Goal: Task Accomplishment & Management: Use online tool/utility

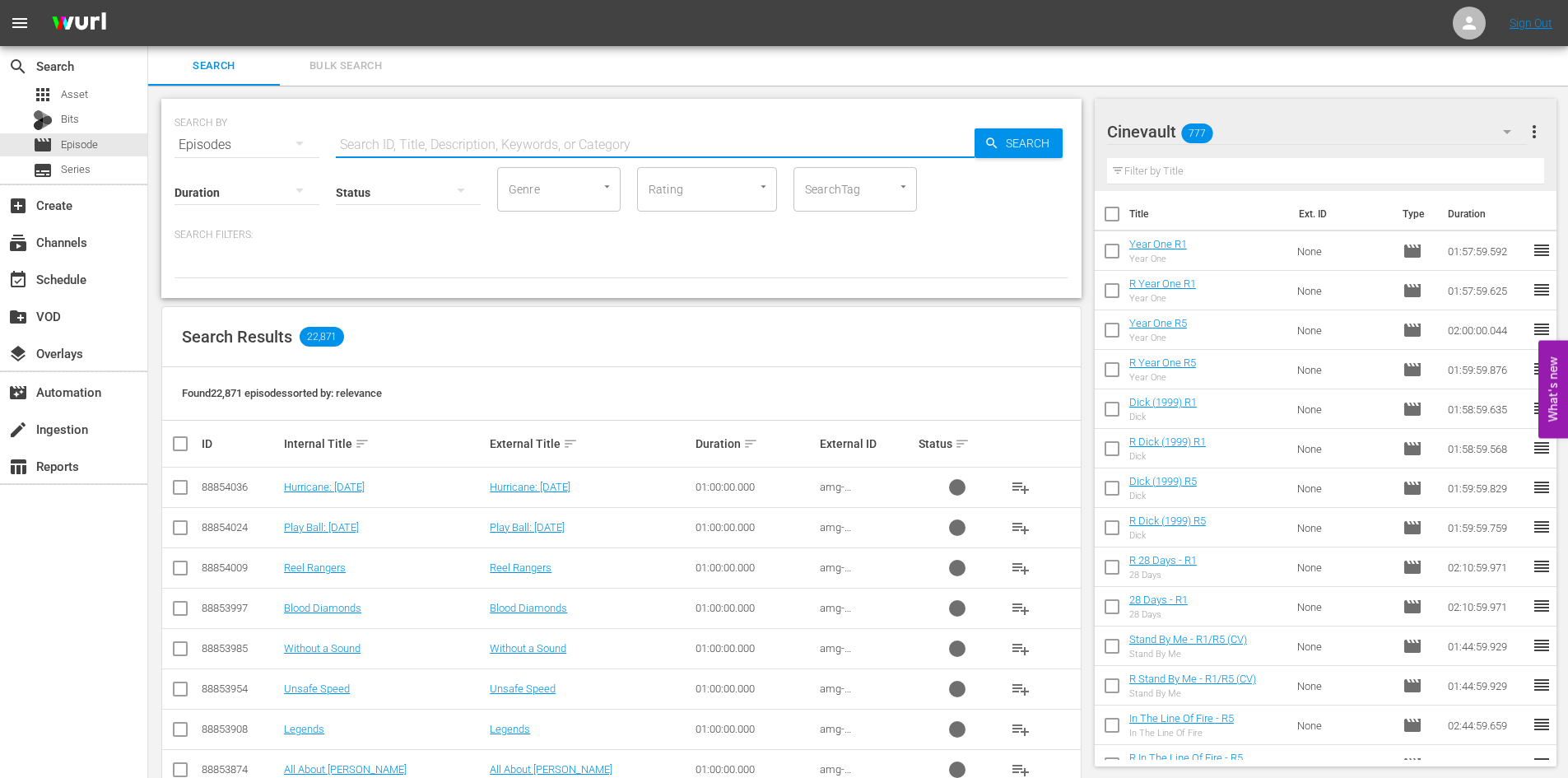
click at [483, 152] on input "text" at bounding box center [655, 145] width 639 height 39
click at [571, 140] on input "text" at bounding box center [655, 145] width 639 height 39
type input "north"
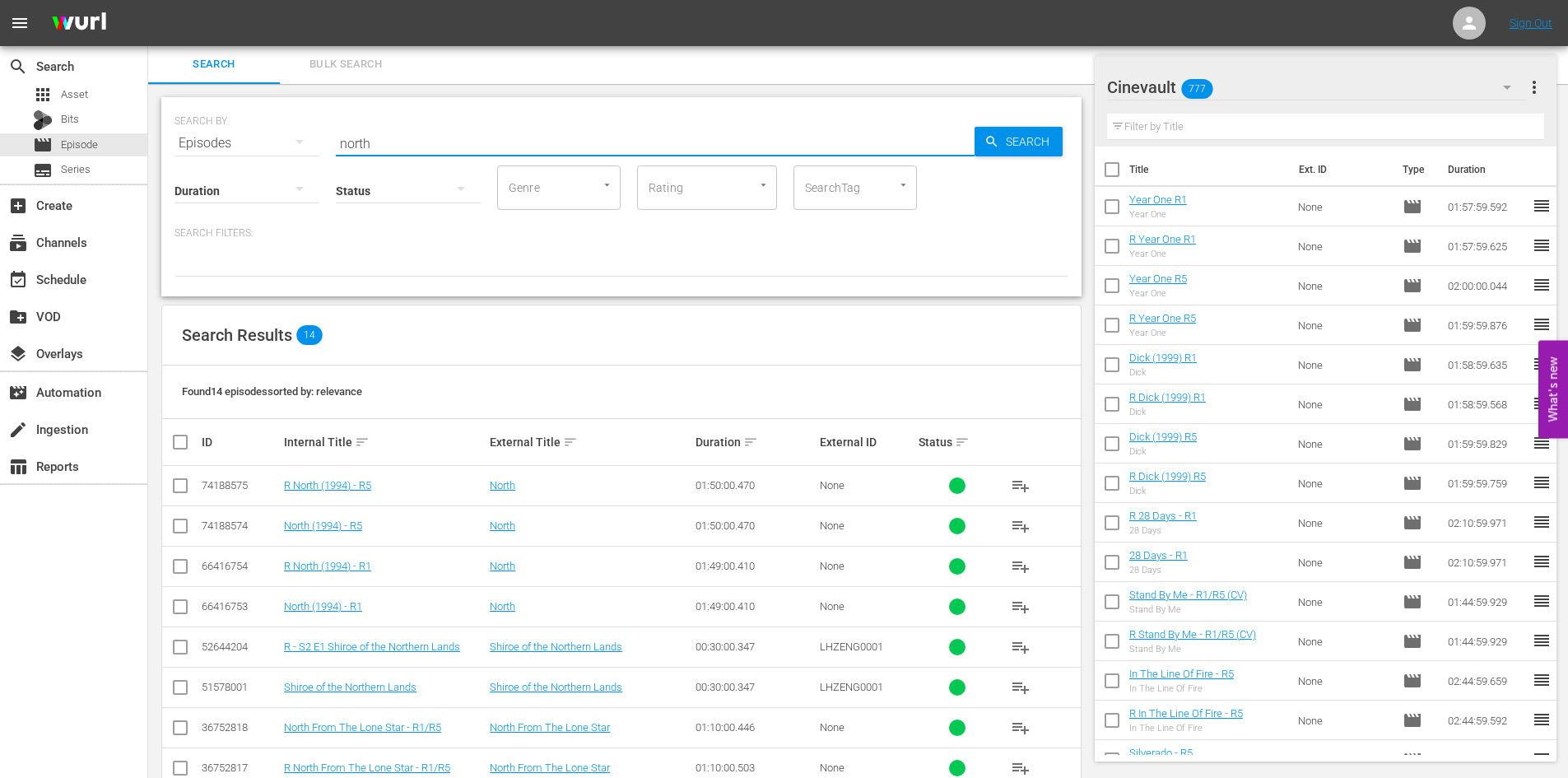
scroll to position [167, 0]
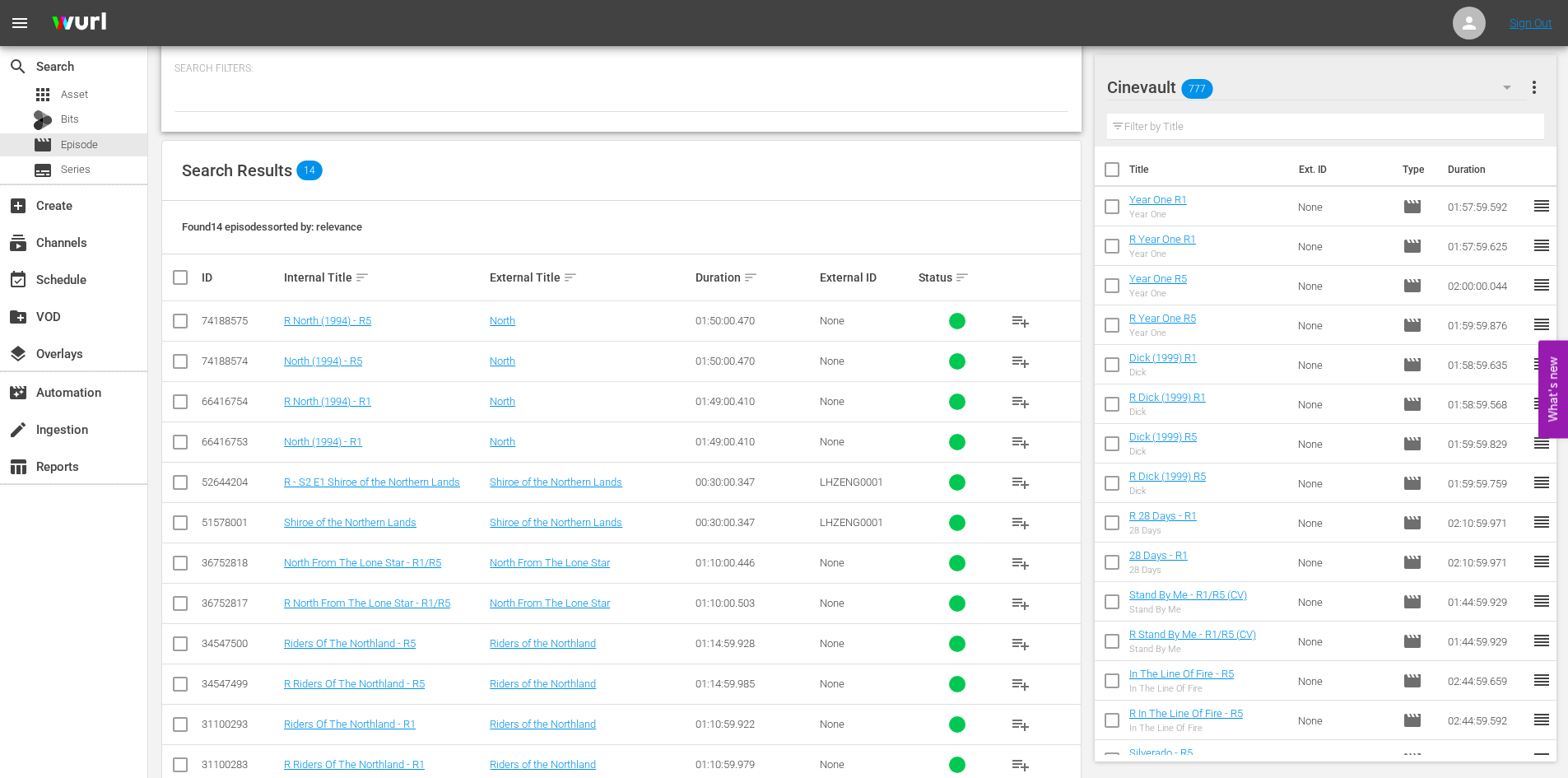
drag, startPoint x: 184, startPoint y: 437, endPoint x: 172, endPoint y: 420, distance: 20.8
click at [184, 437] on input "checkbox" at bounding box center [180, 445] width 20 height 20
checkbox input "true"
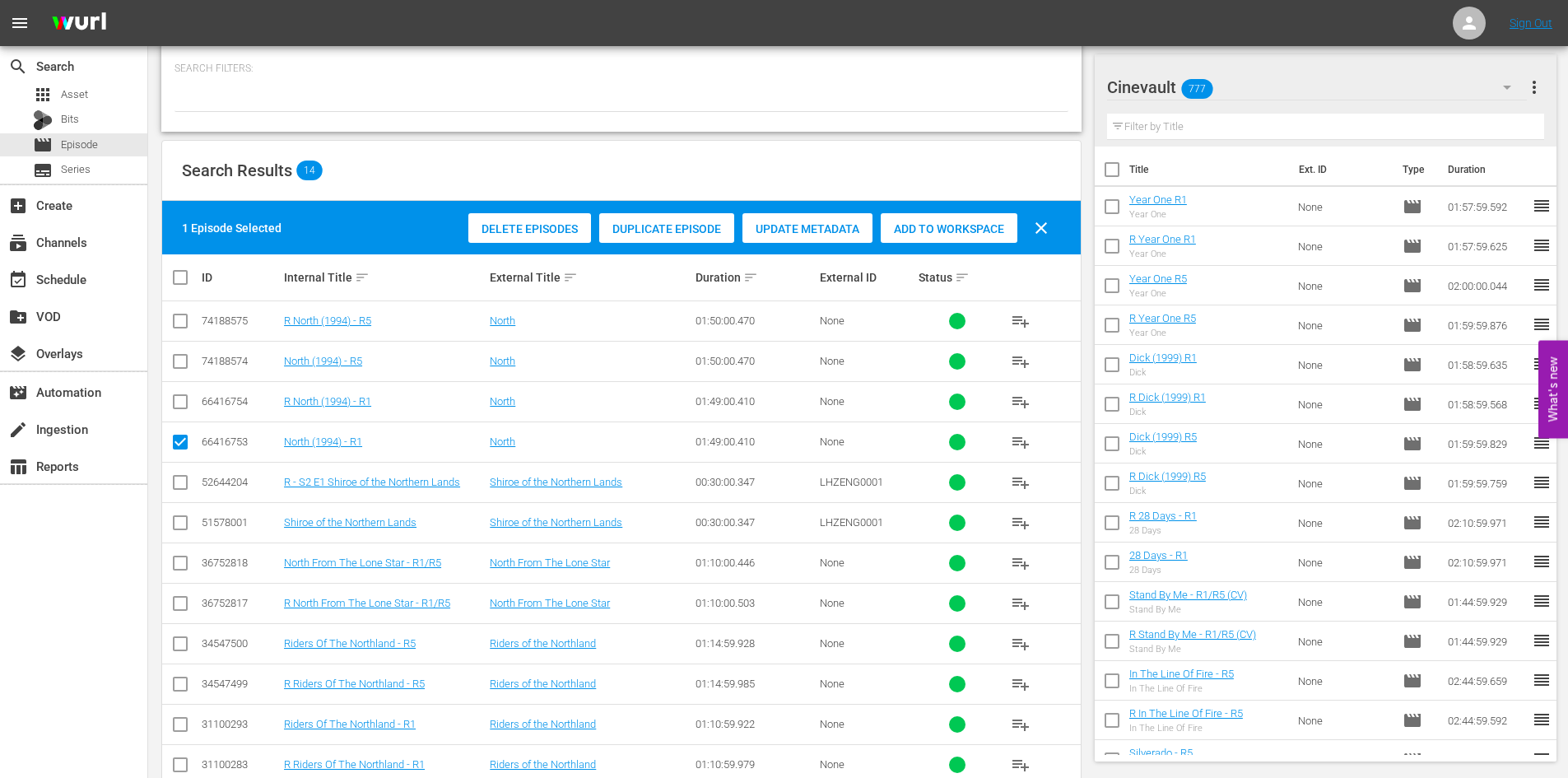
click at [176, 400] on input "checkbox" at bounding box center [180, 405] width 20 height 20
checkbox input "true"
click at [175, 359] on input "checkbox" at bounding box center [180, 365] width 20 height 20
checkbox input "true"
click at [178, 325] on input "checkbox" at bounding box center [180, 324] width 20 height 20
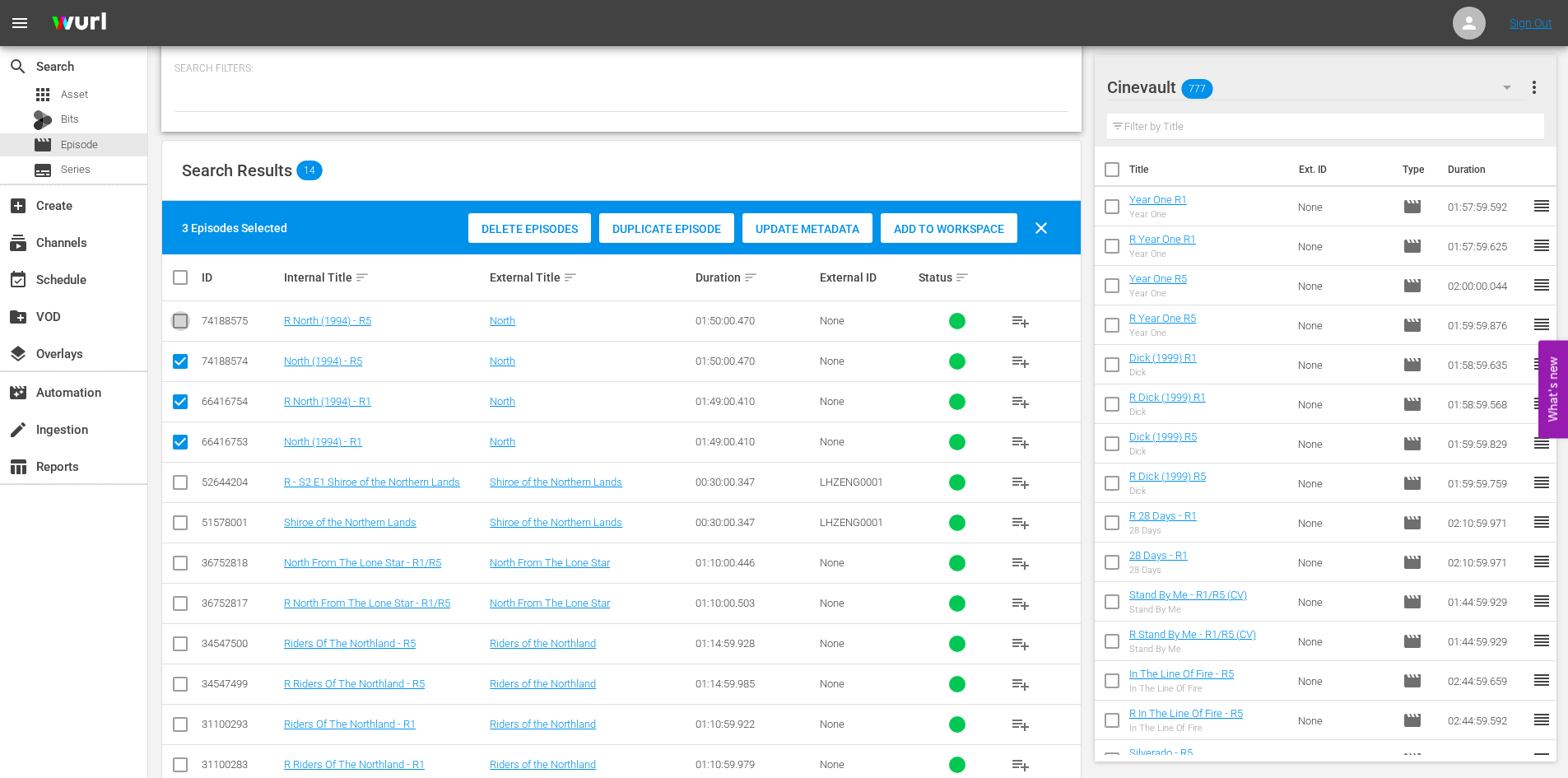
checkbox input "true"
click at [994, 229] on span "Add to Workspace" at bounding box center [949, 228] width 137 height 13
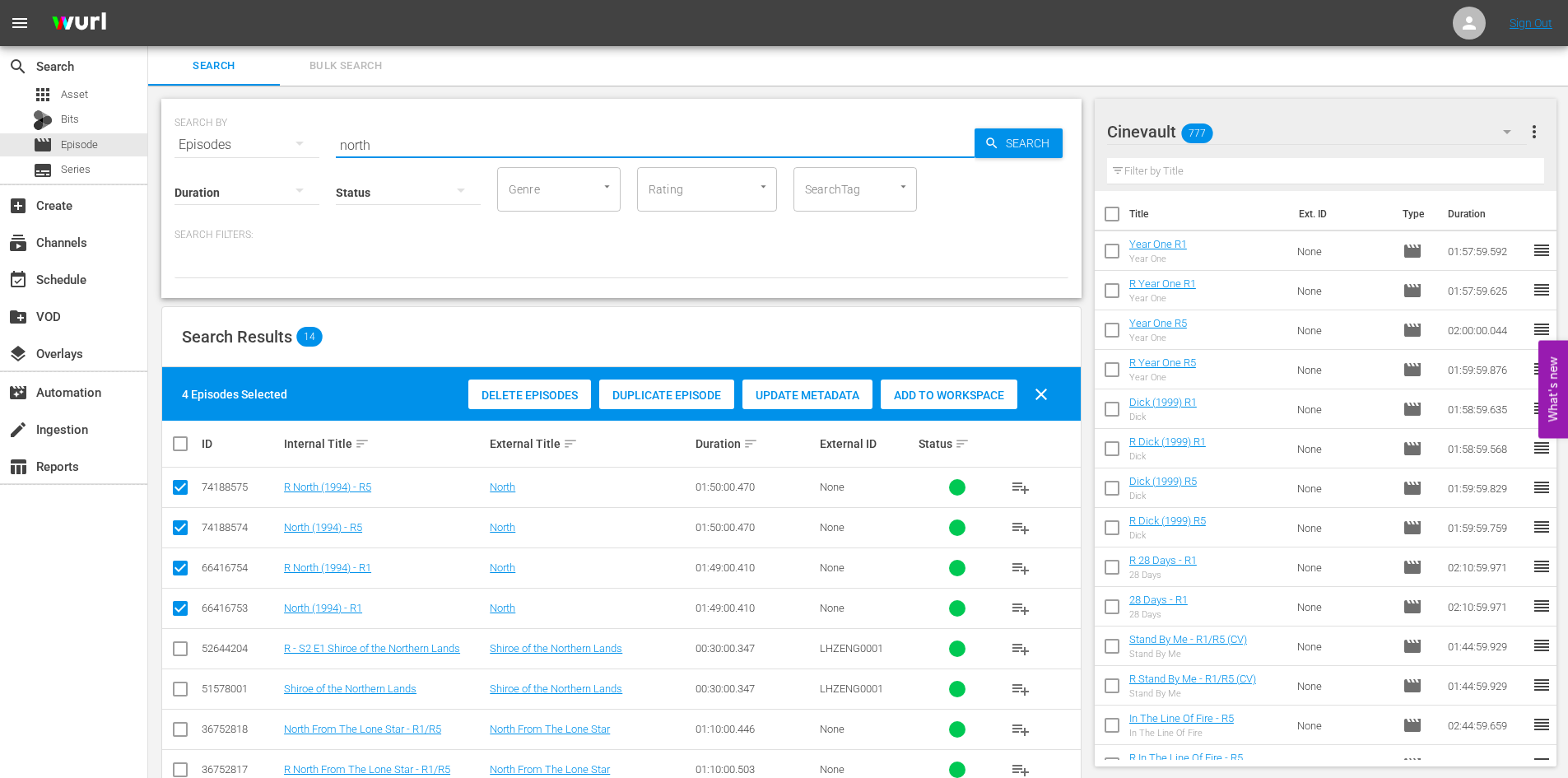
drag, startPoint x: 424, startPoint y: 151, endPoint x: 248, endPoint y: 153, distance: 176.0
click at [248, 153] on div "SEARCH BY Search By Episodes Search ID, Title, Description, Keywords, or Catego…" at bounding box center [621, 198] width 920 height 199
type input "breakable you"
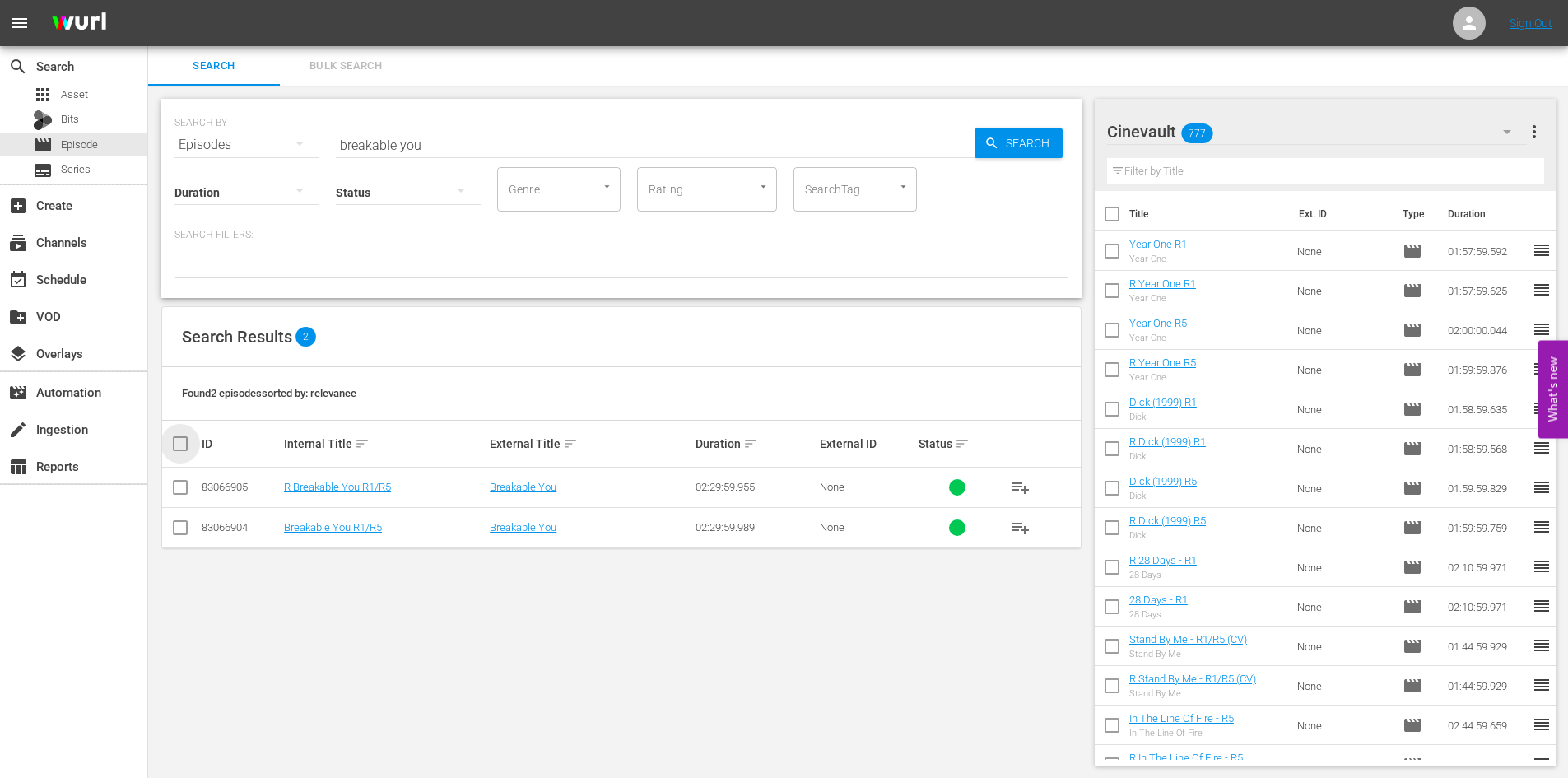
click at [185, 443] on input "checkbox" at bounding box center [186, 444] width 33 height 20
checkbox input "true"
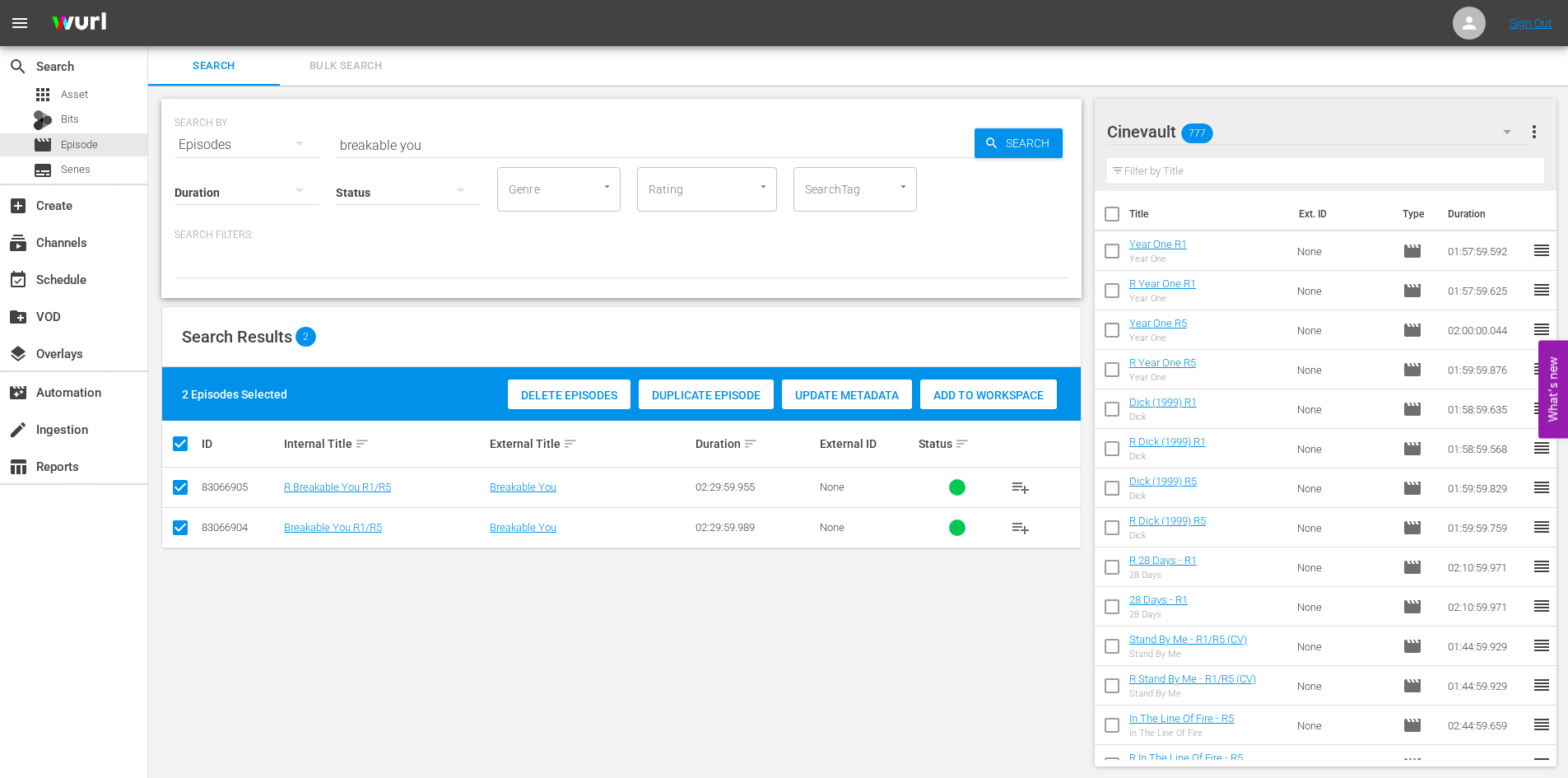
click at [976, 387] on div "Add to Workspace" at bounding box center [988, 395] width 137 height 32
click at [701, 133] on input "breakable you" at bounding box center [655, 145] width 639 height 39
drag, startPoint x: 701, startPoint y: 133, endPoint x: 0, endPoint y: 92, distance: 702.2
click at [148, 0] on div "search Search apps Asset Bits movie Episode subtitles Series add_box Create sub…" at bounding box center [858, 0] width 1420 height 0
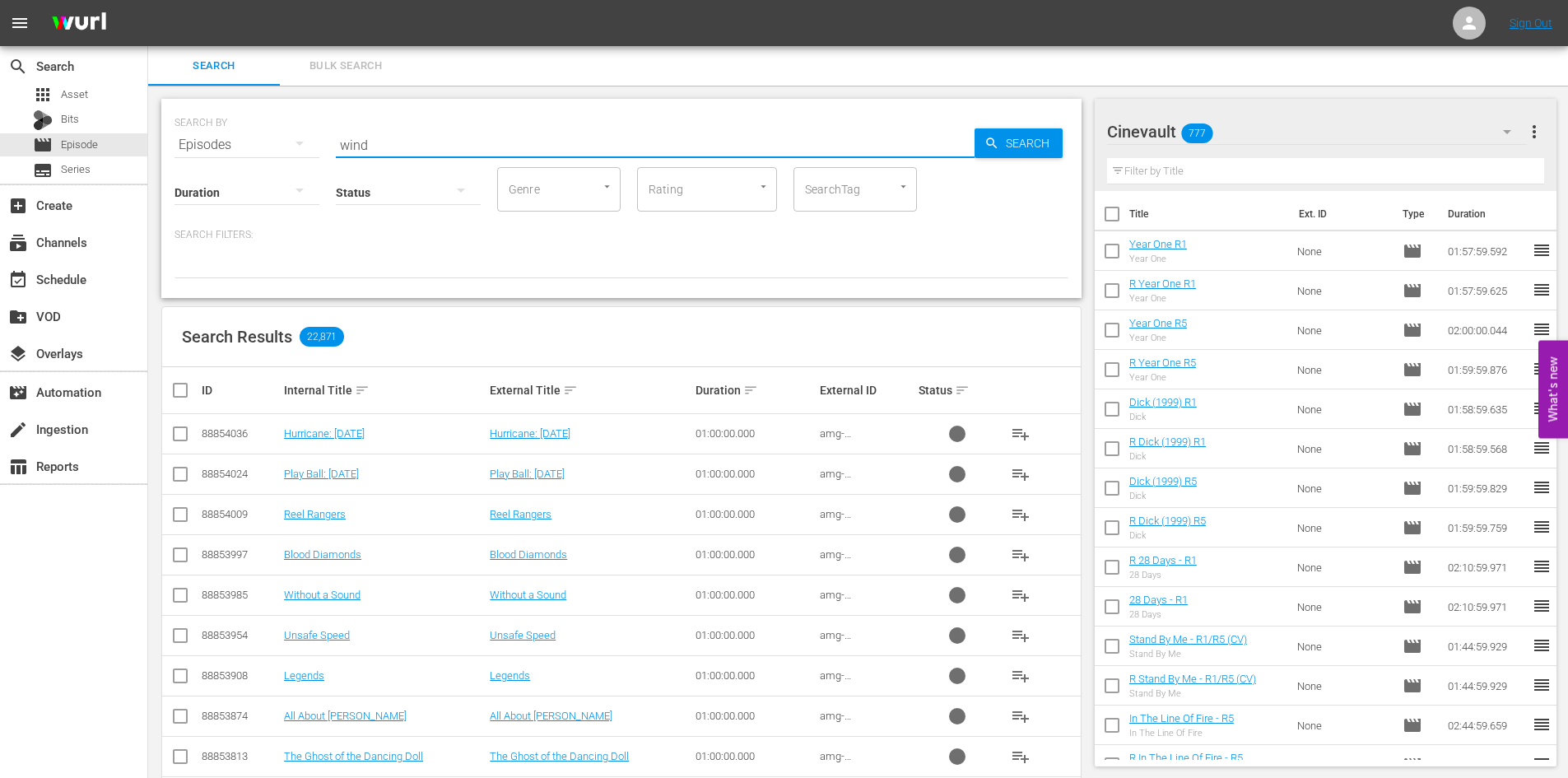
type input "wind"
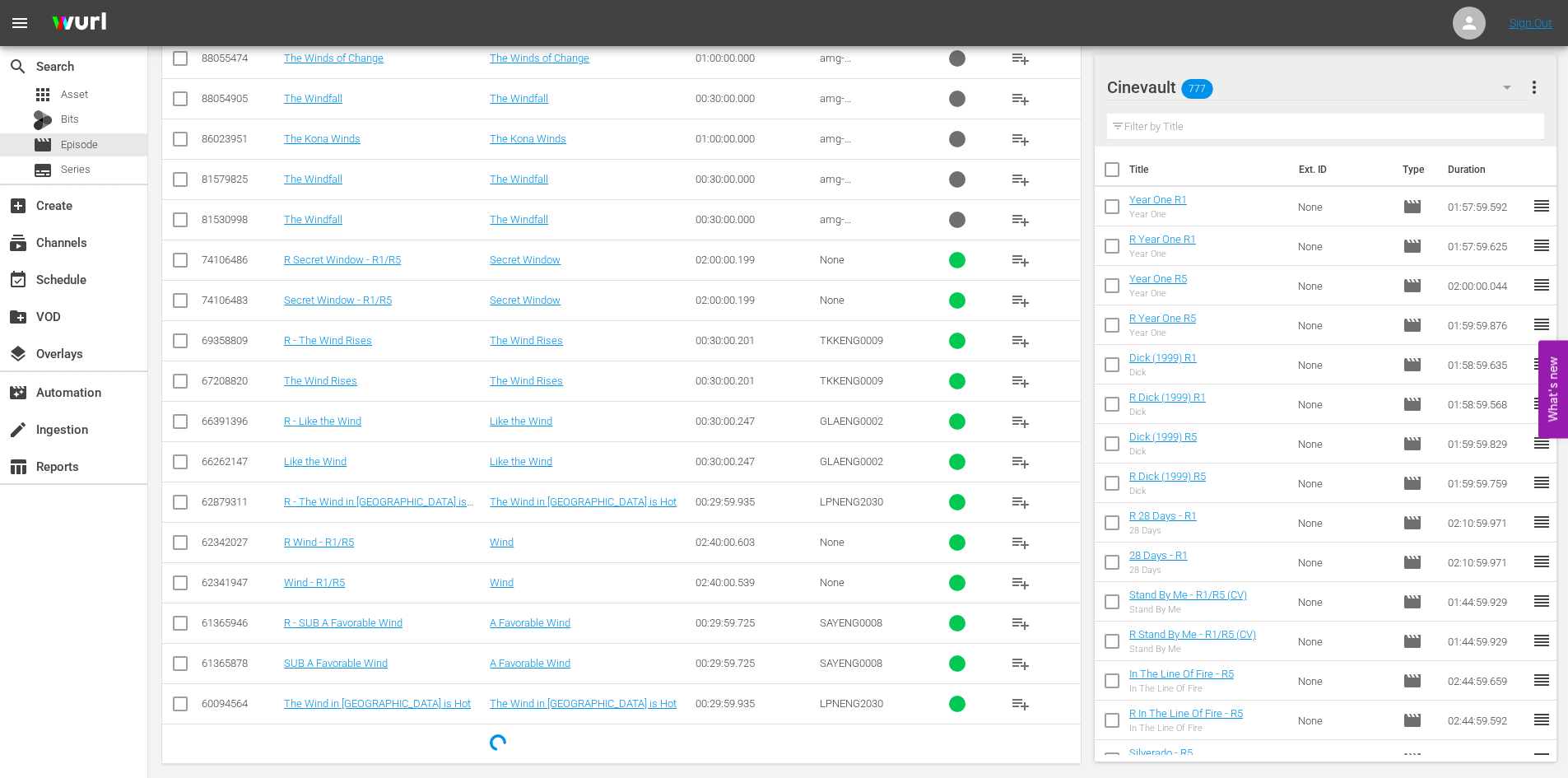
scroll to position [566, 0]
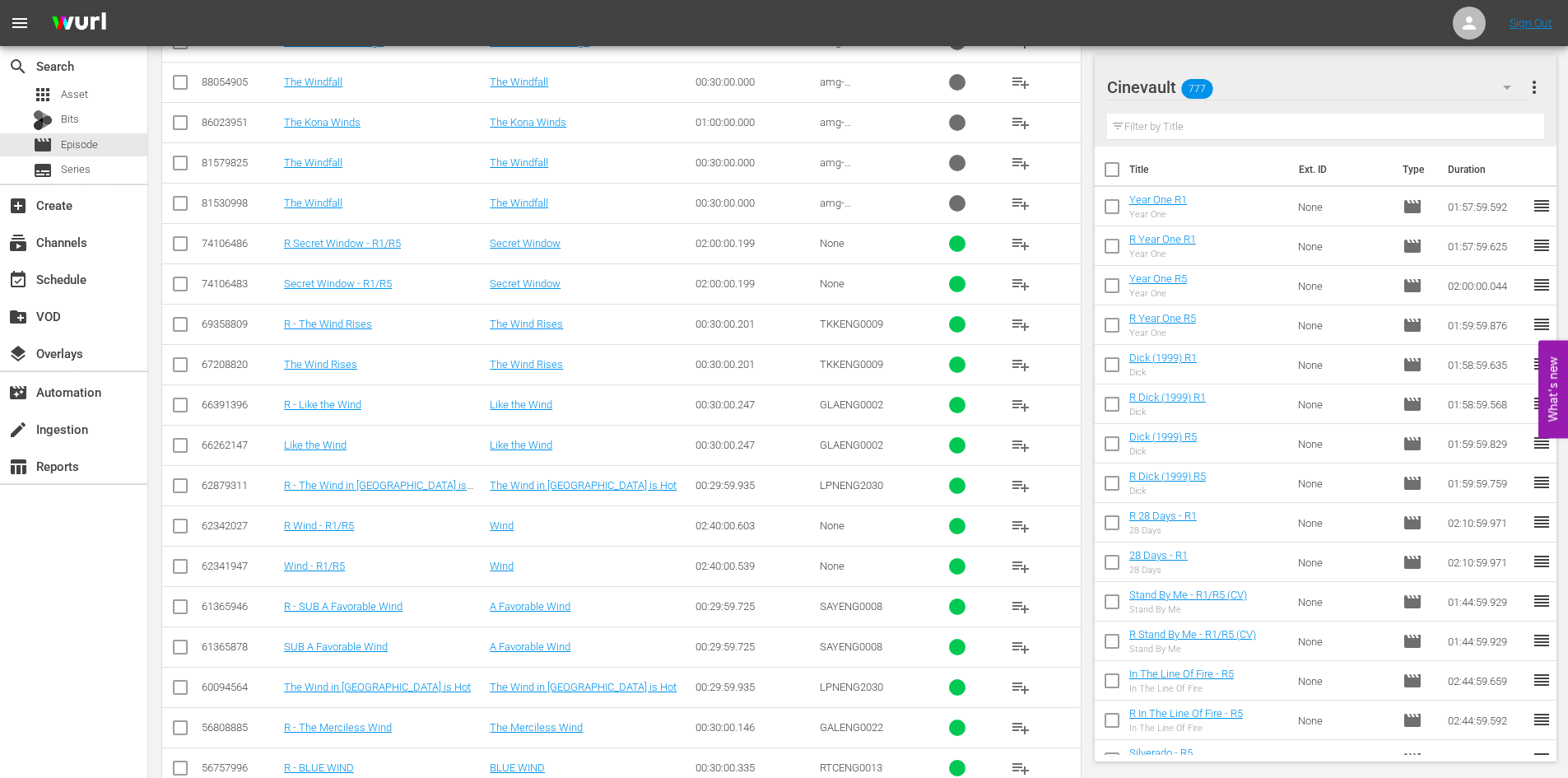
click at [175, 570] on input "checkbox" at bounding box center [180, 569] width 20 height 20
checkbox input "true"
click at [183, 522] on input "checkbox" at bounding box center [180, 530] width 20 height 20
checkbox input "true"
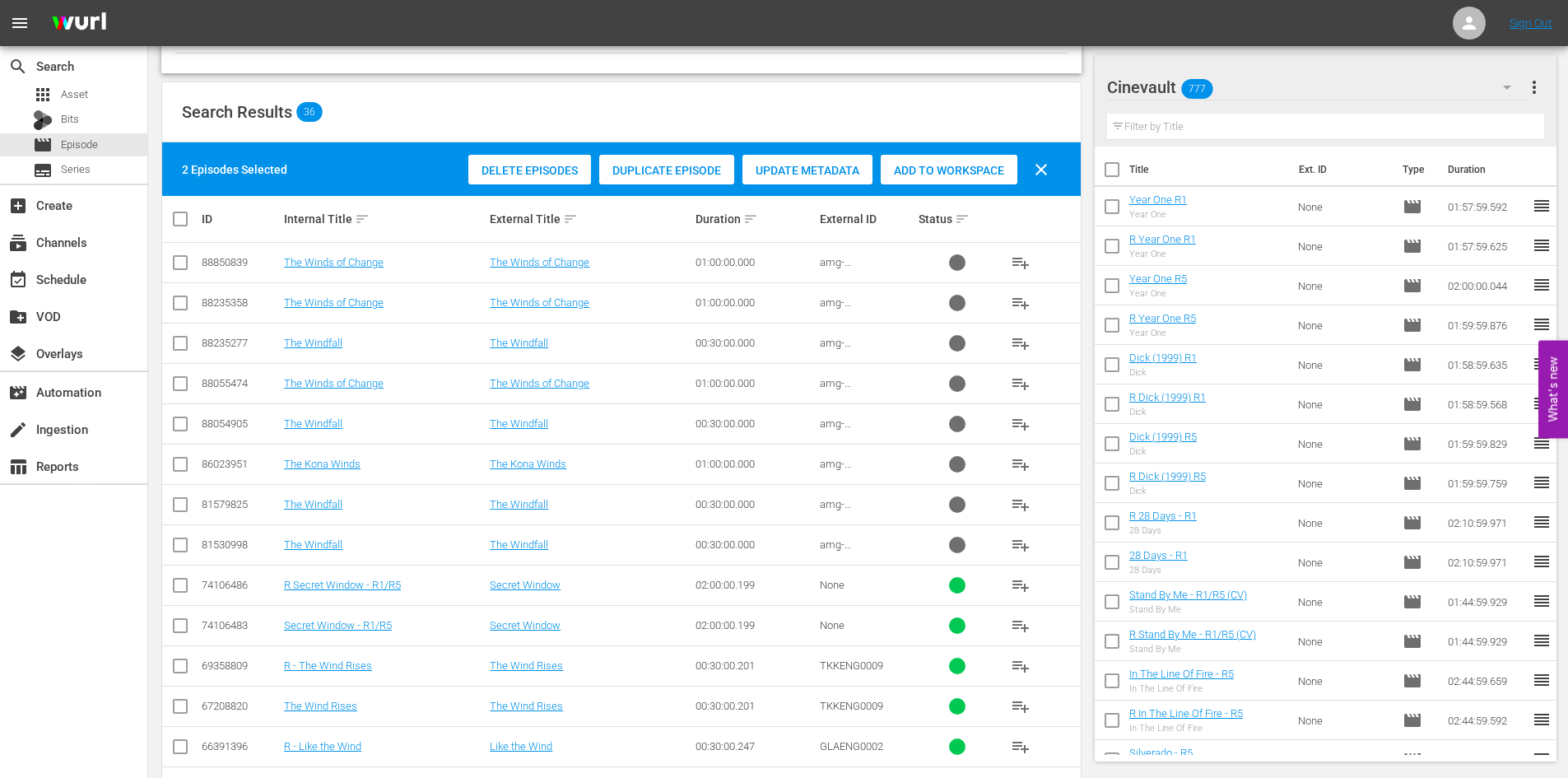
scroll to position [0, 0]
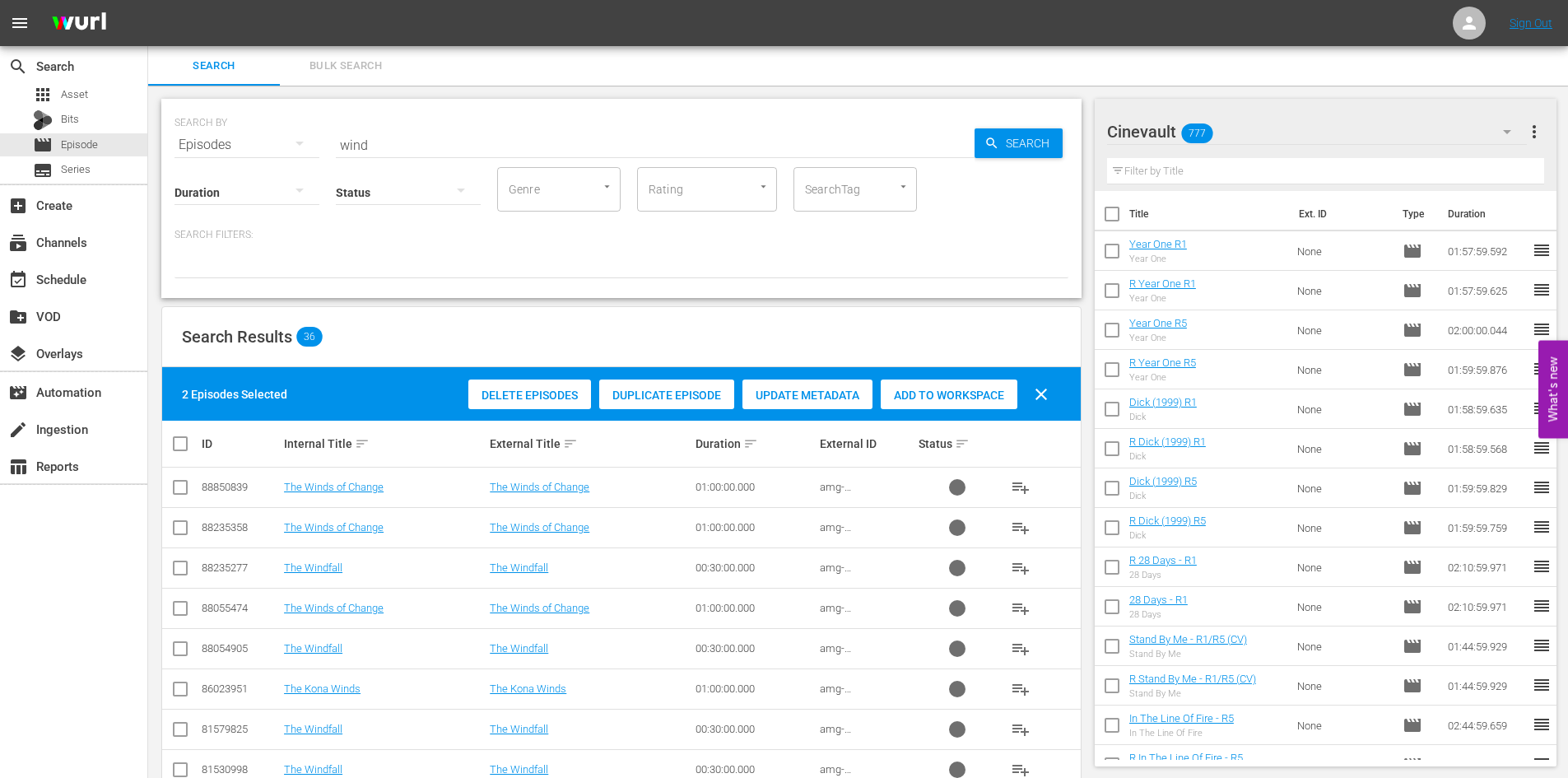
click at [960, 387] on div "Add to Workspace" at bounding box center [949, 395] width 137 height 32
click at [410, 149] on input "wind" at bounding box center [655, 145] width 639 height 39
drag, startPoint x: 410, startPoint y: 149, endPoint x: 313, endPoint y: 134, distance: 98.2
click at [313, 134] on div "SEARCH BY Search By Episodes Search ID, Title, Description, Keywords, or Catego…" at bounding box center [621, 135] width 893 height 59
type input "these old broads"
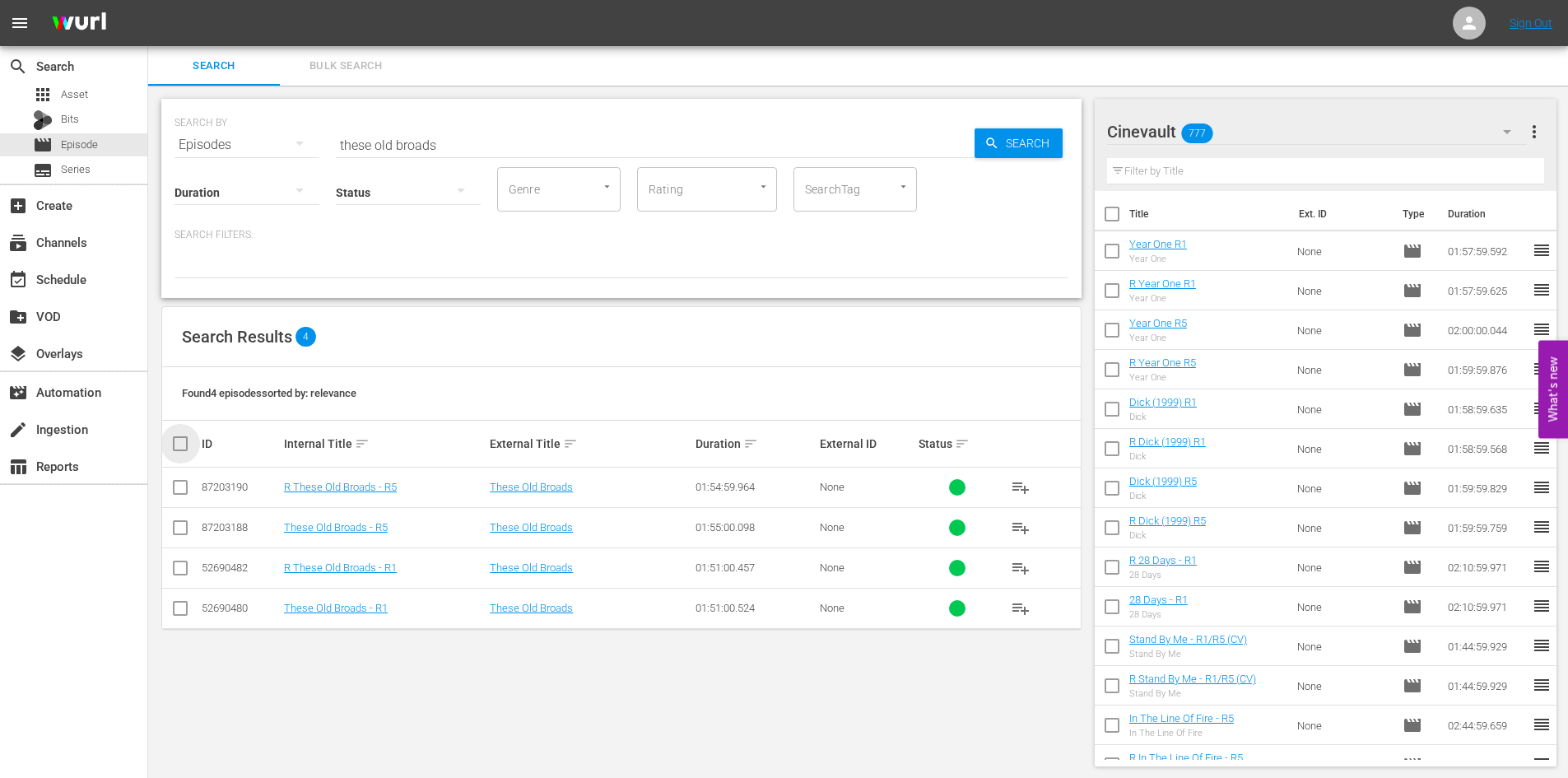
click at [177, 445] on input "checkbox" at bounding box center [186, 444] width 33 height 20
checkbox input "true"
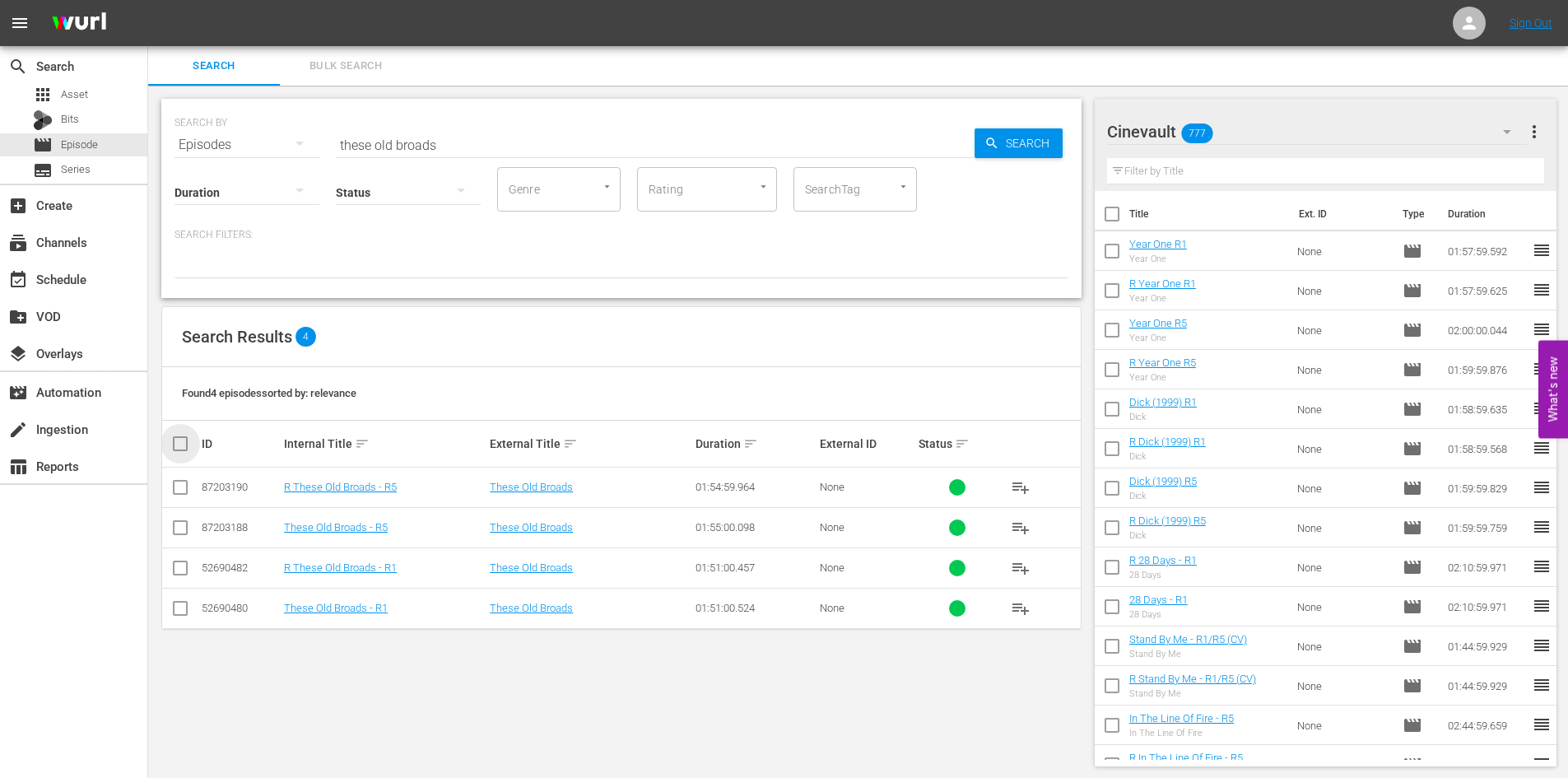
checkbox input "true"
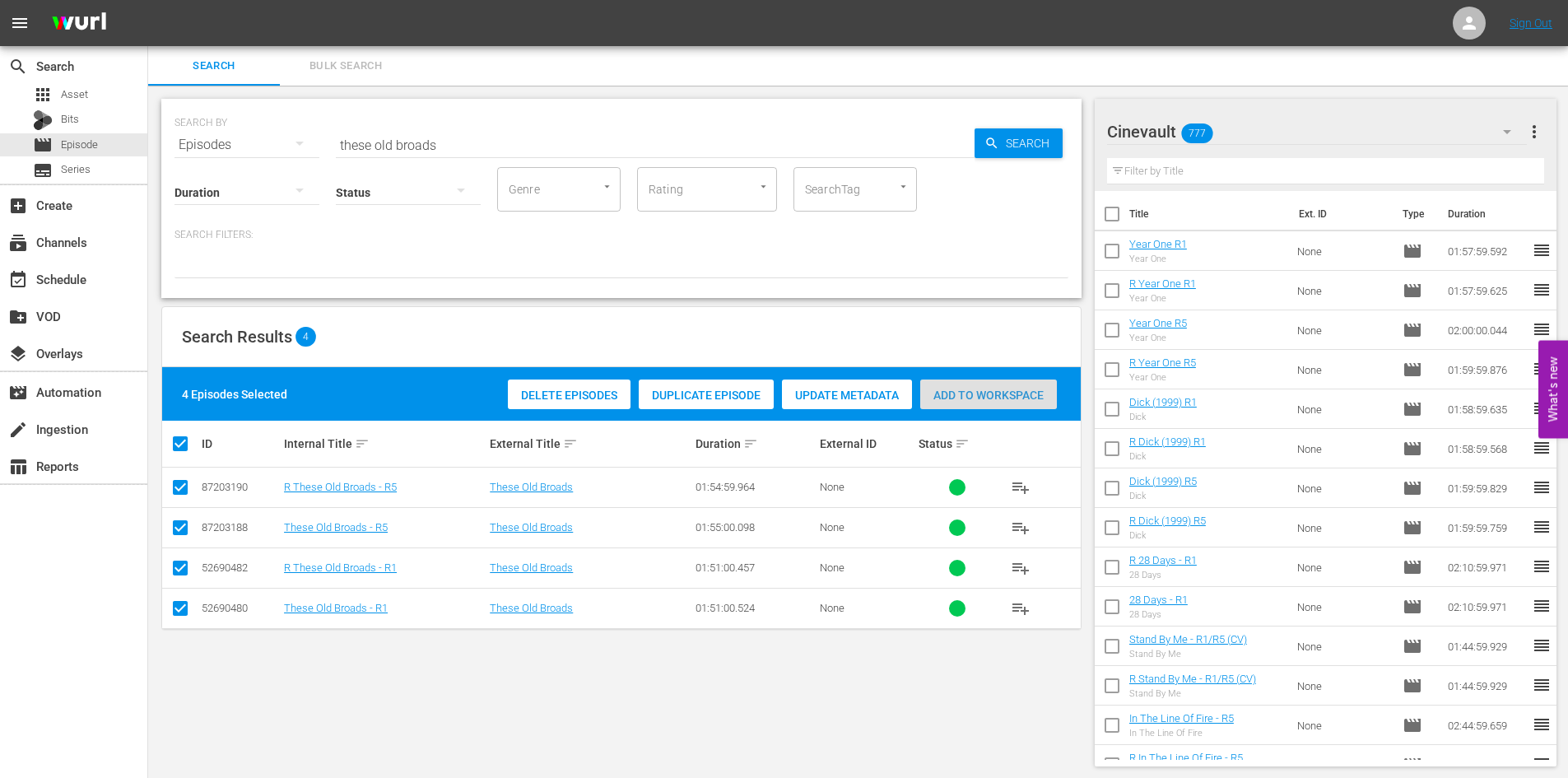
click at [1033, 396] on span "Add to Workspace" at bounding box center [988, 394] width 137 height 13
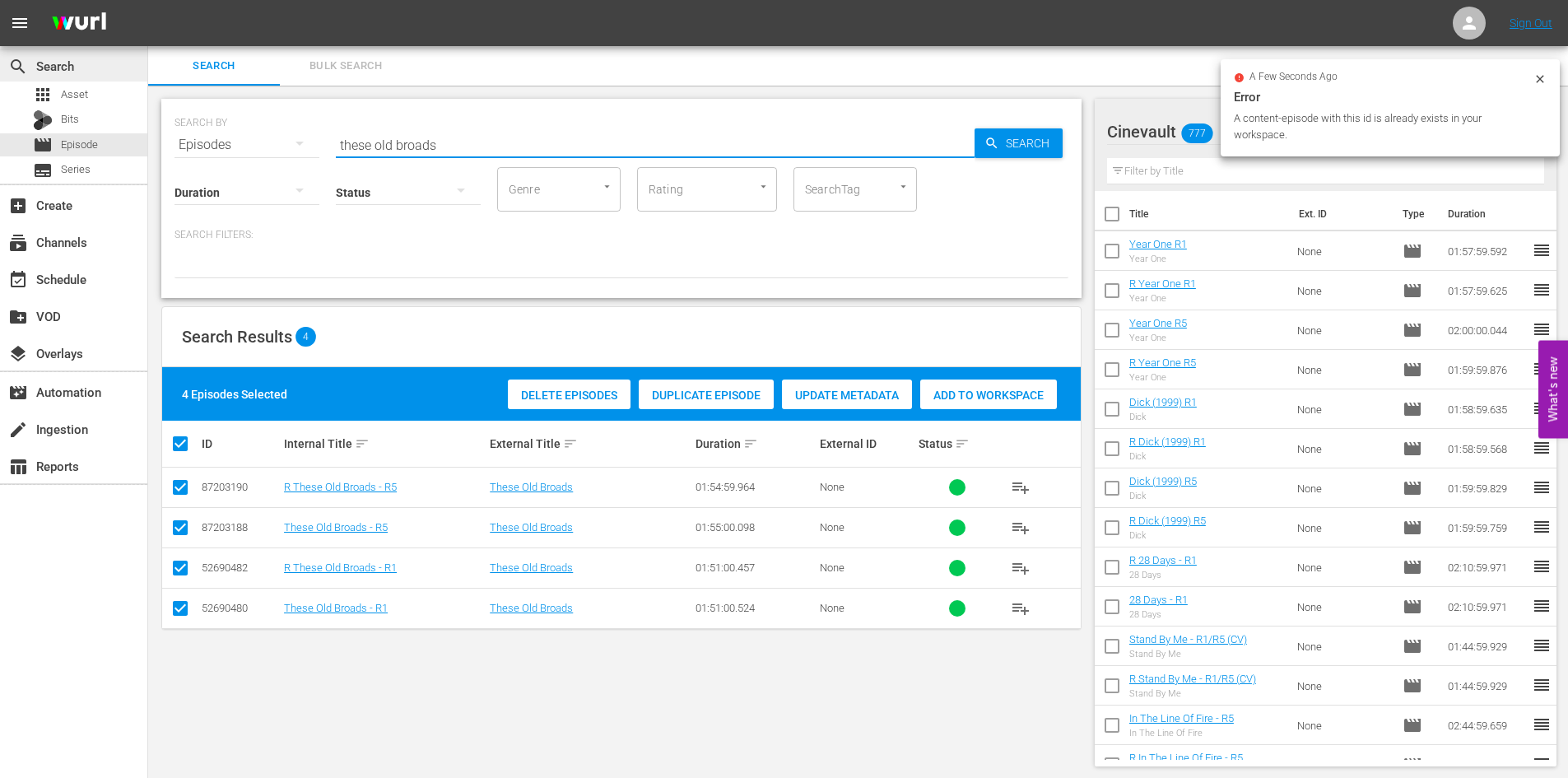
drag, startPoint x: 599, startPoint y: 144, endPoint x: 8, endPoint y: 77, distance: 594.8
click at [148, 0] on div "search Search apps Asset Bits movie Episode subtitles Series add_box Create sub…" at bounding box center [858, 0] width 1420 height 0
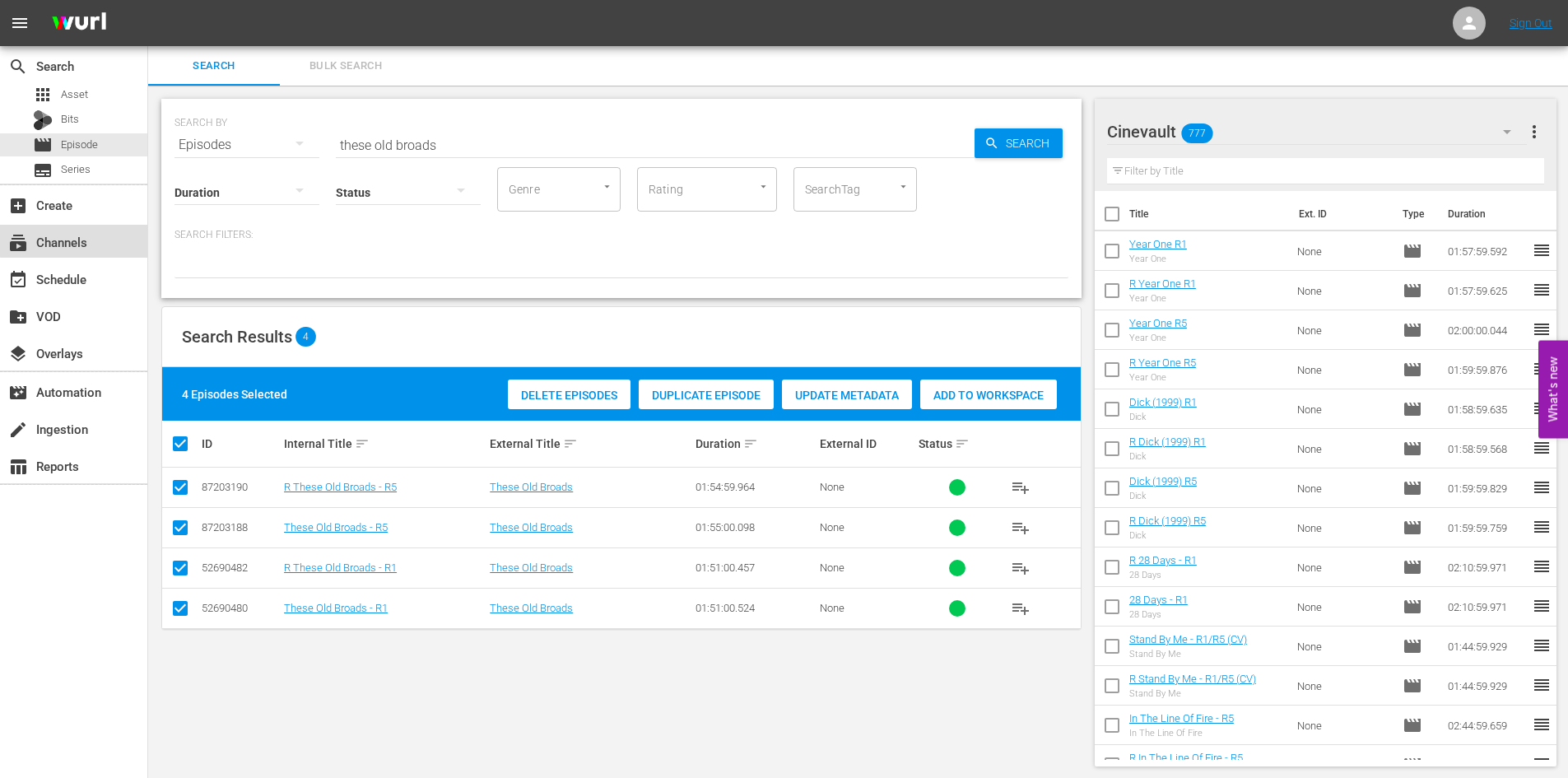
click at [86, 236] on div "subscriptions Channels" at bounding box center [45, 239] width 92 height 15
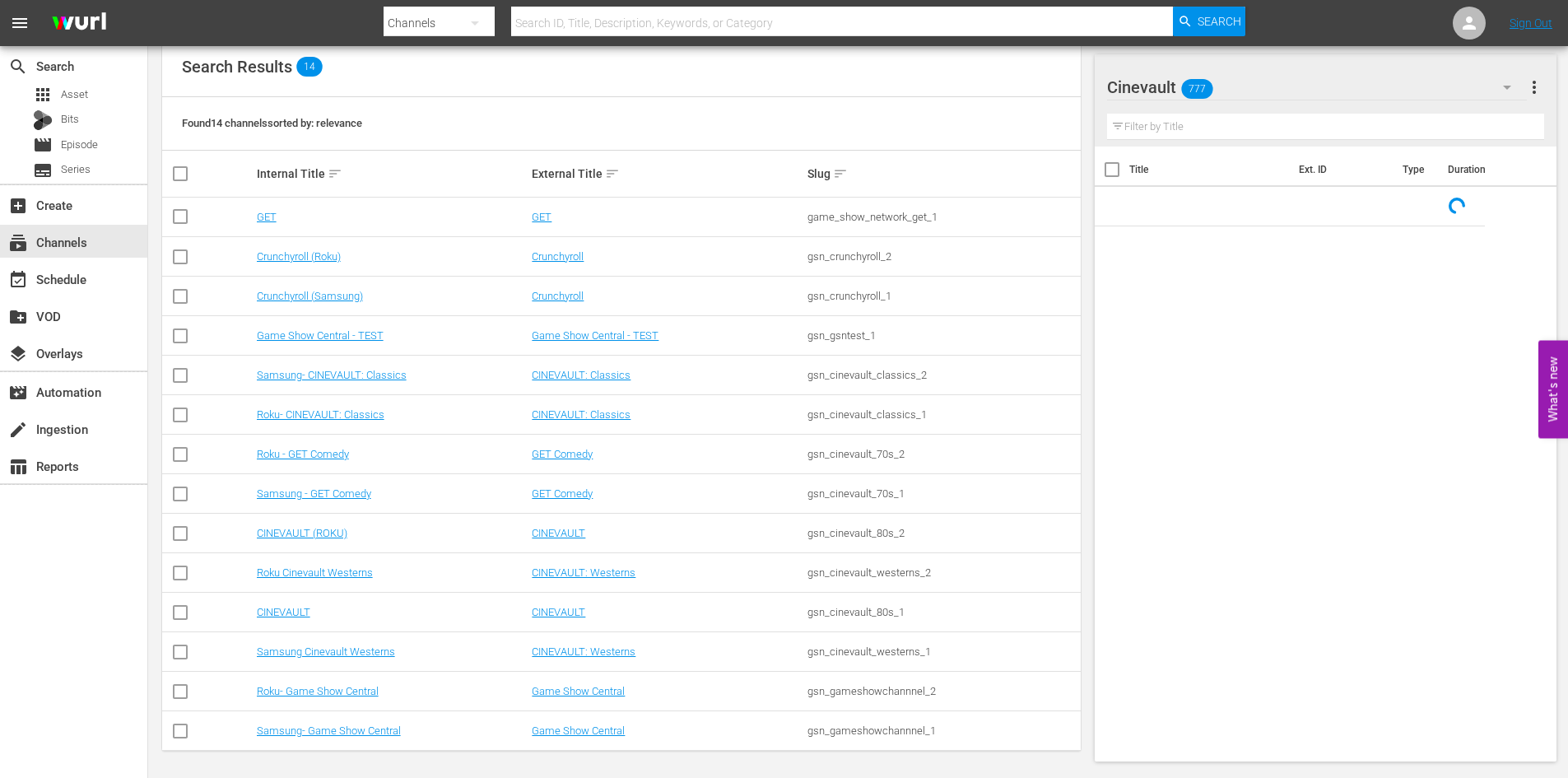
scroll to position [186, 0]
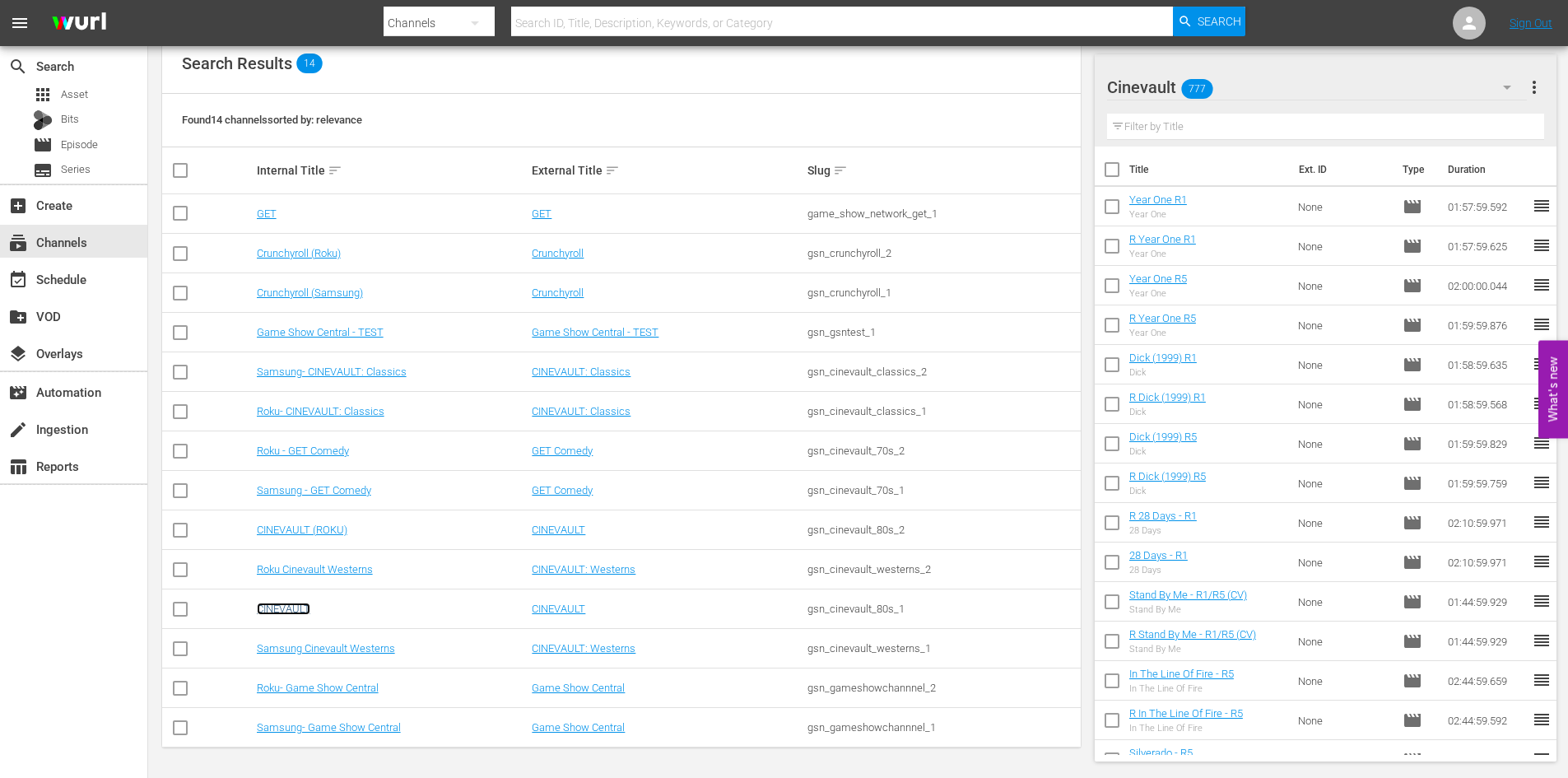
click at [302, 609] on link "CINEVAULT" at bounding box center [283, 608] width 53 height 13
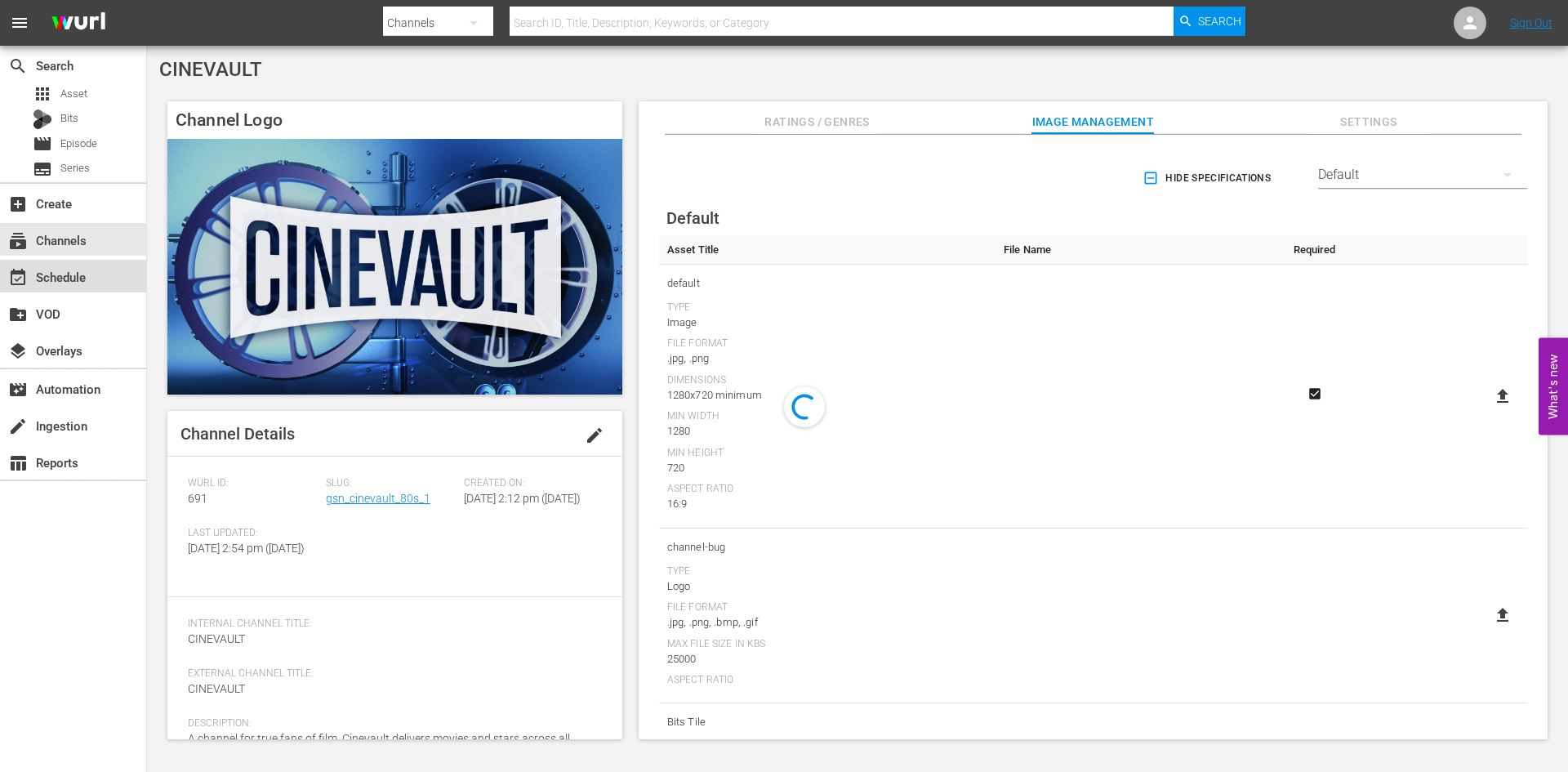
click at [86, 274] on div "event_available Schedule" at bounding box center [45, 274] width 91 height 15
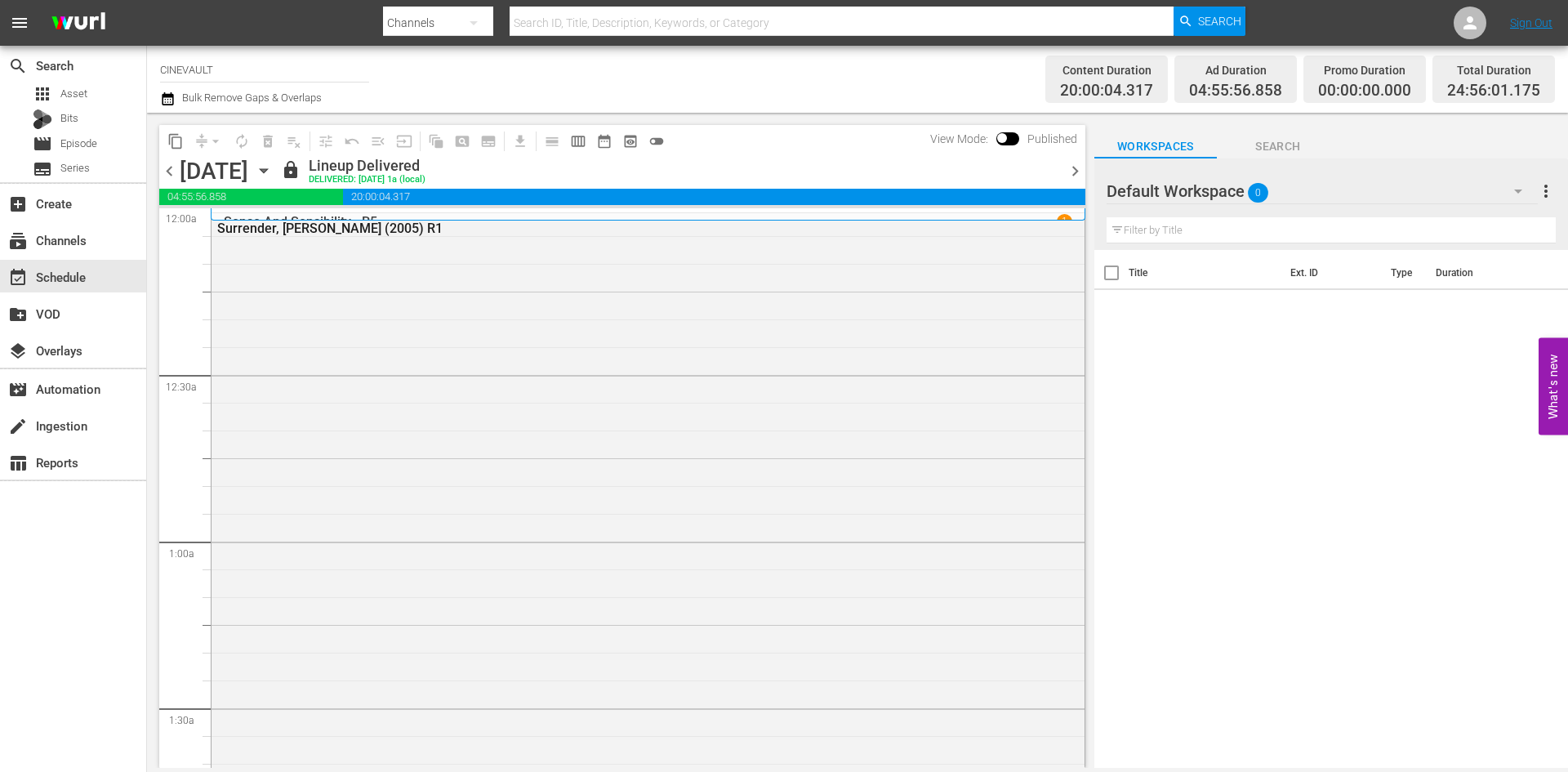
click at [273, 161] on icon "button" at bounding box center [263, 170] width 18 height 18
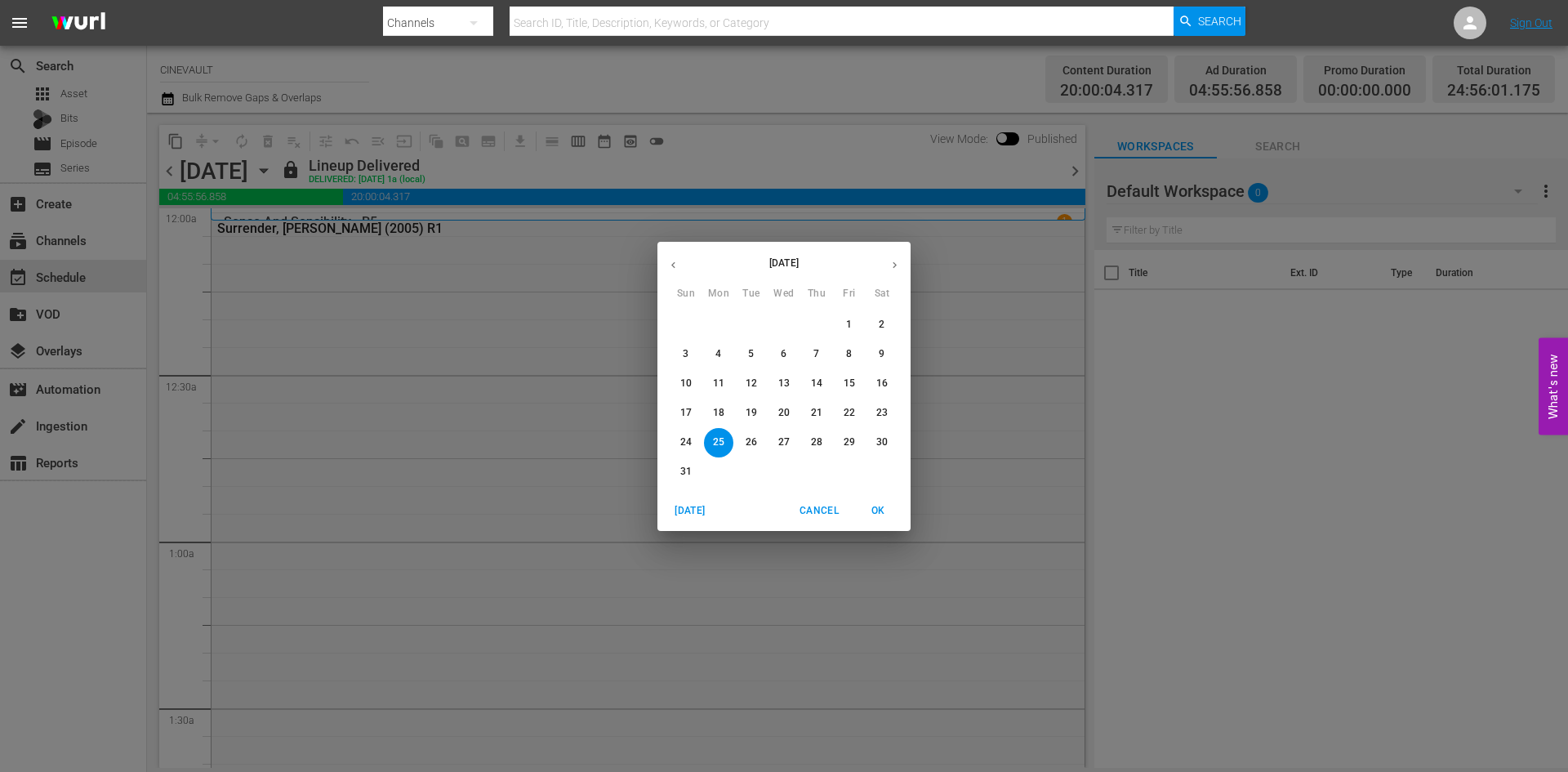
click at [892, 264] on icon "button" at bounding box center [895, 265] width 13 height 13
click at [713, 353] on span "8" at bounding box center [718, 354] width 29 height 14
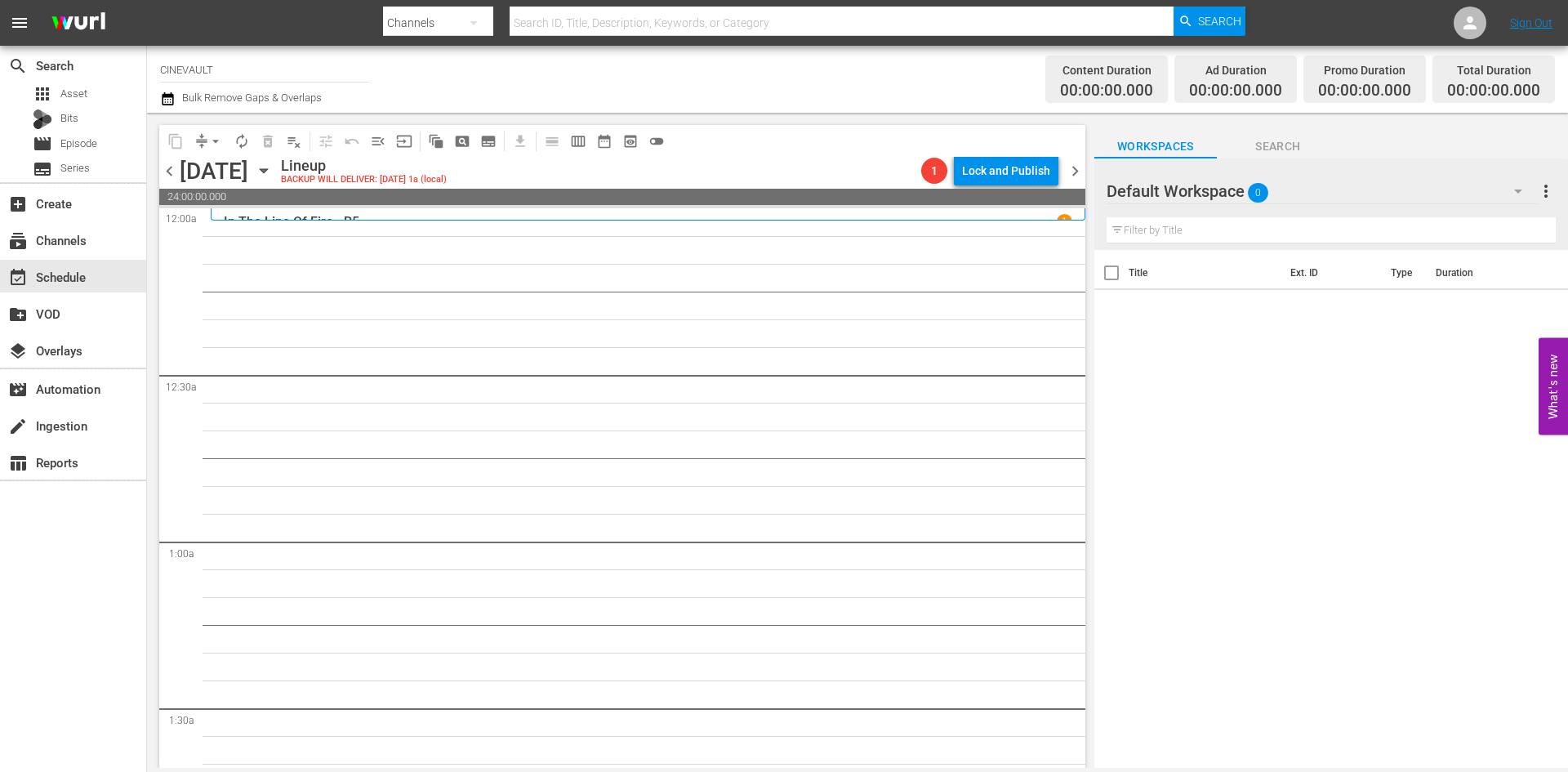
click at [1257, 198] on span "0" at bounding box center [1258, 192] width 21 height 34
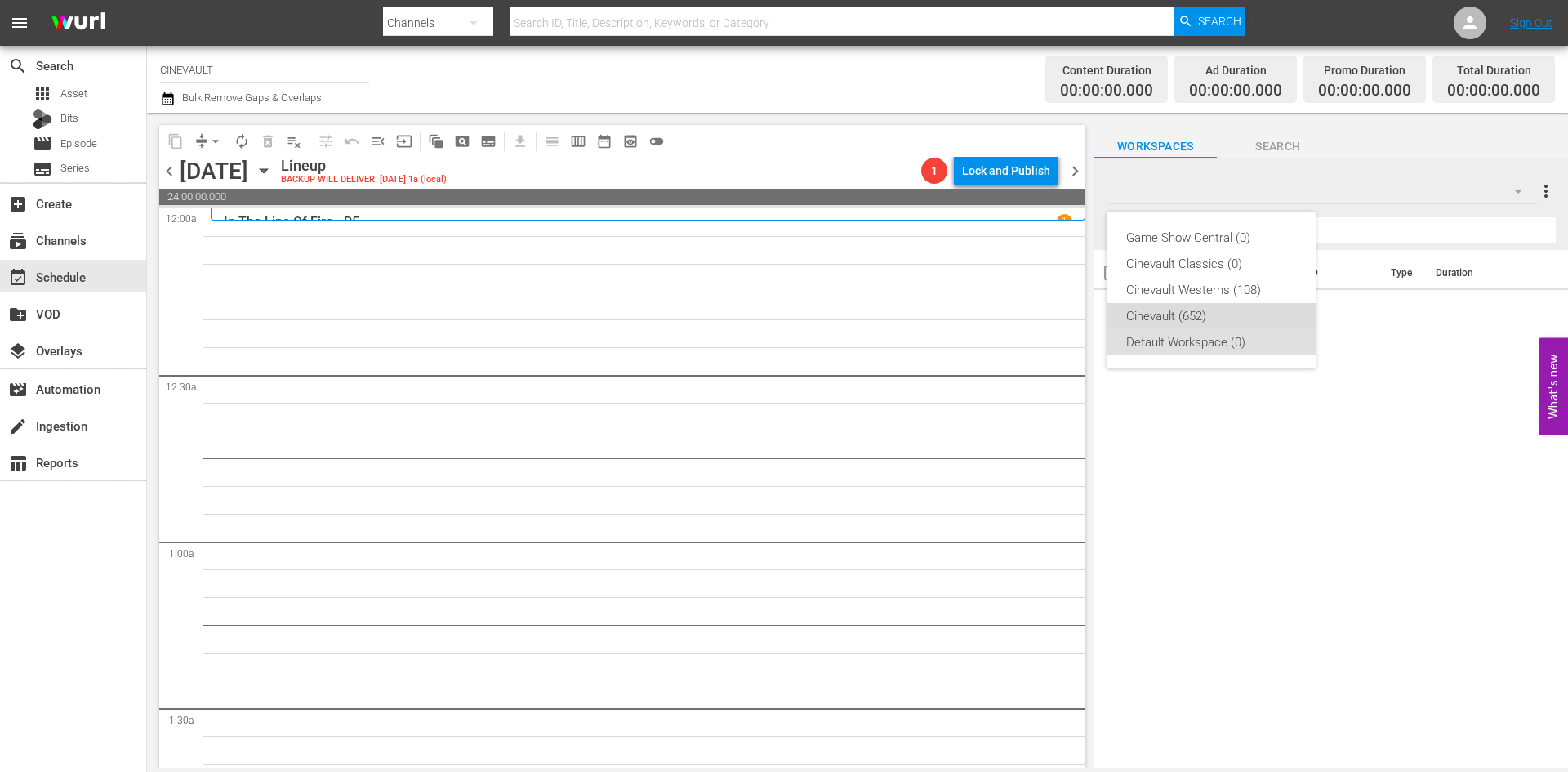
click at [1182, 318] on div "Cinevault (652)" at bounding box center [1212, 316] width 170 height 26
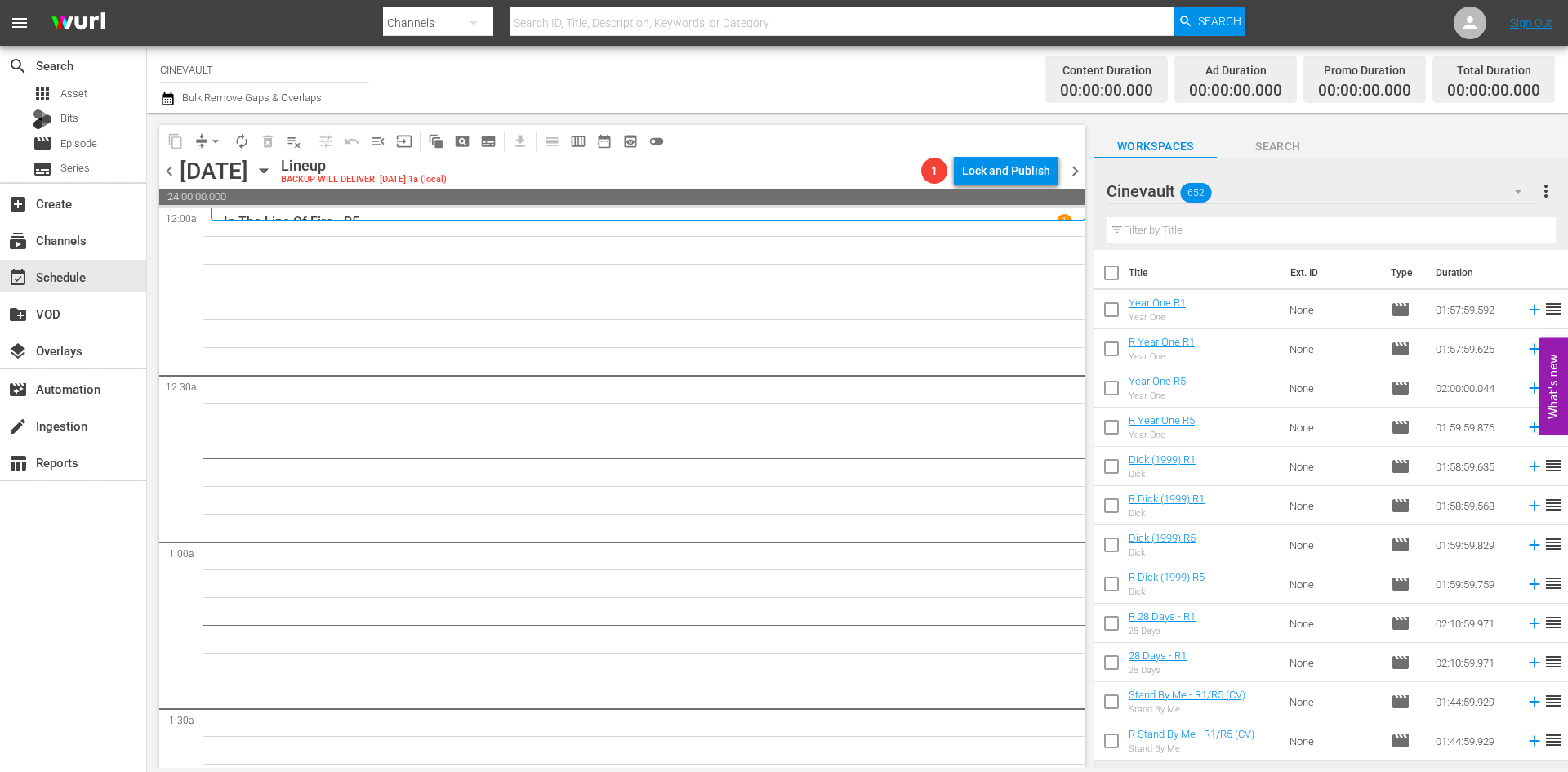
click at [1281, 222] on input "text" at bounding box center [1331, 230] width 449 height 26
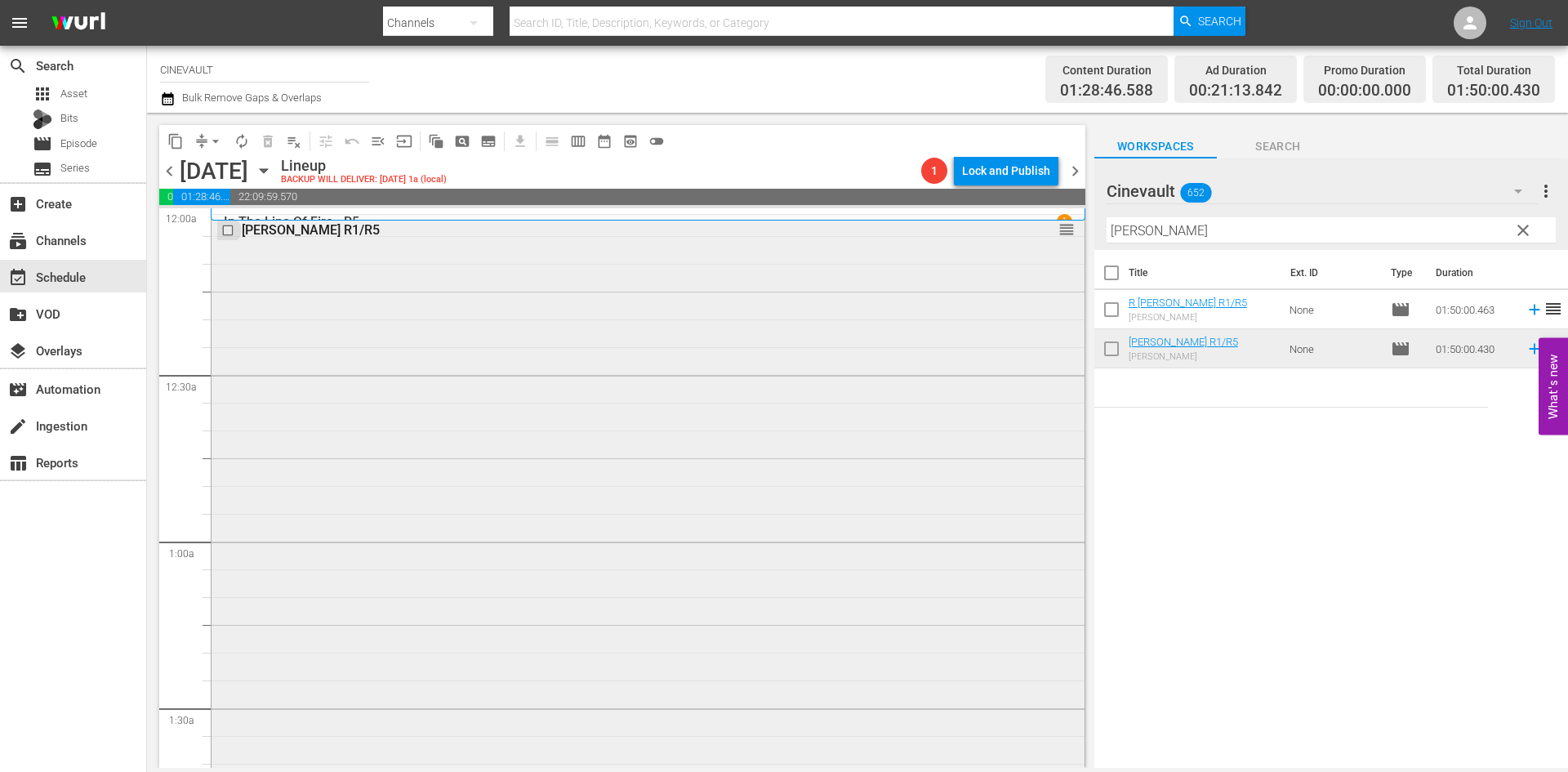
click at [231, 232] on input "checkbox" at bounding box center [230, 231] width 18 height 14
click at [278, 138] on button "delete_forever_outlined" at bounding box center [267, 141] width 26 height 26
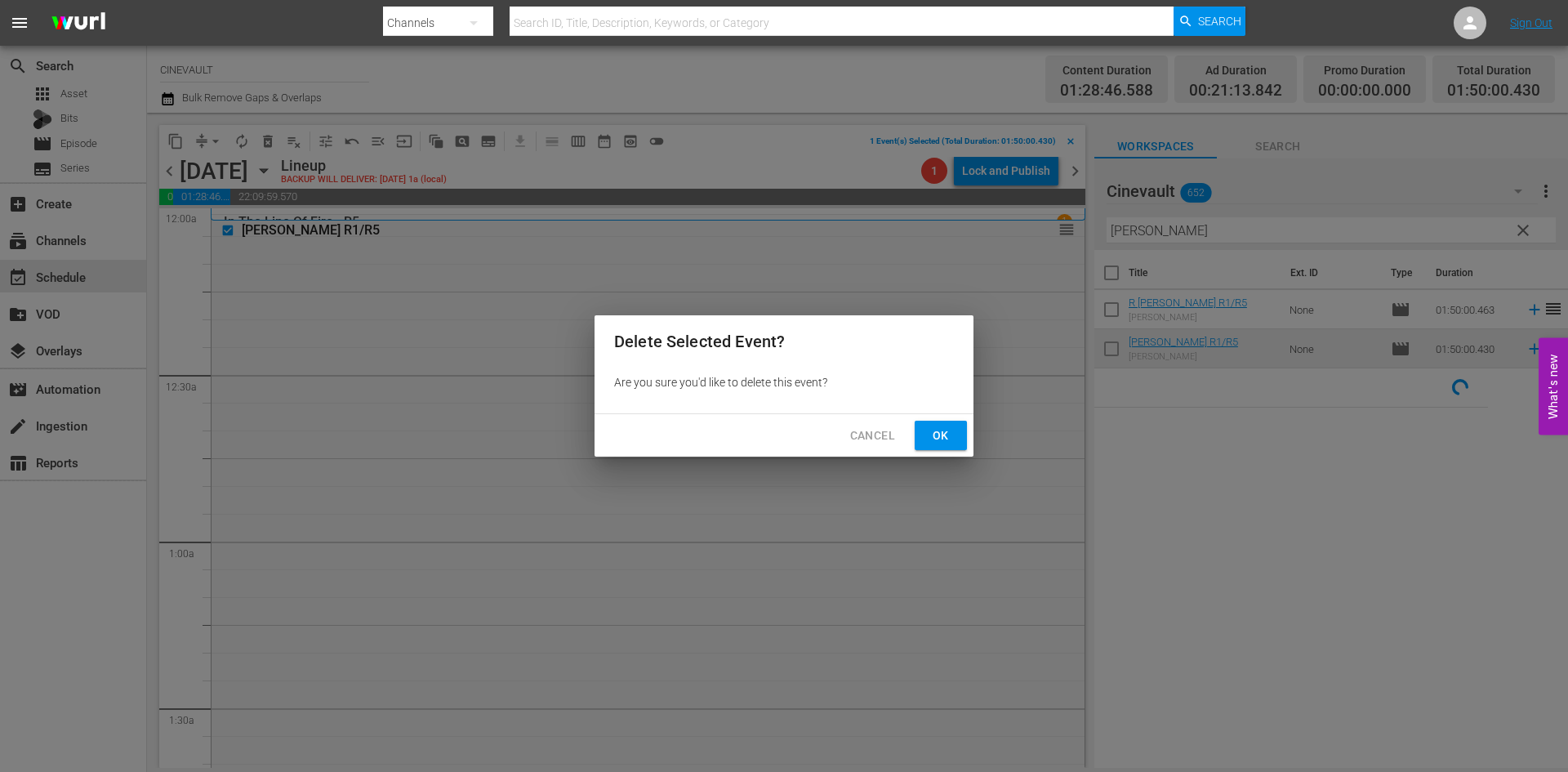
click at [937, 436] on span "Ok" at bounding box center [941, 435] width 26 height 21
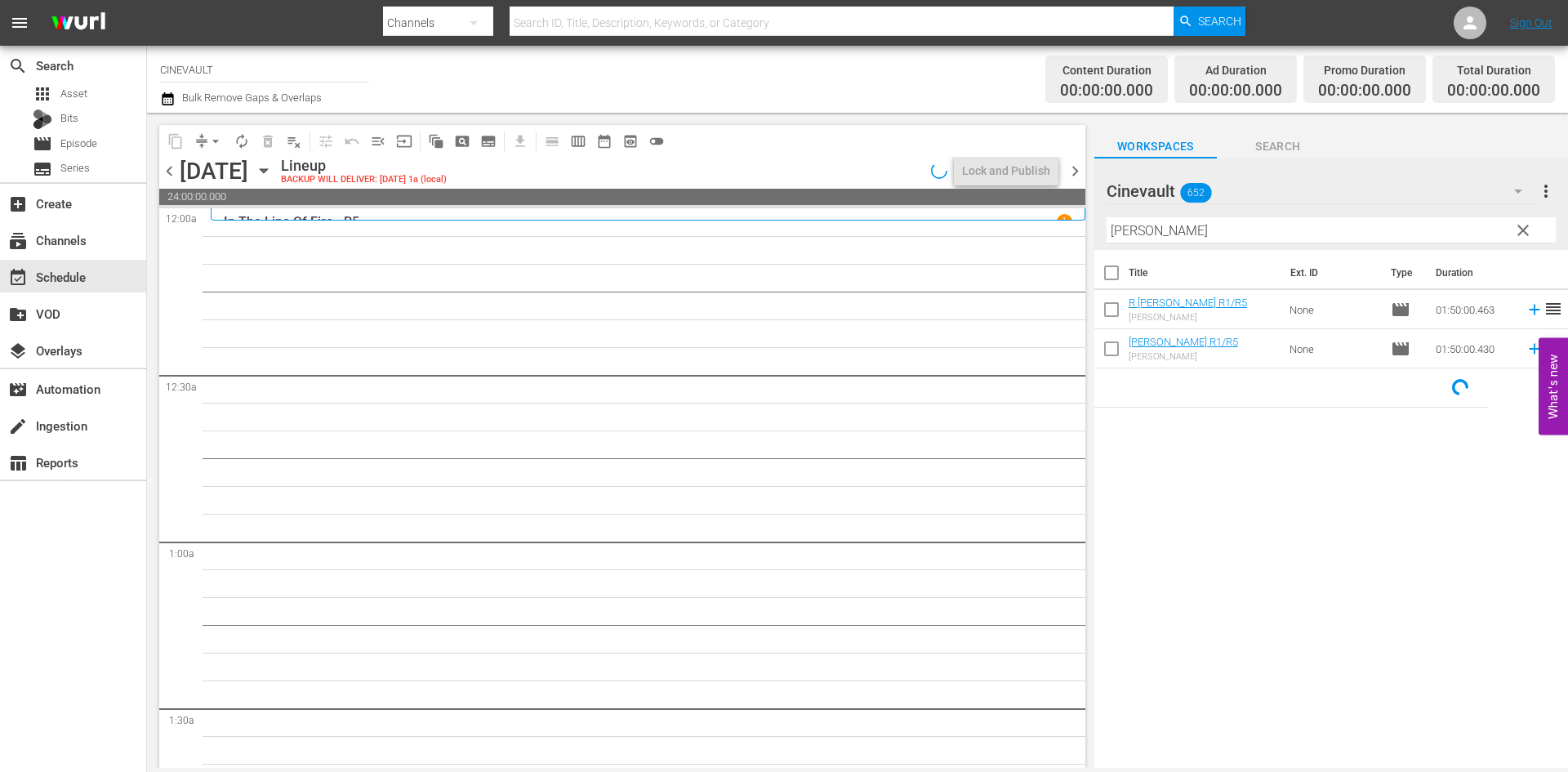
click at [723, 214] on div "In The Line Of Fire - R5 1" at bounding box center [648, 222] width 849 height 16
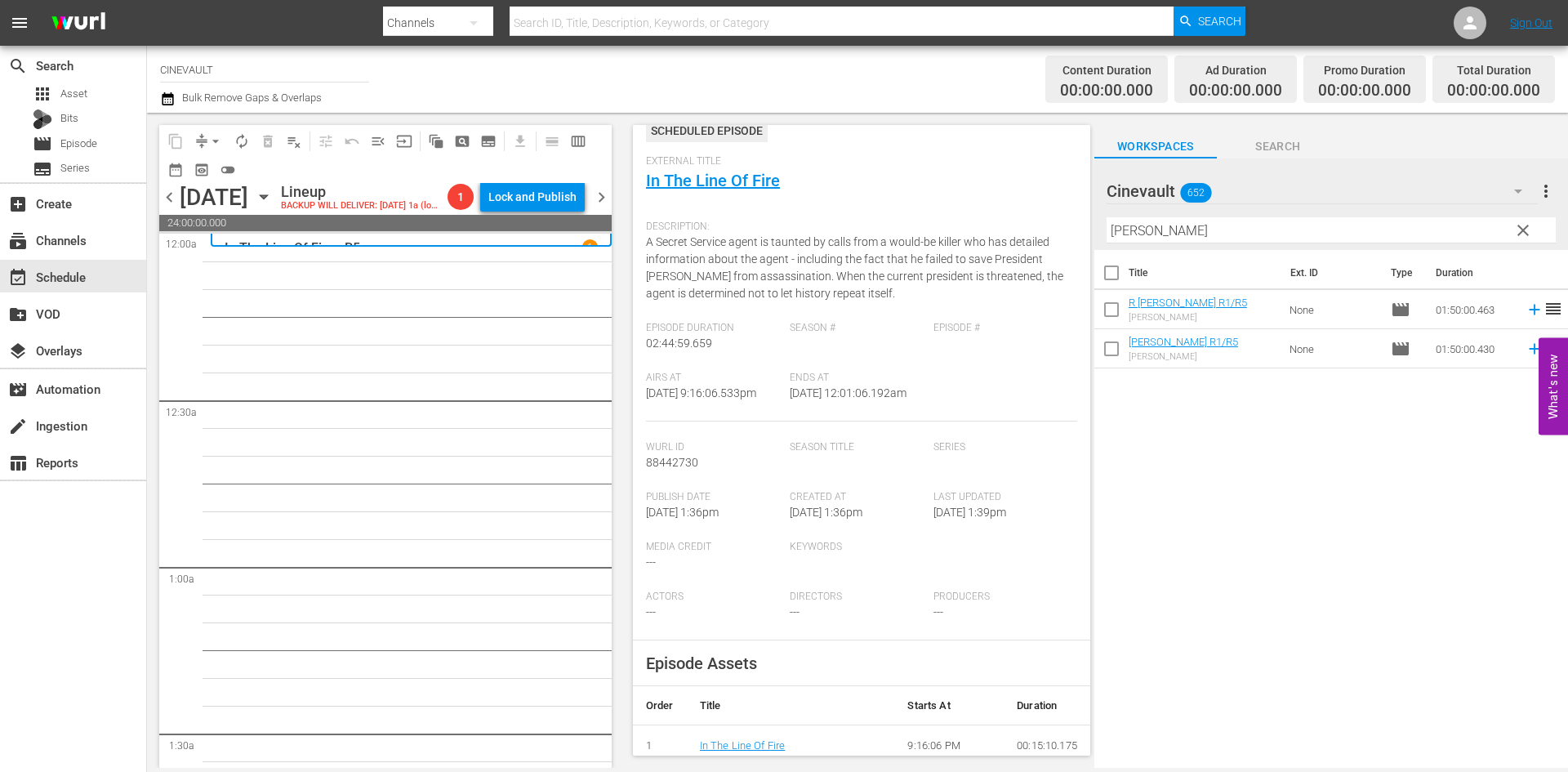
scroll to position [81, 0]
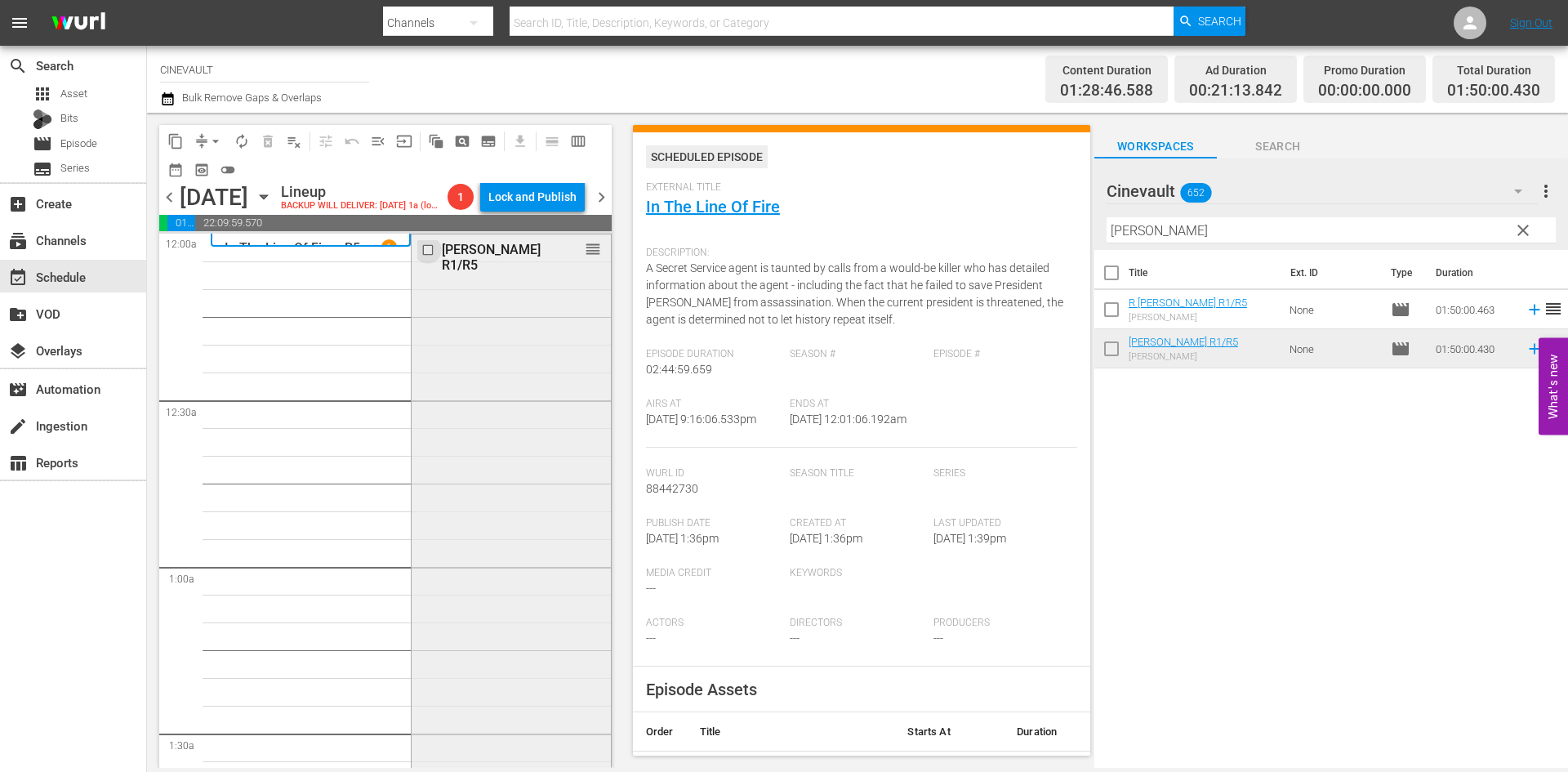
click at [426, 257] on input "checkbox" at bounding box center [431, 250] width 18 height 14
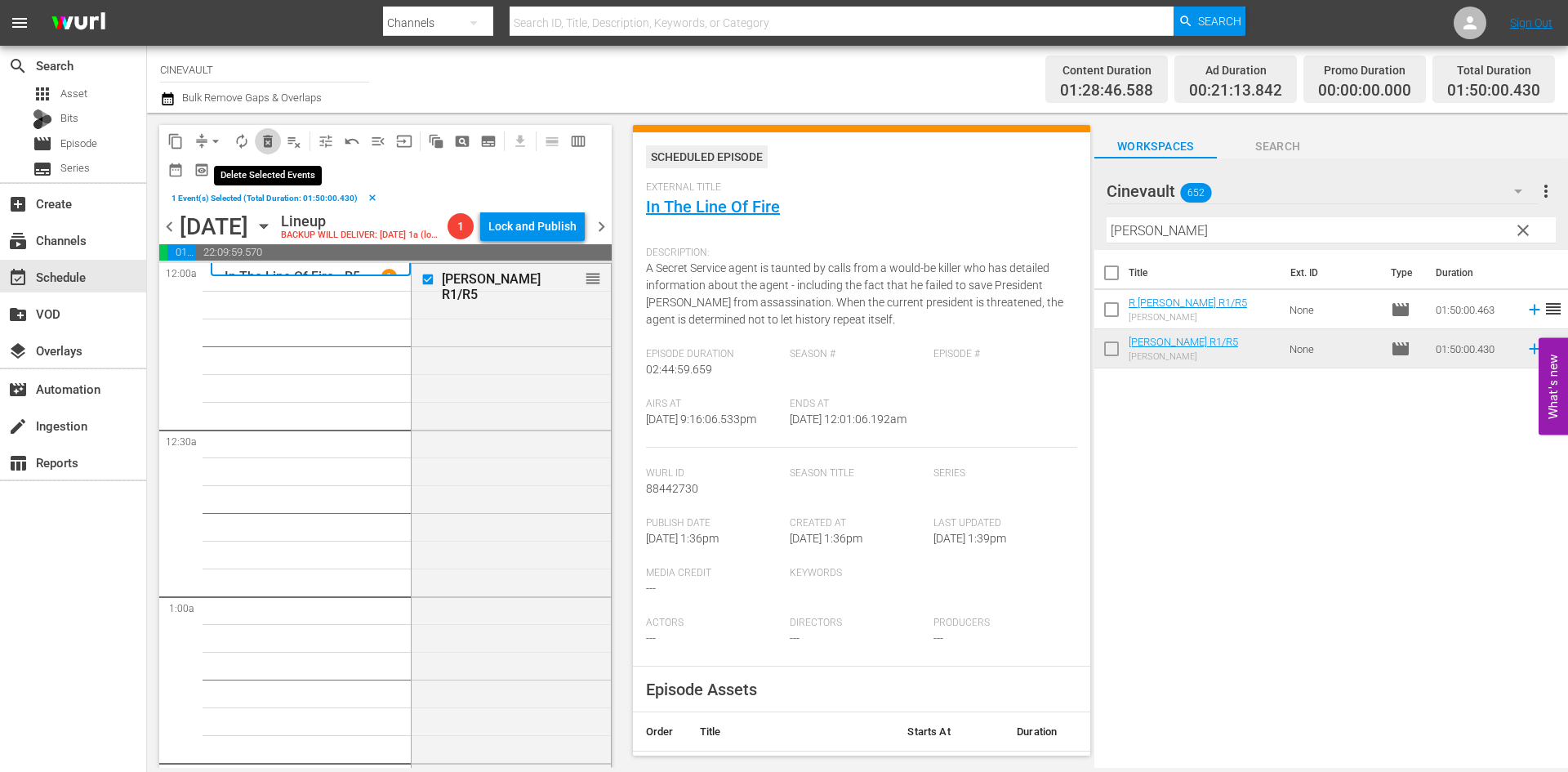
click at [269, 145] on span "delete_forever_outlined" at bounding box center [267, 141] width 17 height 17
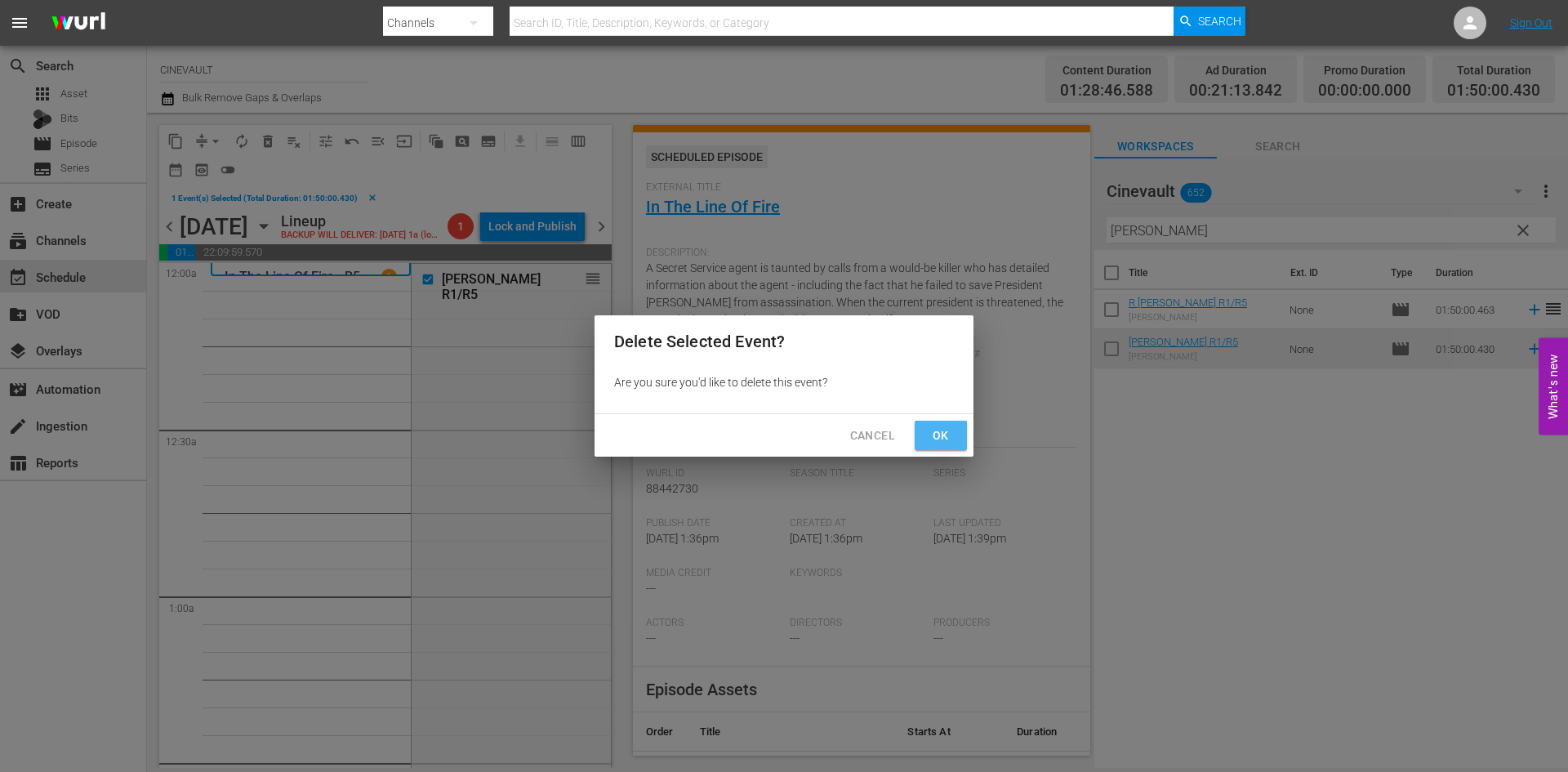
click at [962, 431] on button "Ok" at bounding box center [941, 435] width 52 height 30
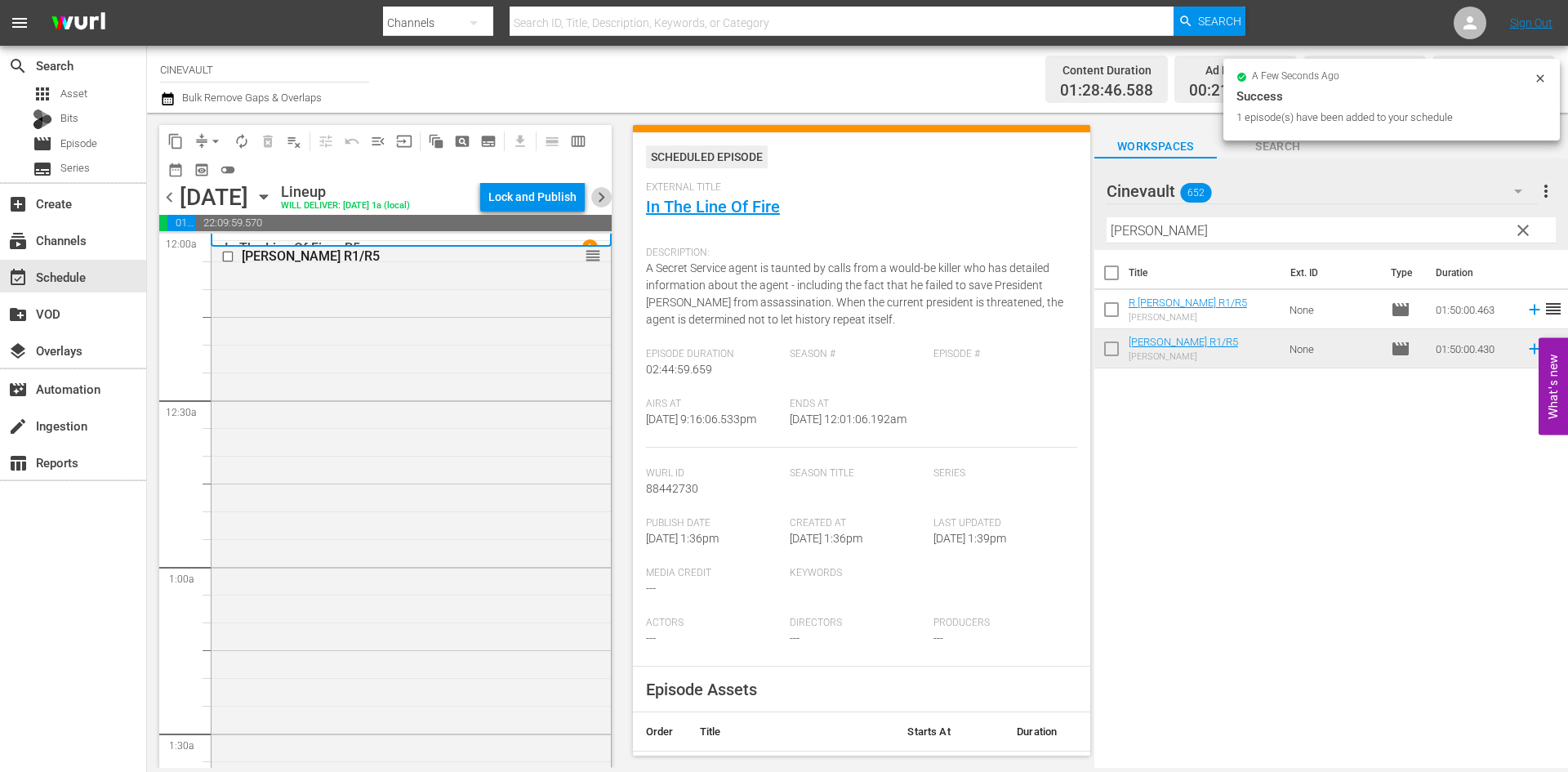
click at [599, 204] on span "chevron_right" at bounding box center [601, 197] width 21 height 21
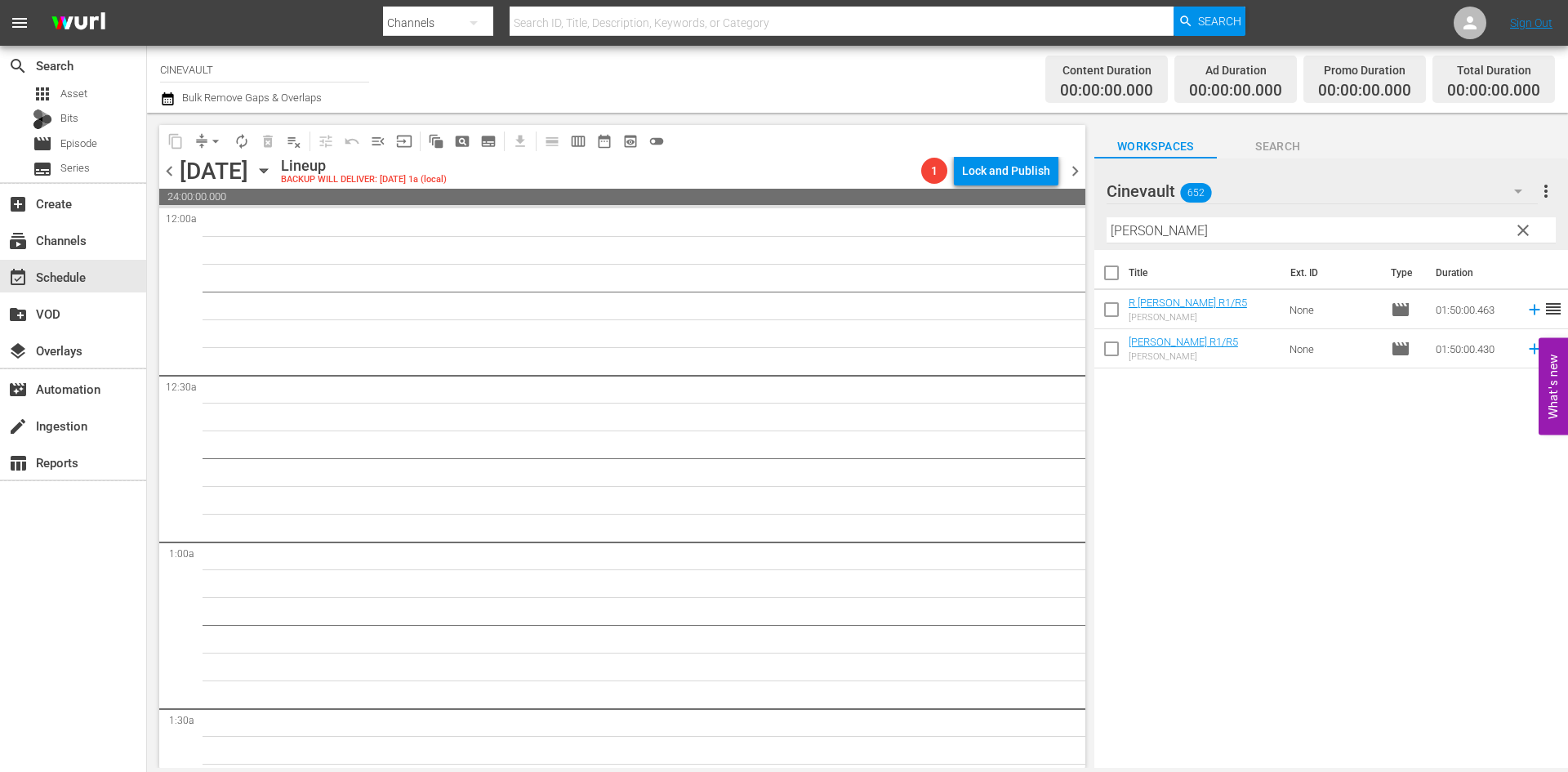
click at [175, 170] on span "chevron_left" at bounding box center [169, 170] width 21 height 21
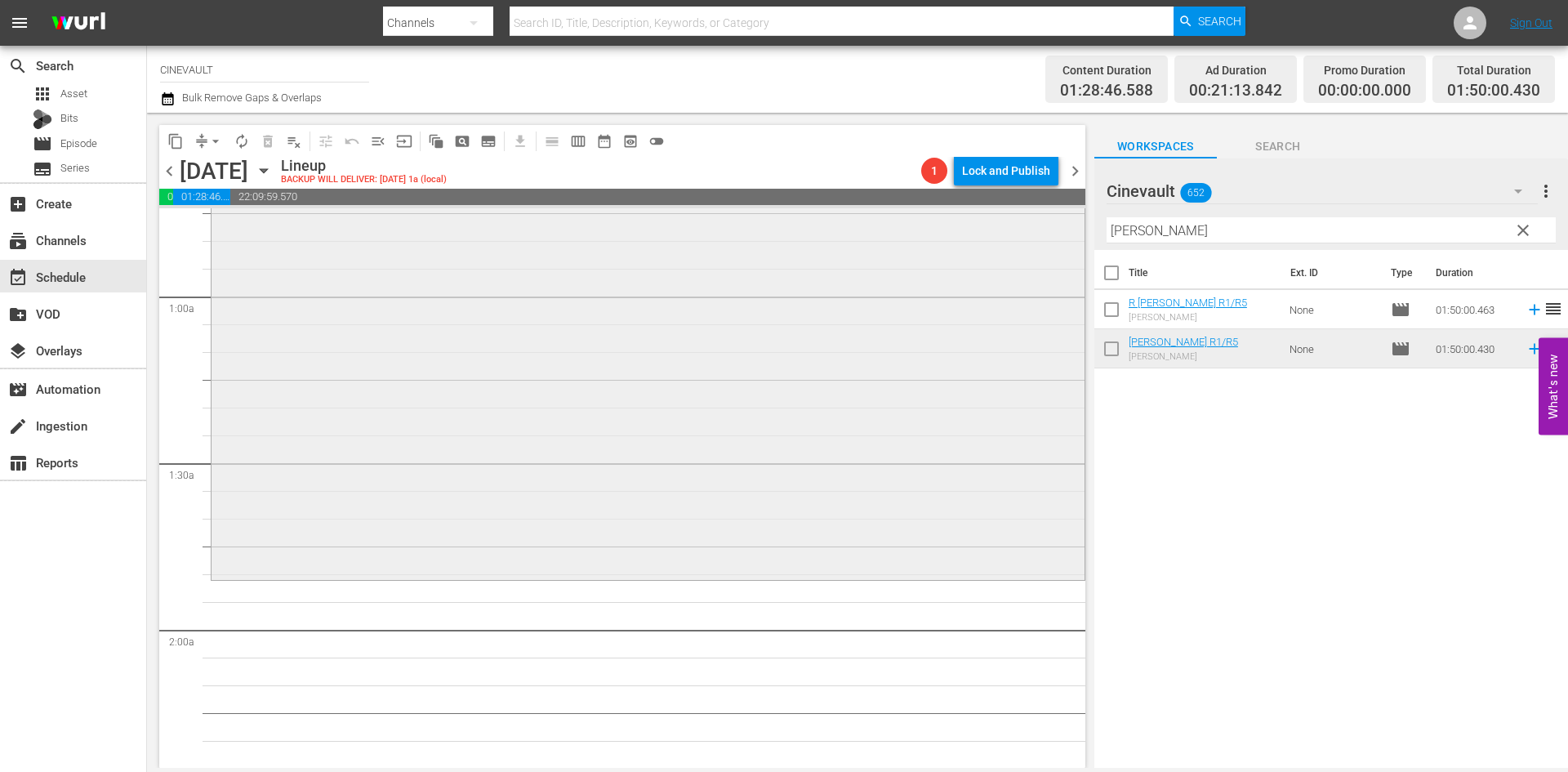
scroll to position [327, 0]
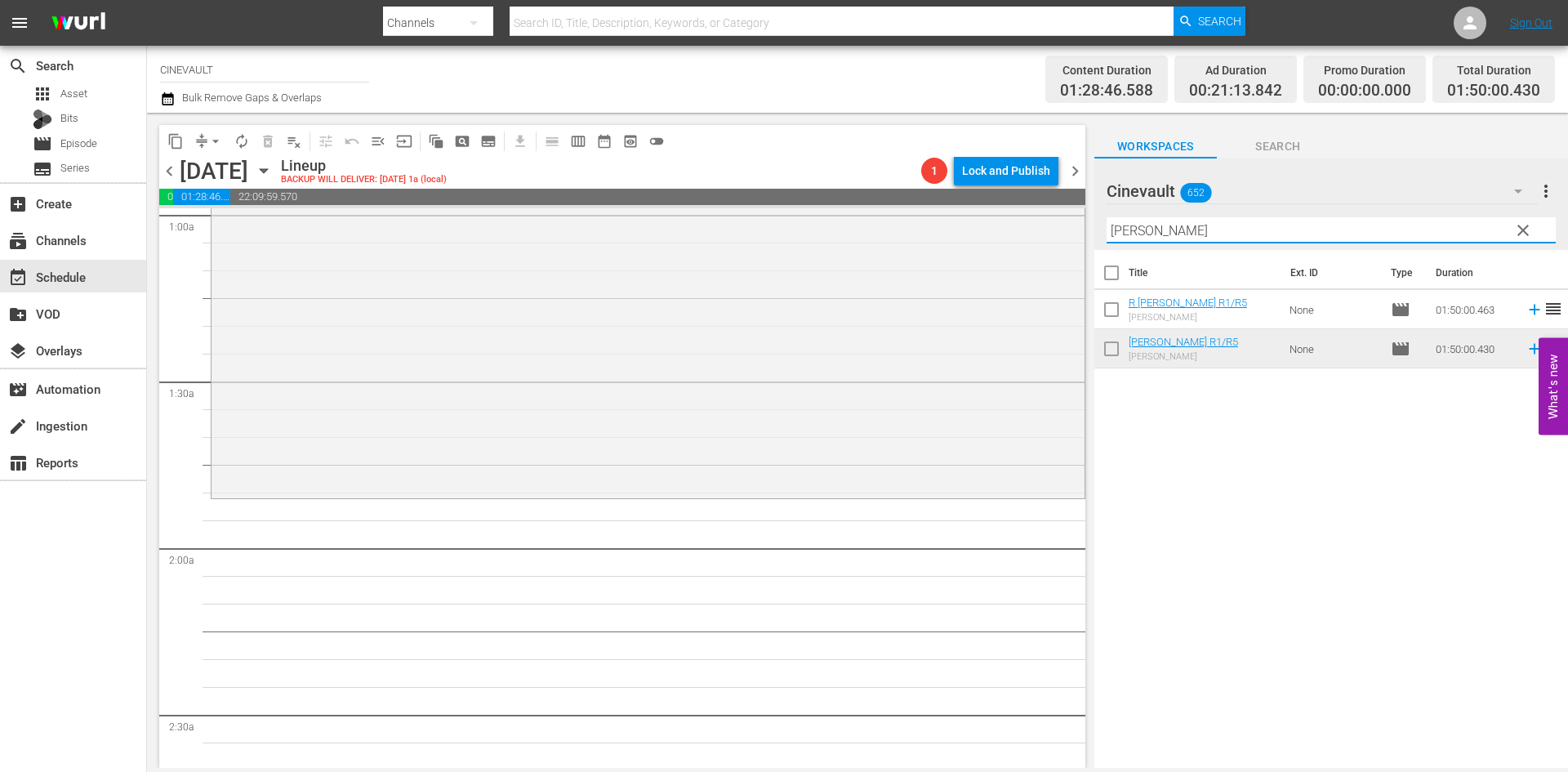
drag, startPoint x: 1231, startPoint y: 233, endPoint x: 723, endPoint y: 179, distance: 510.9
click at [723, 179] on div "content_copy compress arrow_drop_down autorenew_outlined delete_forever_outline…" at bounding box center [857, 439] width 1421 height 655
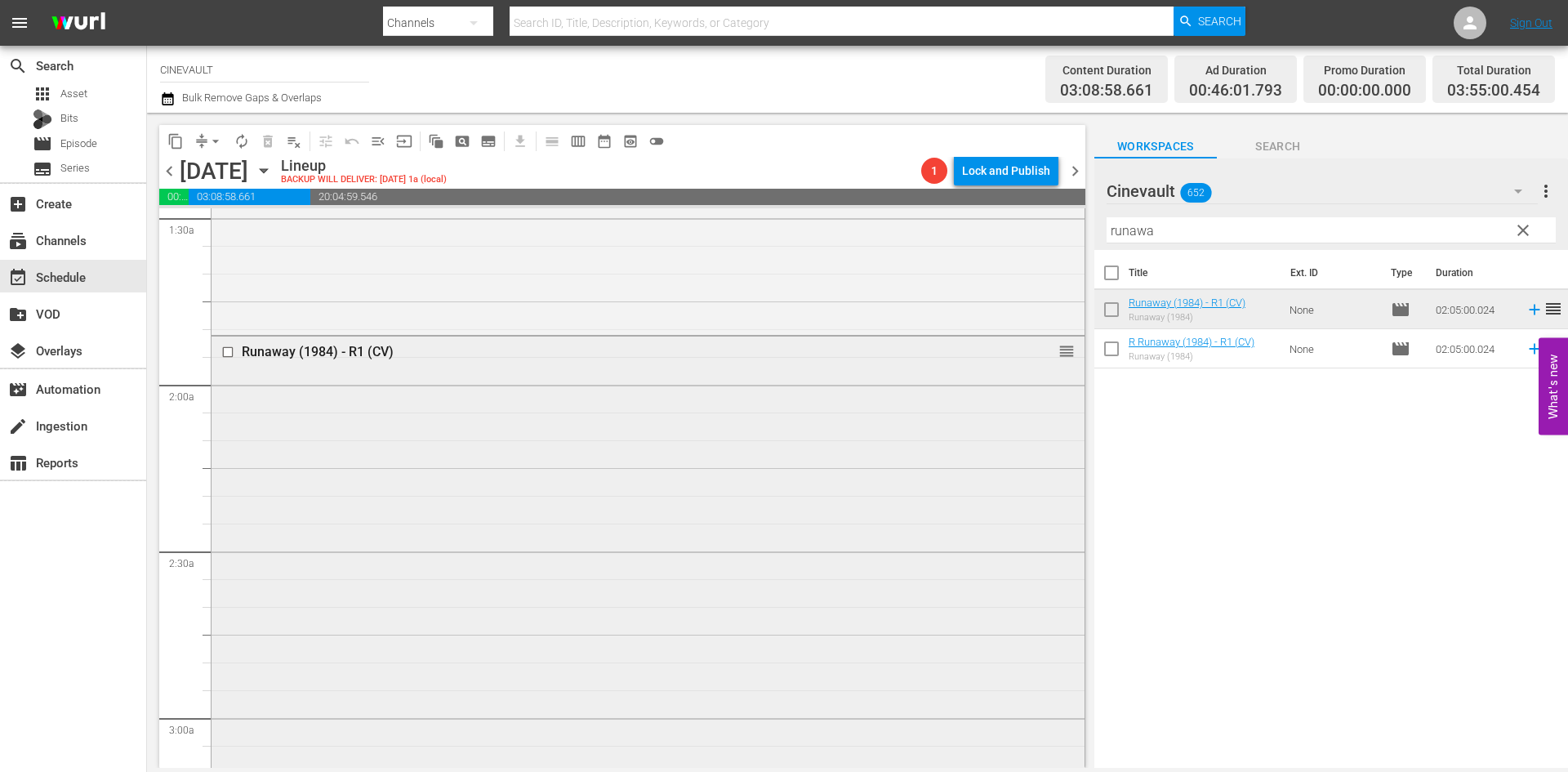
scroll to position [408, 0]
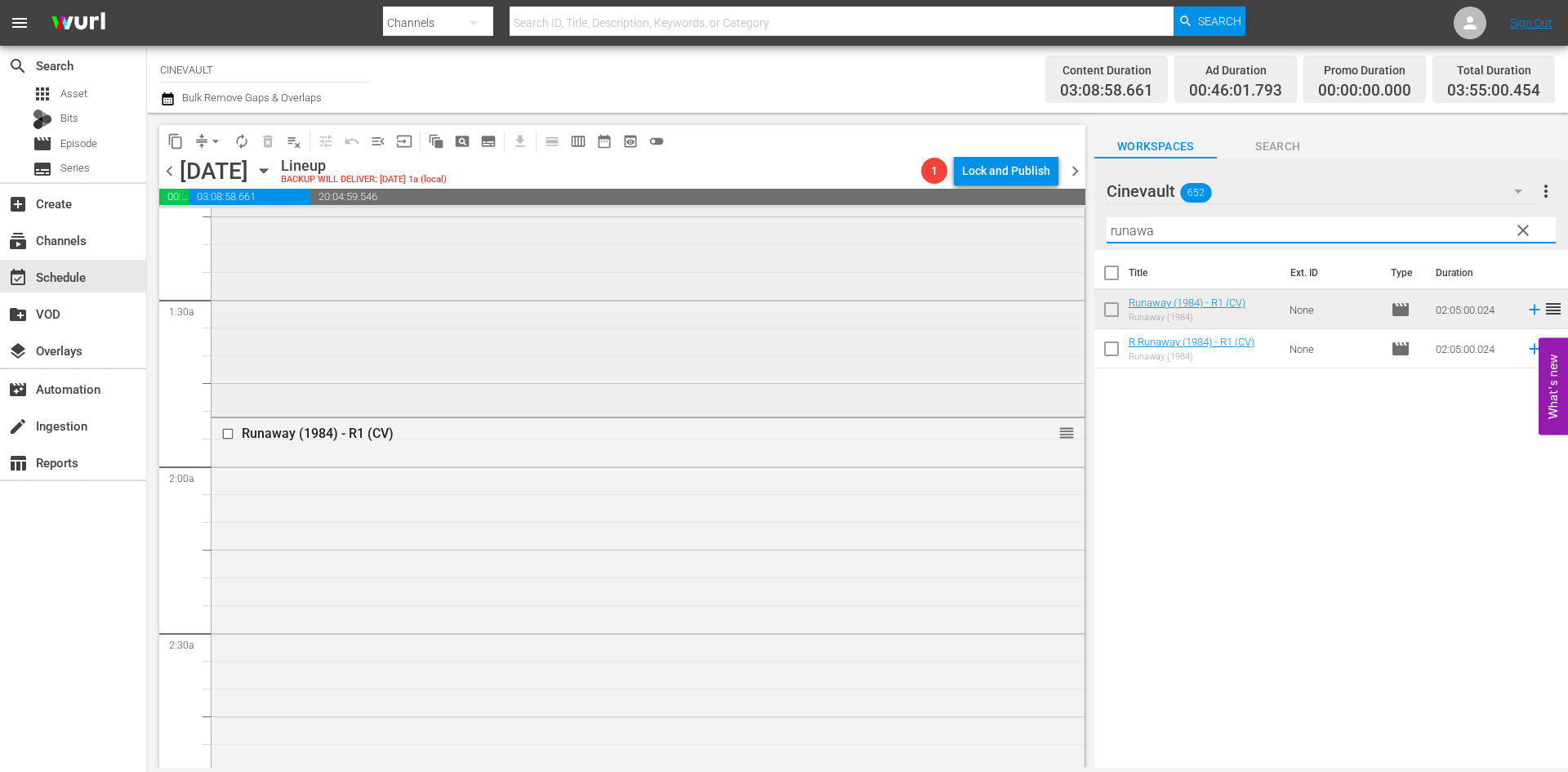
drag, startPoint x: 1226, startPoint y: 241, endPoint x: 1069, endPoint y: 213, distance: 159.5
click at [1069, 213] on div "content_copy compress arrow_drop_down autorenew_outlined delete_forever_outline…" at bounding box center [857, 439] width 1421 height 655
type input "n"
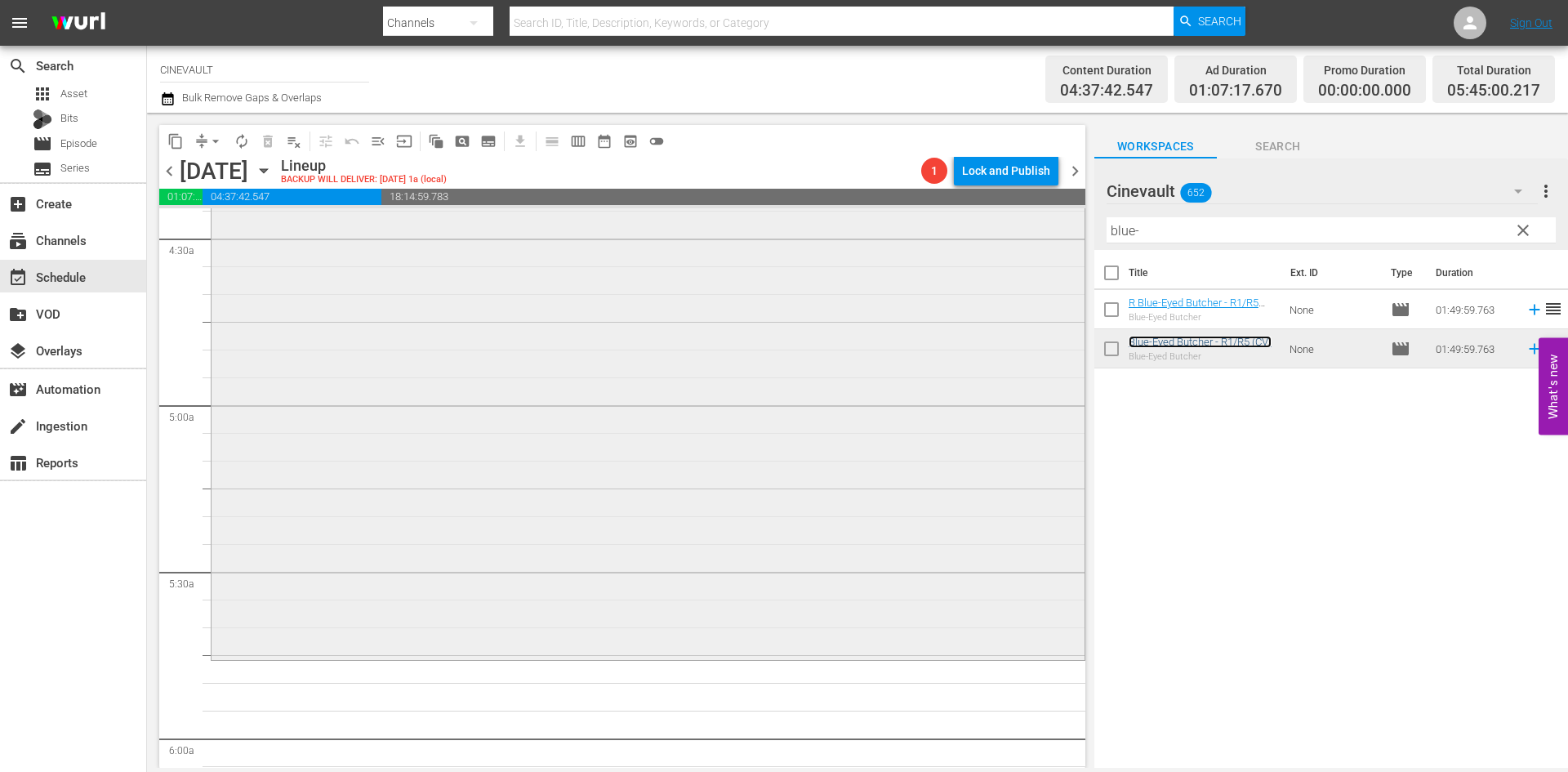
scroll to position [1470, 0]
drag, startPoint x: 1252, startPoint y: 236, endPoint x: 1133, endPoint y: 231, distance: 119.1
click at [1133, 231] on input "blue-" at bounding box center [1331, 230] width 449 height 26
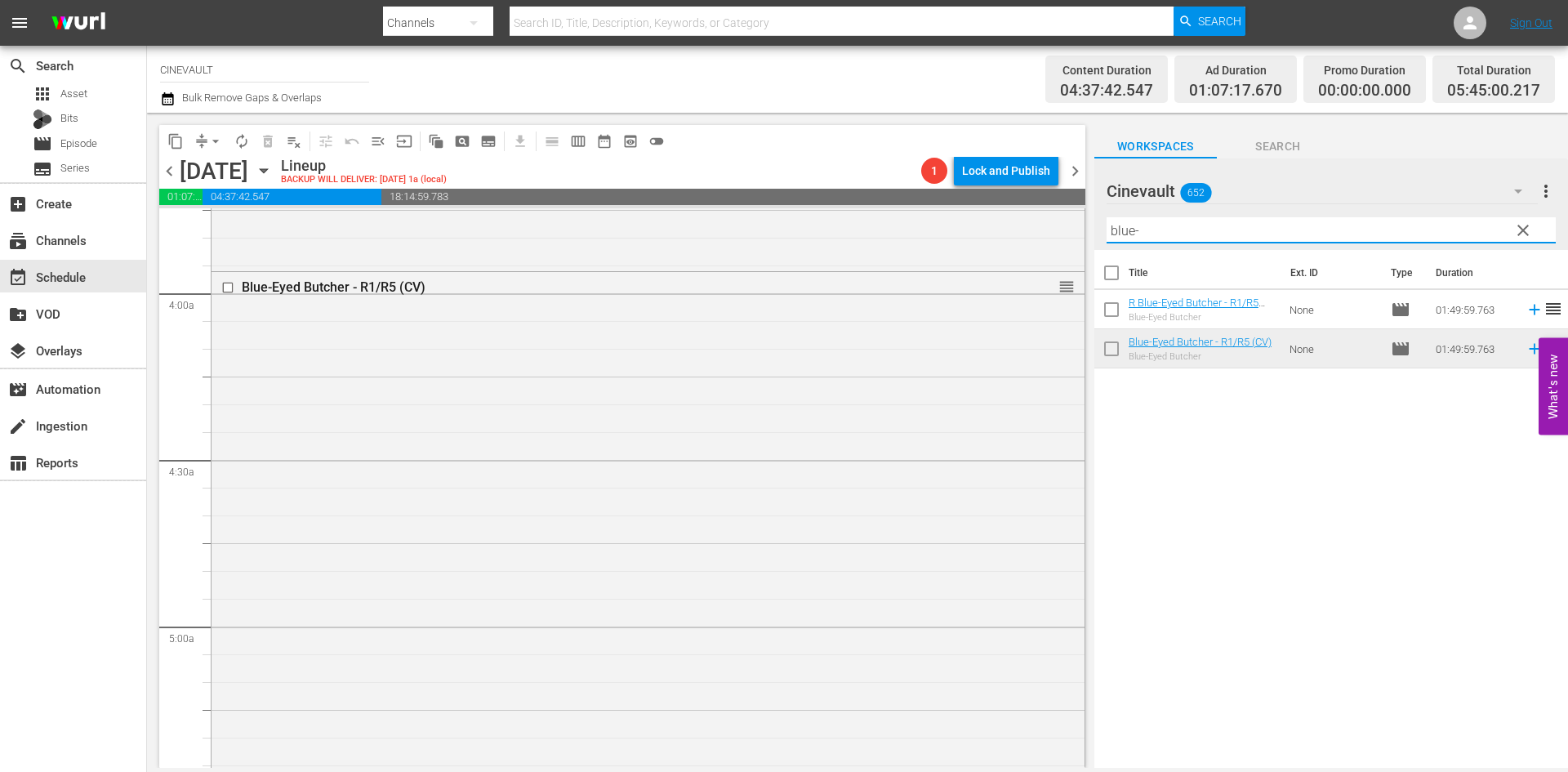
scroll to position [1225, 0]
click at [1229, 232] on input "blue-" at bounding box center [1331, 230] width 449 height 26
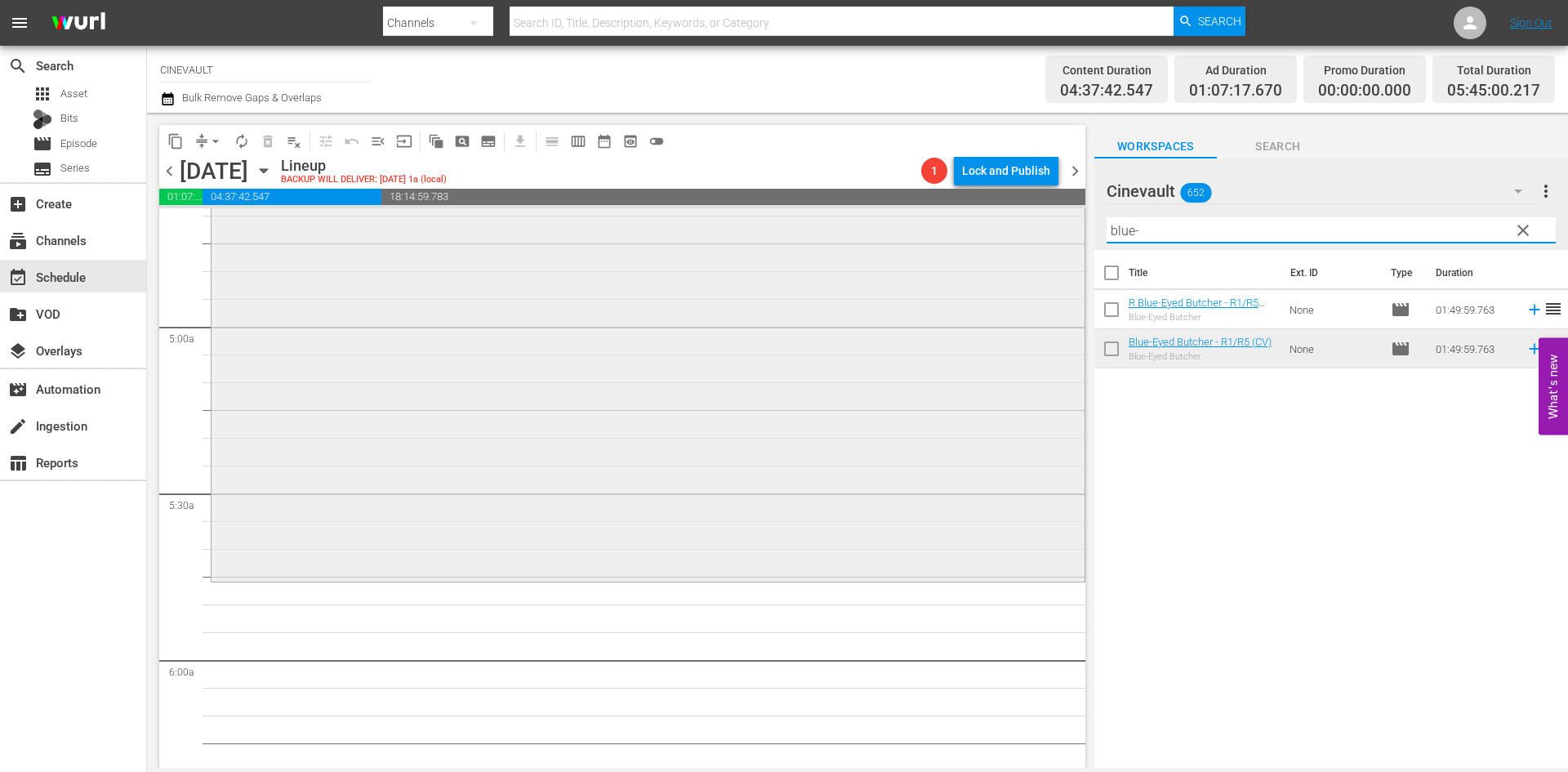
scroll to position [1552, 0]
click at [1166, 214] on div "Filter by Title blue-" at bounding box center [1331, 230] width 449 height 39
drag, startPoint x: 1174, startPoint y: 238, endPoint x: 1023, endPoint y: 223, distance: 151.7
click at [1023, 223] on div "content_copy compress arrow_drop_down autorenew_outlined delete_forever_outline…" at bounding box center [857, 439] width 1421 height 655
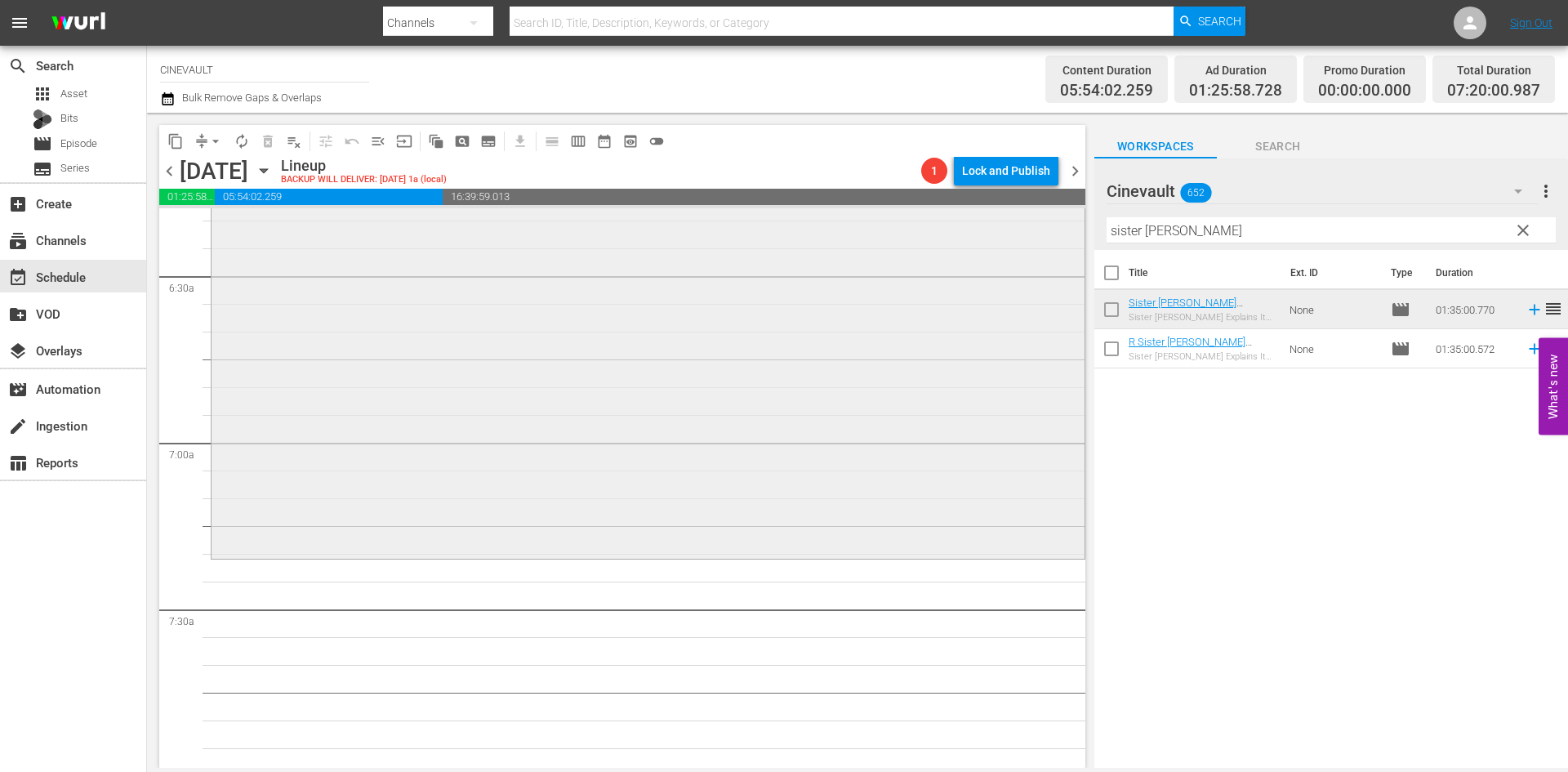
scroll to position [2123, 0]
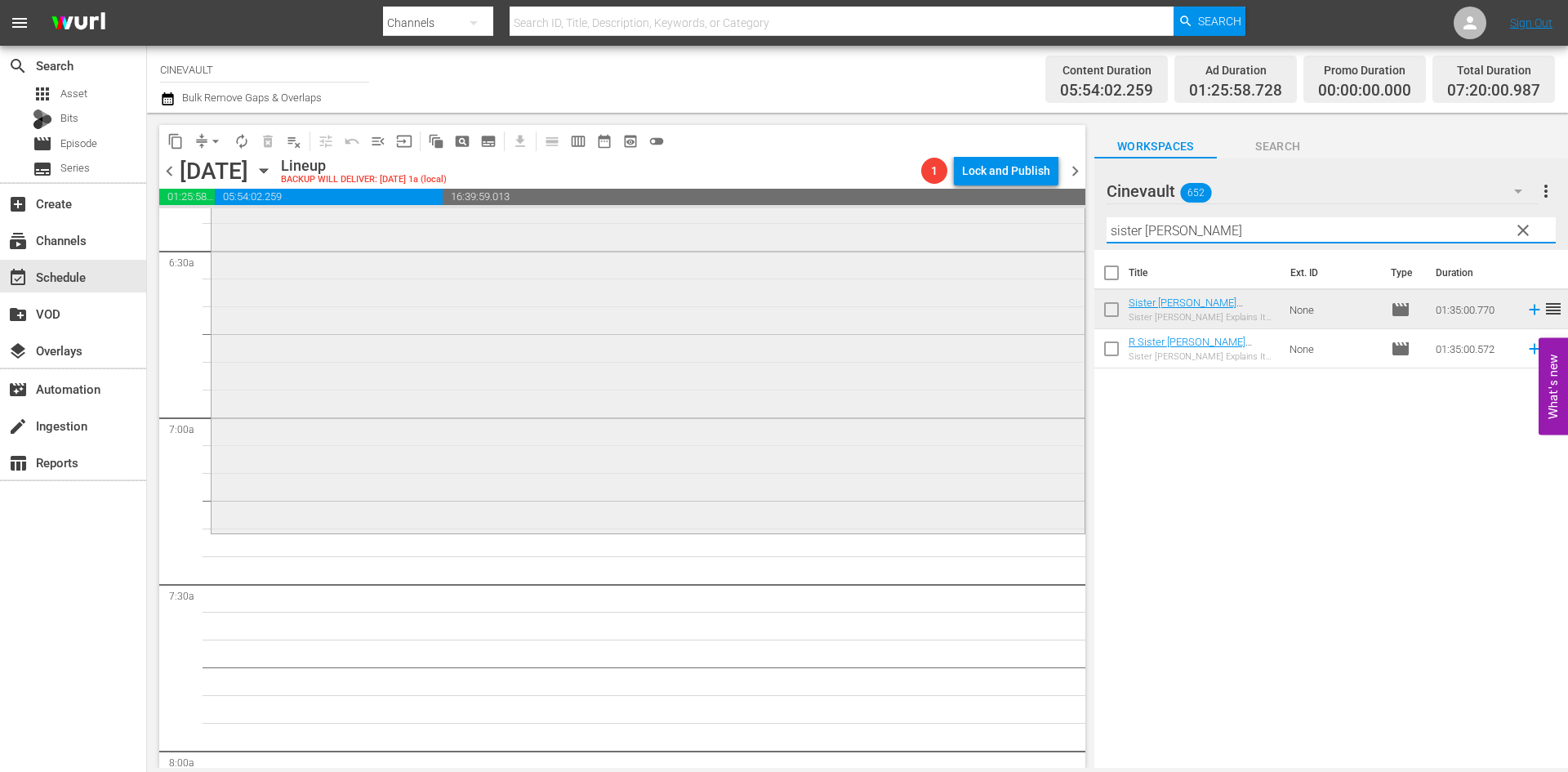
drag, startPoint x: 1201, startPoint y: 235, endPoint x: 771, endPoint y: 217, distance: 430.4
click at [771, 217] on div "content_copy compress arrow_drop_down autorenew_outlined delete_forever_outline…" at bounding box center [857, 439] width 1421 height 655
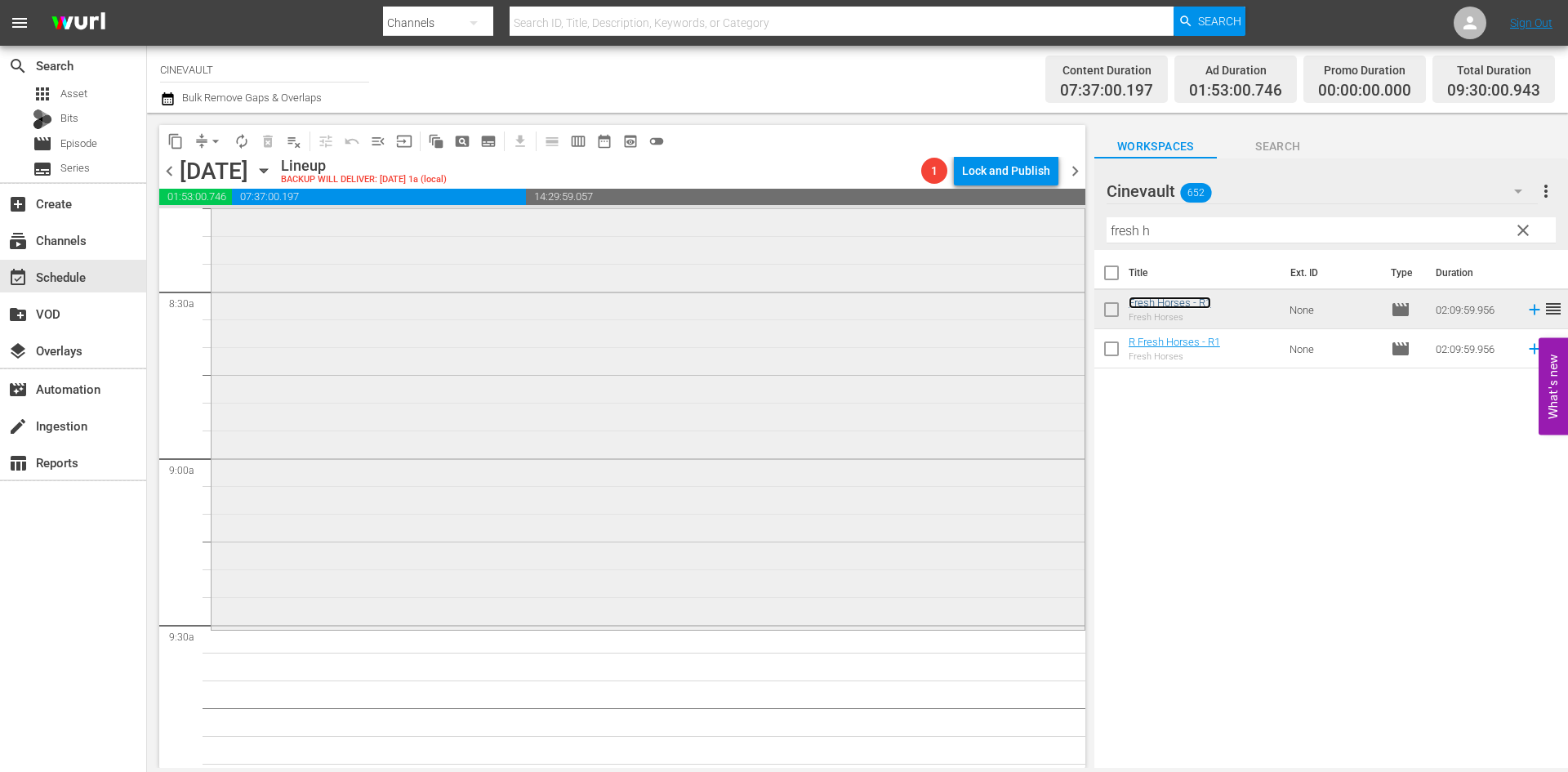
scroll to position [2776, 0]
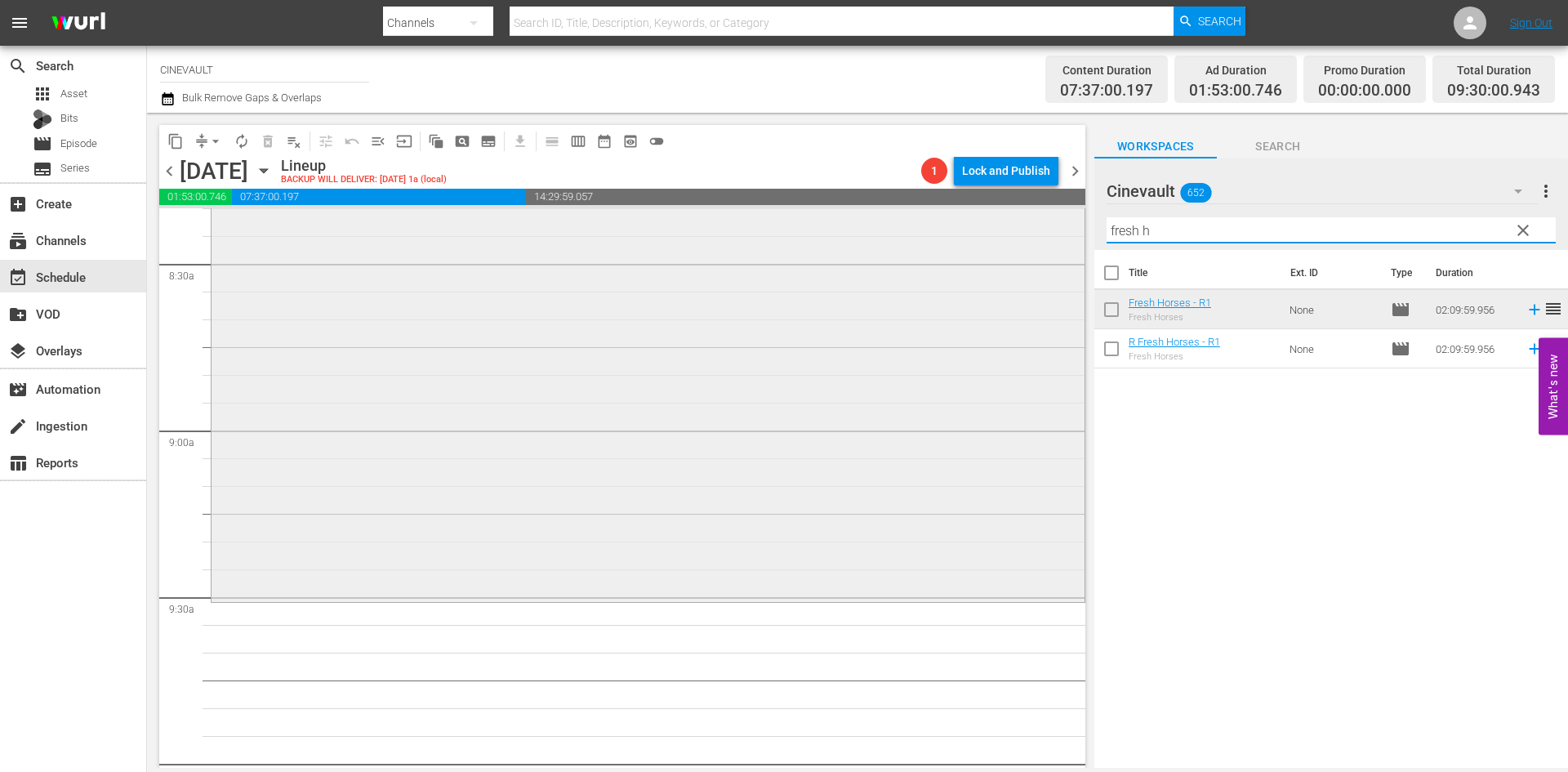
drag, startPoint x: 1227, startPoint y: 222, endPoint x: 1044, endPoint y: 215, distance: 183.1
click at [1044, 215] on div "content_copy compress arrow_drop_down autorenew_outlined delete_forever_outline…" at bounding box center [857, 439] width 1421 height 655
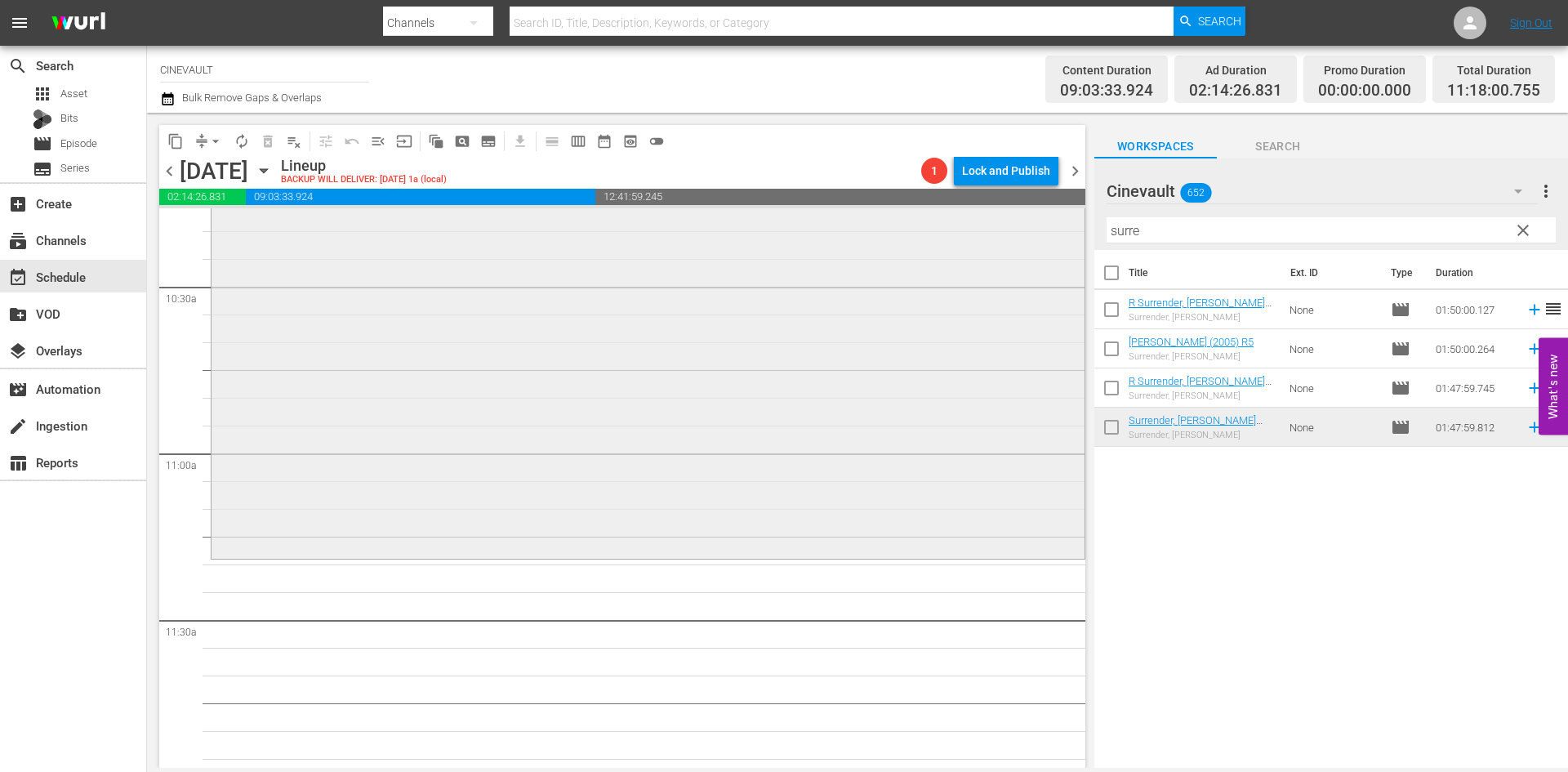
scroll to position [3429, 0]
drag, startPoint x: 1217, startPoint y: 231, endPoint x: 1098, endPoint y: 215, distance: 120.1
click at [1098, 215] on div "Cinevault 652 Cinevault more_vert clear Filter by Title surre" at bounding box center [1331, 204] width 474 height 91
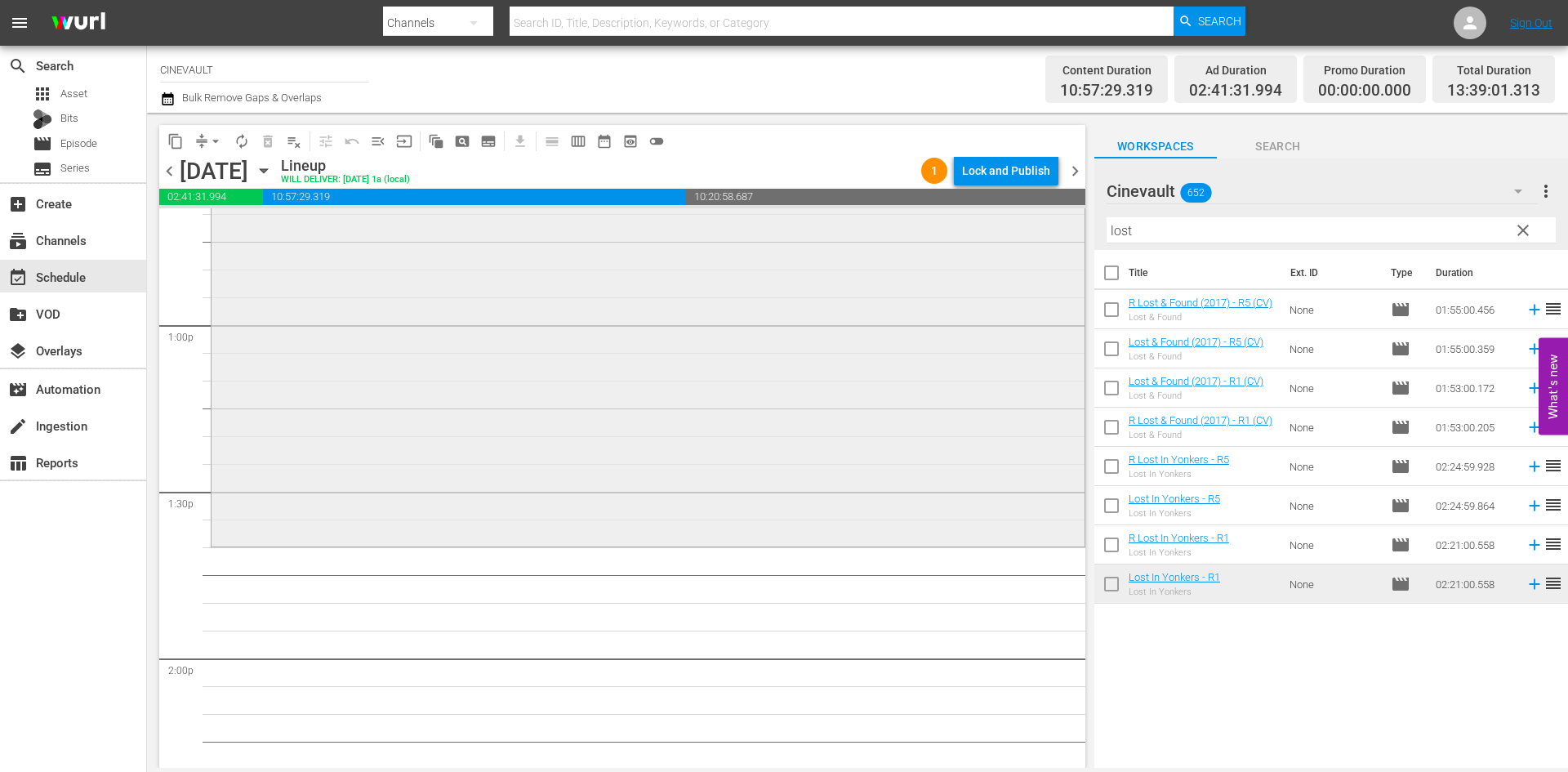
scroll to position [4246, 0]
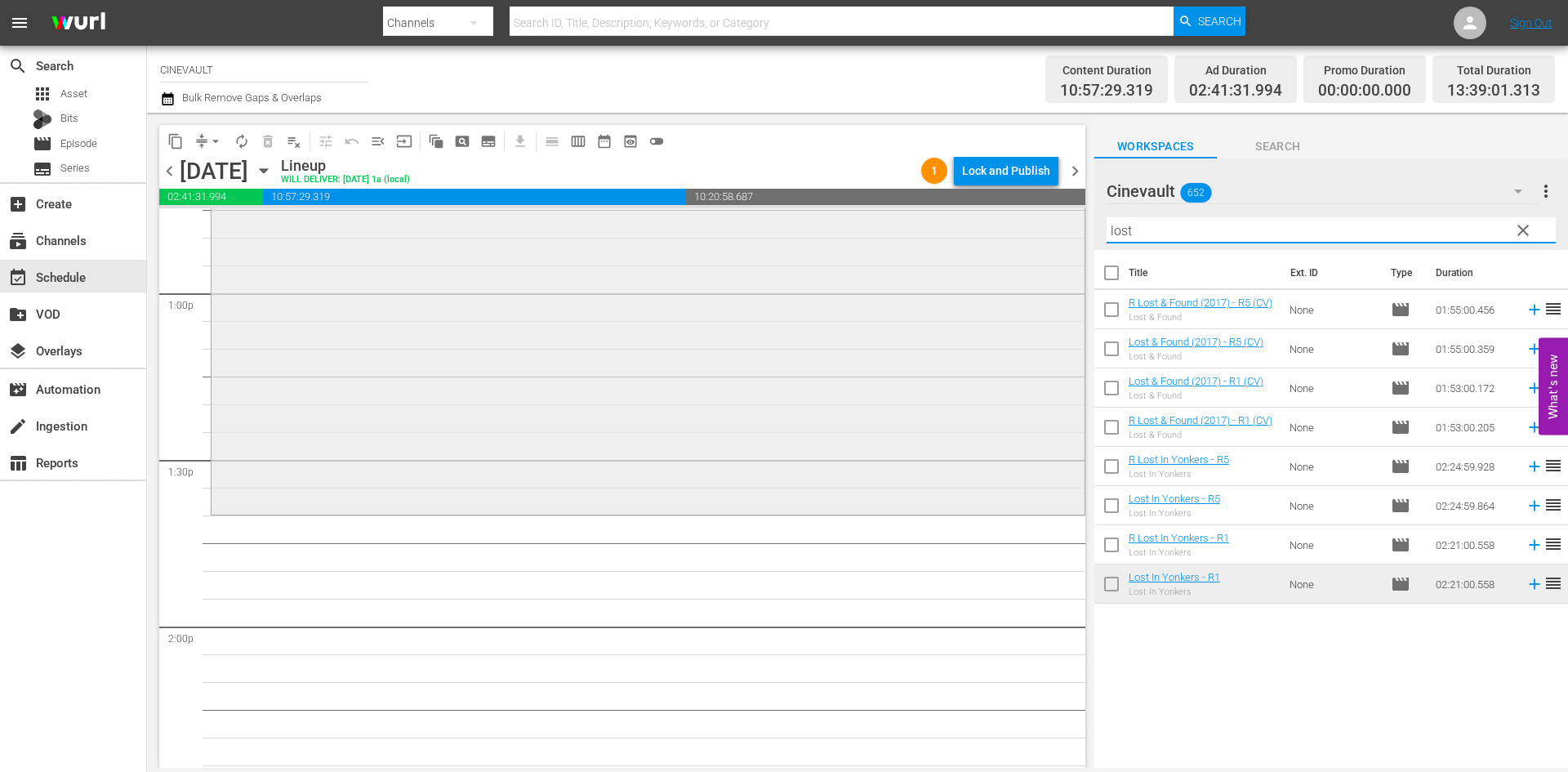
drag, startPoint x: 1158, startPoint y: 231, endPoint x: 988, endPoint y: 209, distance: 171.4
click at [988, 209] on div "content_copy compress arrow_drop_down autorenew_outlined delete_forever_outline…" at bounding box center [857, 439] width 1421 height 655
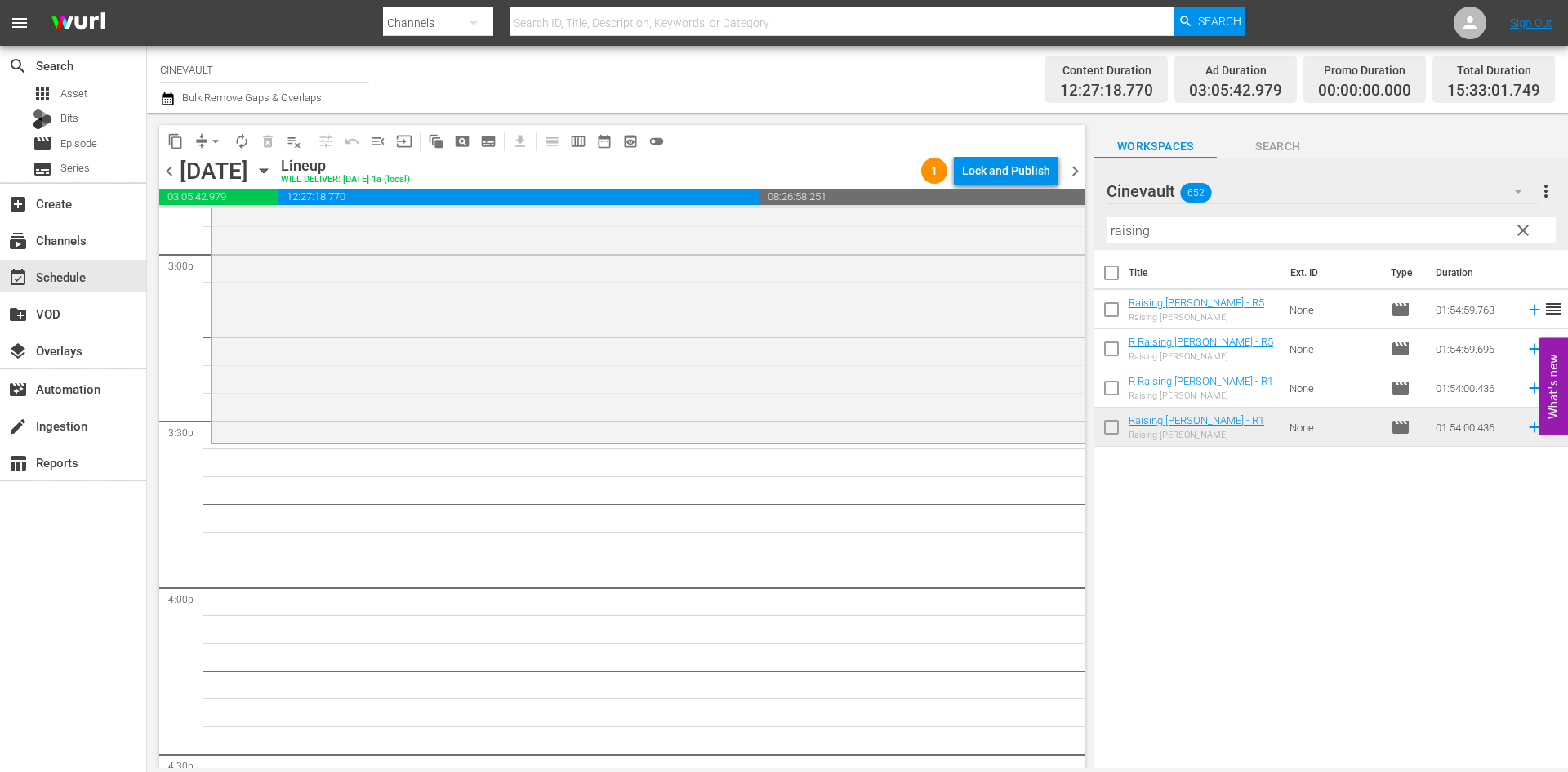
scroll to position [4981, 0]
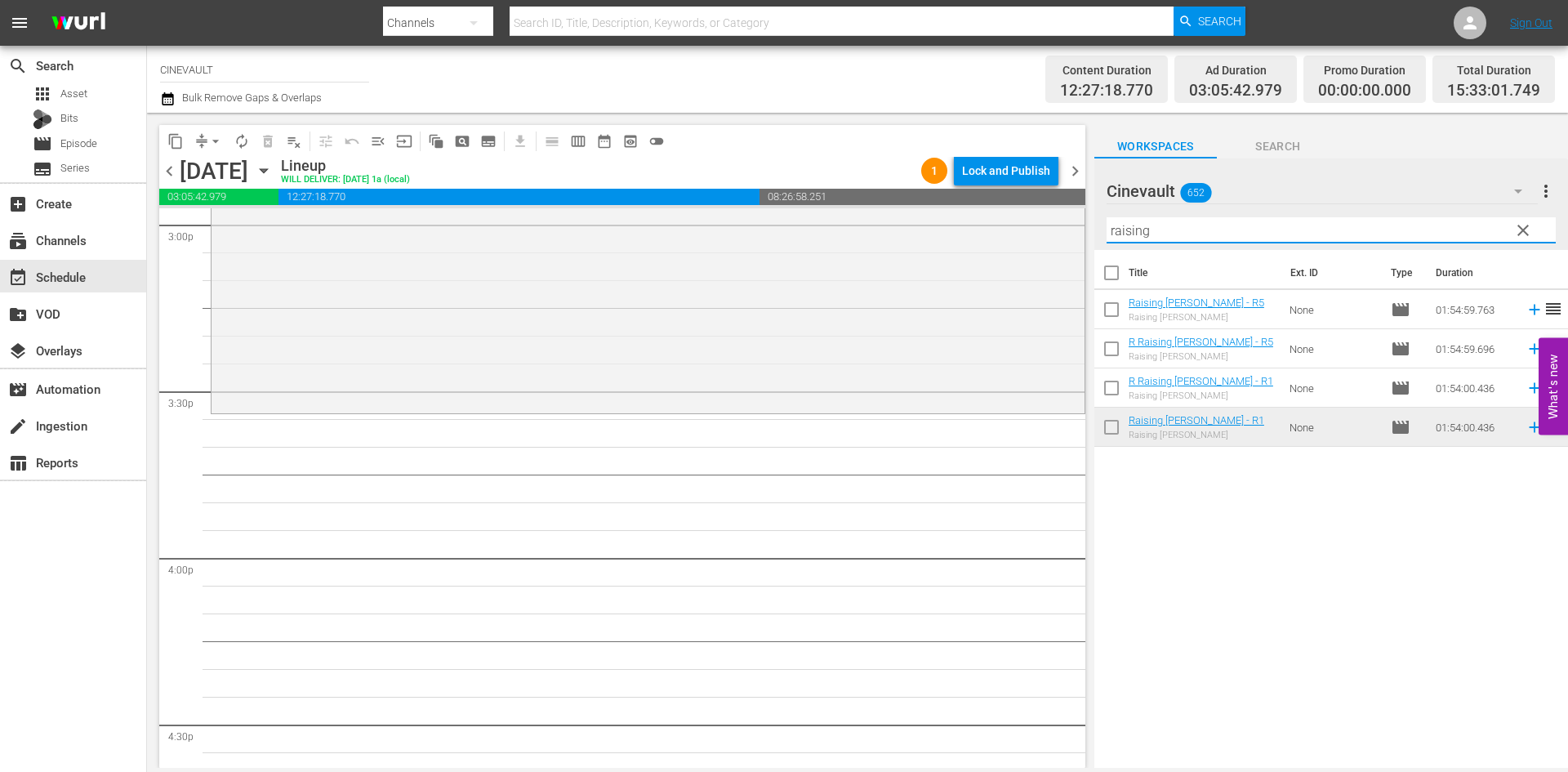
drag, startPoint x: 1226, startPoint y: 237, endPoint x: 956, endPoint y: 204, distance: 272.0
click at [956, 204] on div "content_copy compress arrow_drop_down autorenew_outlined delete_forever_outline…" at bounding box center [857, 439] width 1421 height 655
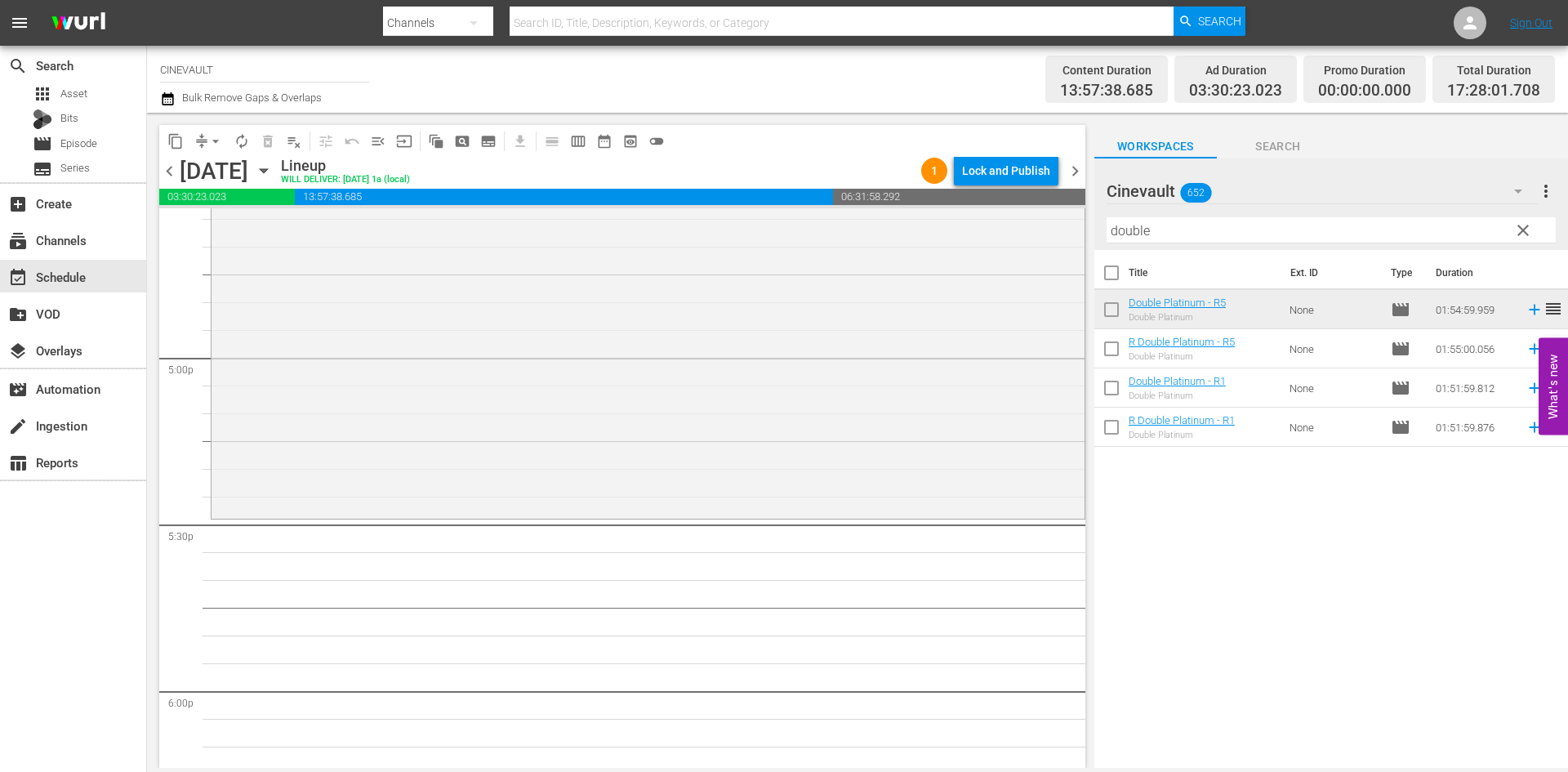
scroll to position [5634, 0]
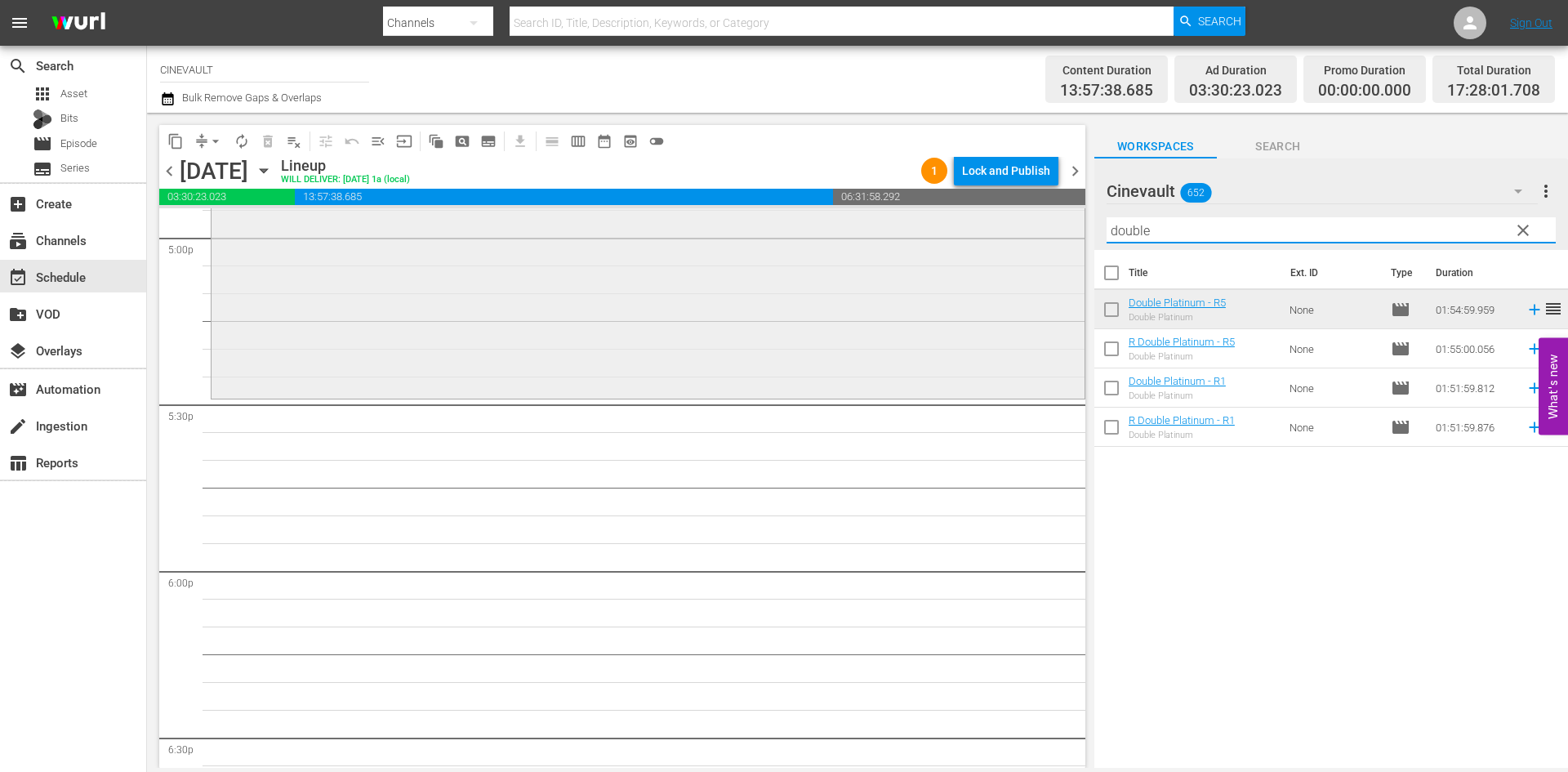
drag, startPoint x: 1216, startPoint y: 225, endPoint x: 1047, endPoint y: 219, distance: 169.1
click at [1047, 219] on div "content_copy compress arrow_drop_down autorenew_outlined delete_forever_outline…" at bounding box center [857, 439] width 1421 height 655
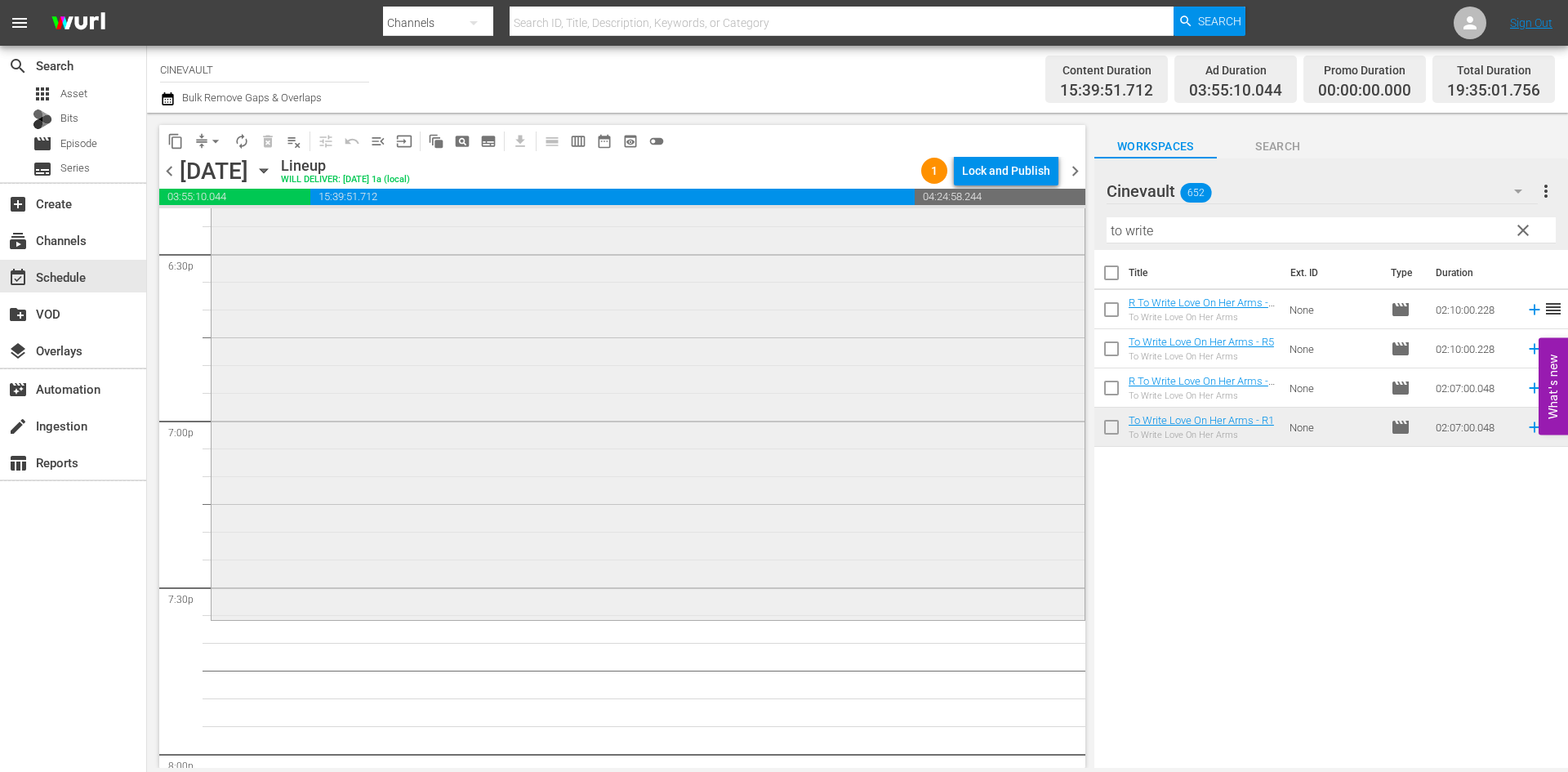
scroll to position [6124, 0]
drag, startPoint x: 1242, startPoint y: 218, endPoint x: 910, endPoint y: 206, distance: 332.2
click at [910, 206] on div "content_copy compress arrow_drop_down autorenew_outlined delete_forever_outline…" at bounding box center [857, 439] width 1421 height 655
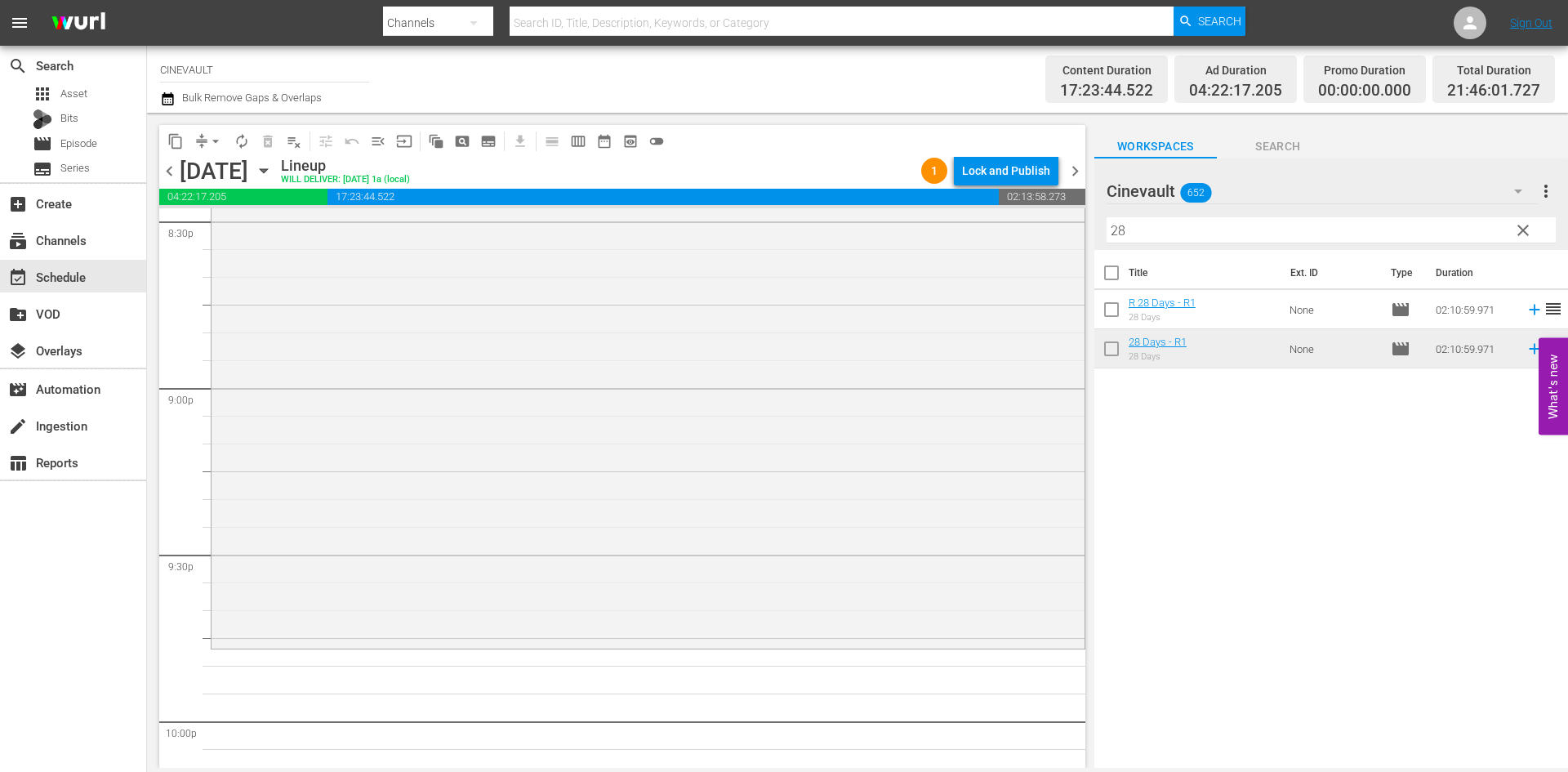
scroll to position [6859, 0]
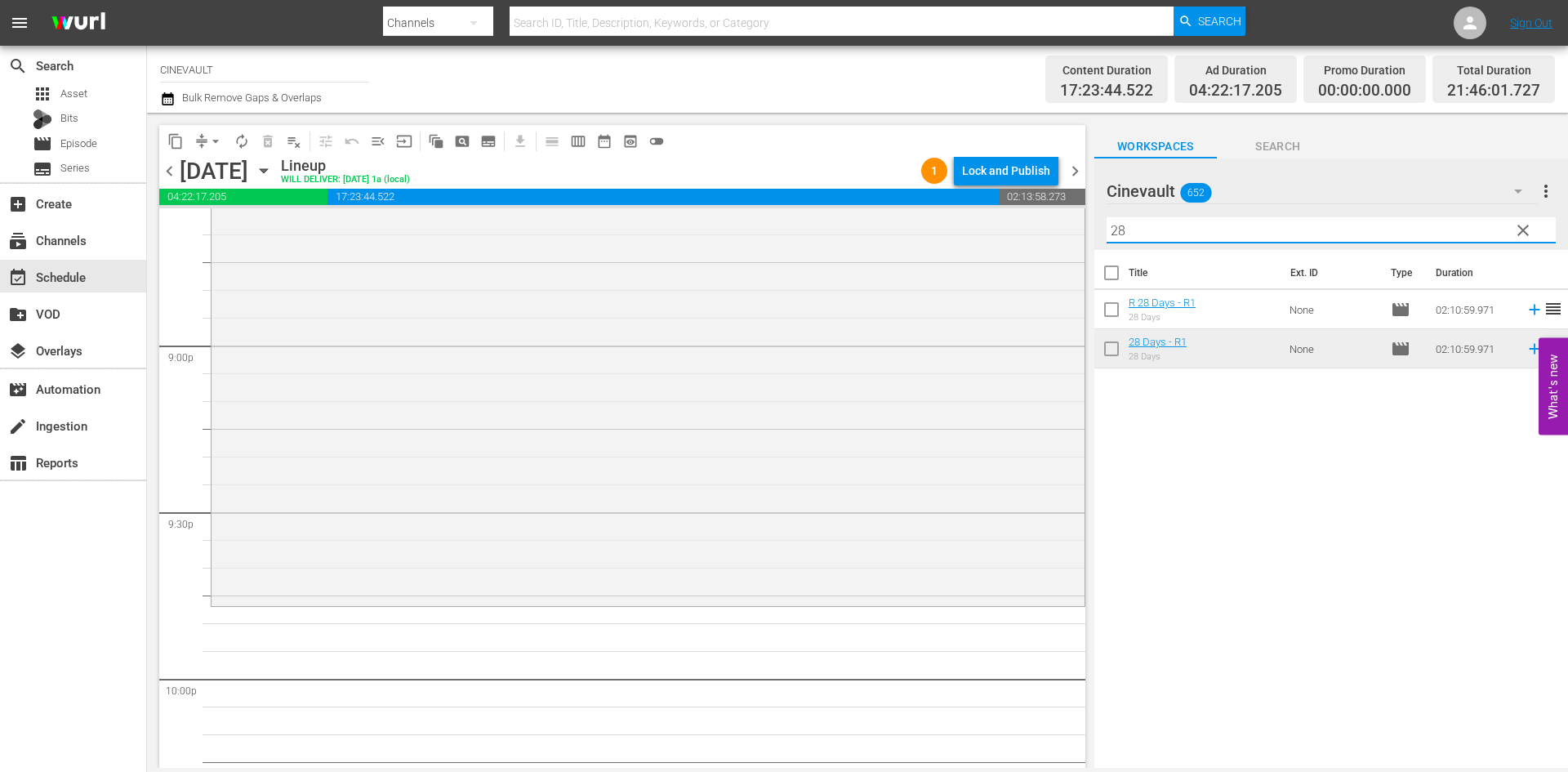
drag, startPoint x: 1133, startPoint y: 241, endPoint x: 1099, endPoint y: 227, distance: 36.8
click at [1099, 227] on div "Cinevault 652 Cinevault more_vert clear Filter by Title 28" at bounding box center [1331, 204] width 474 height 91
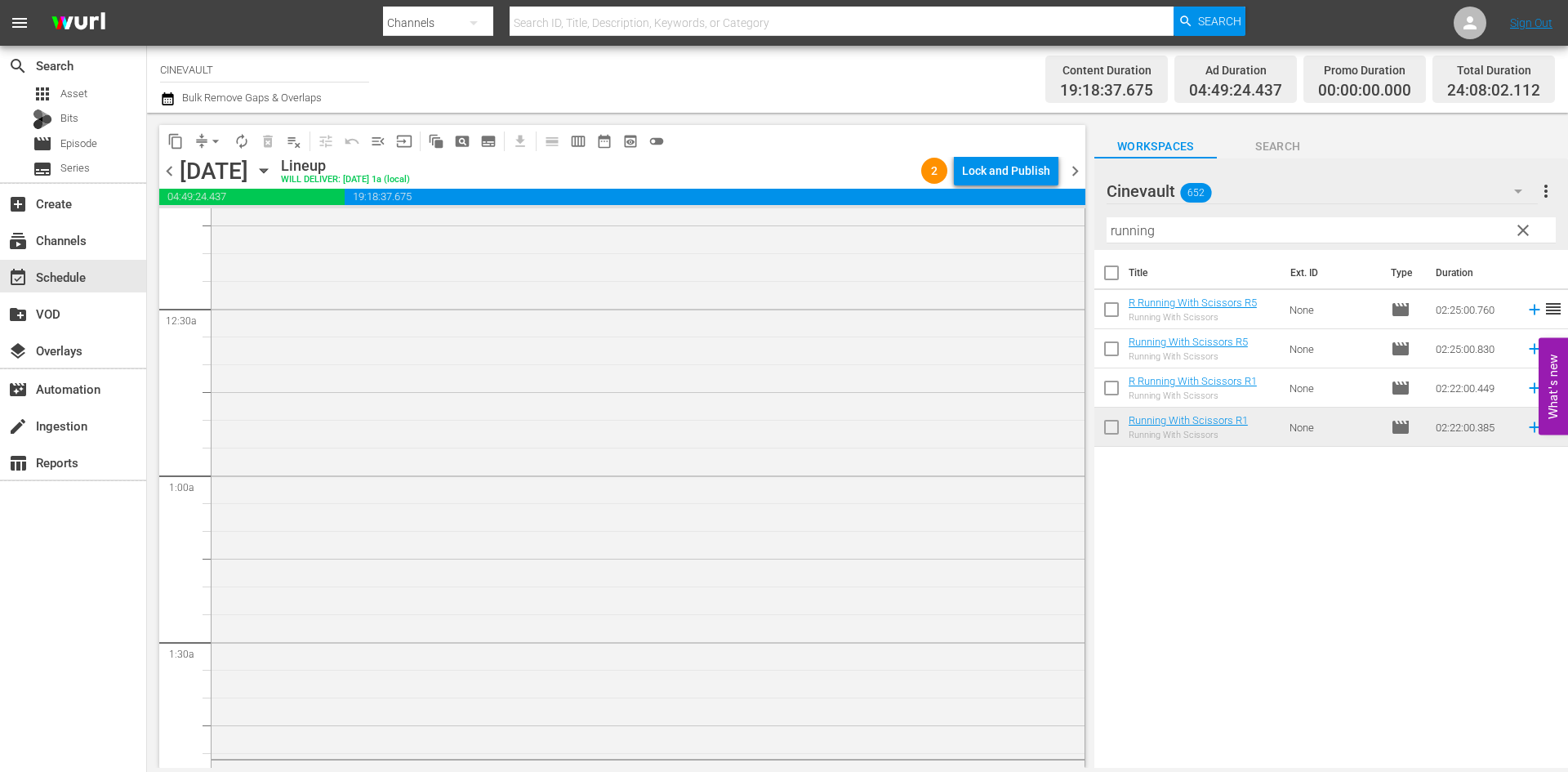
scroll to position [0, 0]
click at [1034, 168] on div "Lock and Publish" at bounding box center [1006, 170] width 88 height 29
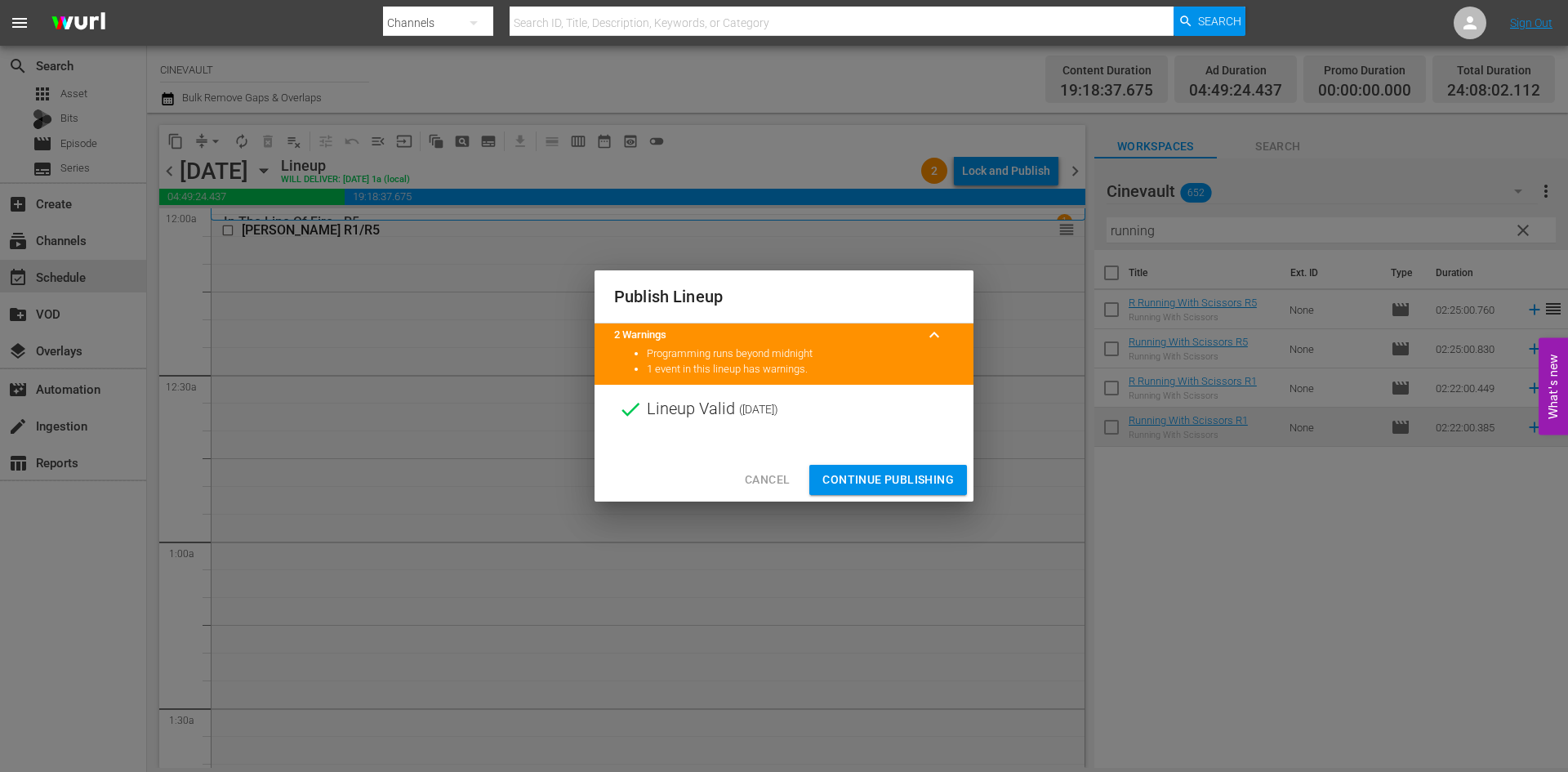
click at [929, 467] on button "Continue Publishing" at bounding box center [888, 479] width 158 height 30
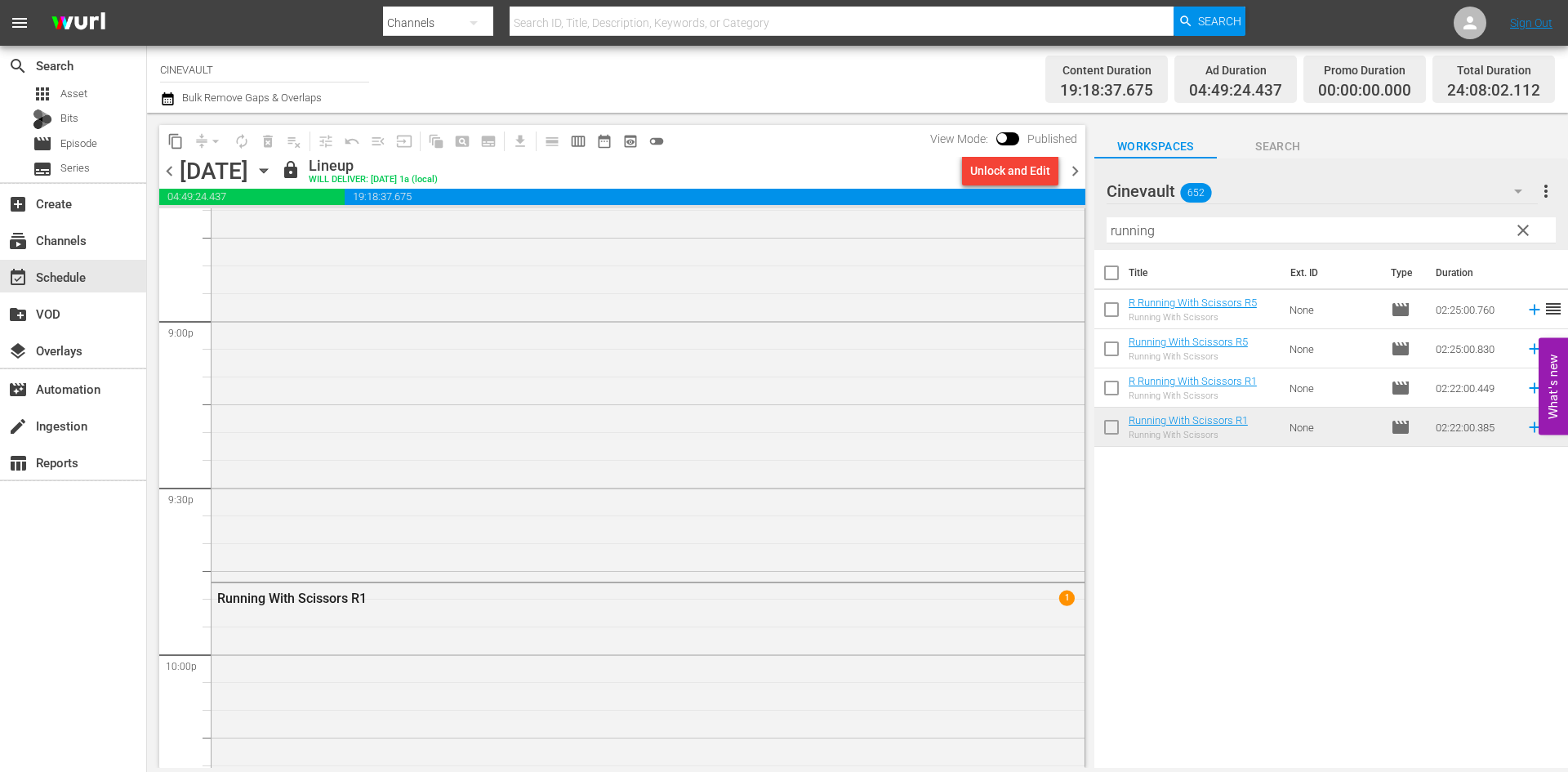
scroll to position [7022, 0]
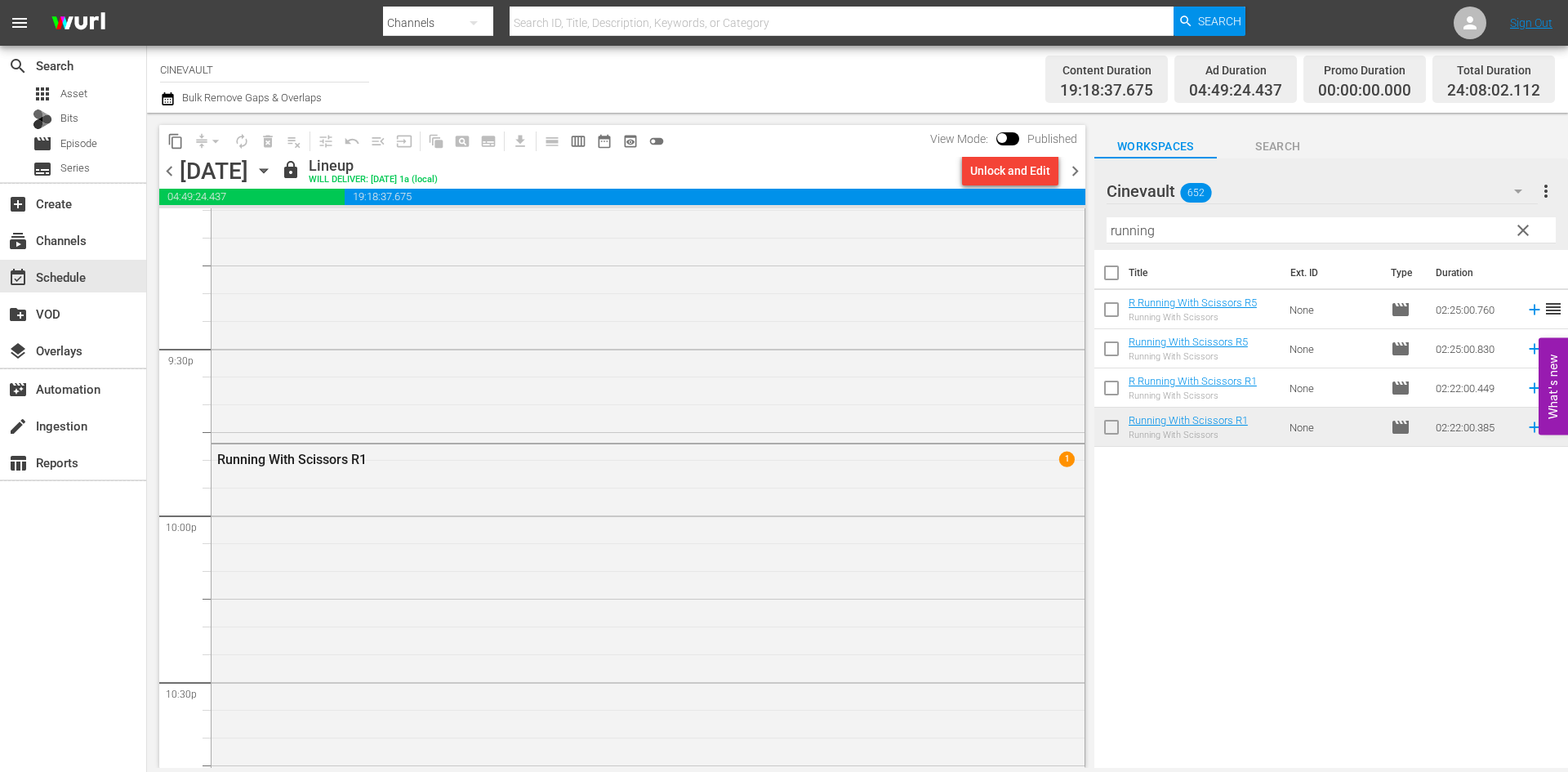
click at [1073, 179] on span "chevron_right" at bounding box center [1075, 170] width 21 height 21
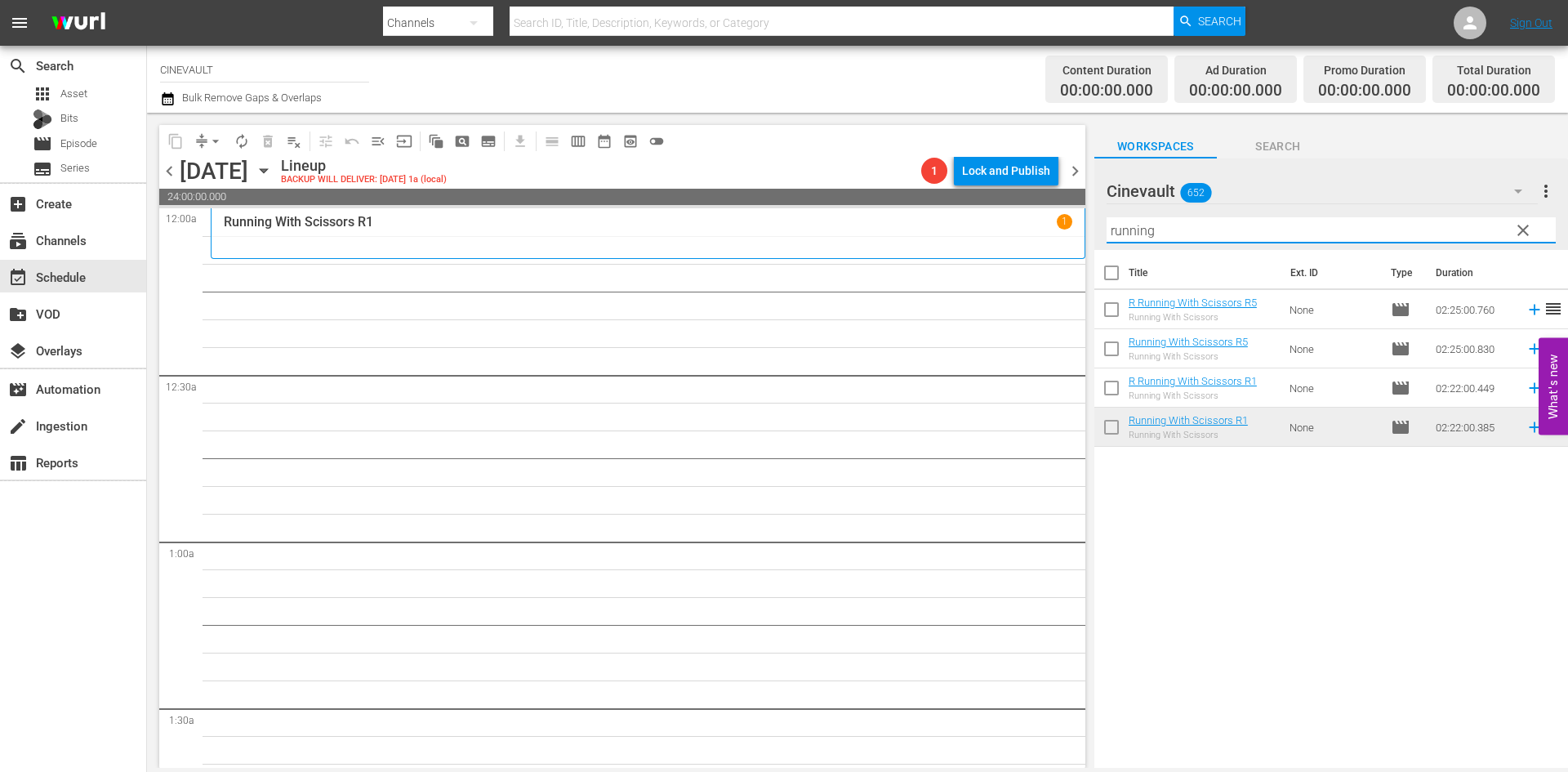
drag, startPoint x: 1195, startPoint y: 225, endPoint x: 563, endPoint y: 200, distance: 632.5
click at [563, 200] on div "content_copy compress arrow_drop_down autorenew_outlined delete_forever_outline…" at bounding box center [857, 439] width 1421 height 655
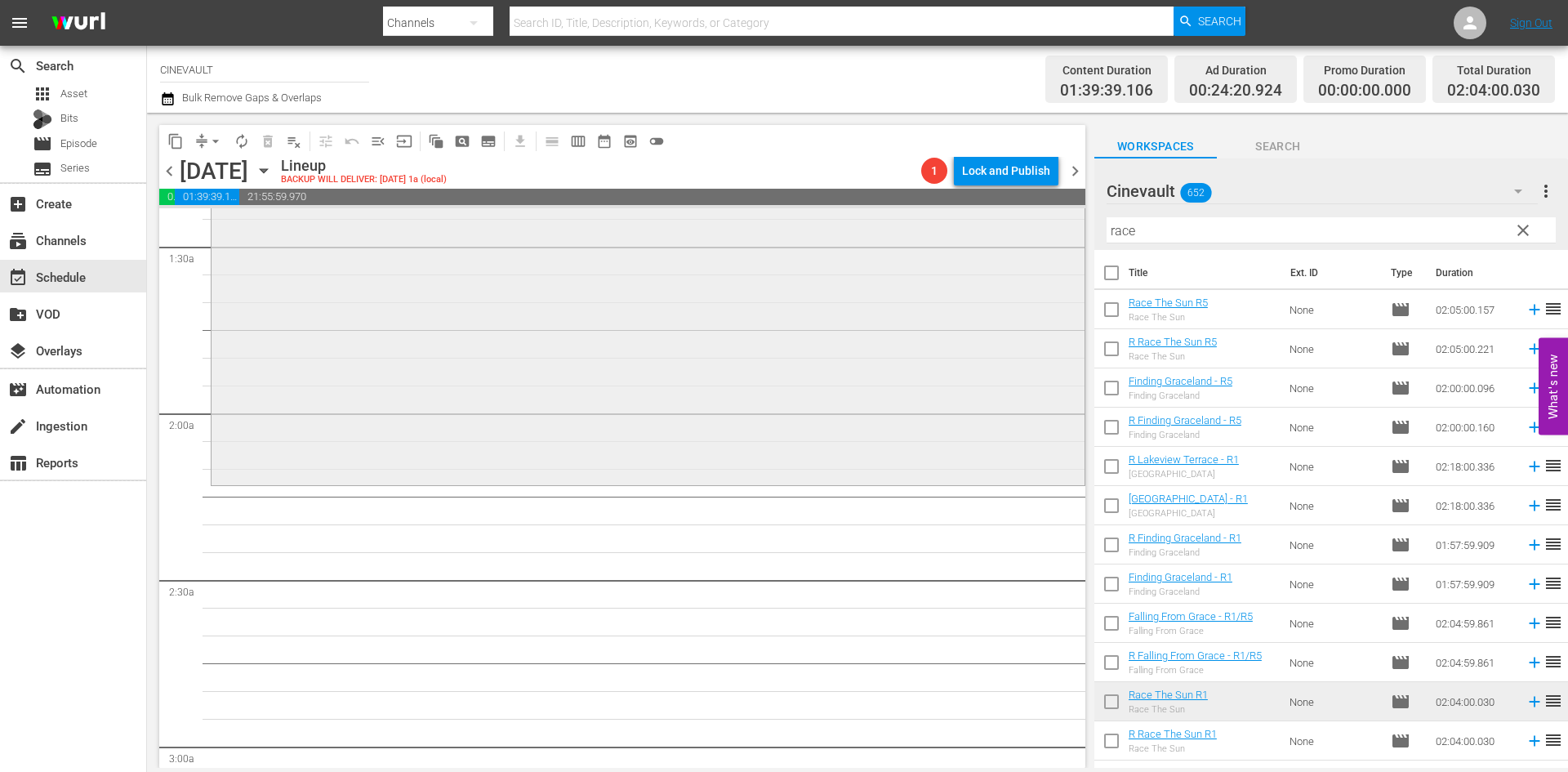
scroll to position [490, 0]
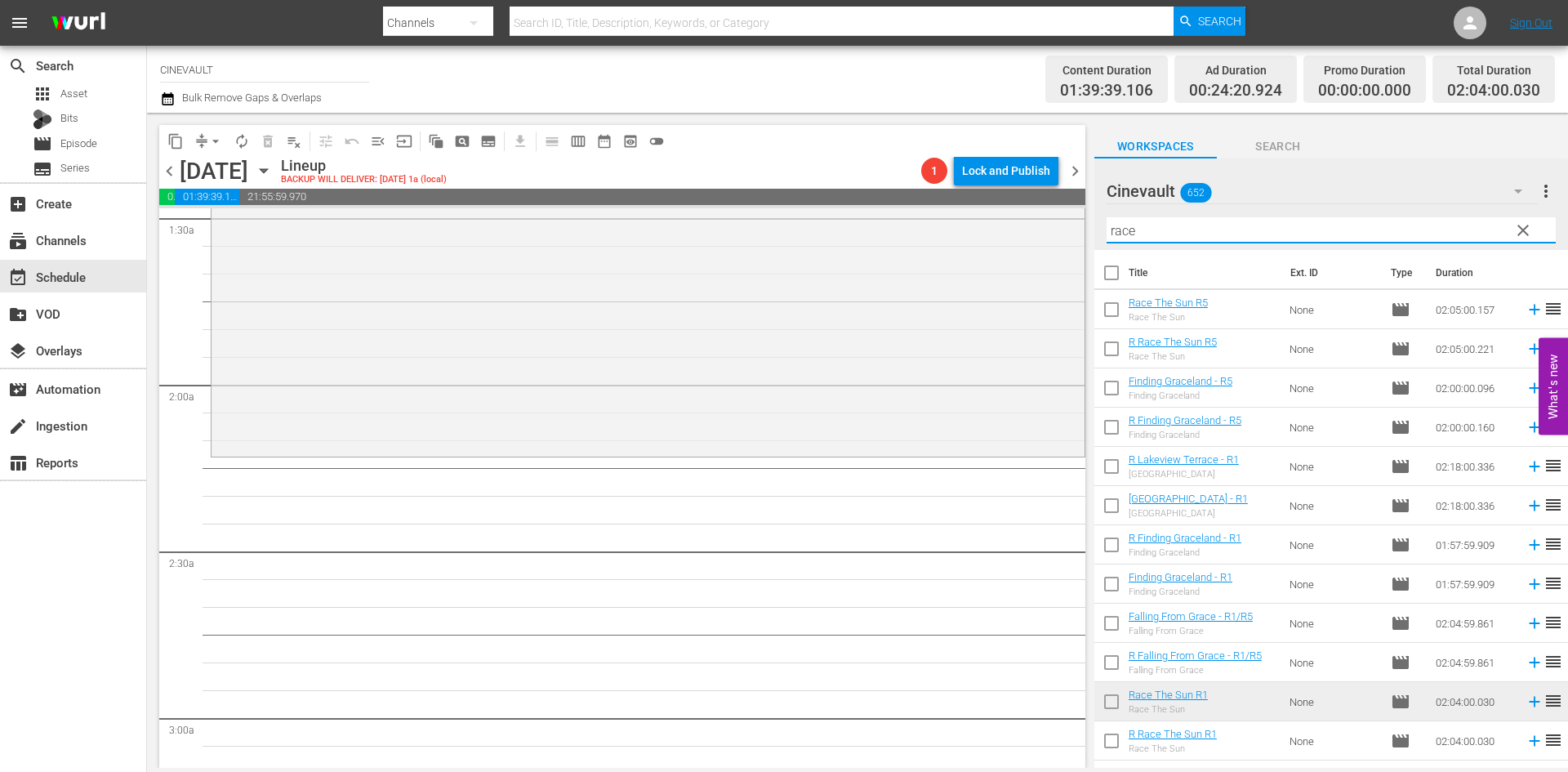
drag, startPoint x: 1186, startPoint y: 219, endPoint x: 1074, endPoint y: 235, distance: 113.1
click at [1074, 235] on div "content_copy compress arrow_drop_down autorenew_outlined delete_forever_outline…" at bounding box center [857, 439] width 1421 height 655
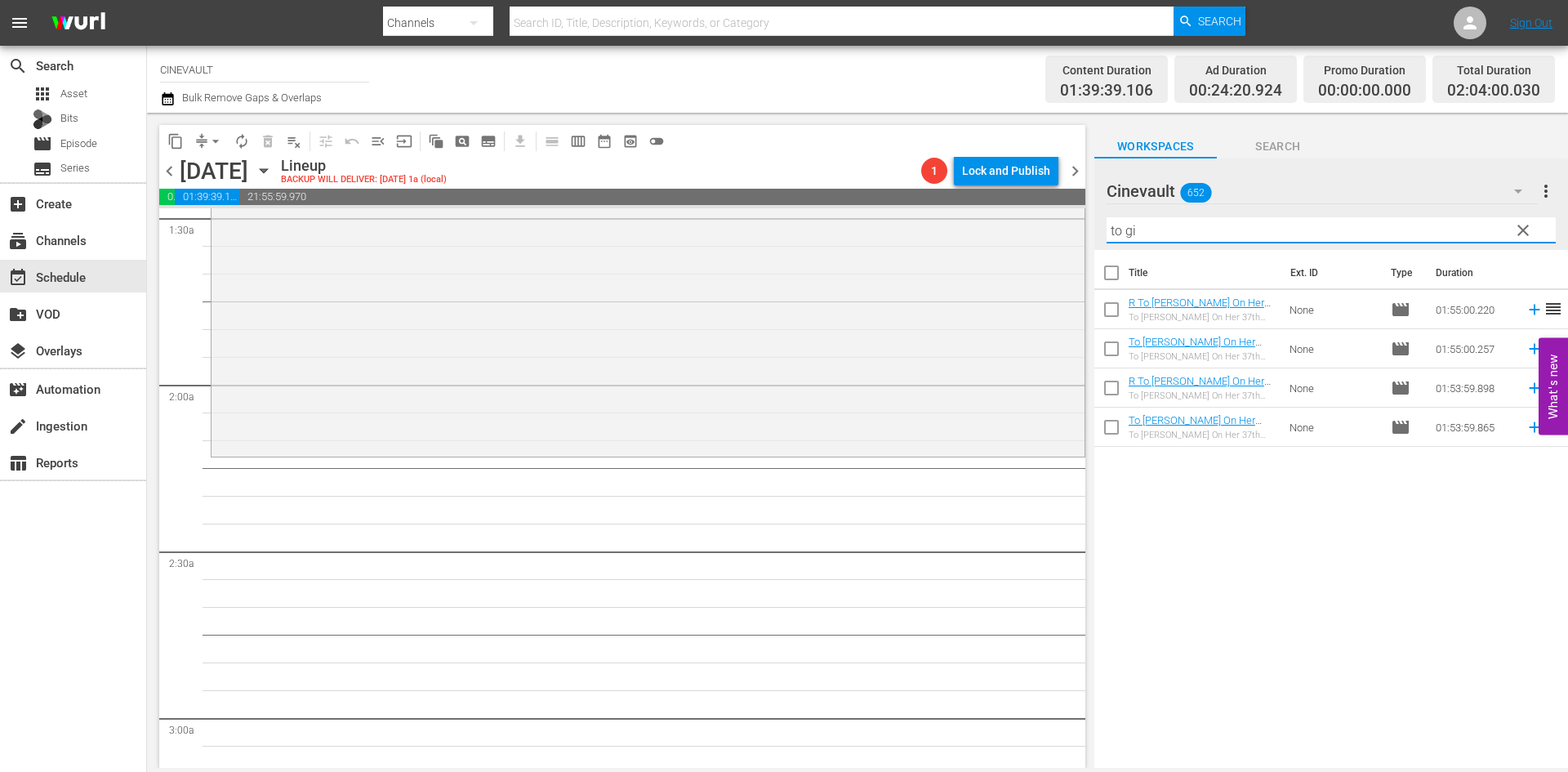
type input "to gi"
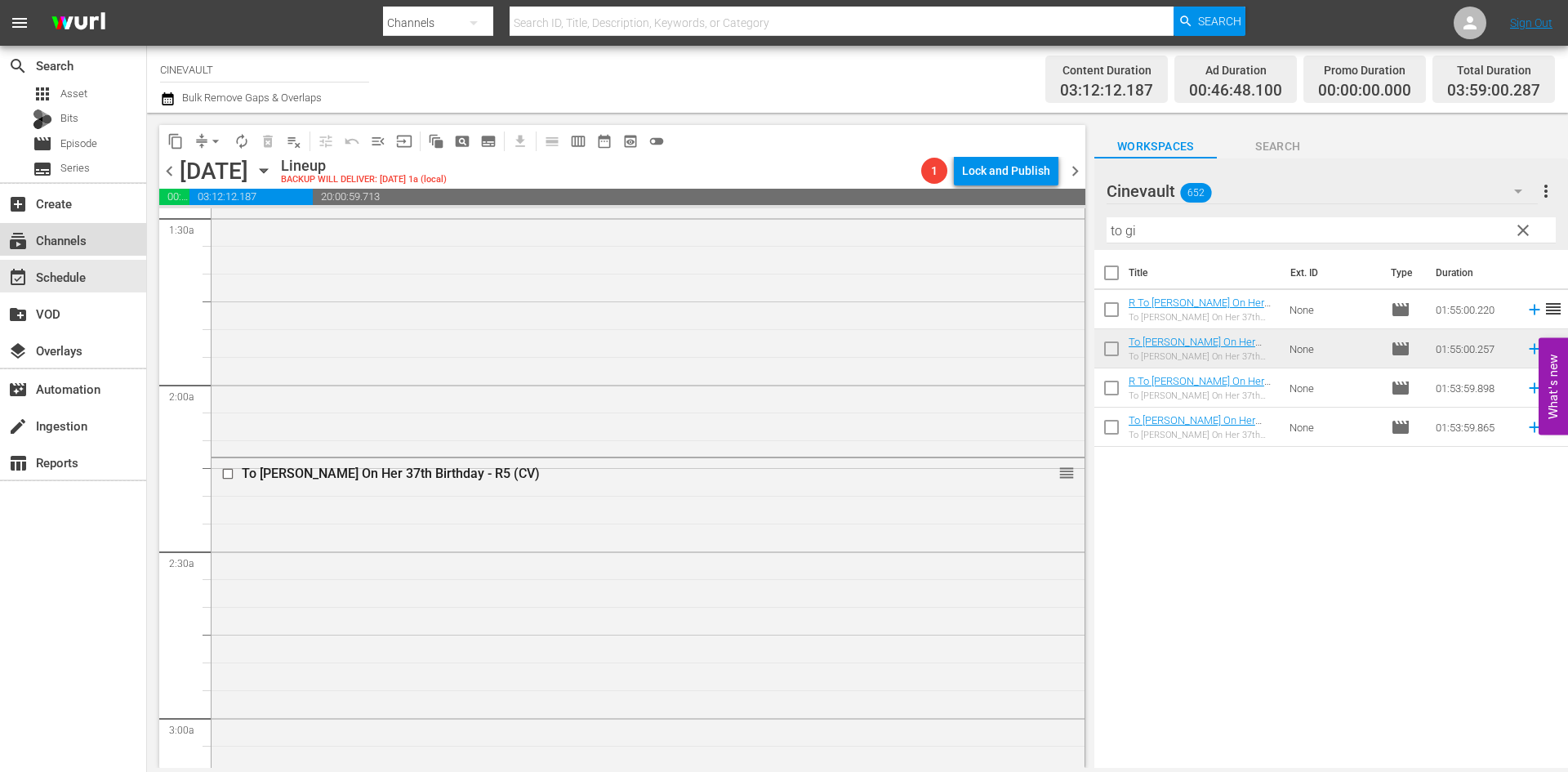
click at [78, 252] on div "subscriptions Channels" at bounding box center [72, 239] width 146 height 32
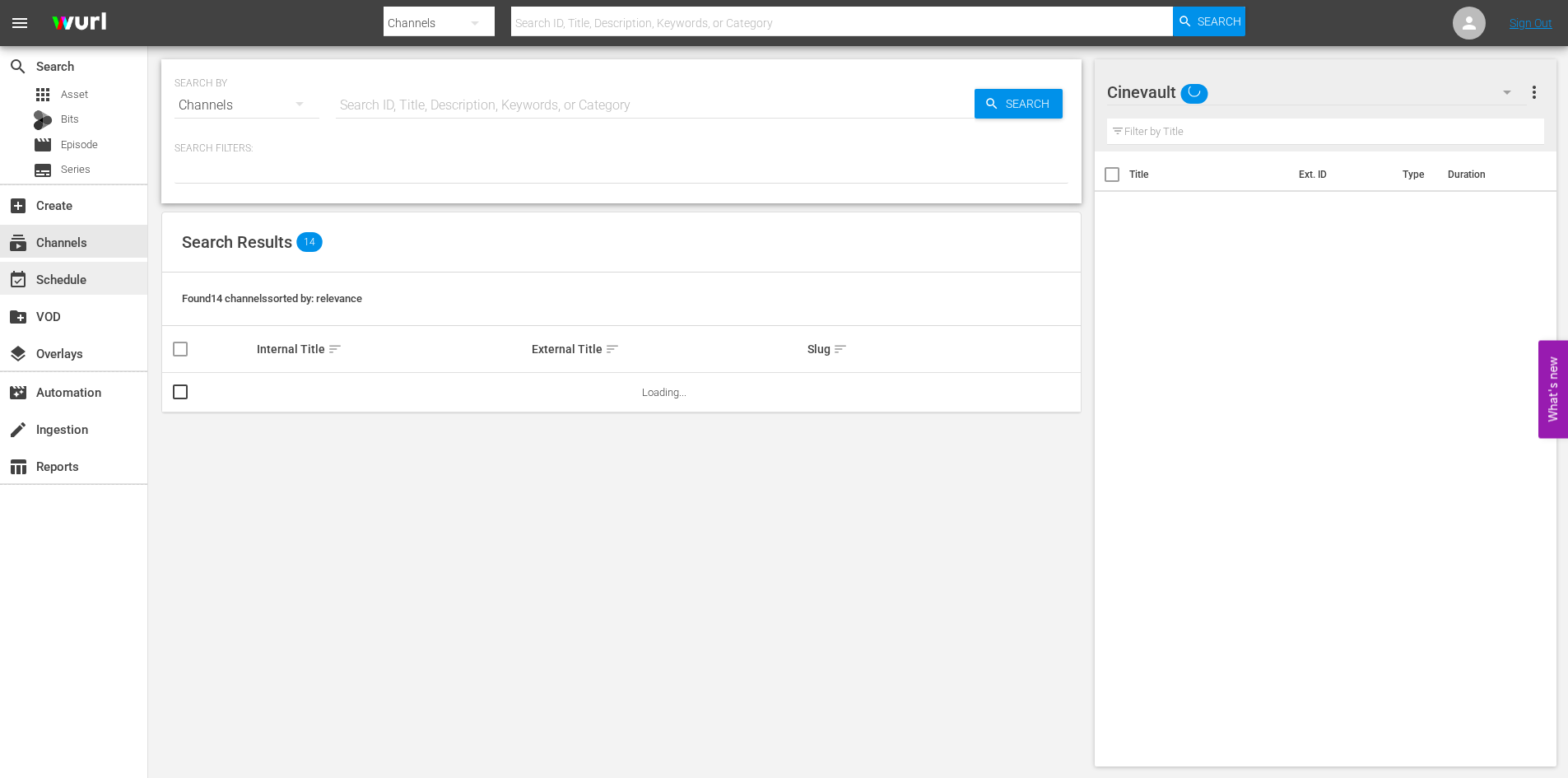
click at [112, 290] on div "event_available Schedule" at bounding box center [73, 277] width 147 height 33
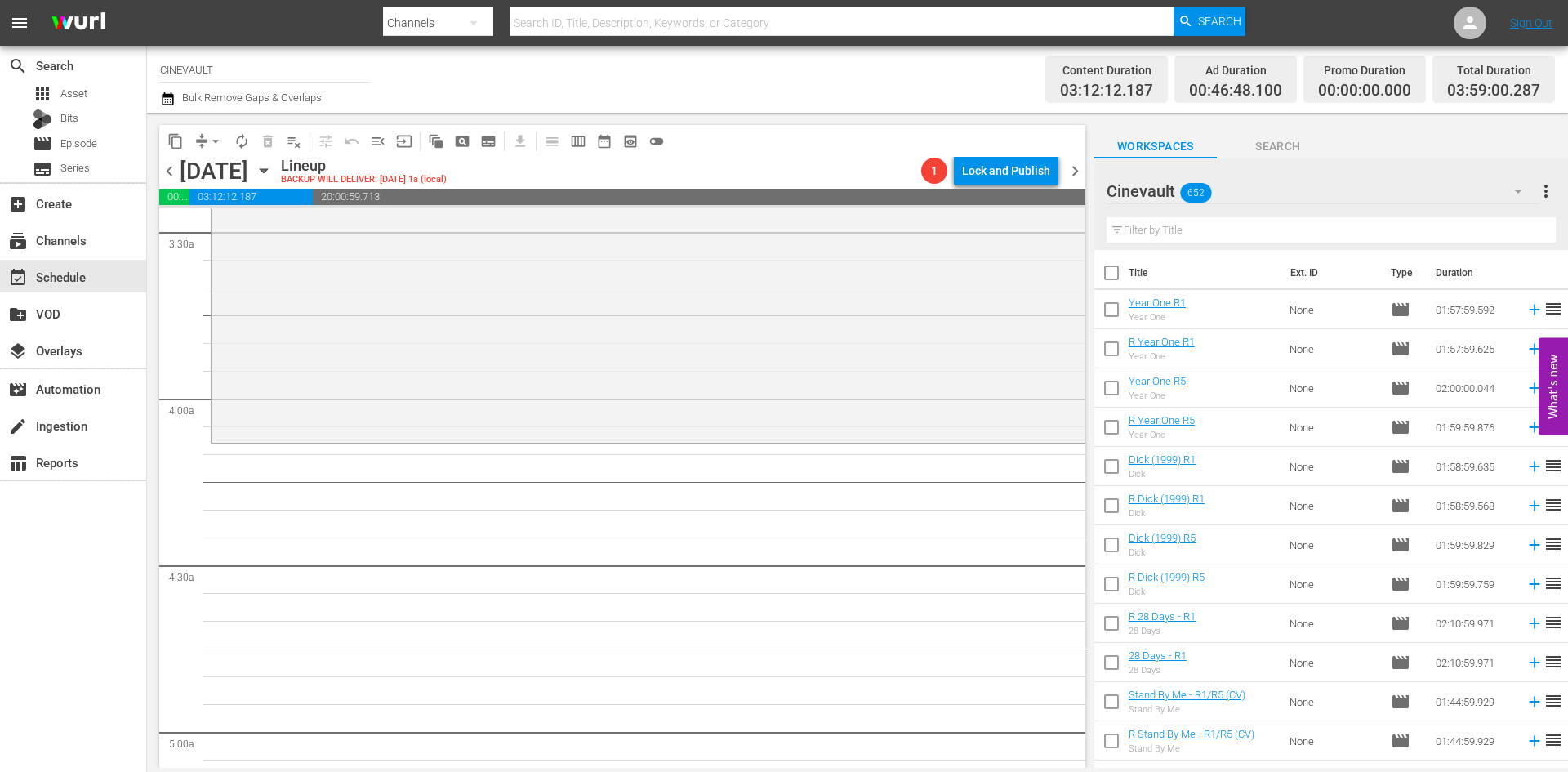
scroll to position [1143, 0]
click at [1230, 235] on input "text" at bounding box center [1331, 230] width 449 height 26
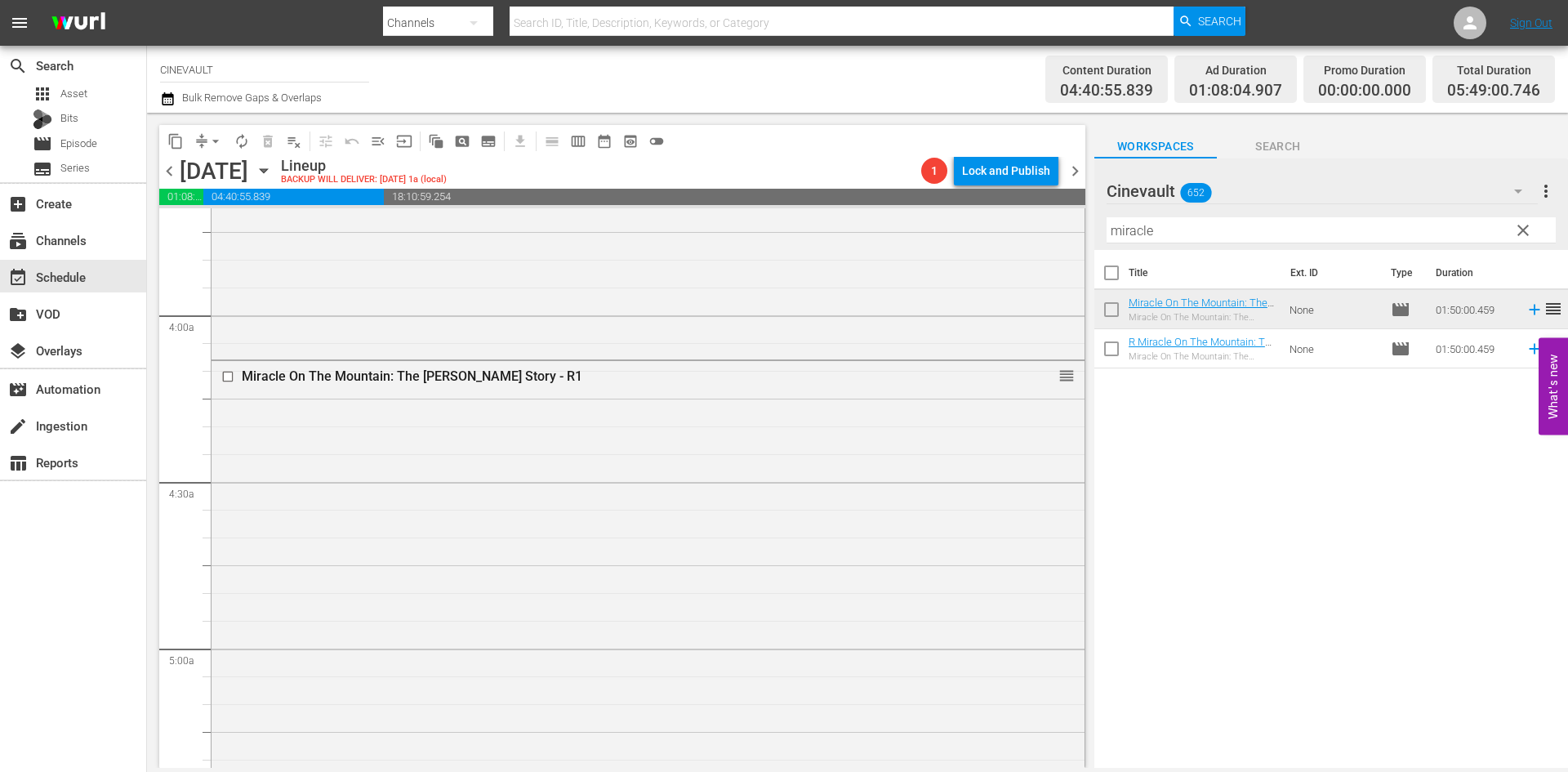
scroll to position [1225, 0]
drag, startPoint x: 1153, startPoint y: 230, endPoint x: 1065, endPoint y: 226, distance: 88.1
click at [1065, 226] on div "content_copy compress arrow_drop_down autorenew_outlined delete_forever_outline…" at bounding box center [857, 439] width 1421 height 655
click at [1284, 639] on div "Title Ext. ID Type Duration Miracle On The Mountain: The Kincaid Family Story -…" at bounding box center [1331, 510] width 474 height 521
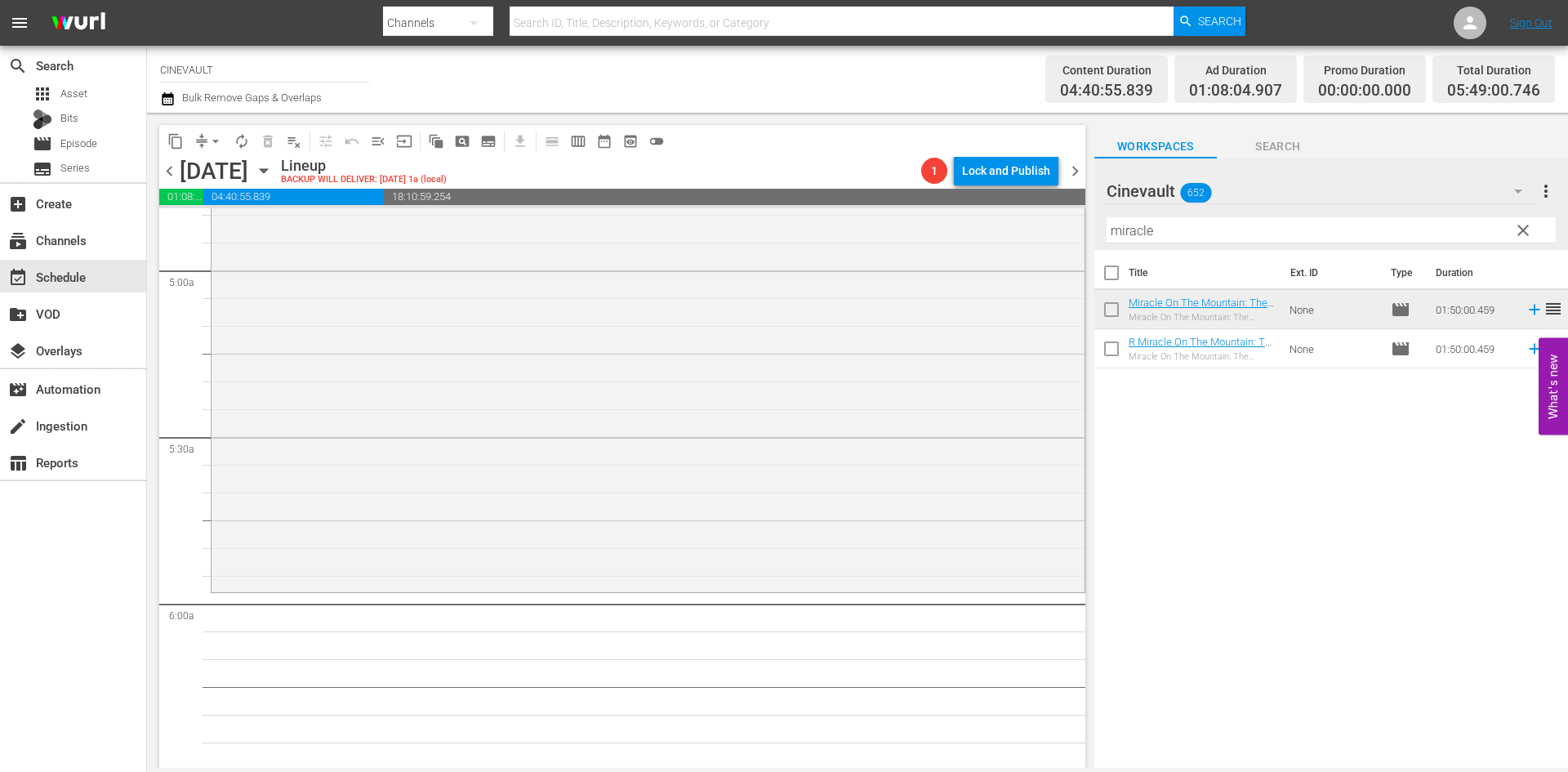
scroll to position [1633, 0]
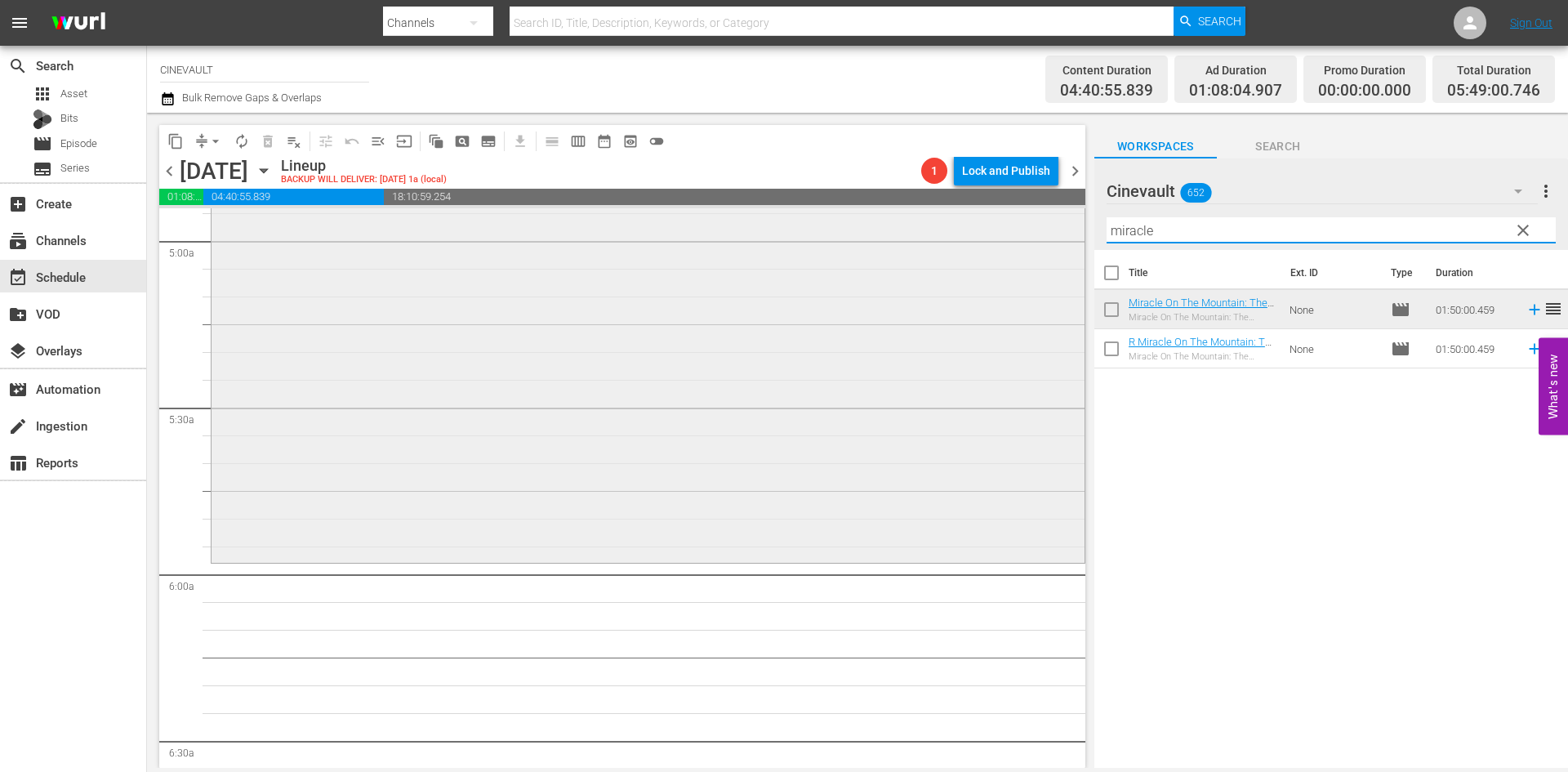
drag, startPoint x: 1240, startPoint y: 227, endPoint x: 947, endPoint y: 208, distance: 293.6
click at [947, 208] on div "content_copy compress arrow_drop_down autorenew_outlined delete_forever_outline…" at bounding box center [857, 439] width 1421 height 655
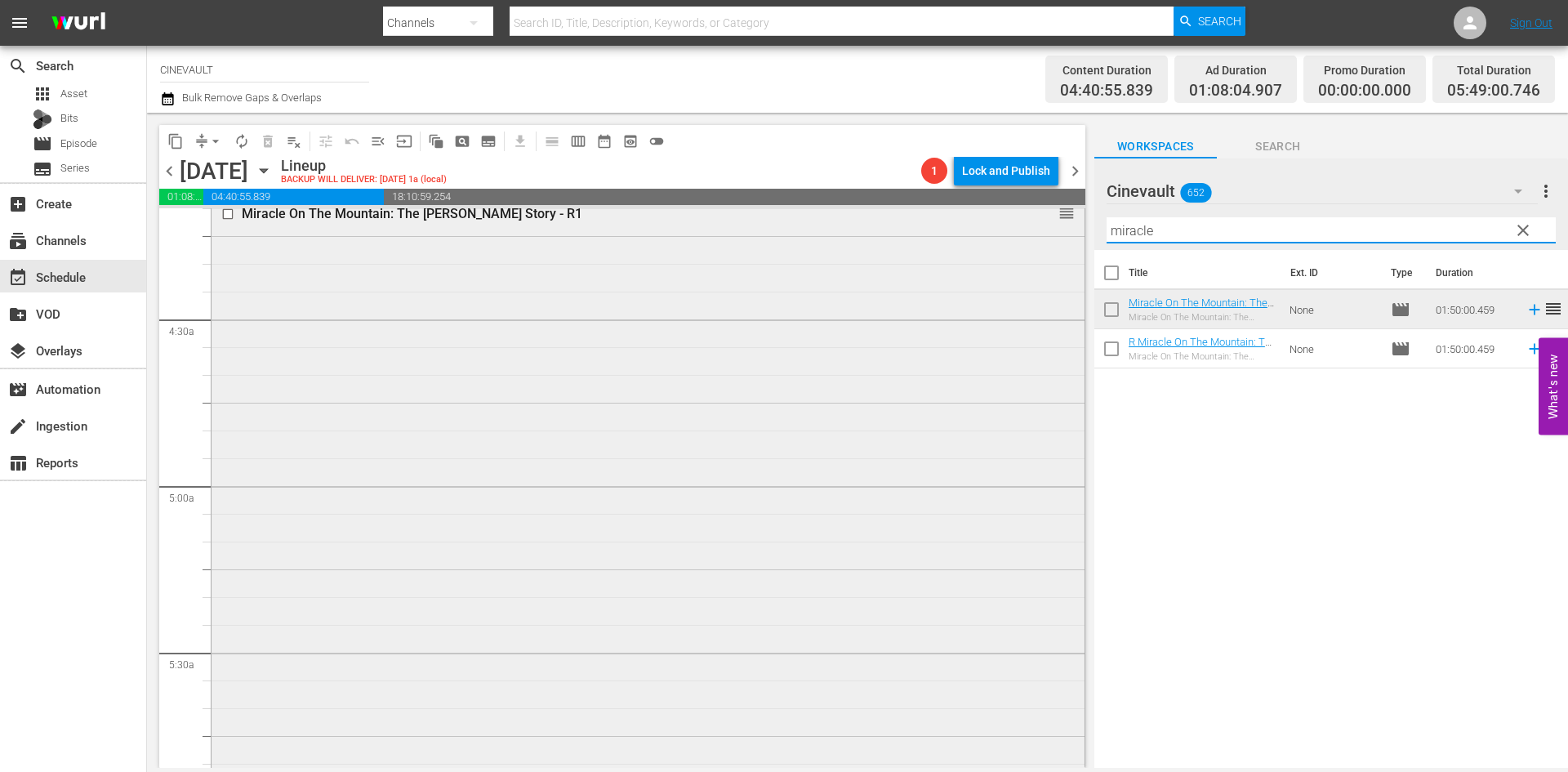
scroll to position [1225, 0]
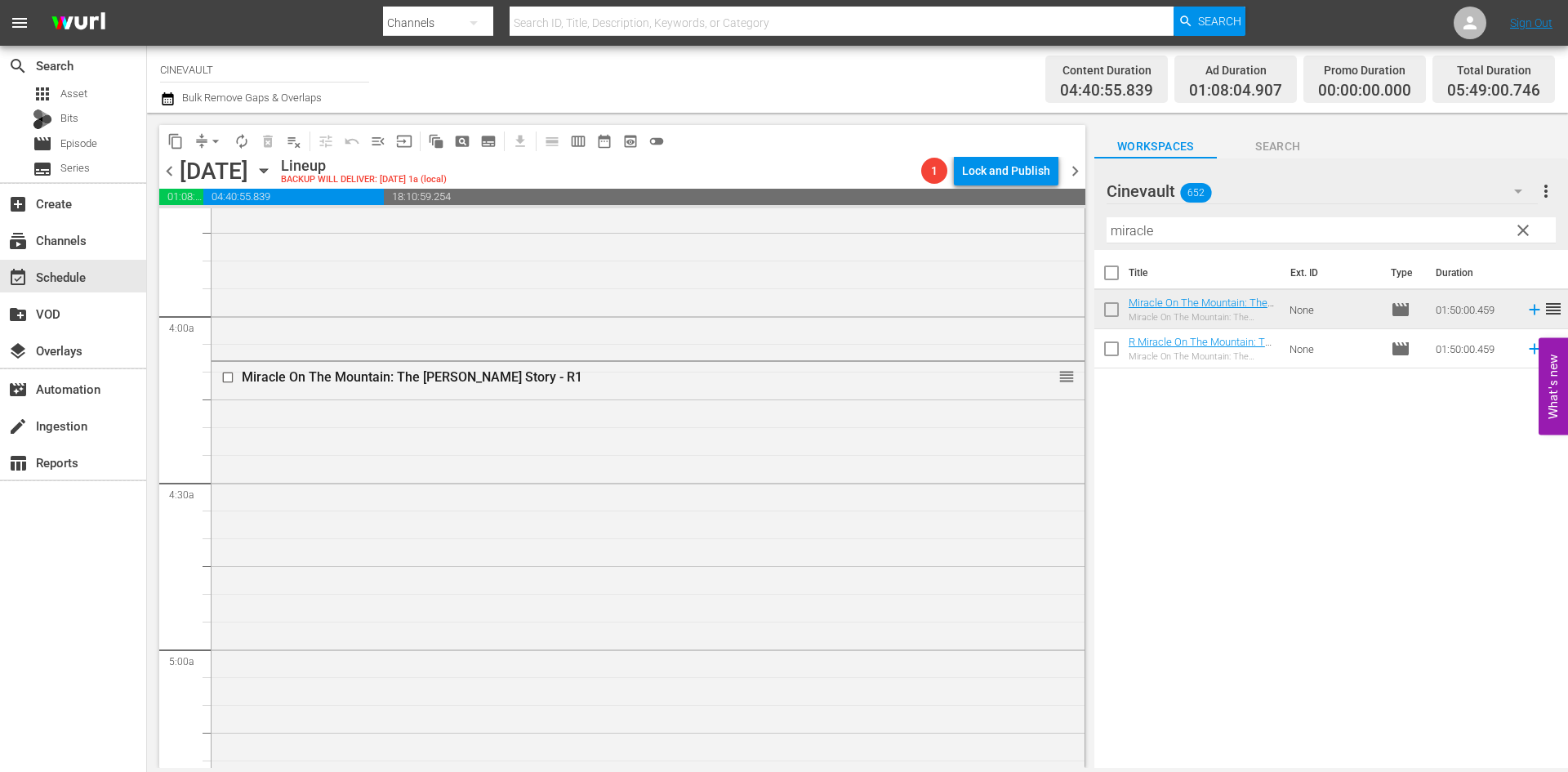
click at [1242, 514] on div "Title Ext. ID Type Duration Miracle On The Mountain: The Kincaid Family Story -…" at bounding box center [1331, 510] width 474 height 521
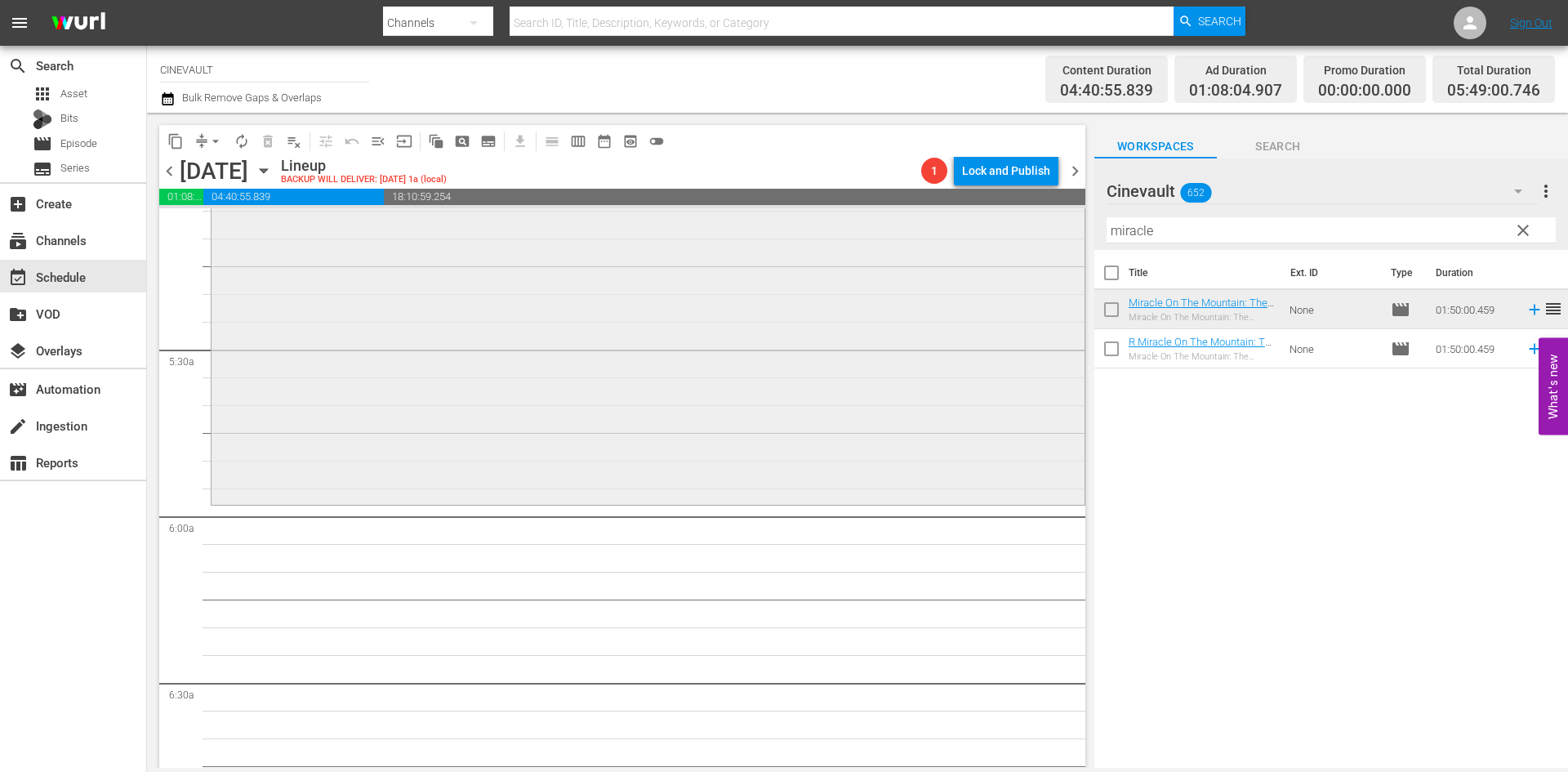
scroll to position [1715, 0]
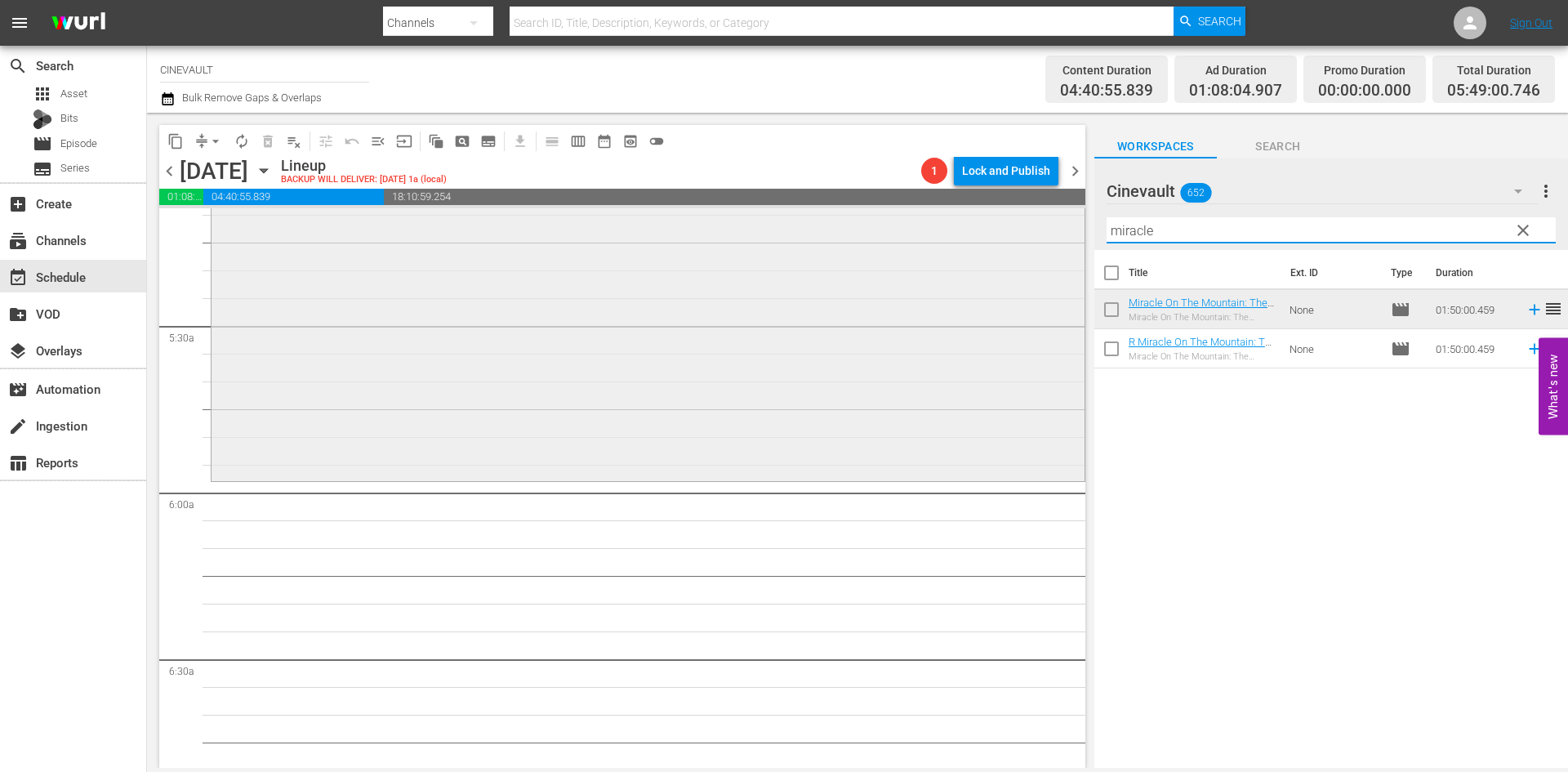
drag, startPoint x: 1167, startPoint y: 225, endPoint x: 1030, endPoint y: 232, distance: 137.2
click at [1030, 232] on div "content_copy compress arrow_drop_down autorenew_outlined delete_forever_outline…" at bounding box center [857, 439] width 1421 height 655
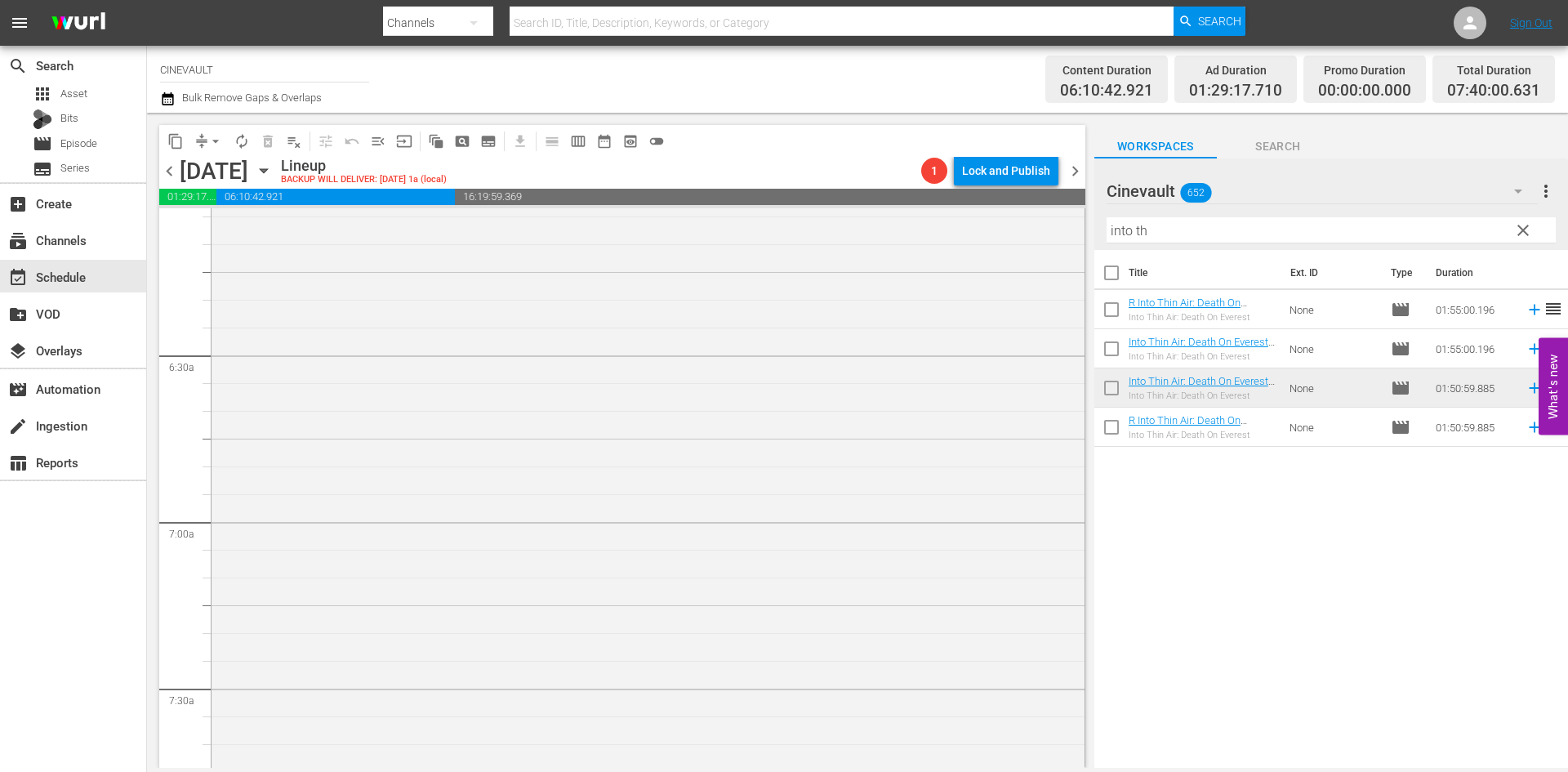
scroll to position [2041, 0]
drag, startPoint x: 1177, startPoint y: 237, endPoint x: 1103, endPoint y: 233, distance: 74.1
click at [1103, 233] on div "Cinevault 652 Cinevault more_vert clear Filter by Title into th" at bounding box center [1331, 204] width 474 height 91
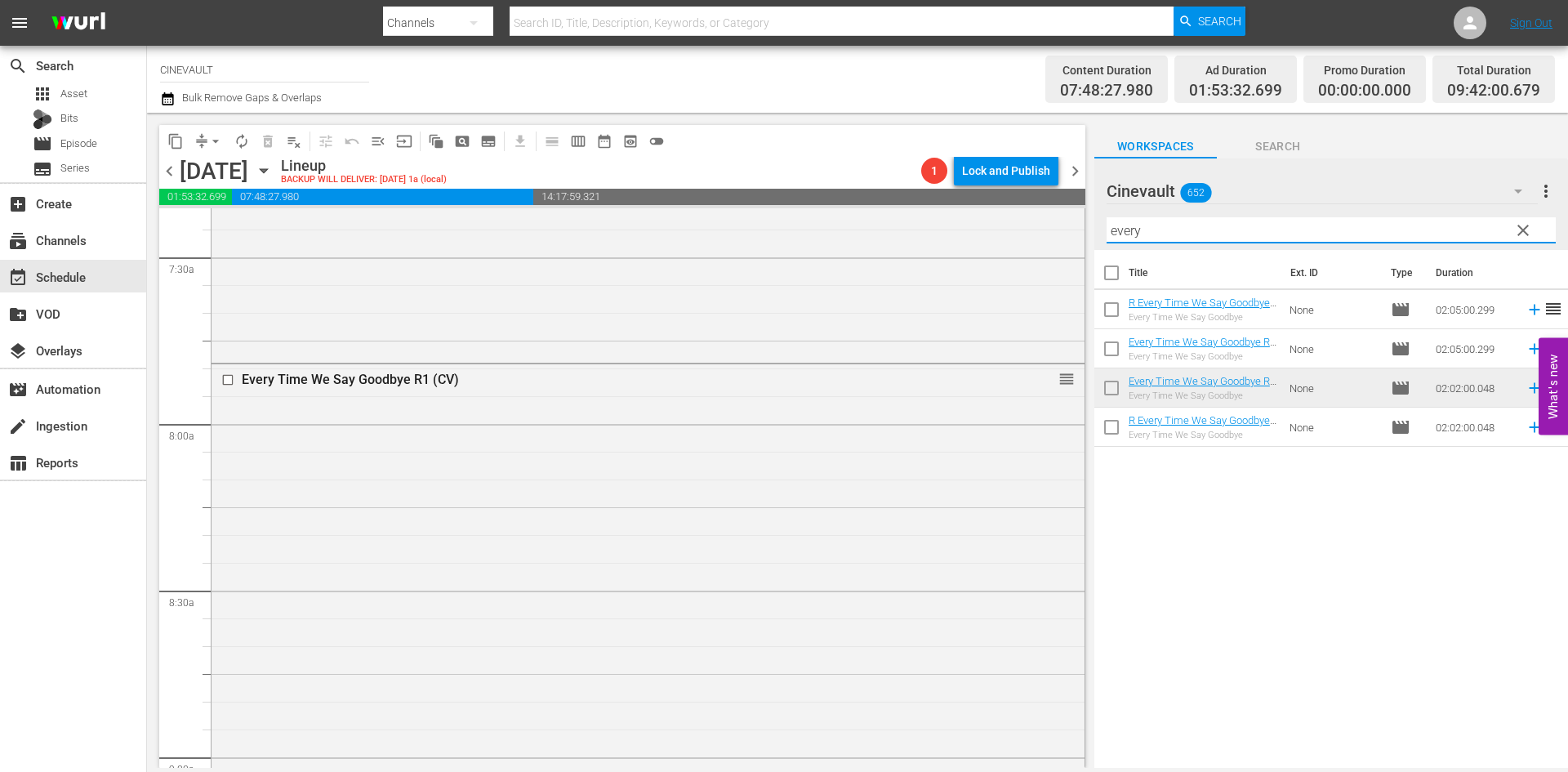
drag, startPoint x: 1160, startPoint y: 235, endPoint x: 1108, endPoint y: 230, distance: 52.2
click at [1108, 230] on input "every" at bounding box center [1331, 230] width 449 height 26
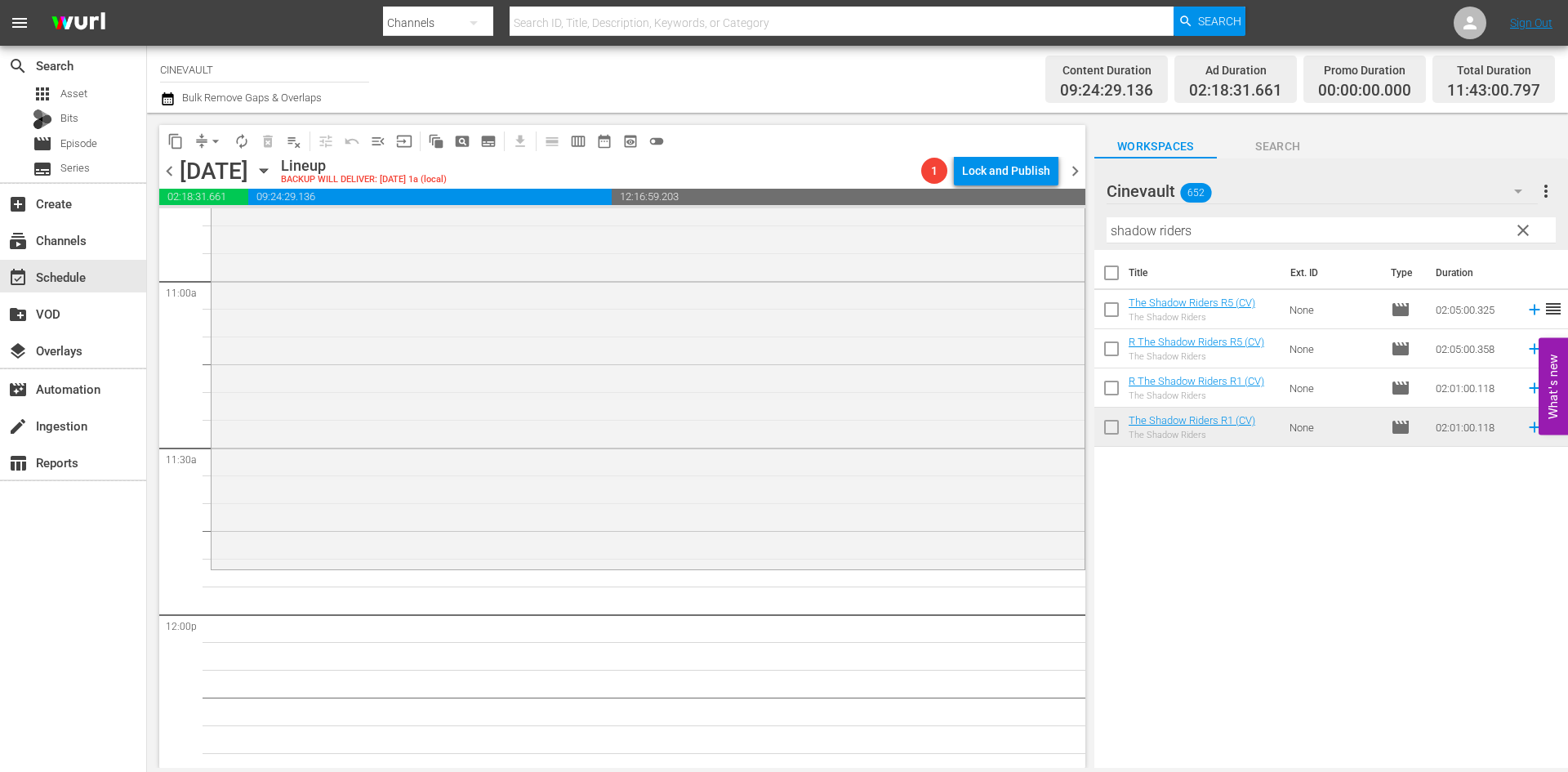
scroll to position [3593, 0]
drag, startPoint x: 1193, startPoint y: 230, endPoint x: 1096, endPoint y: 193, distance: 103.8
click at [1096, 193] on div "Cinevault 652 Cinevault more_vert clear Filter by Title shadow riders" at bounding box center [1331, 204] width 474 height 91
click at [1212, 232] on input "shadow riders" at bounding box center [1331, 230] width 449 height 26
click at [1252, 213] on div "Filter by Title shadow riders" at bounding box center [1331, 230] width 449 height 39
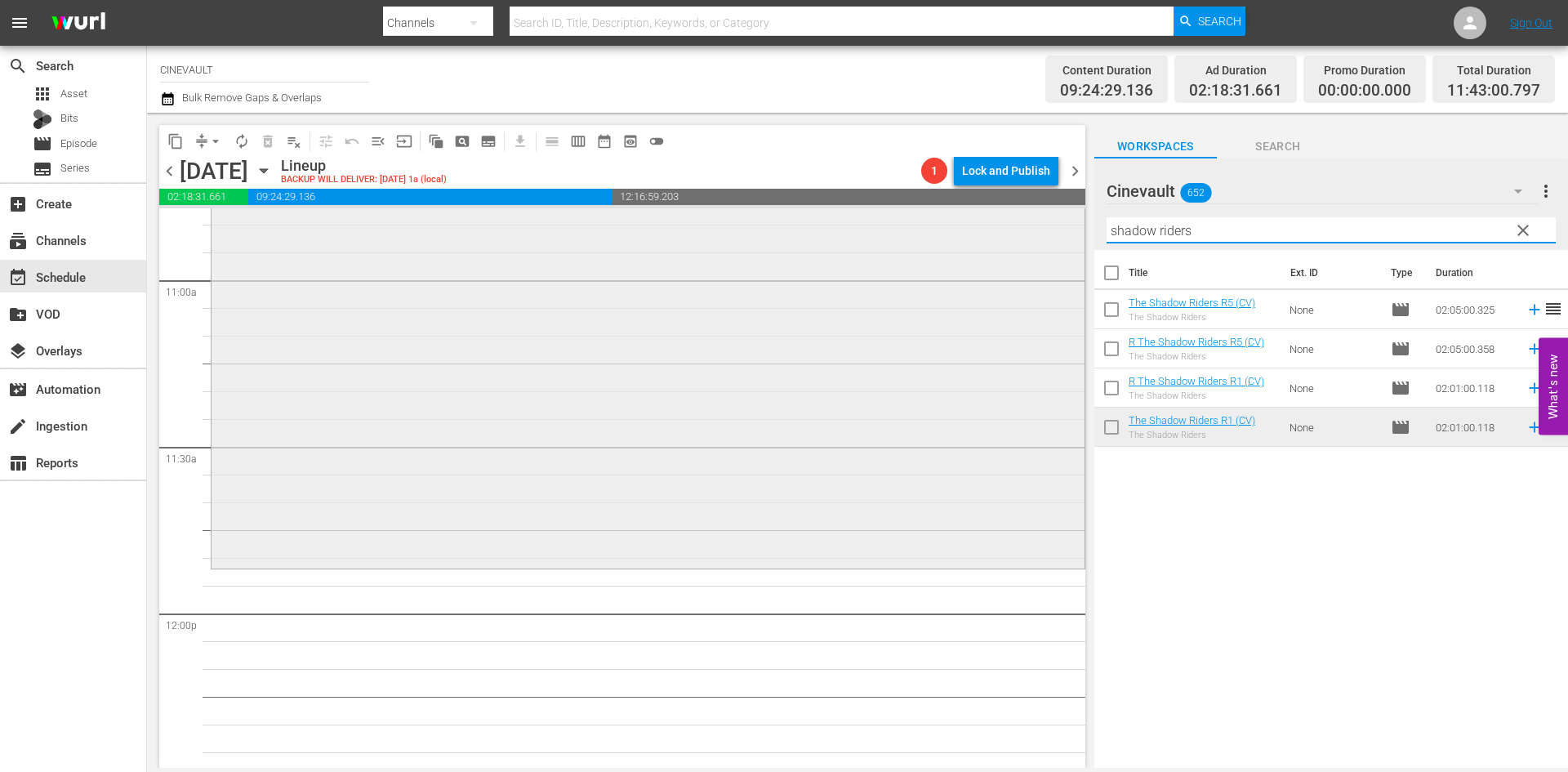
drag, startPoint x: 1235, startPoint y: 234, endPoint x: 1035, endPoint y: 259, distance: 201.6
click at [1035, 259] on div "content_copy compress arrow_drop_down autorenew_outlined delete_forever_outline…" at bounding box center [857, 439] width 1421 height 655
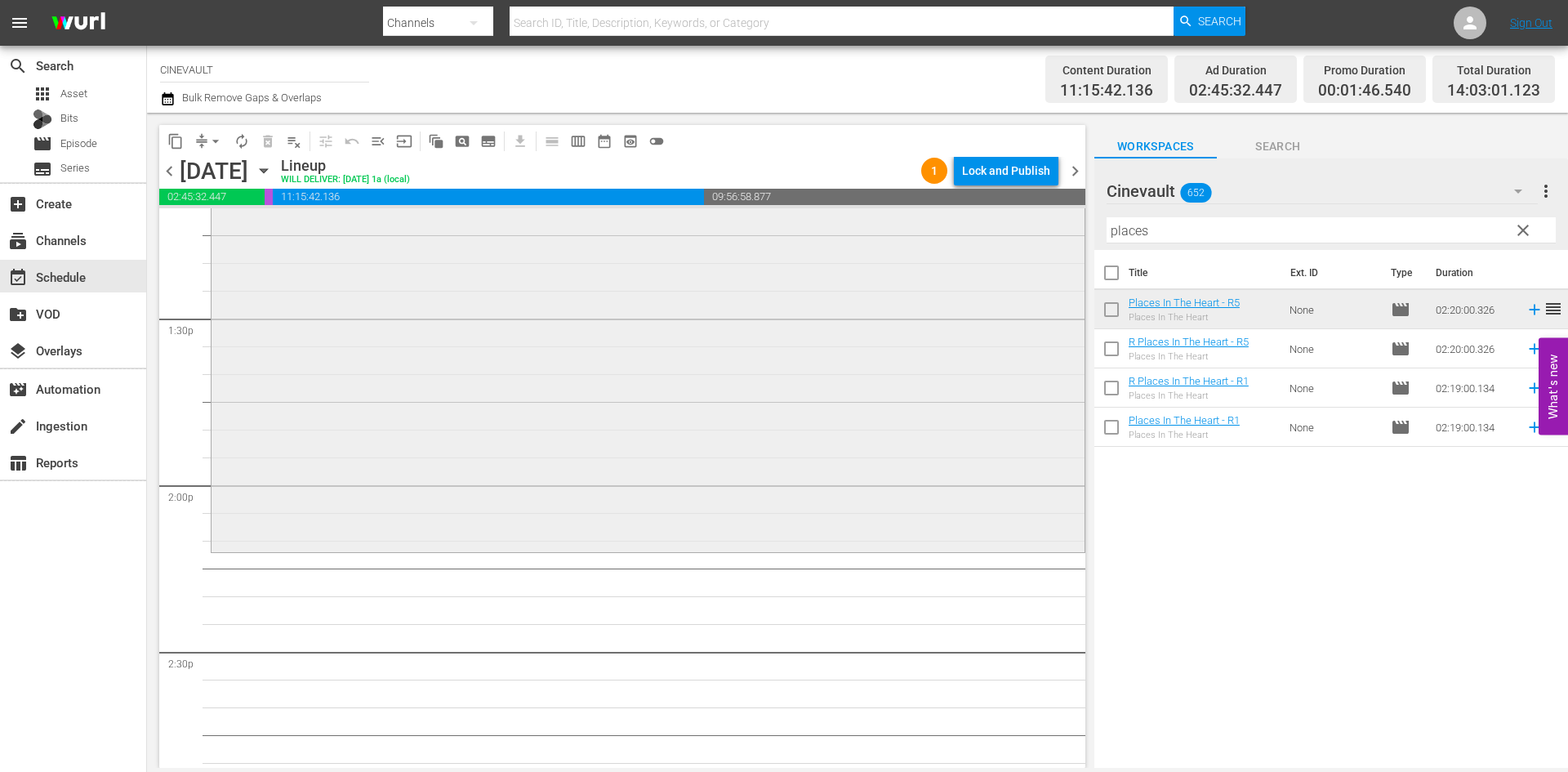
scroll to position [4410, 0]
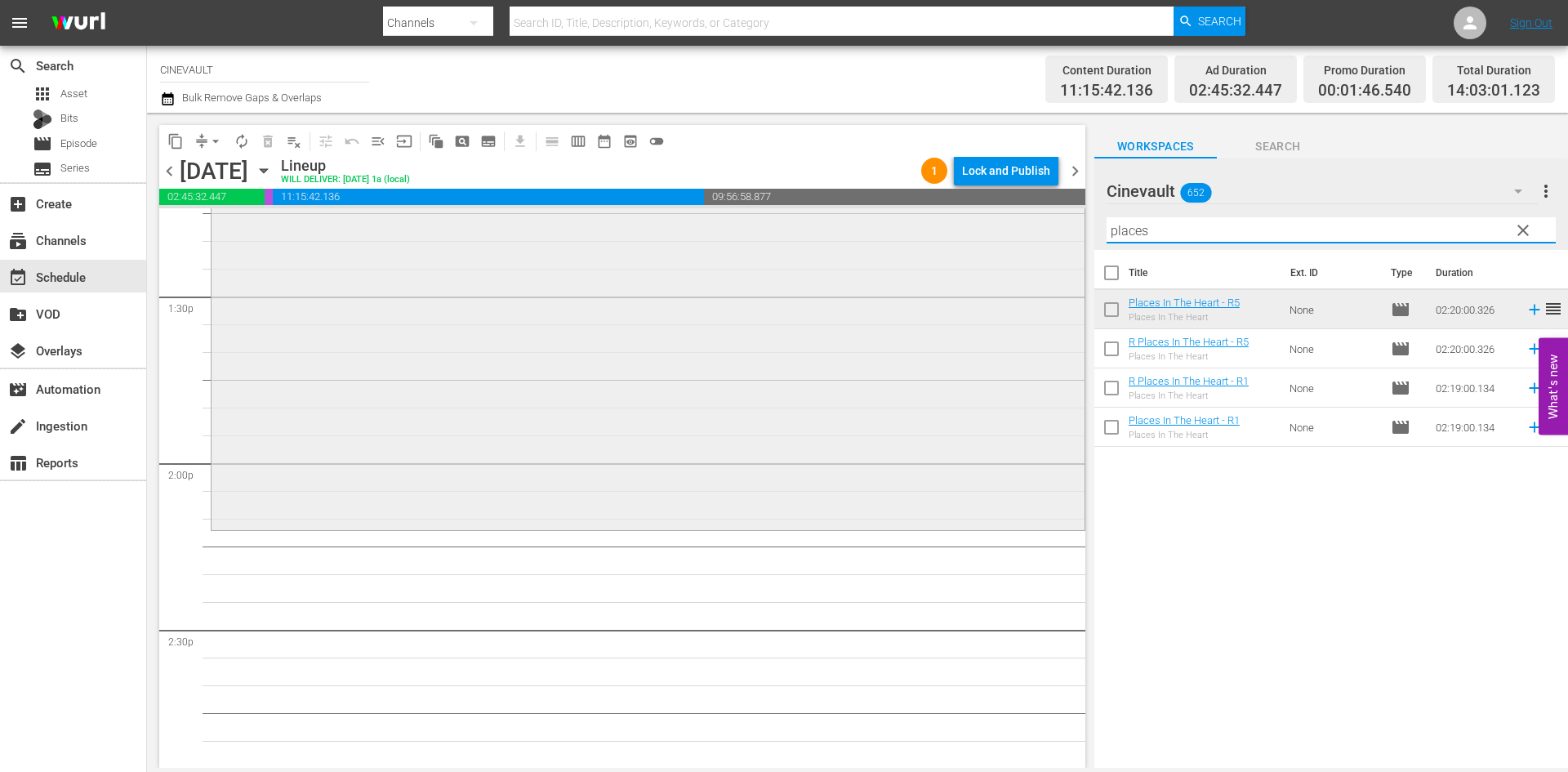
drag, startPoint x: 1192, startPoint y: 221, endPoint x: 1065, endPoint y: 213, distance: 127.3
click at [1065, 213] on div "content_copy compress arrow_drop_down autorenew_outlined delete_forever_outline…" at bounding box center [857, 439] width 1421 height 655
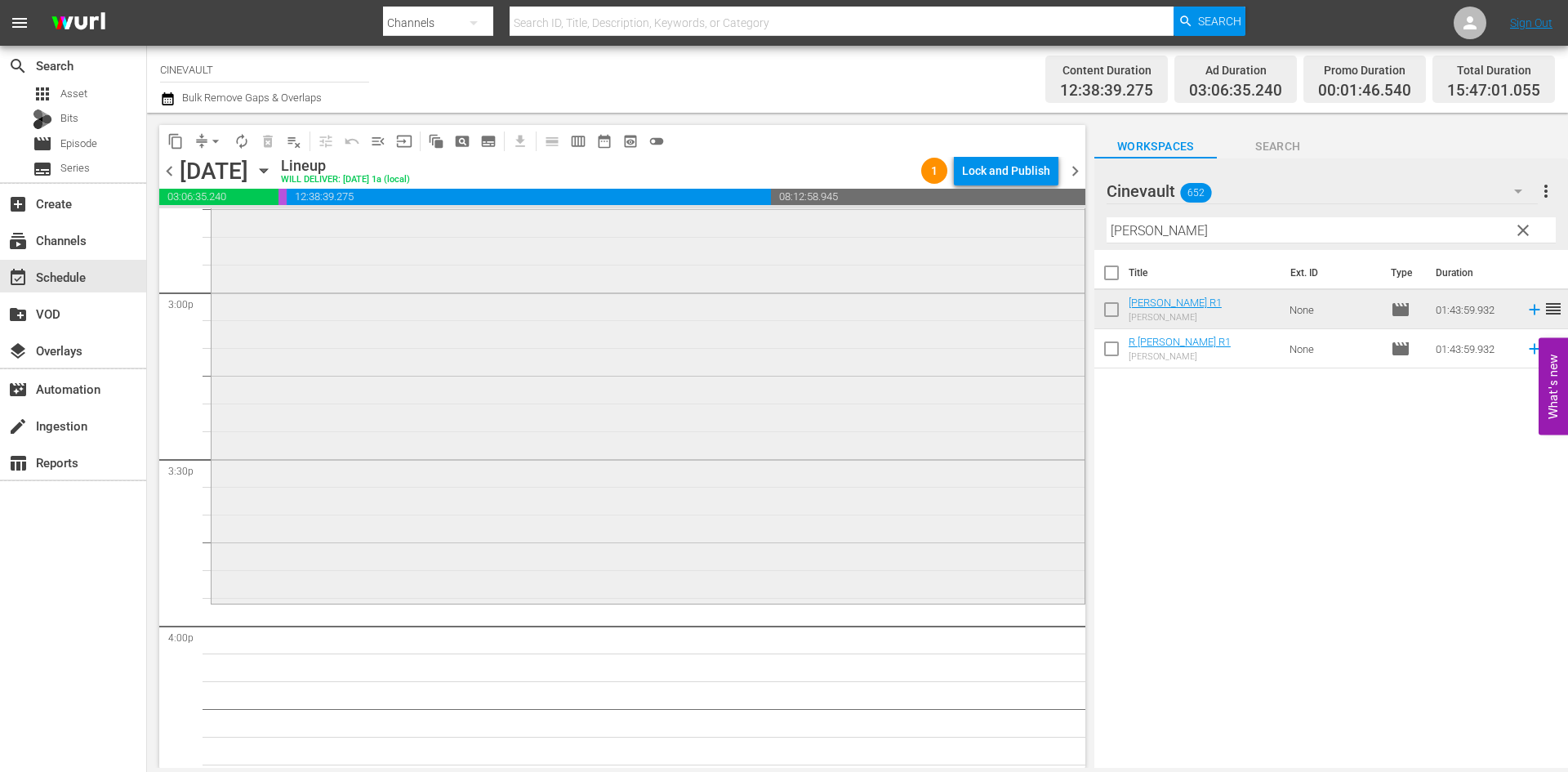
scroll to position [4981, 0]
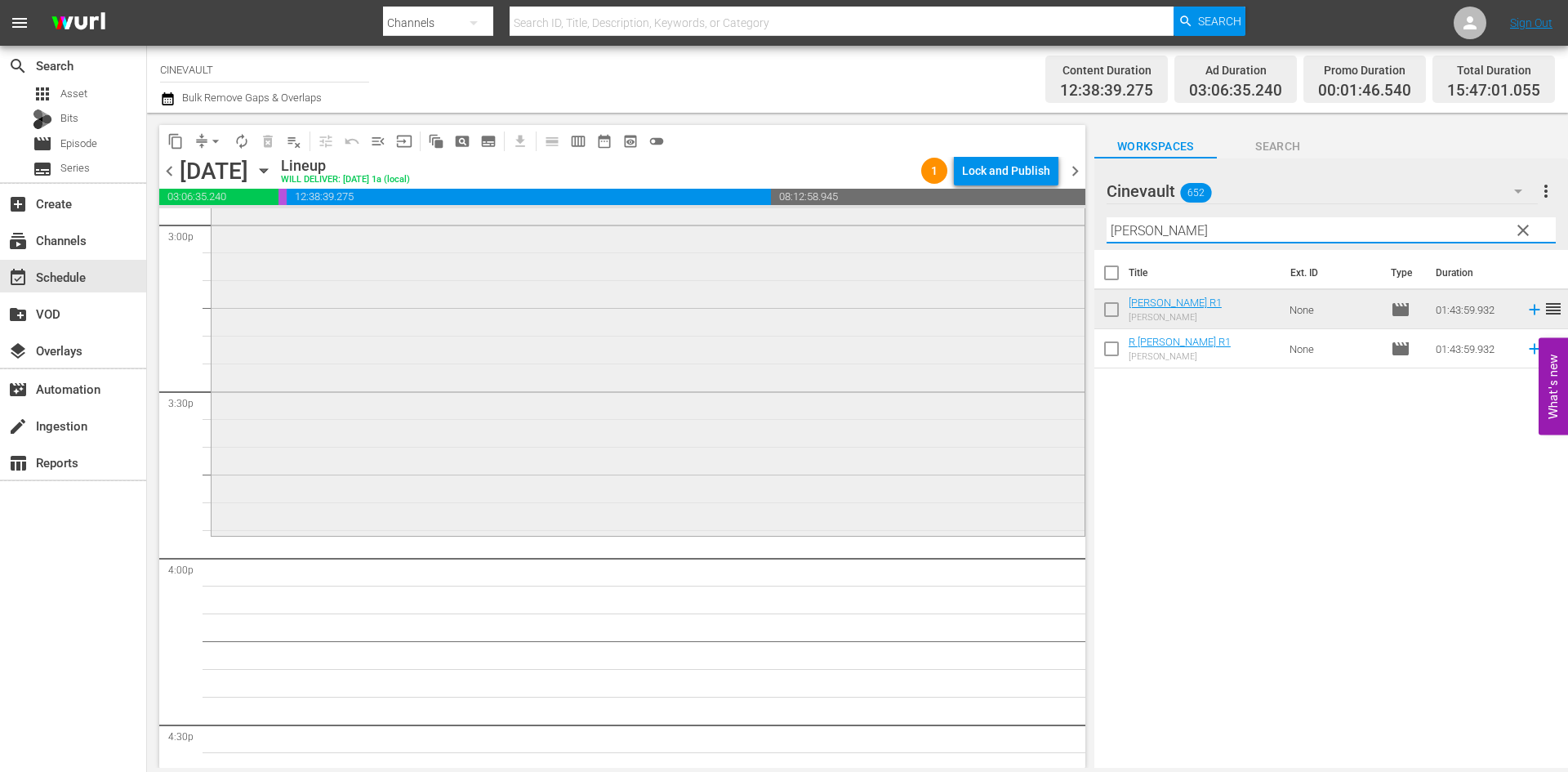
drag, startPoint x: 1197, startPoint y: 231, endPoint x: 989, endPoint y: 207, distance: 209.4
click at [936, 235] on div "content_copy compress arrow_drop_down autorenew_outlined delete_forever_outline…" at bounding box center [857, 439] width 1421 height 655
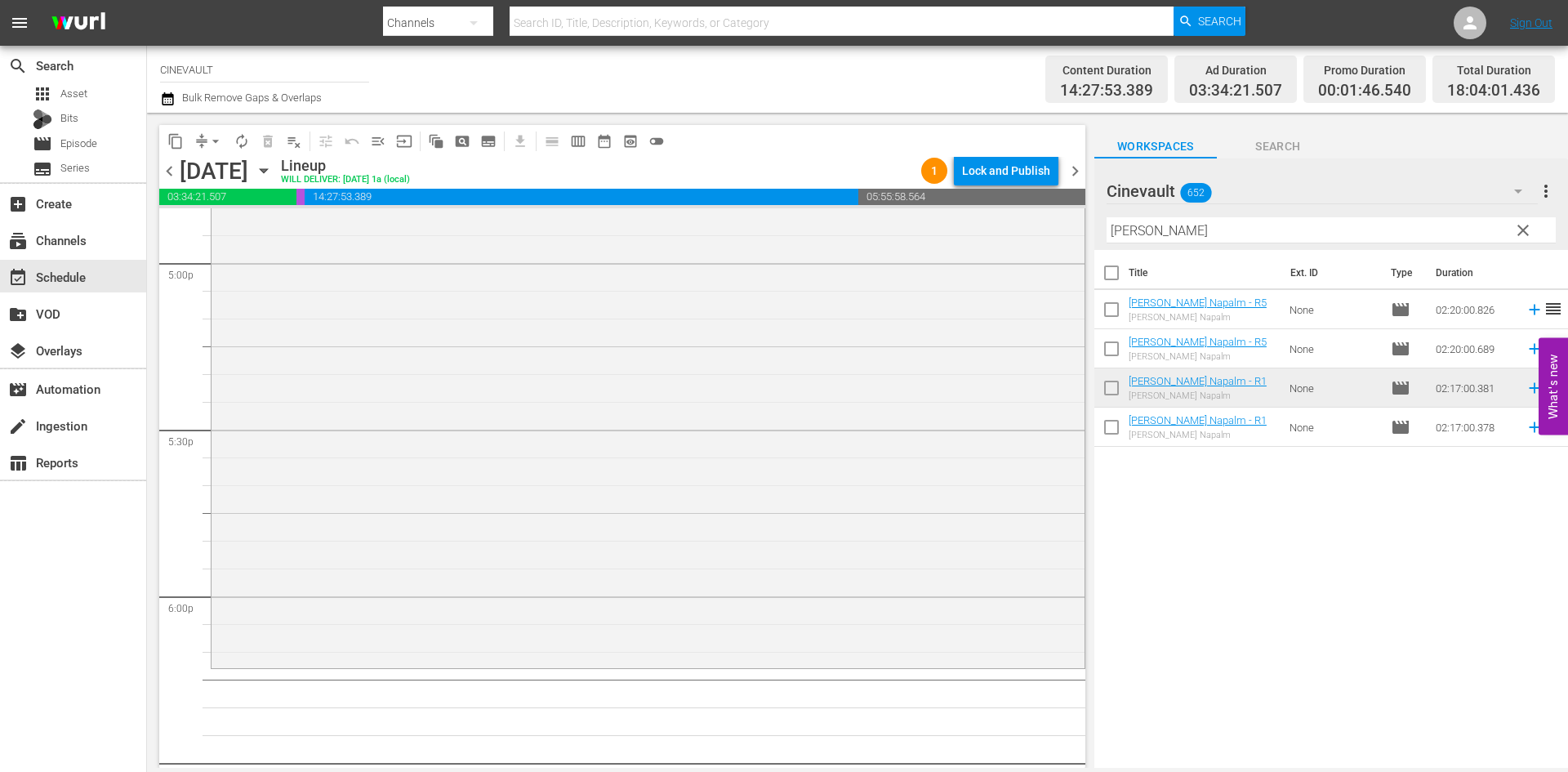
scroll to position [5797, 0]
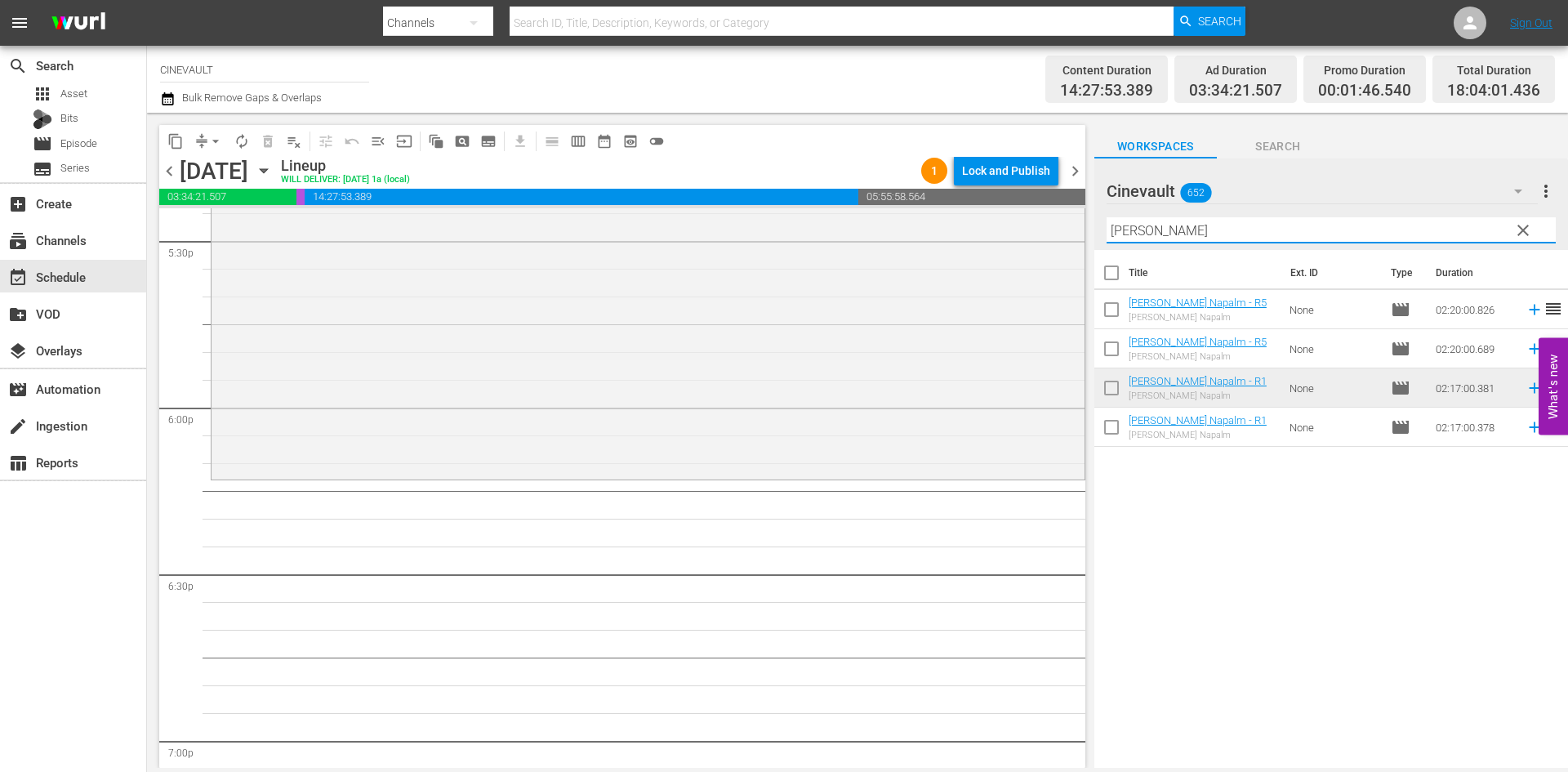
drag, startPoint x: 1153, startPoint y: 238, endPoint x: 998, endPoint y: 176, distance: 166.9
click at [980, 199] on div "content_copy compress arrow_drop_down autorenew_outlined delete_forever_outline…" at bounding box center [857, 439] width 1421 height 655
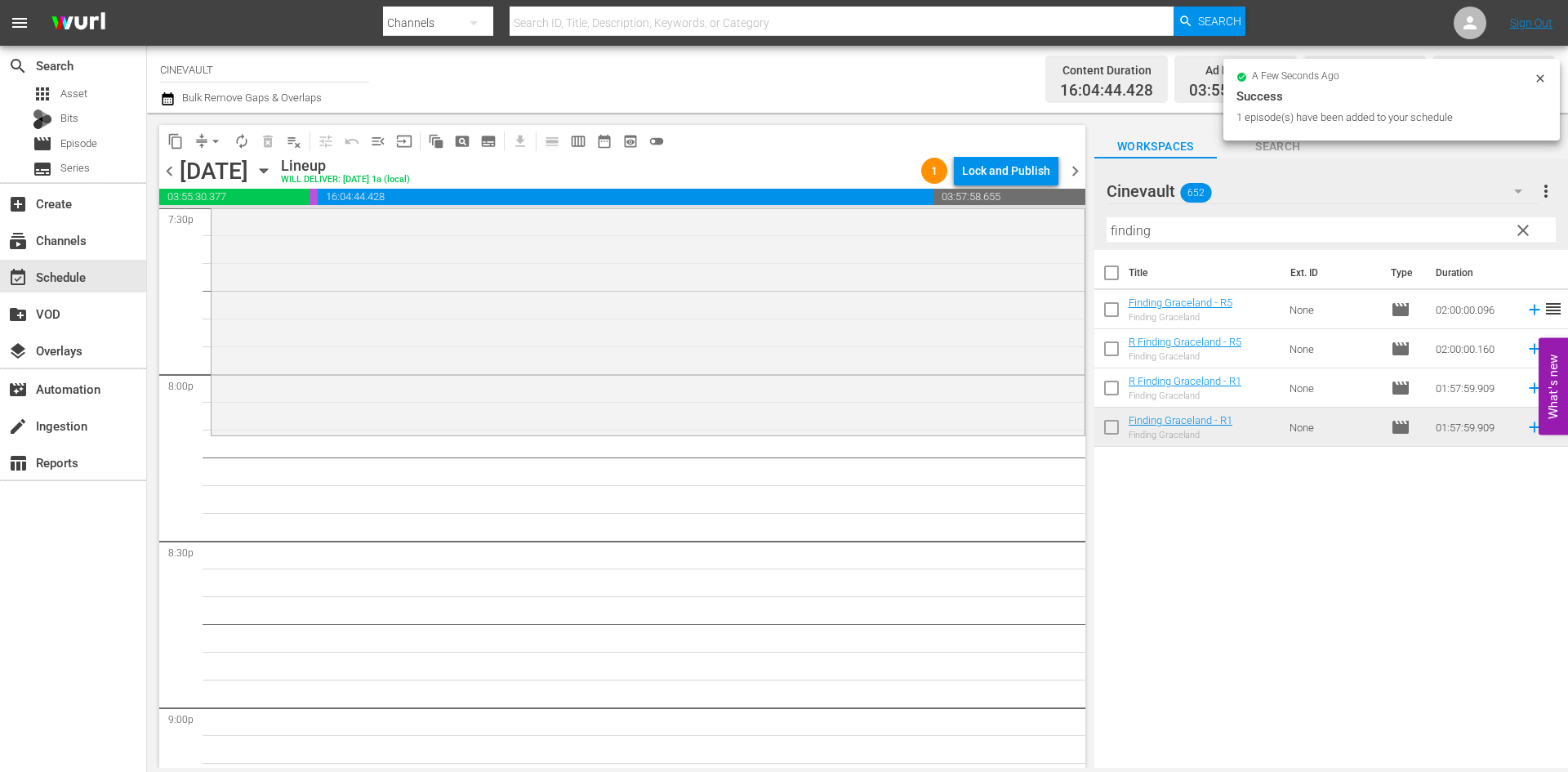
scroll to position [6532, 0]
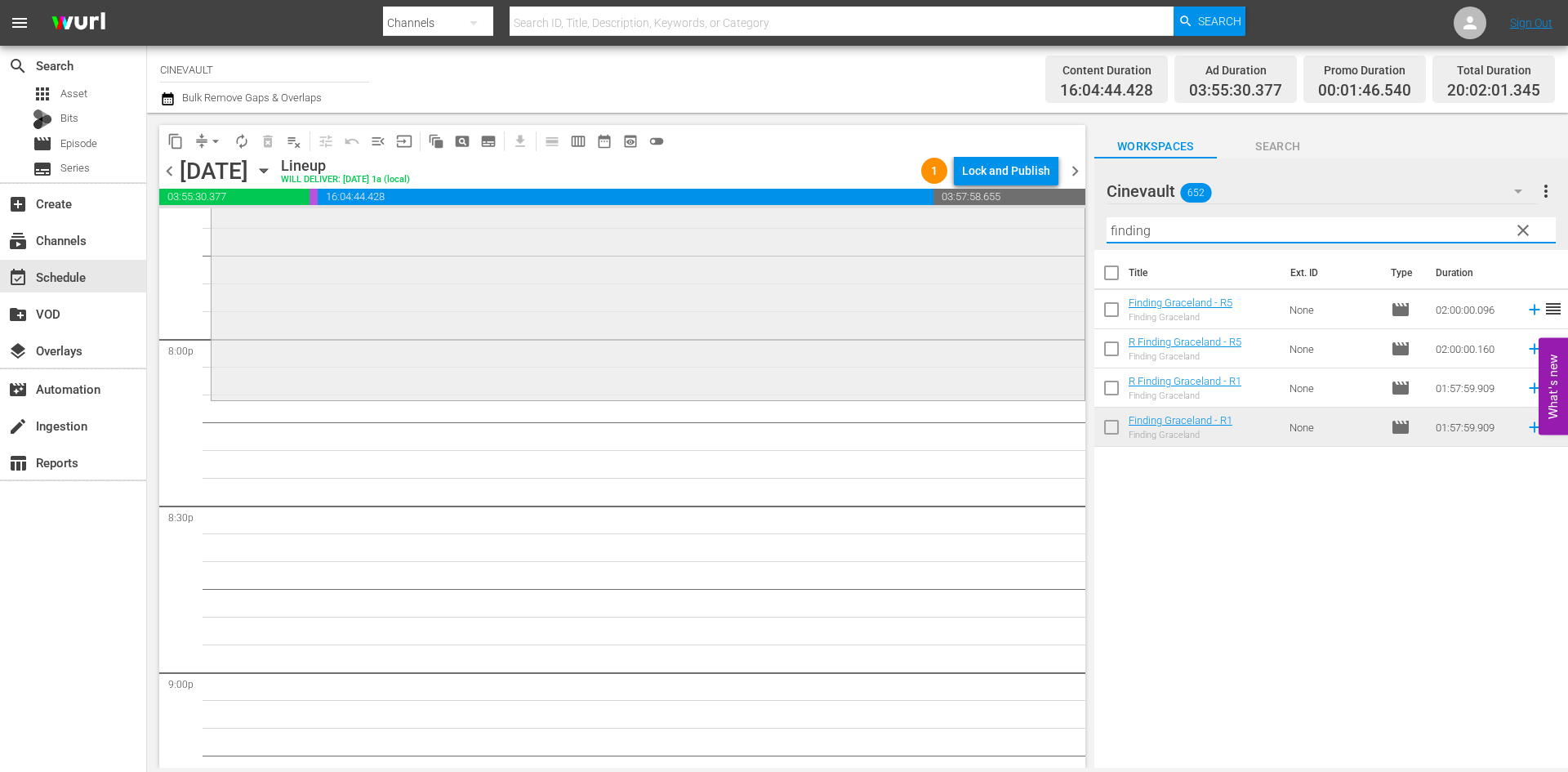
drag, startPoint x: 1252, startPoint y: 220, endPoint x: 835, endPoint y: 236, distance: 417.3
click at [835, 236] on div "content_copy compress arrow_drop_down autorenew_outlined delete_forever_outline…" at bounding box center [857, 439] width 1421 height 655
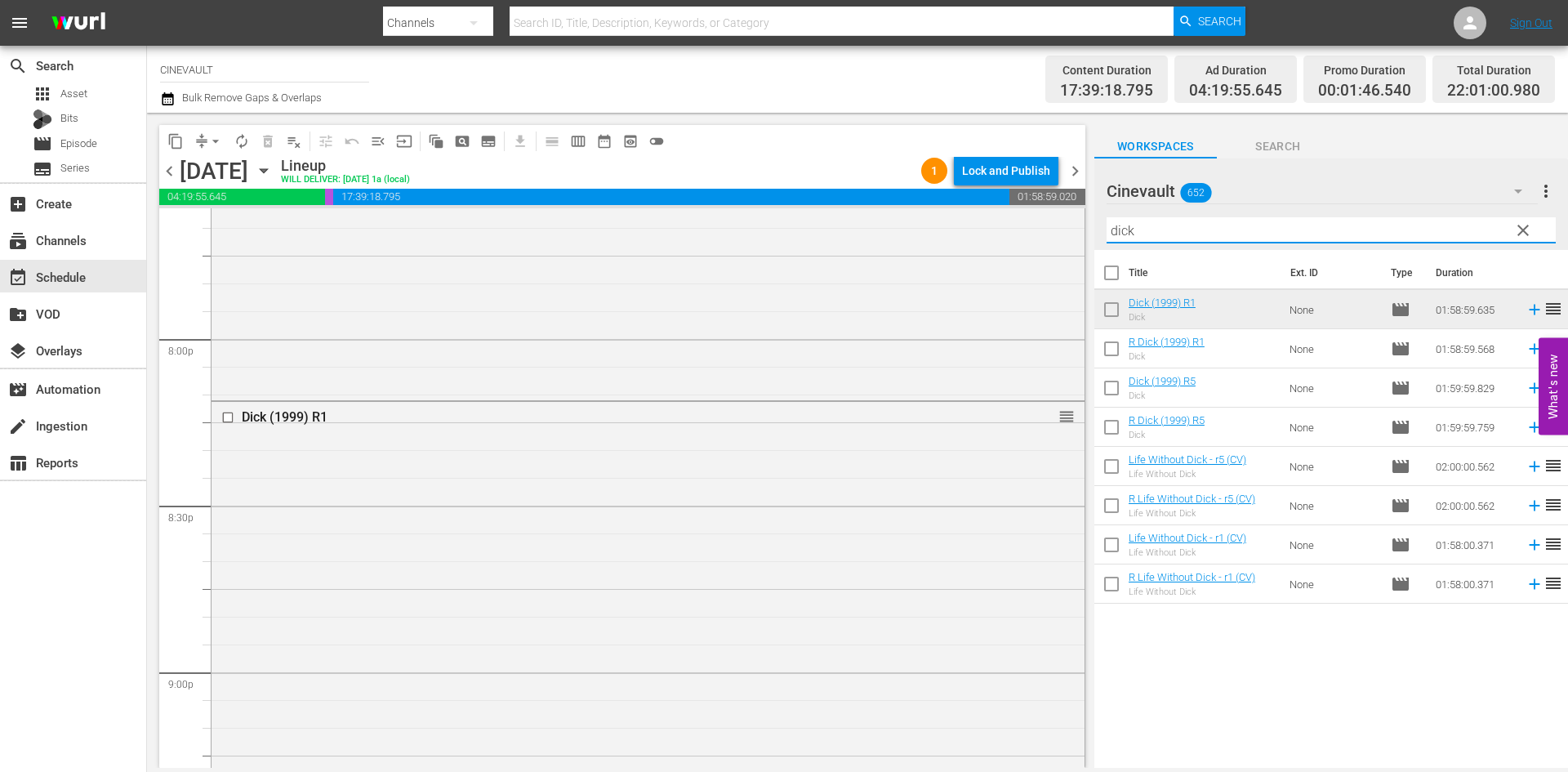
drag, startPoint x: 1153, startPoint y: 224, endPoint x: 1079, endPoint y: 221, distance: 74.1
click at [1079, 221] on div "content_copy compress arrow_drop_down autorenew_outlined delete_forever_outline…" at bounding box center [857, 439] width 1421 height 655
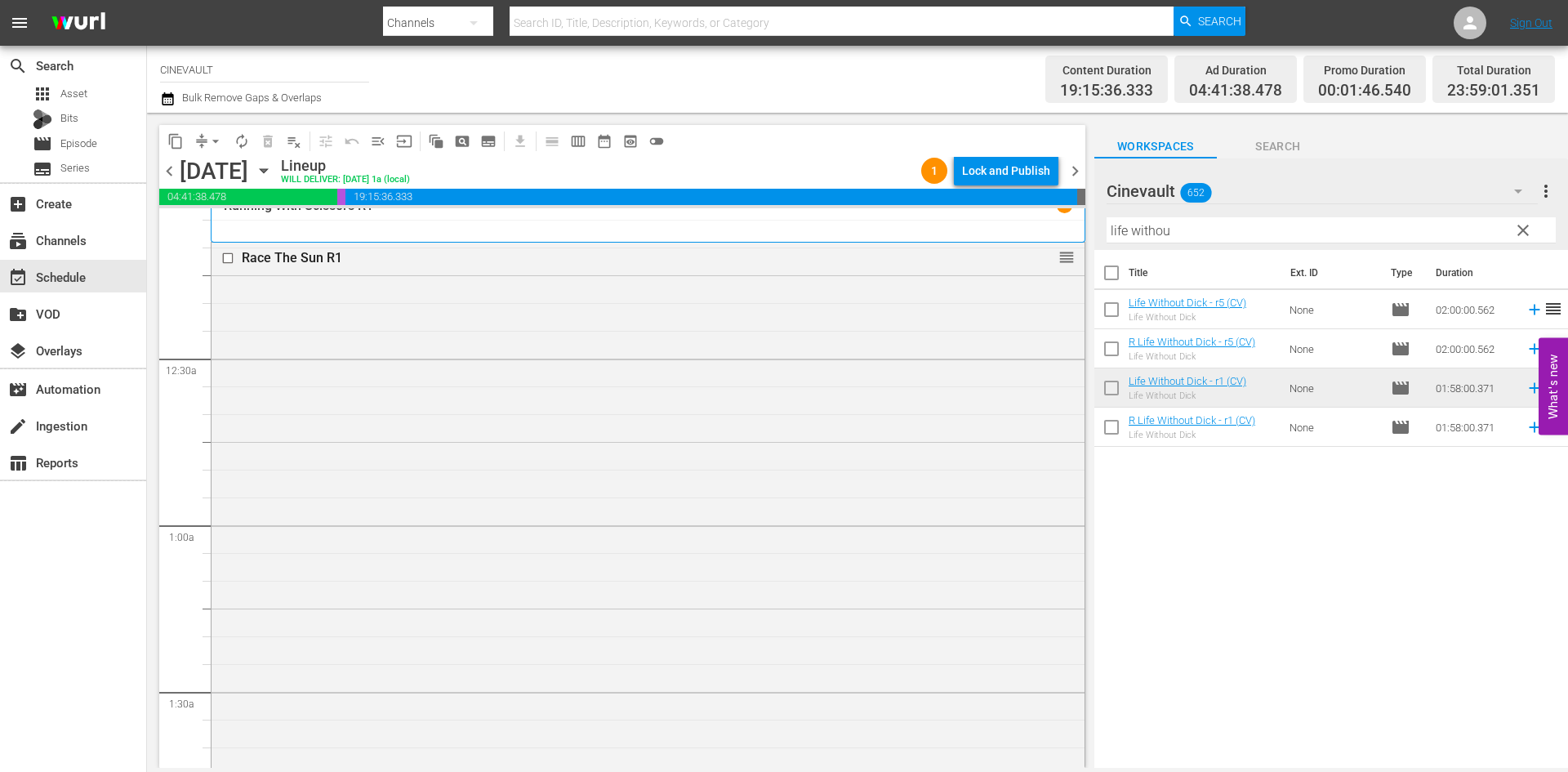
scroll to position [0, 0]
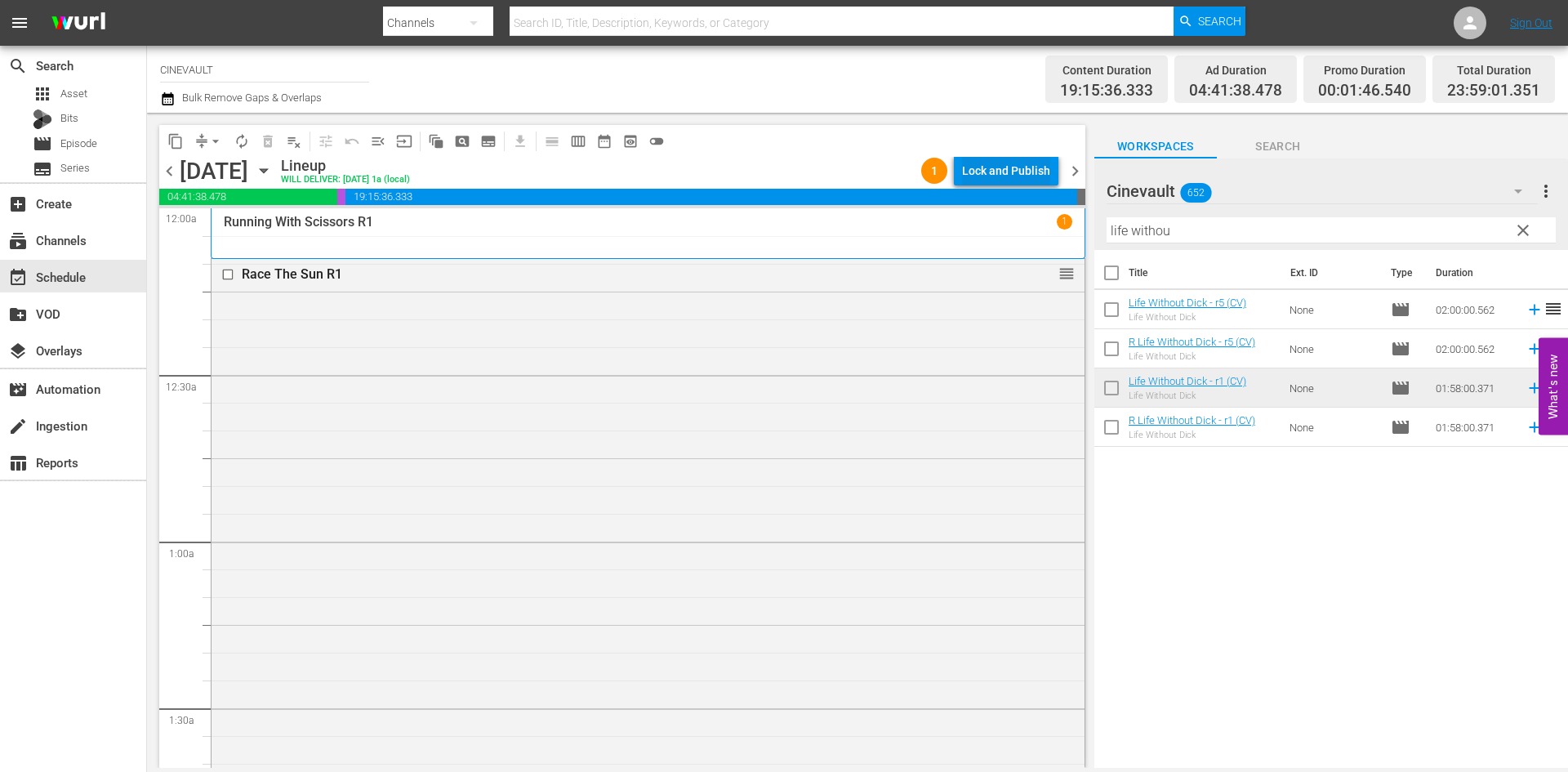
click at [1014, 163] on div "Lock and Publish" at bounding box center [1006, 170] width 88 height 29
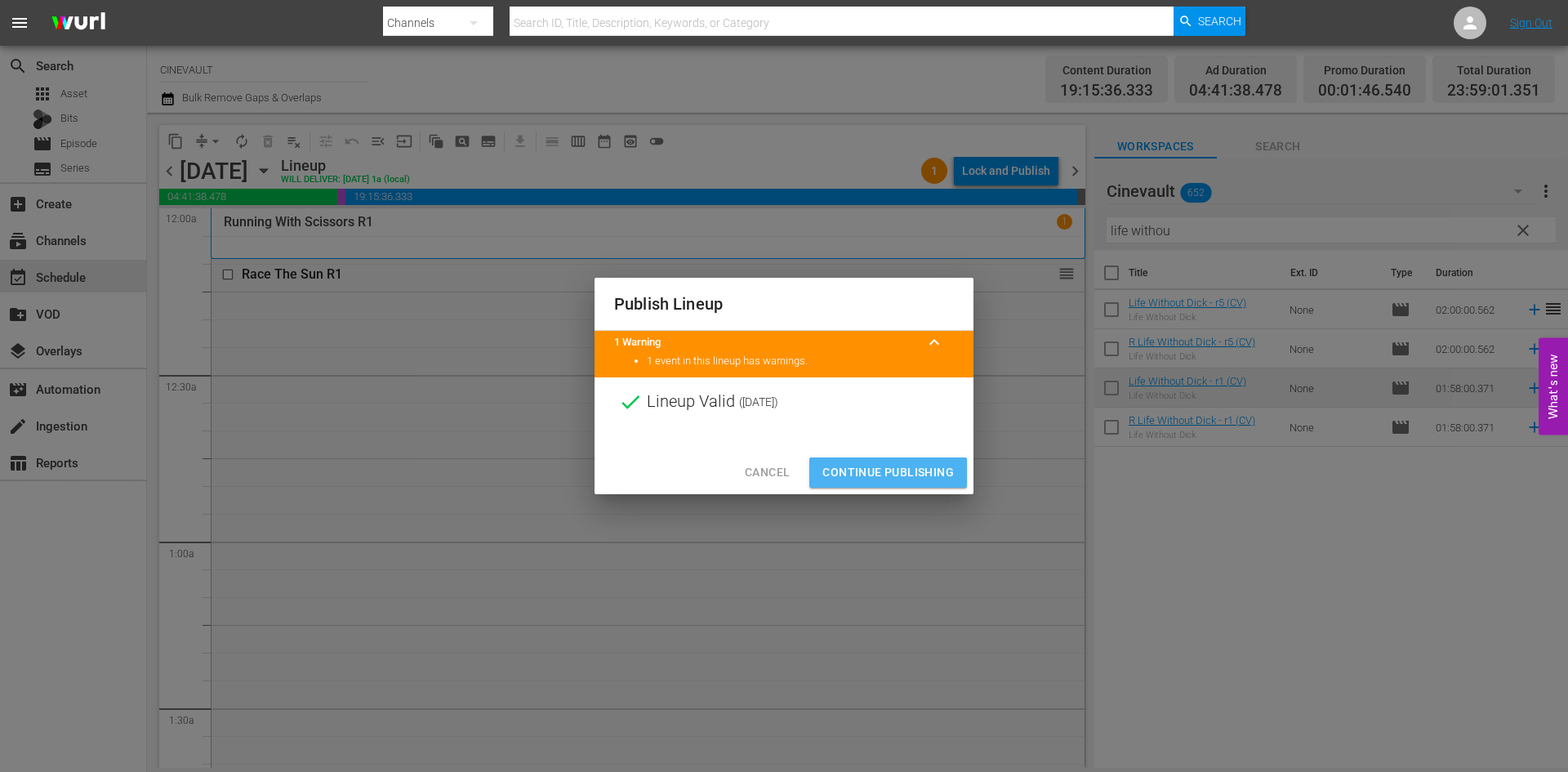
click at [951, 462] on span "Continue Publishing" at bounding box center [888, 472] width 131 height 21
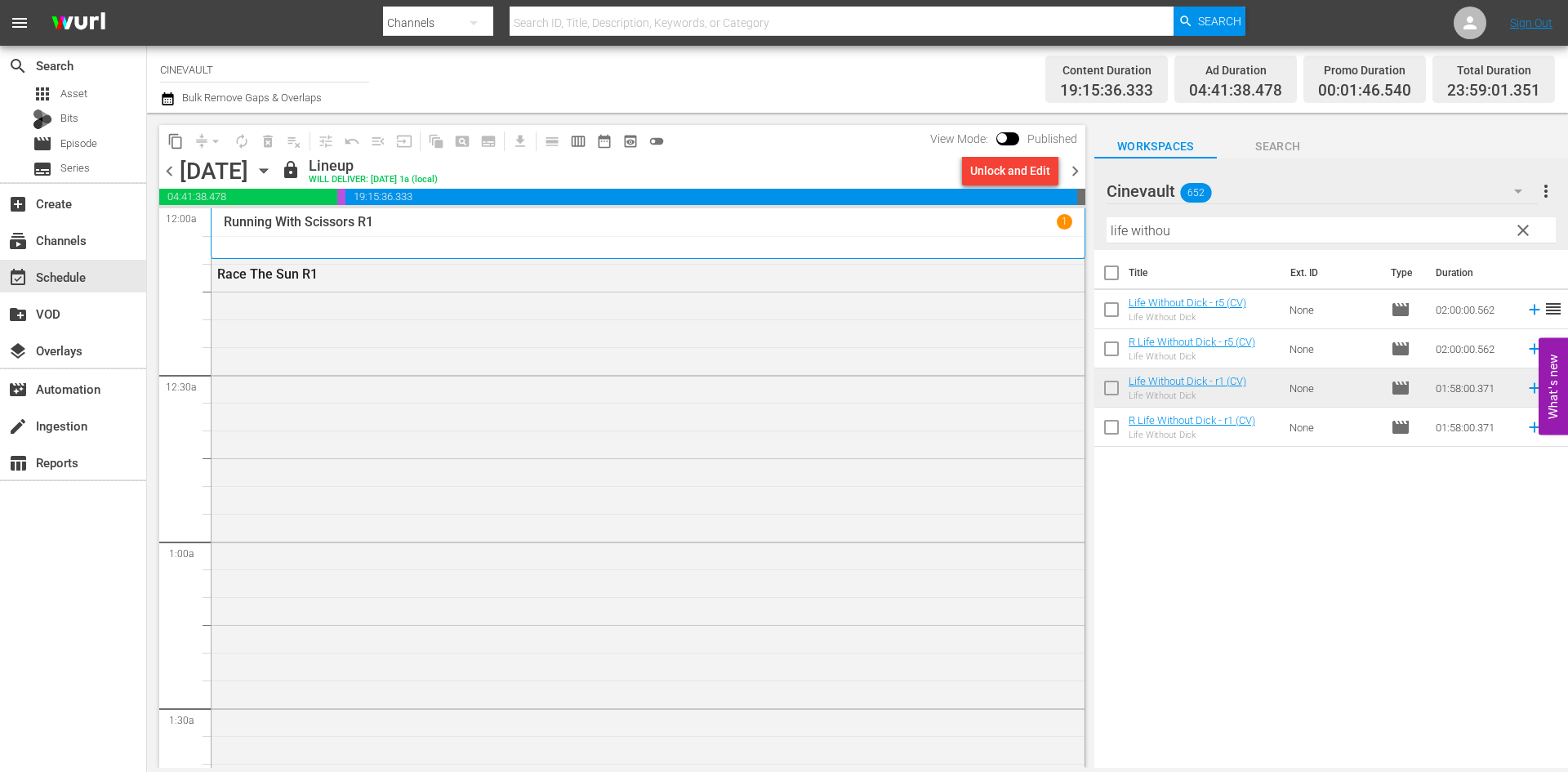
click at [1073, 180] on span "chevron_right" at bounding box center [1075, 170] width 21 height 21
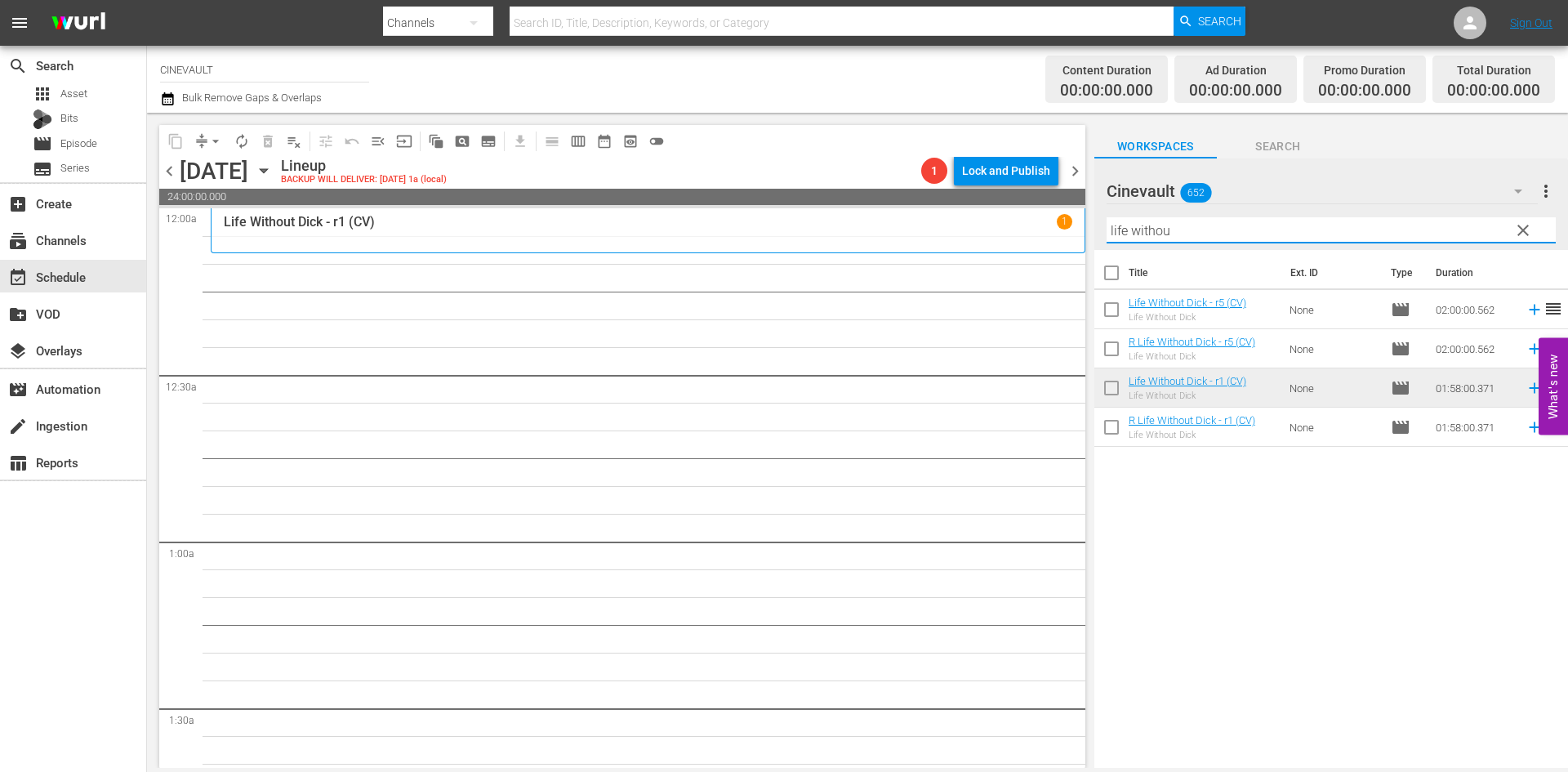
drag, startPoint x: 1203, startPoint y: 232, endPoint x: 1063, endPoint y: 241, distance: 140.3
click at [1063, 241] on div "content_copy compress arrow_drop_down autorenew_outlined delete_forever_outline…" at bounding box center [857, 439] width 1421 height 655
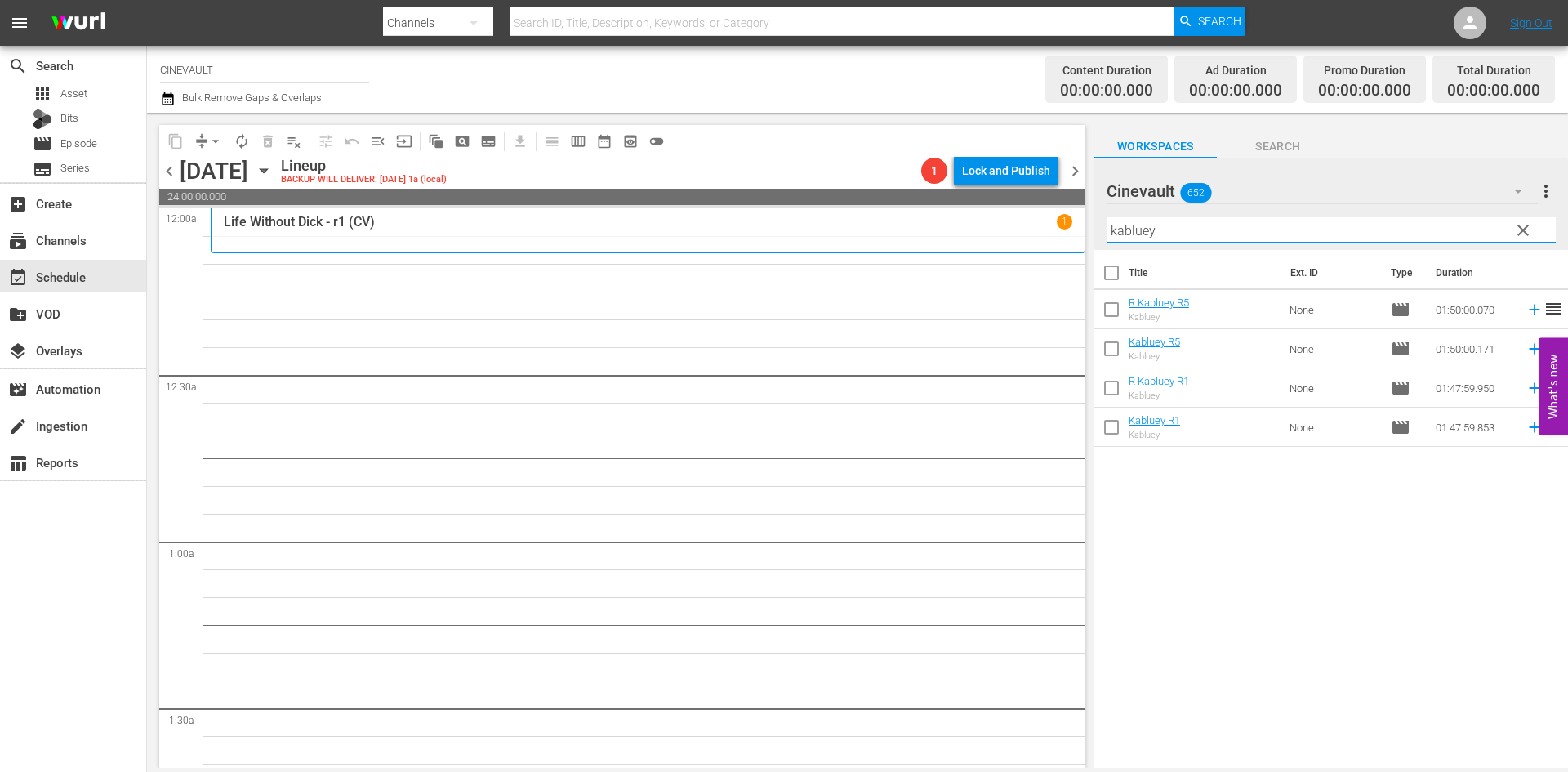
type input "kabluey"
drag, startPoint x: 1235, startPoint y: 243, endPoint x: 1060, endPoint y: 259, distance: 175.7
click at [1060, 259] on div "content_copy compress arrow_drop_down autorenew_outlined delete_forever_outline…" at bounding box center [857, 439] width 1421 height 655
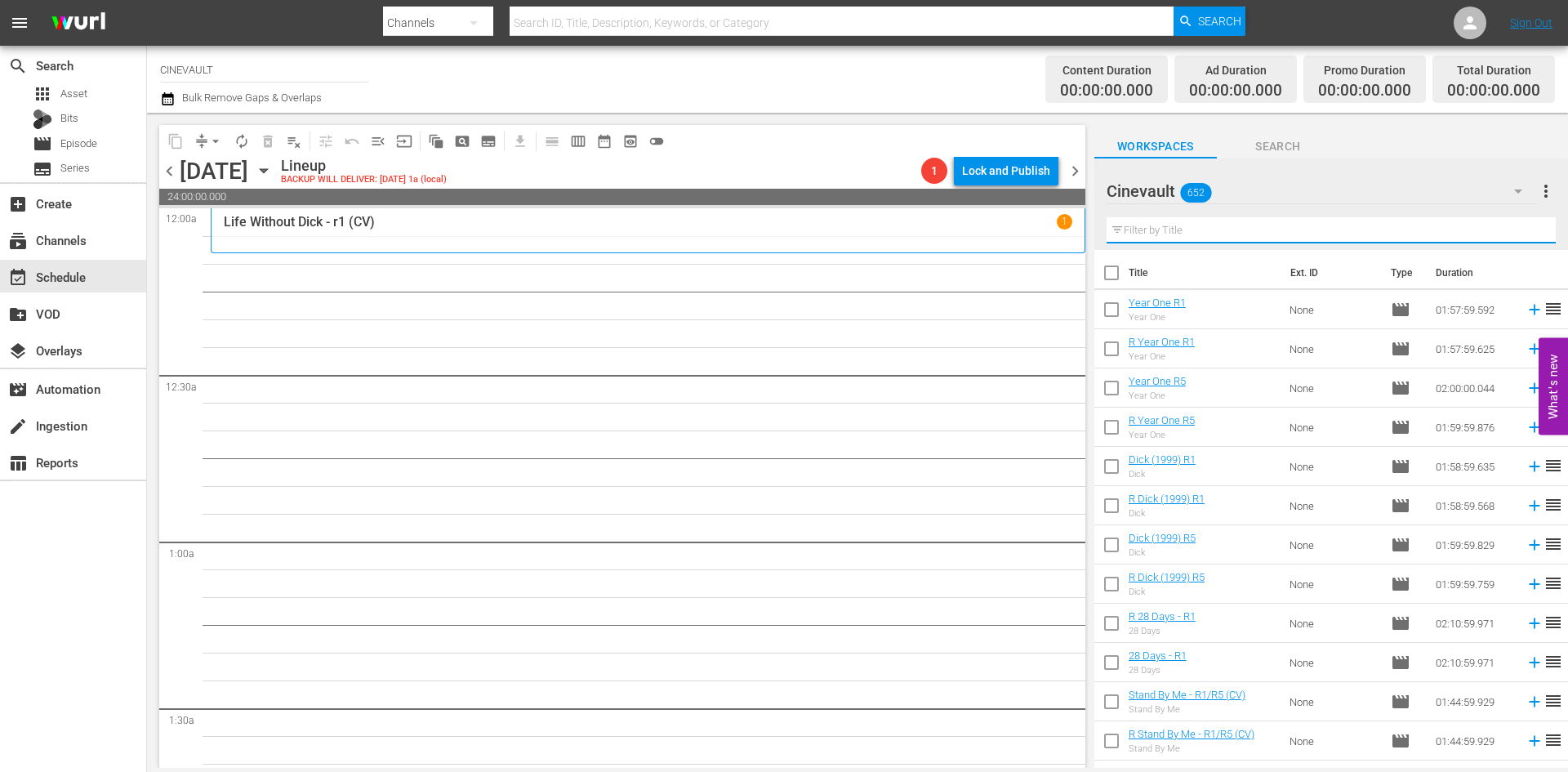
click at [273, 168] on icon "button" at bounding box center [263, 170] width 18 height 18
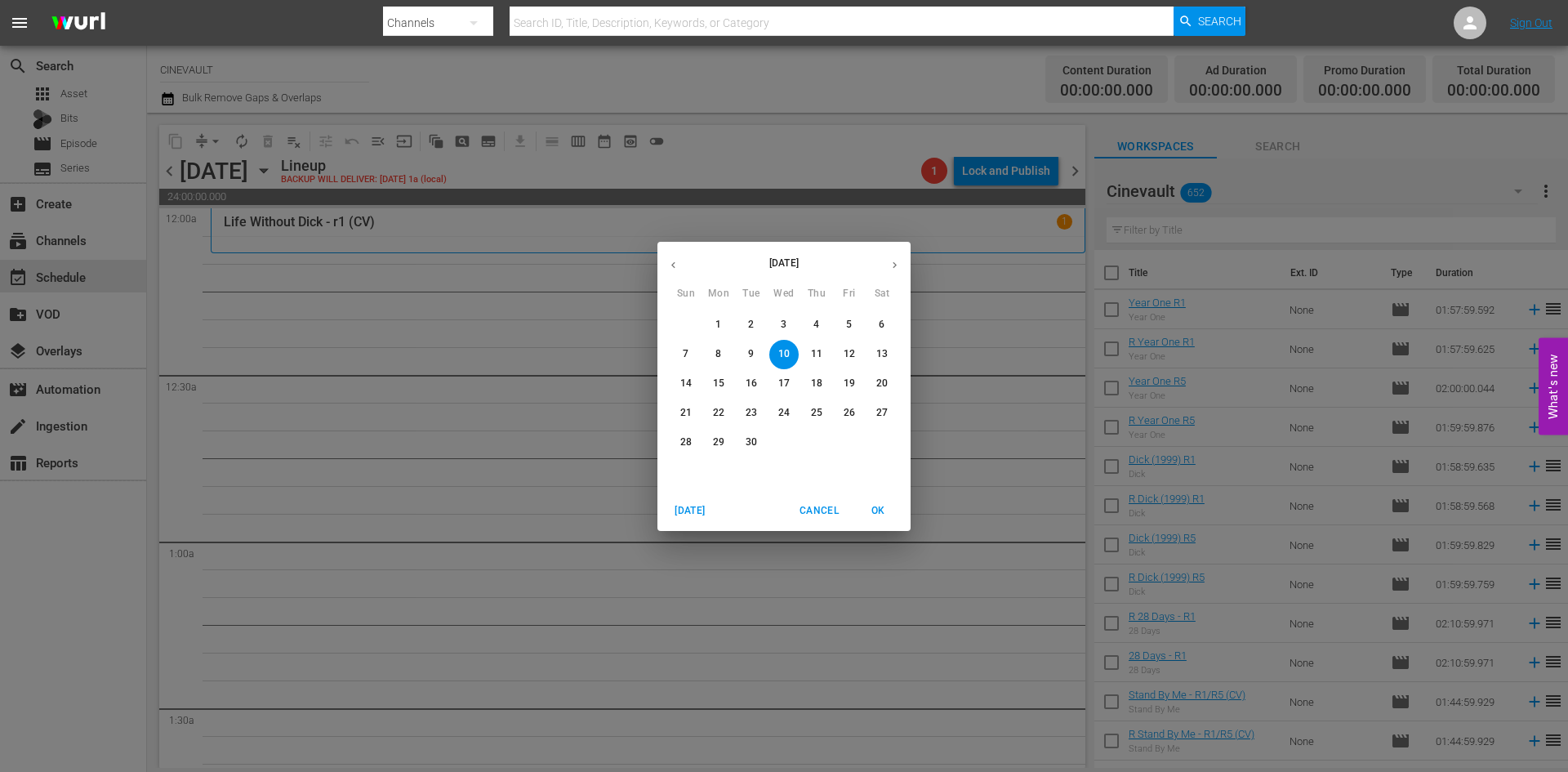
click at [717, 348] on p "8" at bounding box center [718, 354] width 6 height 14
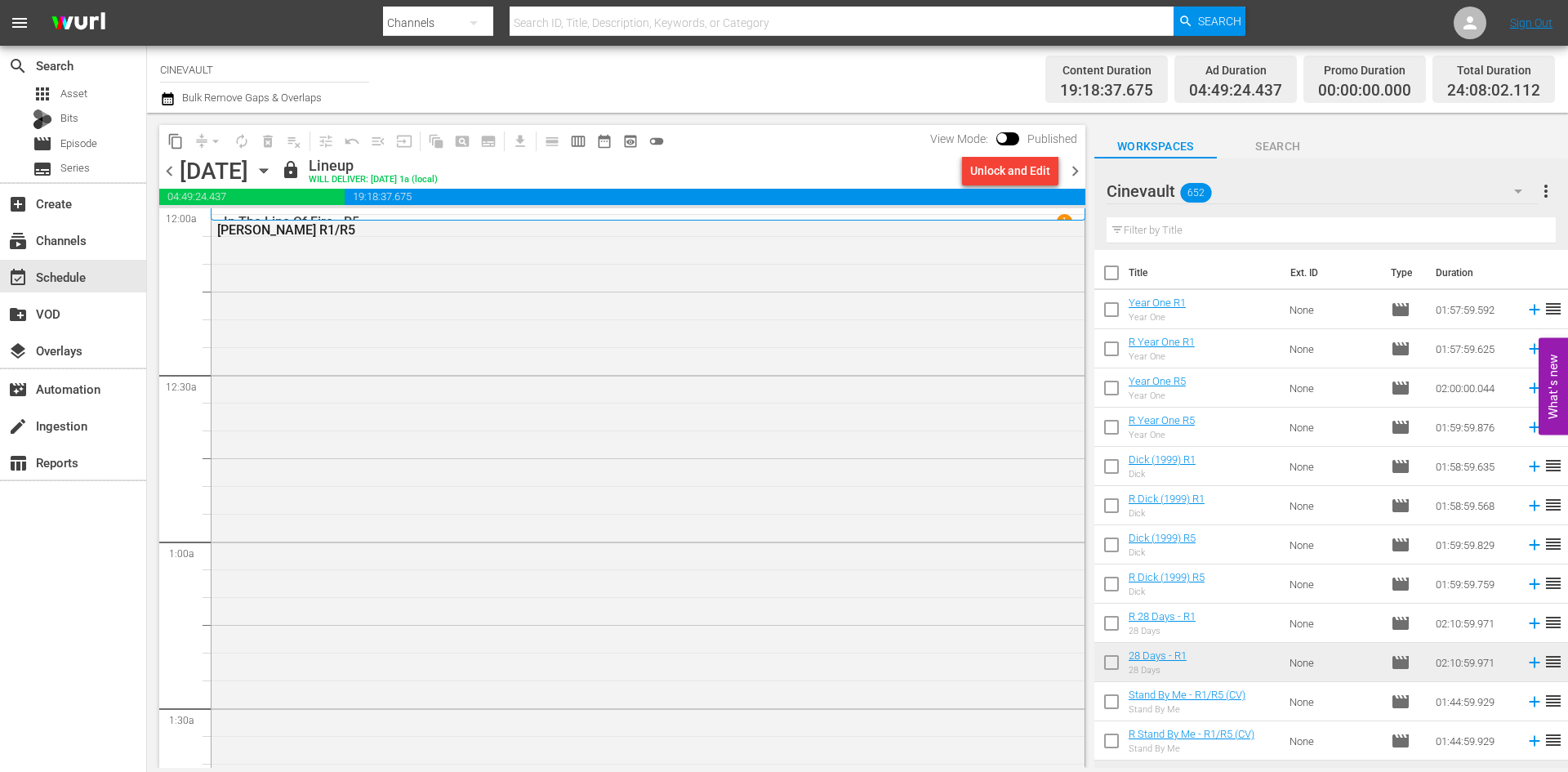
click at [619, 211] on div "In The Line Of Fire - R5 1" at bounding box center [648, 214] width 875 height 13
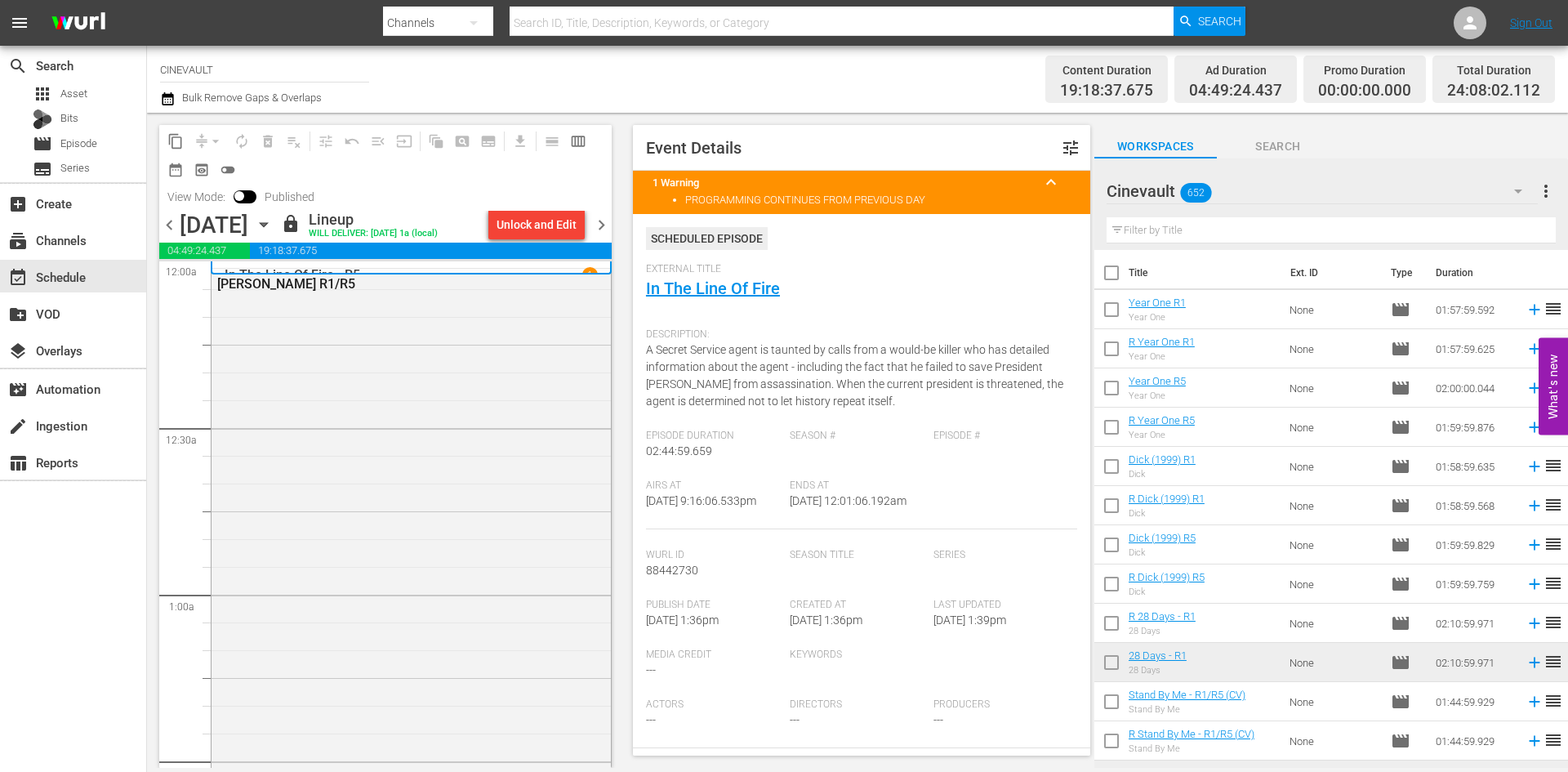
scroll to position [245, 0]
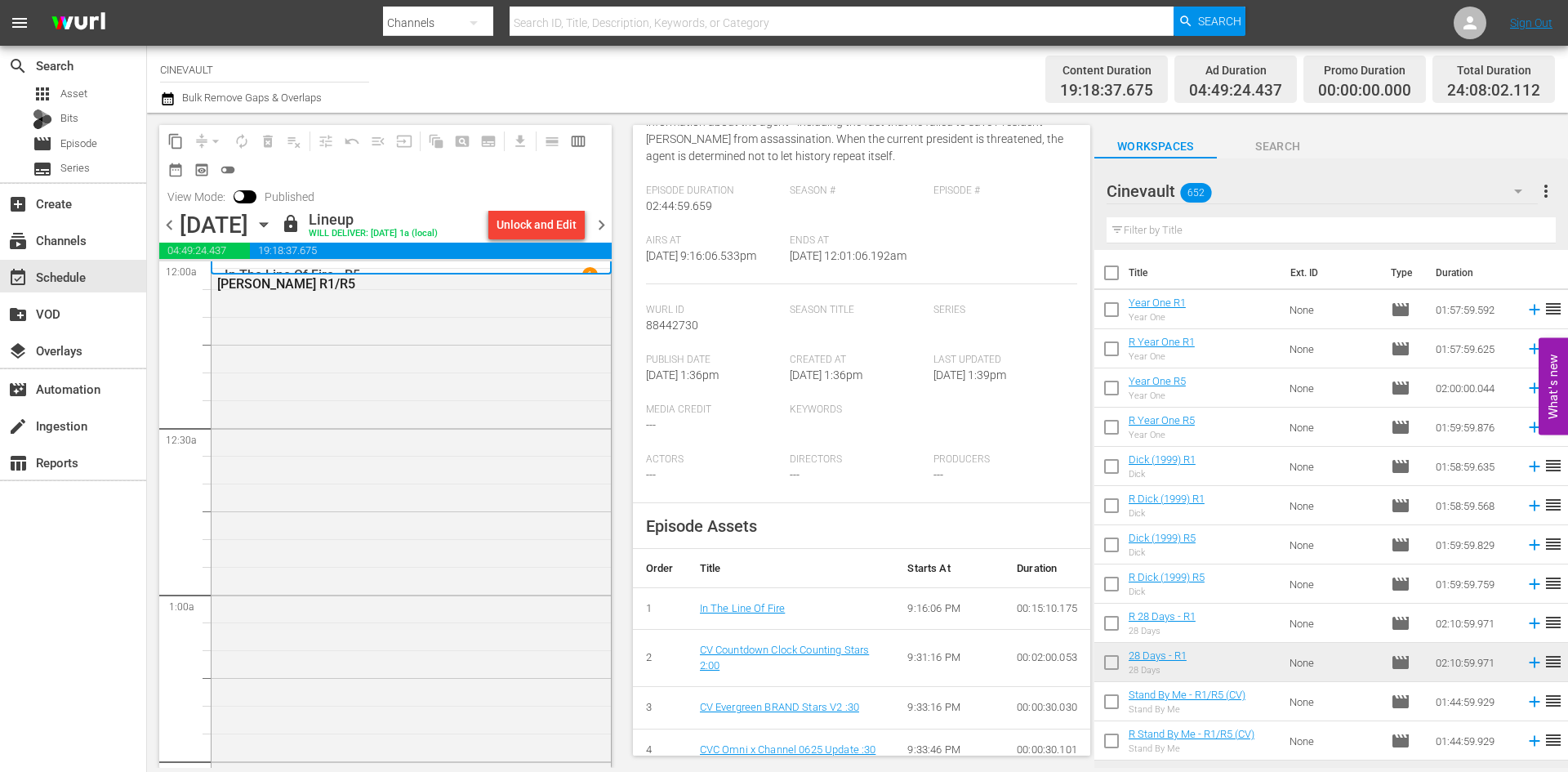
click at [610, 227] on span "chevron_right" at bounding box center [601, 224] width 21 height 21
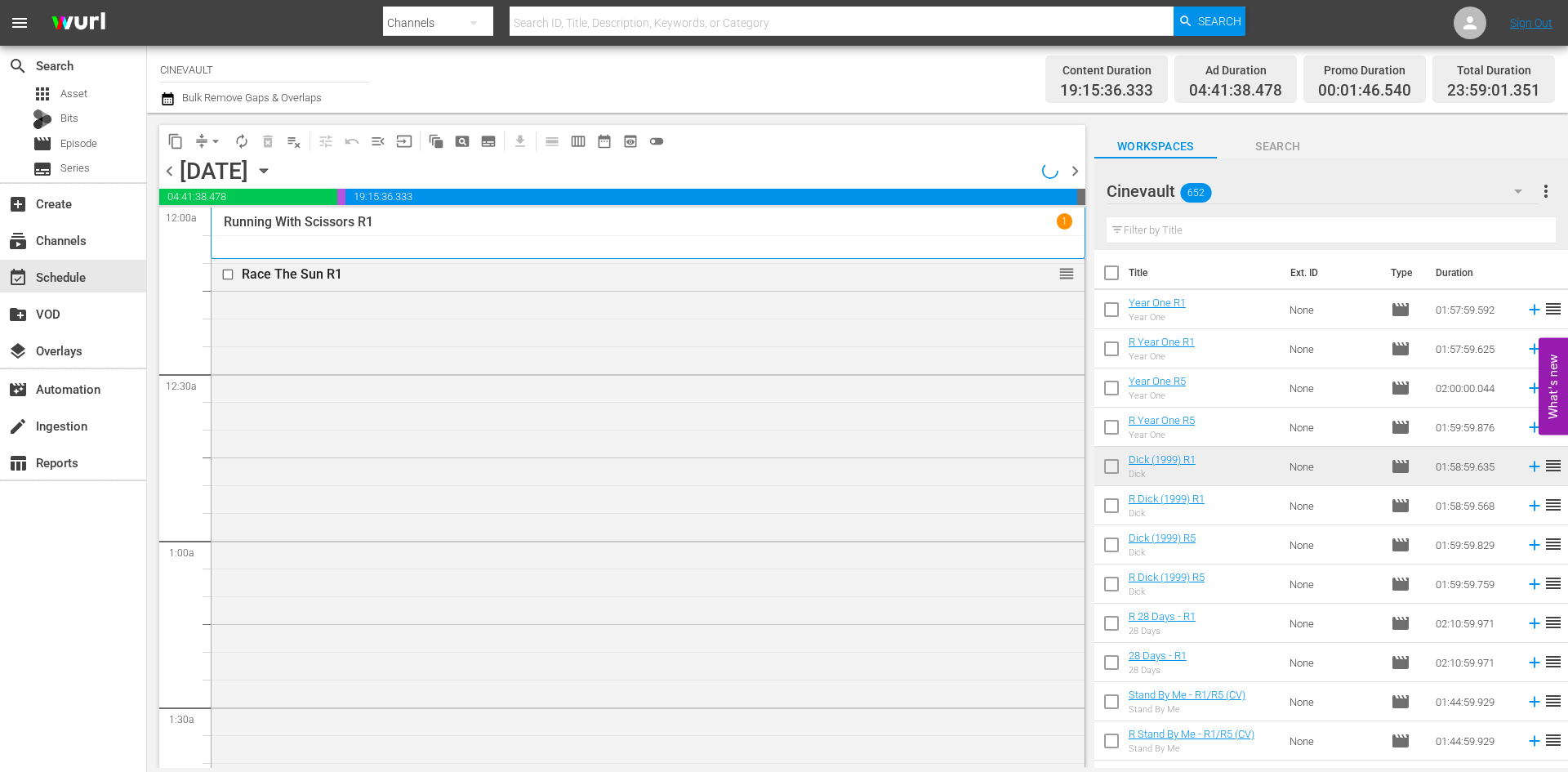
click at [277, 166] on div "Tuesday, September 9th September 9th" at bounding box center [228, 171] width 97 height 27
click at [273, 170] on icon "button" at bounding box center [263, 170] width 18 height 18
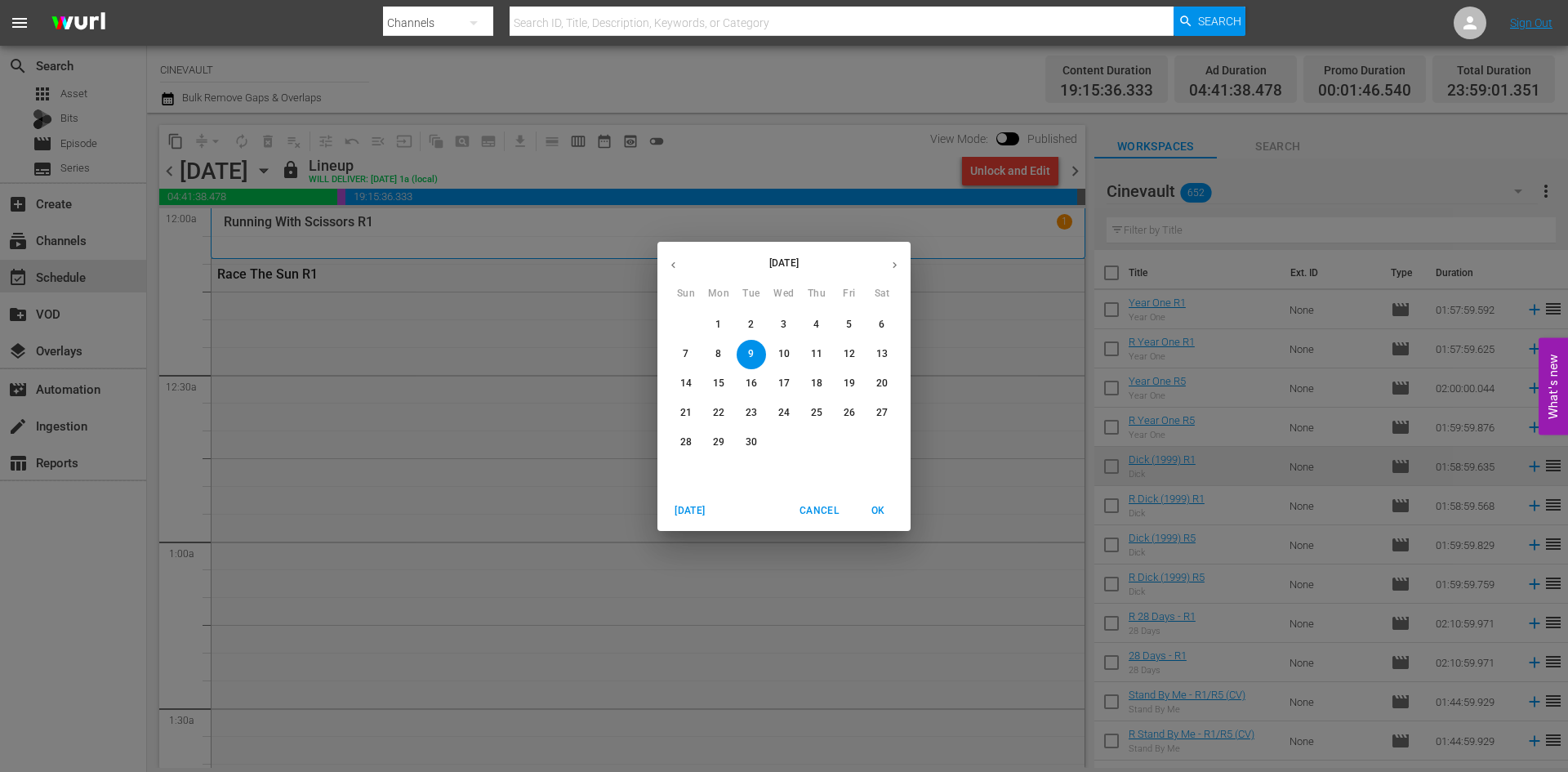
click at [881, 526] on div "Today Cancel OK" at bounding box center [784, 511] width 254 height 40
click at [881, 521] on button "OK" at bounding box center [877, 511] width 52 height 27
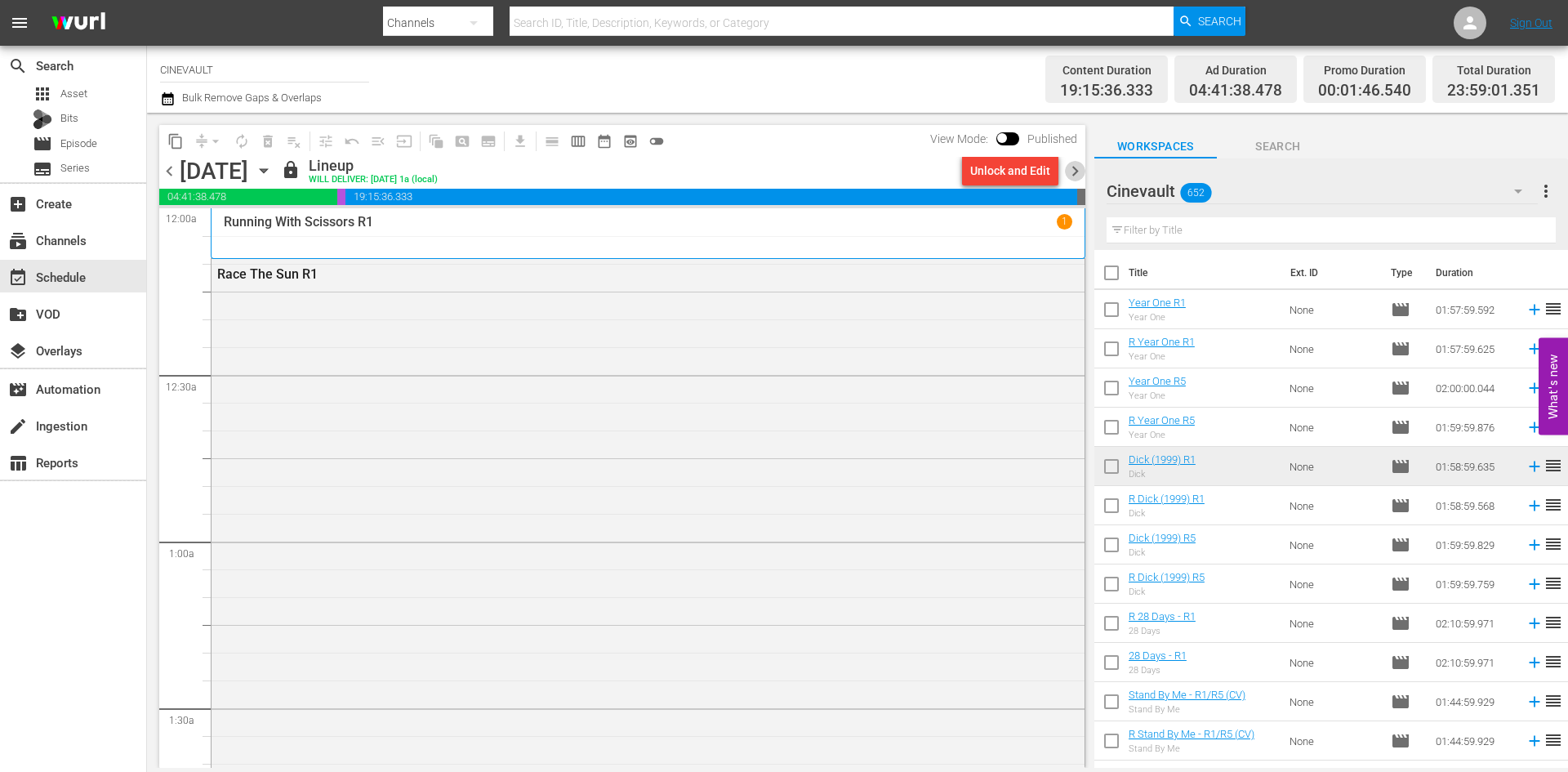
click at [1075, 177] on span "chevron_right" at bounding box center [1075, 170] width 21 height 21
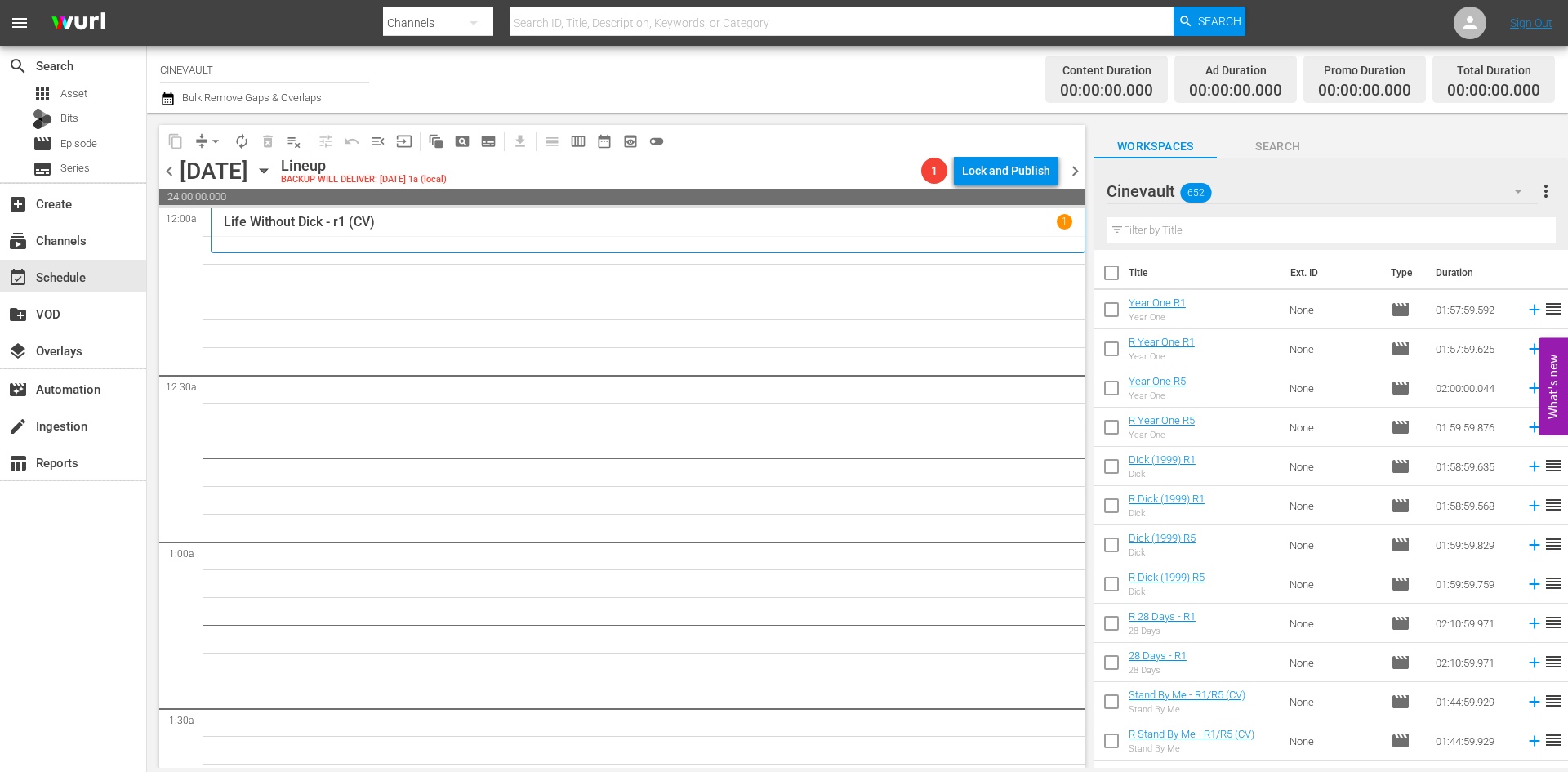
click at [1257, 235] on input "text" at bounding box center [1331, 230] width 449 height 26
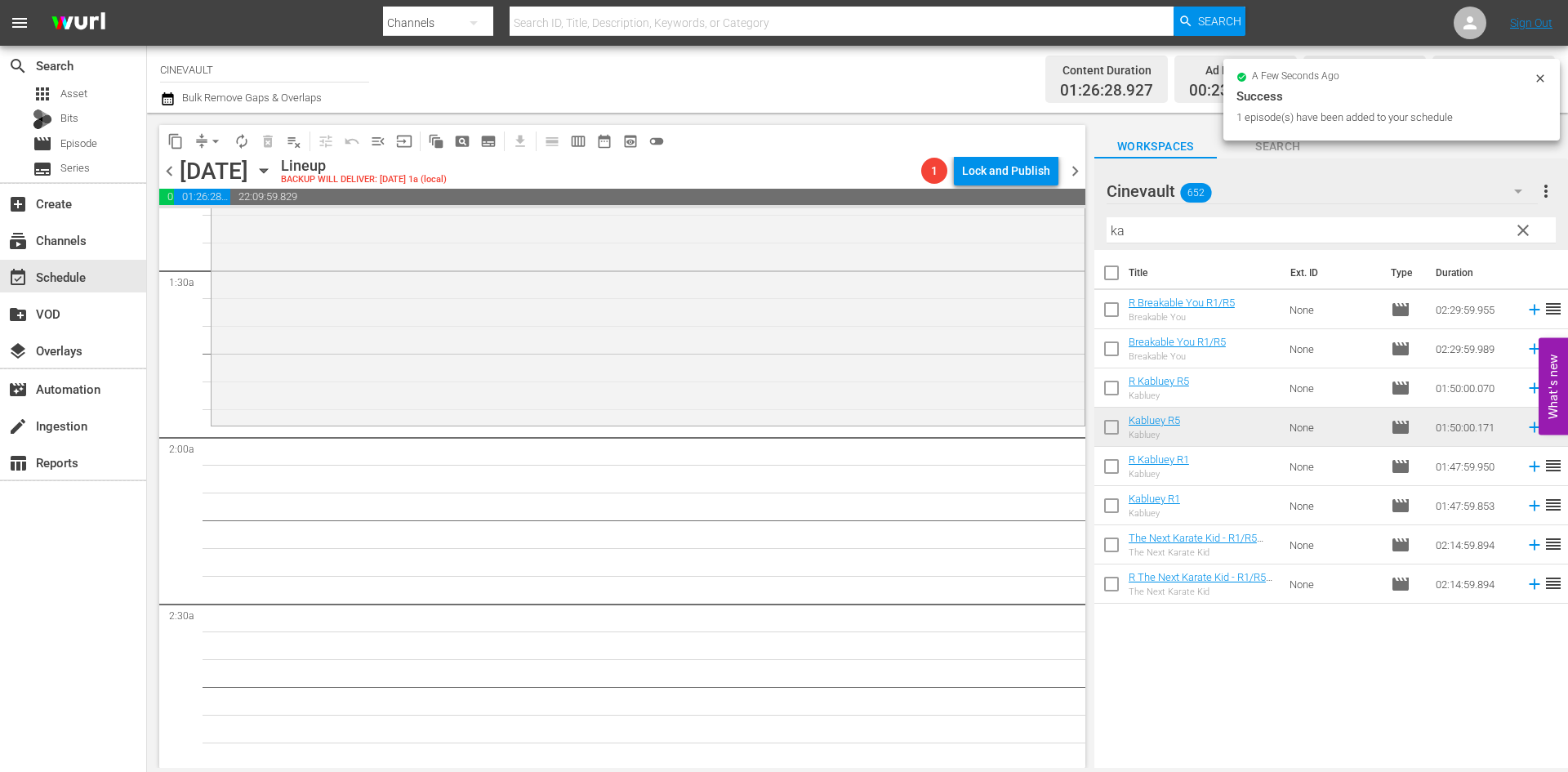
scroll to position [490, 0]
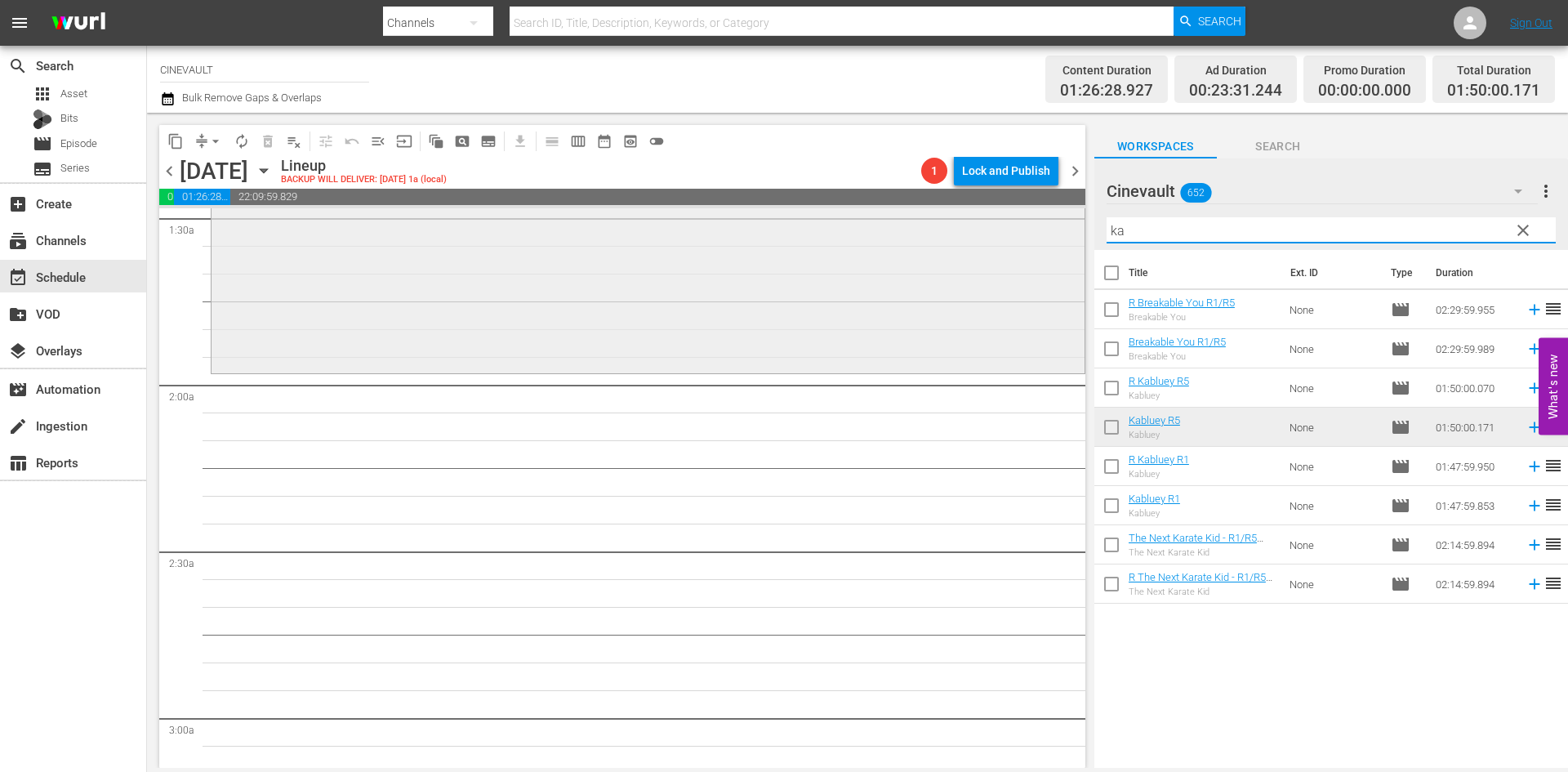
drag, startPoint x: 1232, startPoint y: 233, endPoint x: 968, endPoint y: 229, distance: 264.0
click at [968, 229] on div "content_copy compress arrow_drop_down autorenew_outlined delete_forever_outline…" at bounding box center [857, 439] width 1421 height 655
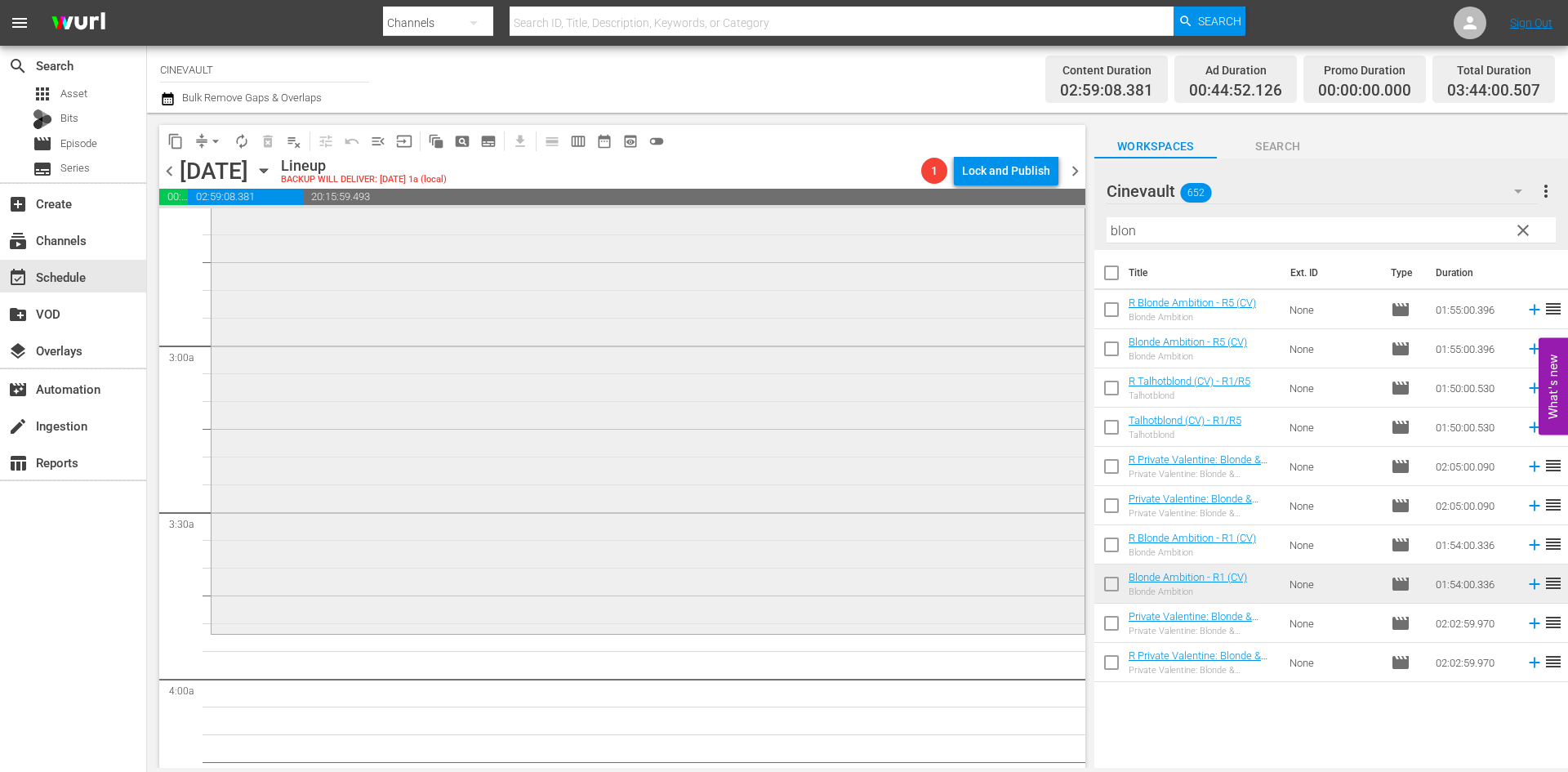
scroll to position [979, 0]
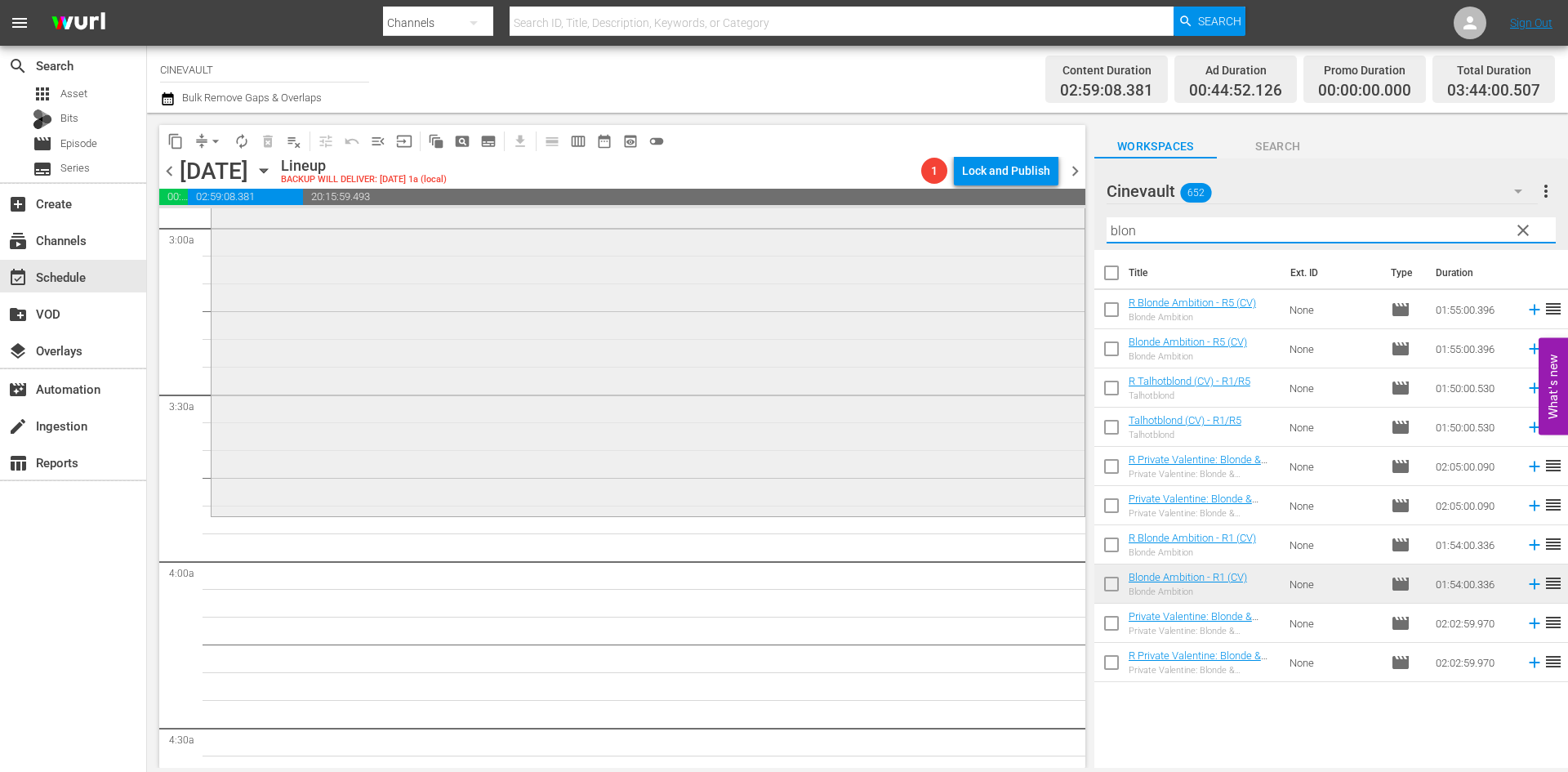
drag, startPoint x: 1192, startPoint y: 225, endPoint x: 1007, endPoint y: 215, distance: 185.3
click at [1005, 215] on div "content_copy compress arrow_drop_down autorenew_outlined delete_forever_outline…" at bounding box center [857, 439] width 1421 height 655
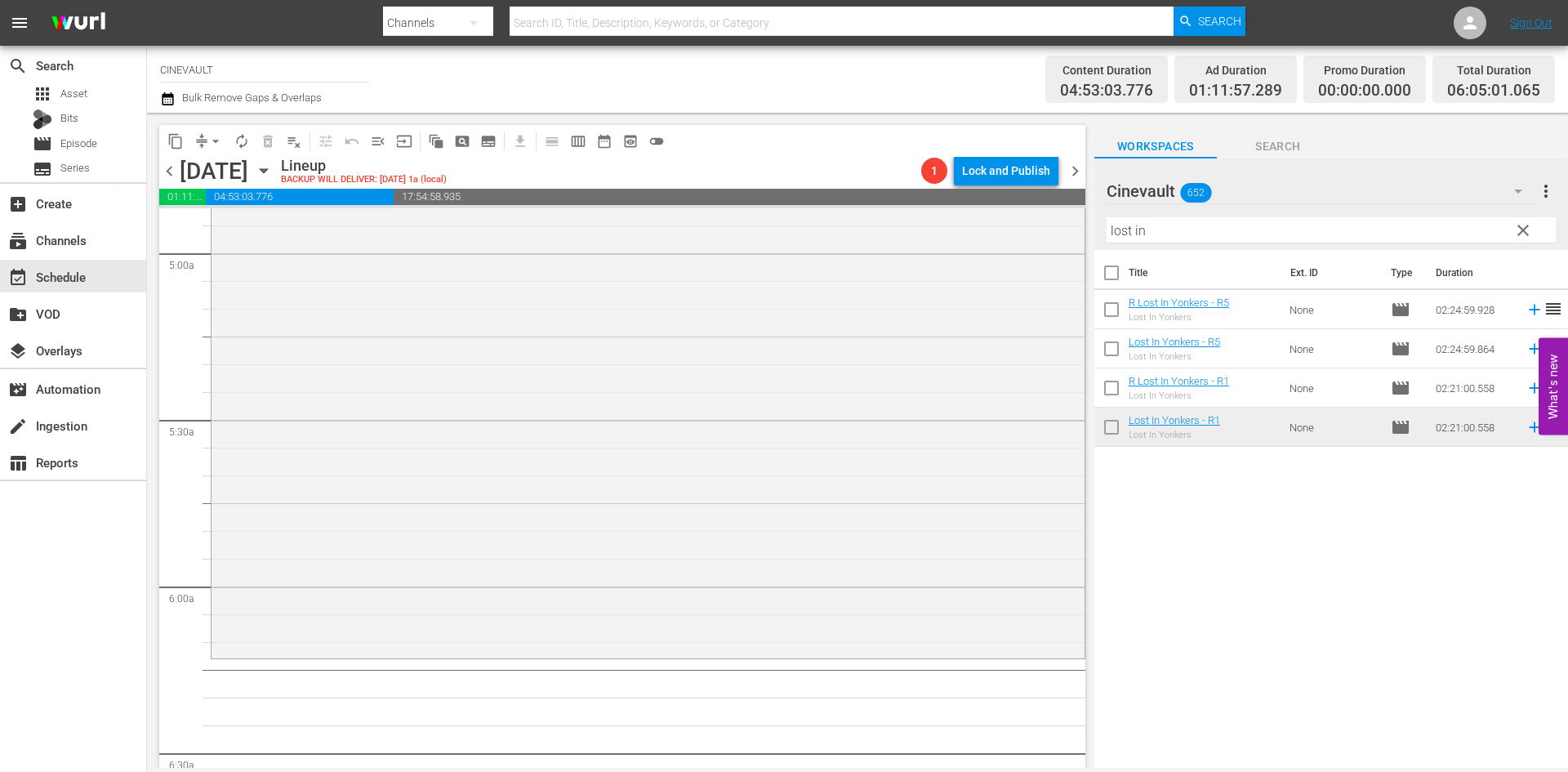
scroll to position [1633, 0]
drag, startPoint x: 1232, startPoint y: 233, endPoint x: 1037, endPoint y: 248, distance: 195.6
click at [1040, 245] on div "content_copy compress arrow_drop_down autorenew_outlined delete_forever_outline…" at bounding box center [857, 439] width 1421 height 655
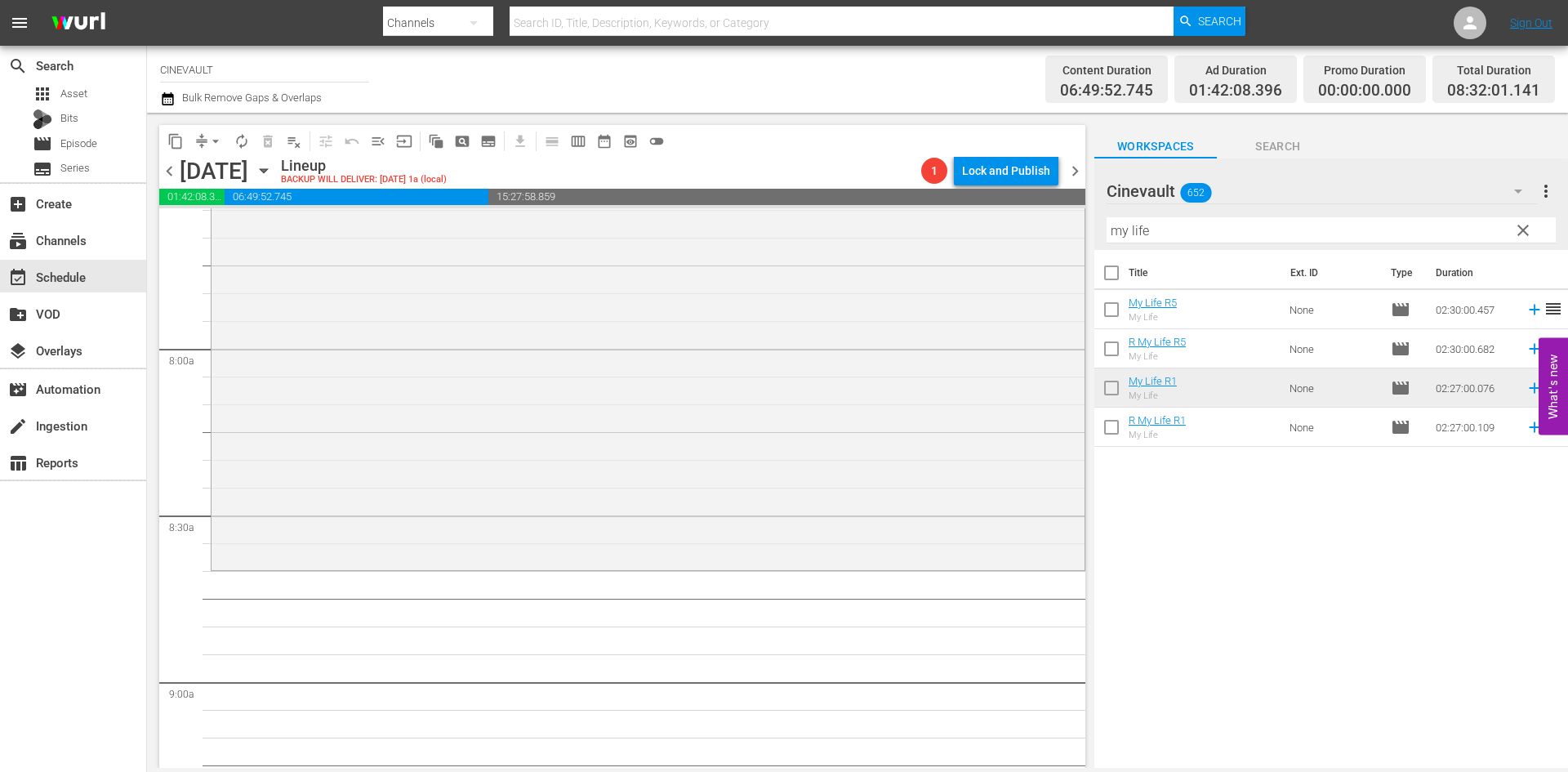
scroll to position [2531, 0]
drag, startPoint x: 1208, startPoint y: 234, endPoint x: 869, endPoint y: 218, distance: 339.4
click at [869, 218] on div "content_copy compress arrow_drop_down autorenew_outlined delete_forever_outline…" at bounding box center [857, 439] width 1421 height 655
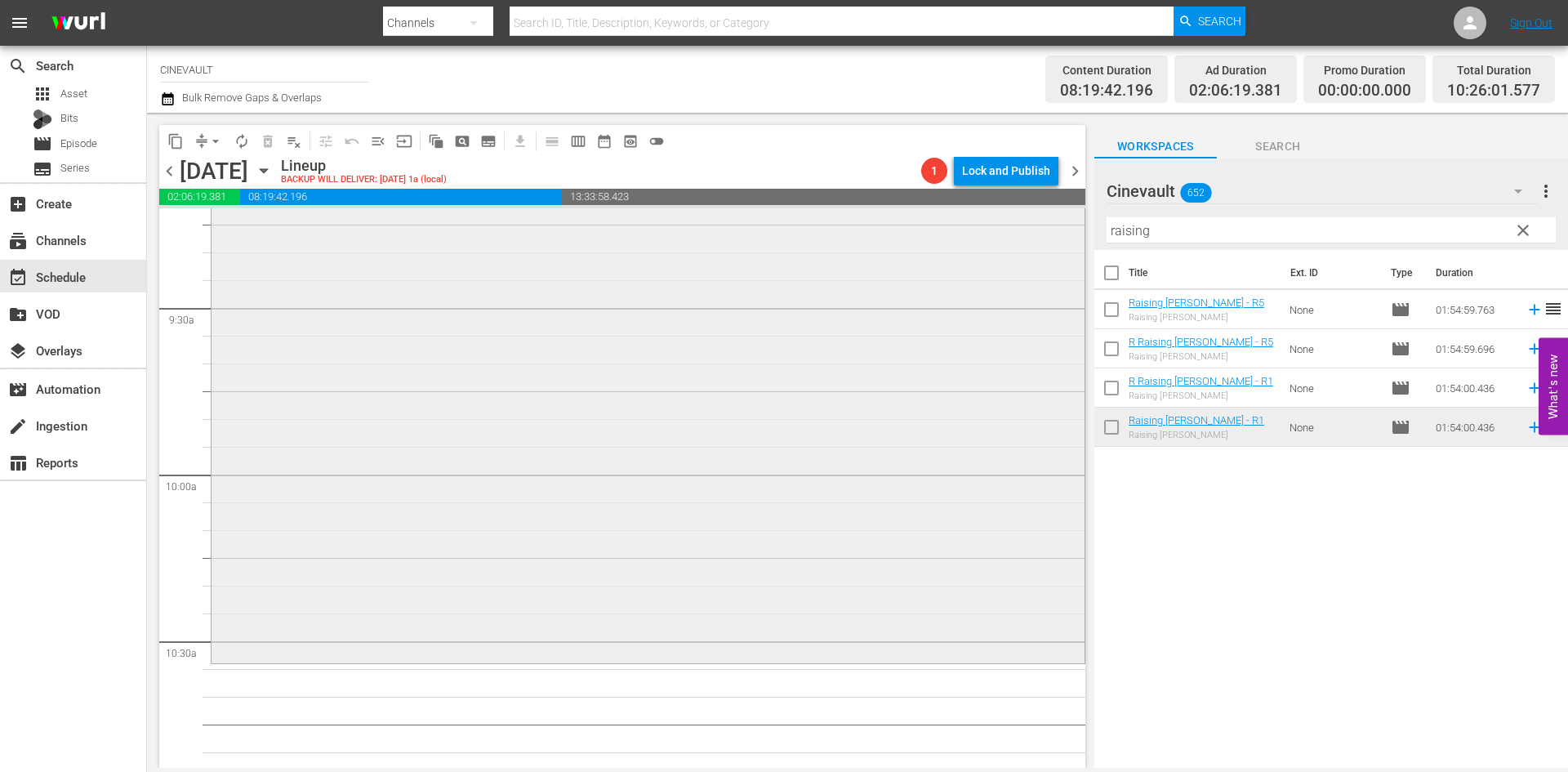
scroll to position [3266, 0]
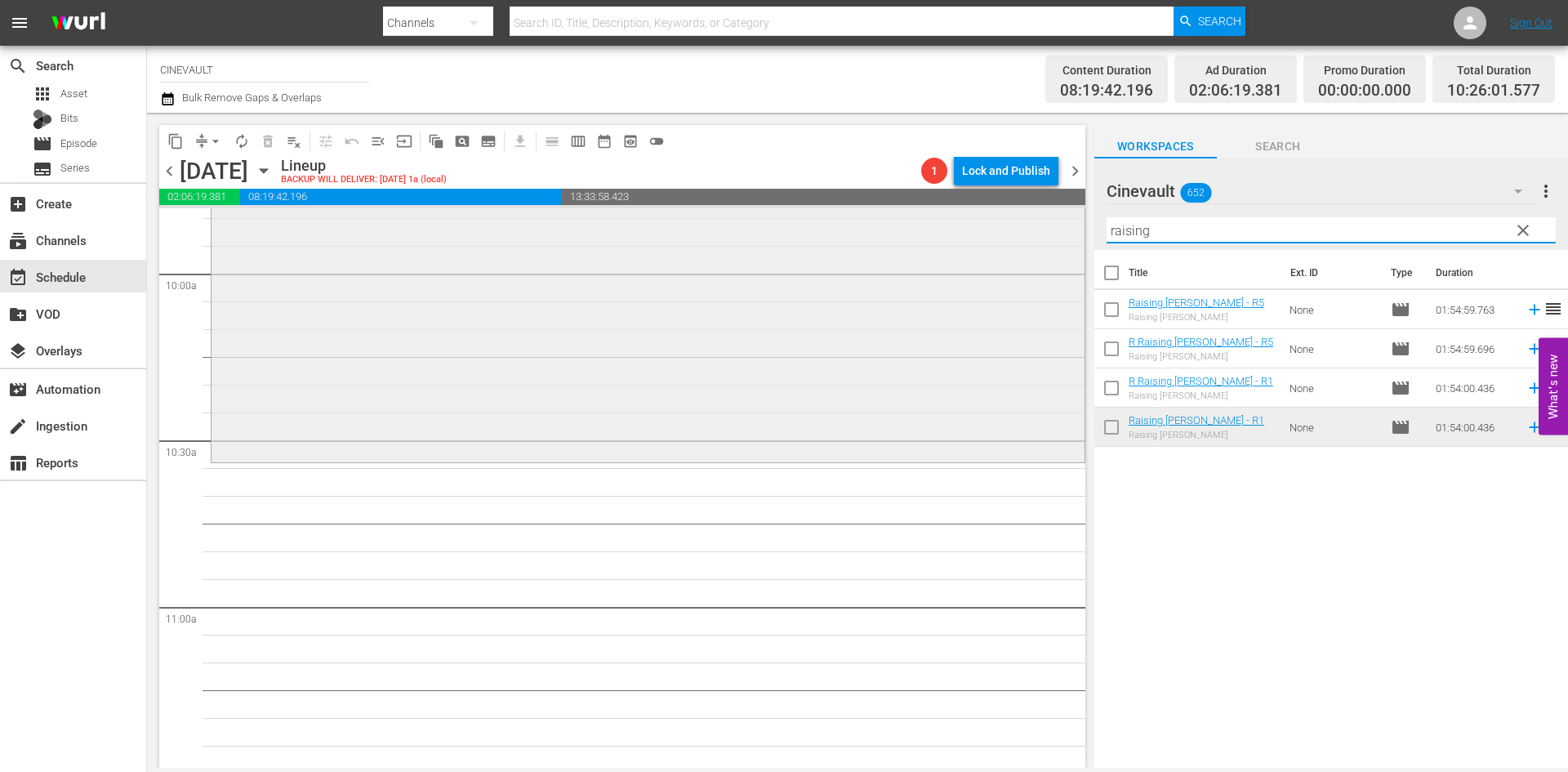
drag, startPoint x: 1276, startPoint y: 225, endPoint x: 777, endPoint y: 221, distance: 499.0
click at [777, 221] on div "content_copy compress arrow_drop_down autorenew_outlined delete_forever_outline…" at bounding box center [857, 439] width 1421 height 655
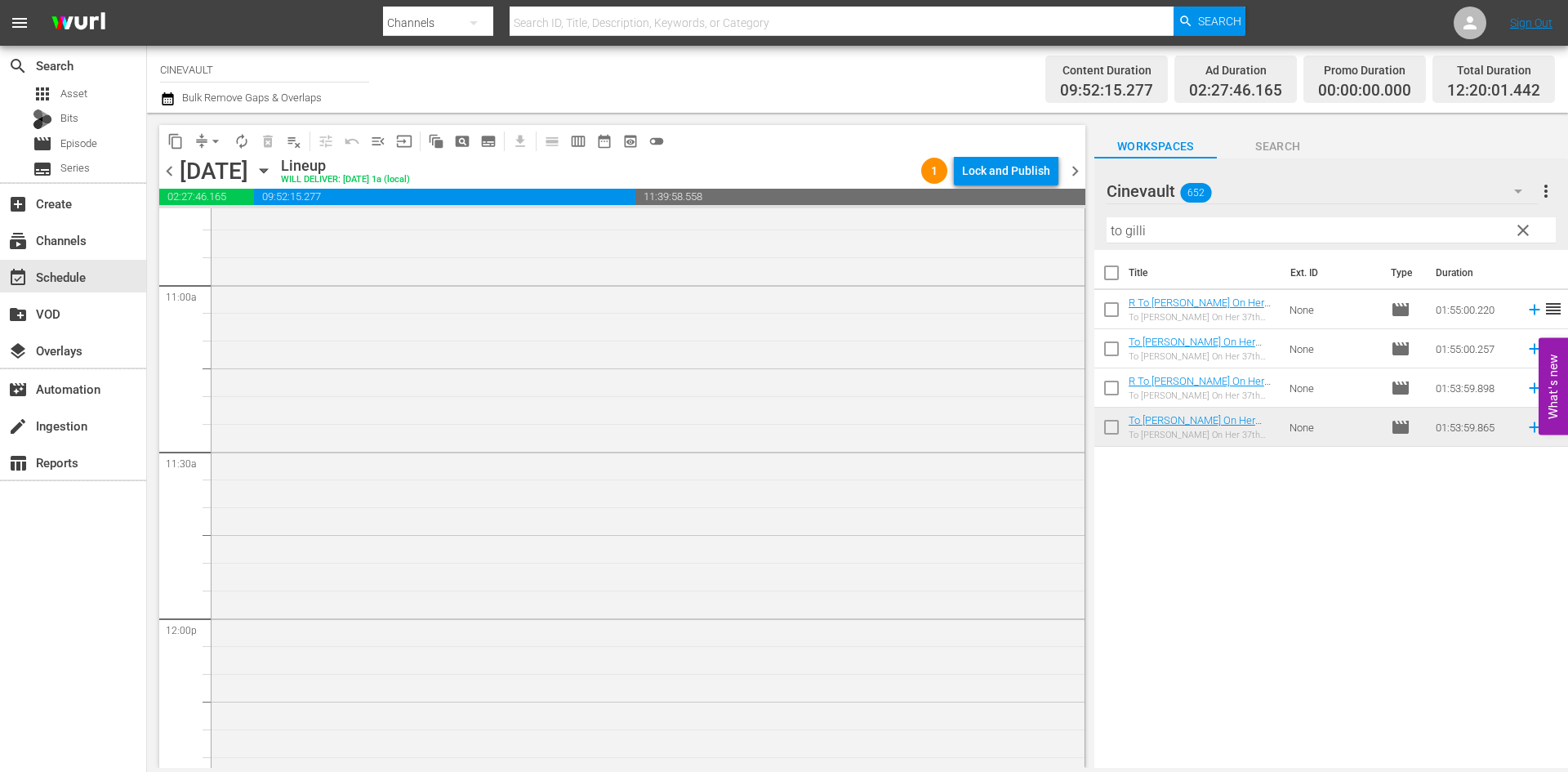
scroll to position [3674, 0]
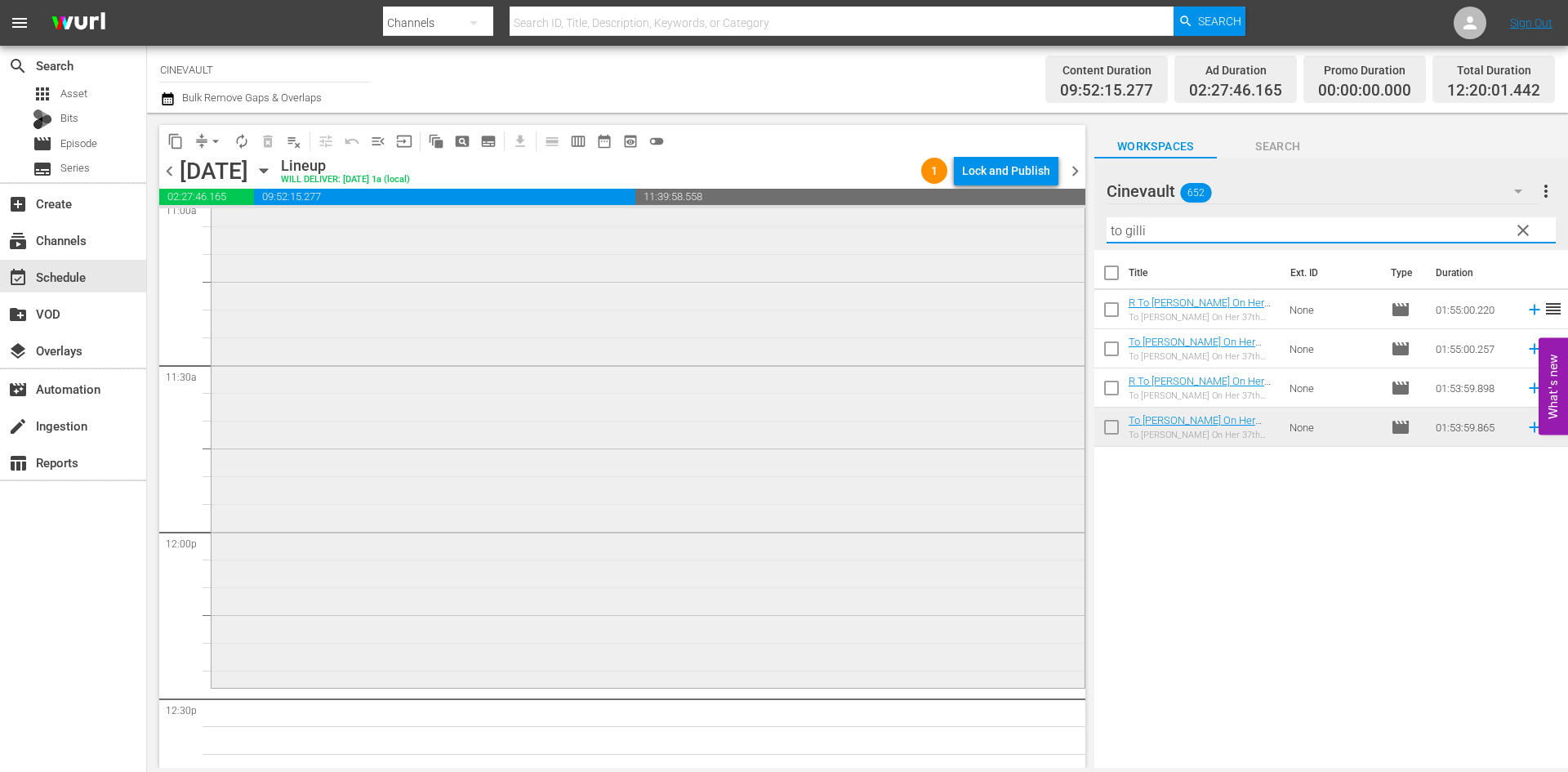
drag, startPoint x: 1179, startPoint y: 231, endPoint x: 980, endPoint y: 248, distance: 199.7
click at [980, 248] on div "content_copy compress arrow_drop_down autorenew_outlined delete_forever_outline…" at bounding box center [857, 439] width 1421 height 655
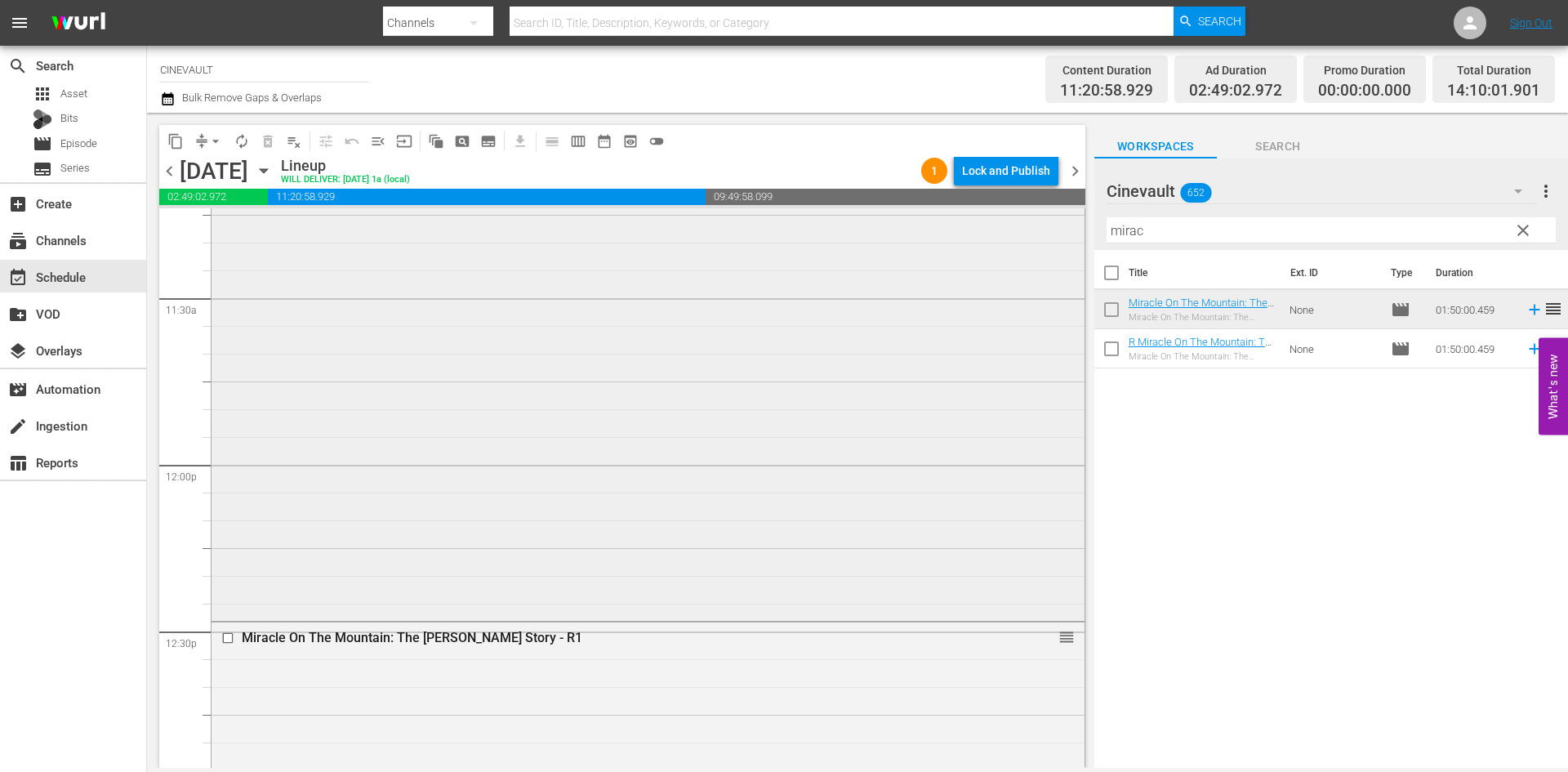
scroll to position [3920, 0]
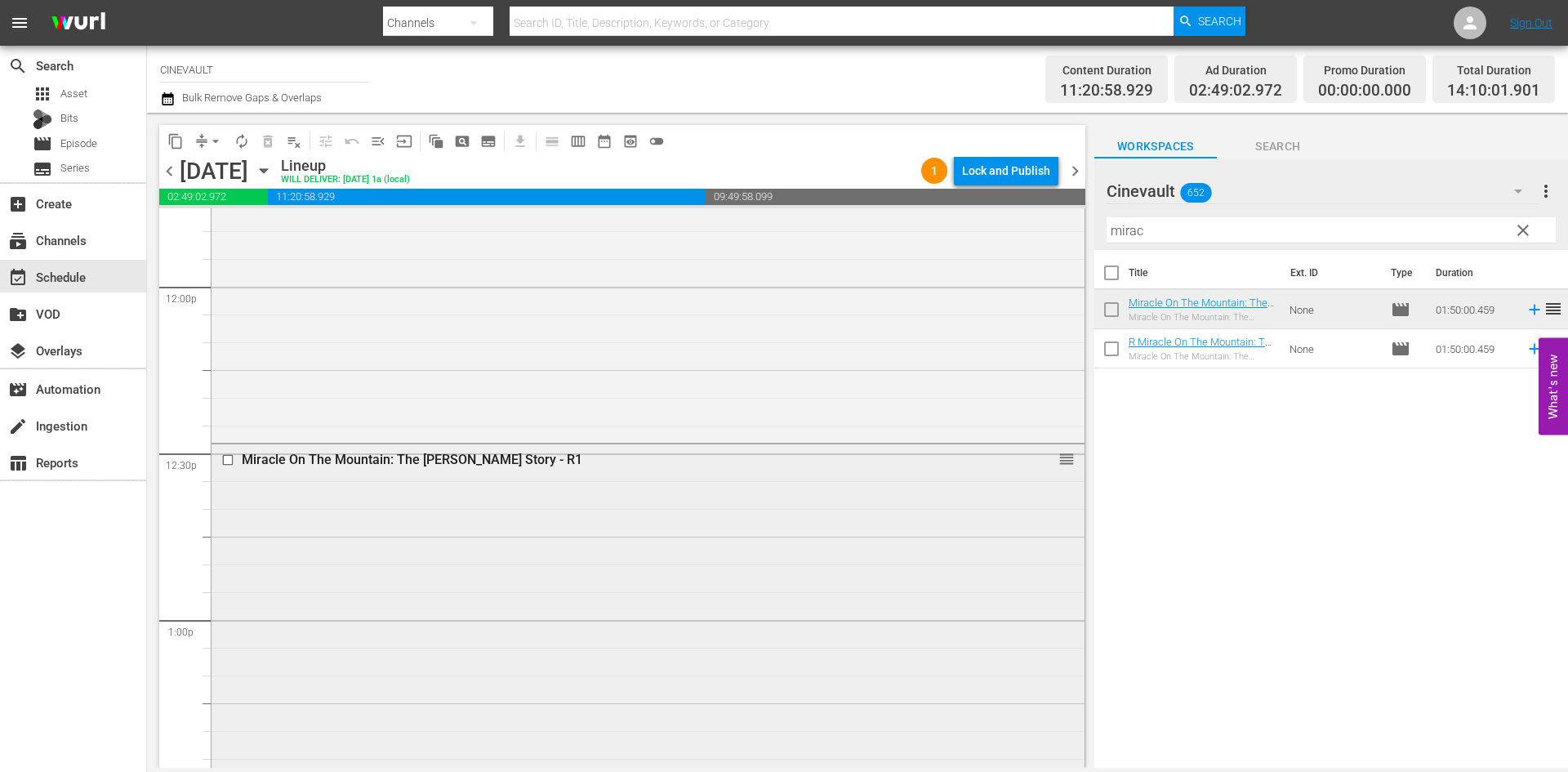
click at [227, 445] on div "Miracle On The Mountain: The Kincaid Family Story - R1 reorder" at bounding box center [648, 460] width 873 height 31
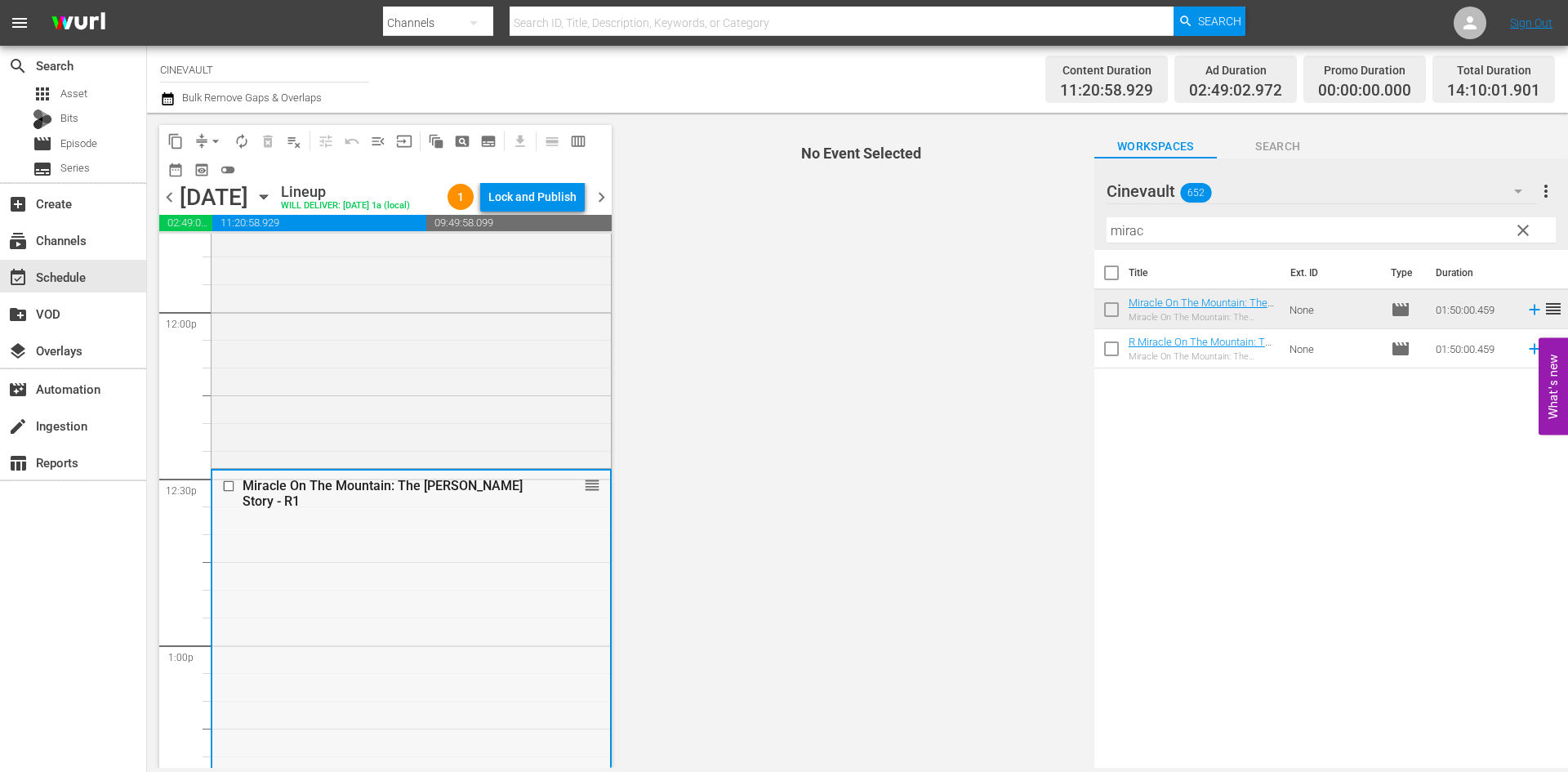
click at [232, 493] on input "checkbox" at bounding box center [231, 486] width 18 height 14
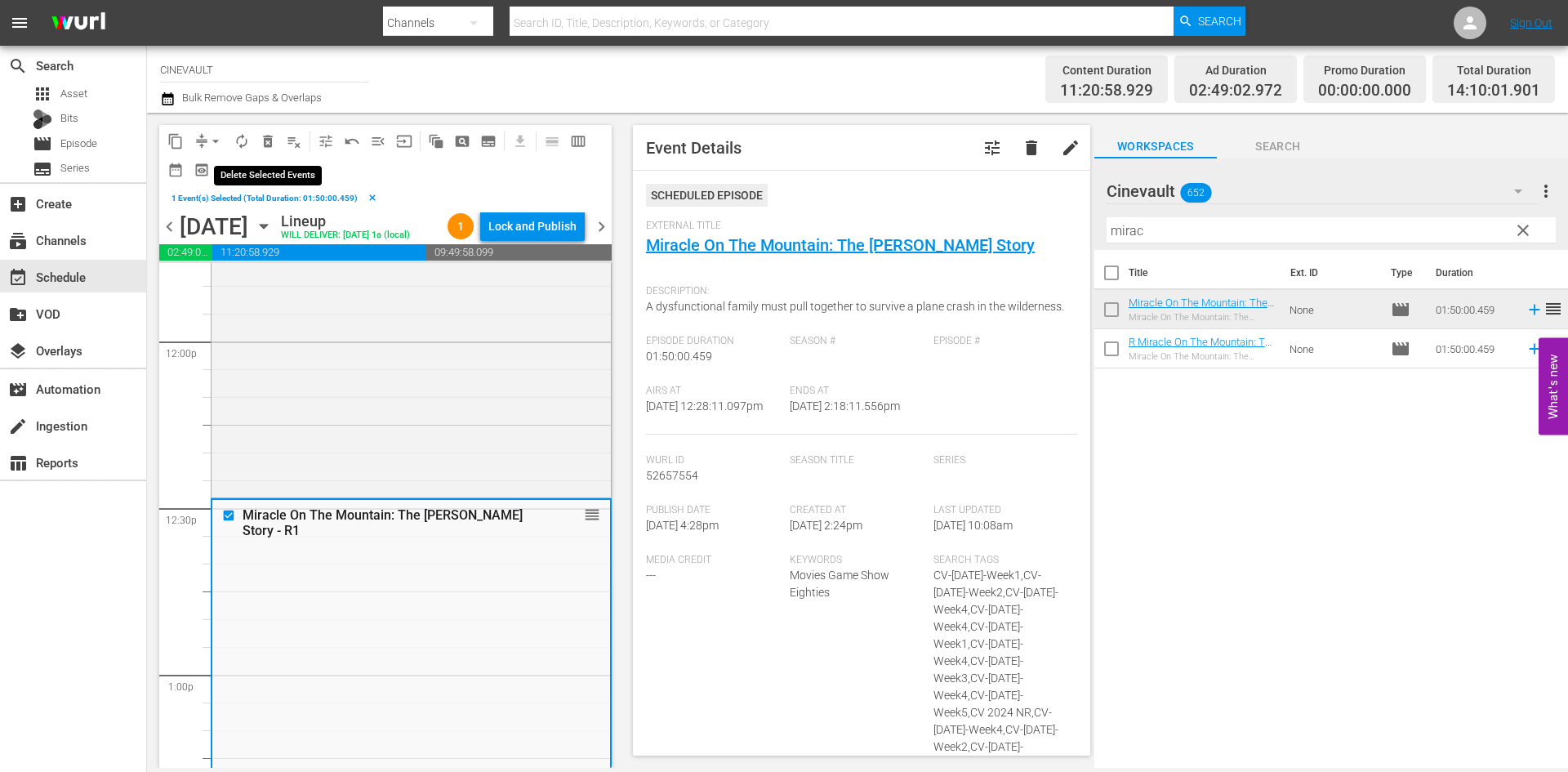
click at [263, 147] on span "delete_forever_outlined" at bounding box center [267, 141] width 17 height 17
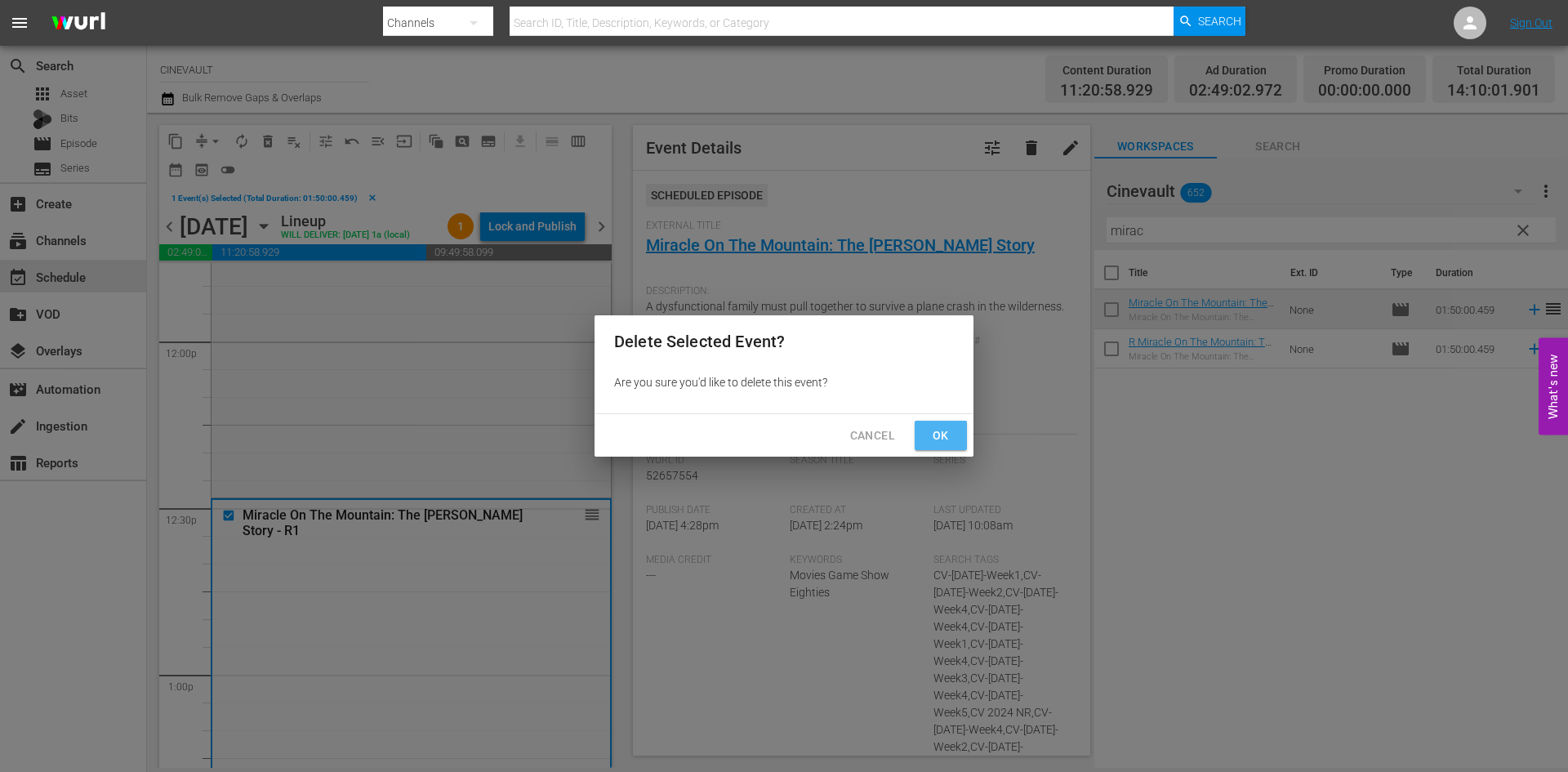
click at [946, 432] on span "Ok" at bounding box center [941, 435] width 26 height 21
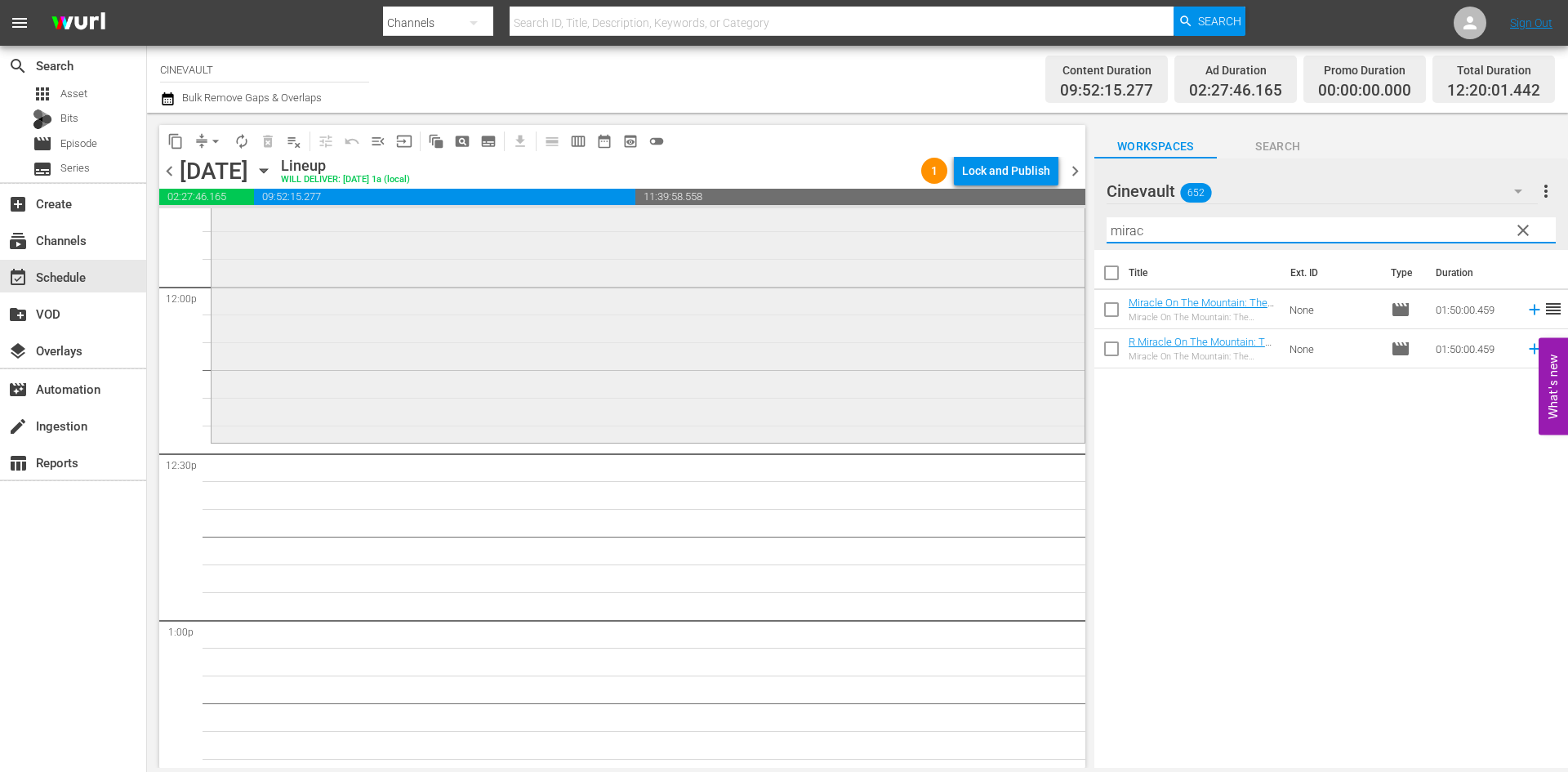
drag, startPoint x: 1213, startPoint y: 229, endPoint x: 1029, endPoint y: 237, distance: 184.2
click at [1029, 237] on div "content_copy compress arrow_drop_down autorenew_outlined delete_forever_outline…" at bounding box center [857, 439] width 1421 height 655
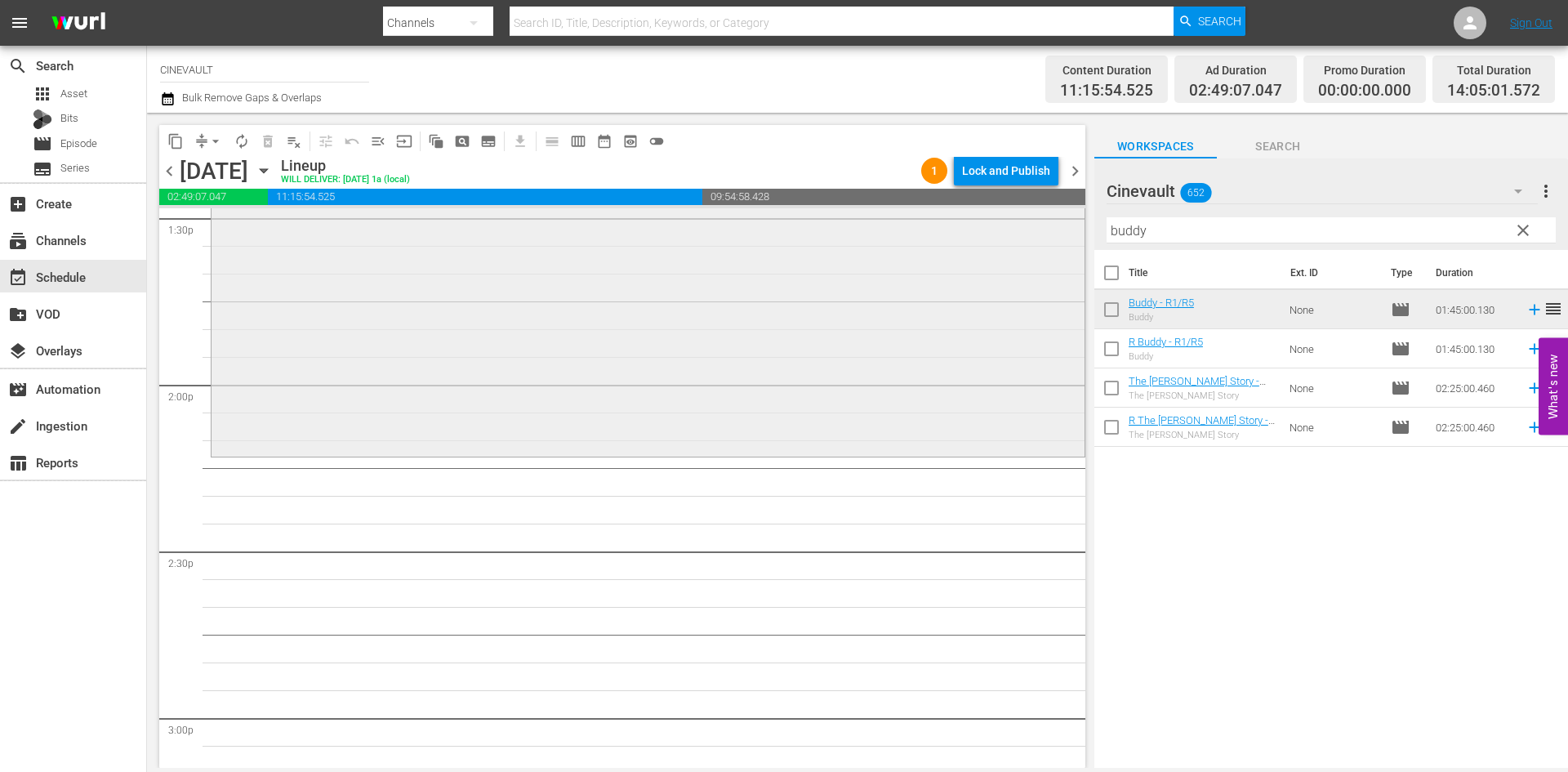
scroll to position [4491, 0]
drag, startPoint x: 1375, startPoint y: 236, endPoint x: 1044, endPoint y: 228, distance: 331.1
click at [1044, 228] on div "content_copy compress arrow_drop_down autorenew_outlined delete_forever_outline…" at bounding box center [857, 439] width 1421 height 655
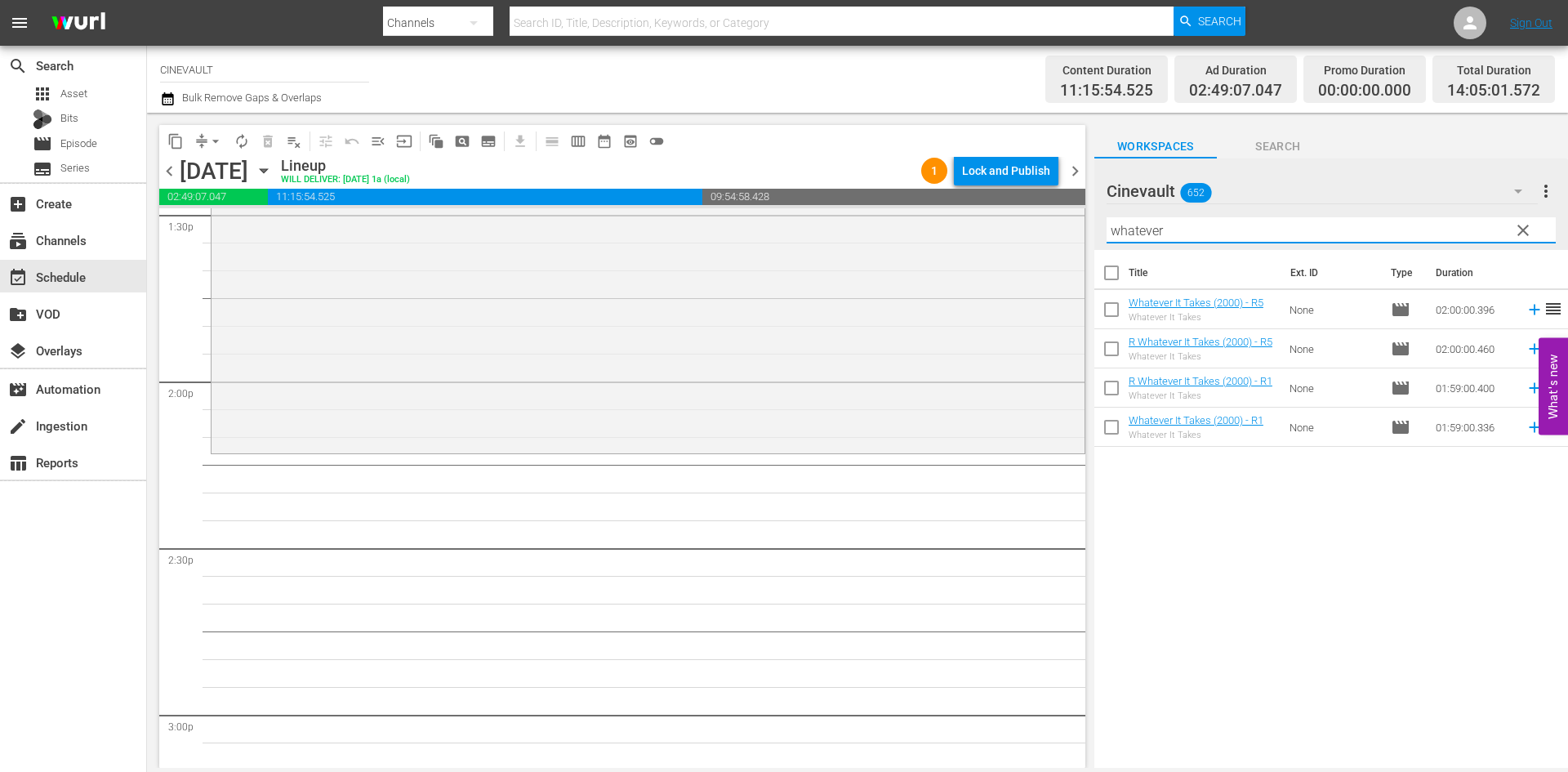
type input "whatever"
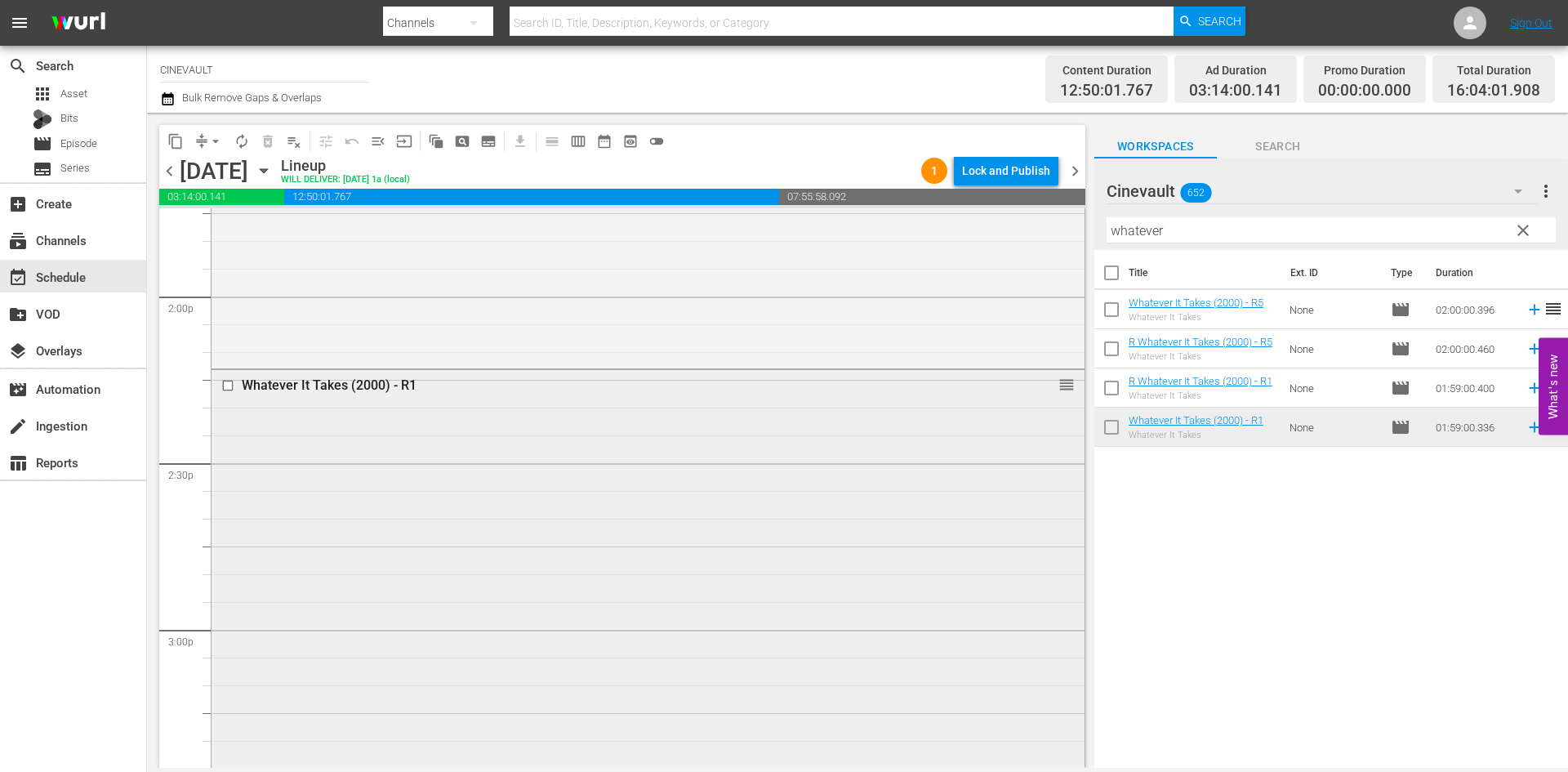
scroll to position [4573, 0]
drag, startPoint x: 1341, startPoint y: 232, endPoint x: 910, endPoint y: 209, distance: 431.6
click at [910, 209] on div "content_copy compress arrow_drop_down autorenew_outlined delete_forever_outline…" at bounding box center [857, 439] width 1421 height 655
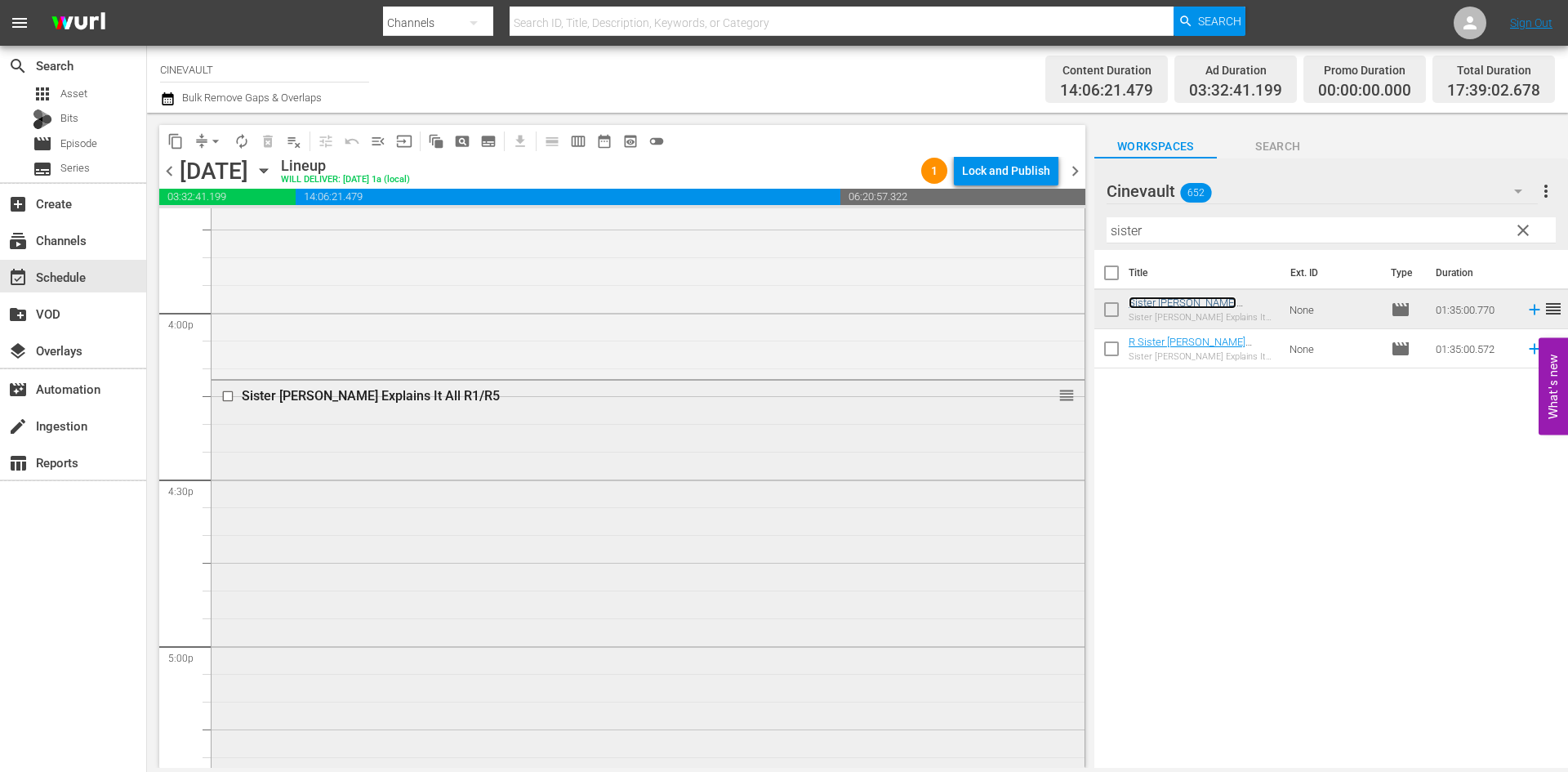
scroll to position [5472, 0]
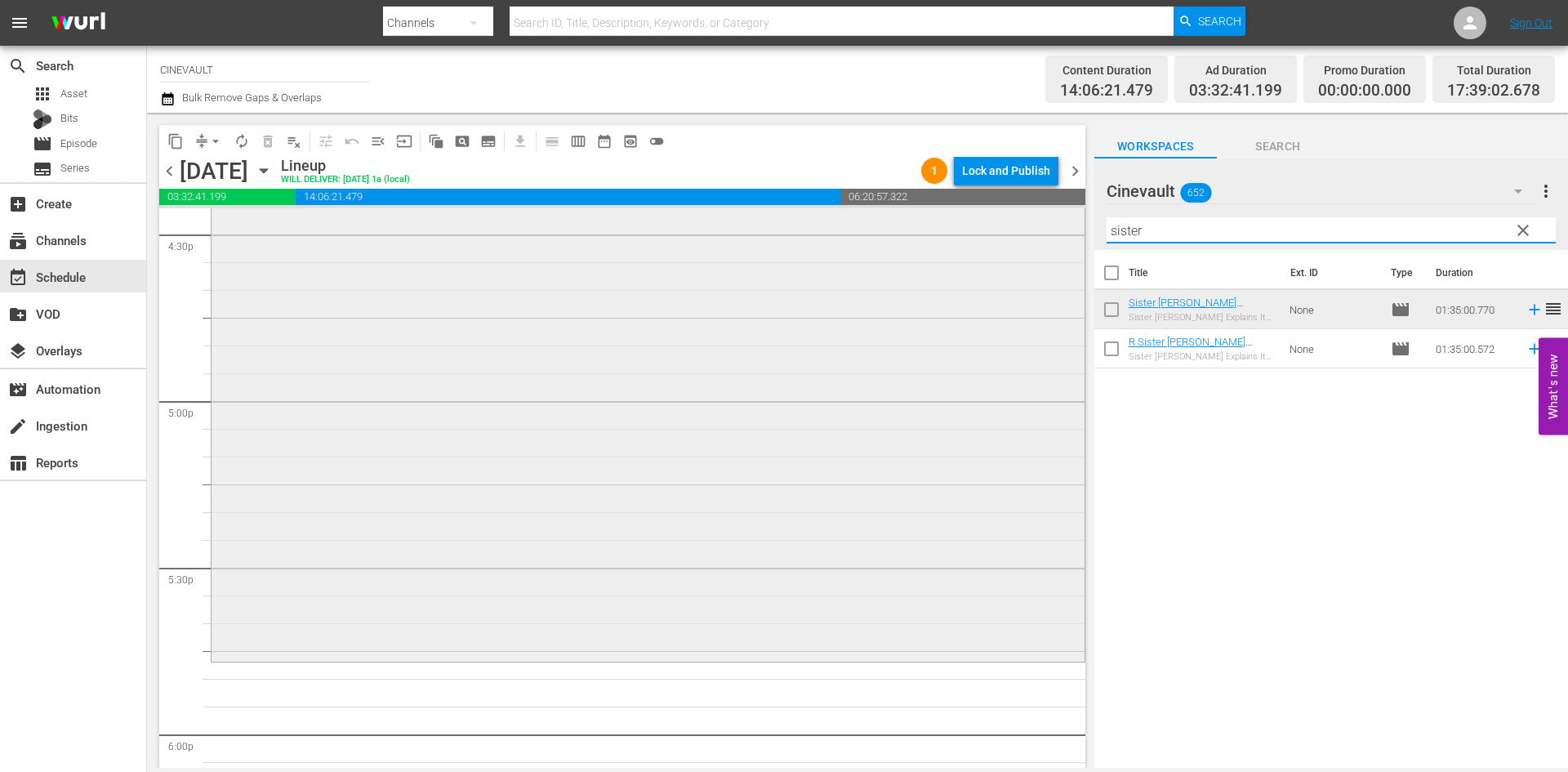
drag, startPoint x: 1212, startPoint y: 235, endPoint x: 945, endPoint y: 216, distance: 267.7
click at [945, 216] on div "content_copy compress arrow_drop_down autorenew_outlined delete_forever_outline…" at bounding box center [857, 439] width 1421 height 655
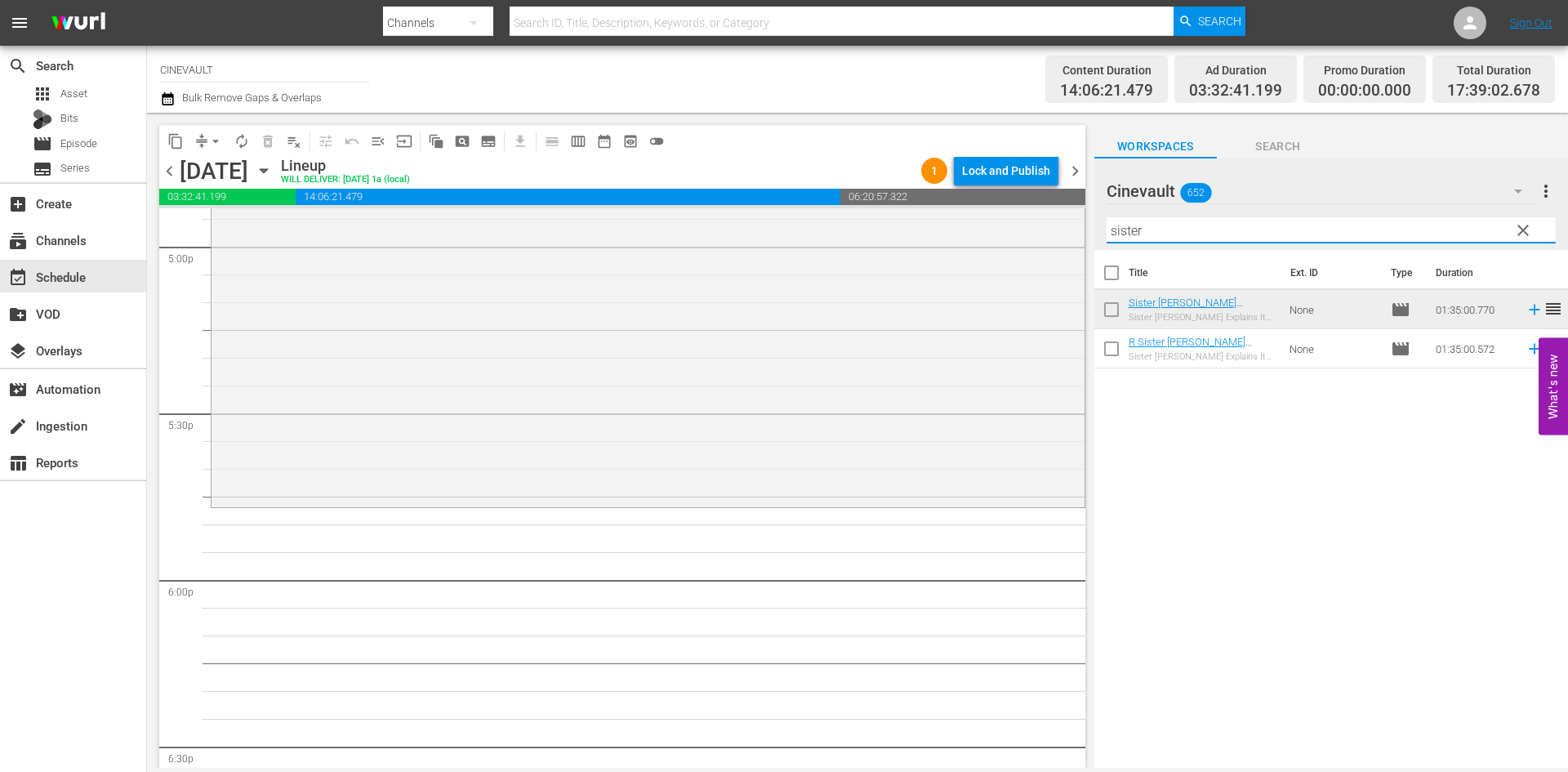
scroll to position [5634, 0]
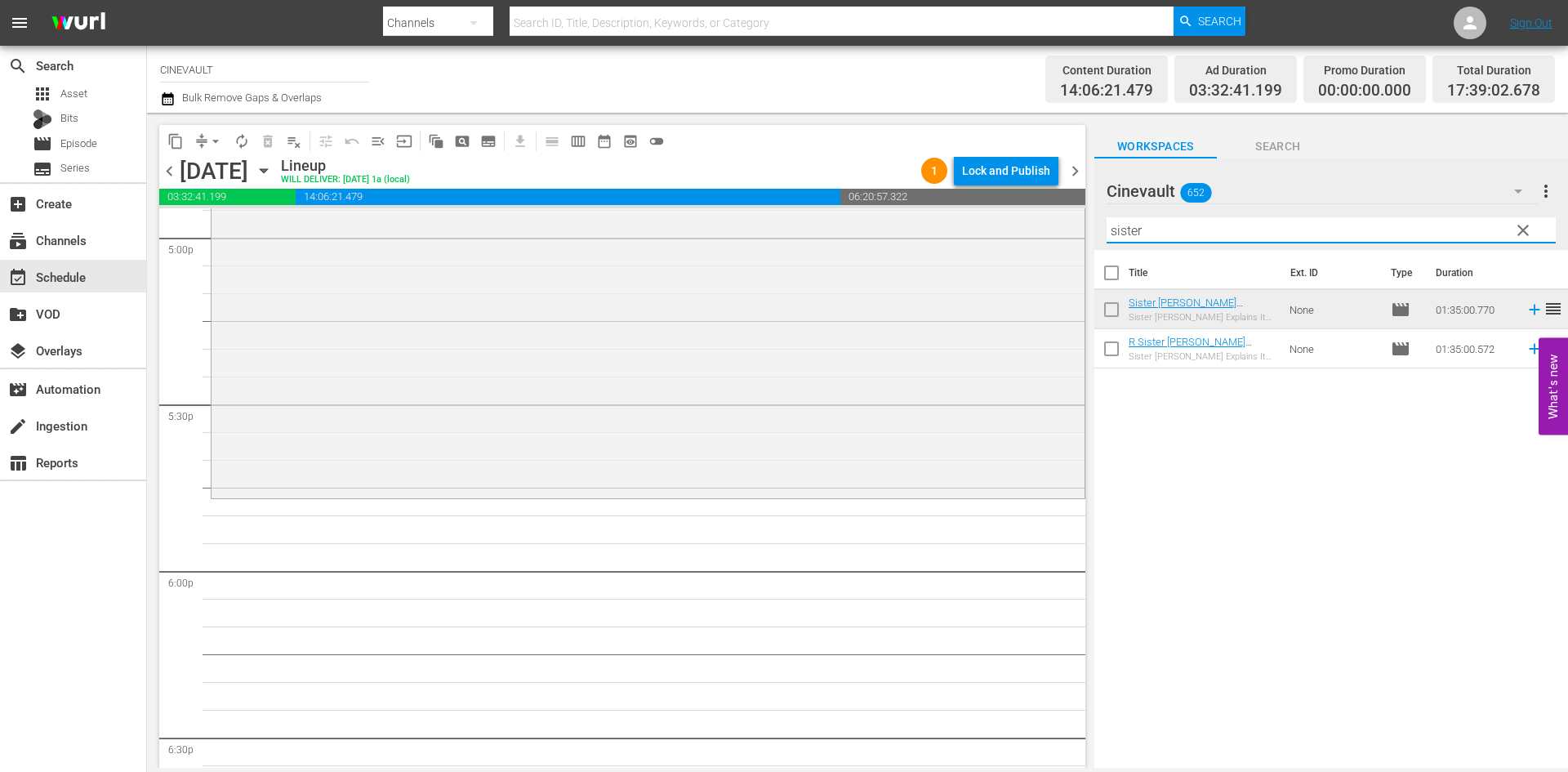
click at [1145, 228] on input "sister" at bounding box center [1331, 230] width 449 height 26
drag, startPoint x: 1155, startPoint y: 233, endPoint x: 1053, endPoint y: 222, distance: 102.6
click at [1053, 222] on div "content_copy compress arrow_drop_down autorenew_outlined delete_forever_outline…" at bounding box center [857, 439] width 1421 height 655
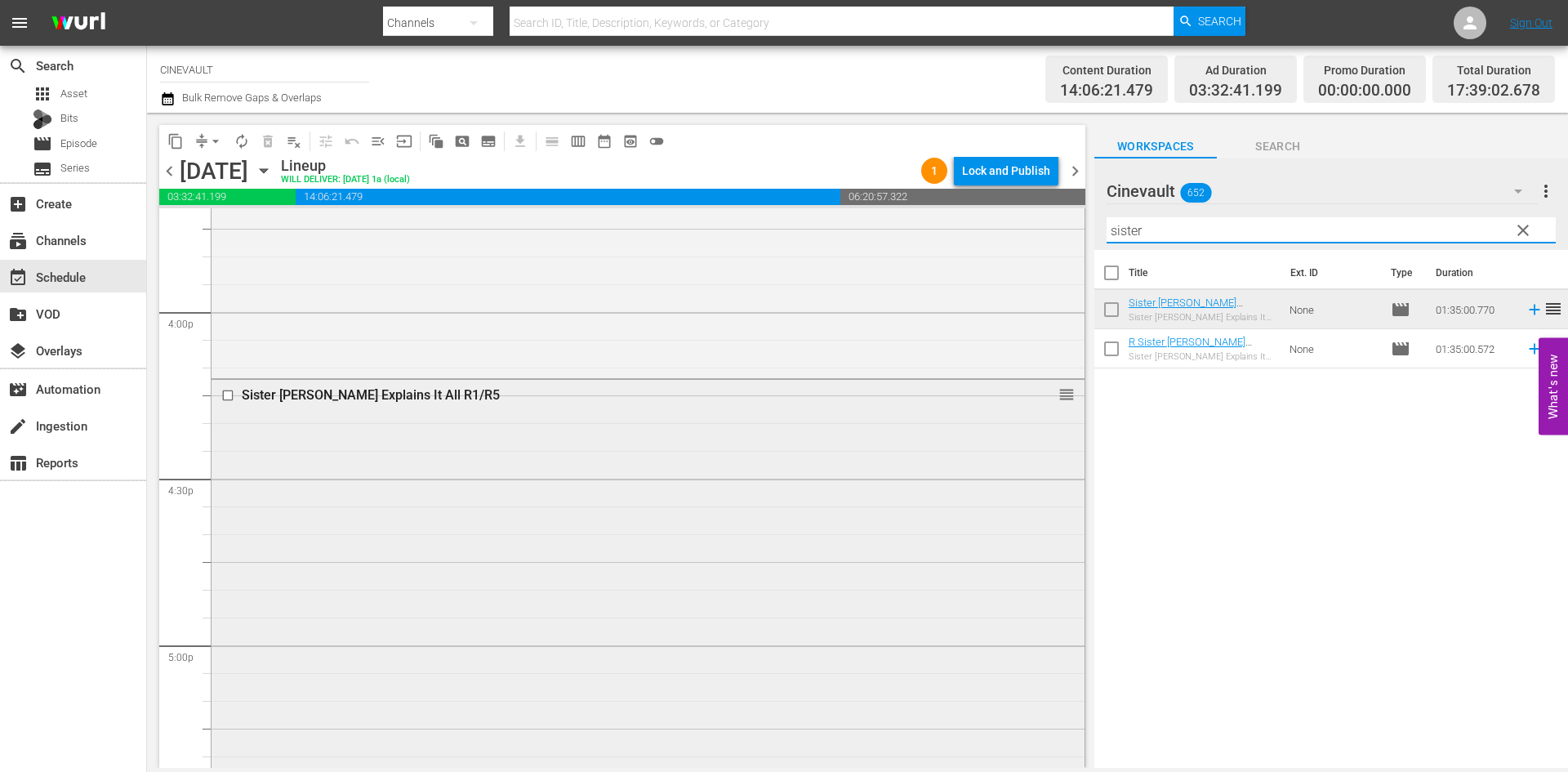
scroll to position [5226, 0]
click at [1146, 237] on input "sister" at bounding box center [1331, 230] width 449 height 26
drag, startPoint x: 1169, startPoint y: 230, endPoint x: 1043, endPoint y: 214, distance: 127.0
click at [1043, 214] on div "content_copy compress arrow_drop_down autorenew_outlined delete_forever_outline…" at bounding box center [857, 439] width 1421 height 655
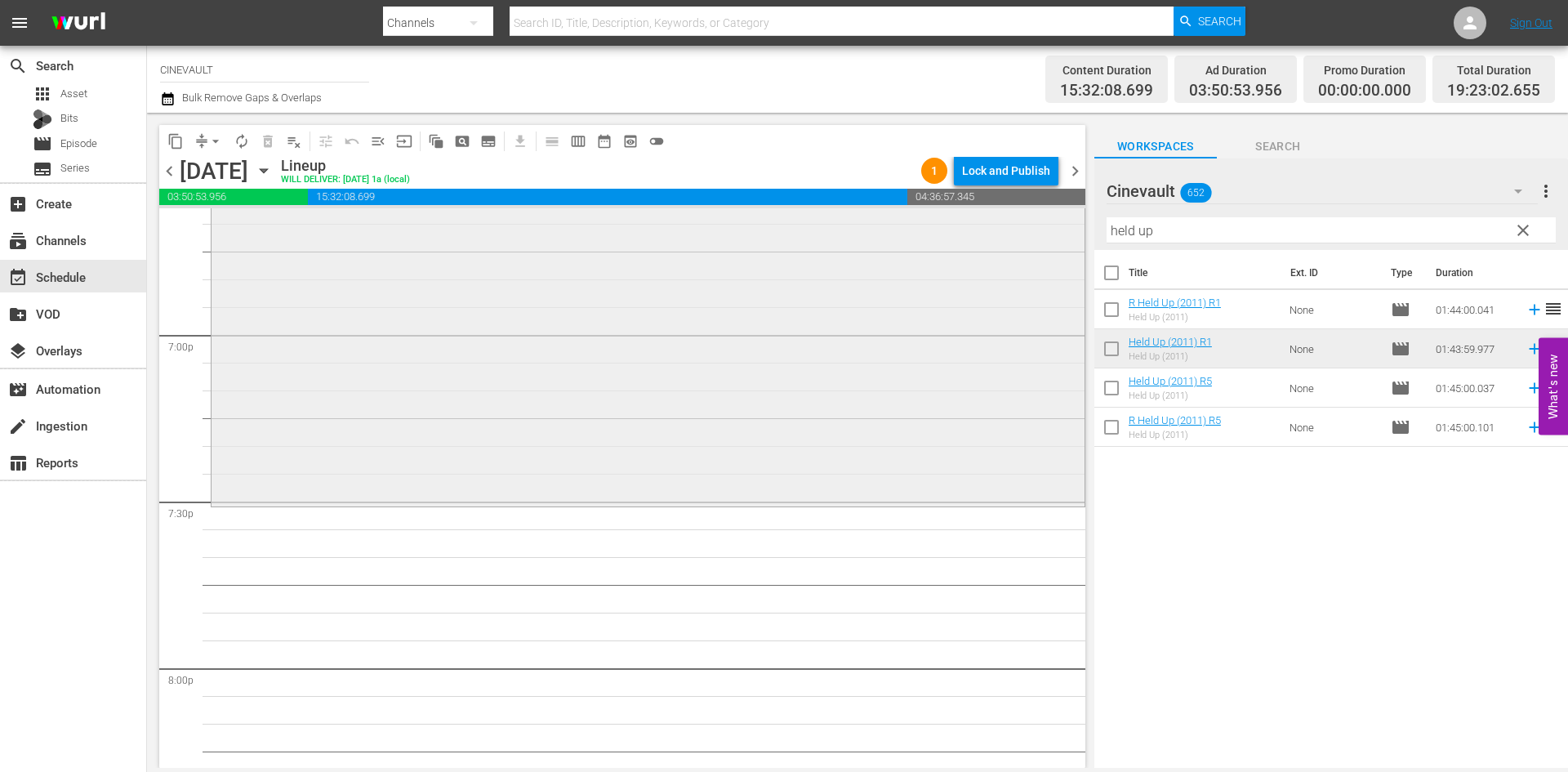
scroll to position [6206, 0]
drag, startPoint x: 1209, startPoint y: 235, endPoint x: 1036, endPoint y: 234, distance: 173.0
click at [1036, 234] on div "content_copy compress arrow_drop_down autorenew_outlined delete_forever_outline…" at bounding box center [857, 439] width 1421 height 655
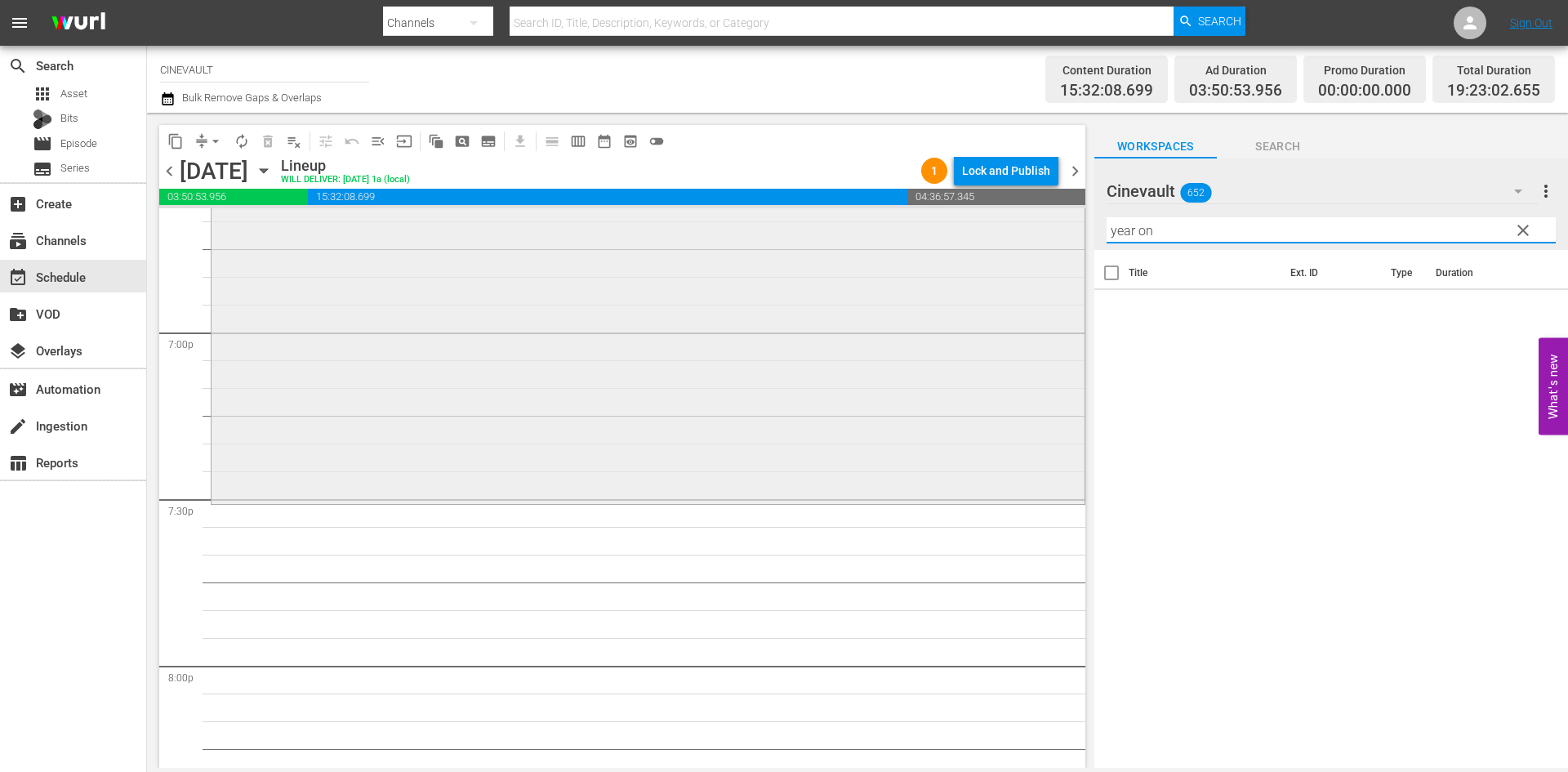
type input "year one"
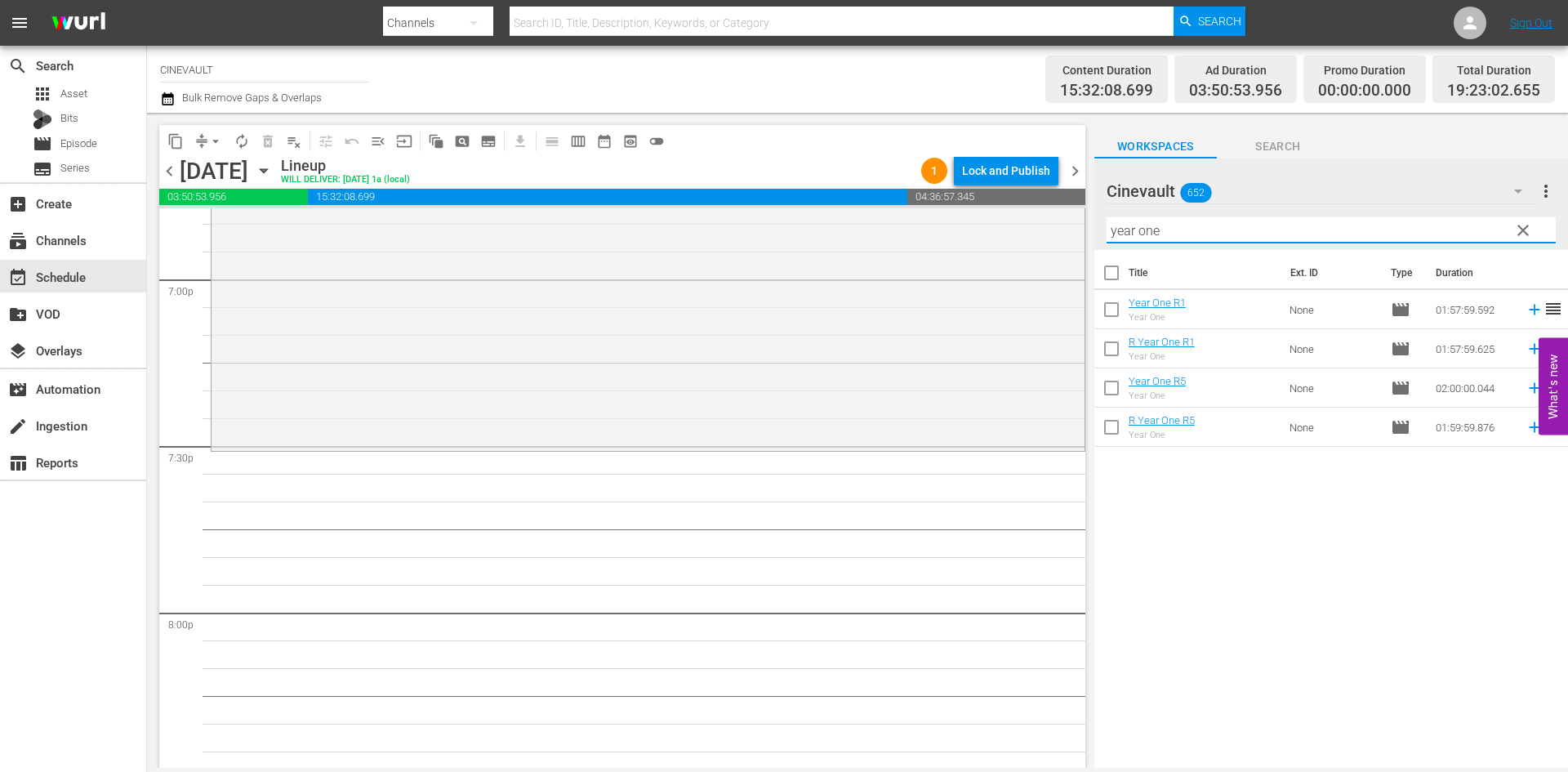
scroll to position [6288, 0]
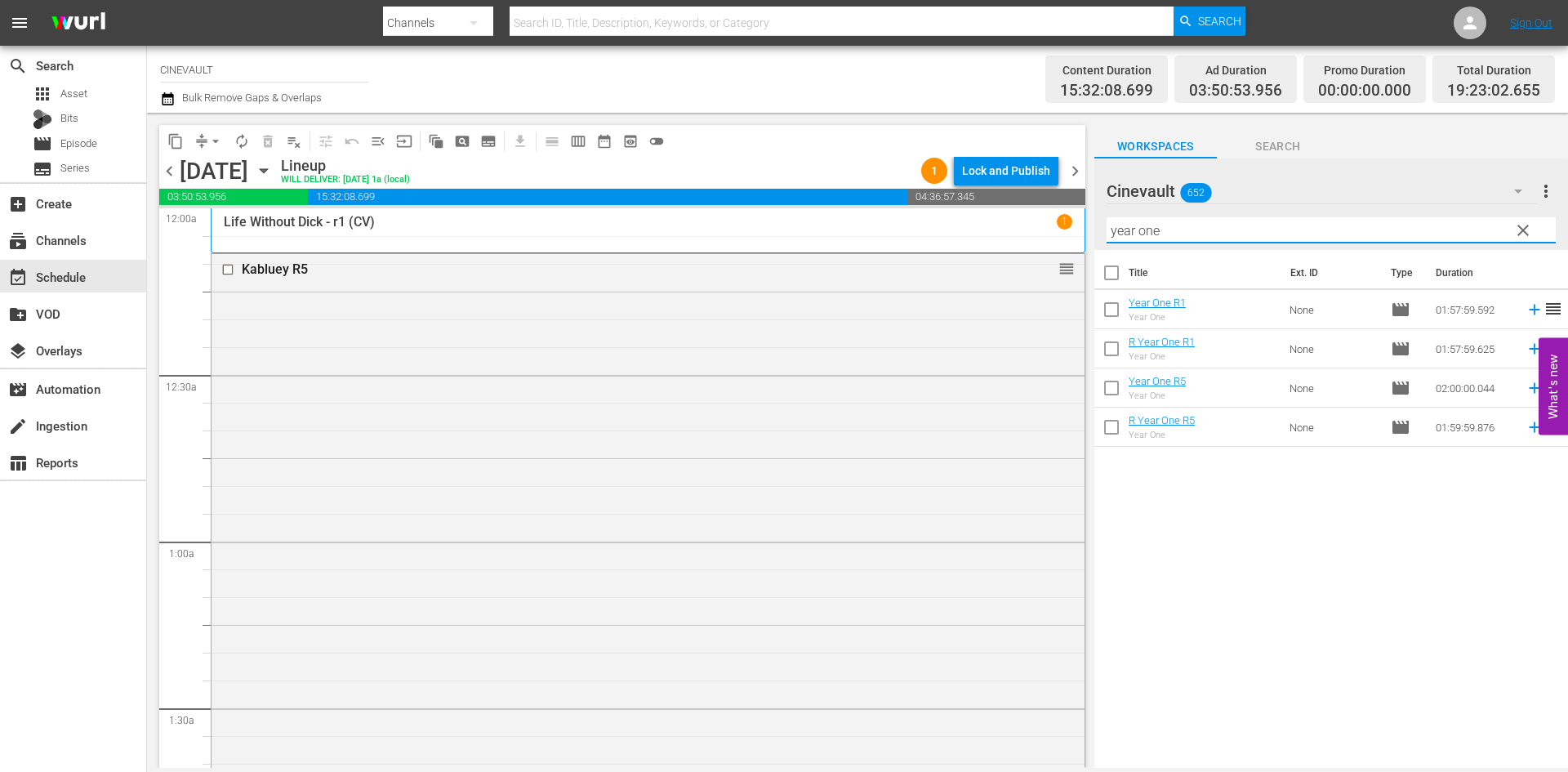
scroll to position [6288, 0]
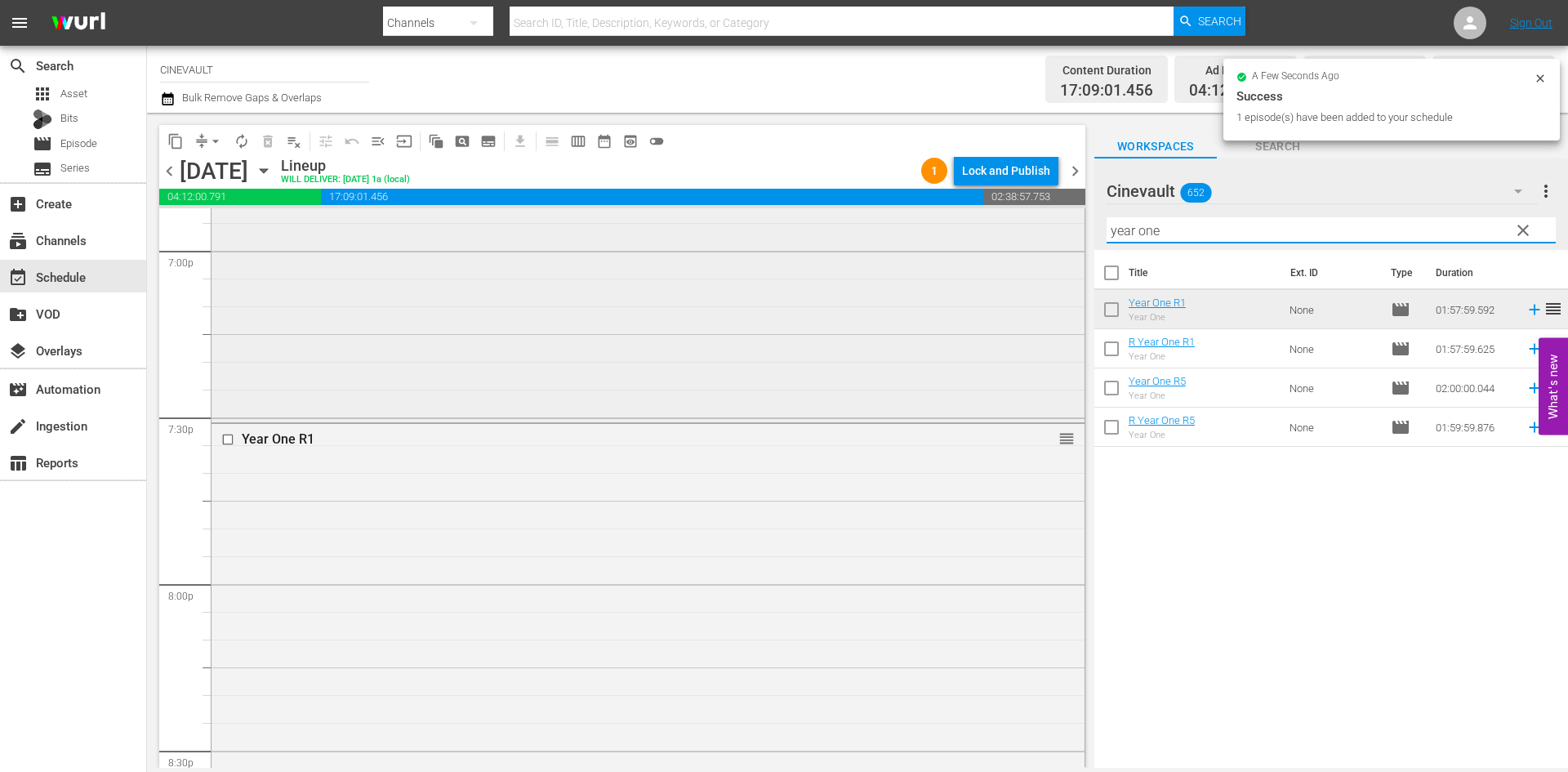
drag, startPoint x: 1292, startPoint y: 240, endPoint x: 1063, endPoint y: 237, distance: 229.0
click at [1063, 237] on div "content_copy compress arrow_drop_down autorenew_outlined delete_forever_outline…" at bounding box center [857, 439] width 1421 height 655
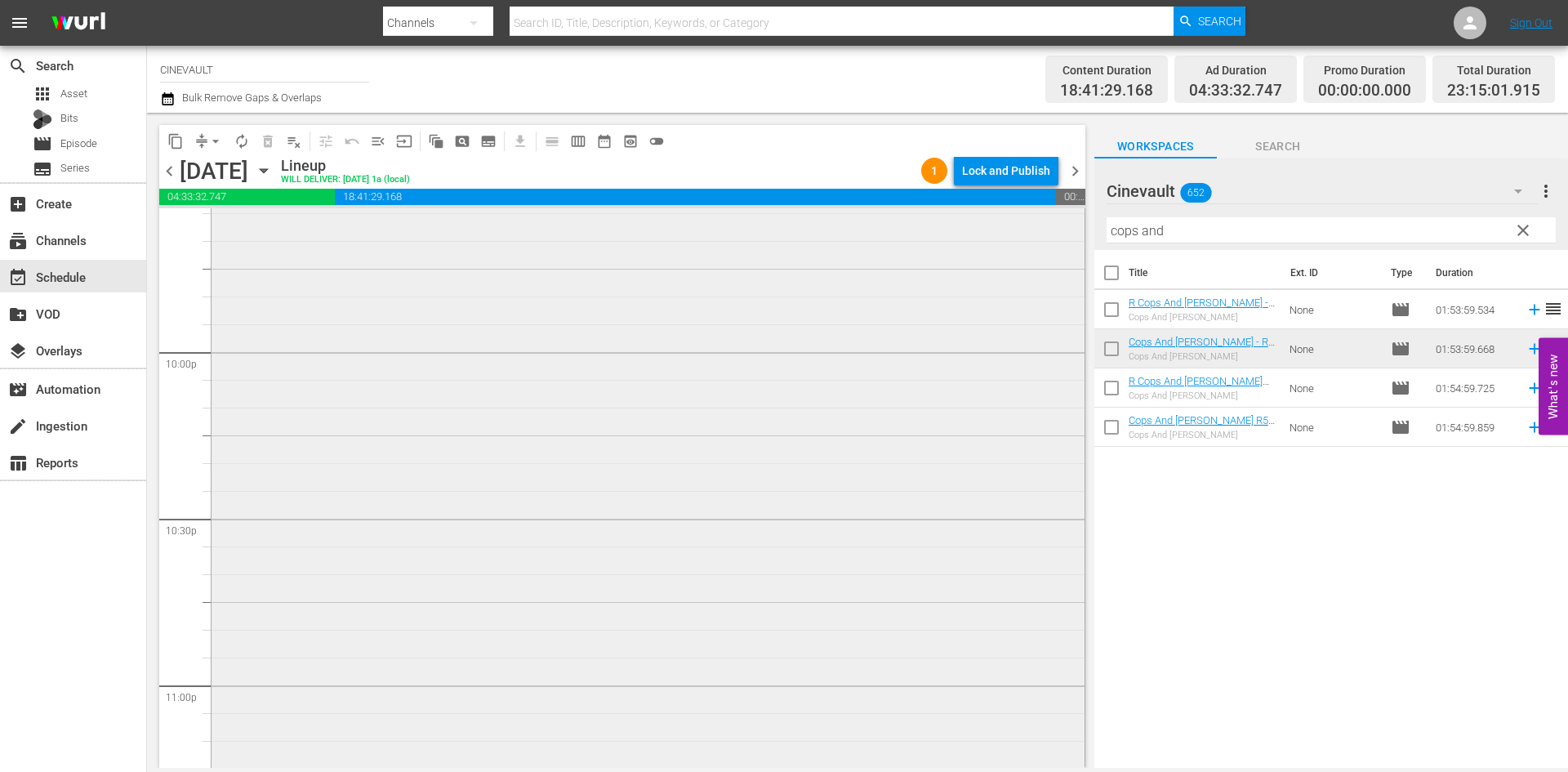
scroll to position [7436, 0]
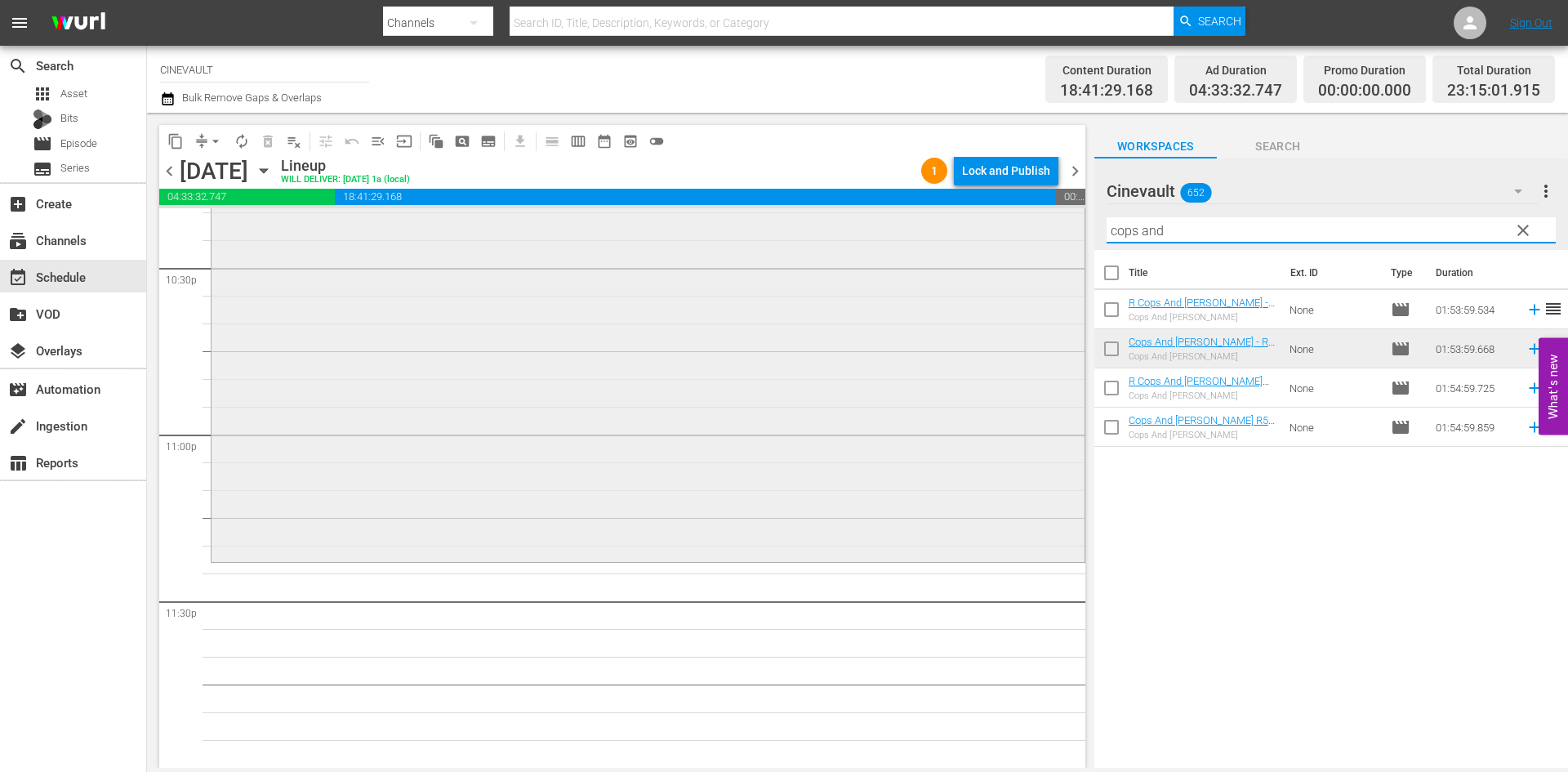
drag, startPoint x: 1266, startPoint y: 233, endPoint x: 977, endPoint y: 210, distance: 289.9
click at [977, 210] on div "content_copy compress arrow_drop_down autorenew_outlined delete_forever_outline…" at bounding box center [857, 439] width 1421 height 655
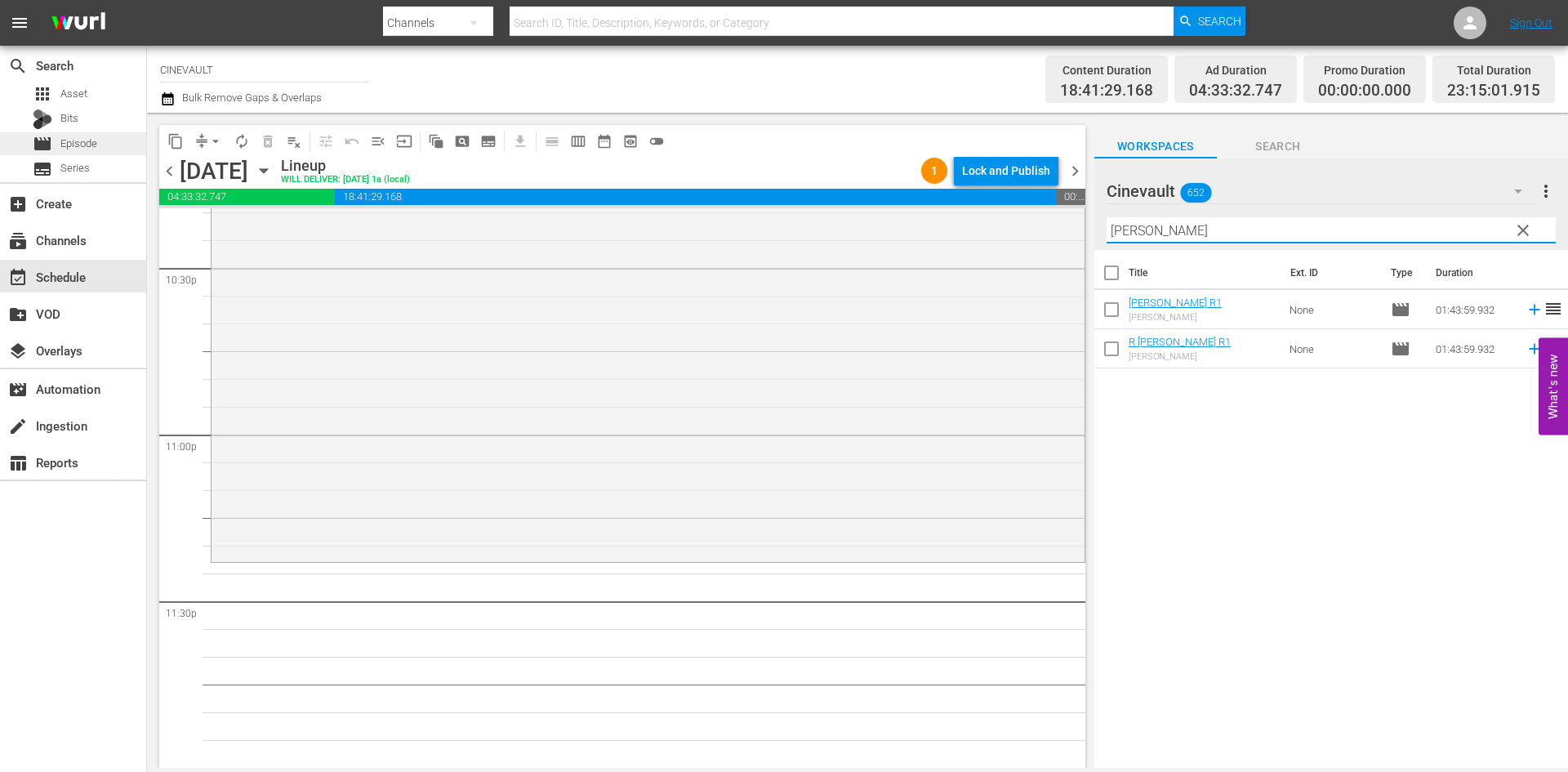
type input "[PERSON_NAME]"
click at [96, 146] on span "Episode" at bounding box center [79, 144] width 37 height 17
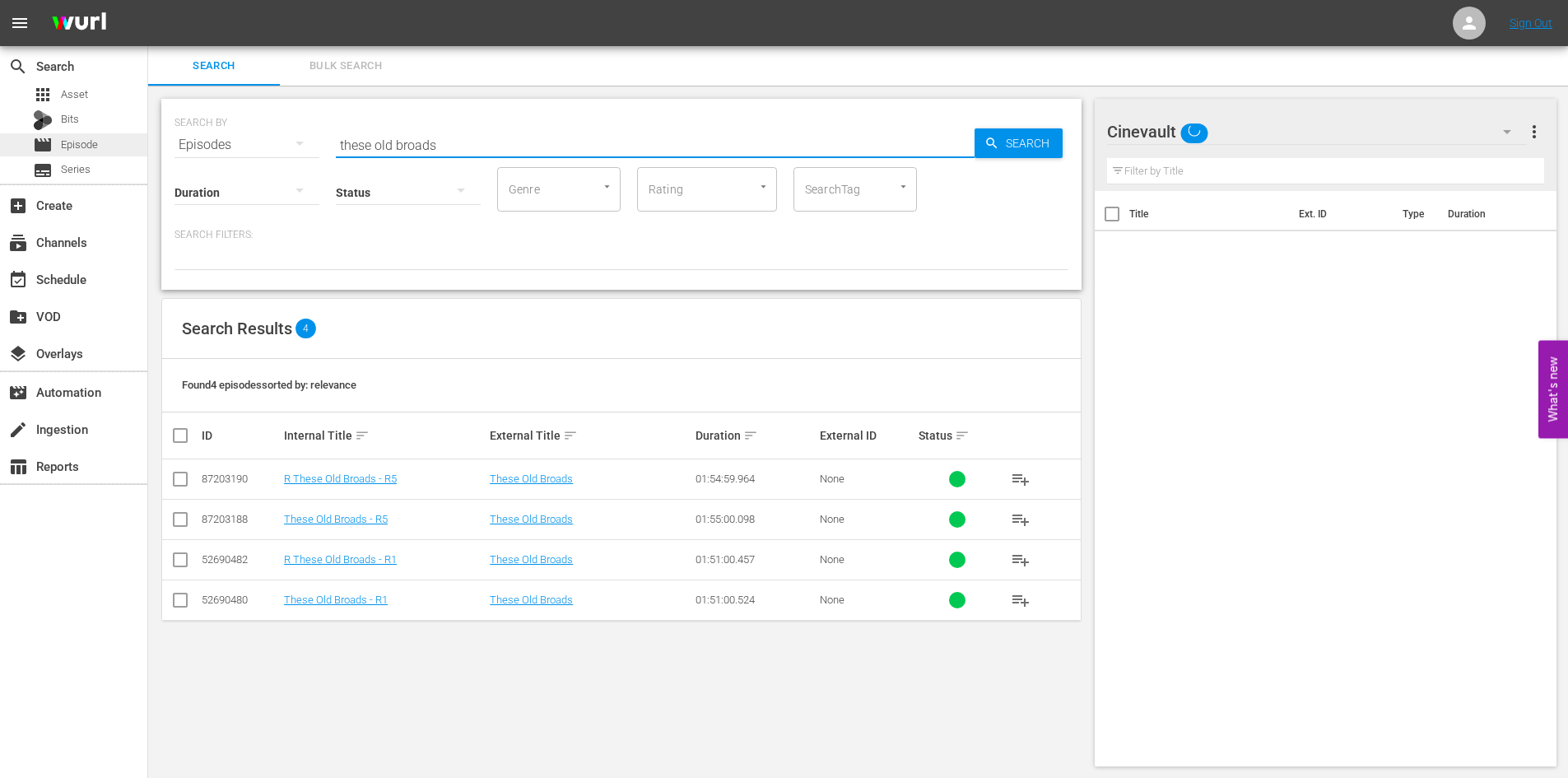
drag, startPoint x: 502, startPoint y: 150, endPoint x: 139, endPoint y: 149, distance: 363.0
click at [148, 0] on div "search Search apps Asset Bits movie Episode subtitles Series add_box Create sub…" at bounding box center [858, 0] width 1420 height 0
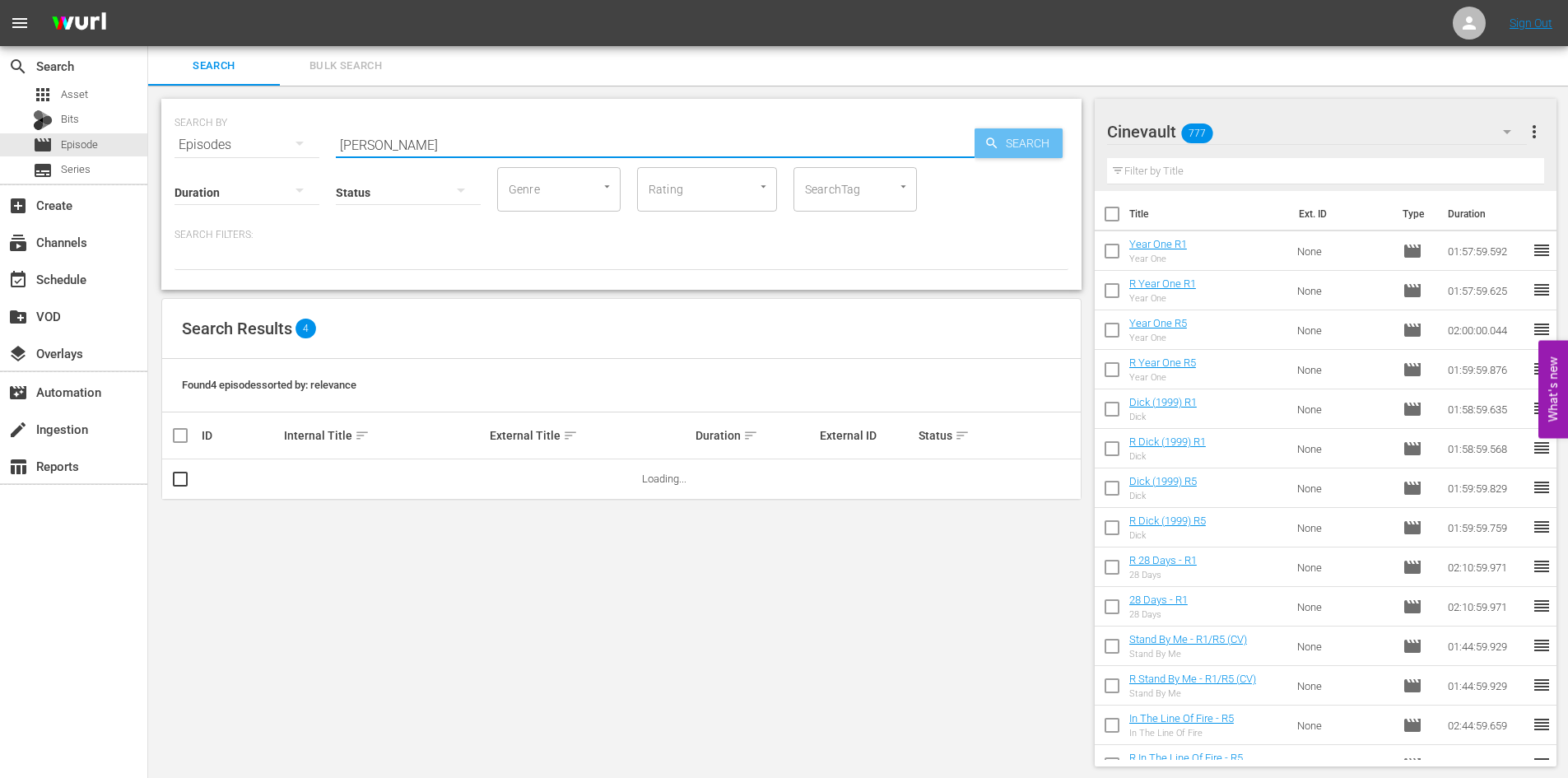
type input "[PERSON_NAME]"
click at [1014, 145] on span "Search" at bounding box center [1031, 143] width 63 height 30
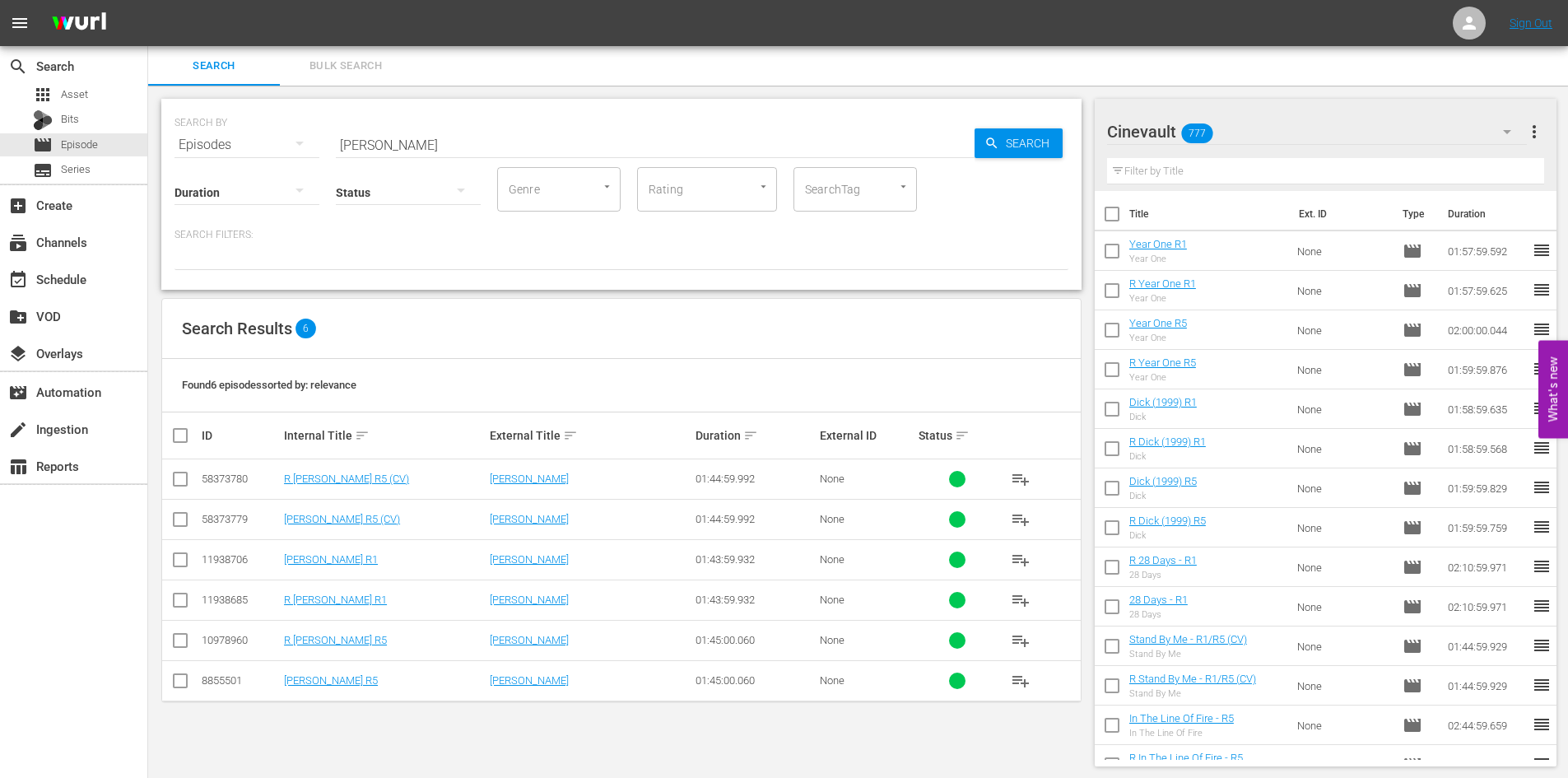
click at [186, 515] on td at bounding box center [180, 519] width 37 height 40
click at [185, 515] on input "checkbox" at bounding box center [180, 523] width 20 height 20
checkbox input "true"
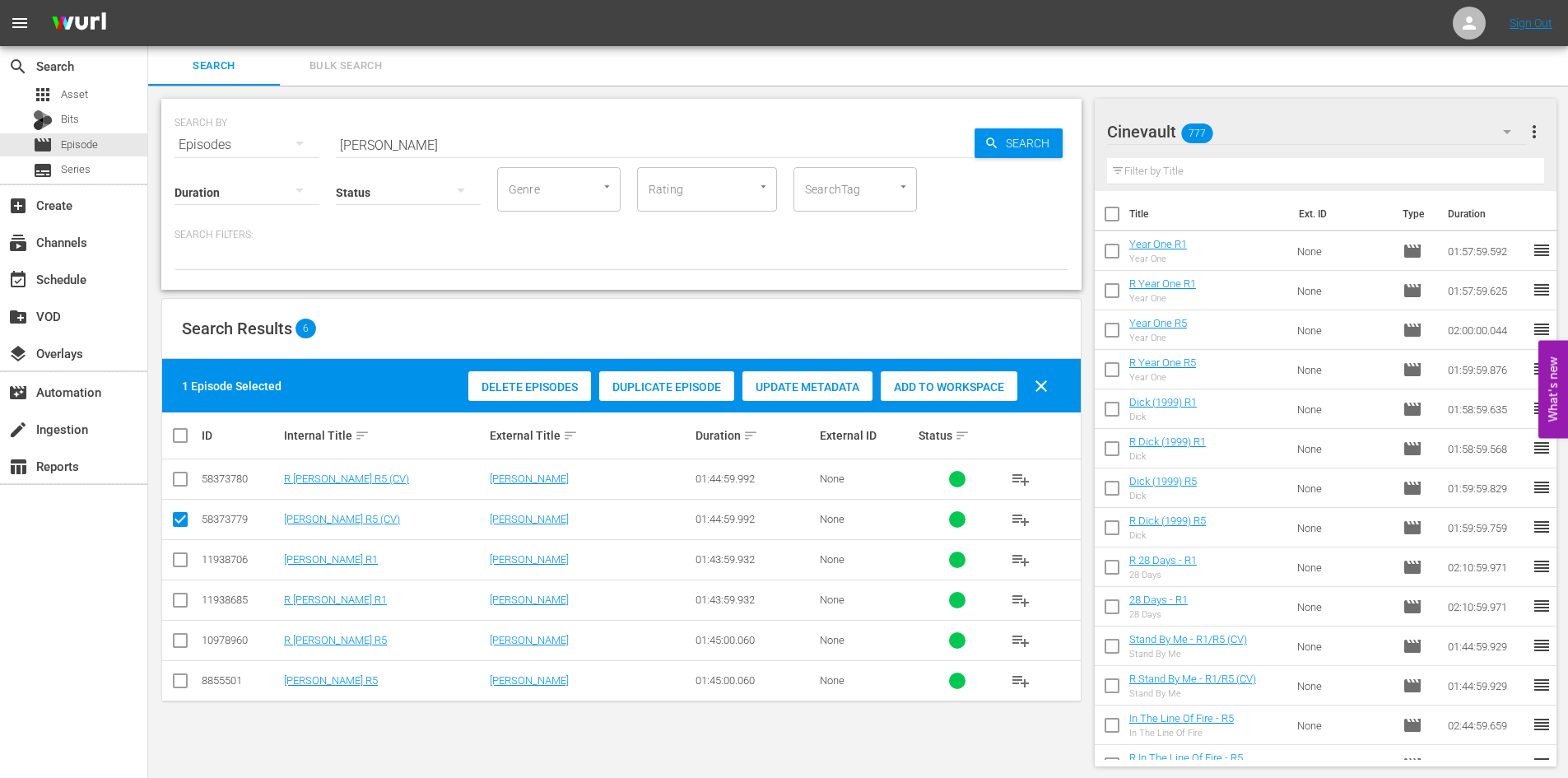
click at [180, 477] on input "checkbox" at bounding box center [180, 482] width 20 height 20
checkbox input "true"
click at [908, 394] on div "Add to Workspace" at bounding box center [949, 387] width 137 height 32
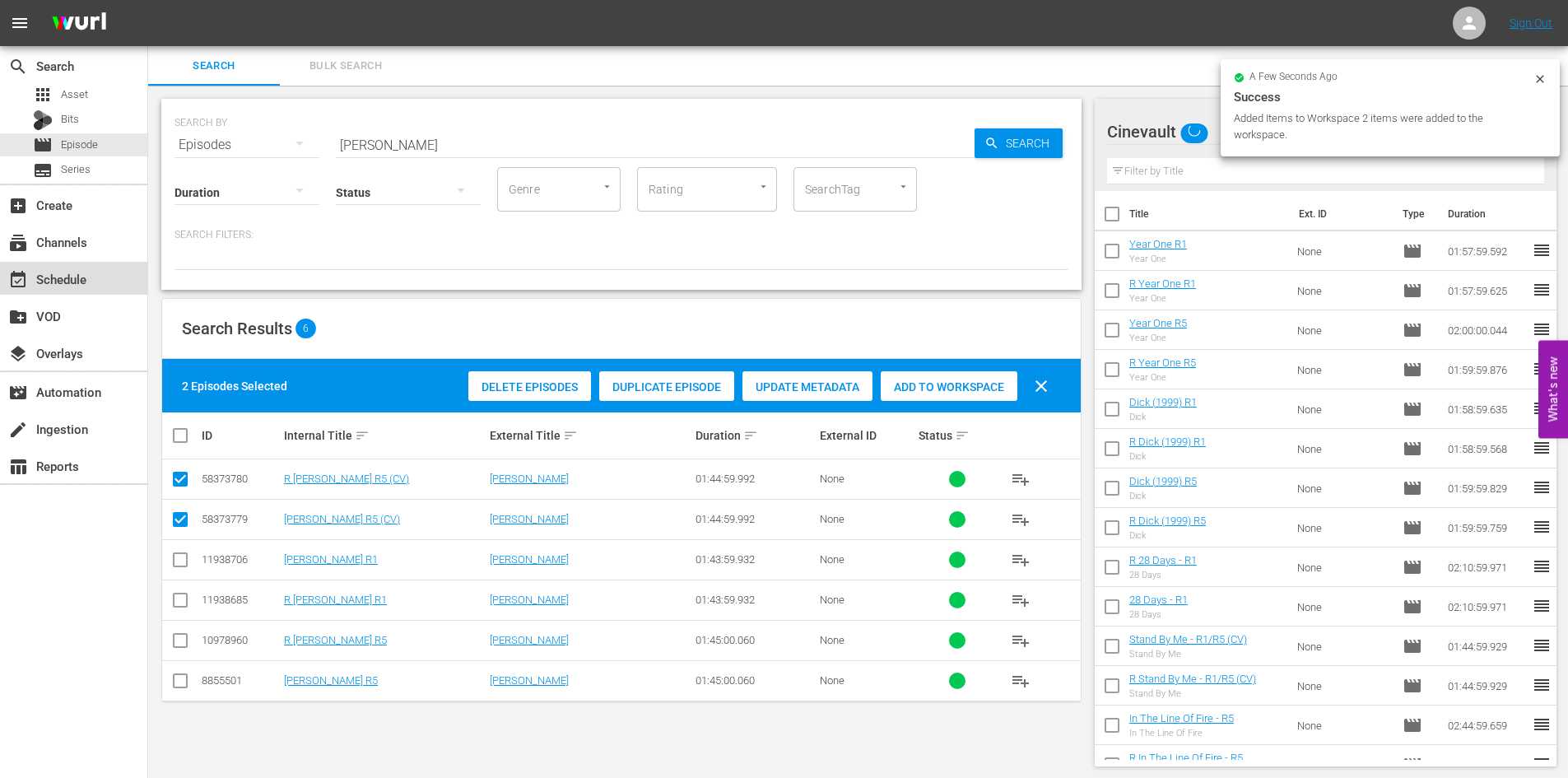
click at [68, 278] on div "event_available Schedule" at bounding box center [45, 276] width 92 height 15
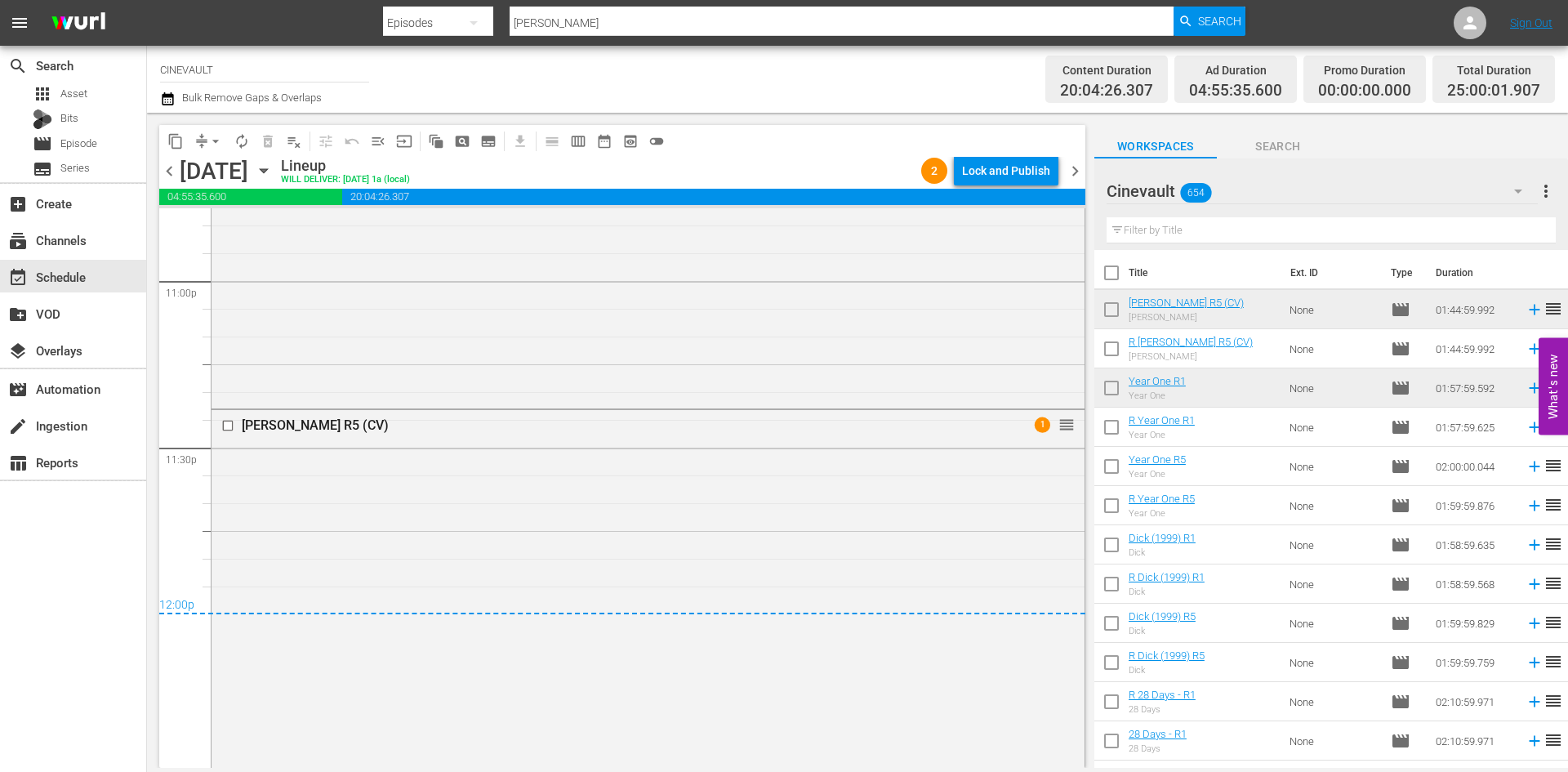
scroll to position [7594, 0]
click at [1017, 181] on div "Lock and Publish" at bounding box center [1006, 170] width 88 height 29
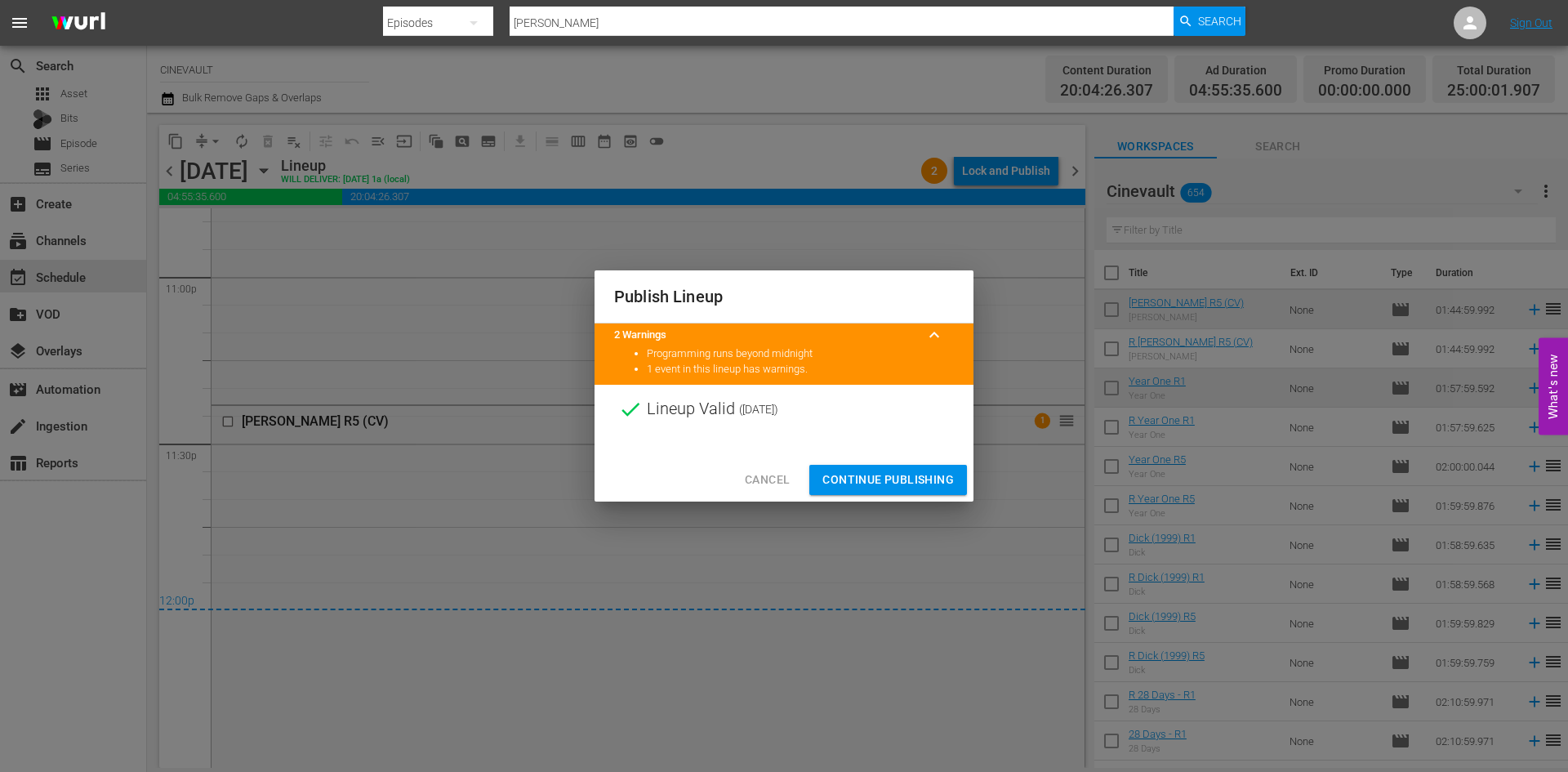
click at [914, 480] on span "Continue Publishing" at bounding box center [888, 479] width 131 height 21
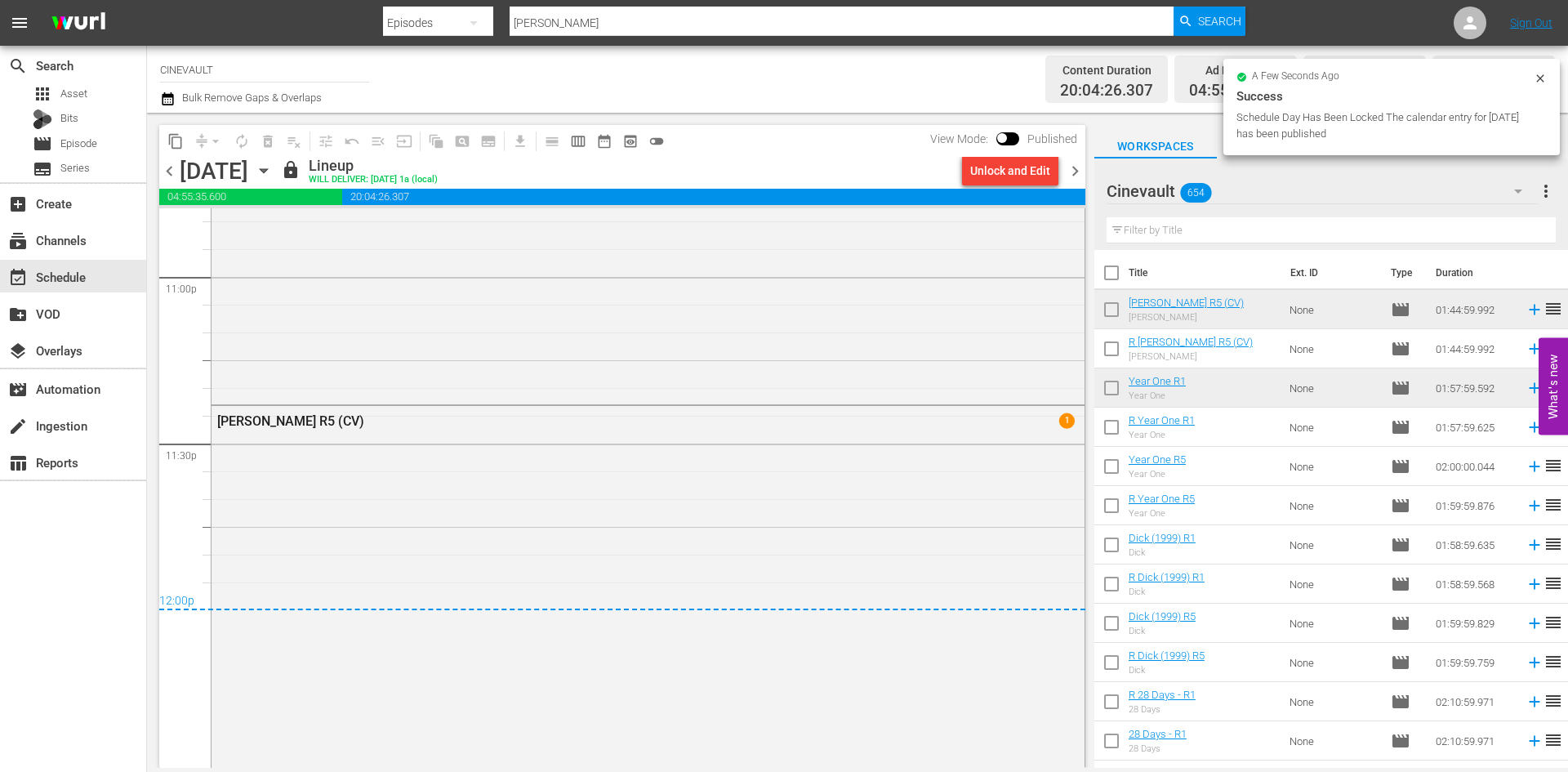
click at [1068, 179] on span "chevron_right" at bounding box center [1075, 170] width 21 height 21
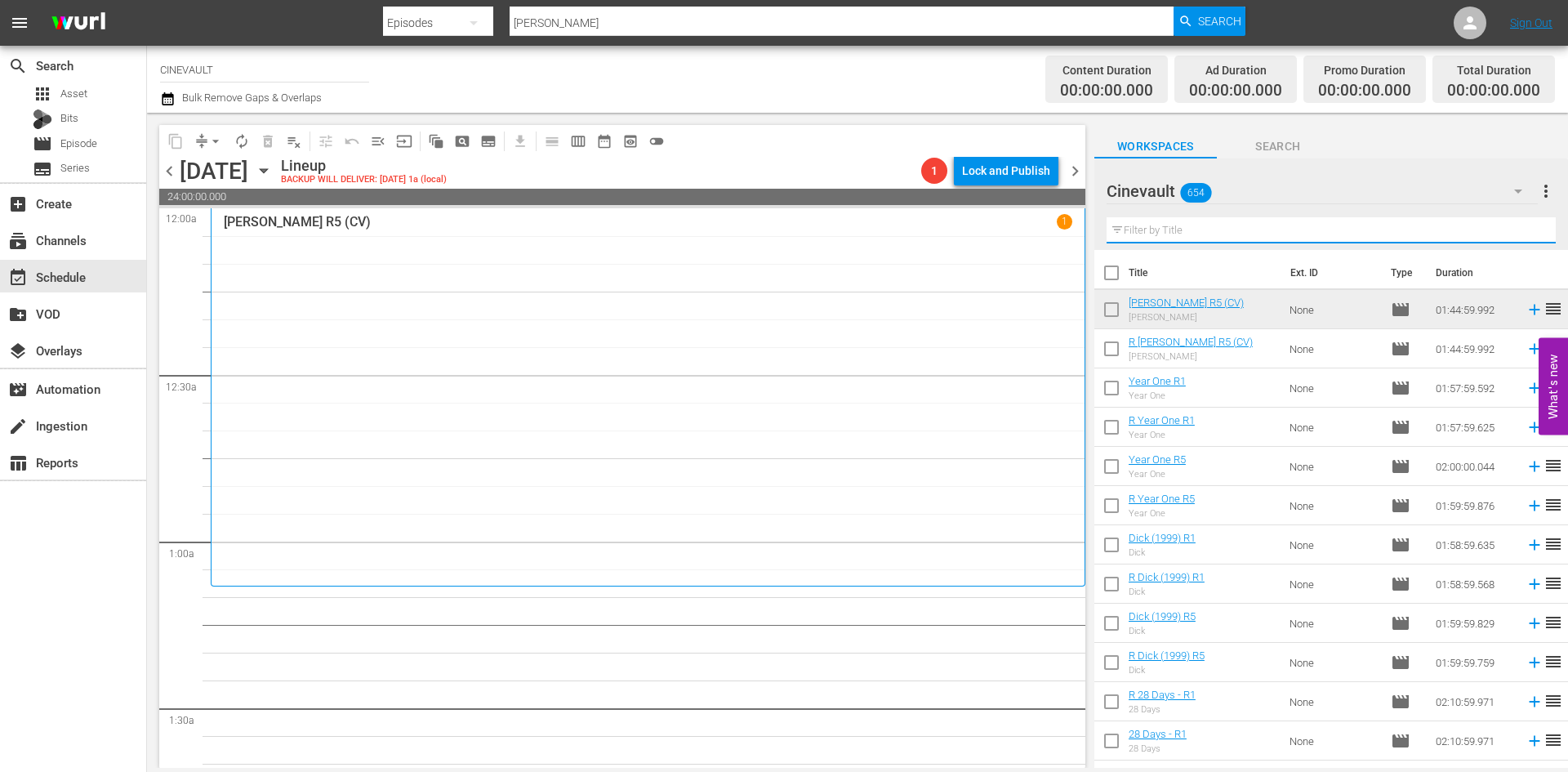
click at [1227, 235] on input "text" at bounding box center [1331, 230] width 449 height 26
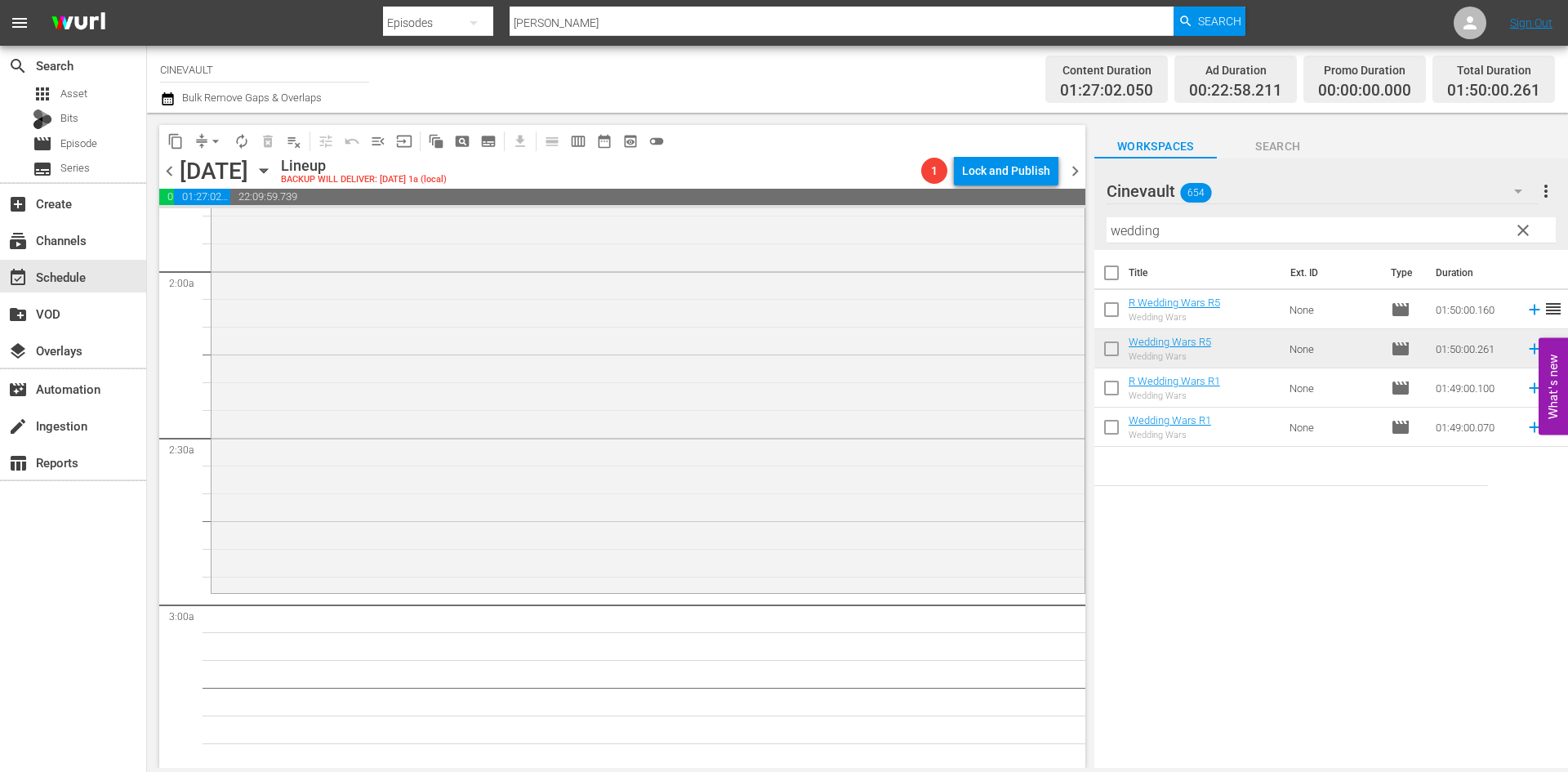
scroll to position [654, 0]
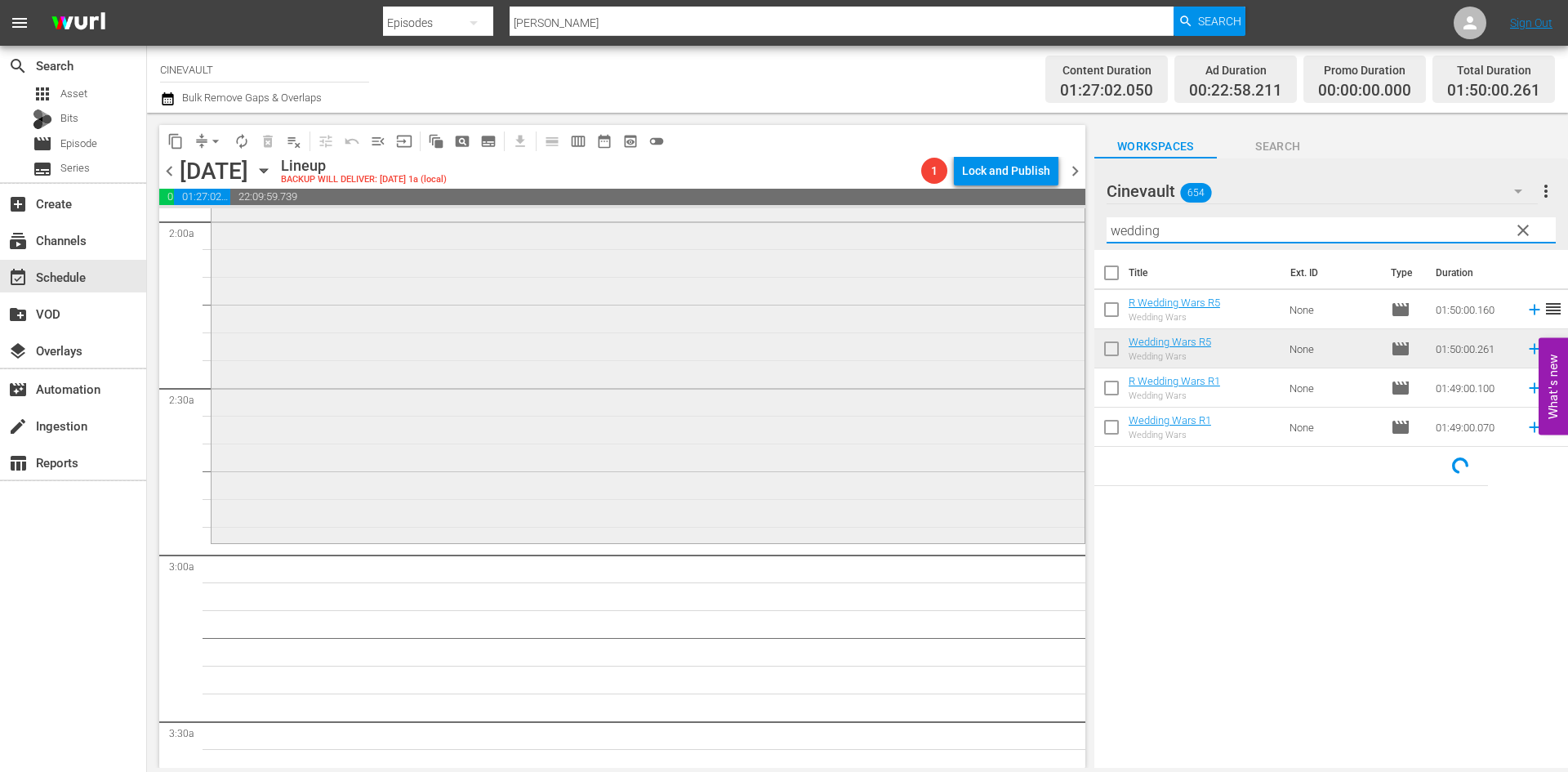
drag, startPoint x: 1197, startPoint y: 224, endPoint x: 980, endPoint y: 230, distance: 217.1
click at [980, 230] on div "content_copy compress arrow_drop_down autorenew_outlined delete_forever_outline…" at bounding box center [857, 439] width 1421 height 655
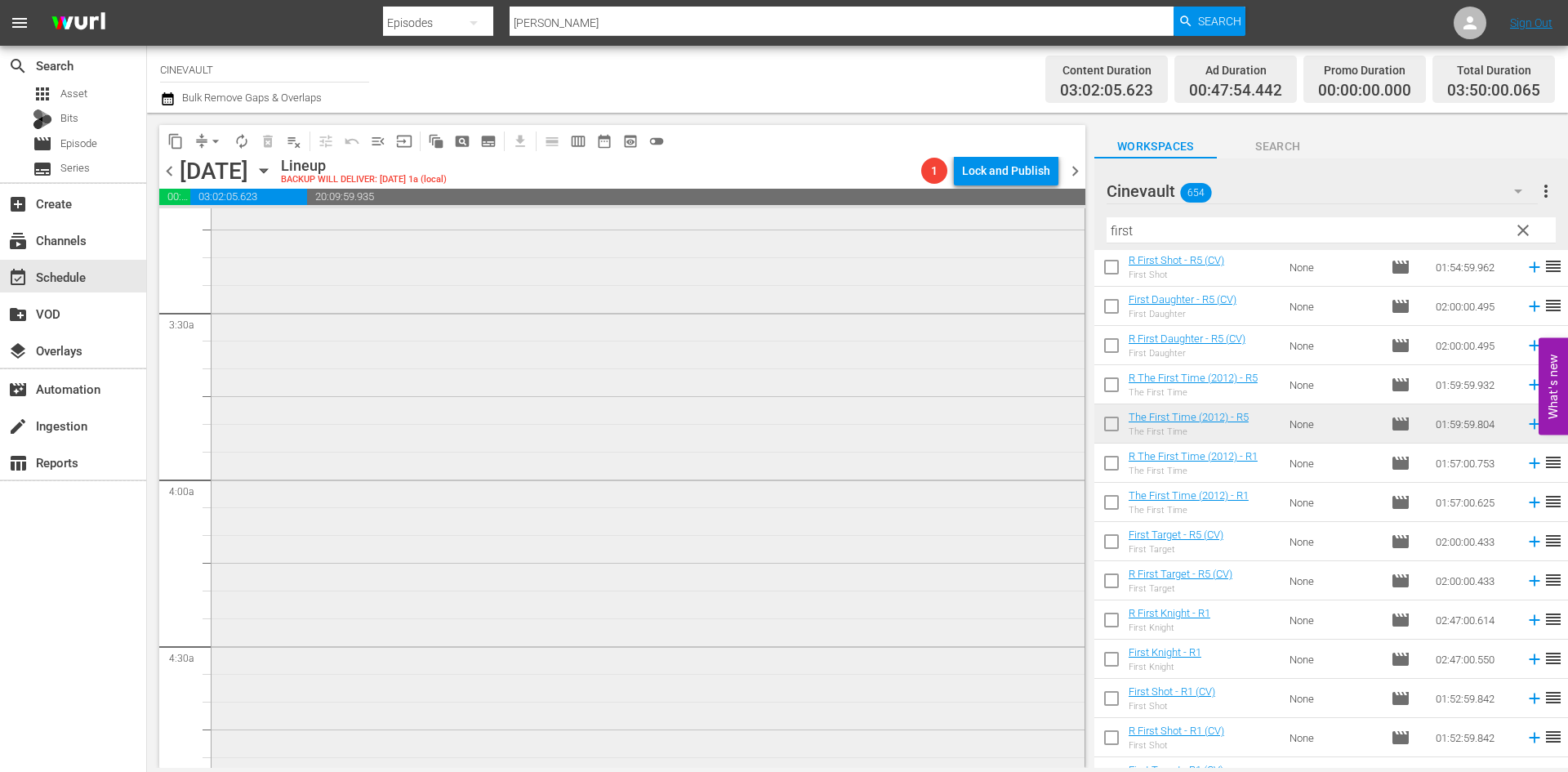
scroll to position [1388, 0]
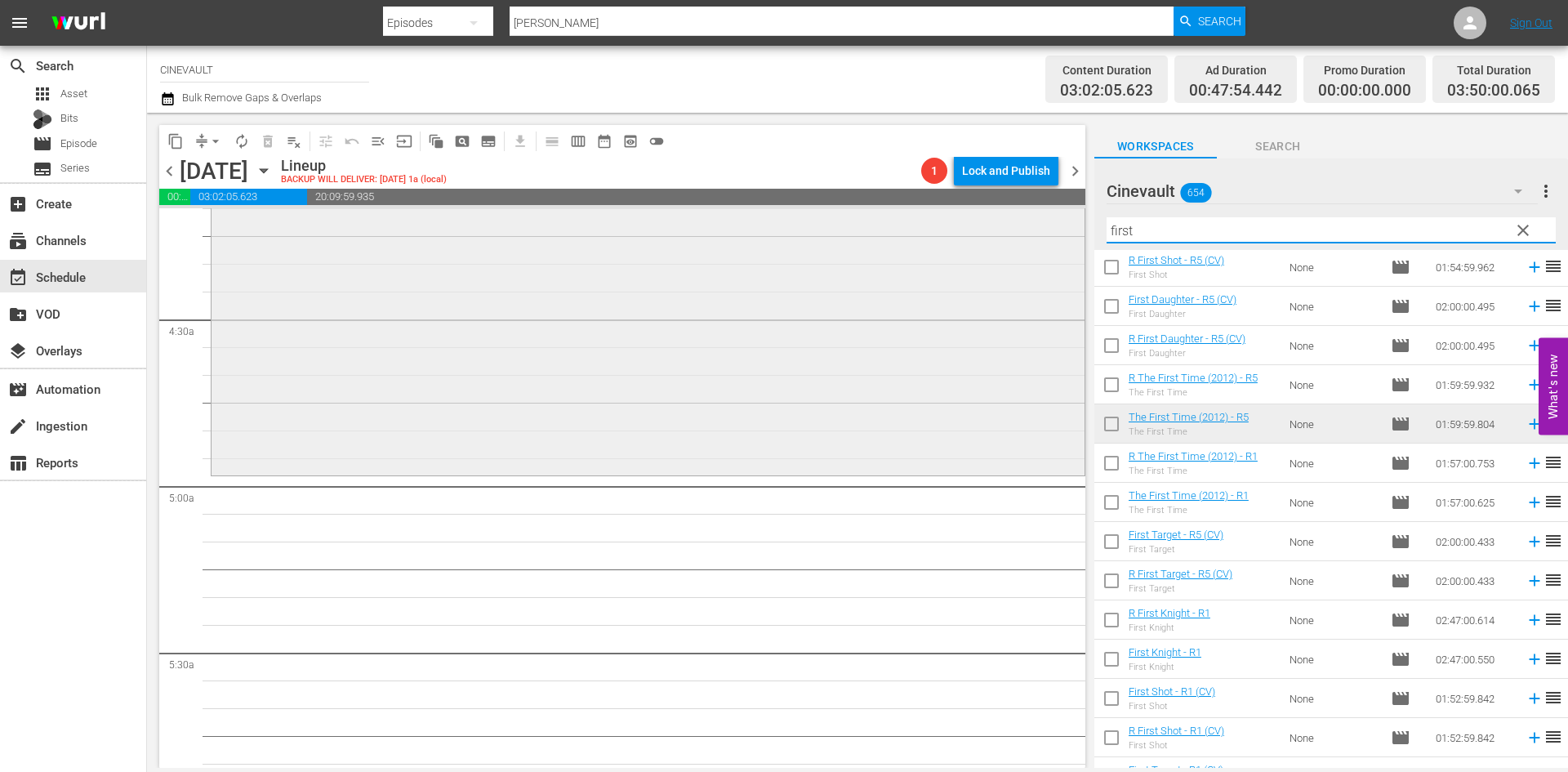
drag, startPoint x: 1250, startPoint y: 235, endPoint x: 614, endPoint y: 240, distance: 636.0
click at [614, 240] on div "content_copy compress arrow_drop_down autorenew_outlined delete_forever_outline…" at bounding box center [857, 439] width 1421 height 655
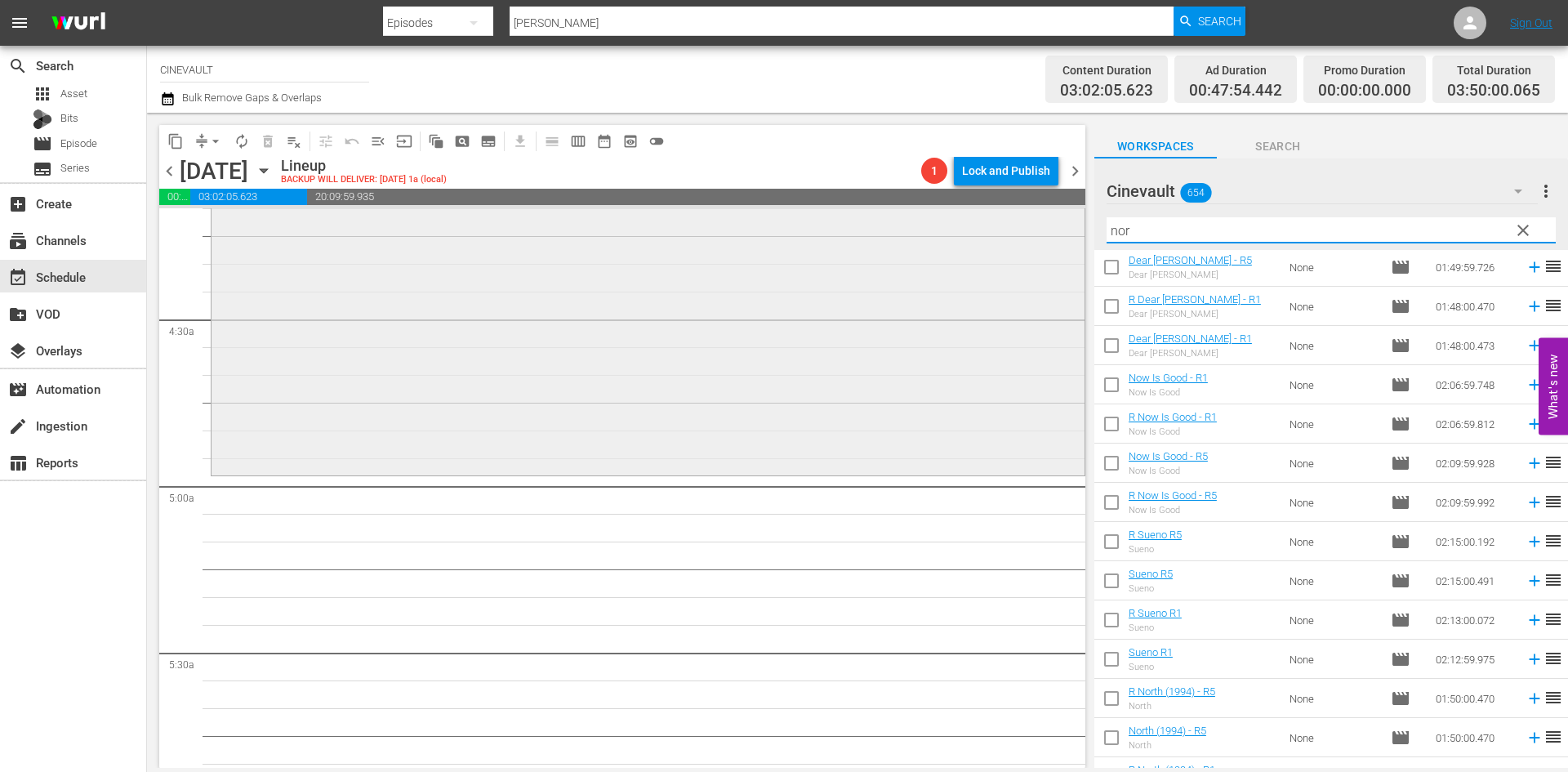
scroll to position [0, 0]
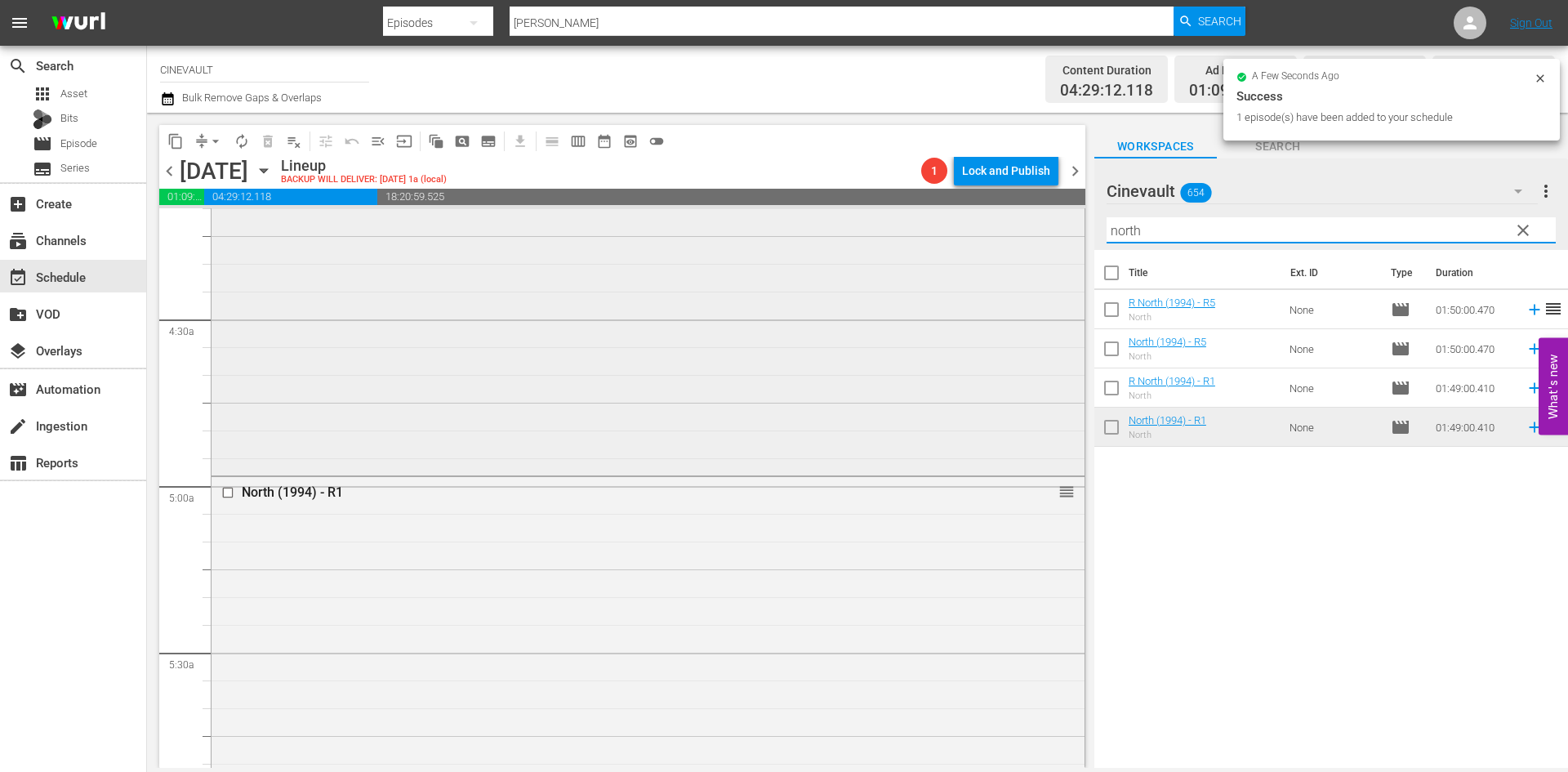
drag, startPoint x: 1275, startPoint y: 230, endPoint x: 867, endPoint y: 230, distance: 408.0
click at [867, 230] on div "content_copy compress arrow_drop_down autorenew_outlined delete_forever_outline…" at bounding box center [857, 439] width 1421 height 655
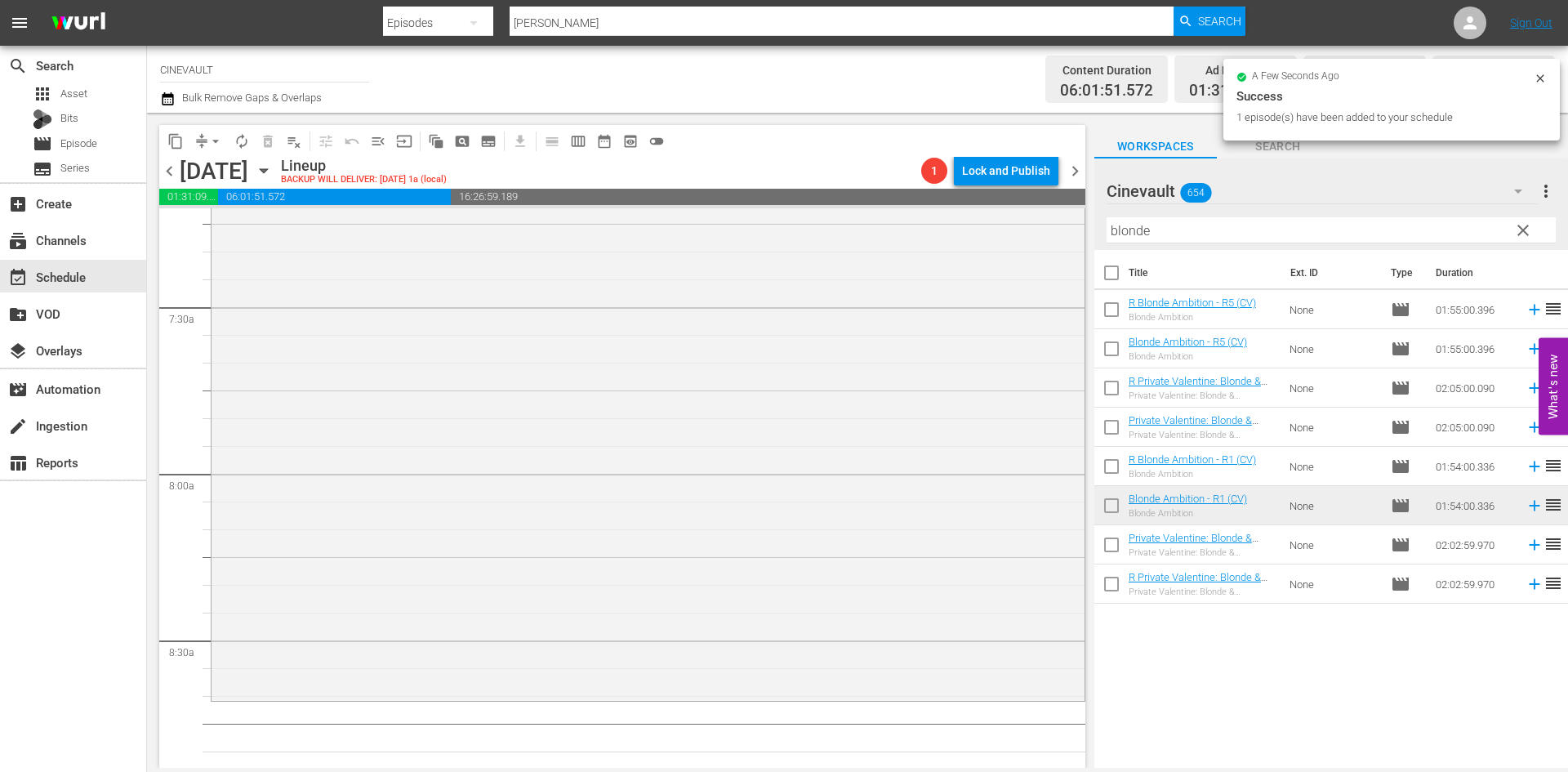
scroll to position [2450, 0]
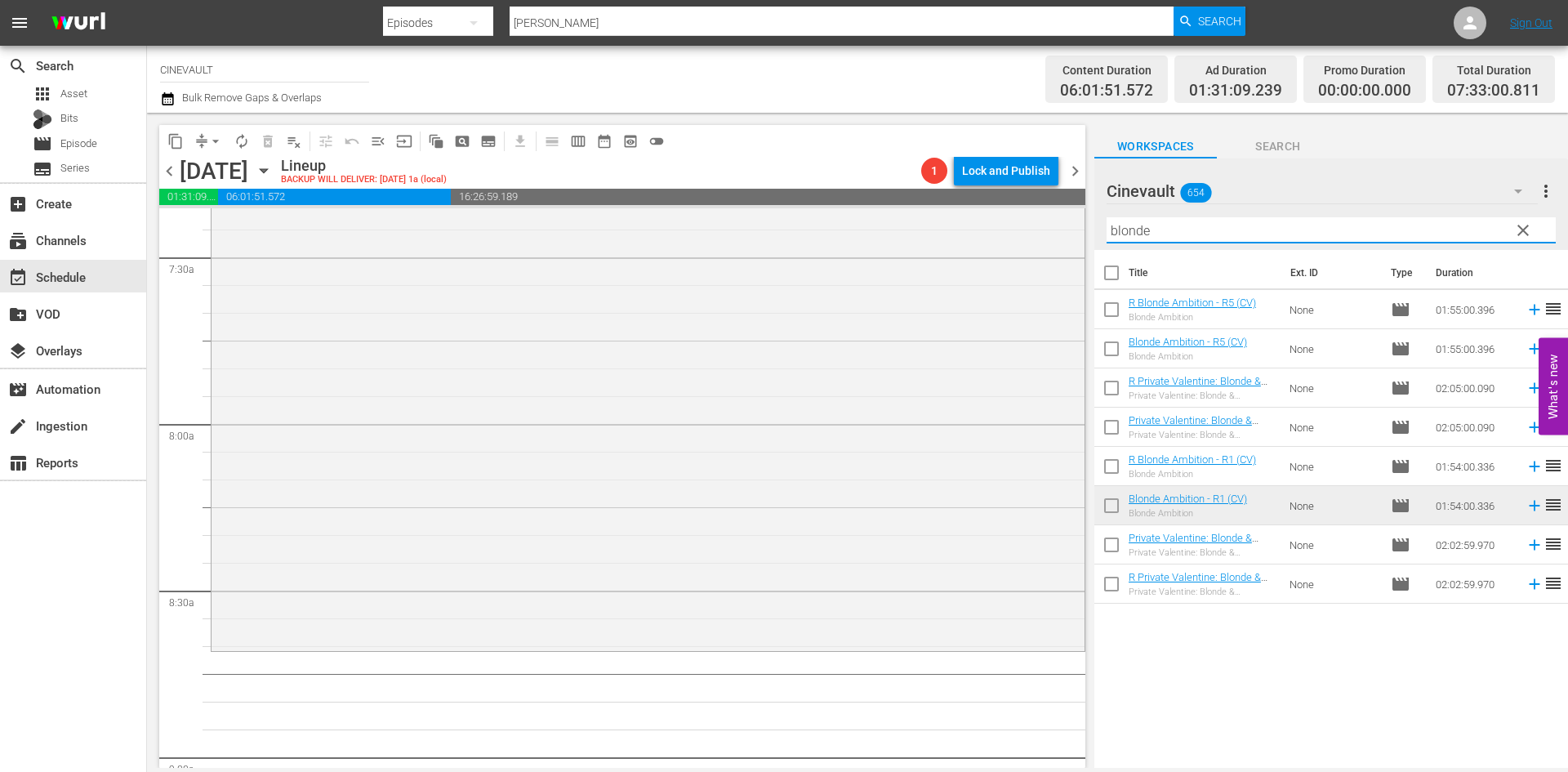
drag, startPoint x: 1274, startPoint y: 224, endPoint x: 960, endPoint y: 204, distance: 314.6
click at [960, 204] on div "content_copy compress arrow_drop_down autorenew_outlined delete_forever_outline…" at bounding box center [857, 439] width 1421 height 655
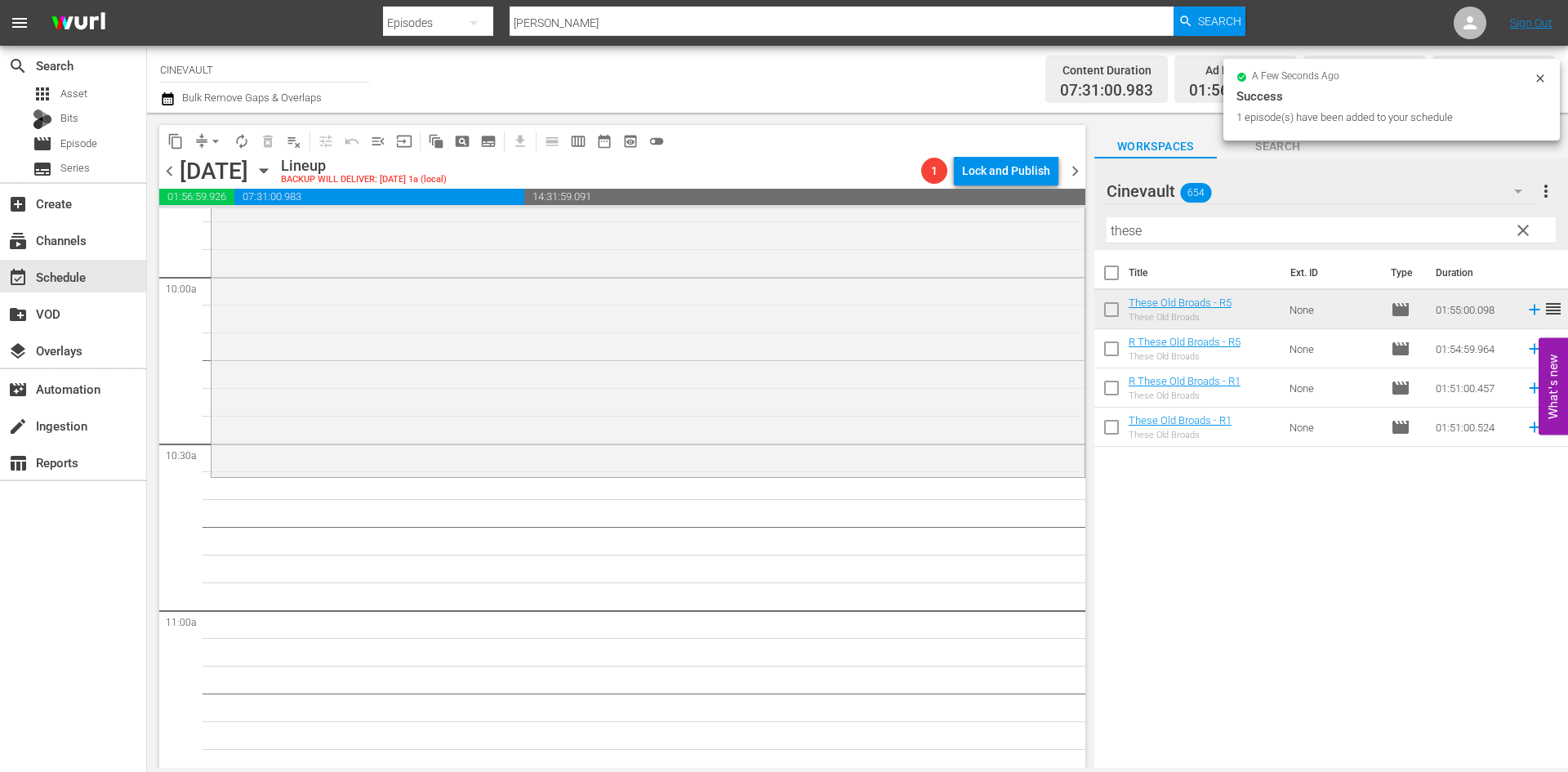
scroll to position [3266, 0]
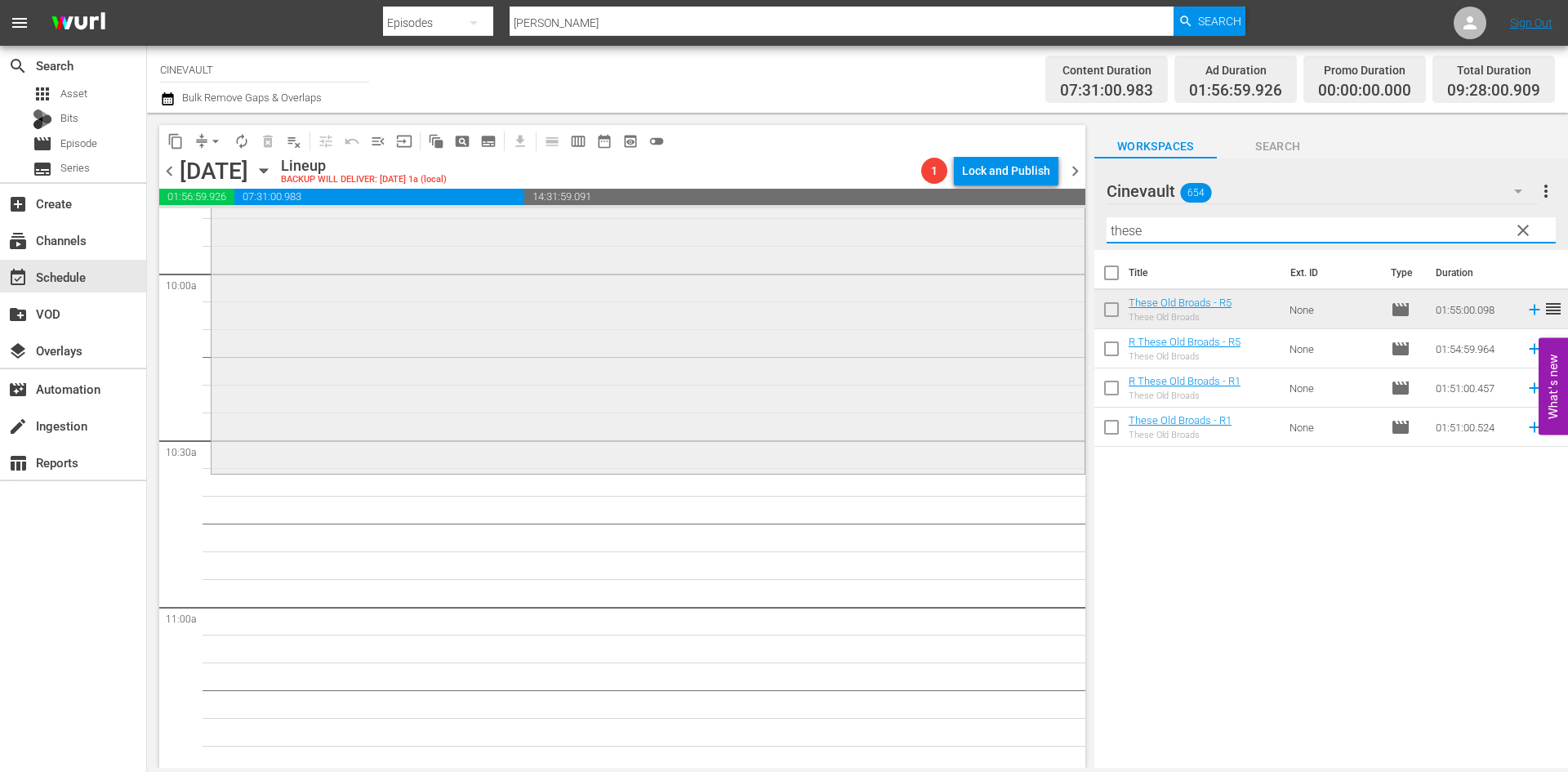
drag, startPoint x: 1268, startPoint y: 241, endPoint x: 958, endPoint y: 241, distance: 310.0
click at [958, 241] on div "content_copy compress arrow_drop_down autorenew_outlined delete_forever_outline…" at bounding box center [857, 439] width 1421 height 655
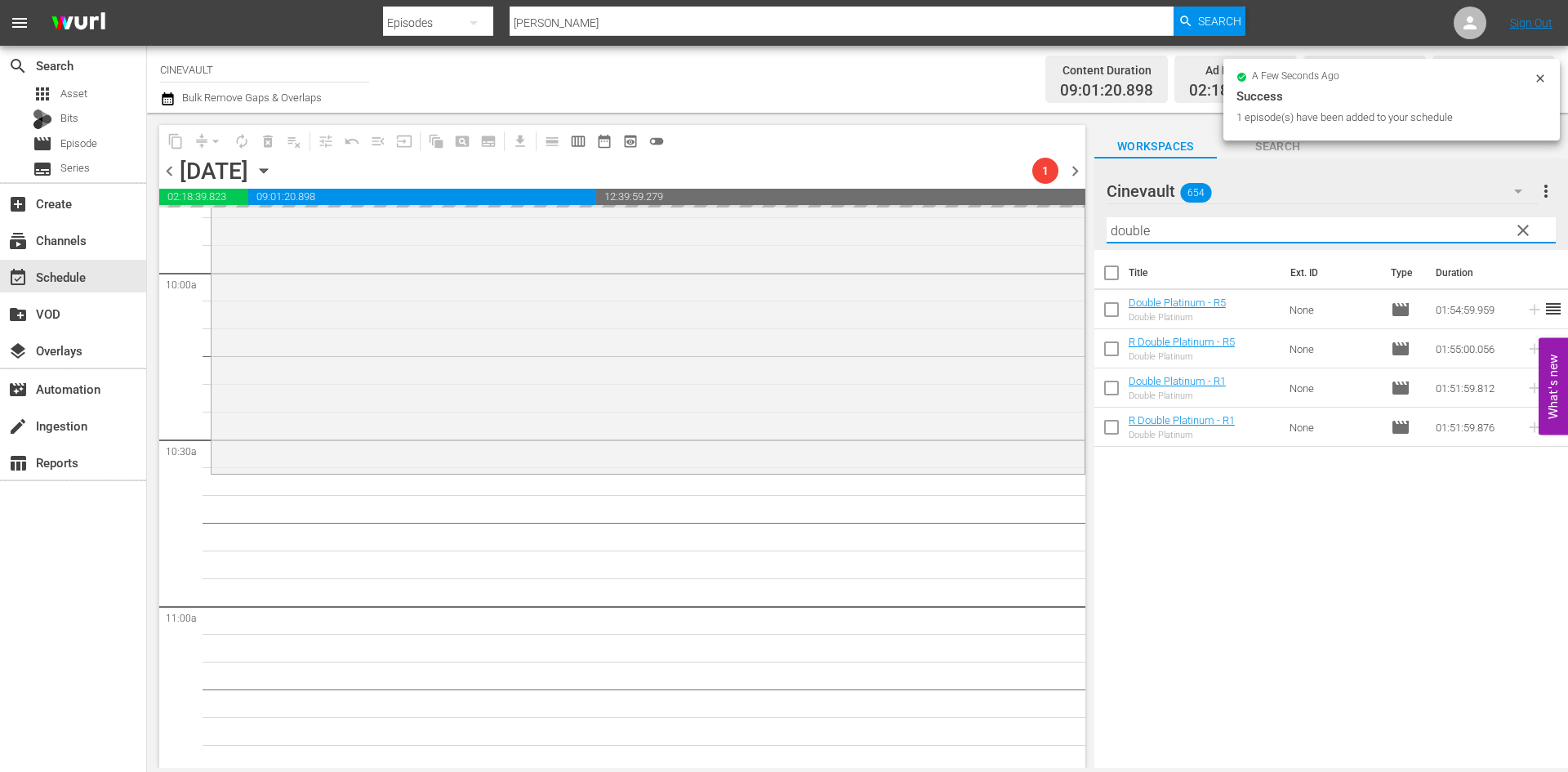
drag, startPoint x: 1189, startPoint y: 235, endPoint x: 1113, endPoint y: 226, distance: 76.5
click at [965, 214] on div "content_copy compress arrow_drop_down autorenew_outlined delete_forever_outline…" at bounding box center [857, 439] width 1421 height 655
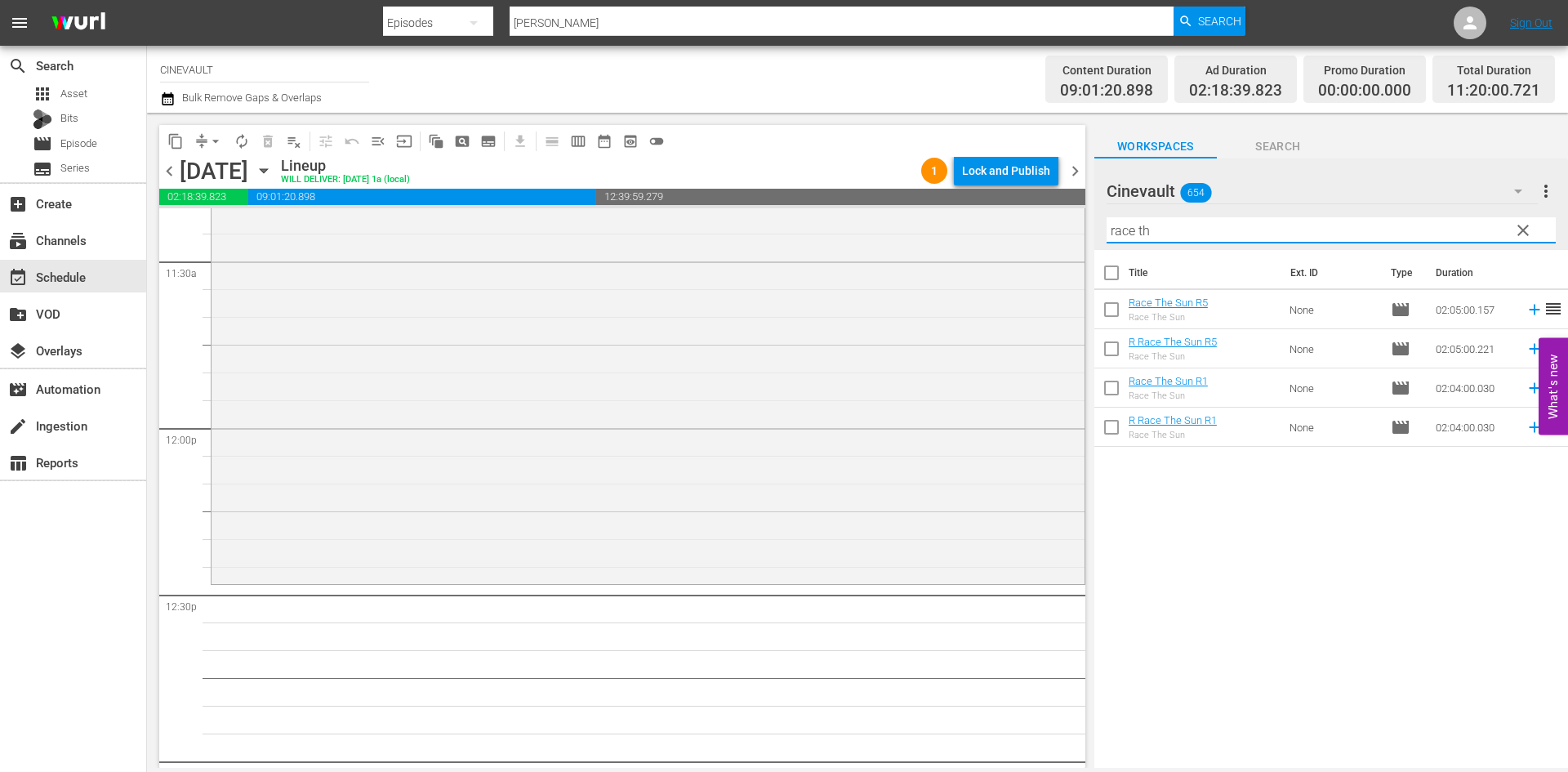
scroll to position [3837, 0]
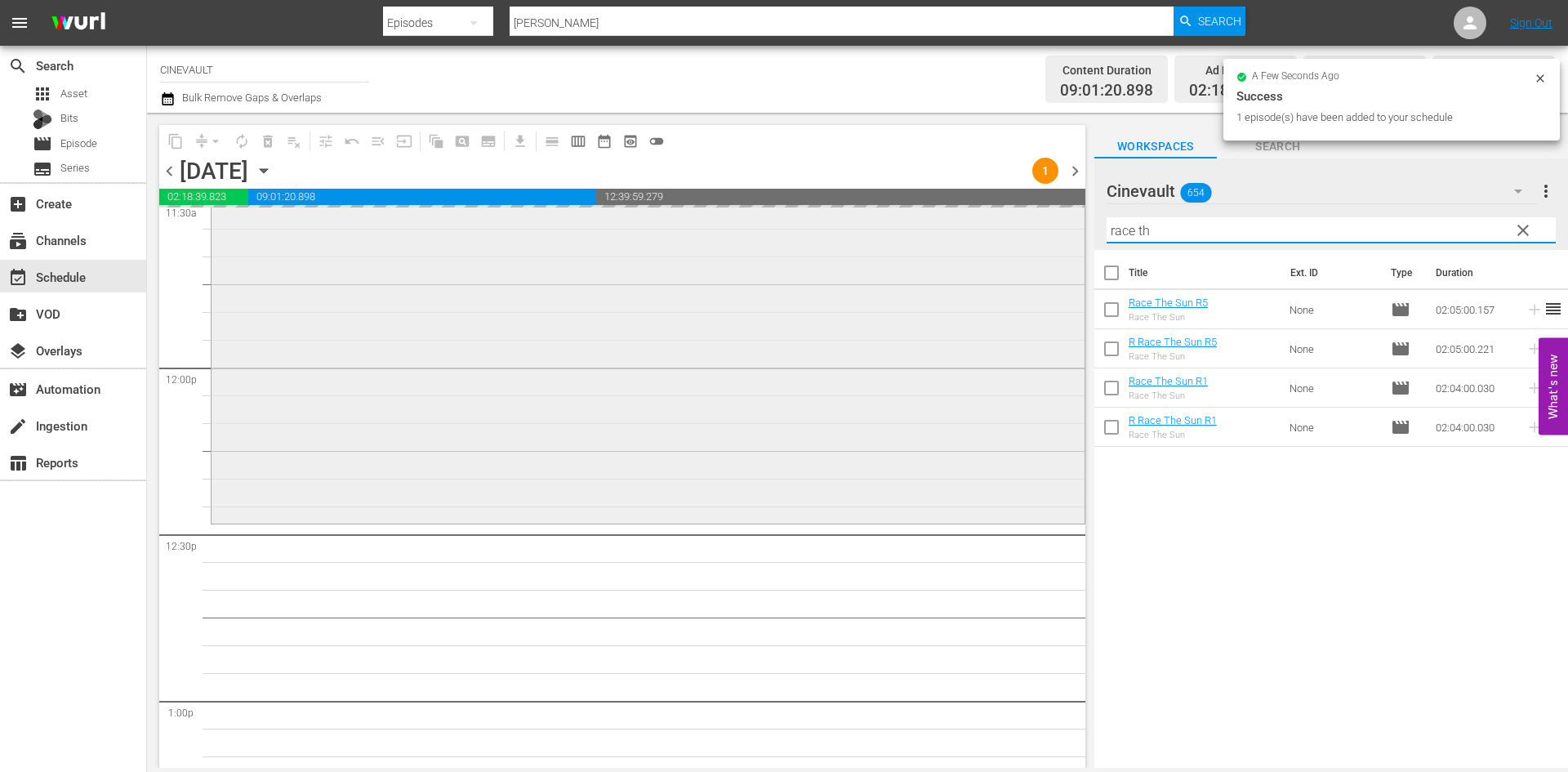
click at [1035, 224] on div "content_copy compress arrow_drop_down autorenew_outlined delete_forever_outline…" at bounding box center [857, 439] width 1421 height 655
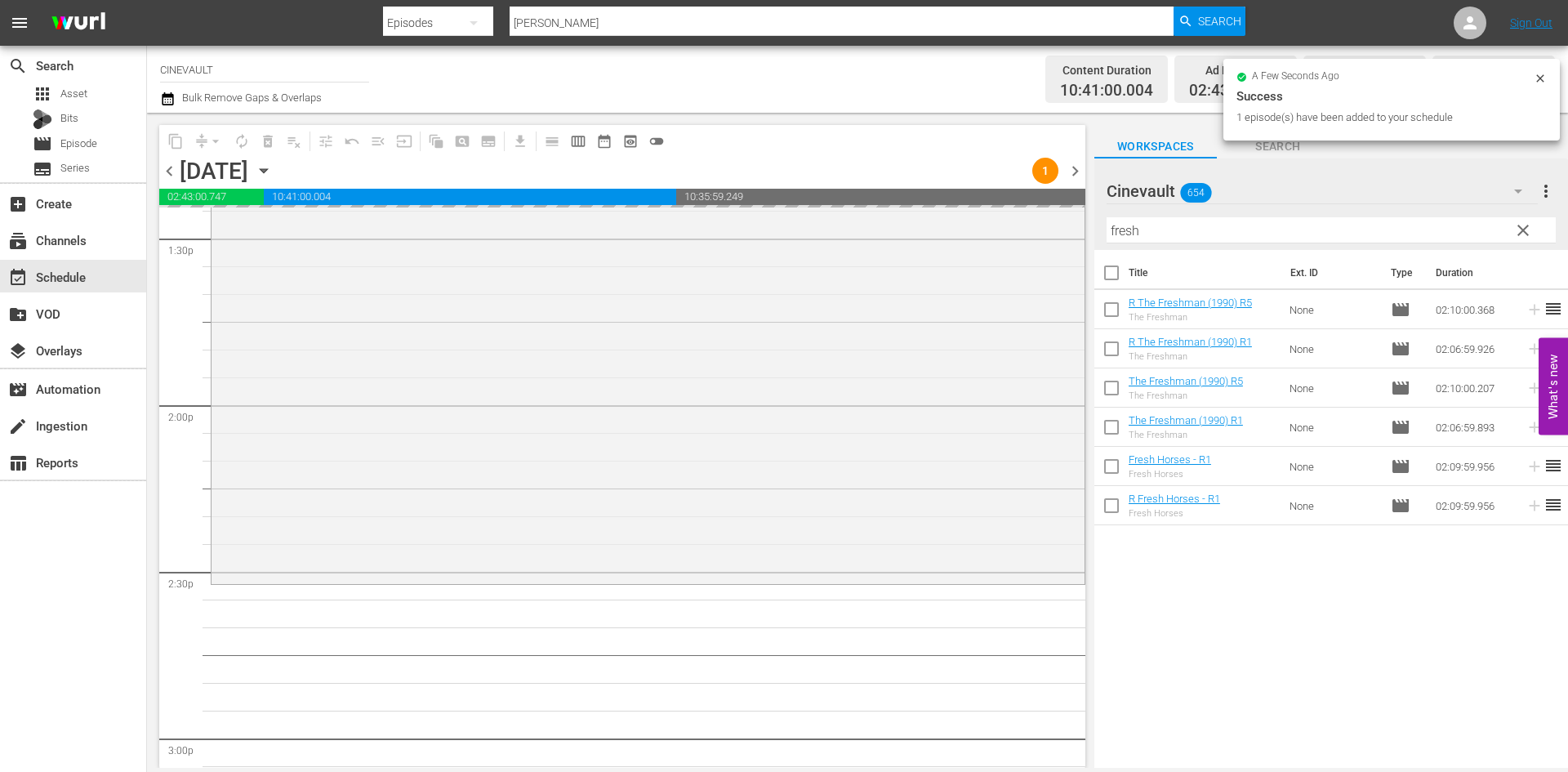
scroll to position [4491, 0]
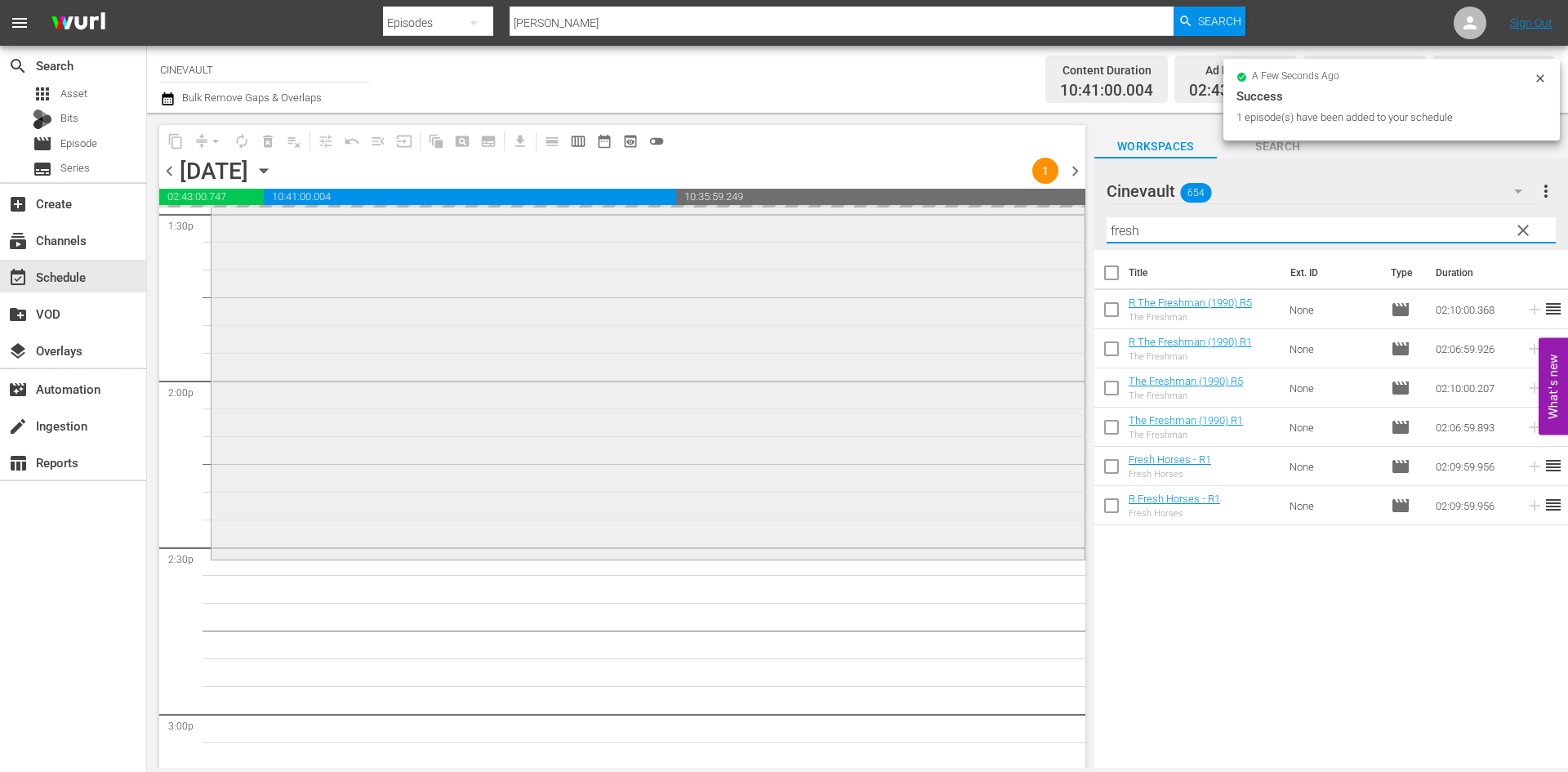
drag, startPoint x: 1222, startPoint y: 230, endPoint x: 1059, endPoint y: 225, distance: 163.1
click at [1059, 225] on div "content_copy compress arrow_drop_down autorenew_outlined delete_forever_outline…" at bounding box center [857, 439] width 1421 height 655
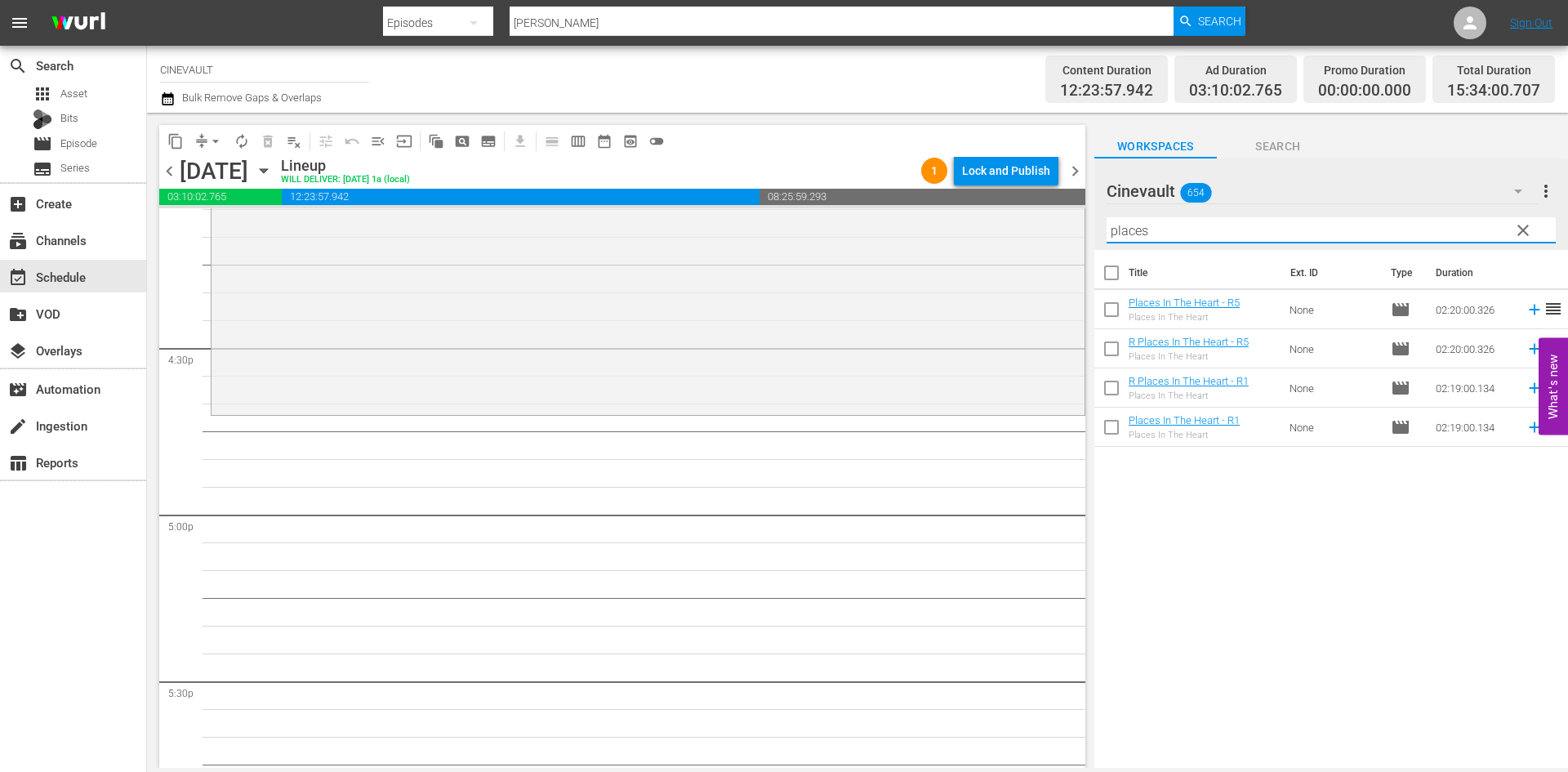
scroll to position [5389, 0]
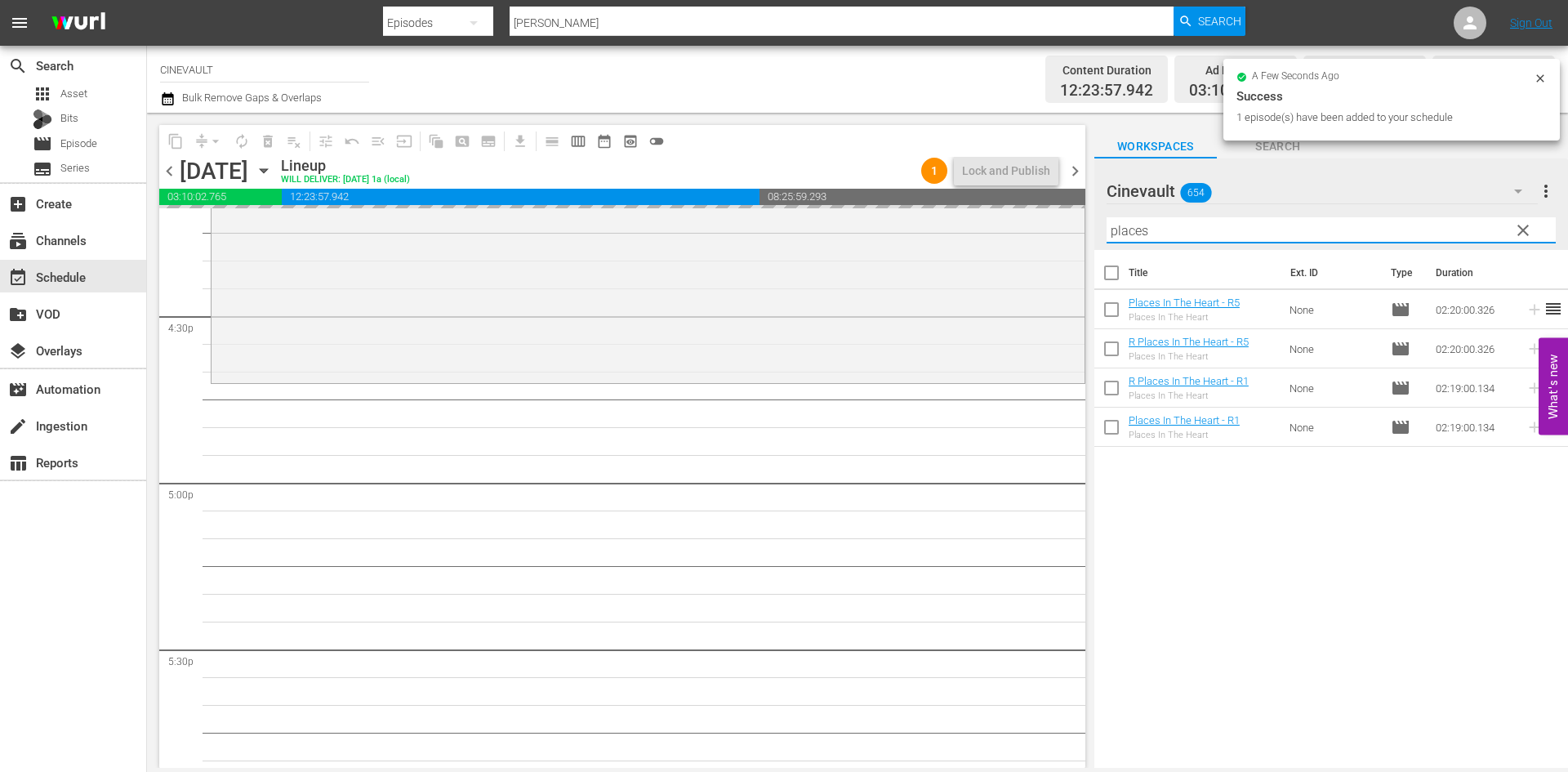
drag, startPoint x: 1194, startPoint y: 235, endPoint x: 1091, endPoint y: 207, distance: 106.7
click at [1091, 207] on div "content_copy compress arrow_drop_down autorenew_outlined delete_forever_outline…" at bounding box center [857, 439] width 1421 height 655
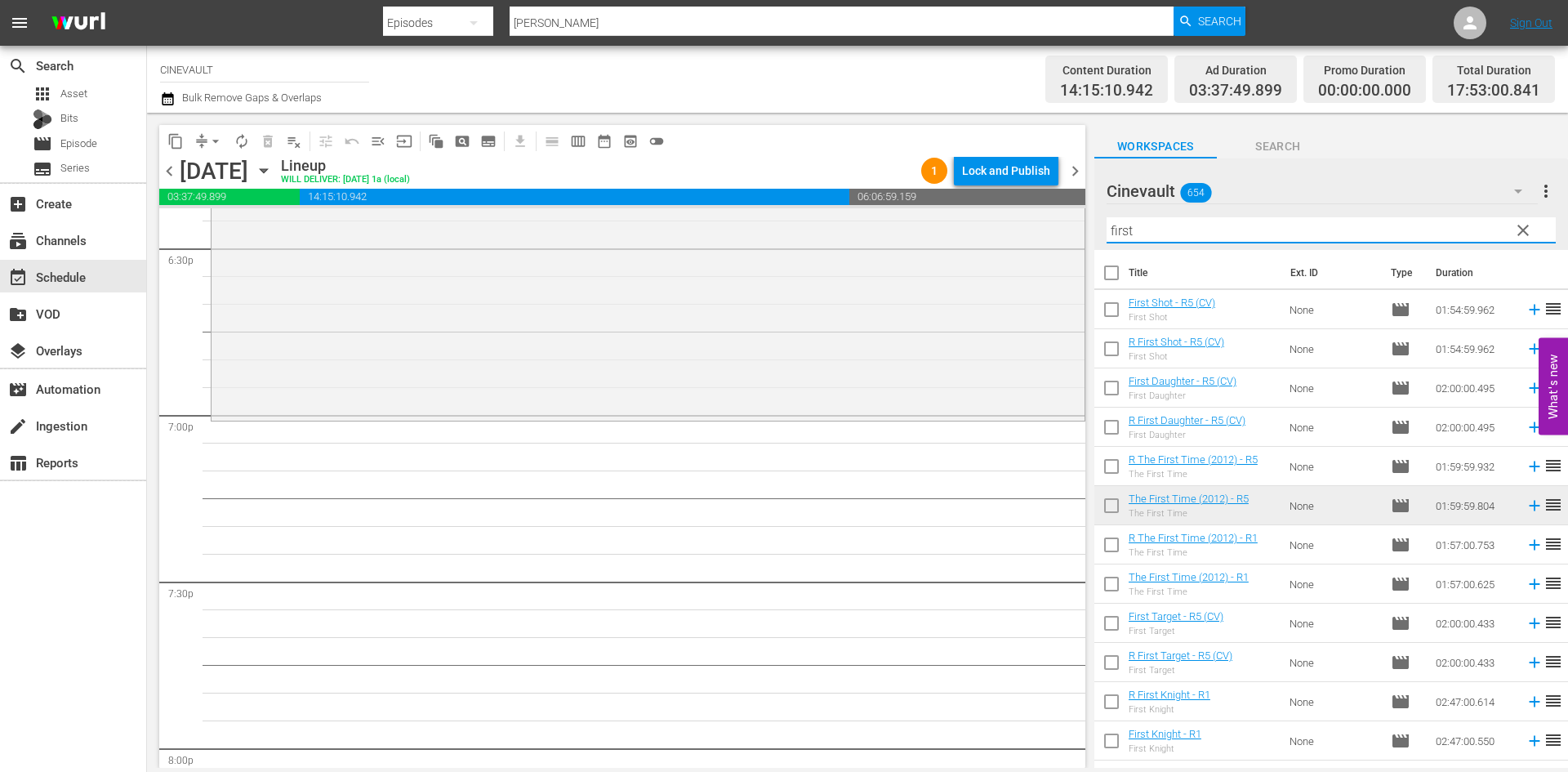
scroll to position [6124, 0]
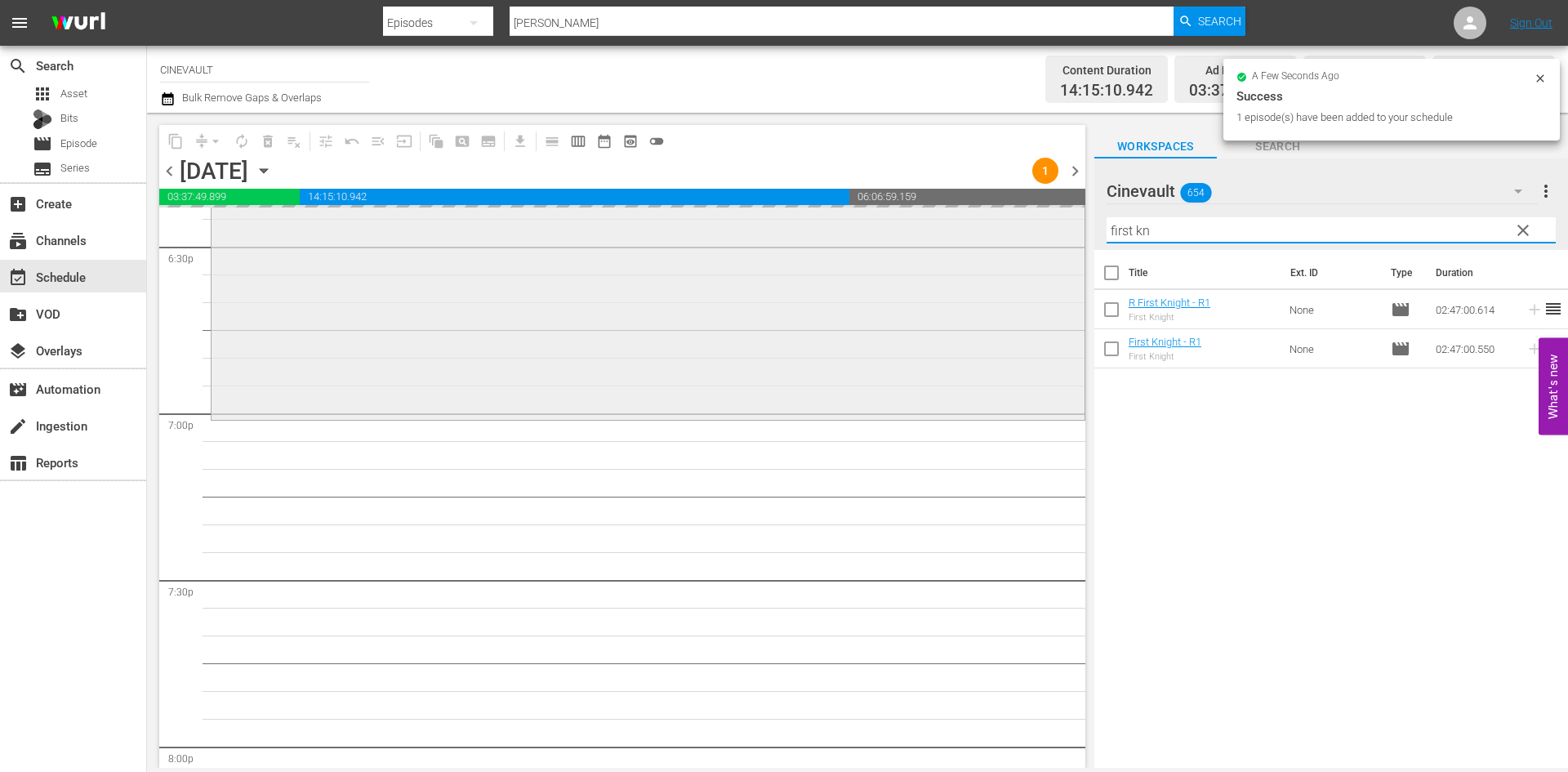
drag, startPoint x: 1237, startPoint y: 243, endPoint x: 980, endPoint y: 228, distance: 257.4
click at [980, 228] on div "content_copy compress arrow_drop_down autorenew_outlined delete_forever_outline…" at bounding box center [857, 439] width 1421 height 655
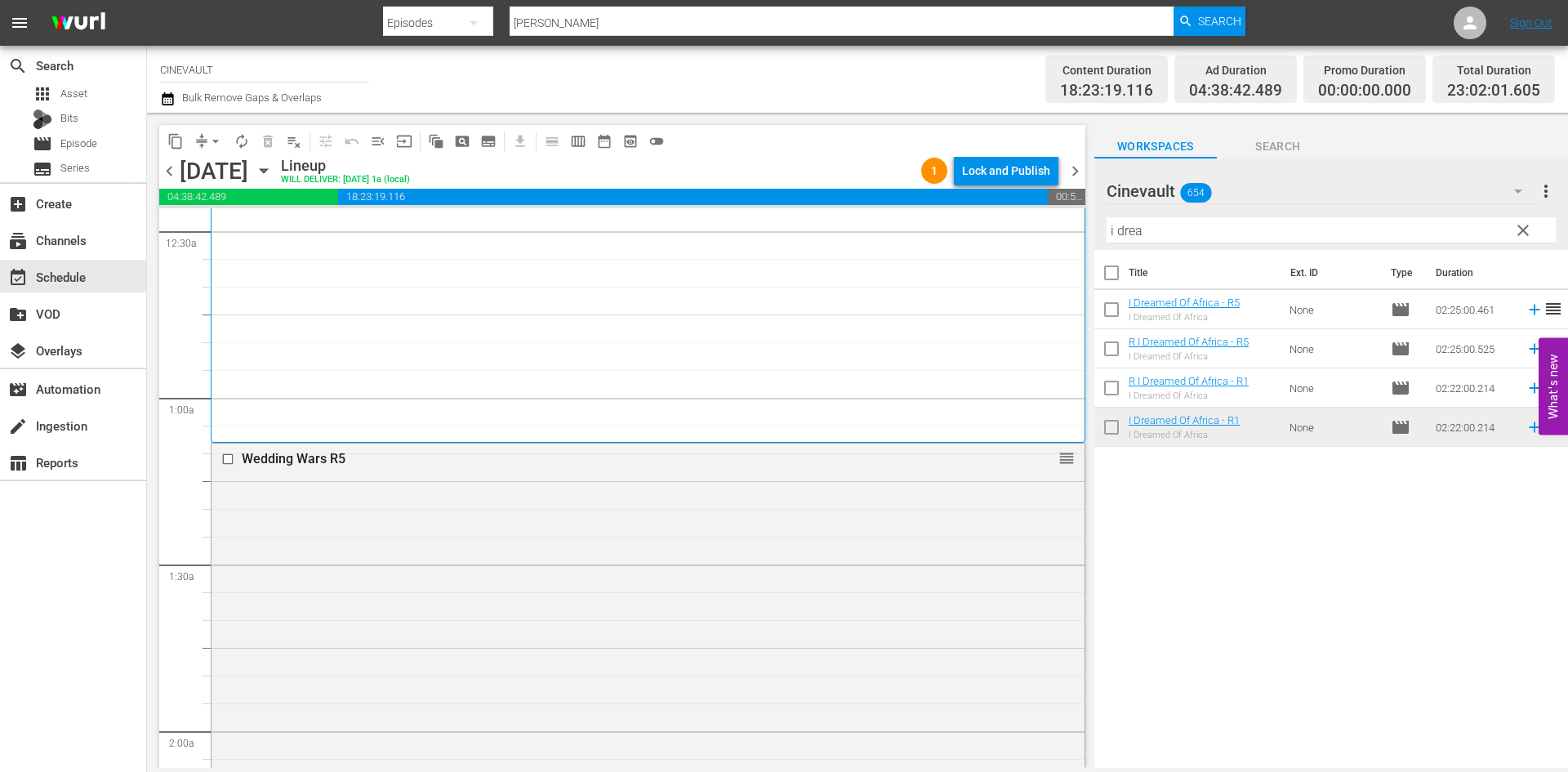
scroll to position [0, 0]
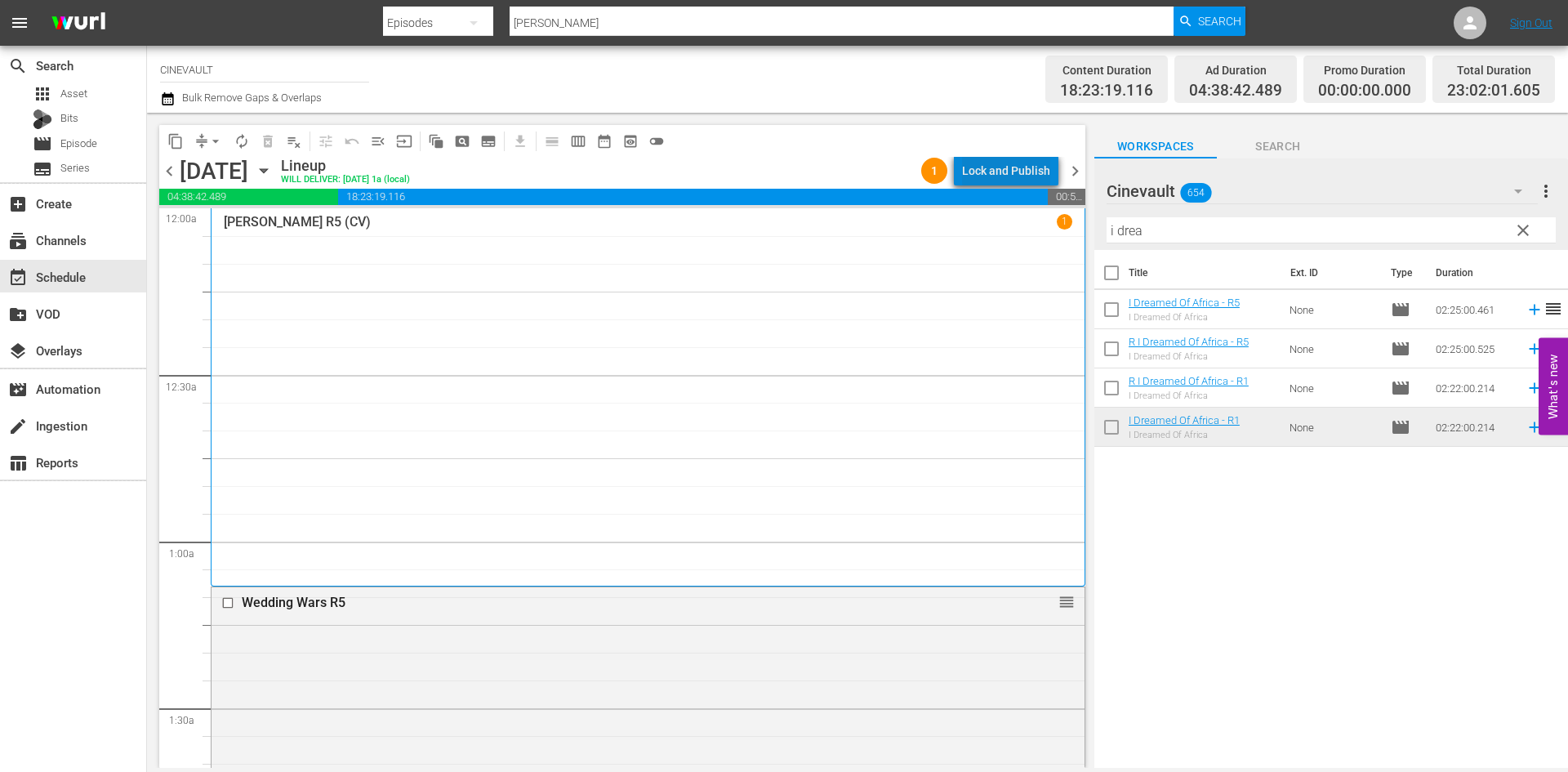
click at [1021, 177] on div "Lock and Publish" at bounding box center [1006, 170] width 88 height 29
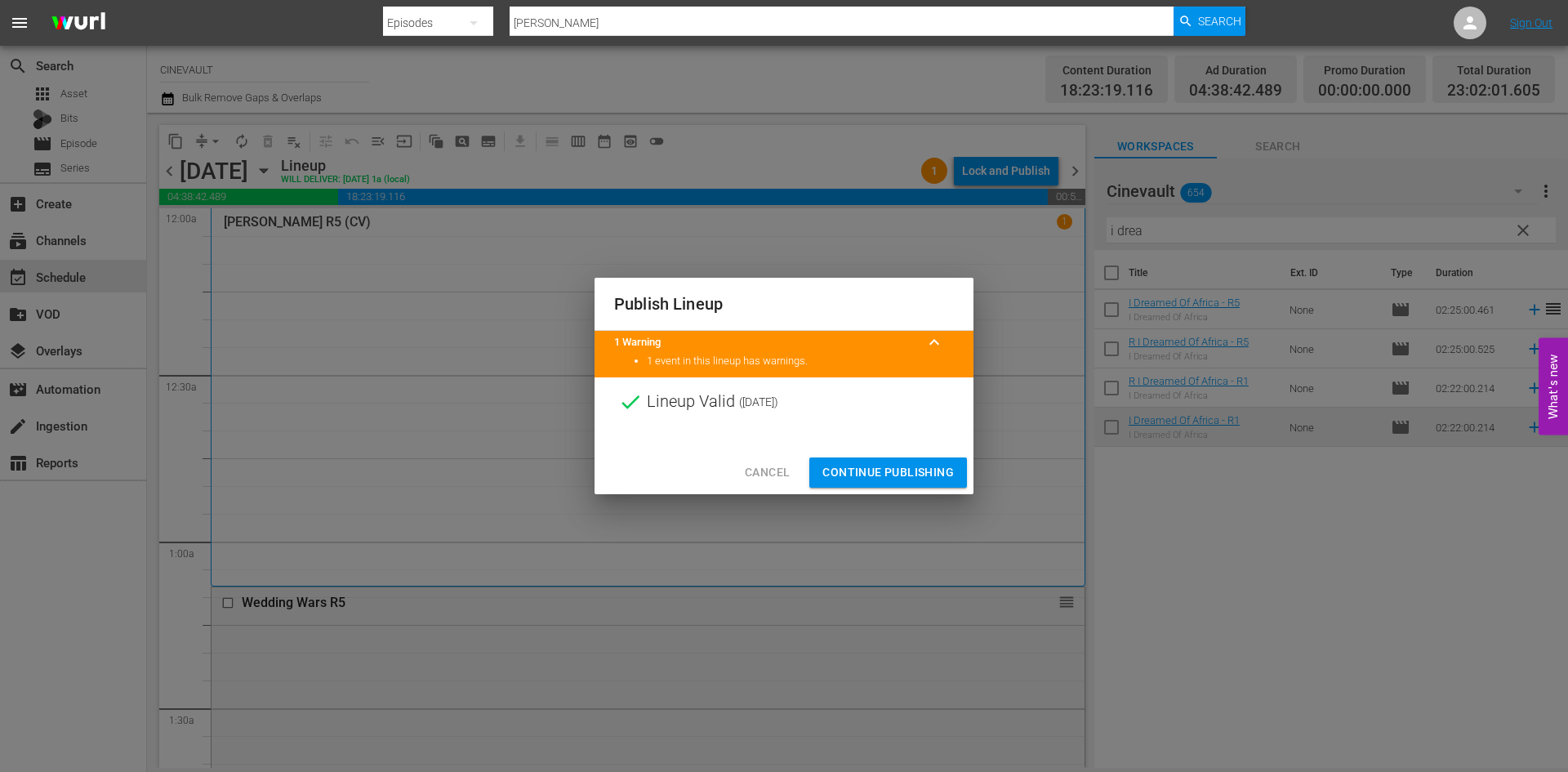
click at [900, 480] on span "Continue Publishing" at bounding box center [888, 472] width 131 height 21
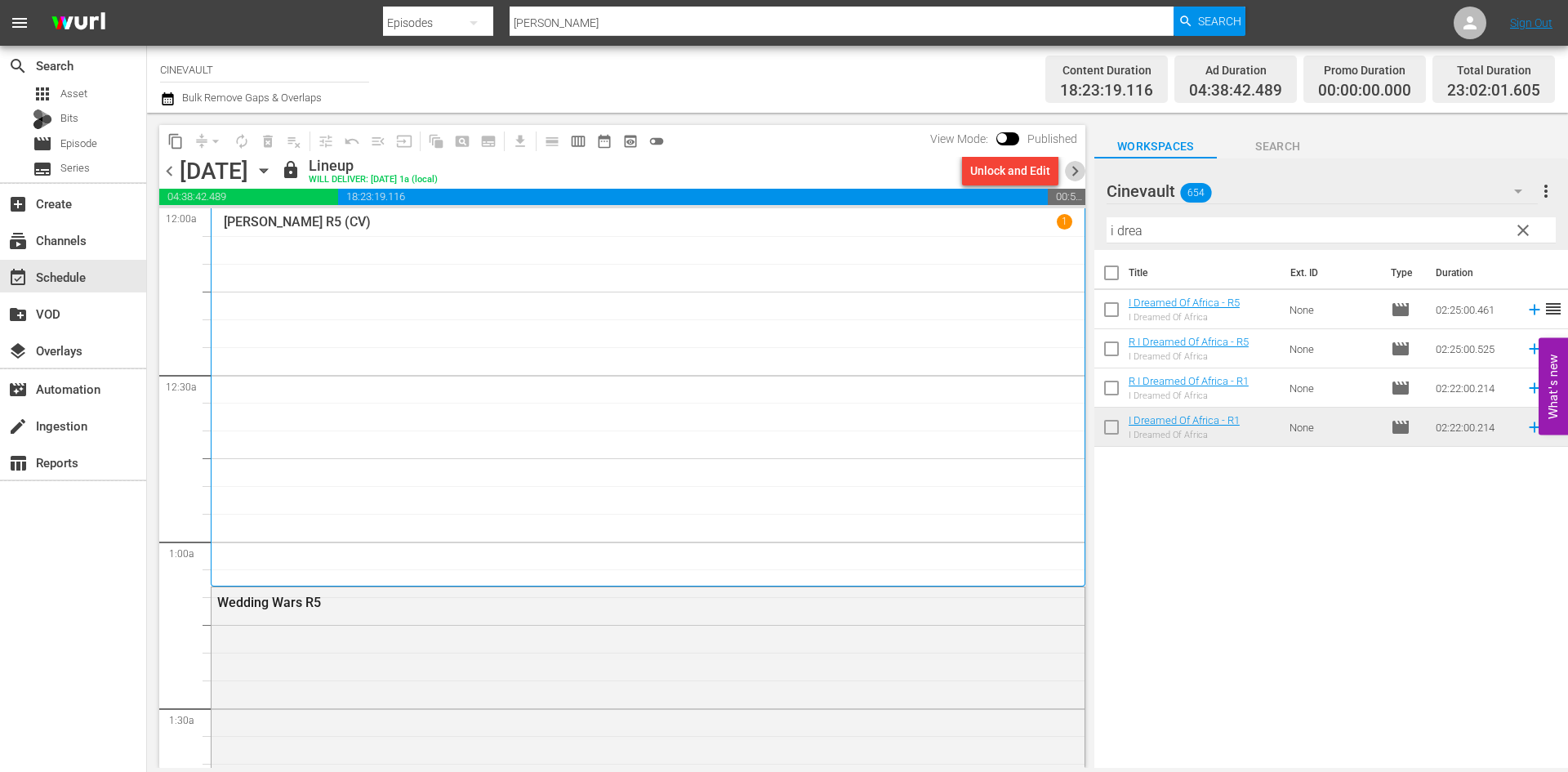
click at [1075, 172] on span "chevron_right" at bounding box center [1075, 170] width 21 height 21
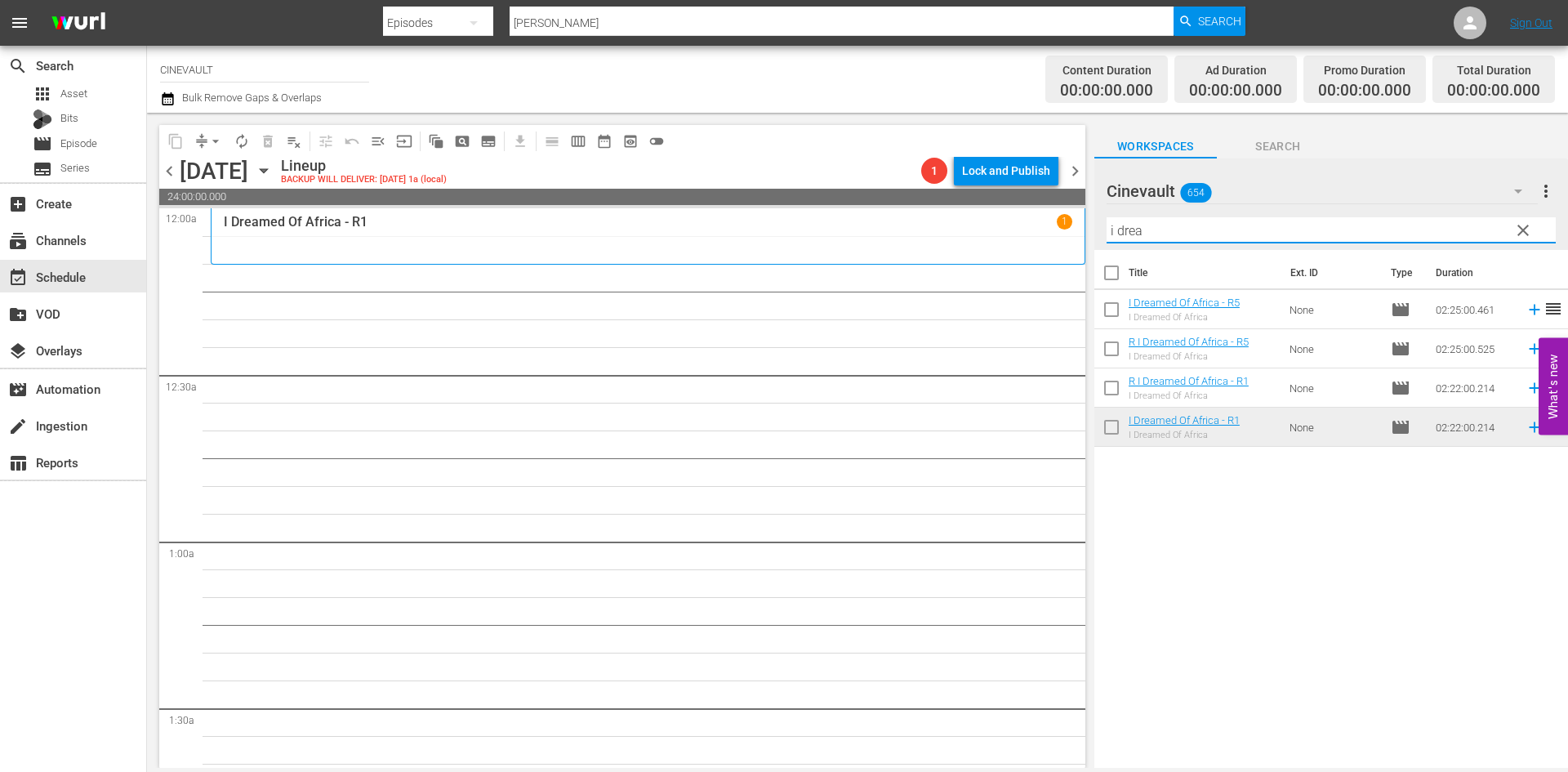
drag, startPoint x: 1179, startPoint y: 240, endPoint x: 911, endPoint y: 249, distance: 268.2
click at [911, 249] on div "content_copy compress arrow_drop_down autorenew_outlined delete_forever_outline…" at bounding box center [857, 439] width 1421 height 655
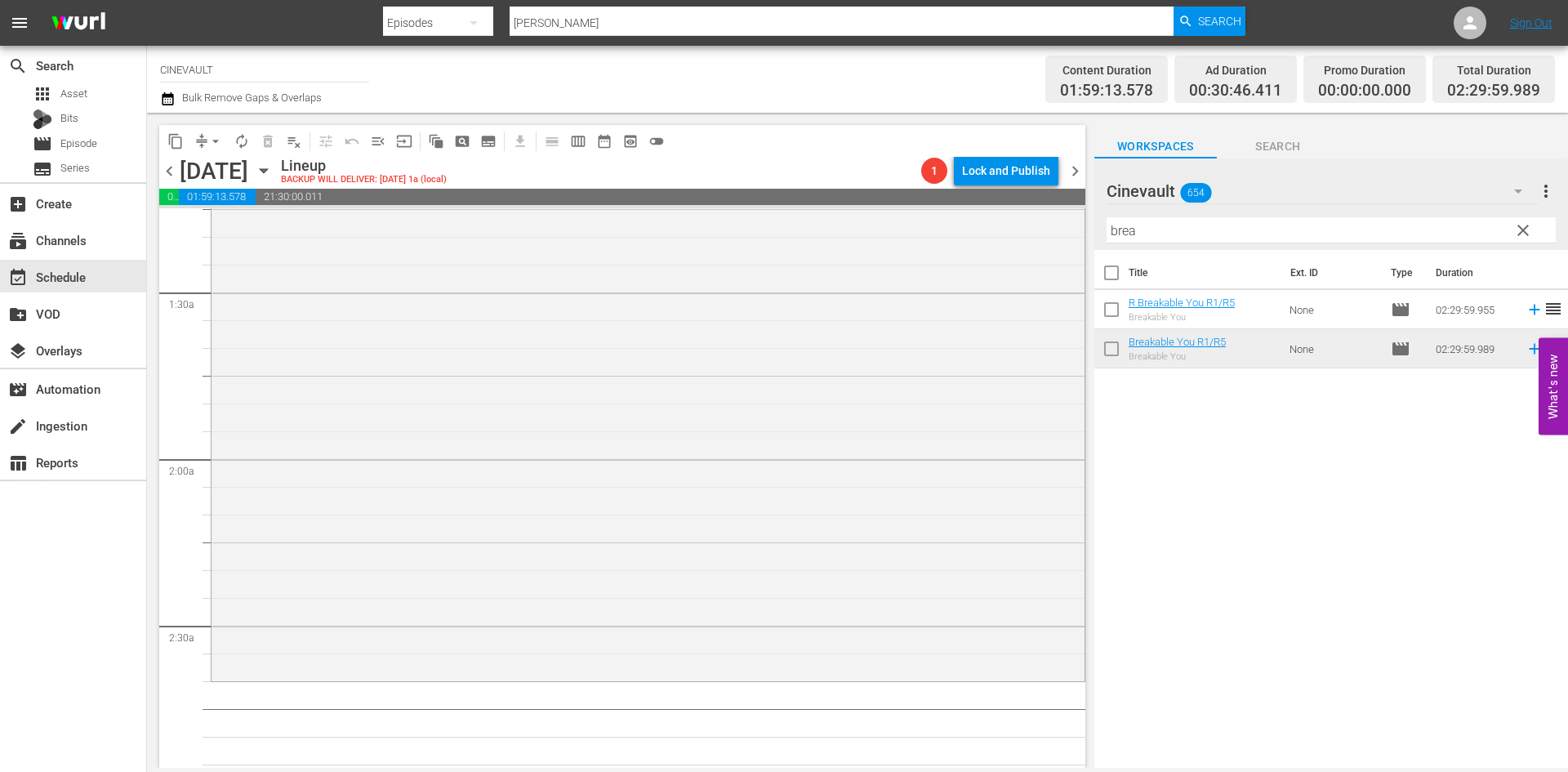
scroll to position [490, 0]
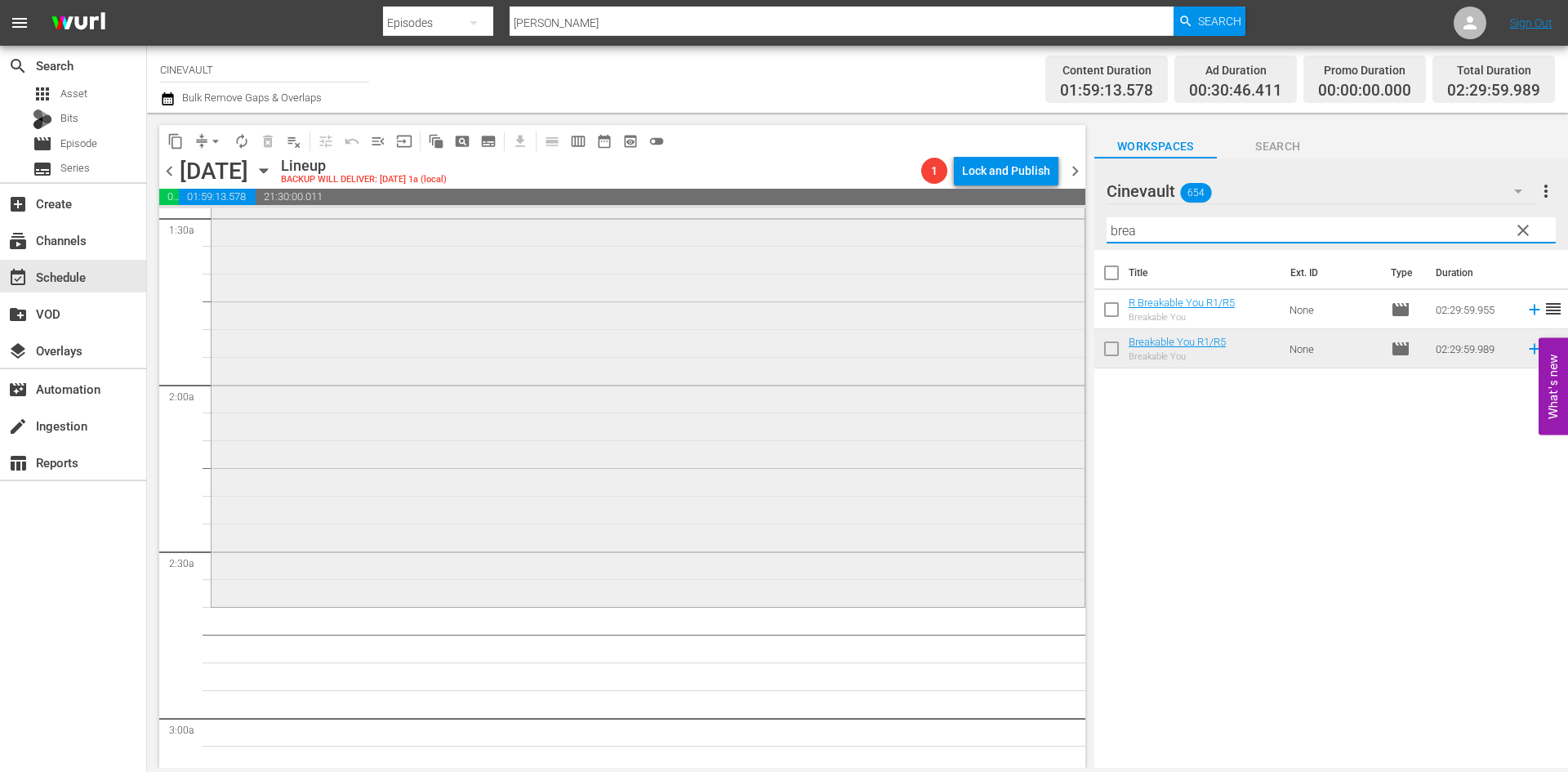
drag, startPoint x: 1158, startPoint y: 225, endPoint x: 1037, endPoint y: 219, distance: 121.1
click at [1037, 219] on div "content_copy compress arrow_drop_down autorenew_outlined delete_forever_outline…" at bounding box center [857, 439] width 1421 height 655
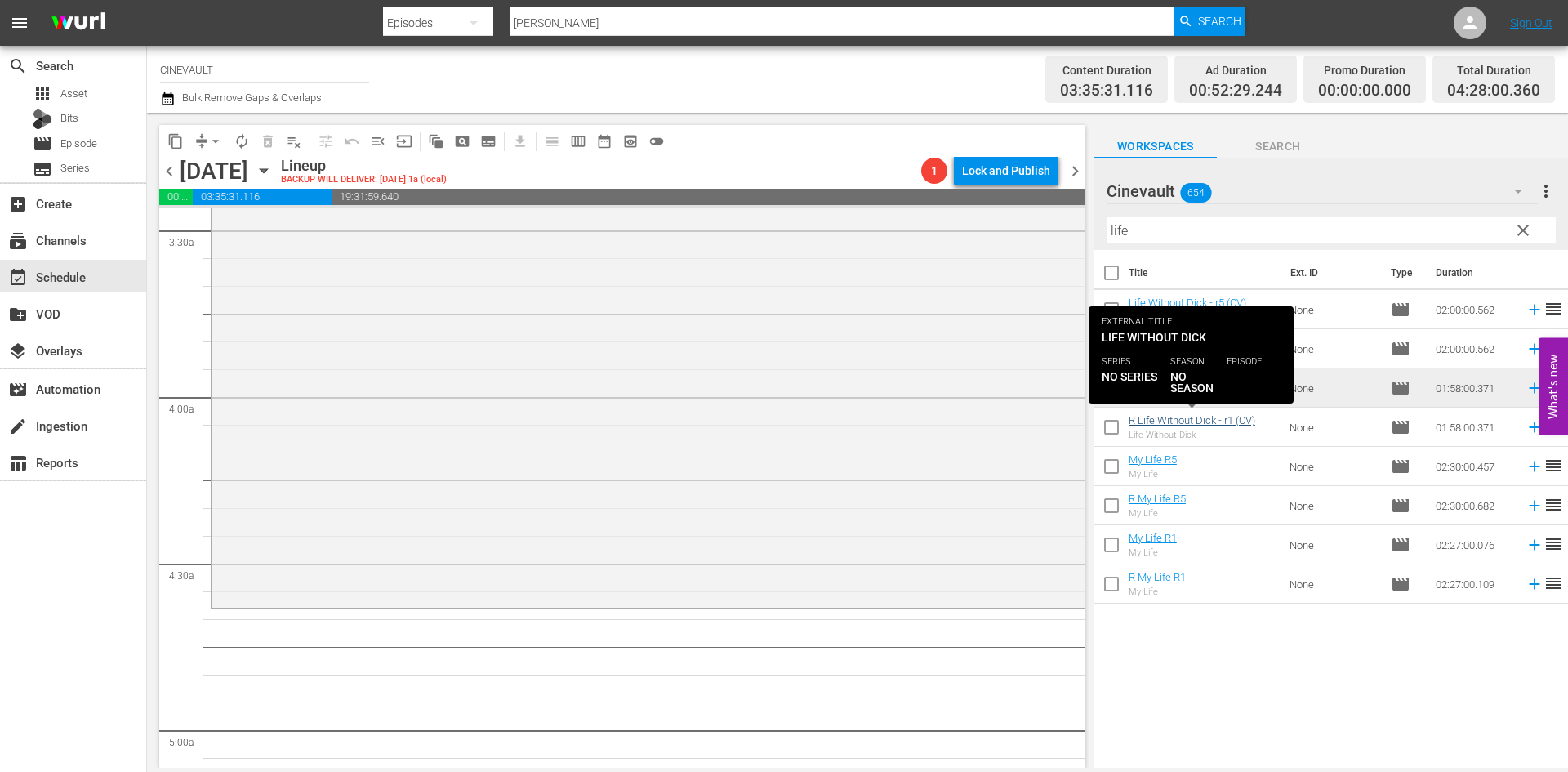
scroll to position [1225, 0]
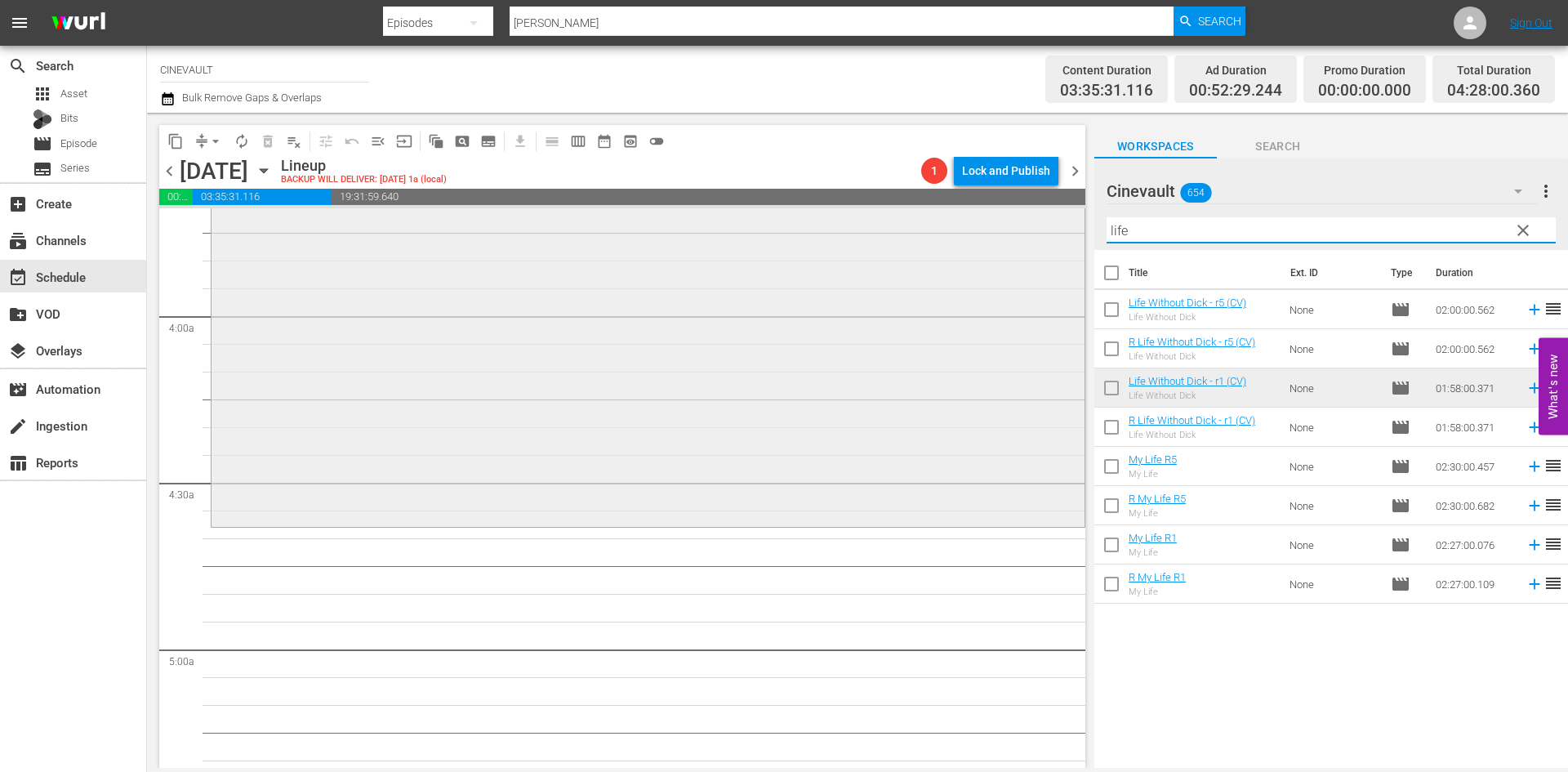
drag, startPoint x: 1188, startPoint y: 235, endPoint x: 994, endPoint y: 224, distance: 194.3
click at [994, 224] on div "content_copy compress arrow_drop_down autorenew_outlined delete_forever_outline…" at bounding box center [857, 439] width 1421 height 655
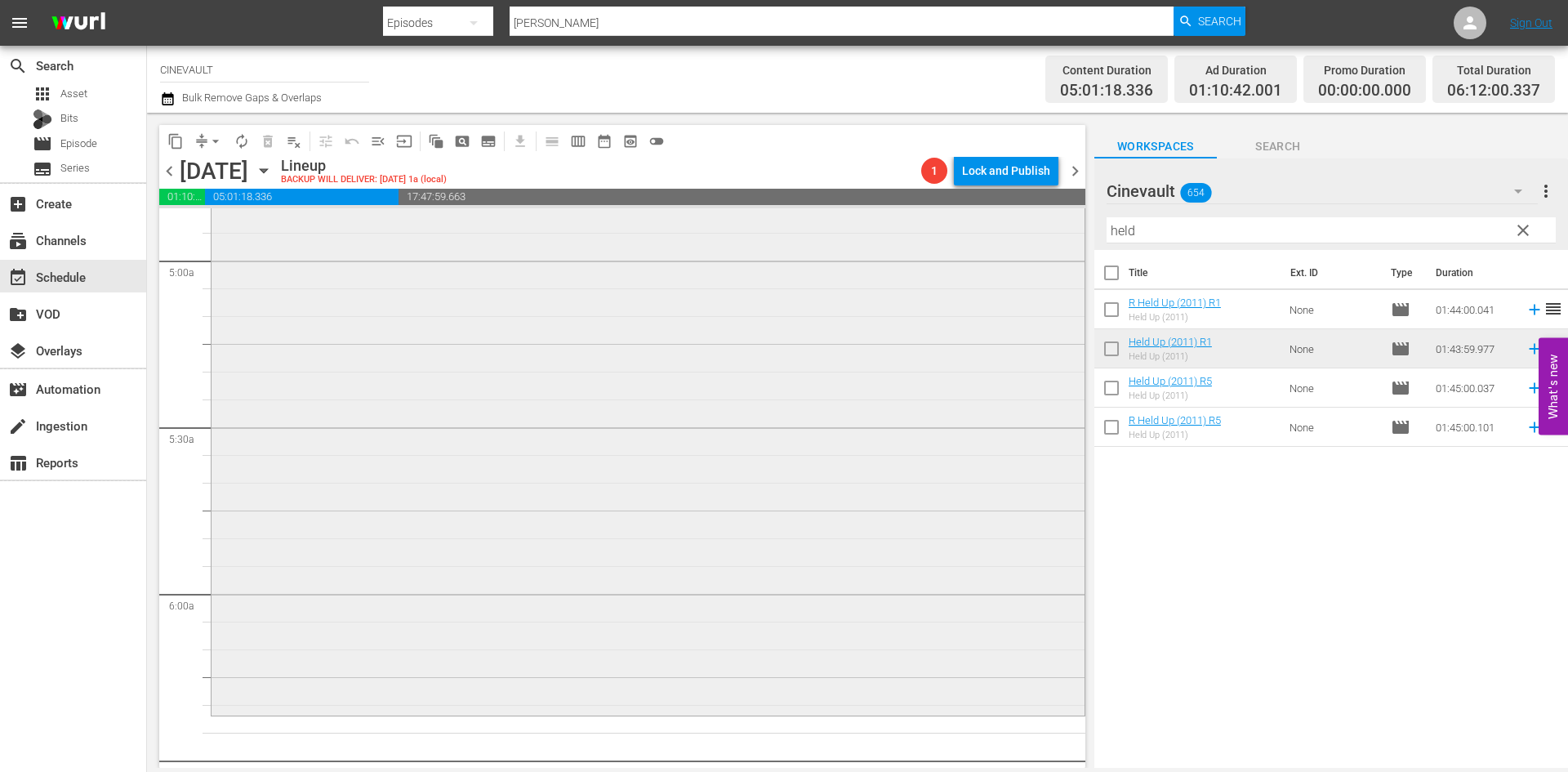
scroll to position [1796, 0]
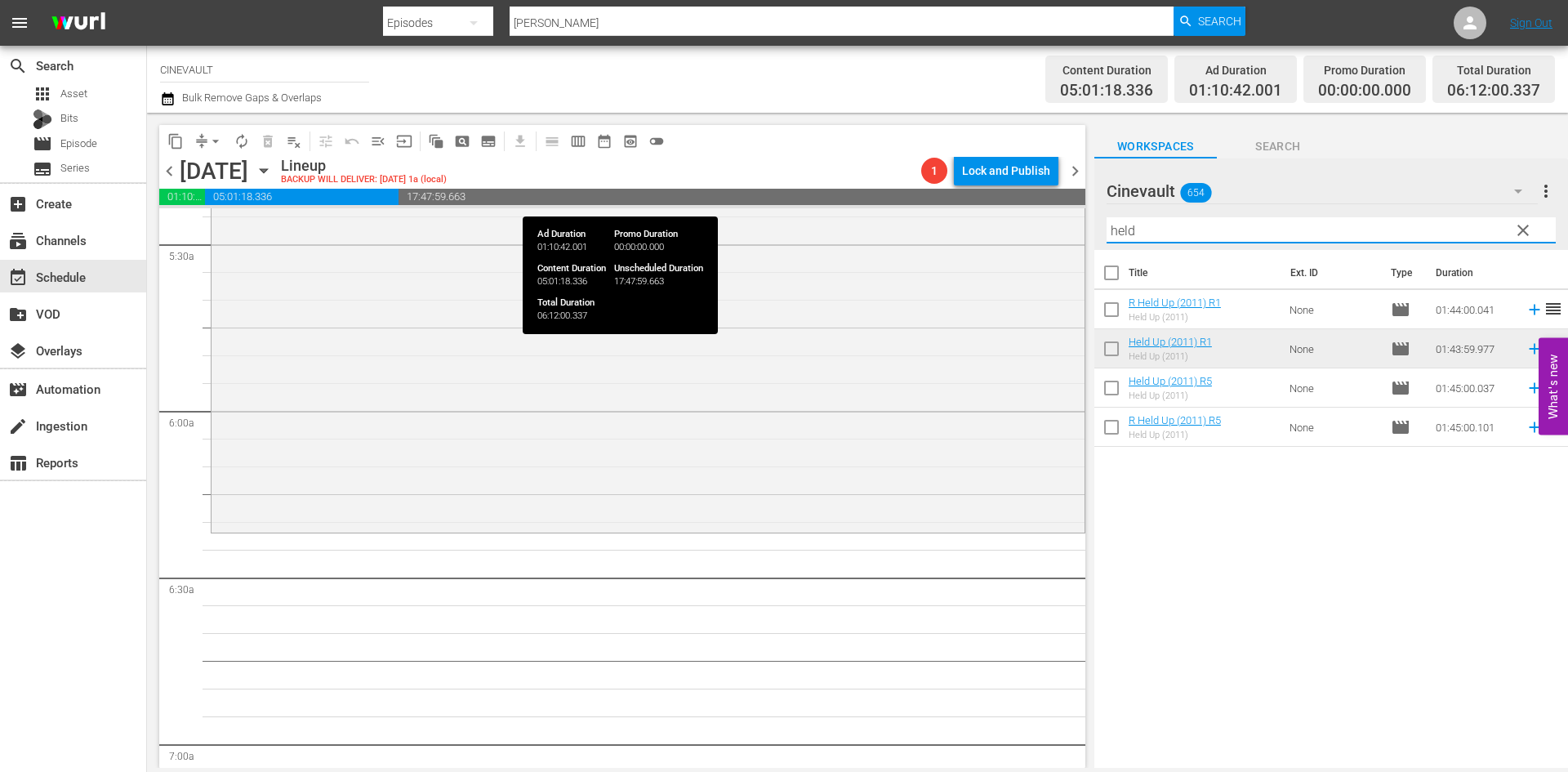
drag, startPoint x: 1189, startPoint y: 225, endPoint x: 1058, endPoint y: 196, distance: 134.2
click at [1058, 196] on div "content_copy compress arrow_drop_down autorenew_outlined delete_forever_outline…" at bounding box center [857, 439] width 1421 height 655
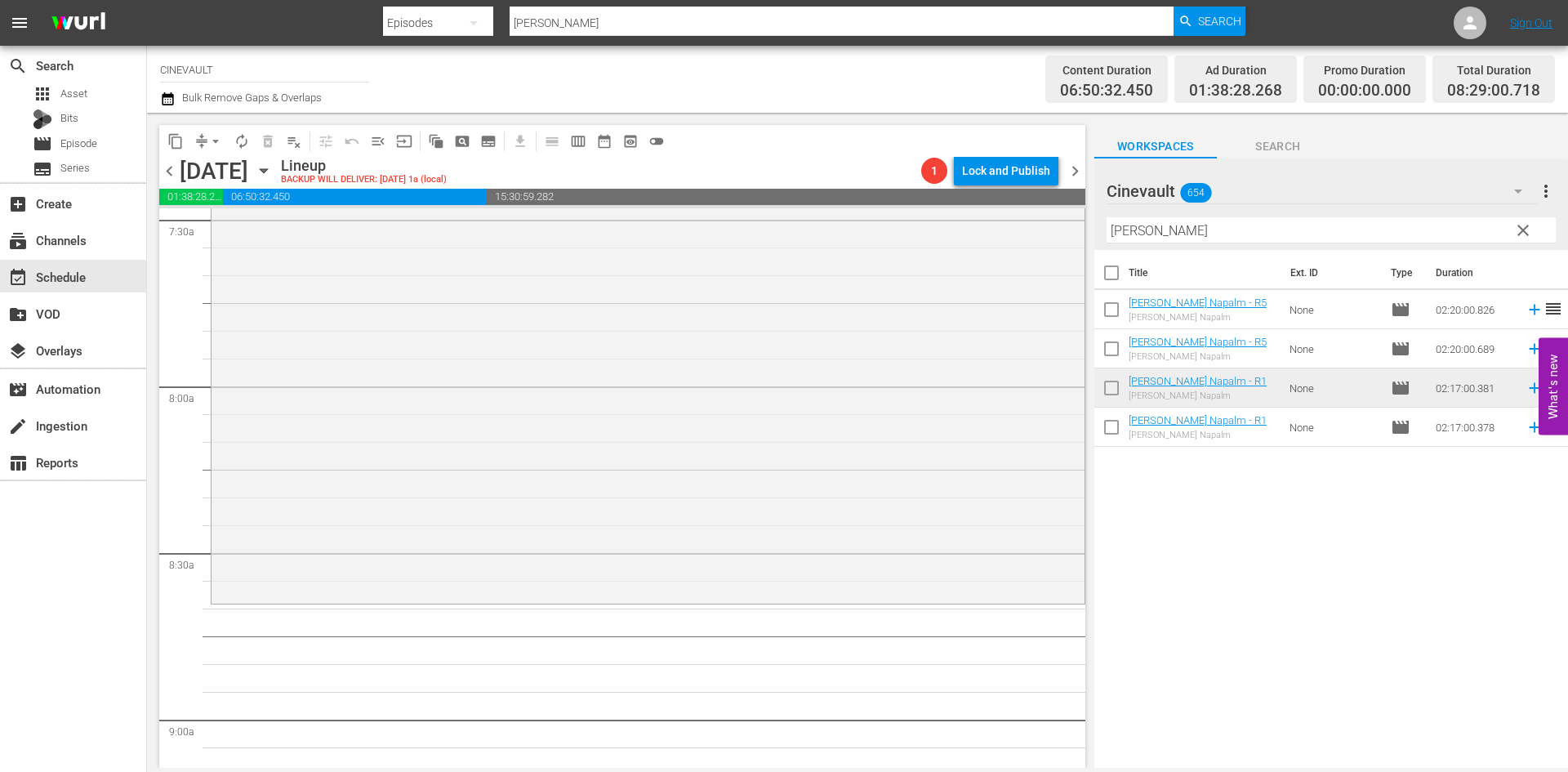
scroll to position [2531, 0]
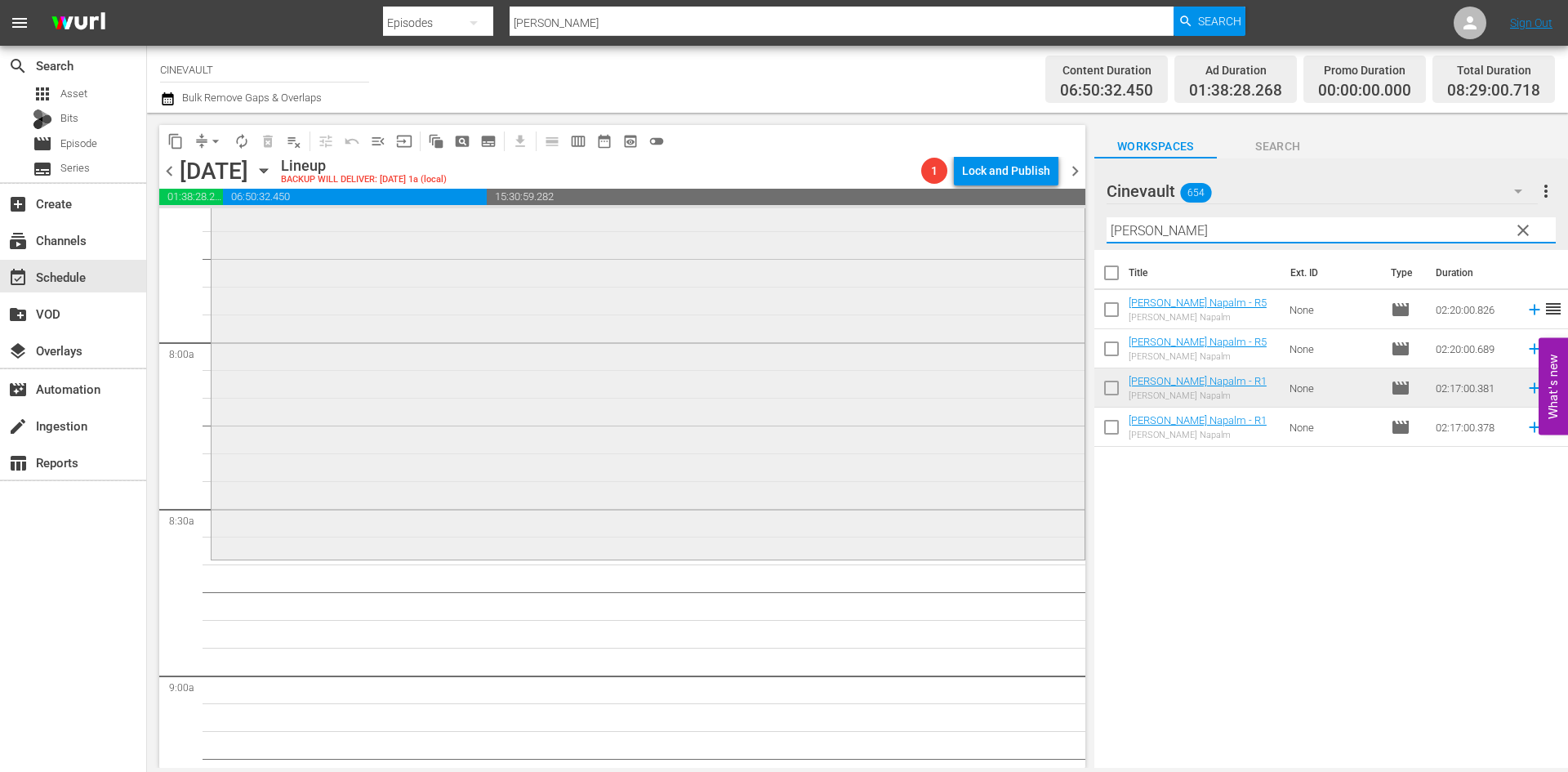
drag, startPoint x: 1168, startPoint y: 233, endPoint x: 1039, endPoint y: 221, distance: 129.6
click at [1039, 221] on div "content_copy compress arrow_drop_down autorenew_outlined delete_forever_outline…" at bounding box center [857, 439] width 1421 height 655
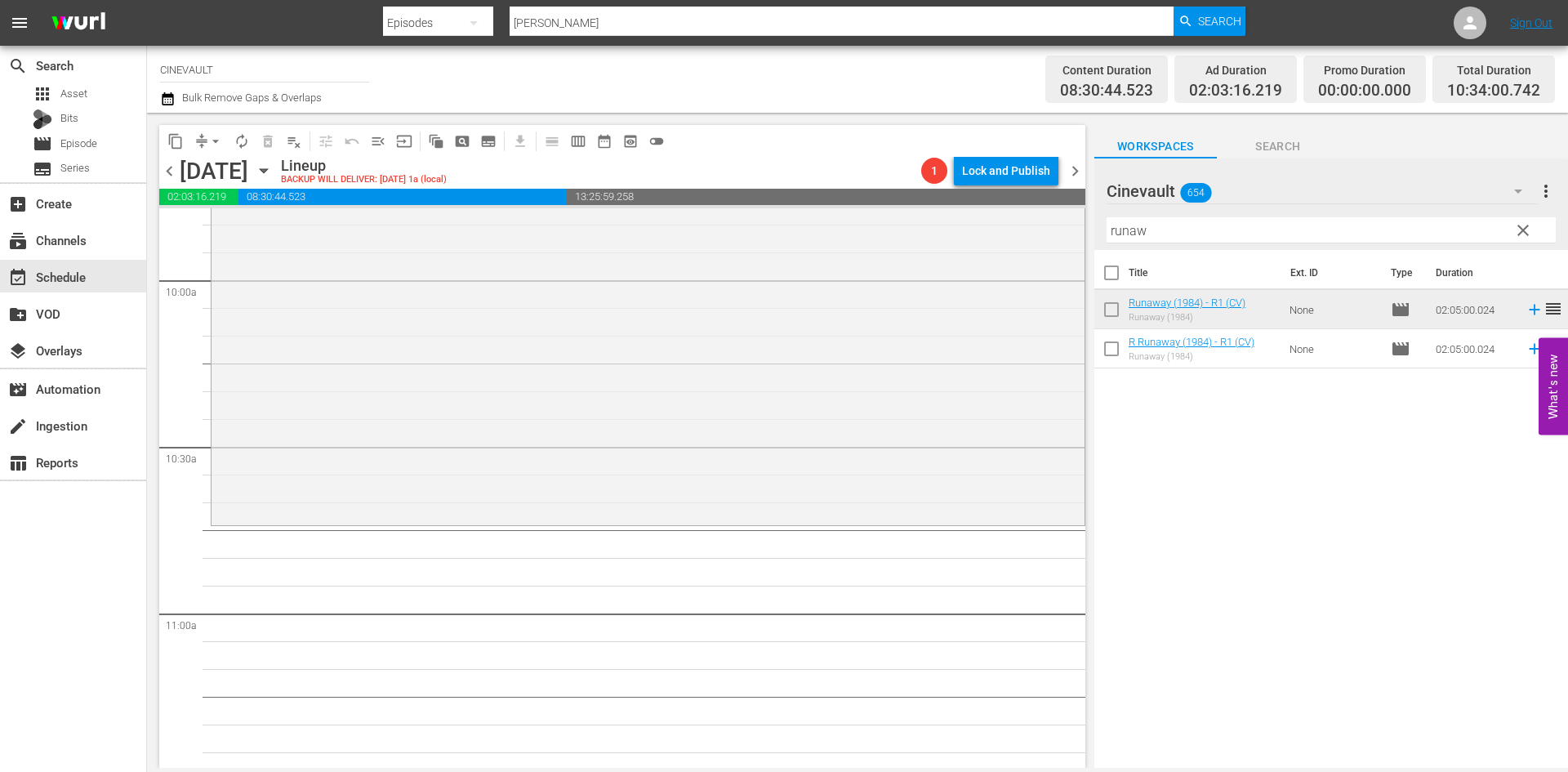
scroll to position [3266, 0]
drag, startPoint x: 1167, startPoint y: 238, endPoint x: 912, endPoint y: 264, distance: 256.3
click at [912, 264] on div "content_copy compress arrow_drop_down autorenew_outlined delete_forever_outline…" at bounding box center [857, 439] width 1421 height 655
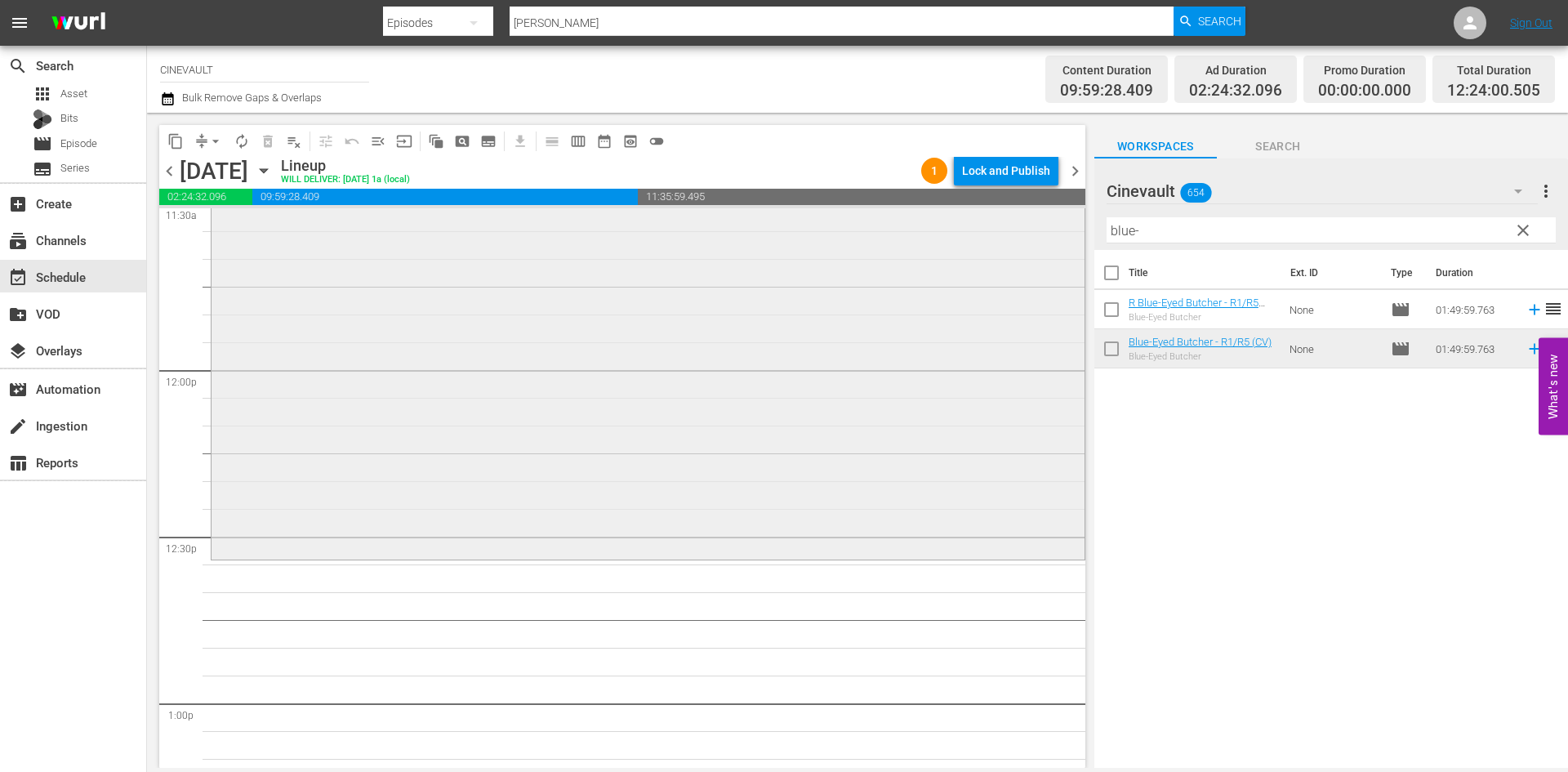
scroll to position [3837, 0]
drag, startPoint x: 1177, startPoint y: 239, endPoint x: 1025, endPoint y: 247, distance: 152.2
click at [1025, 247] on div "content_copy compress arrow_drop_down autorenew_outlined delete_forever_outline…" at bounding box center [857, 439] width 1421 height 655
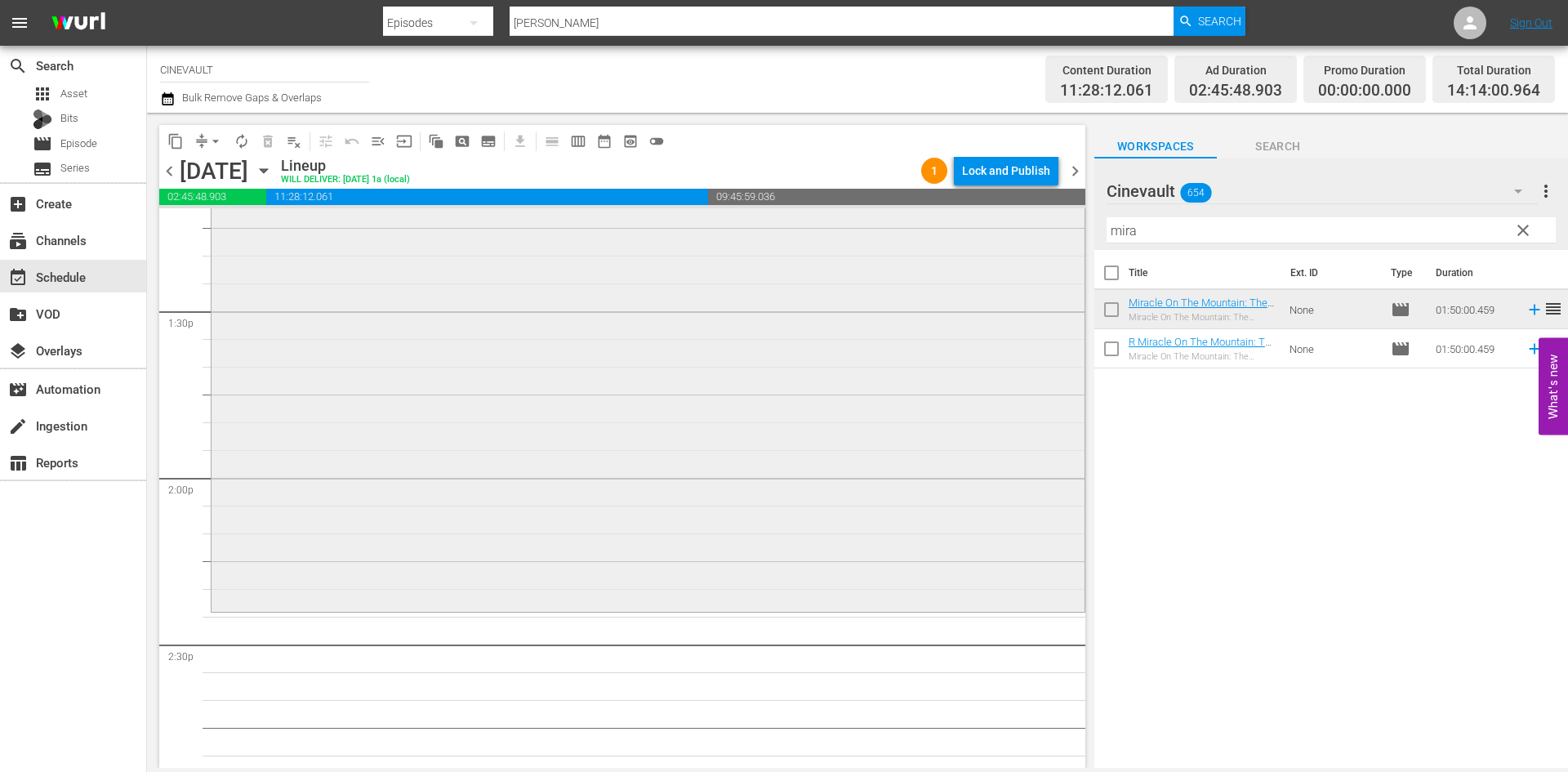
scroll to position [4410, 0]
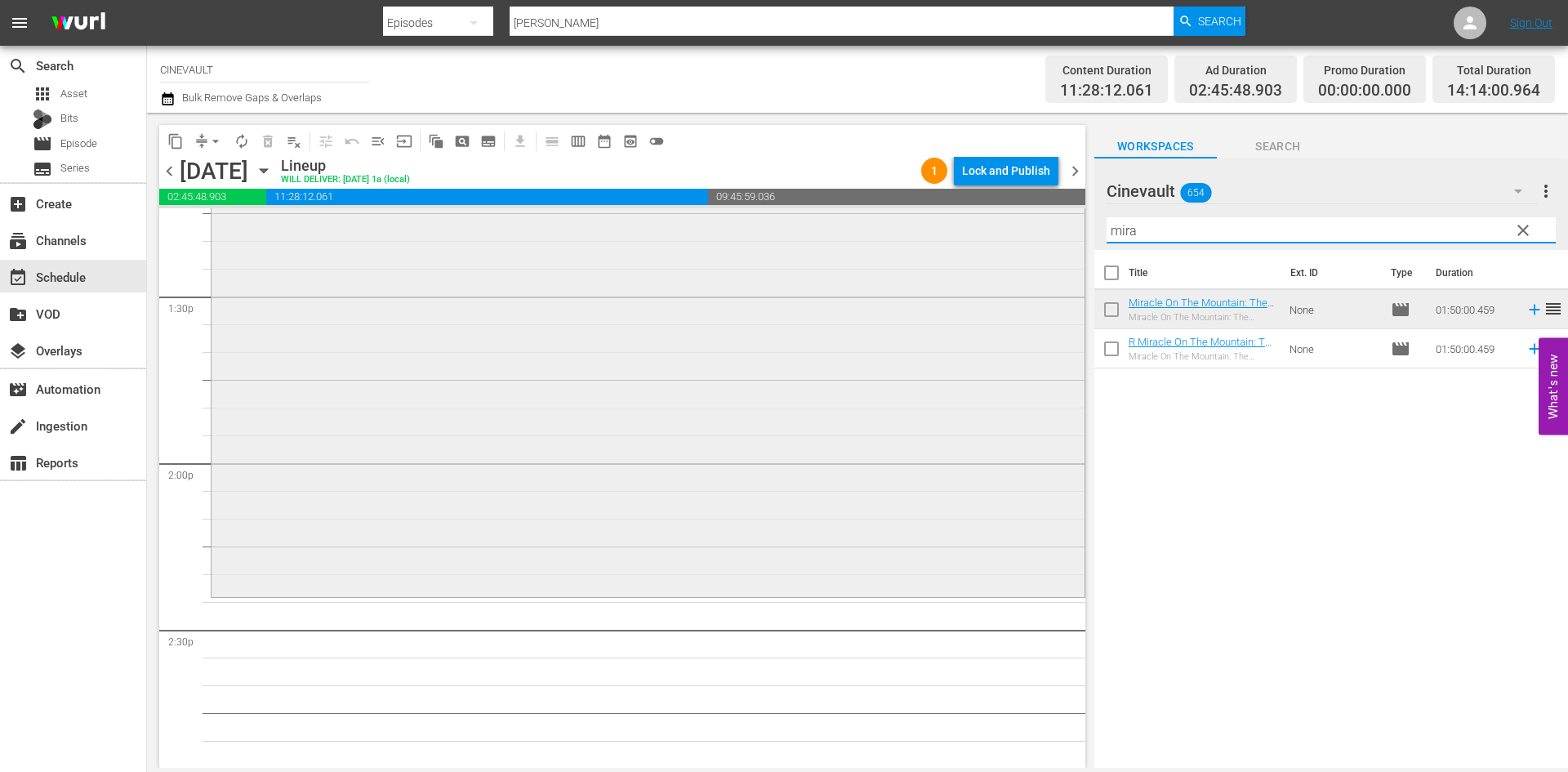
drag, startPoint x: 1165, startPoint y: 222, endPoint x: 999, endPoint y: 240, distance: 167.0
click at [999, 240] on div "content_copy compress arrow_drop_down autorenew_outlined delete_forever_outline…" at bounding box center [857, 439] width 1421 height 655
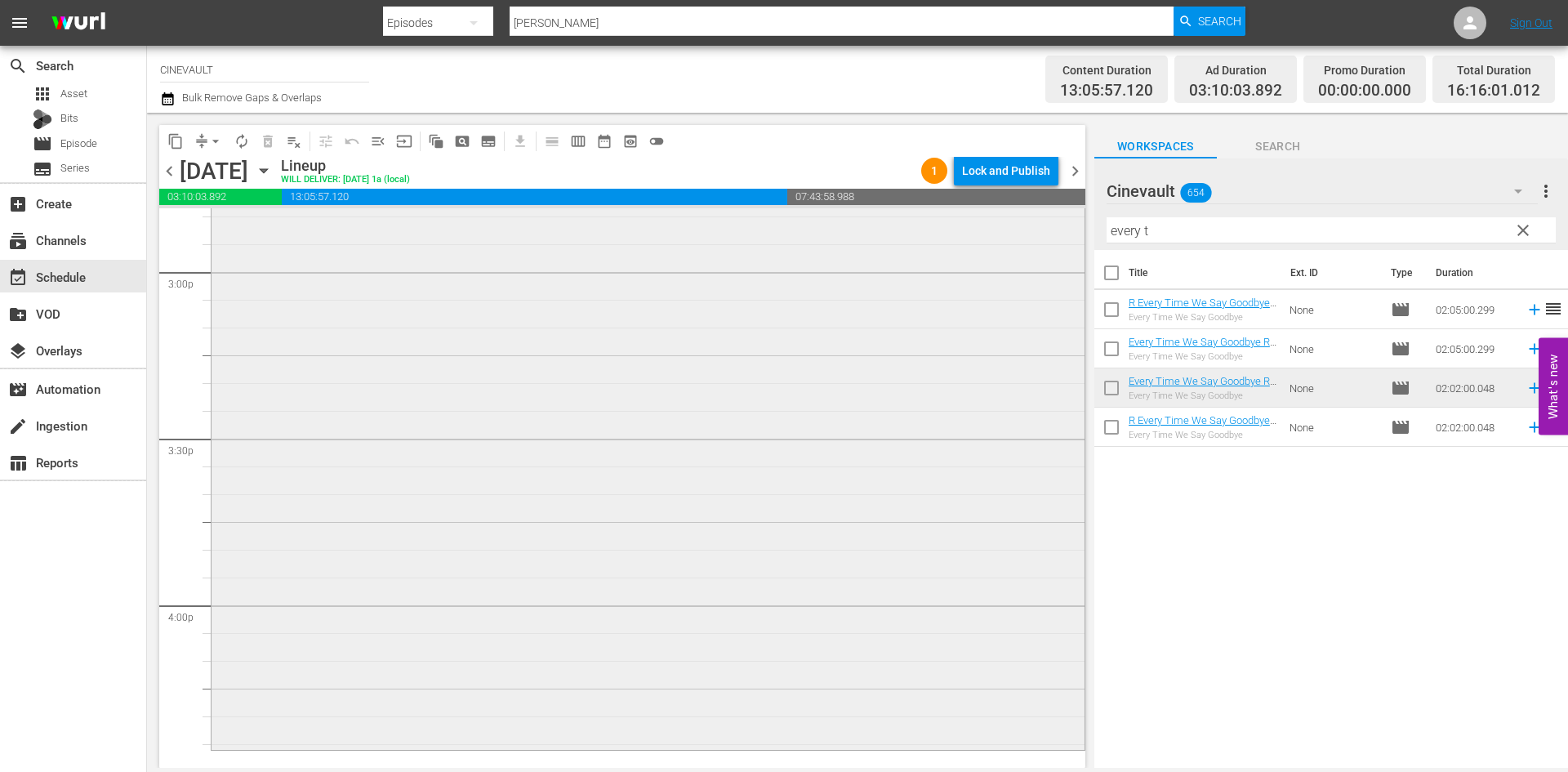
scroll to position [5063, 0]
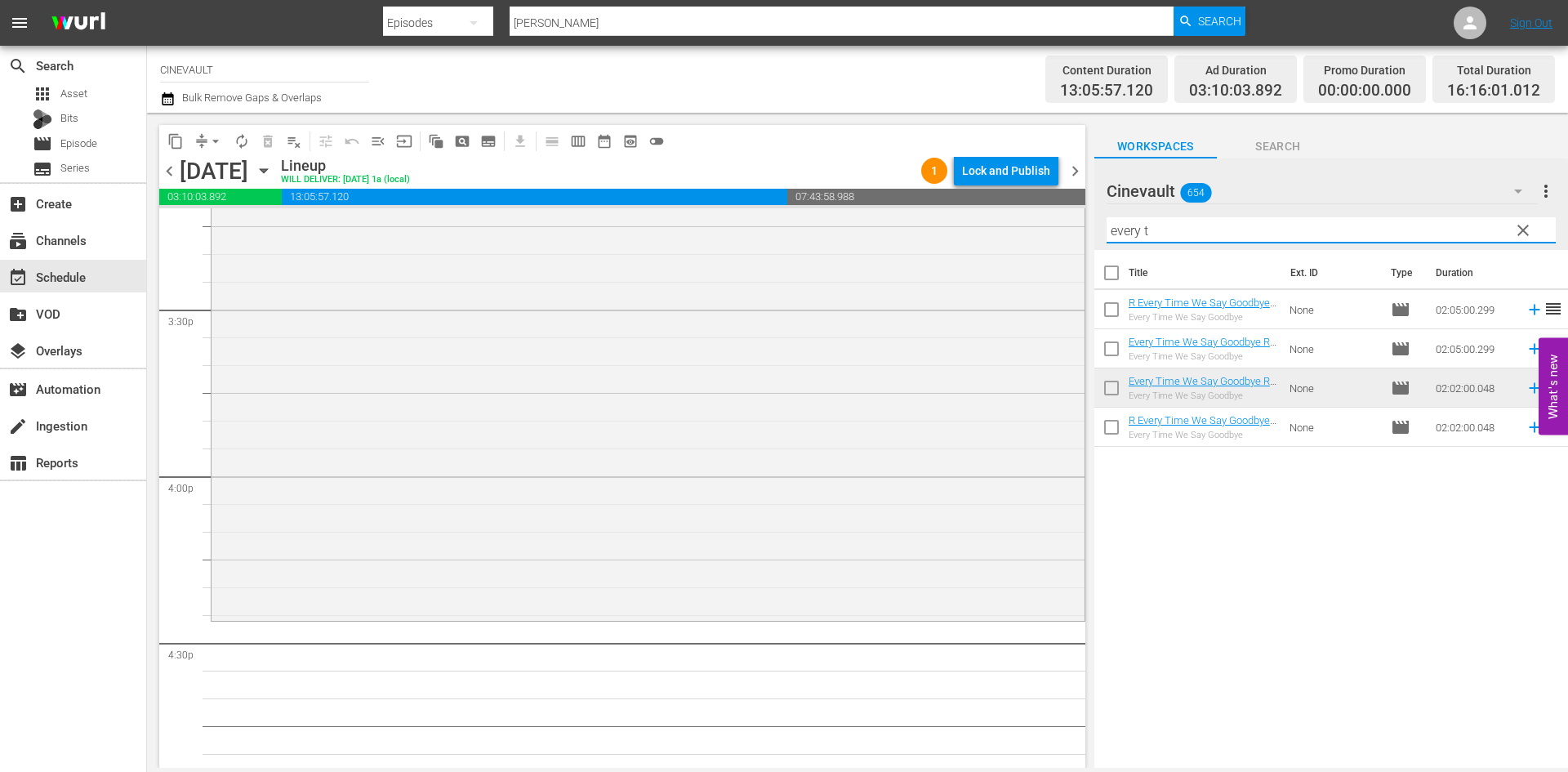
drag, startPoint x: 1202, startPoint y: 221, endPoint x: 1066, endPoint y: 201, distance: 137.5
click at [1066, 201] on div "content_copy compress arrow_drop_down autorenew_outlined delete_forever_outline…" at bounding box center [857, 439] width 1421 height 655
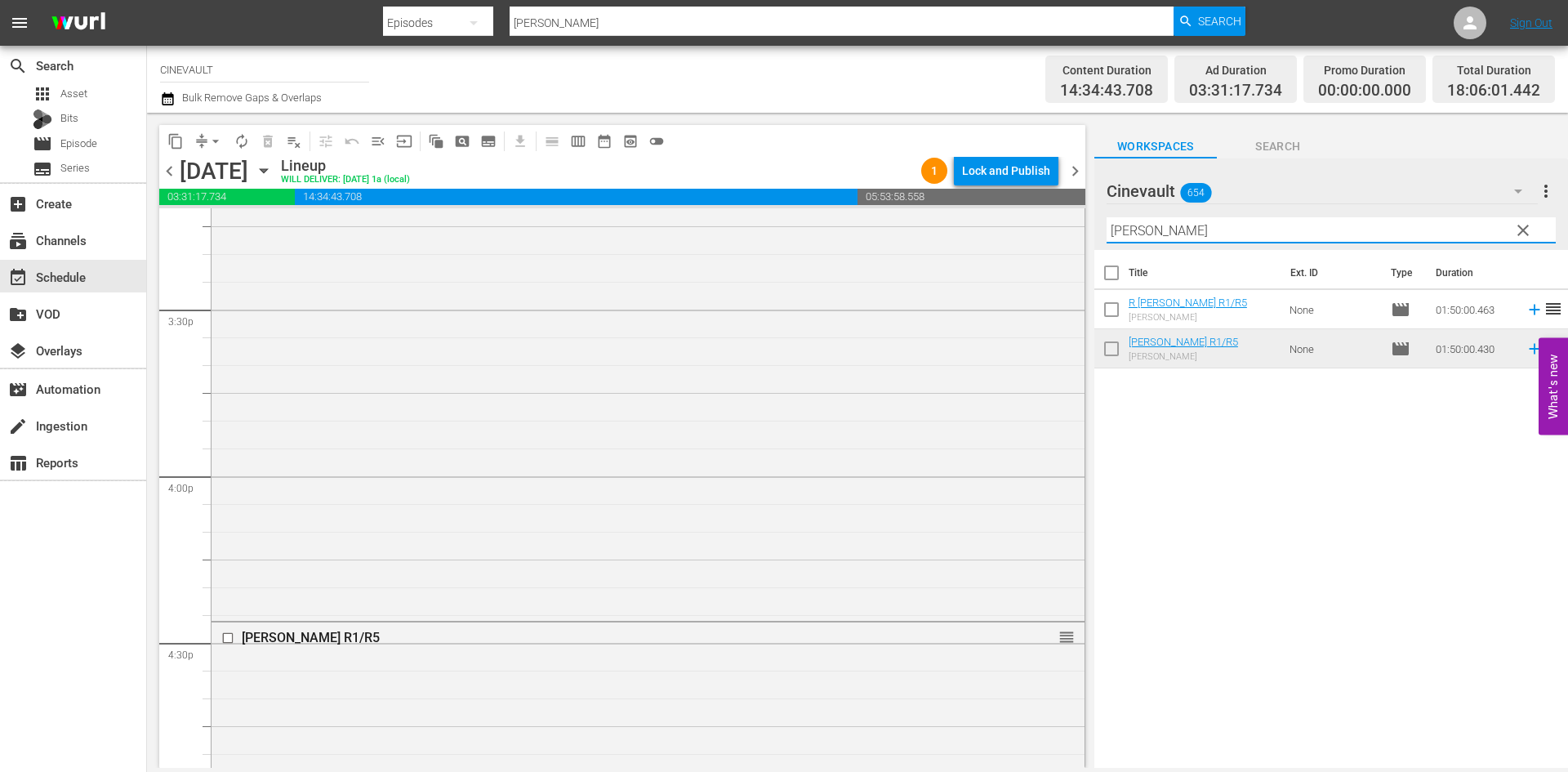
drag, startPoint x: 1220, startPoint y: 232, endPoint x: 1130, endPoint y: 231, distance: 90.0
click at [1130, 231] on input "[PERSON_NAME]" at bounding box center [1331, 230] width 449 height 26
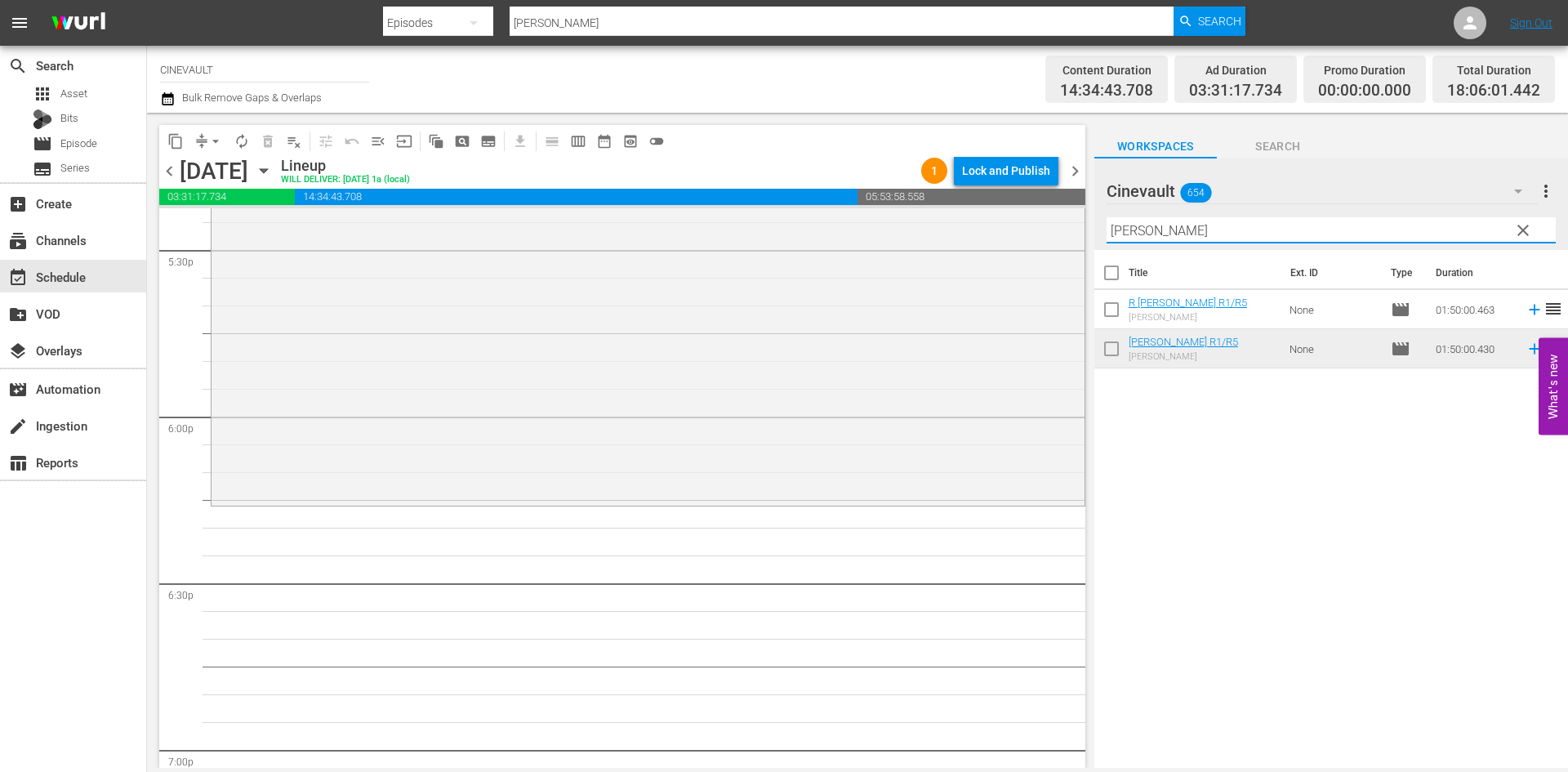
scroll to position [5797, 0]
click at [1185, 236] on input "[PERSON_NAME]" at bounding box center [1331, 230] width 449 height 26
drag, startPoint x: 1185, startPoint y: 236, endPoint x: 895, endPoint y: 224, distance: 290.2
click at [895, 224] on div "content_copy compress arrow_drop_down autorenew_outlined delete_forever_outline…" at bounding box center [857, 439] width 1421 height 655
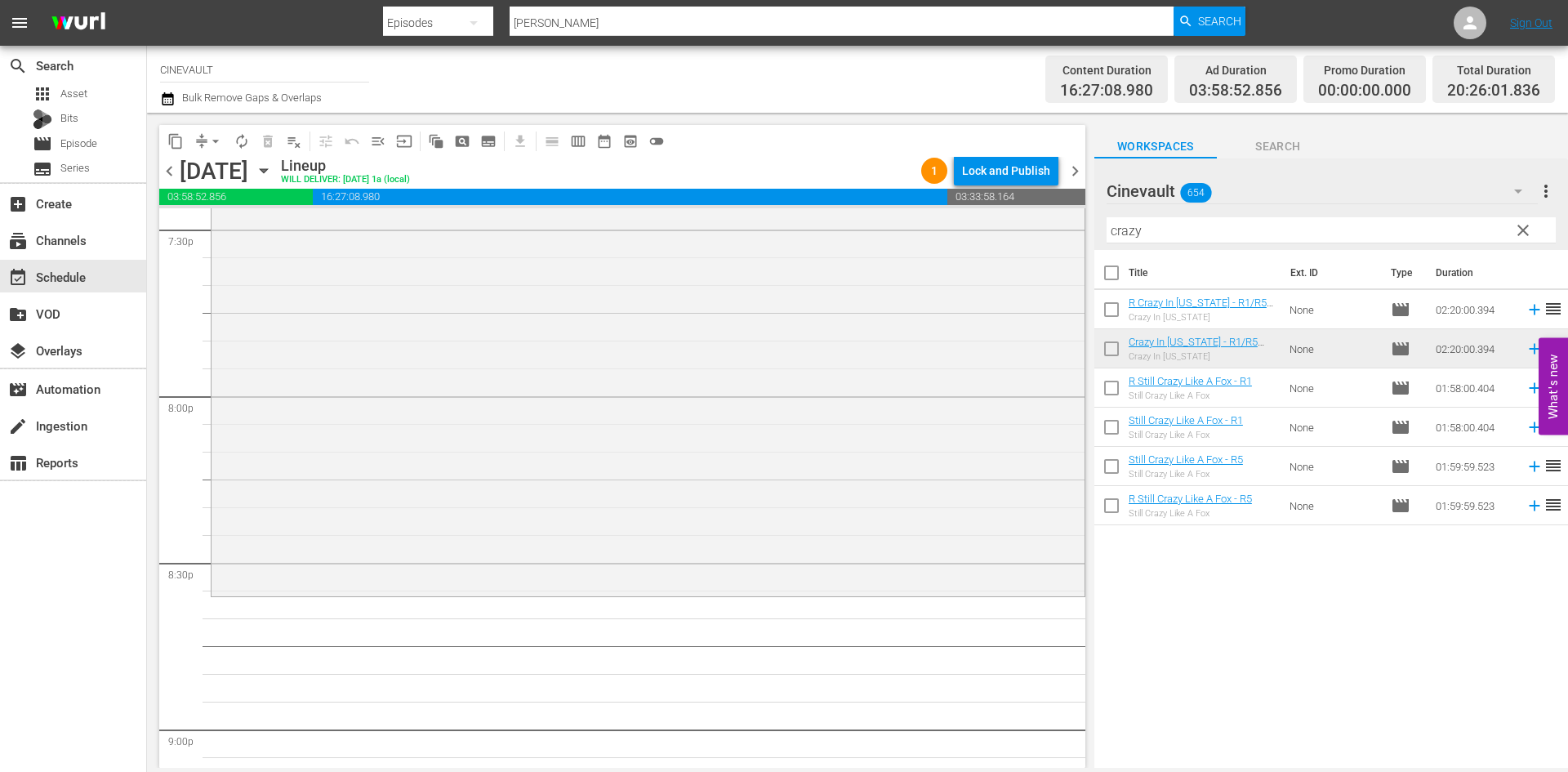
scroll to position [6532, 0]
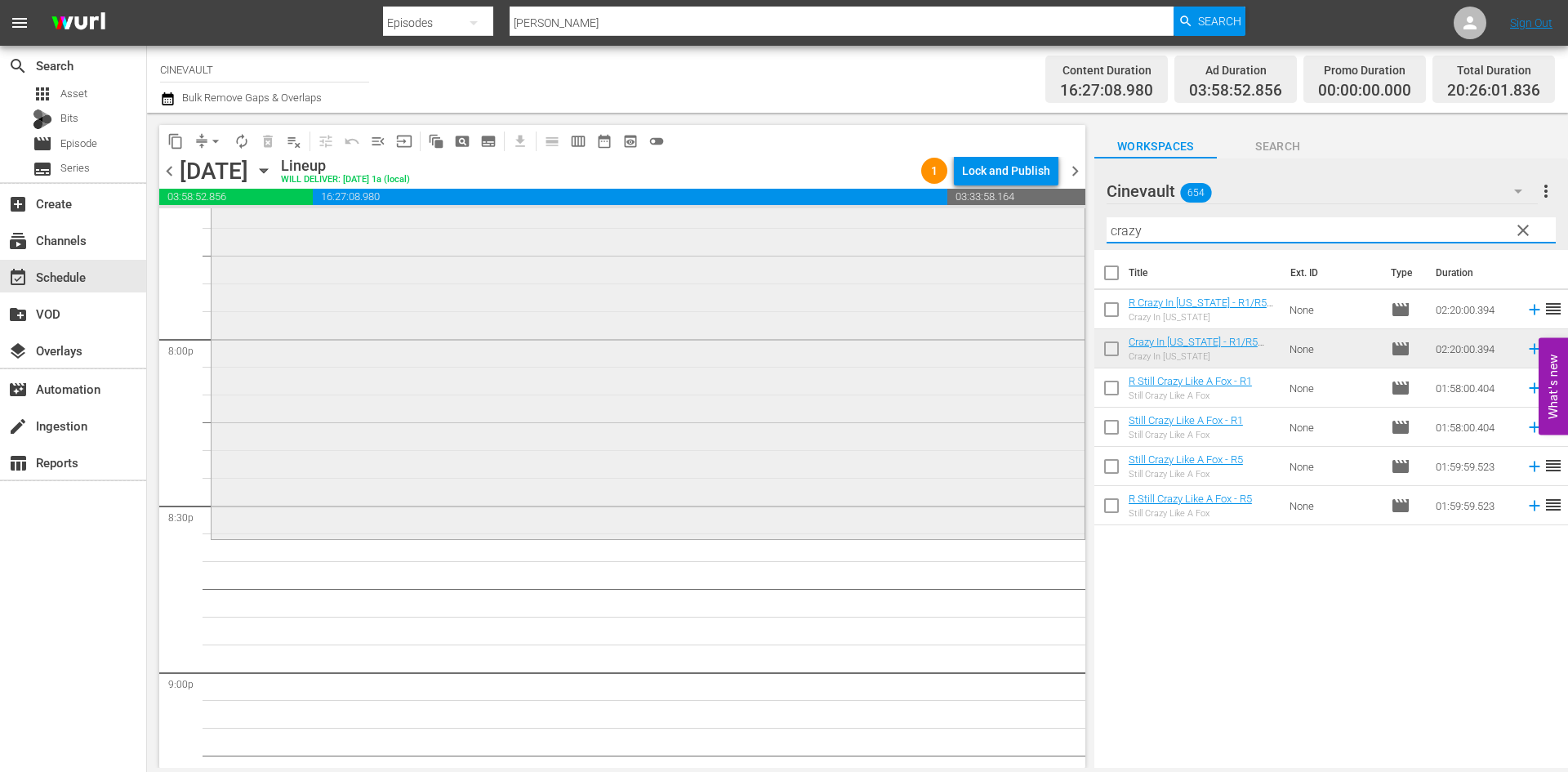
drag, startPoint x: 1208, startPoint y: 240, endPoint x: 957, endPoint y: 231, distance: 251.2
click at [957, 231] on div "content_copy compress arrow_drop_down autorenew_outlined delete_forever_outline…" at bounding box center [857, 439] width 1421 height 655
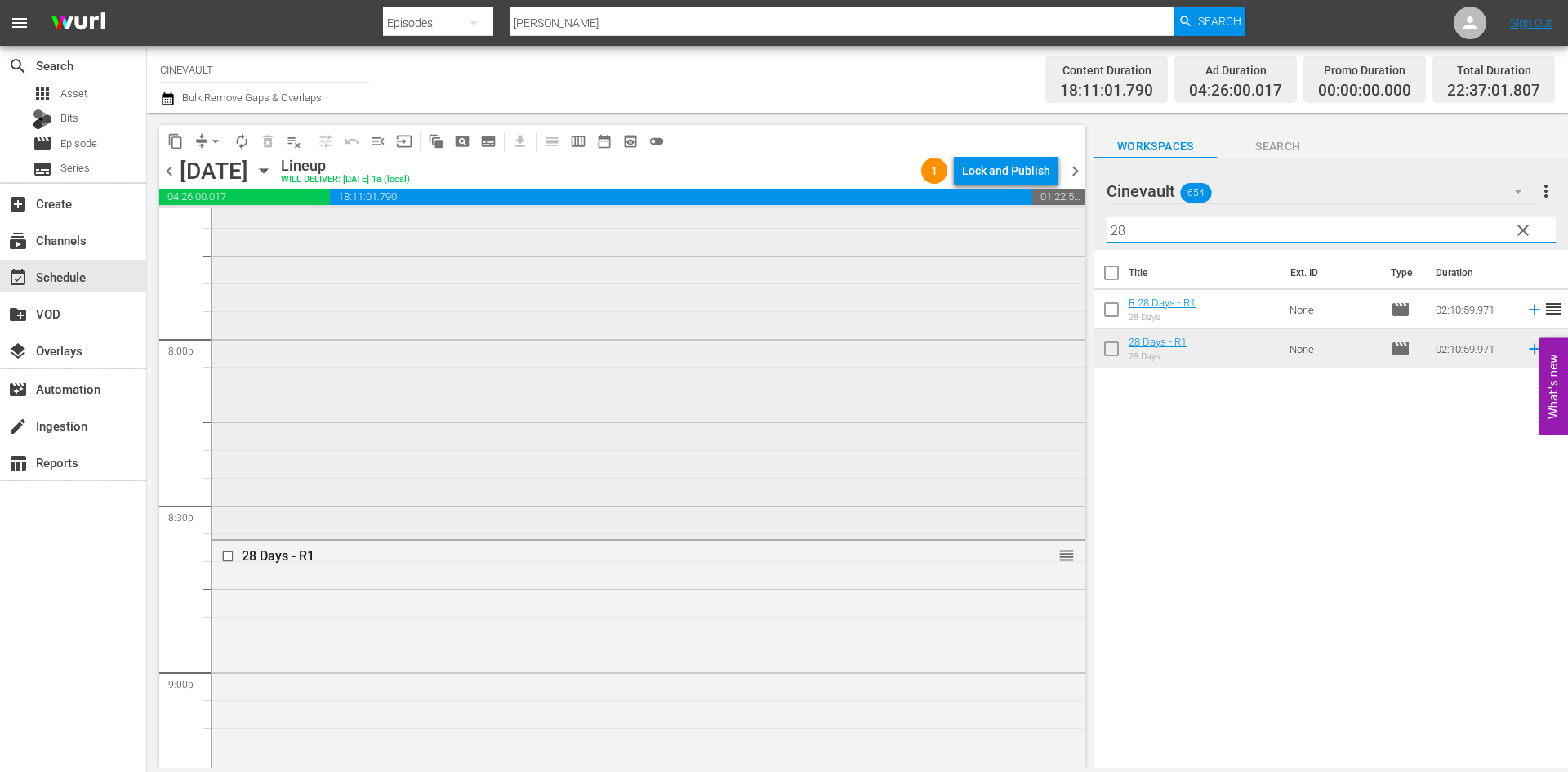
drag, startPoint x: 1170, startPoint y: 230, endPoint x: 1000, endPoint y: 250, distance: 171.2
click at [1000, 250] on div "content_copy compress arrow_drop_down autorenew_outlined delete_forever_outline…" at bounding box center [857, 439] width 1421 height 655
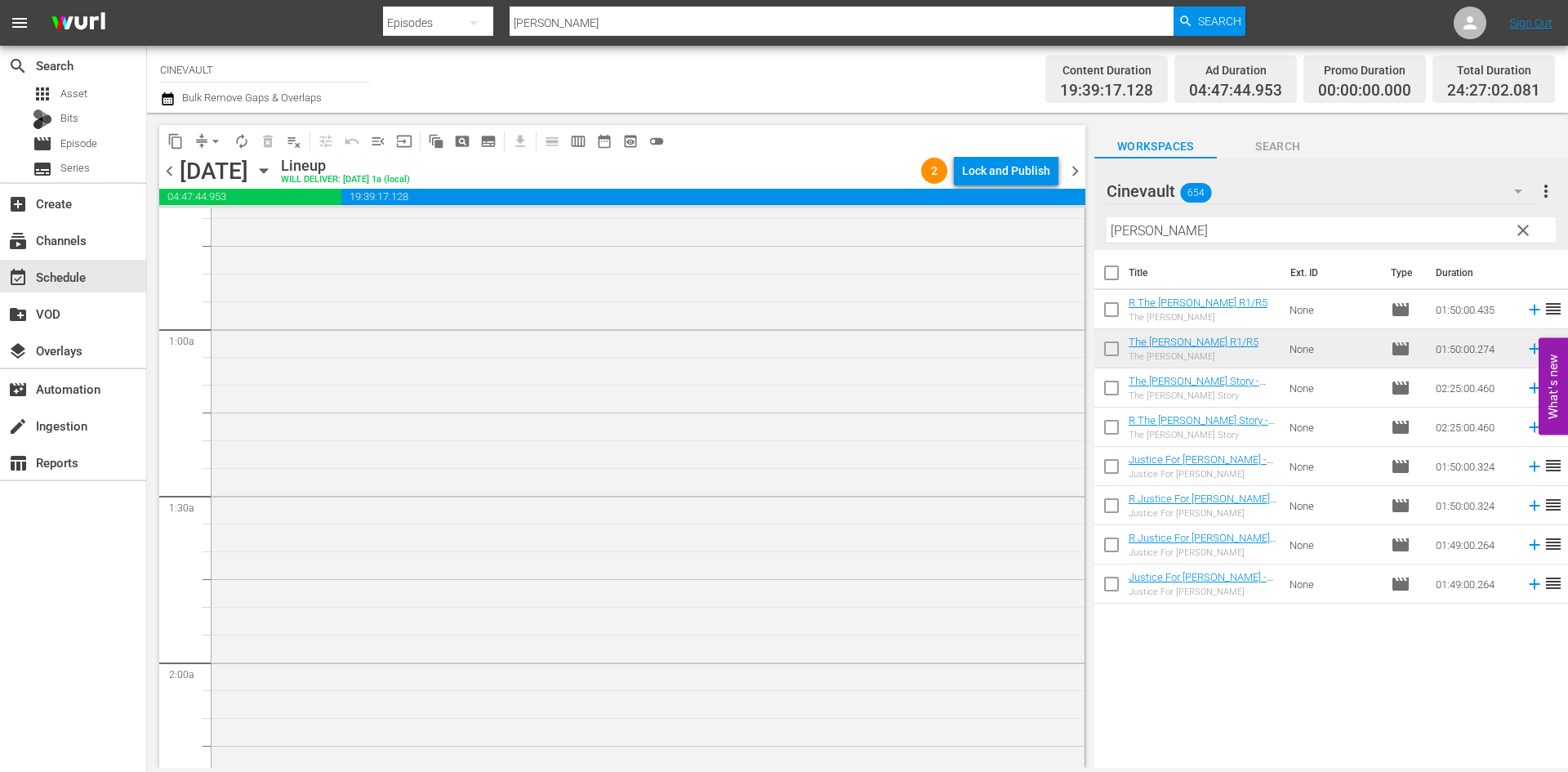
scroll to position [0, 0]
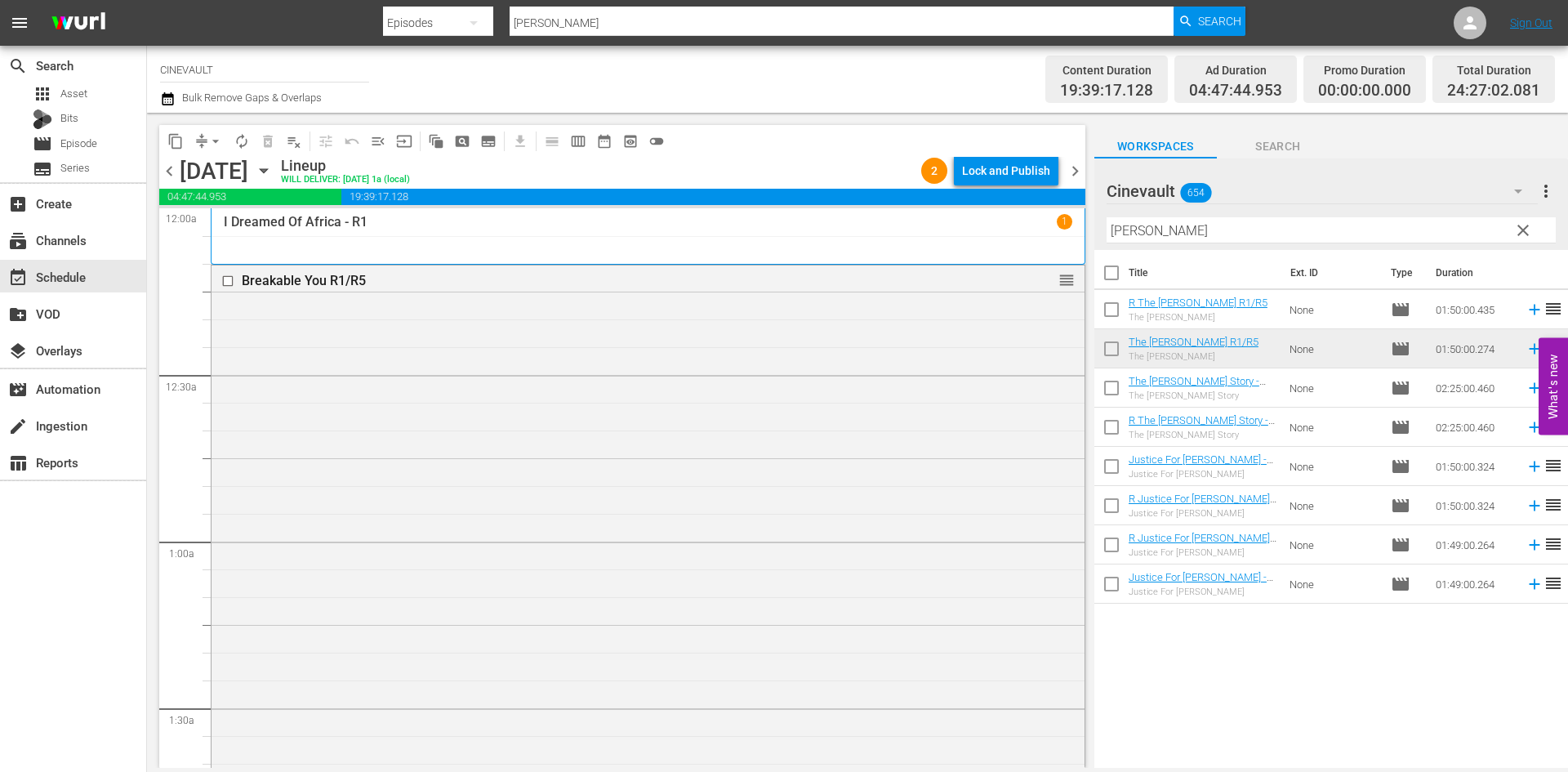
click at [1044, 156] on div "content_copy compress arrow_drop_down autorenew_outlined delete_forever_outline…" at bounding box center [623, 141] width 926 height 32
click at [1043, 161] on div "Lock and Publish" at bounding box center [1006, 170] width 88 height 29
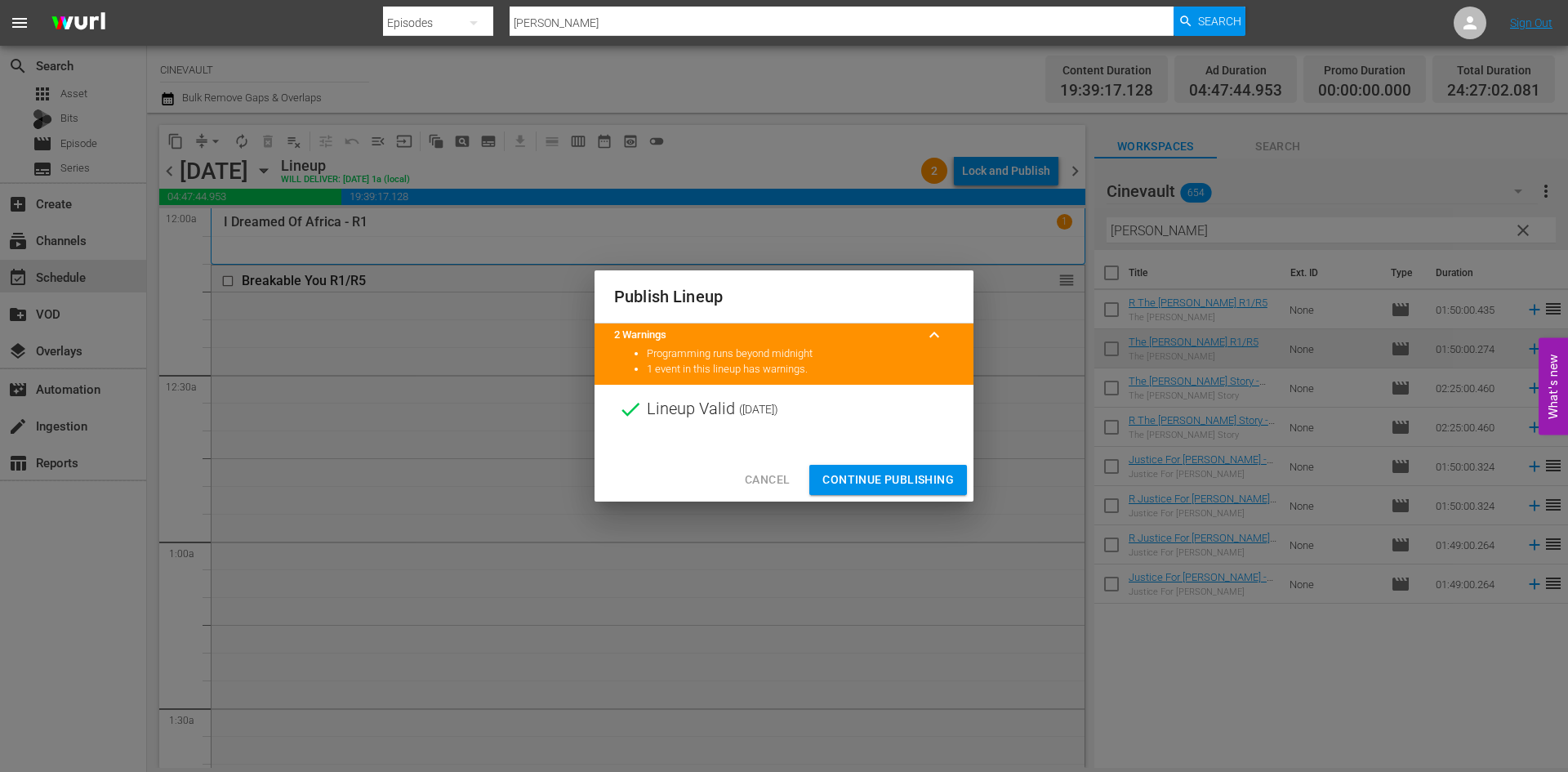
click at [914, 482] on span "Continue Publishing" at bounding box center [888, 479] width 131 height 21
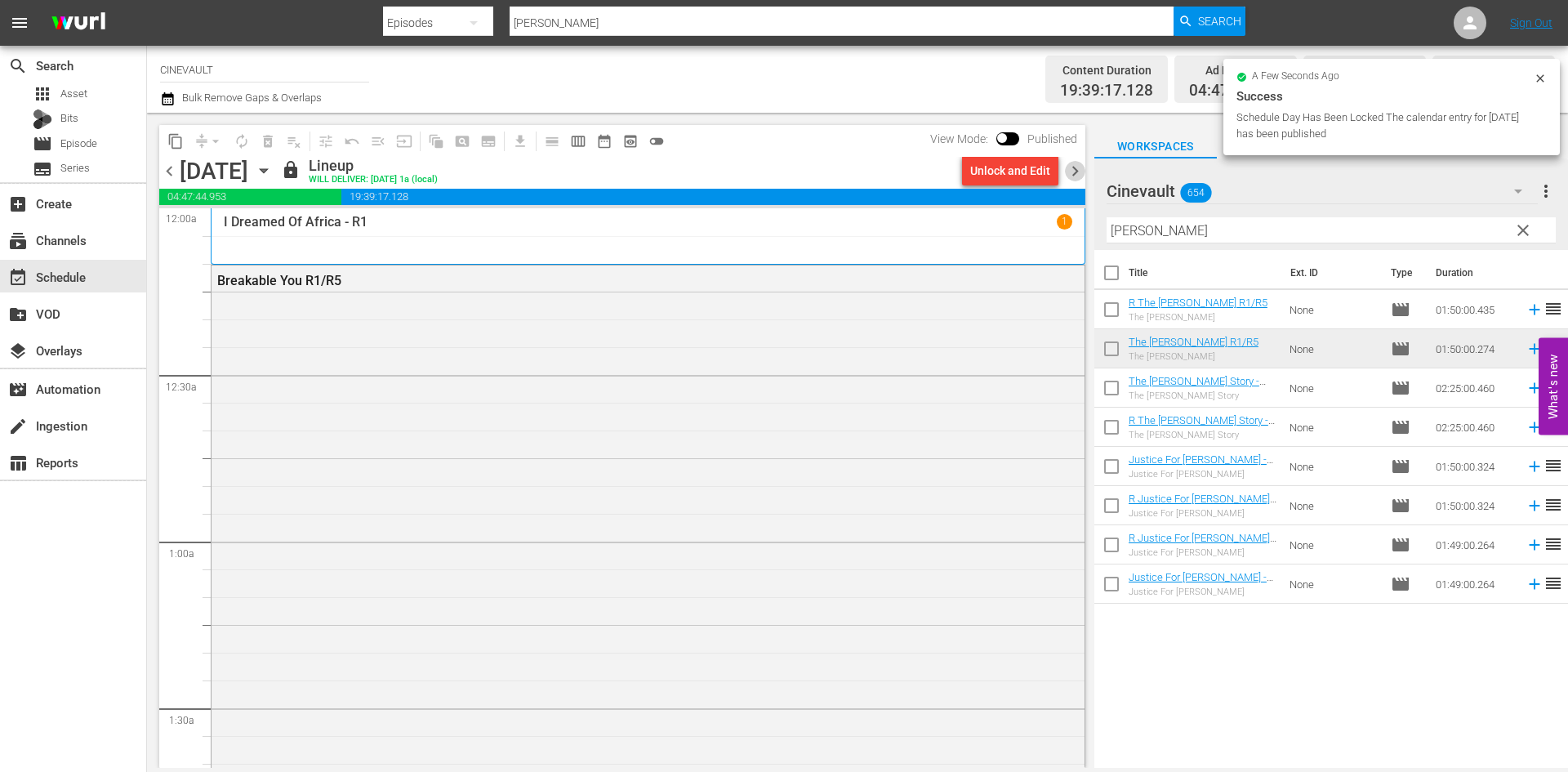
click at [1077, 171] on span "chevron_right" at bounding box center [1075, 170] width 21 height 21
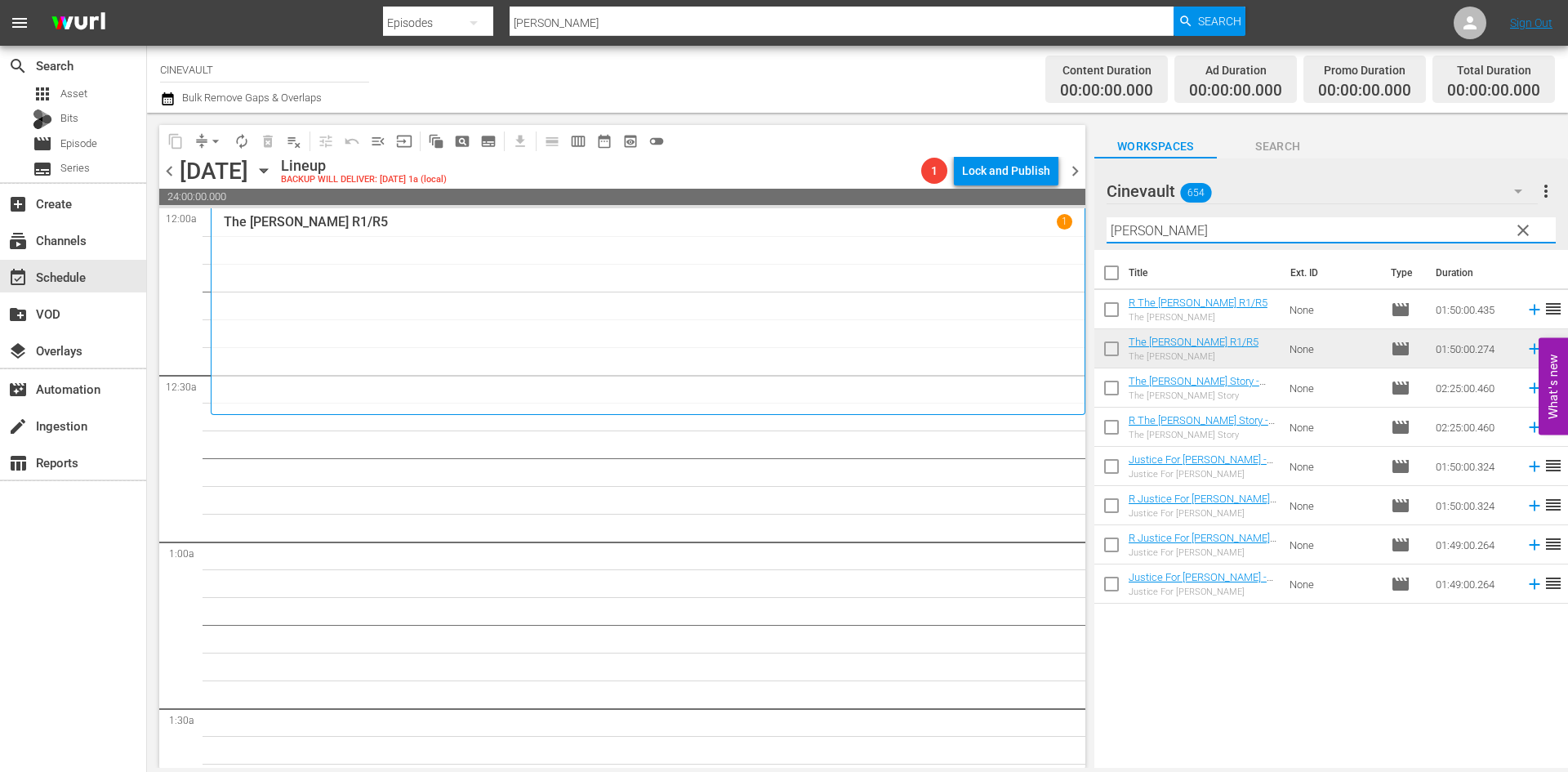
drag, startPoint x: 1163, startPoint y: 240, endPoint x: 994, endPoint y: 226, distance: 169.6
click at [994, 226] on div "content_copy compress arrow_drop_down autorenew_outlined delete_forever_outline…" at bounding box center [857, 439] width 1421 height 655
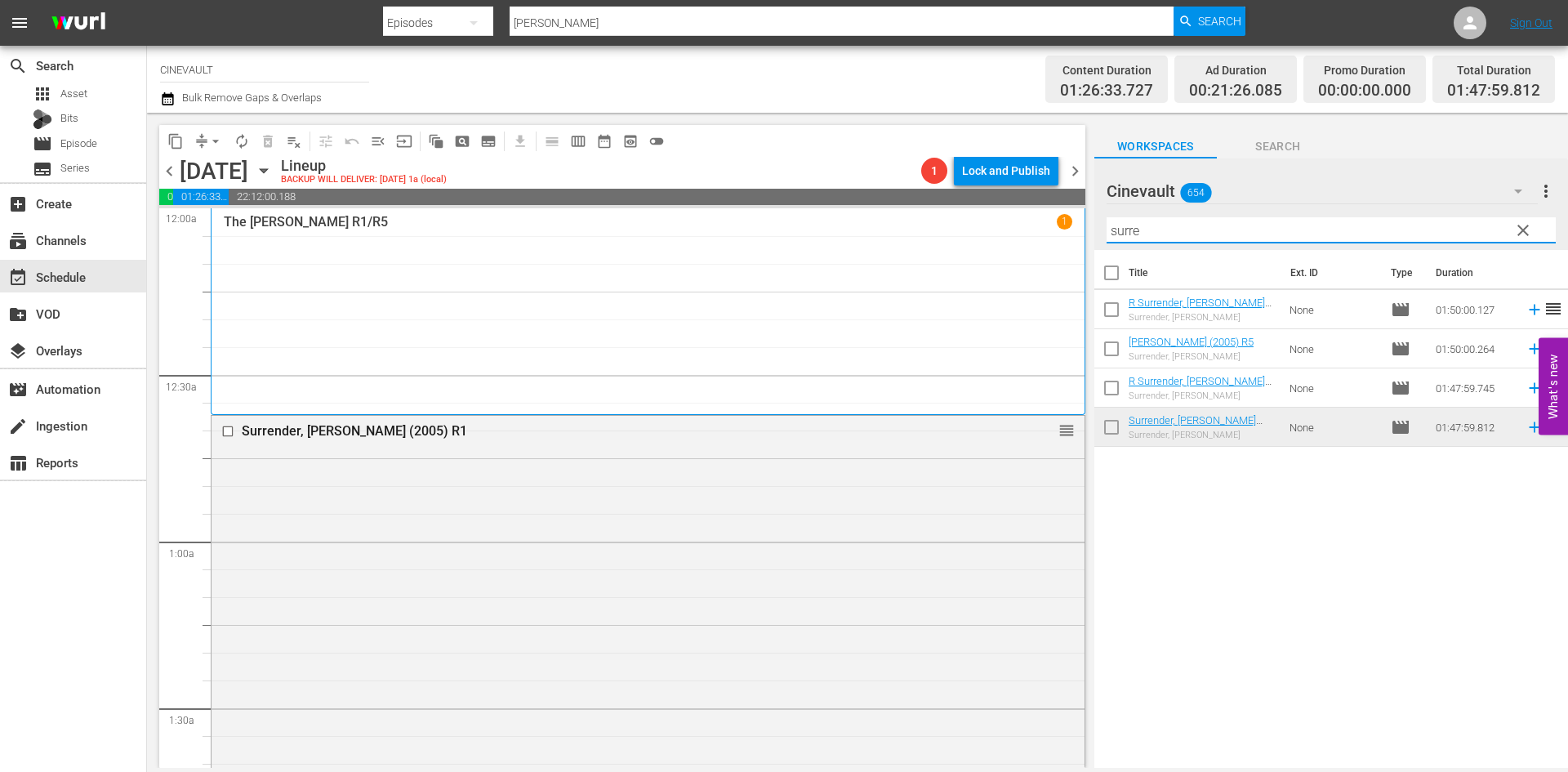
drag, startPoint x: 1191, startPoint y: 236, endPoint x: 936, endPoint y: 233, distance: 255.0
click at [936, 233] on div "content_copy compress arrow_drop_down autorenew_outlined delete_forever_outline…" at bounding box center [857, 439] width 1421 height 655
click at [1201, 240] on input "surre" at bounding box center [1331, 230] width 449 height 26
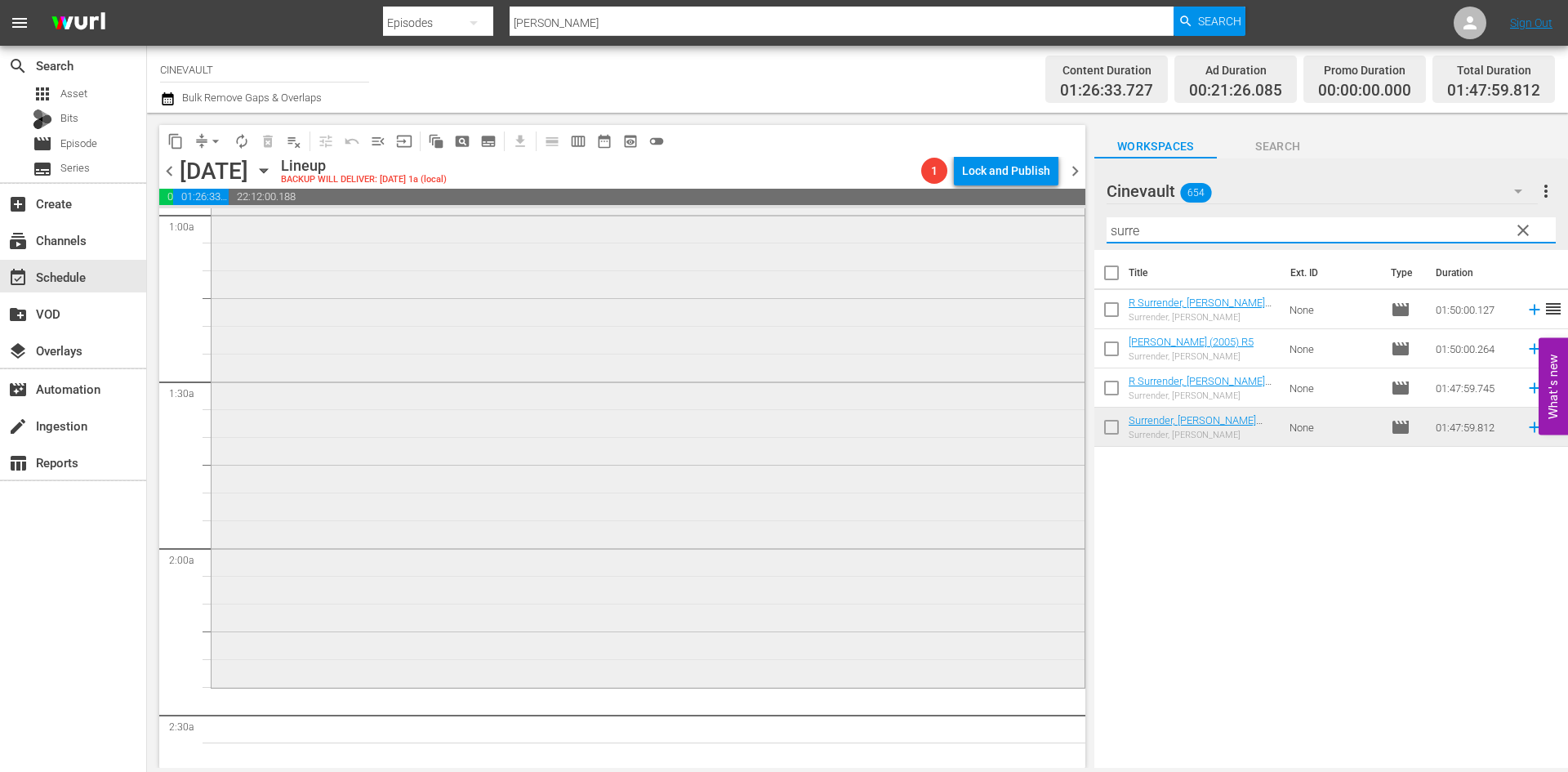
scroll to position [571, 0]
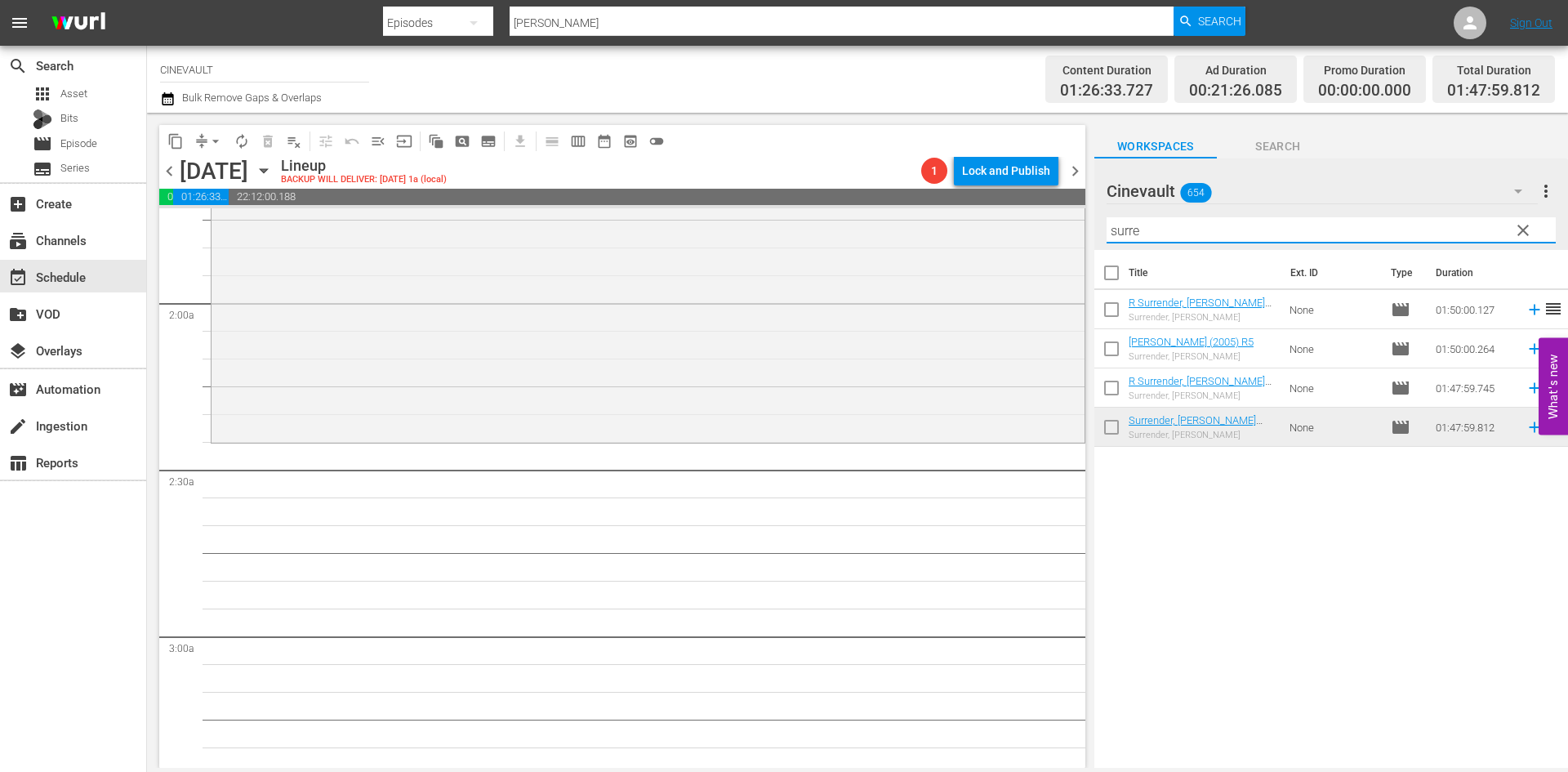
click at [1147, 229] on input "surre" at bounding box center [1331, 230] width 449 height 26
drag, startPoint x: 1149, startPoint y: 229, endPoint x: 955, endPoint y: 239, distance: 194.3
click at [955, 239] on div "content_copy compress arrow_drop_down autorenew_outlined delete_forever_outline…" at bounding box center [857, 439] width 1421 height 655
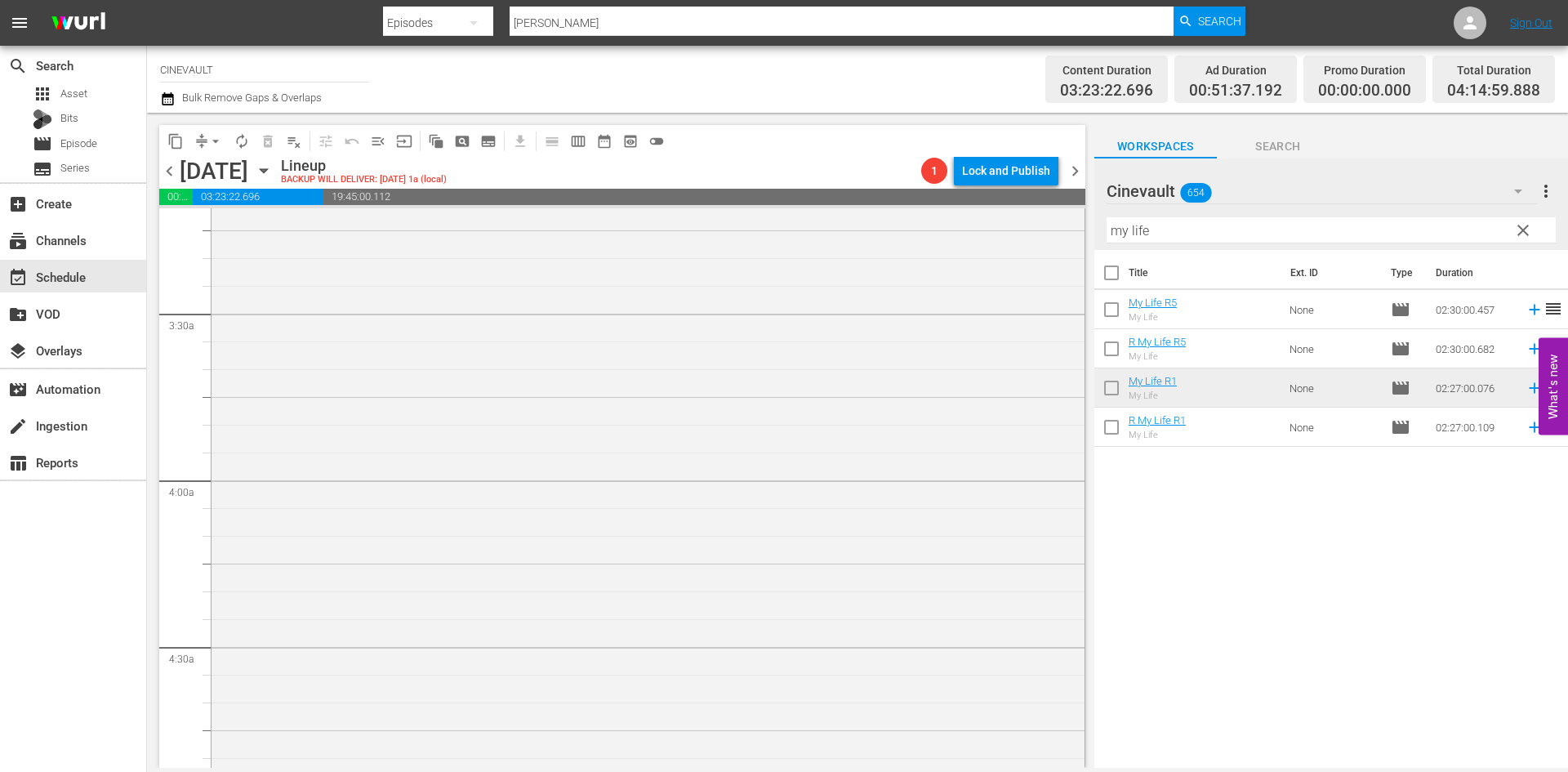
scroll to position [1062, 0]
drag, startPoint x: 1176, startPoint y: 236, endPoint x: 1035, endPoint y: 214, distance: 142.7
click at [1035, 214] on div "content_copy compress arrow_drop_down autorenew_outlined delete_forever_outline…" at bounding box center [857, 439] width 1421 height 655
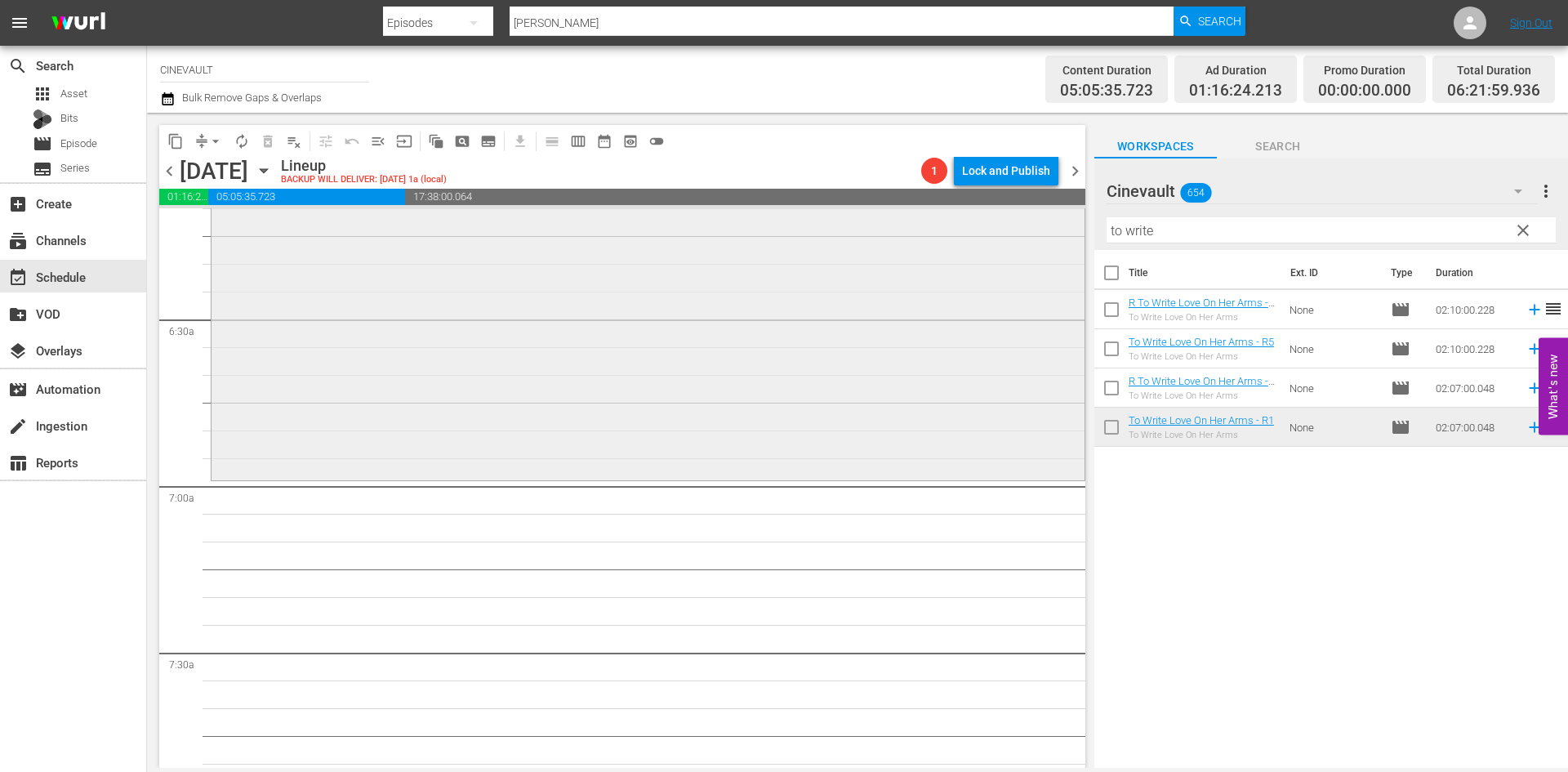
scroll to position [2204, 0]
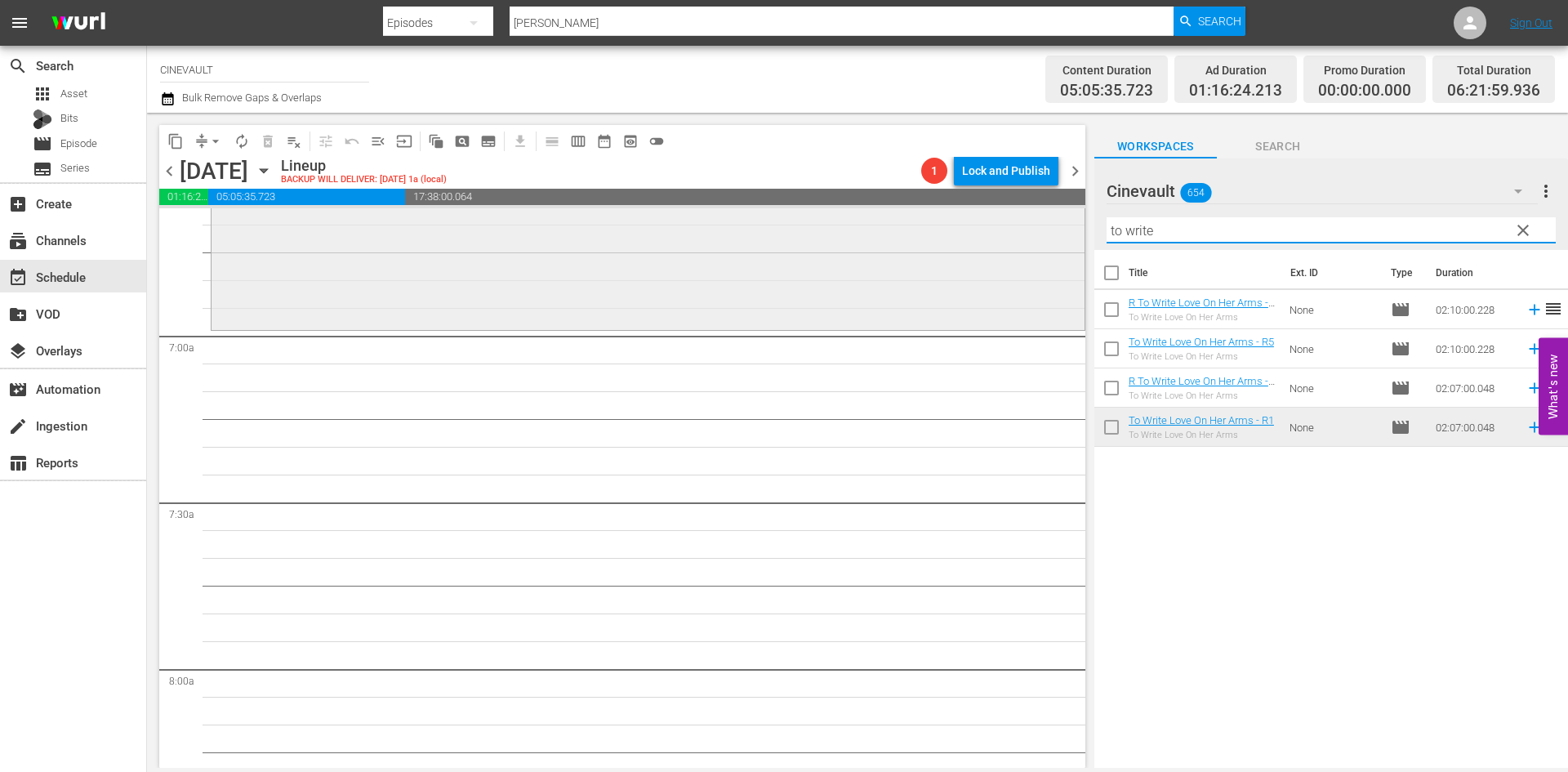
drag, startPoint x: 1217, startPoint y: 229, endPoint x: 1003, endPoint y: 207, distance: 215.1
click at [1003, 207] on div "content_copy compress arrow_drop_down autorenew_outlined delete_forever_outline…" at bounding box center [857, 439] width 1421 height 655
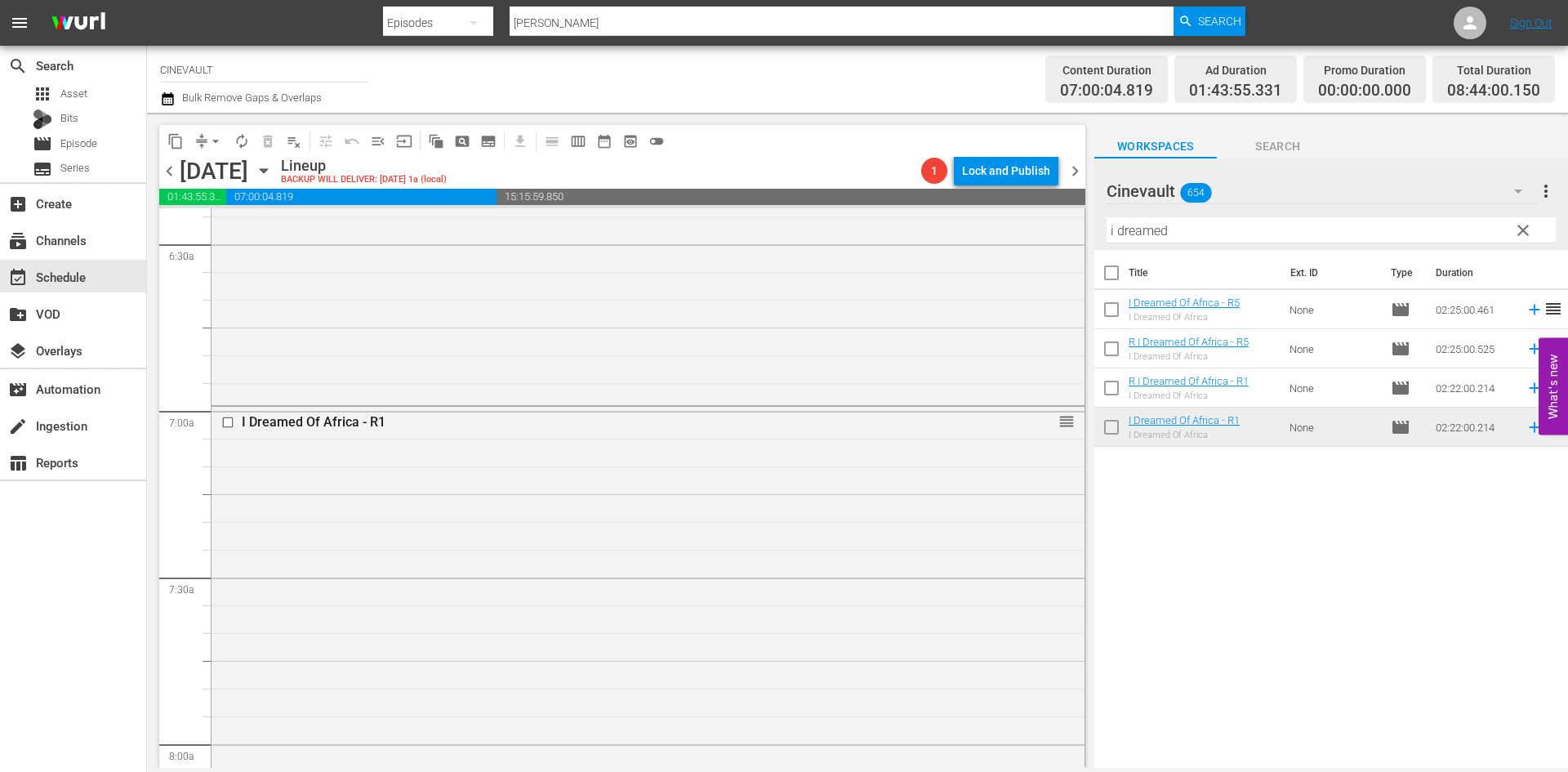
scroll to position [2123, 0]
drag, startPoint x: 1180, startPoint y: 238, endPoint x: 832, endPoint y: 235, distance: 348.0
click at [832, 235] on div "content_copy compress arrow_drop_down autorenew_outlined delete_forever_outline…" at bounding box center [857, 439] width 1421 height 655
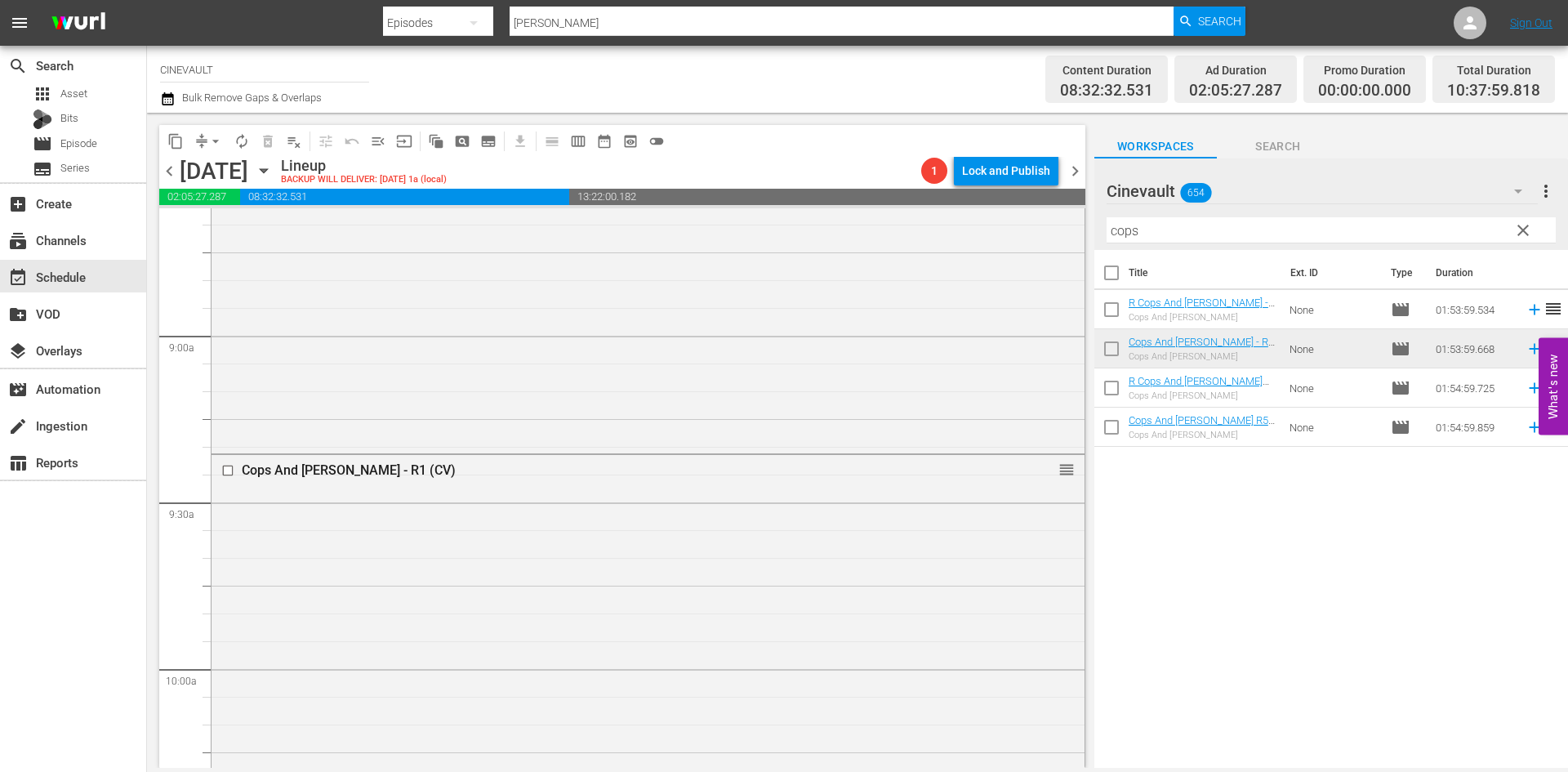
scroll to position [2858, 0]
drag, startPoint x: 1202, startPoint y: 242, endPoint x: 974, endPoint y: 245, distance: 228.0
click at [974, 245] on div "content_copy compress arrow_drop_down autorenew_outlined delete_forever_outline…" at bounding box center [857, 439] width 1421 height 655
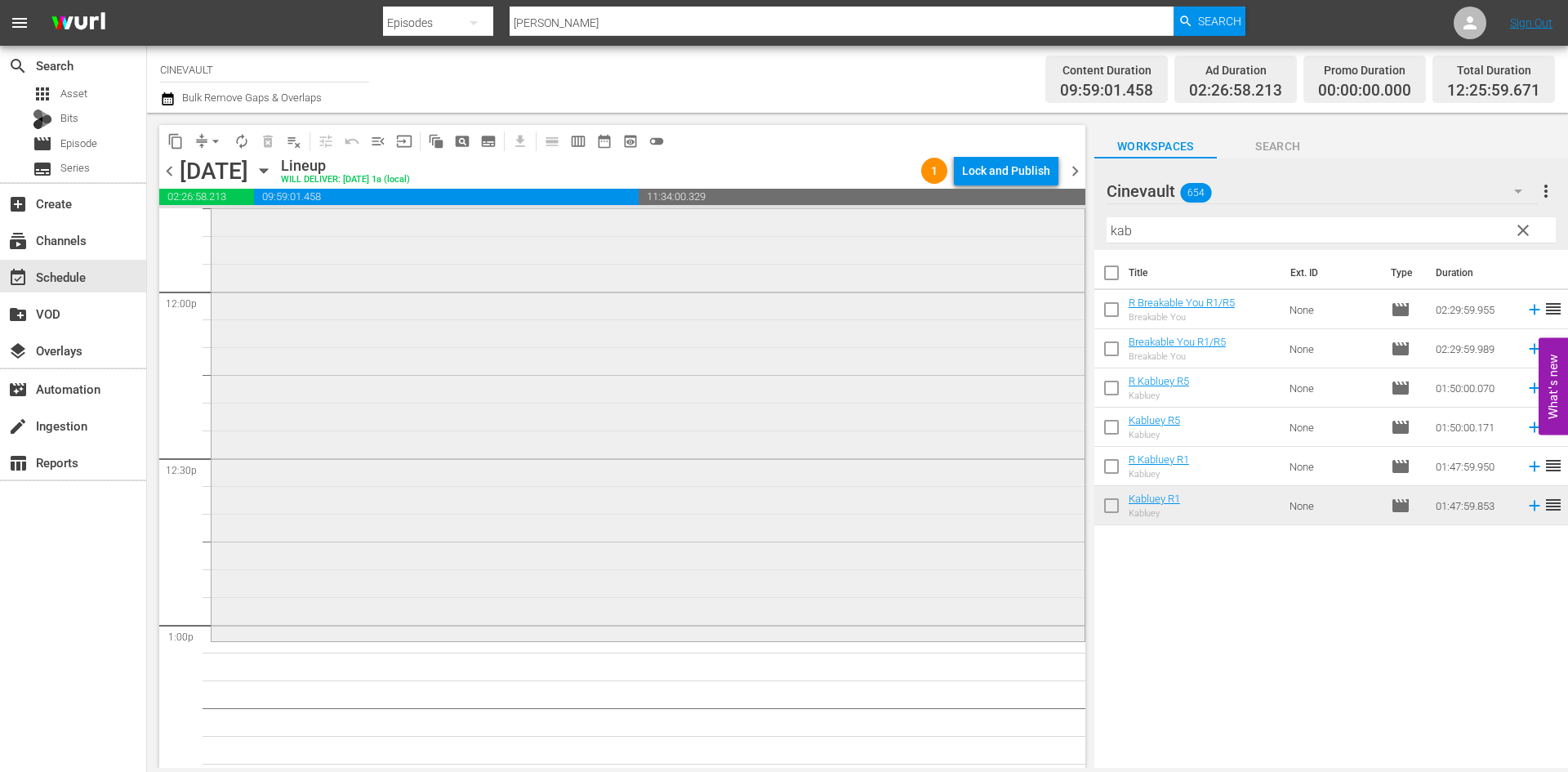
scroll to position [3917, 0]
drag, startPoint x: 1172, startPoint y: 224, endPoint x: 1095, endPoint y: 225, distance: 77.0
click at [1095, 225] on div "Cinevault 654 Cinevault more_vert clear Filter by Title kab" at bounding box center [1331, 204] width 474 height 91
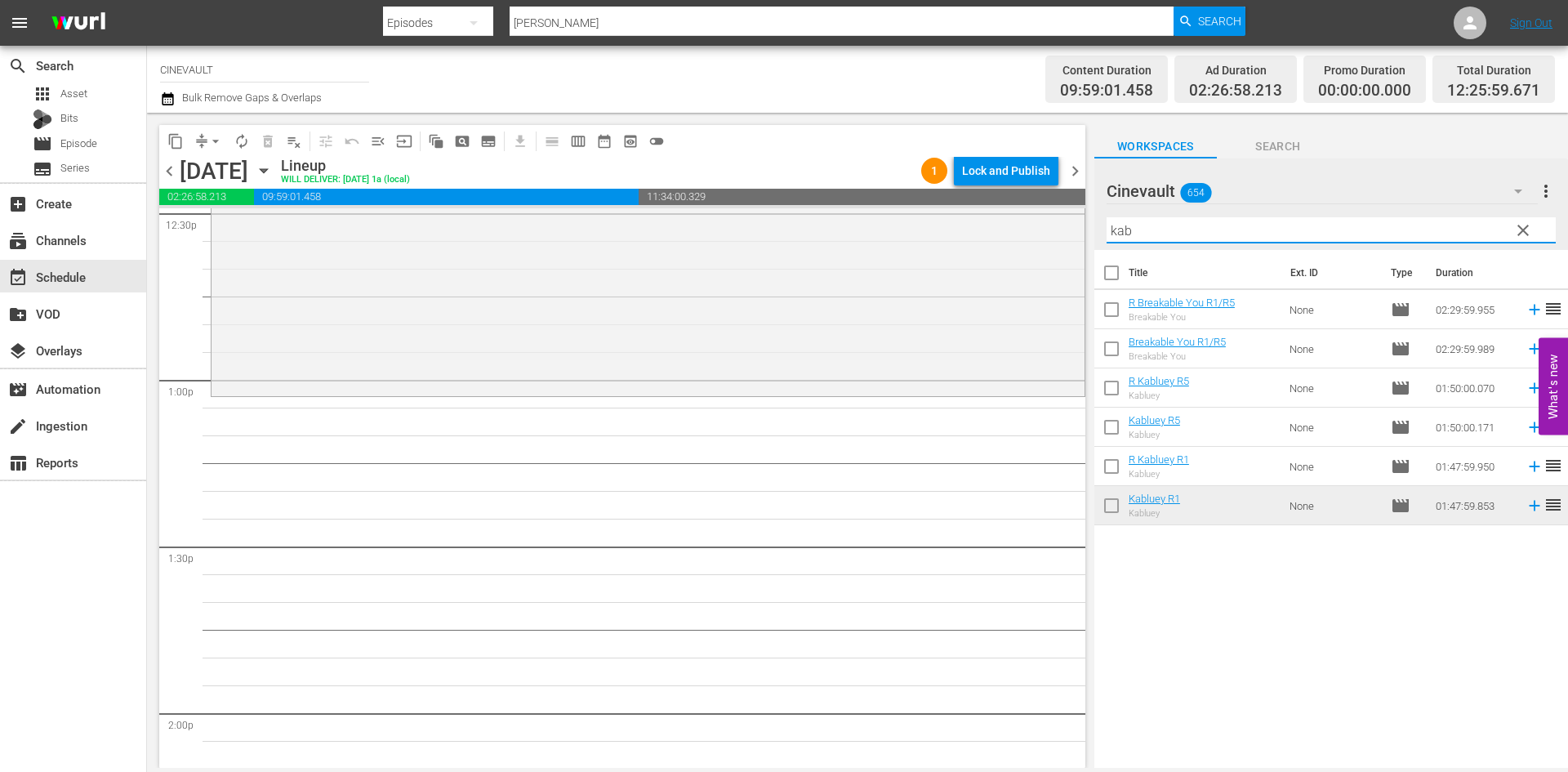
scroll to position [4161, 0]
click at [1240, 234] on input "kab" at bounding box center [1331, 230] width 449 height 26
drag, startPoint x: 1240, startPoint y: 234, endPoint x: 1071, endPoint y: 229, distance: 169.1
click at [1071, 229] on div "content_copy compress arrow_drop_down autorenew_outlined delete_forever_outline…" at bounding box center [857, 439] width 1421 height 655
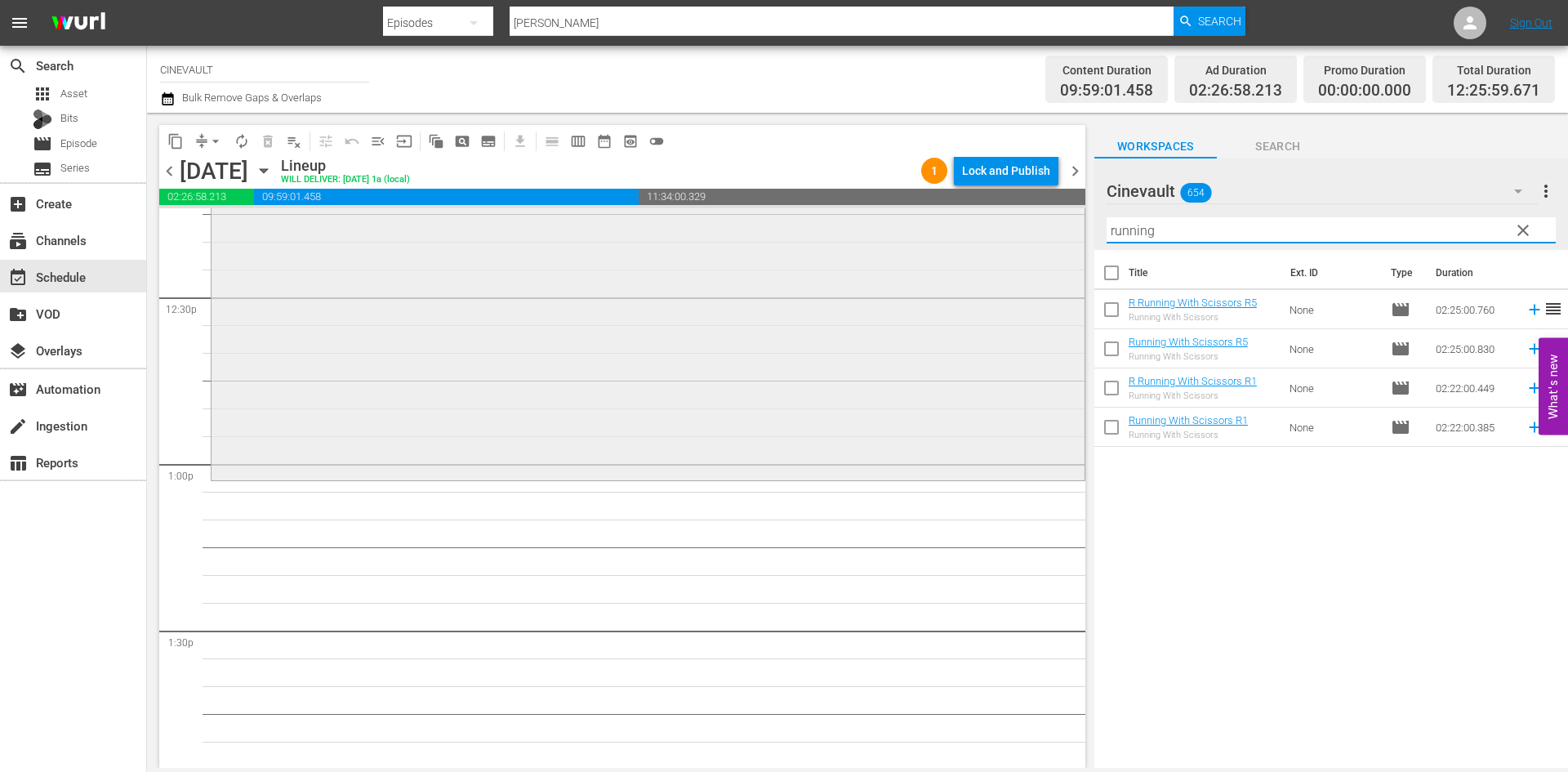
scroll to position [4079, 0]
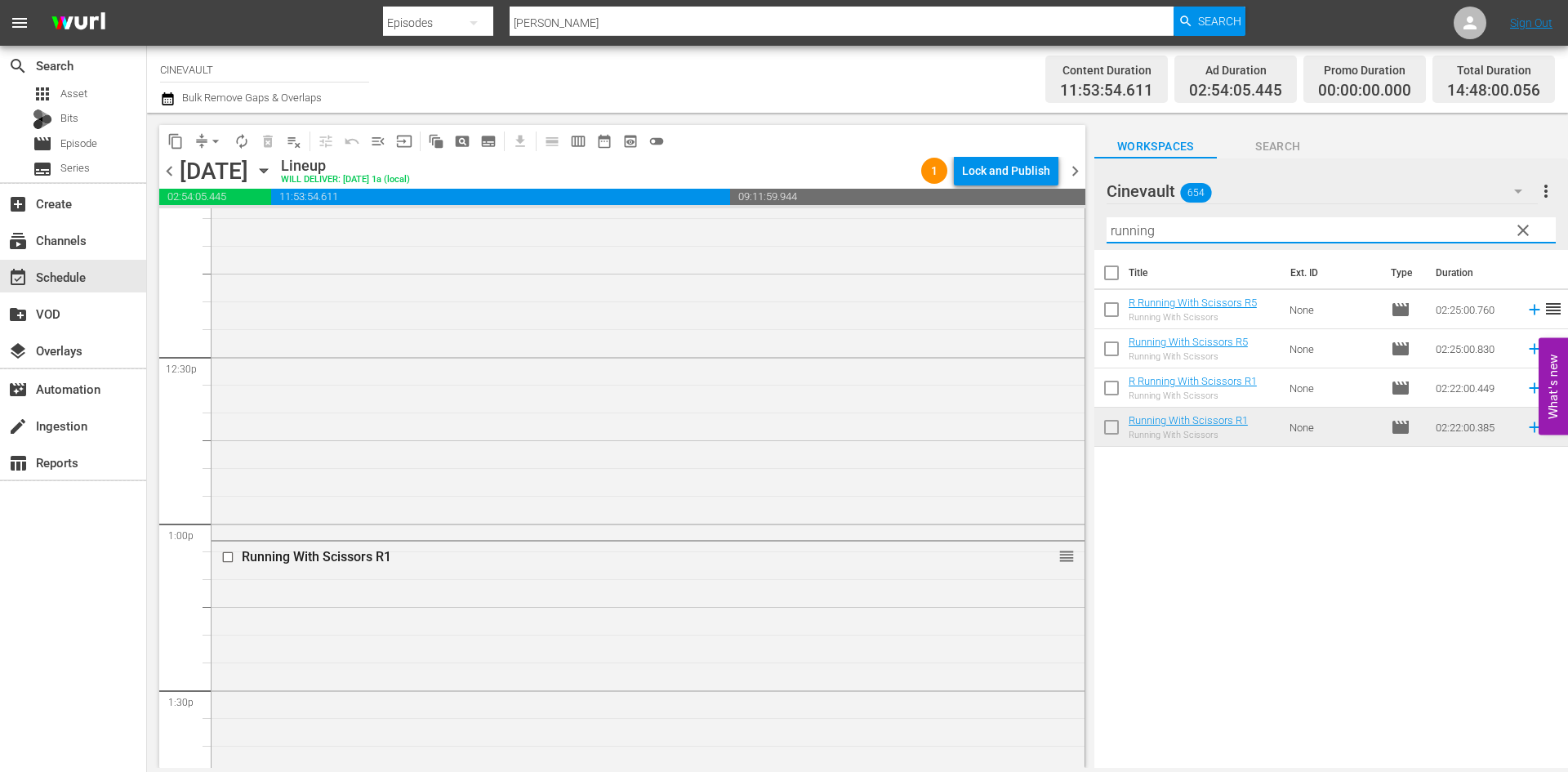
drag, startPoint x: 1218, startPoint y: 229, endPoint x: 778, endPoint y: 219, distance: 440.1
click at [777, 219] on div "content_copy compress arrow_drop_down autorenew_outlined delete_forever_outline…" at bounding box center [857, 439] width 1421 height 655
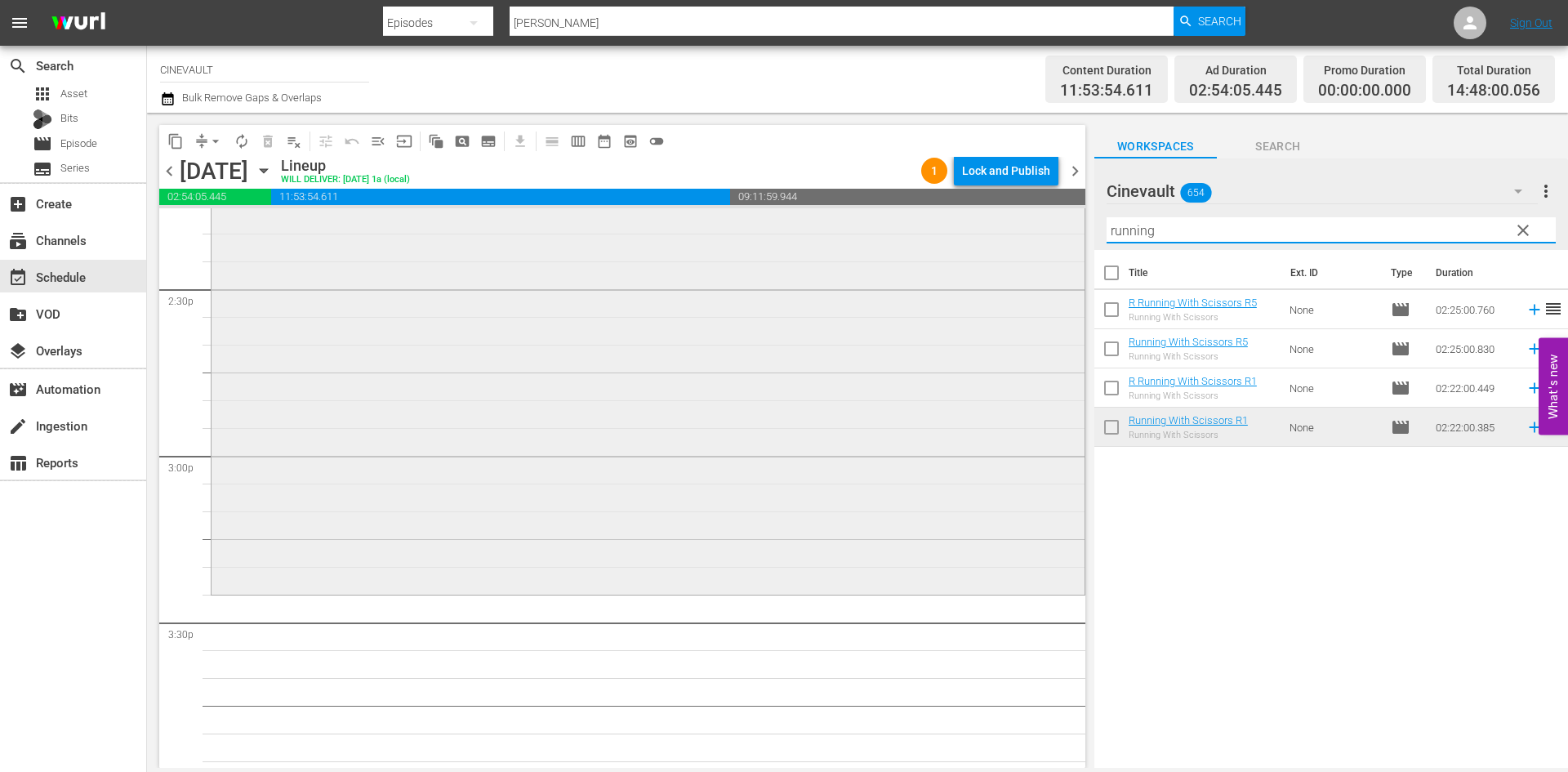
scroll to position [4750, 0]
click at [1149, 224] on input "running" at bounding box center [1331, 230] width 449 height 26
drag, startPoint x: 1159, startPoint y: 229, endPoint x: 1093, endPoint y: 219, distance: 66.8
click at [1093, 219] on div "content_copy compress arrow_drop_down autorenew_outlined delete_forever_outline…" at bounding box center [857, 439] width 1421 height 655
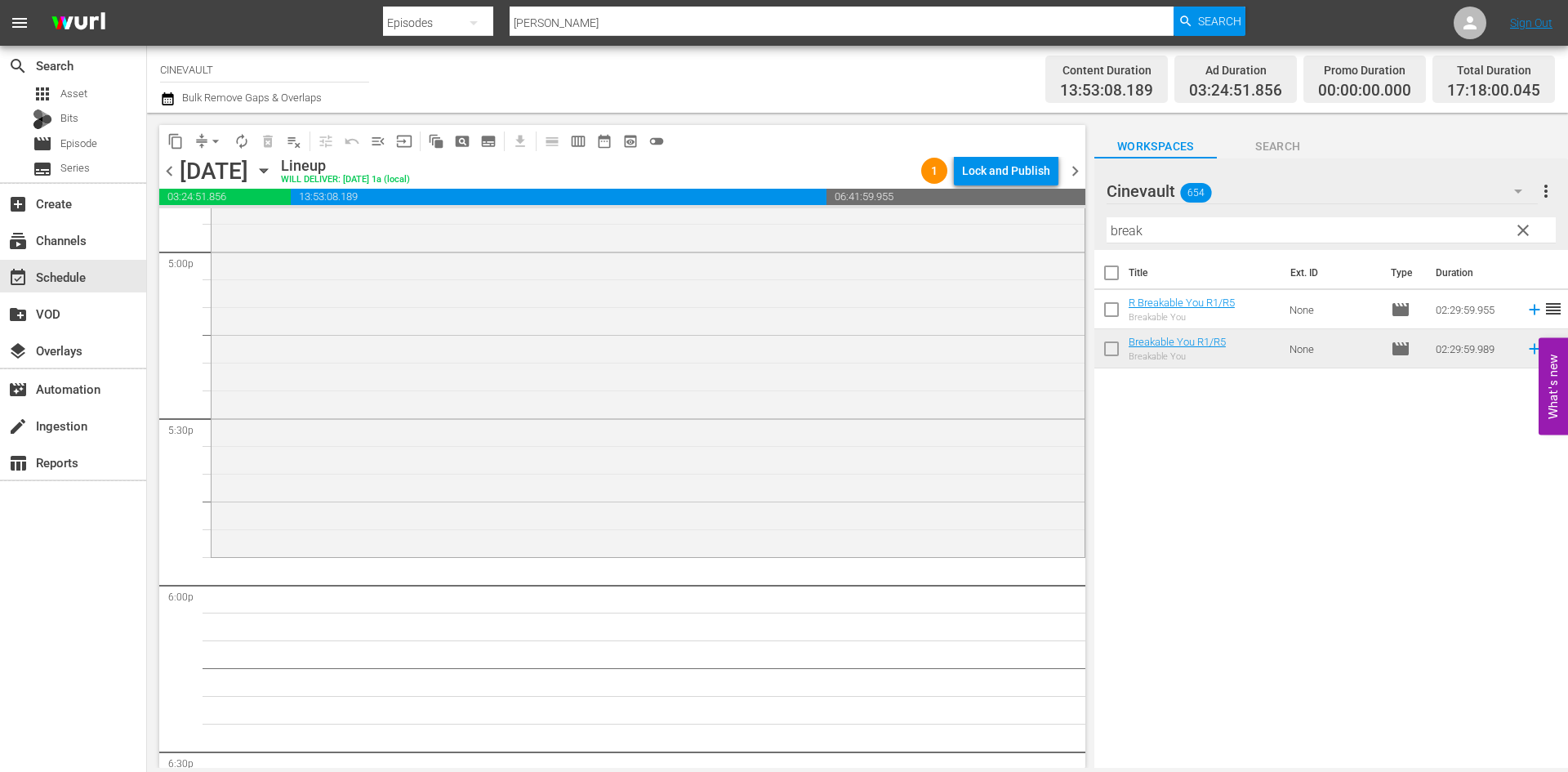
scroll to position [5649, 0]
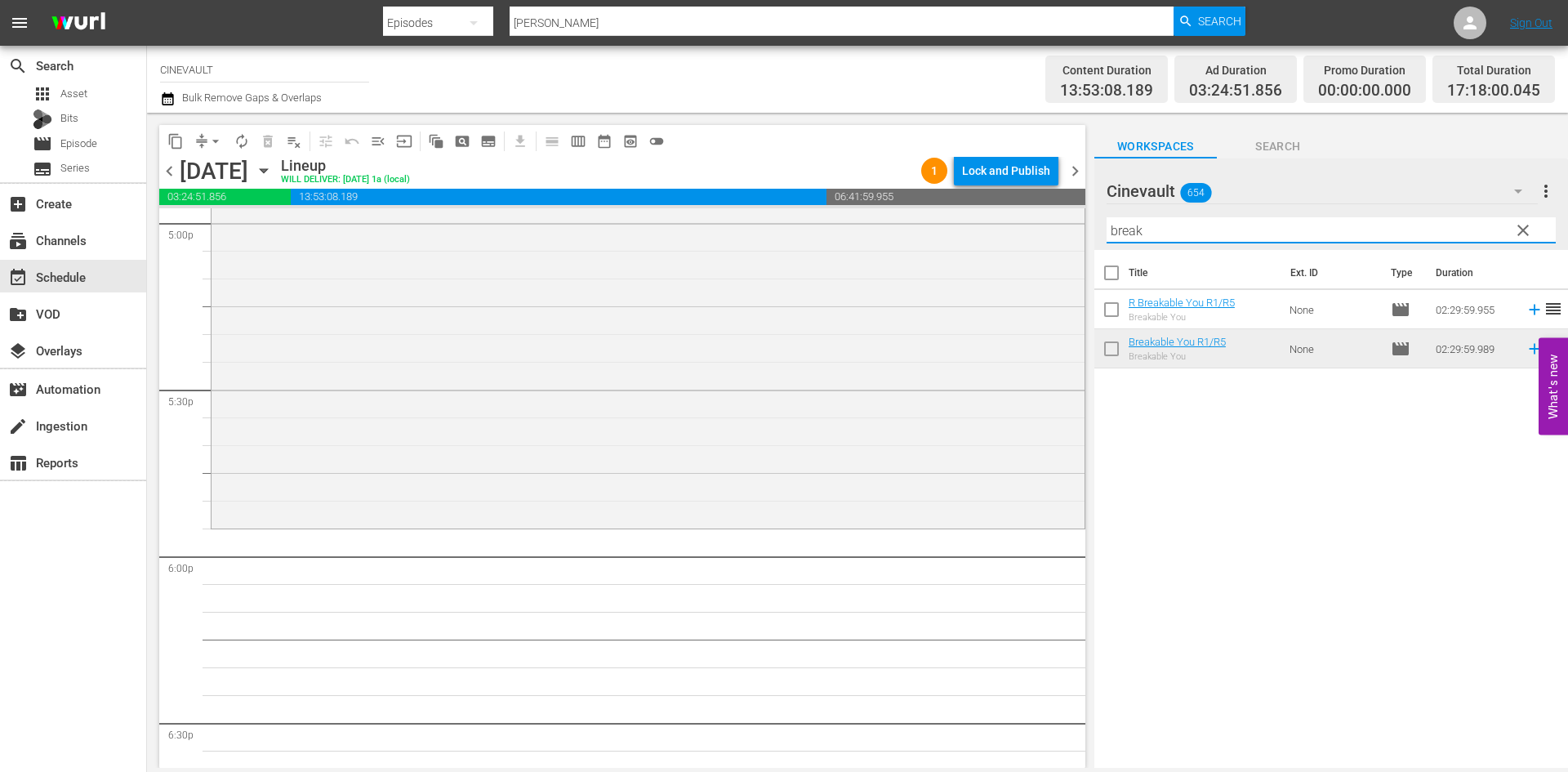
drag, startPoint x: 1169, startPoint y: 233, endPoint x: 1108, endPoint y: 233, distance: 61.0
click at [1108, 233] on input "break" at bounding box center [1331, 230] width 449 height 26
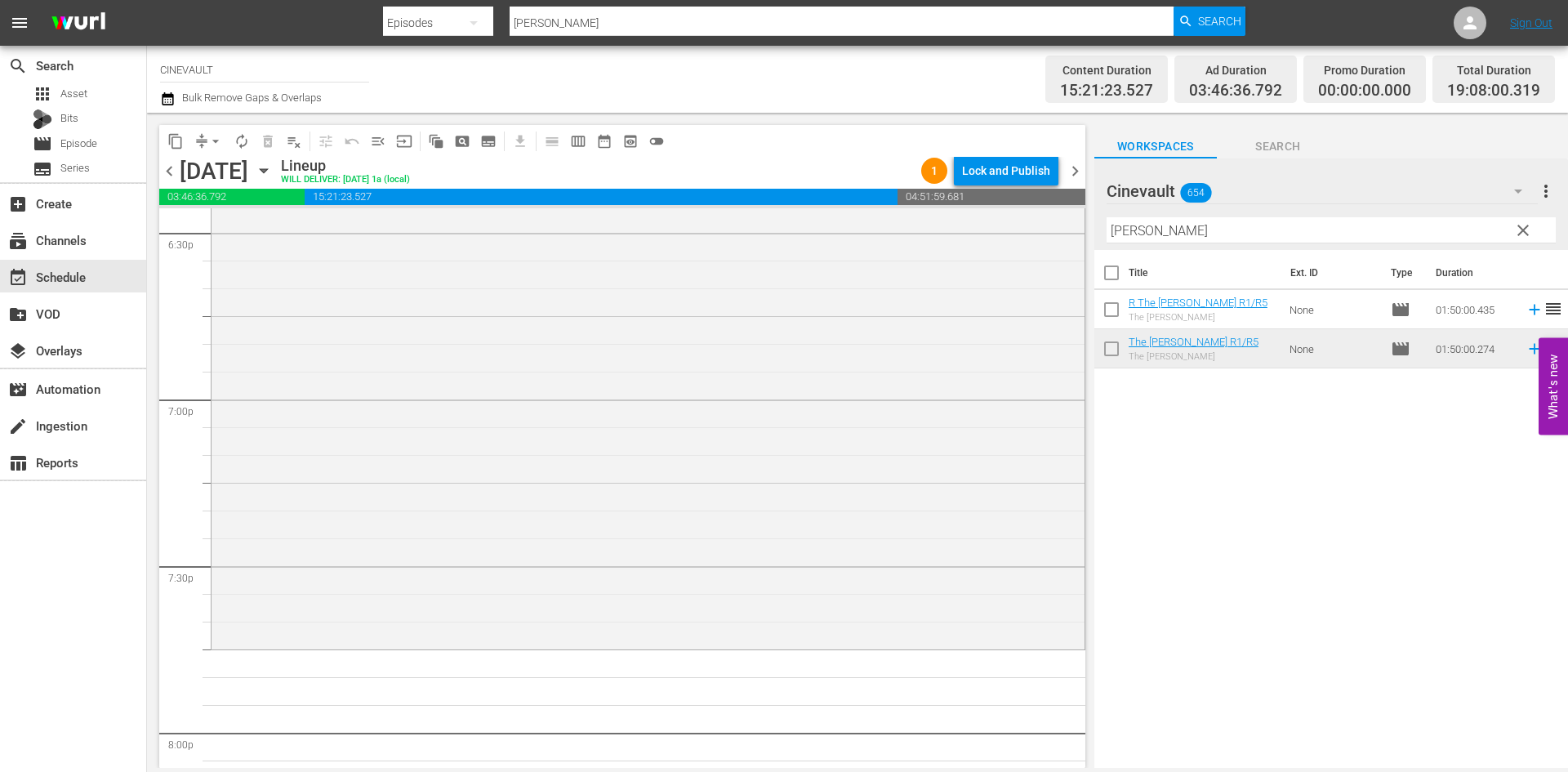
scroll to position [6384, 0]
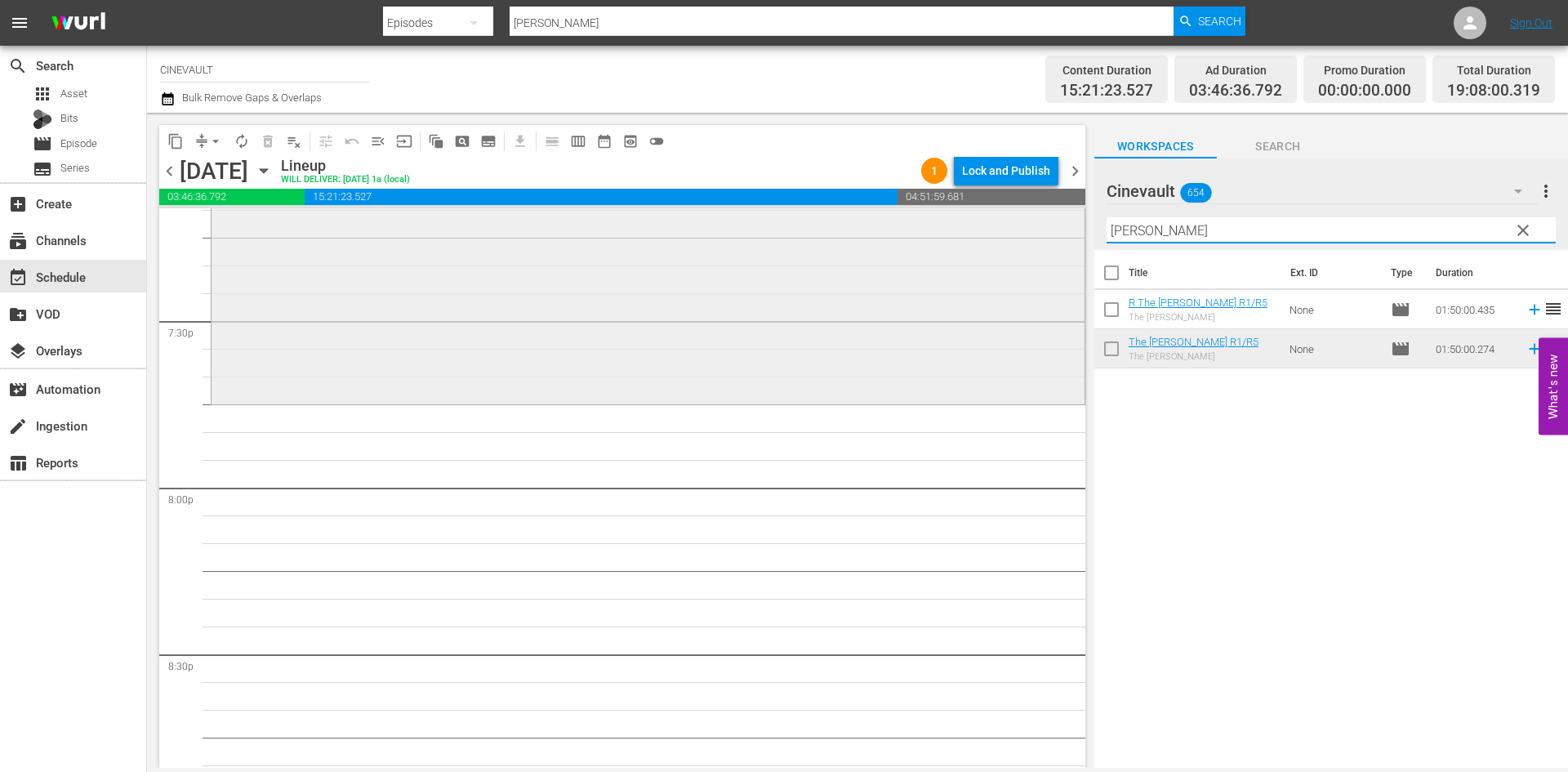
drag, startPoint x: 1168, startPoint y: 225, endPoint x: 913, endPoint y: 238, distance: 255.3
click at [913, 238] on div "content_copy compress arrow_drop_down autorenew_outlined delete_forever_outline…" at bounding box center [857, 439] width 1421 height 655
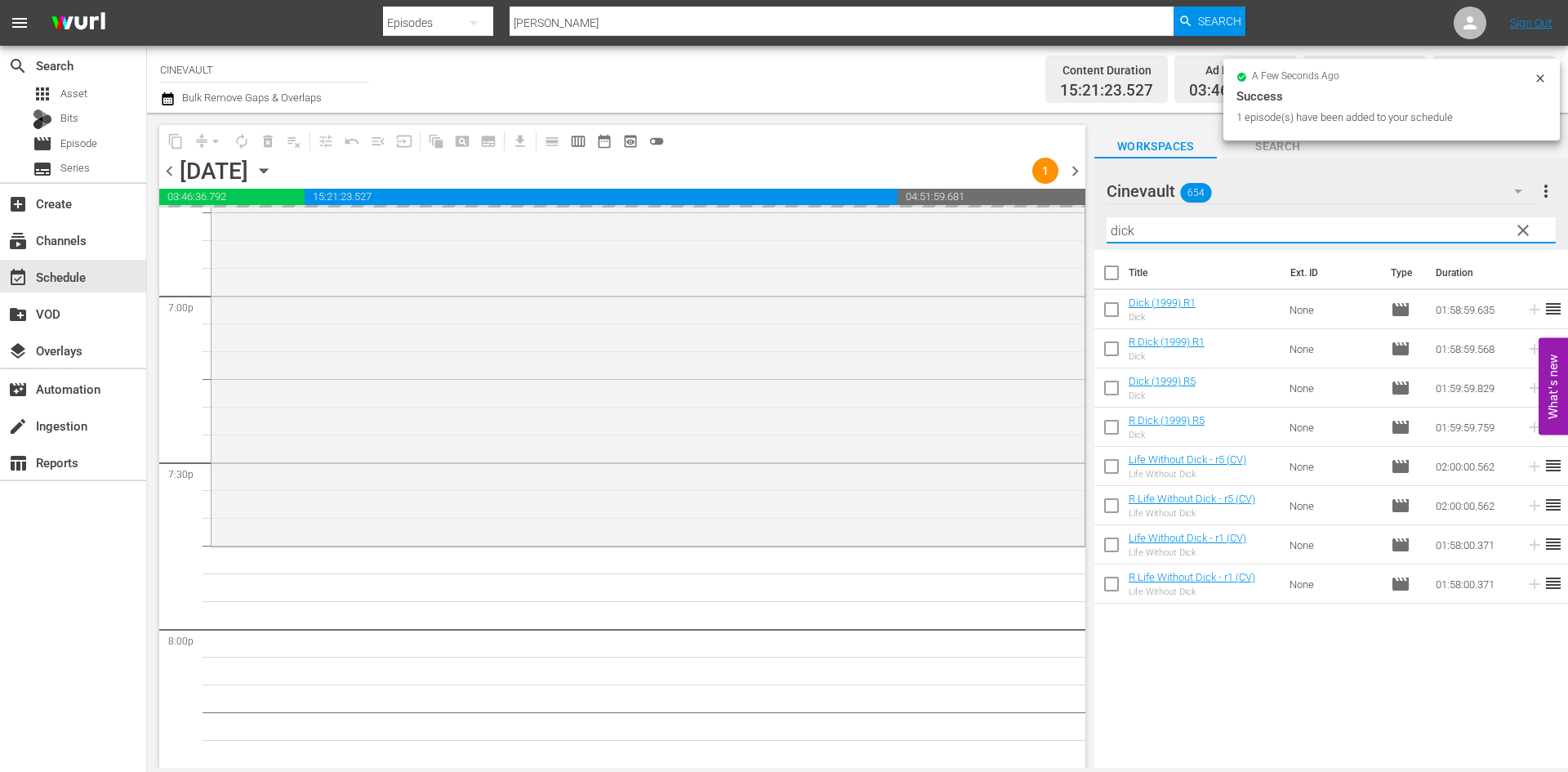
drag, startPoint x: 1223, startPoint y: 234, endPoint x: 982, endPoint y: 203, distance: 243.0
click at [982, 203] on div "content_copy compress arrow_drop_down autorenew_outlined delete_forever_outline…" at bounding box center [857, 439] width 1421 height 655
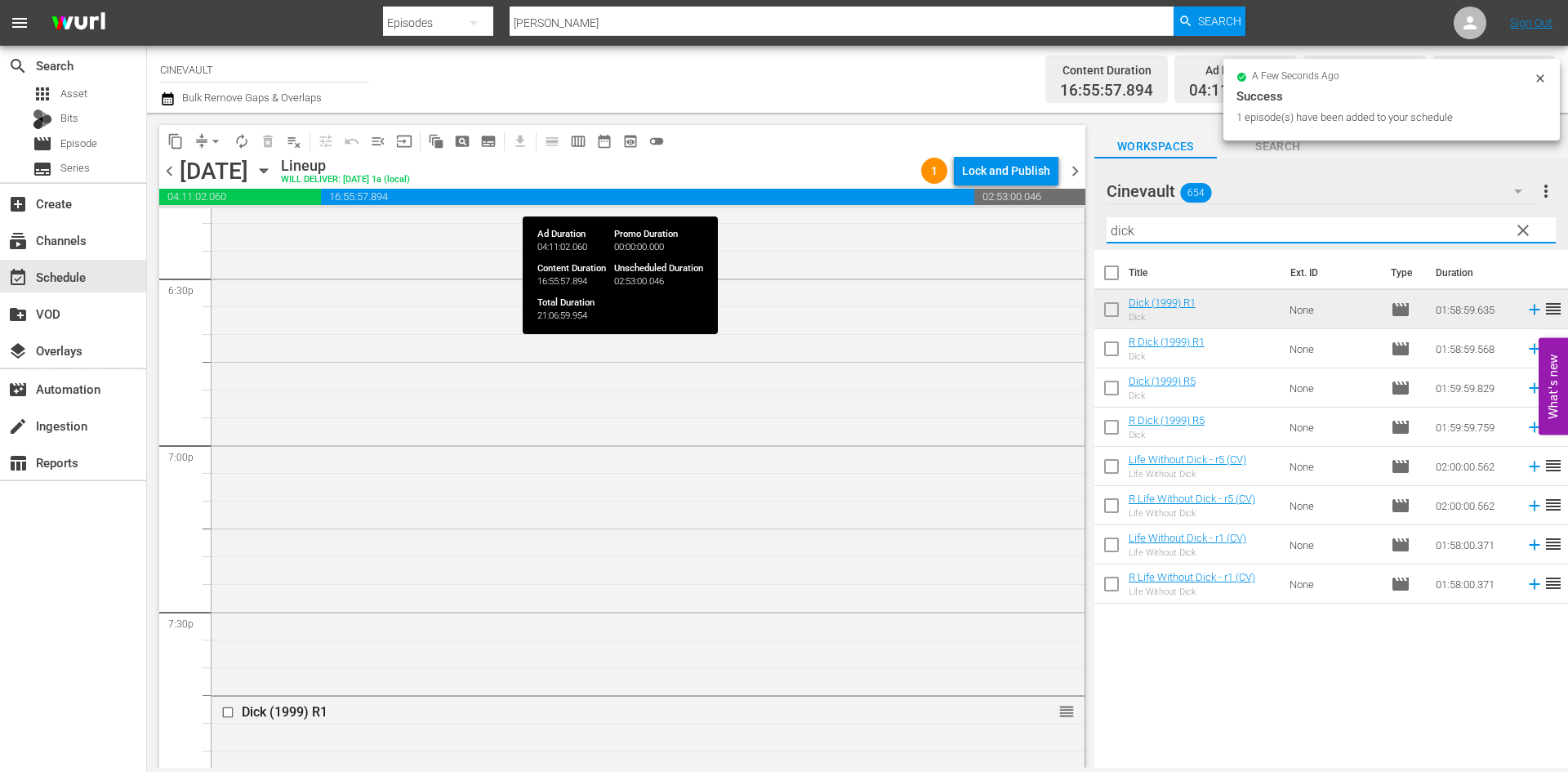
type input "t"
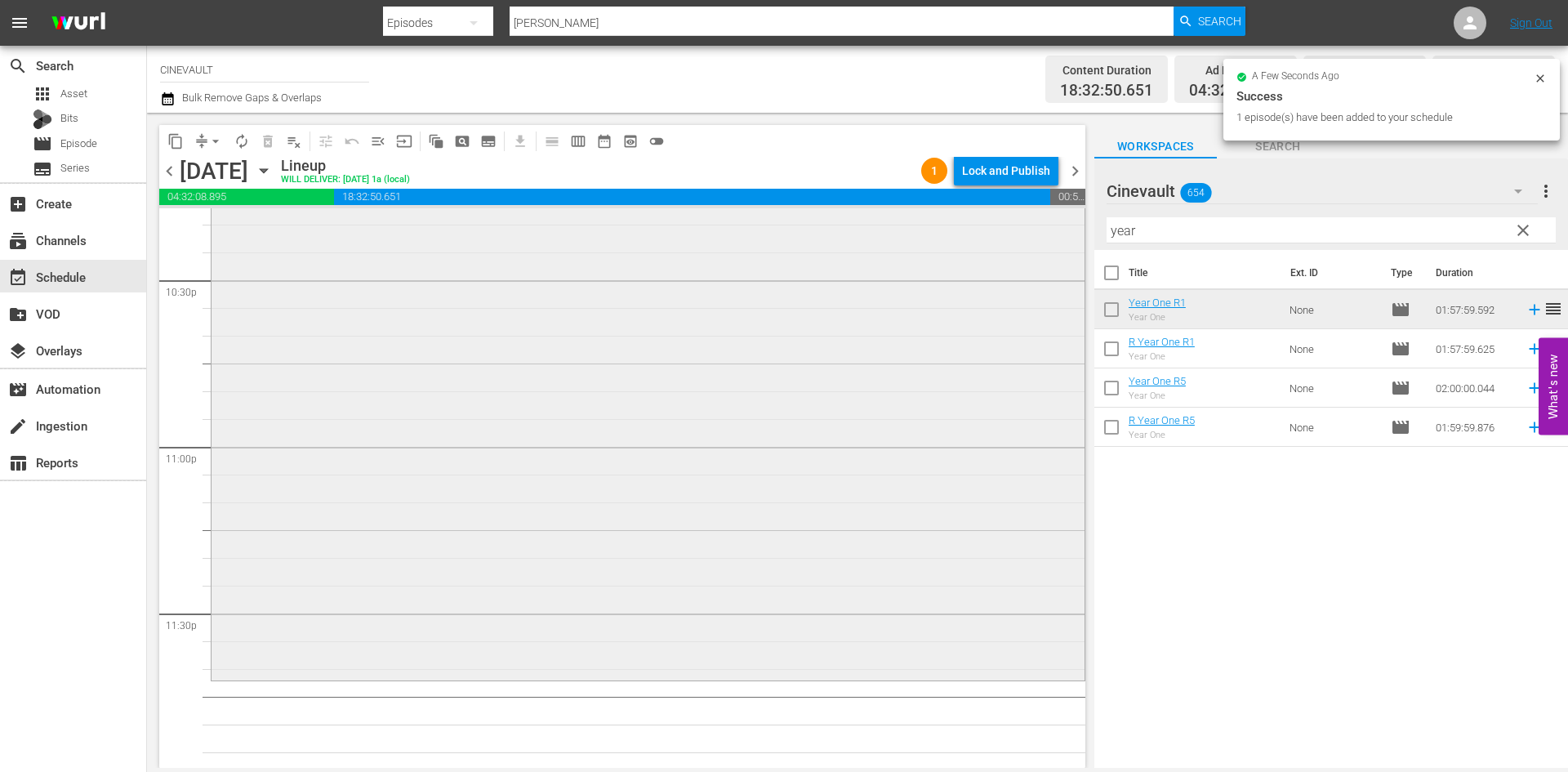
scroll to position [7436, 0]
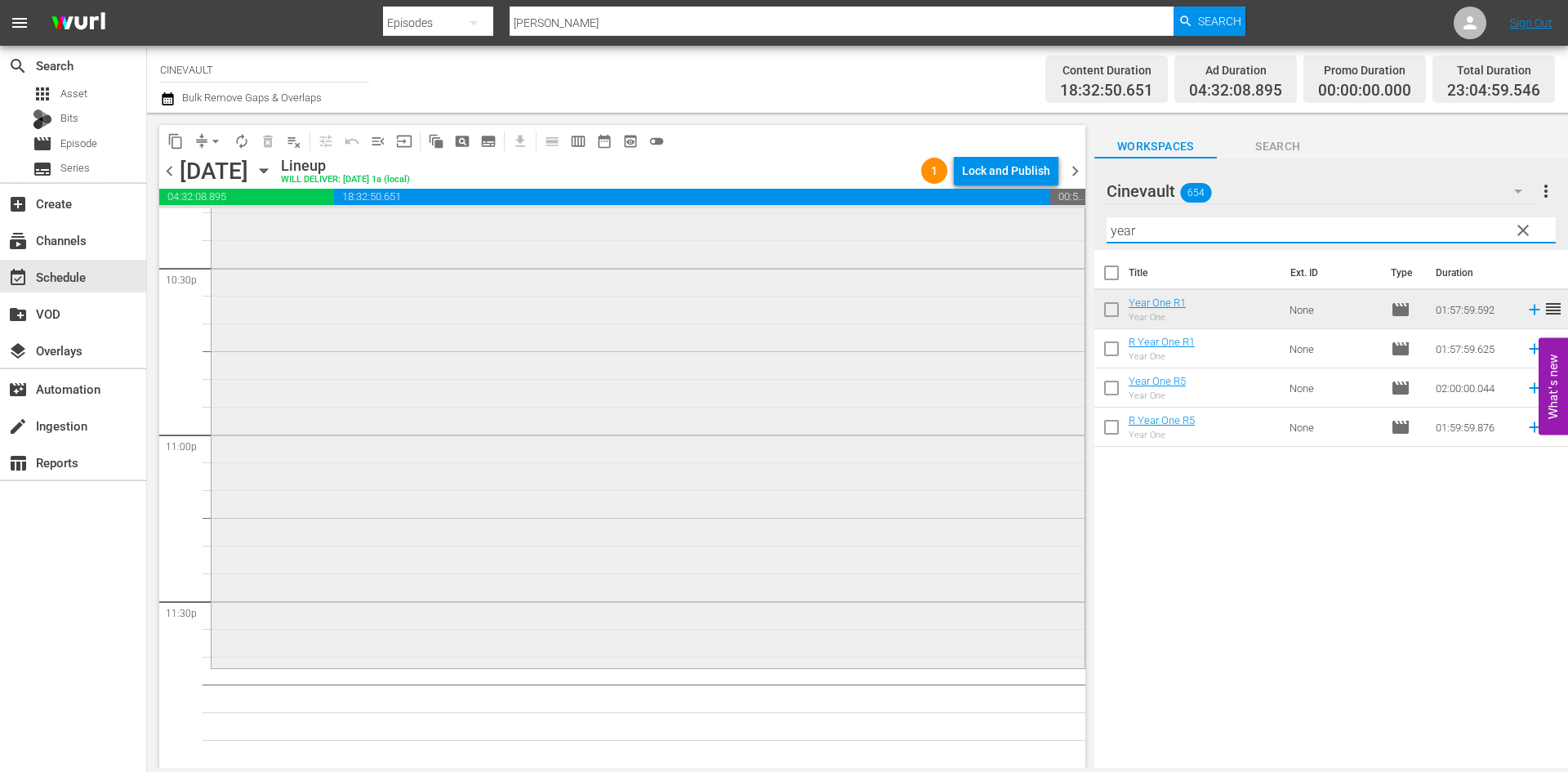
drag, startPoint x: 1199, startPoint y: 233, endPoint x: 959, endPoint y: 233, distance: 240.0
click at [959, 233] on div "content_copy compress arrow_drop_down autorenew_outlined delete_forever_outline…" at bounding box center [857, 439] width 1421 height 655
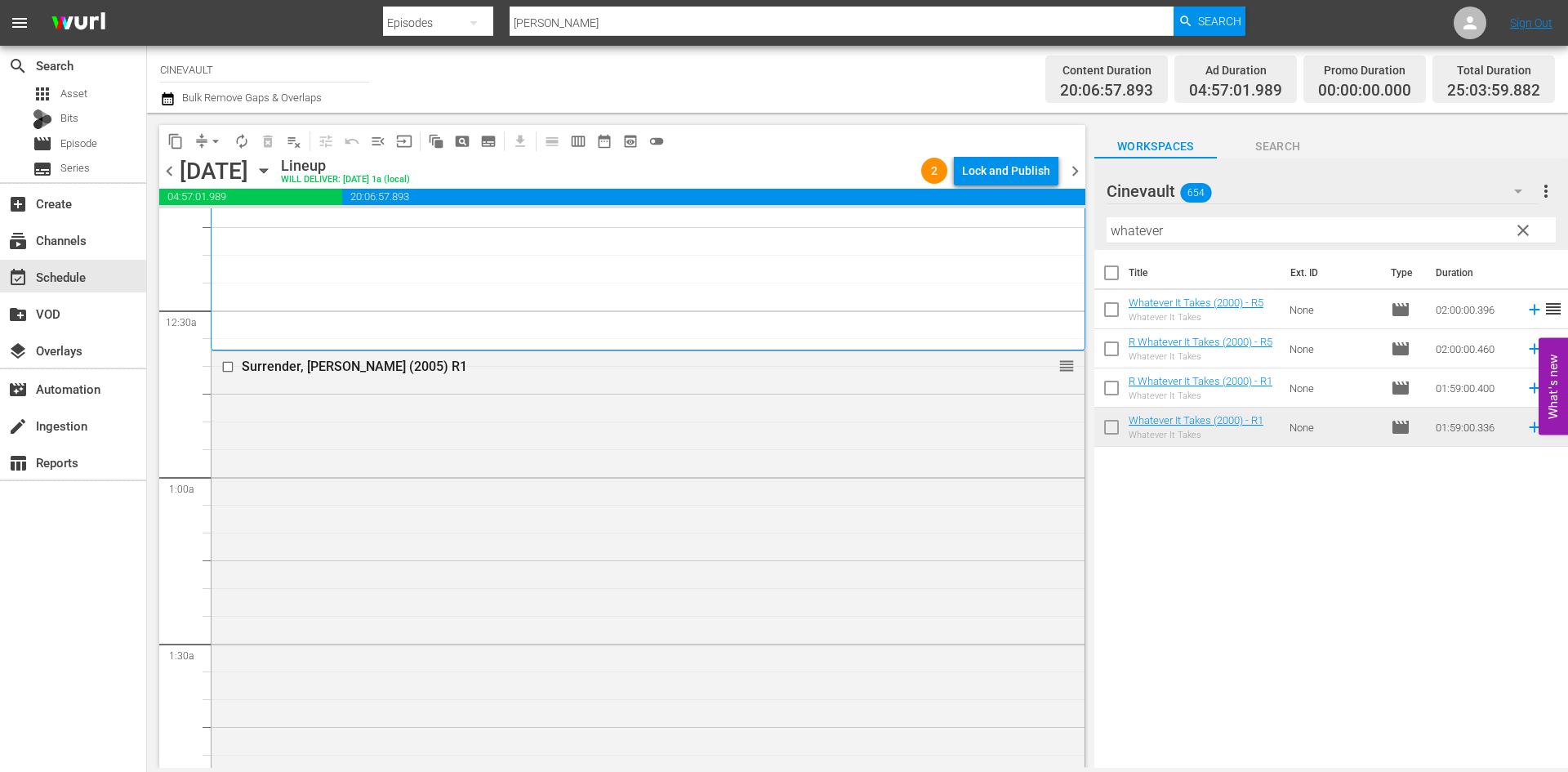
scroll to position [0, 0]
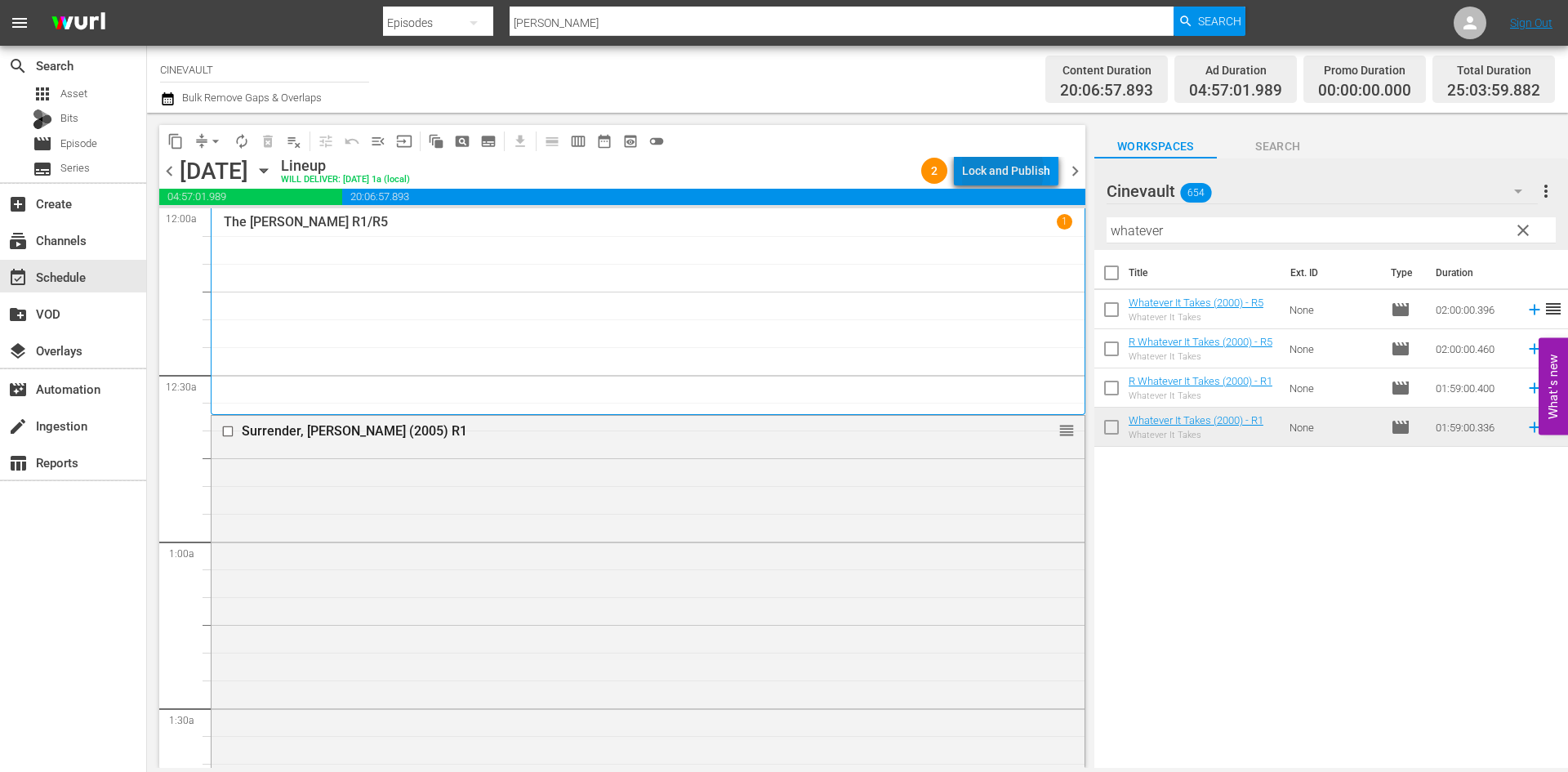
click at [1001, 170] on div "Lock and Publish" at bounding box center [1006, 170] width 88 height 29
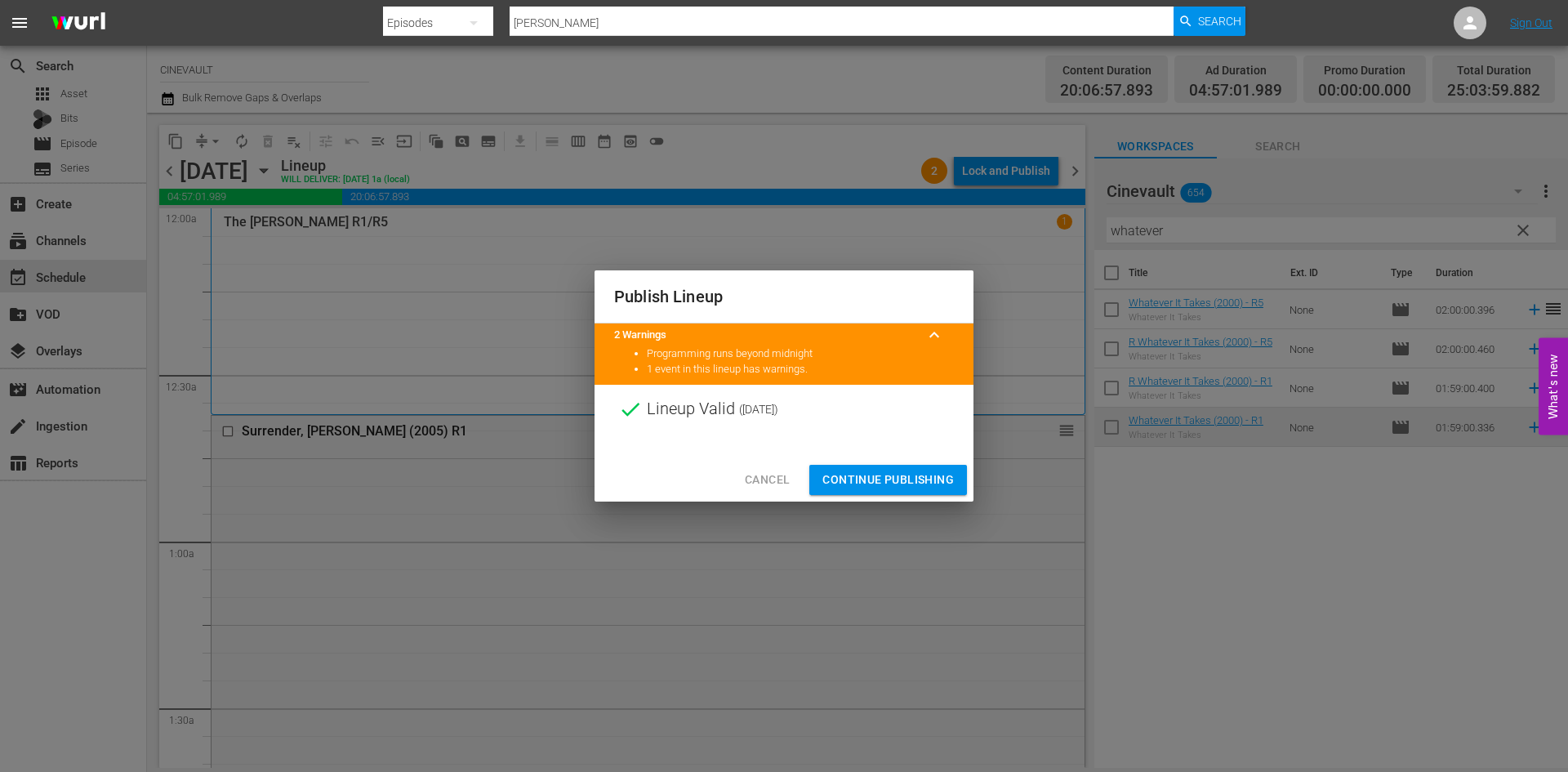
click at [943, 473] on span "Continue Publishing" at bounding box center [888, 479] width 131 height 21
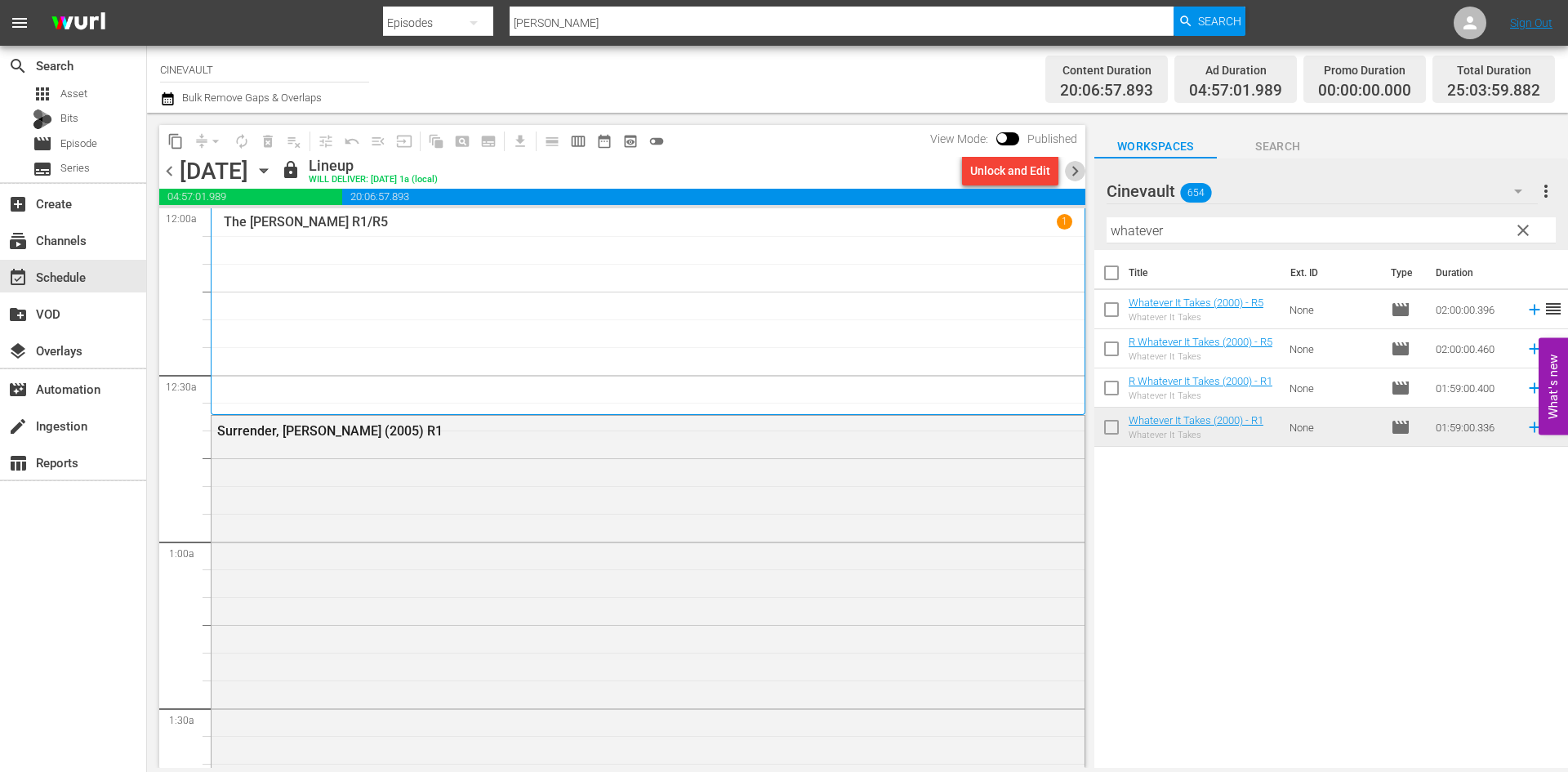
click at [1078, 175] on span "chevron_right" at bounding box center [1075, 170] width 21 height 21
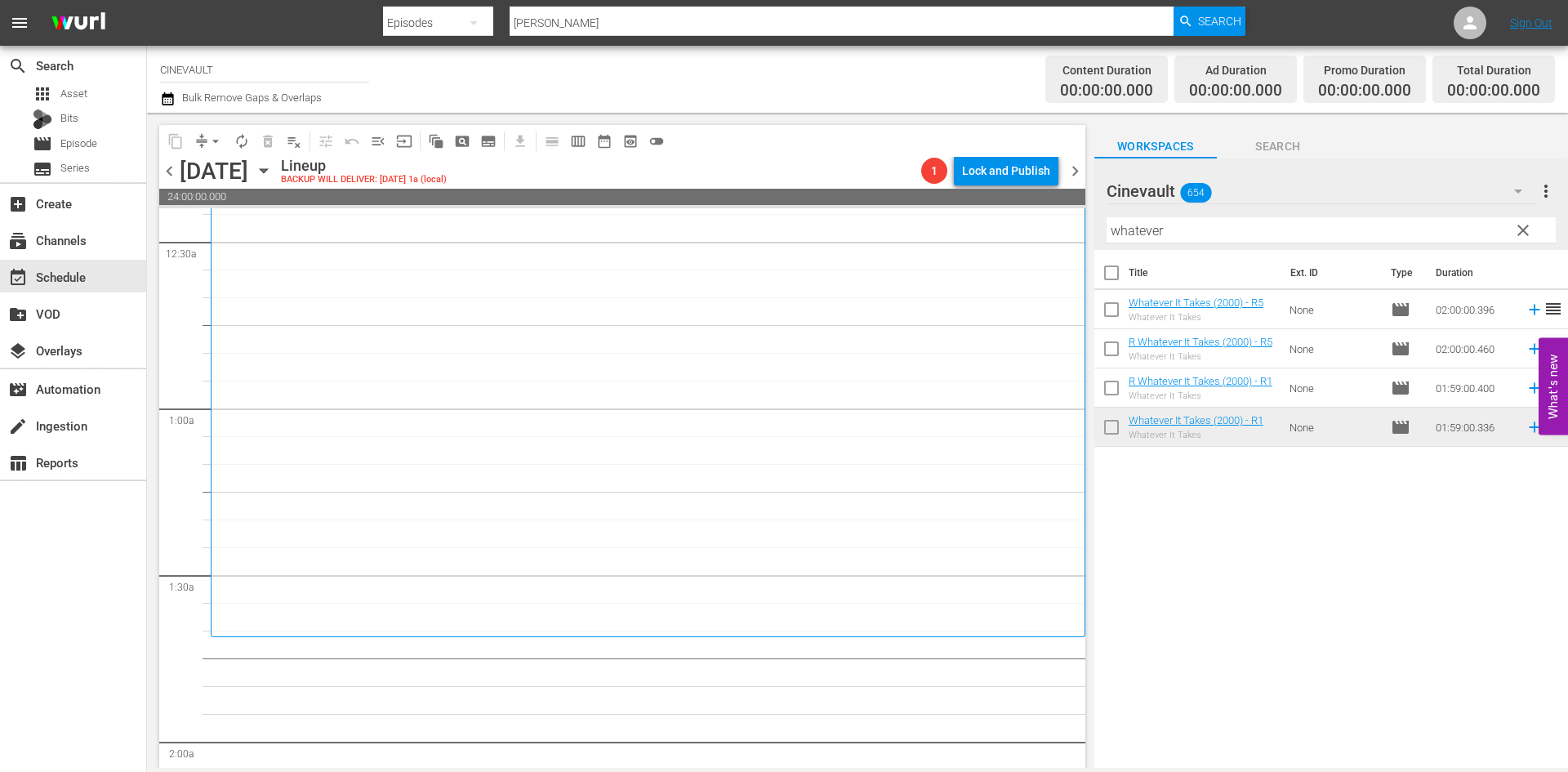
scroll to position [163, 0]
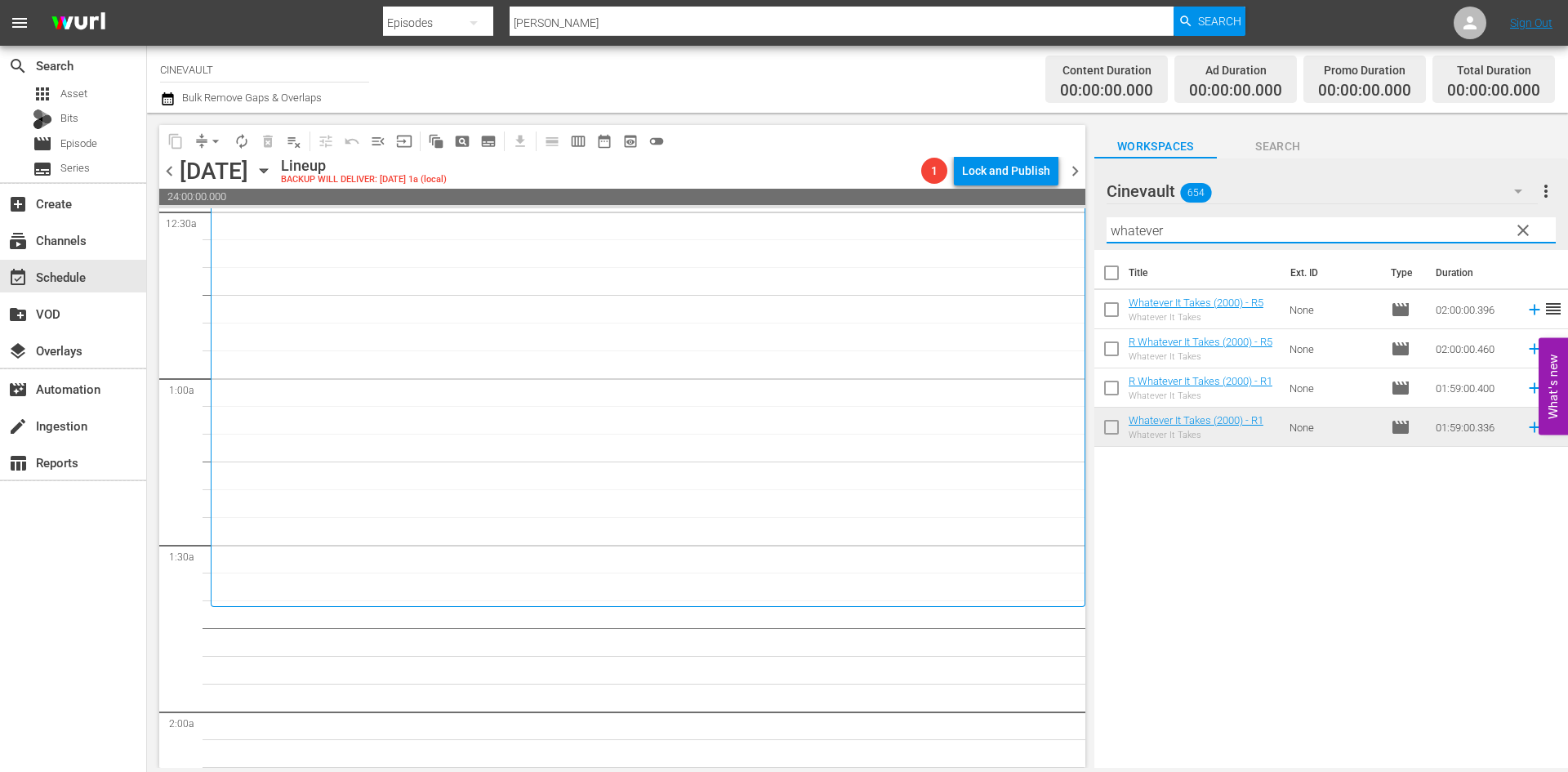
drag, startPoint x: 1240, startPoint y: 242, endPoint x: 1006, endPoint y: 233, distance: 234.2
click at [1006, 233] on div "content_copy compress arrow_drop_down autorenew_outlined delete_forever_outline…" at bounding box center [857, 439] width 1421 height 655
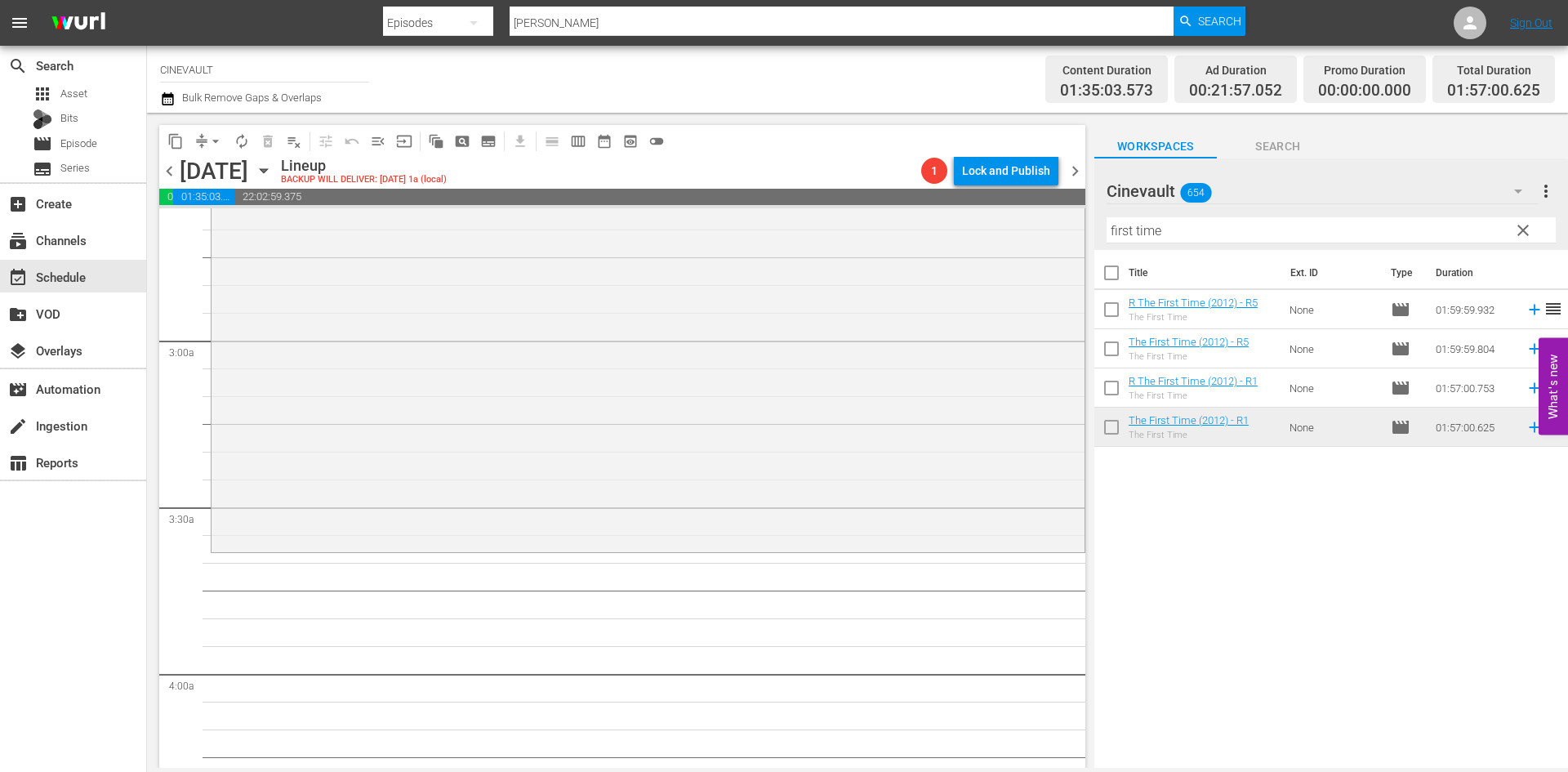
scroll to position [898, 0]
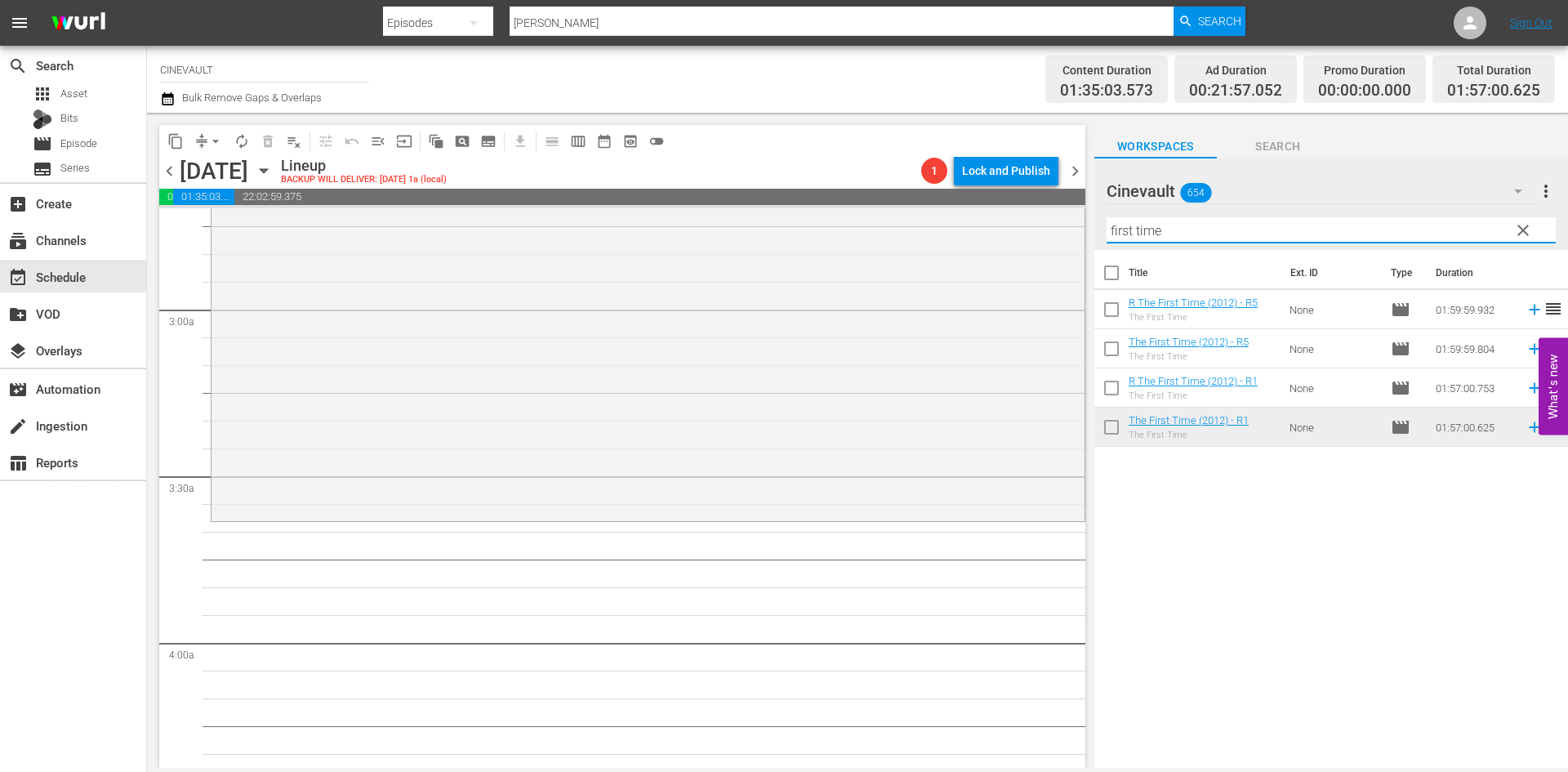
drag, startPoint x: 1172, startPoint y: 226, endPoint x: 1078, endPoint y: 246, distance: 96.1
click at [1078, 246] on div "content_copy compress arrow_drop_down autorenew_outlined delete_forever_outline…" at bounding box center [857, 439] width 1421 height 655
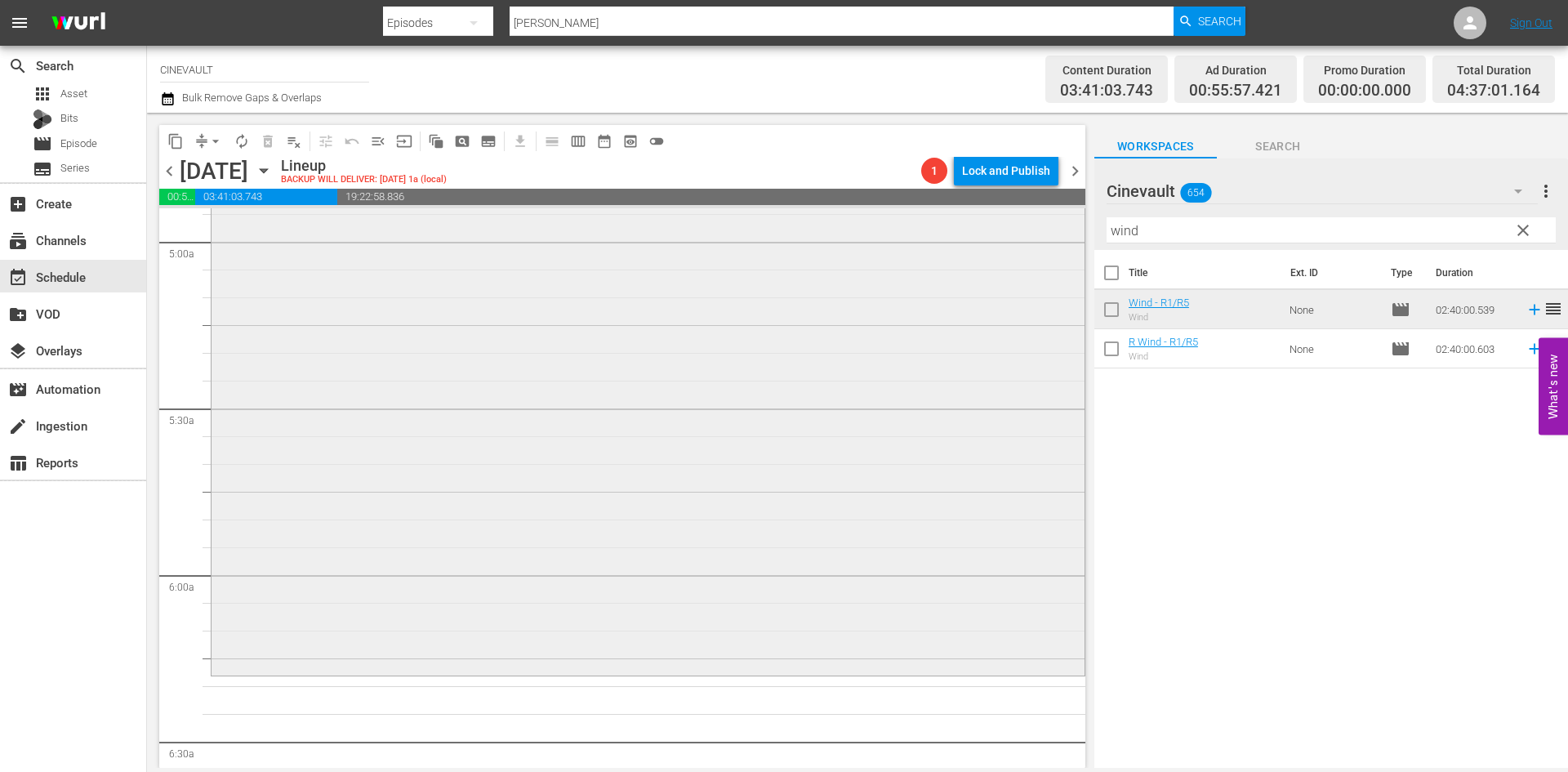
scroll to position [1633, 0]
drag, startPoint x: 1170, startPoint y: 234, endPoint x: 1059, endPoint y: 226, distance: 111.3
click at [1059, 226] on div "content_copy compress arrow_drop_down autorenew_outlined delete_forever_outline…" at bounding box center [857, 439] width 1421 height 655
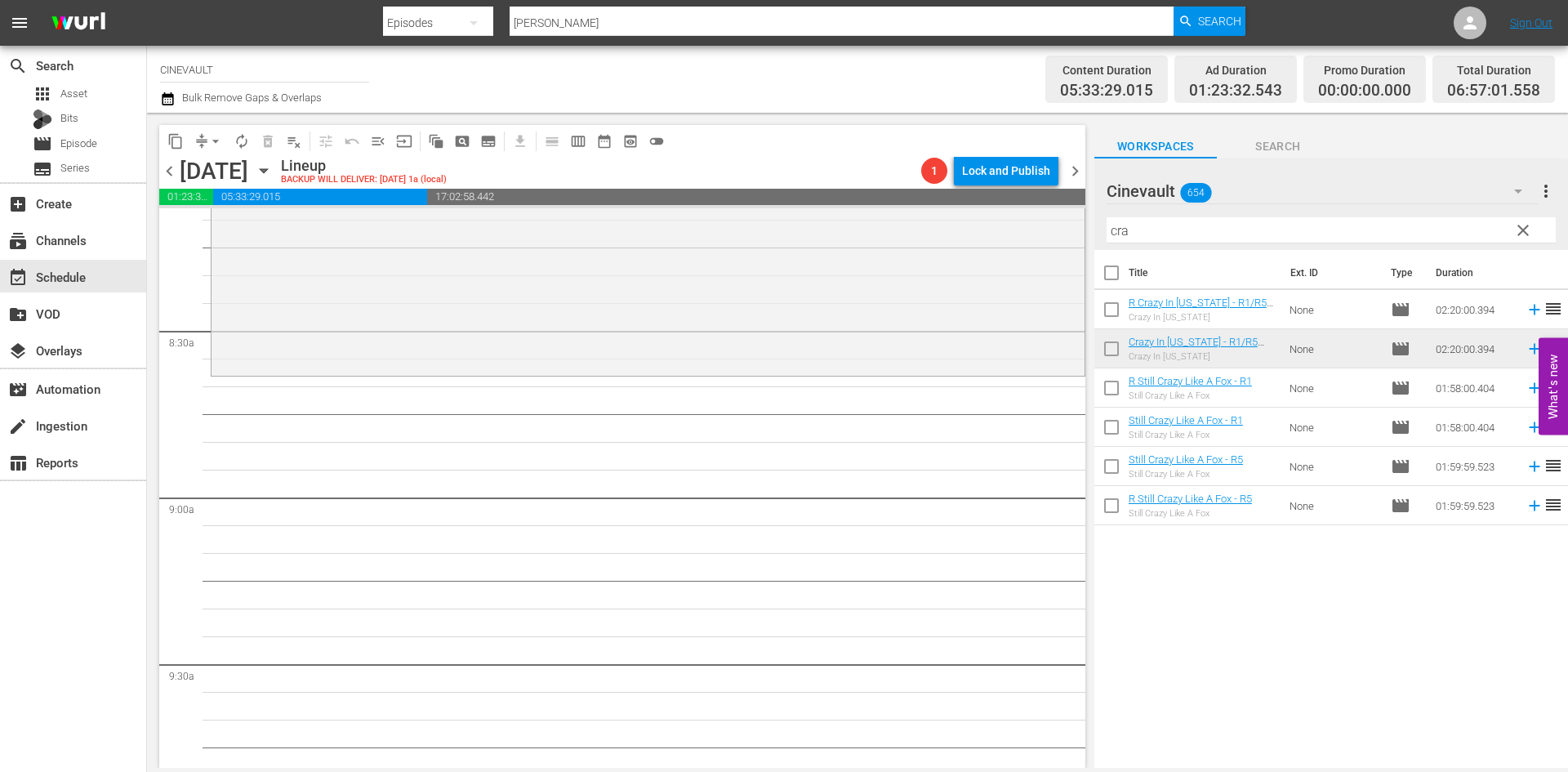
scroll to position [2776, 0]
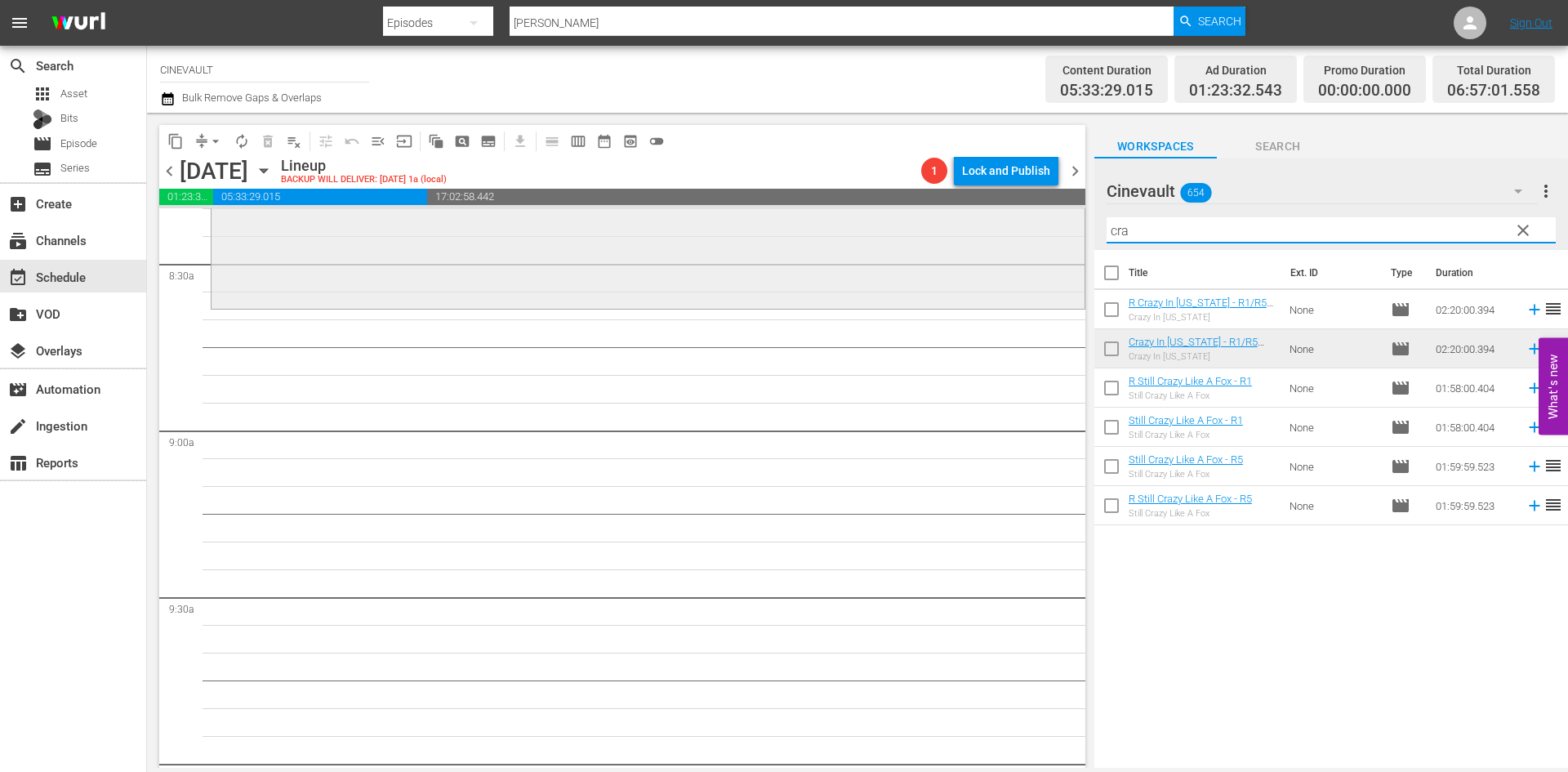
drag, startPoint x: 1178, startPoint y: 243, endPoint x: 1071, endPoint y: 221, distance: 109.2
click at [1071, 221] on div "content_copy compress arrow_drop_down autorenew_outlined delete_forever_outline…" at bounding box center [857, 439] width 1421 height 655
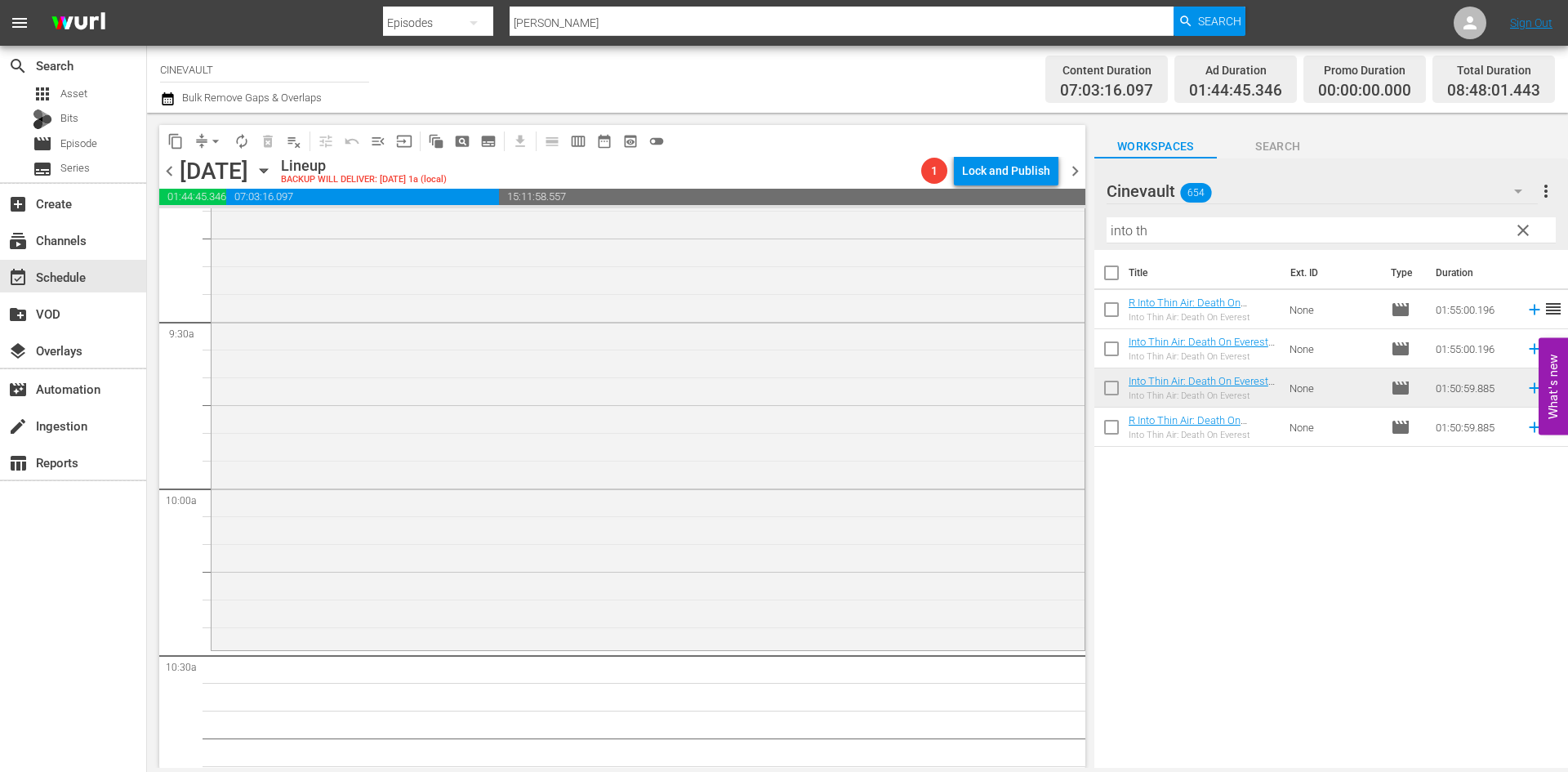
scroll to position [3103, 0]
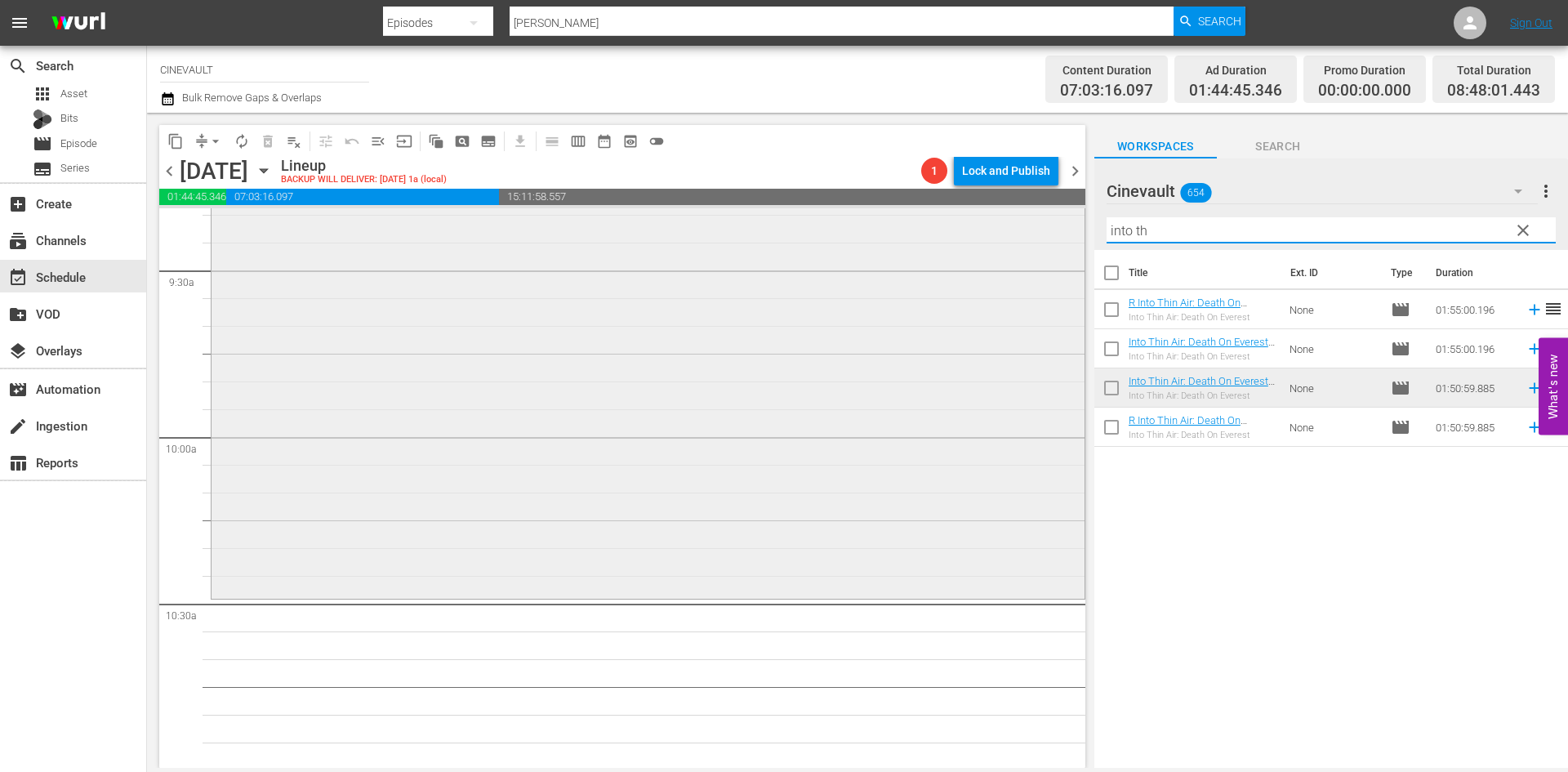
drag, startPoint x: 1167, startPoint y: 222, endPoint x: 988, endPoint y: 224, distance: 179.0
click at [988, 224] on div "content_copy compress arrow_drop_down autorenew_outlined delete_forever_outline…" at bounding box center [857, 439] width 1421 height 655
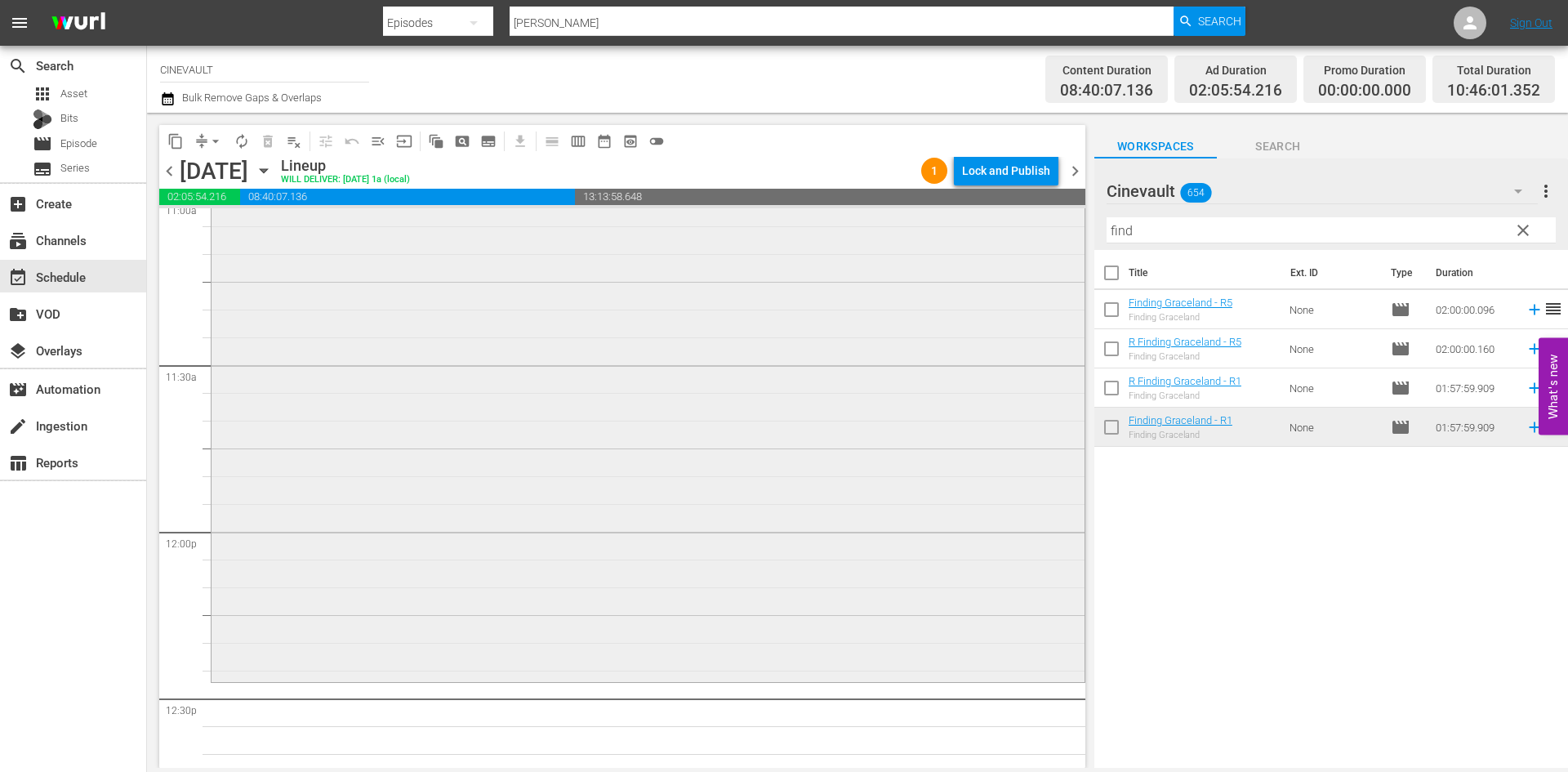
scroll to position [3920, 0]
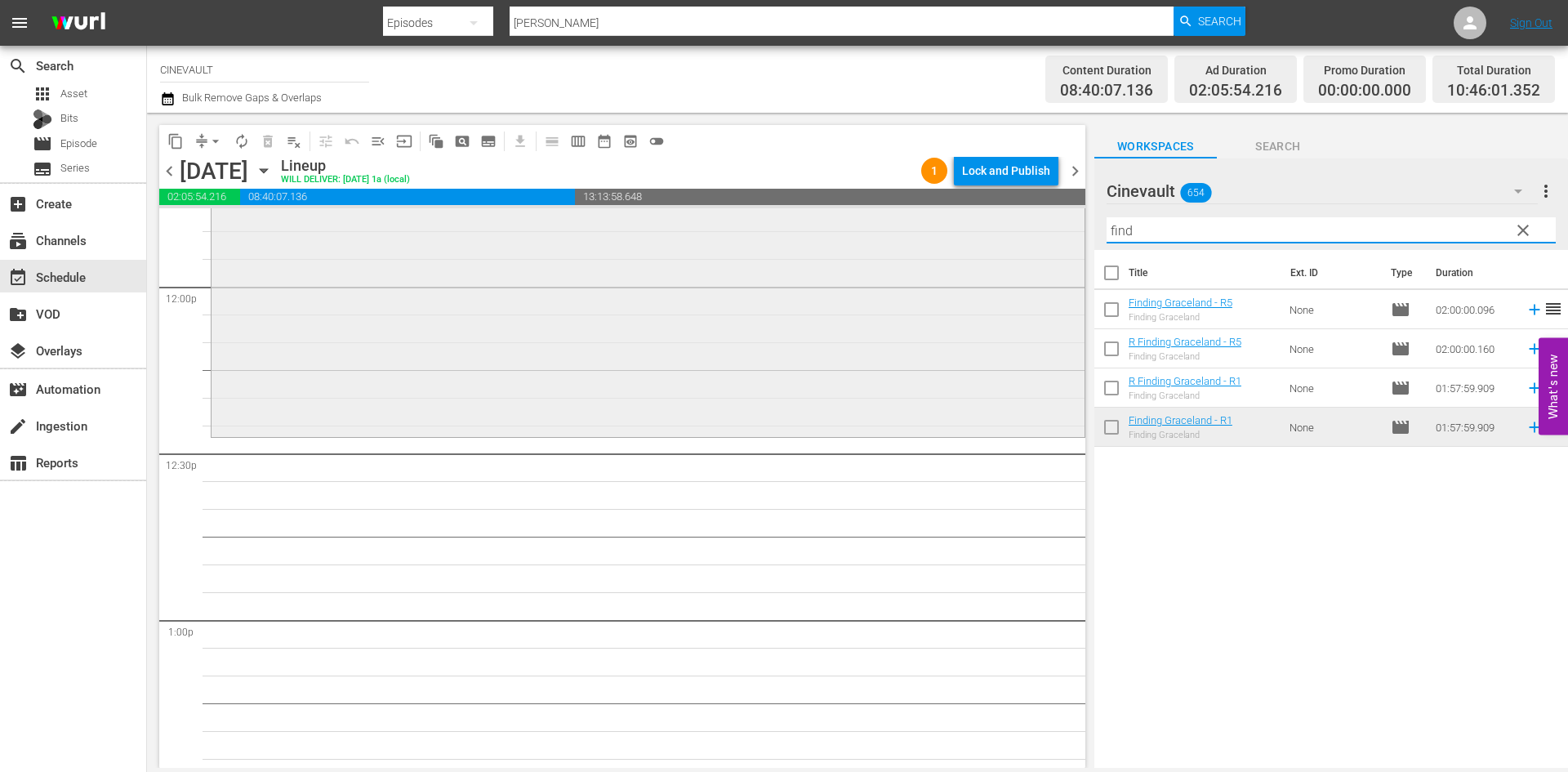
drag, startPoint x: 1187, startPoint y: 218, endPoint x: 1015, endPoint y: 218, distance: 172.0
click at [1015, 218] on div "content_copy compress arrow_drop_down autorenew_outlined delete_forever_outline…" at bounding box center [857, 439] width 1421 height 655
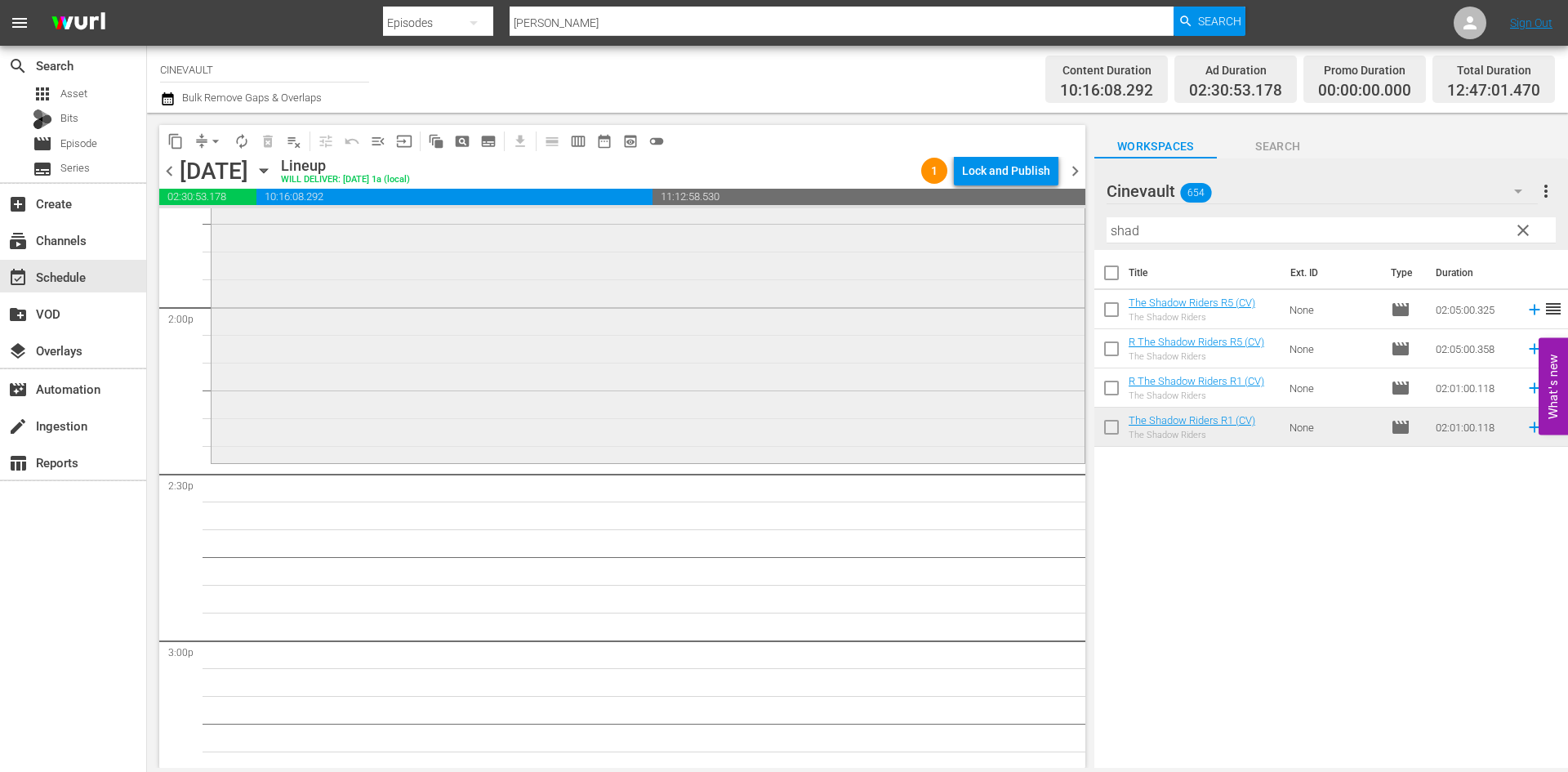
scroll to position [4573, 0]
drag, startPoint x: 1168, startPoint y: 232, endPoint x: 1076, endPoint y: 219, distance: 92.9
click at [1076, 219] on div "content_copy compress arrow_drop_down autorenew_outlined delete_forever_outline…" at bounding box center [857, 439] width 1421 height 655
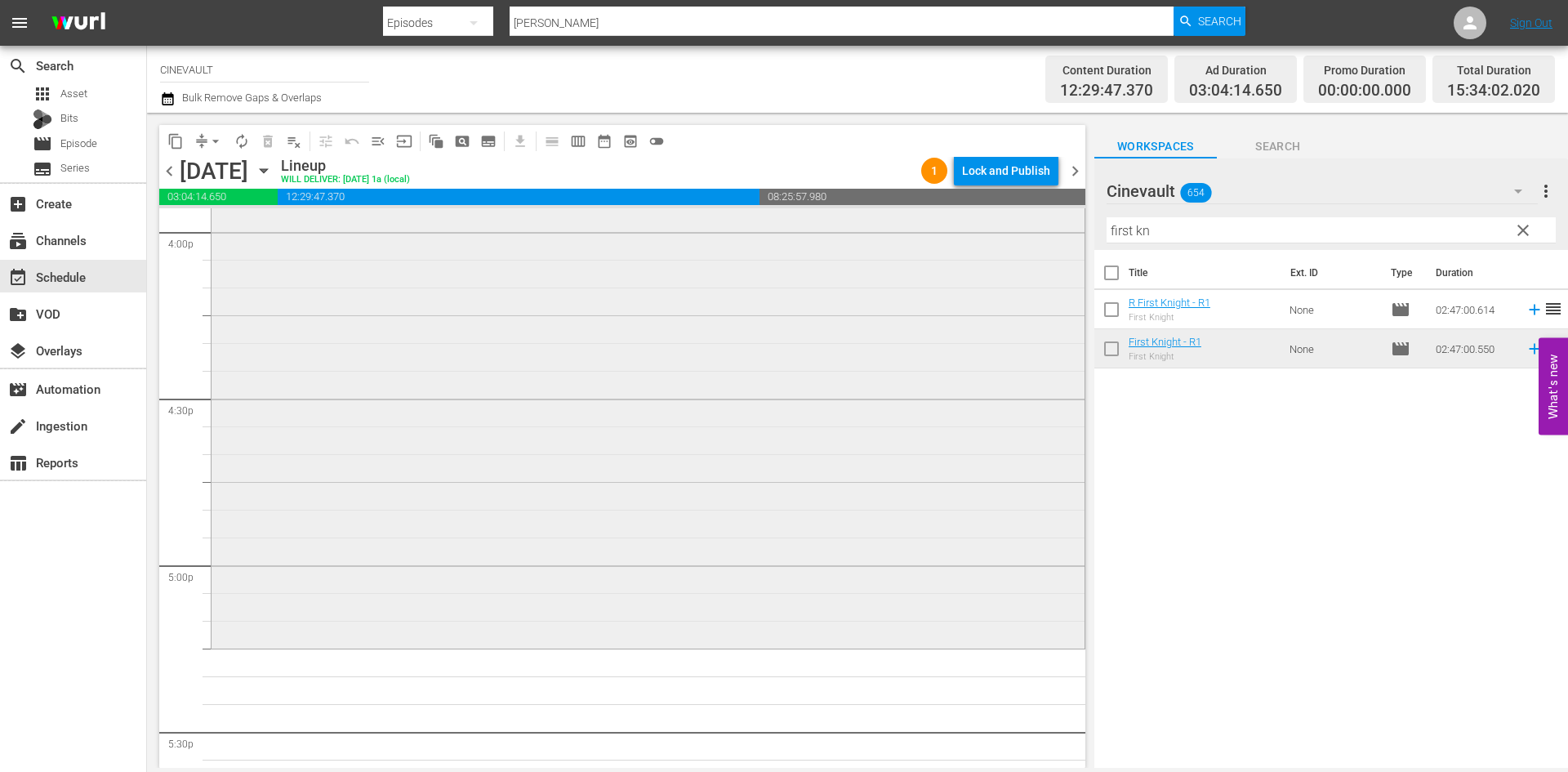
scroll to position [5308, 0]
drag, startPoint x: 1198, startPoint y: 229, endPoint x: 996, endPoint y: 187, distance: 206.3
click at [996, 187] on div "content_copy compress arrow_drop_down autorenew_outlined delete_forever_outline…" at bounding box center [857, 439] width 1421 height 655
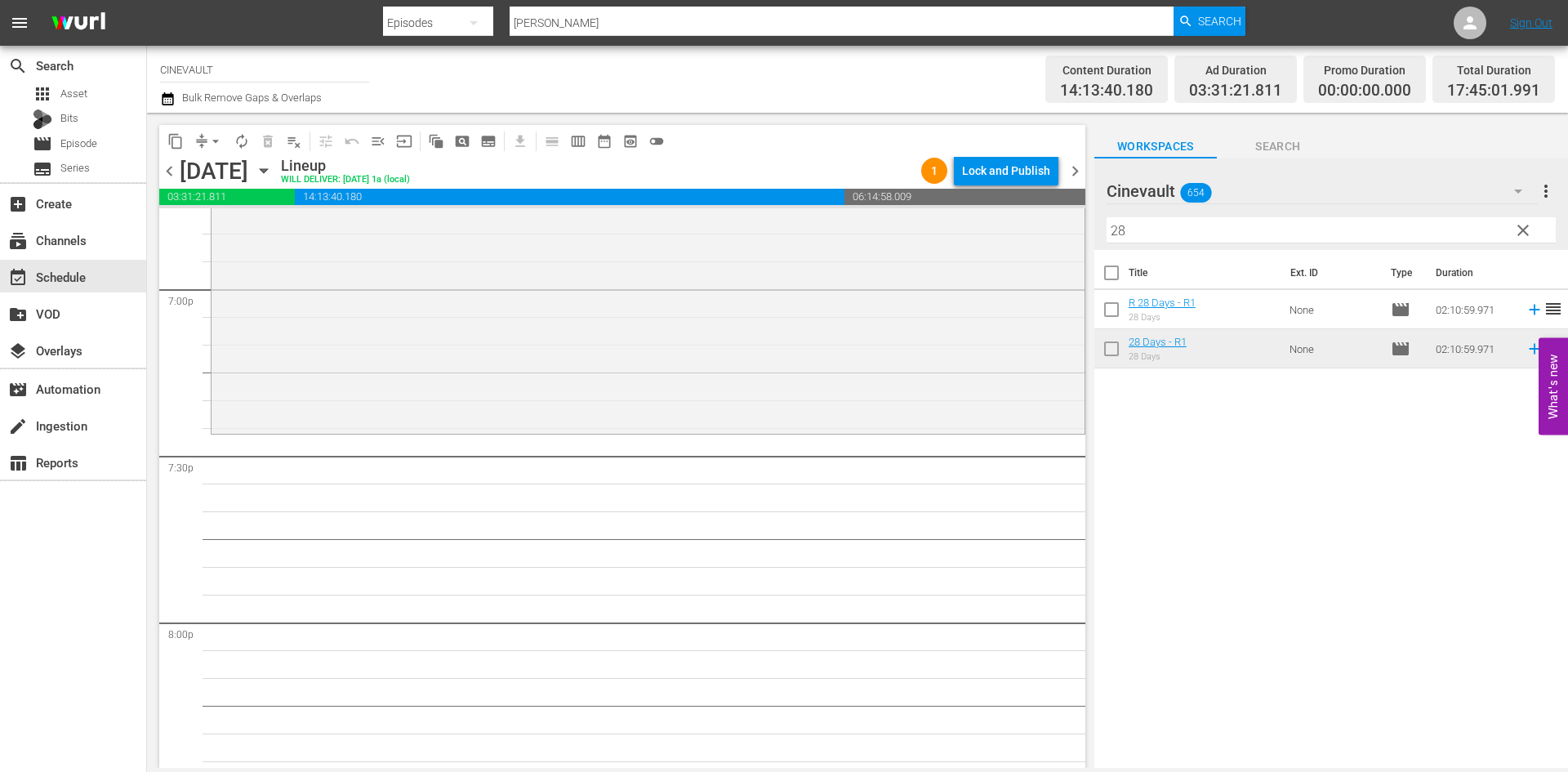
scroll to position [6370, 0]
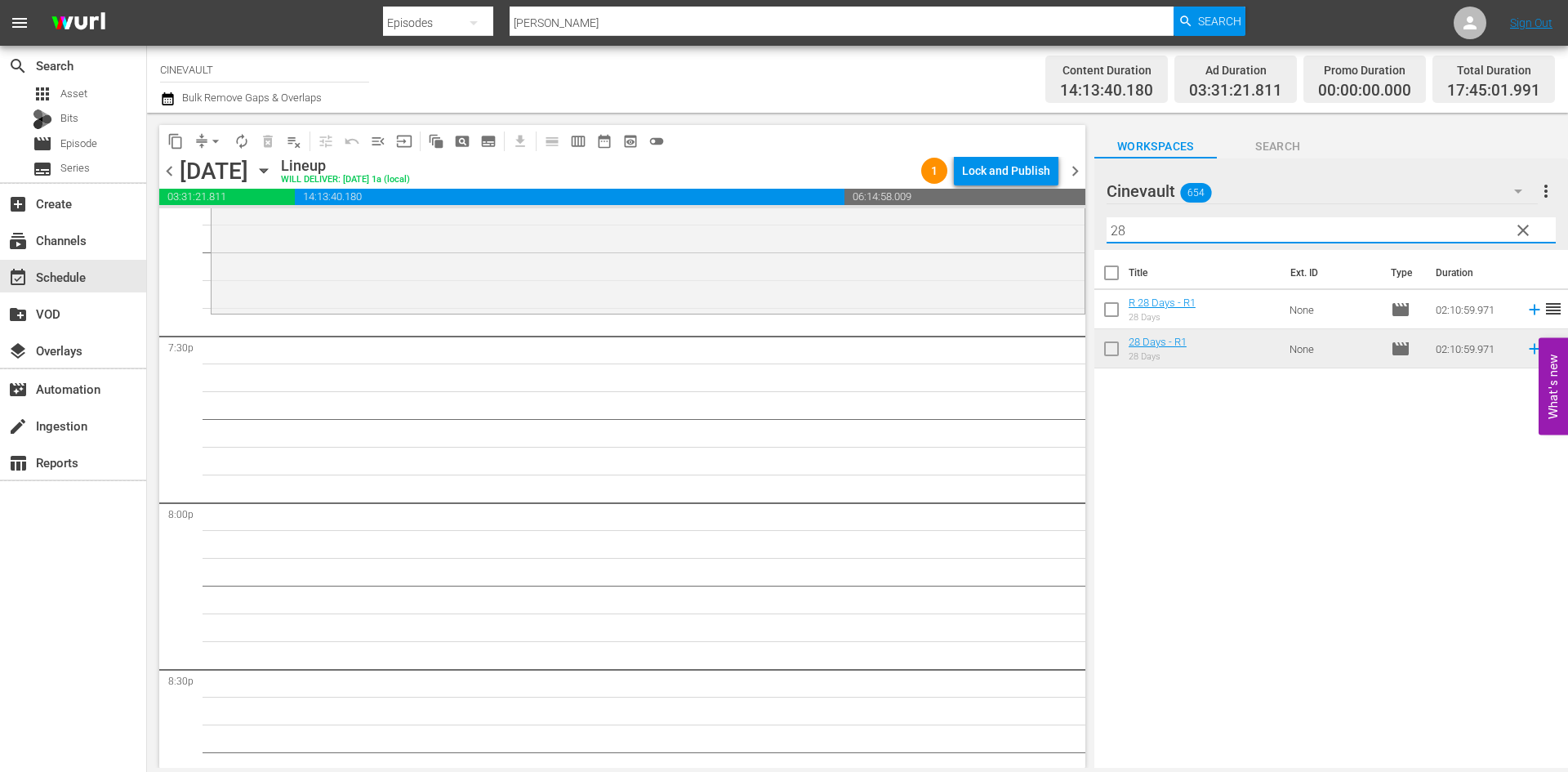
drag, startPoint x: 1222, startPoint y: 242, endPoint x: 1104, endPoint y: 247, distance: 118.1
click at [1104, 247] on div "Cinevault 654 Cinevault more_vert clear Filter by Title 28" at bounding box center [1331, 204] width 474 height 91
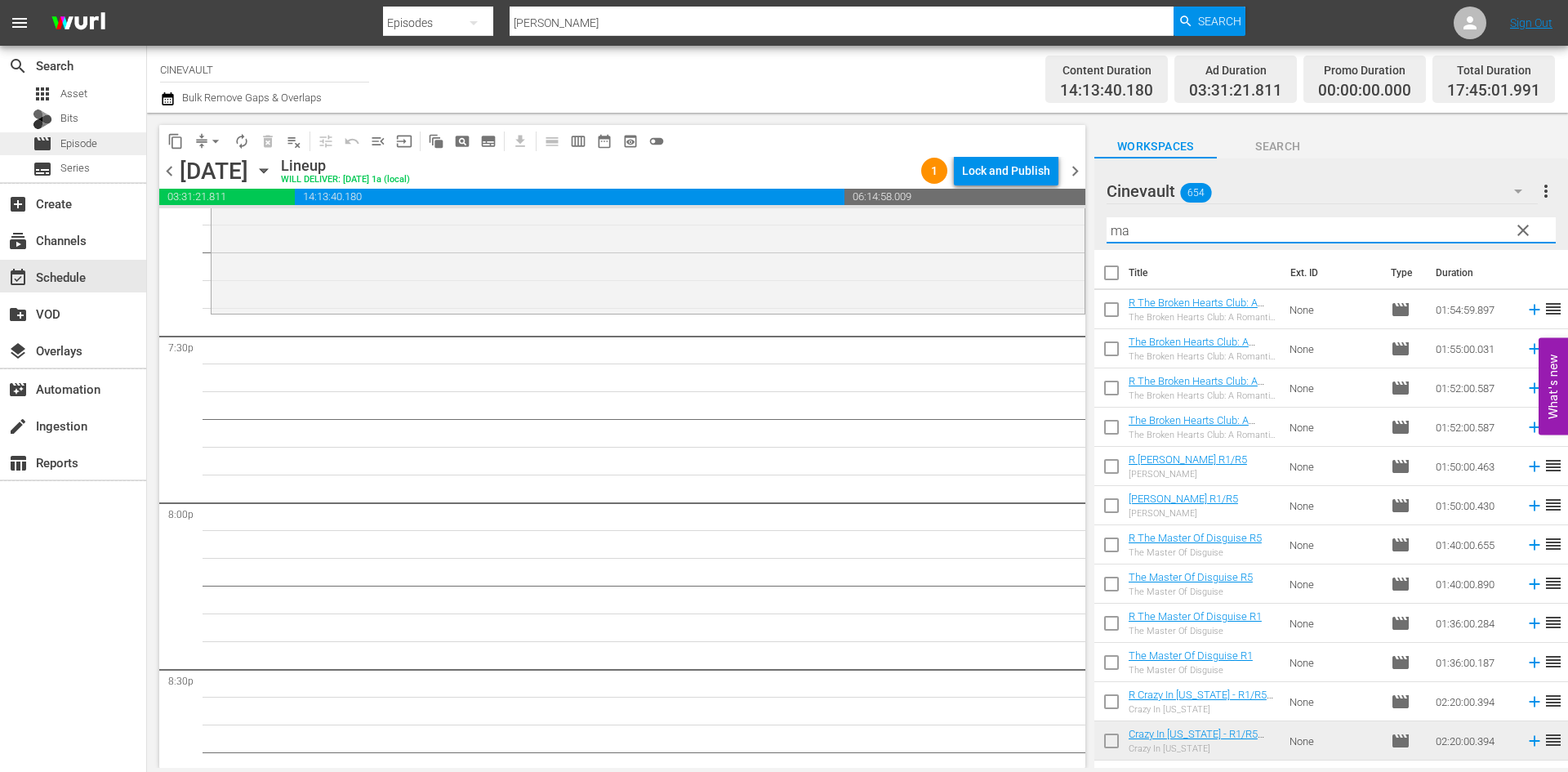
type input "ma"
click at [42, 141] on span "movie" at bounding box center [42, 144] width 20 height 20
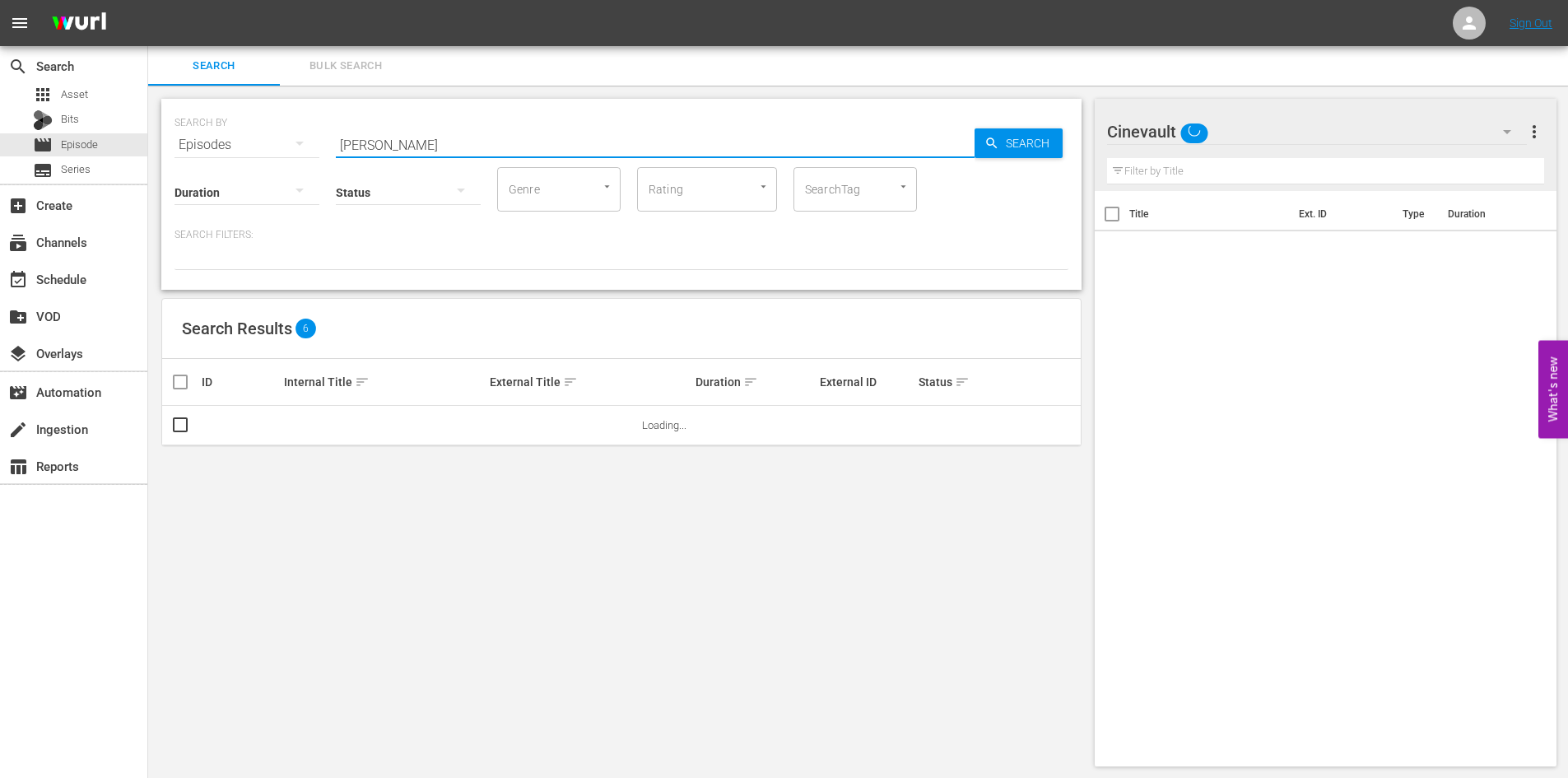
drag, startPoint x: 417, startPoint y: 149, endPoint x: 304, endPoint y: 132, distance: 114.3
click at [304, 132] on div "SEARCH BY Search By Episodes Search ID, Title, Description, Keywords, or Catego…" at bounding box center [621, 135] width 893 height 59
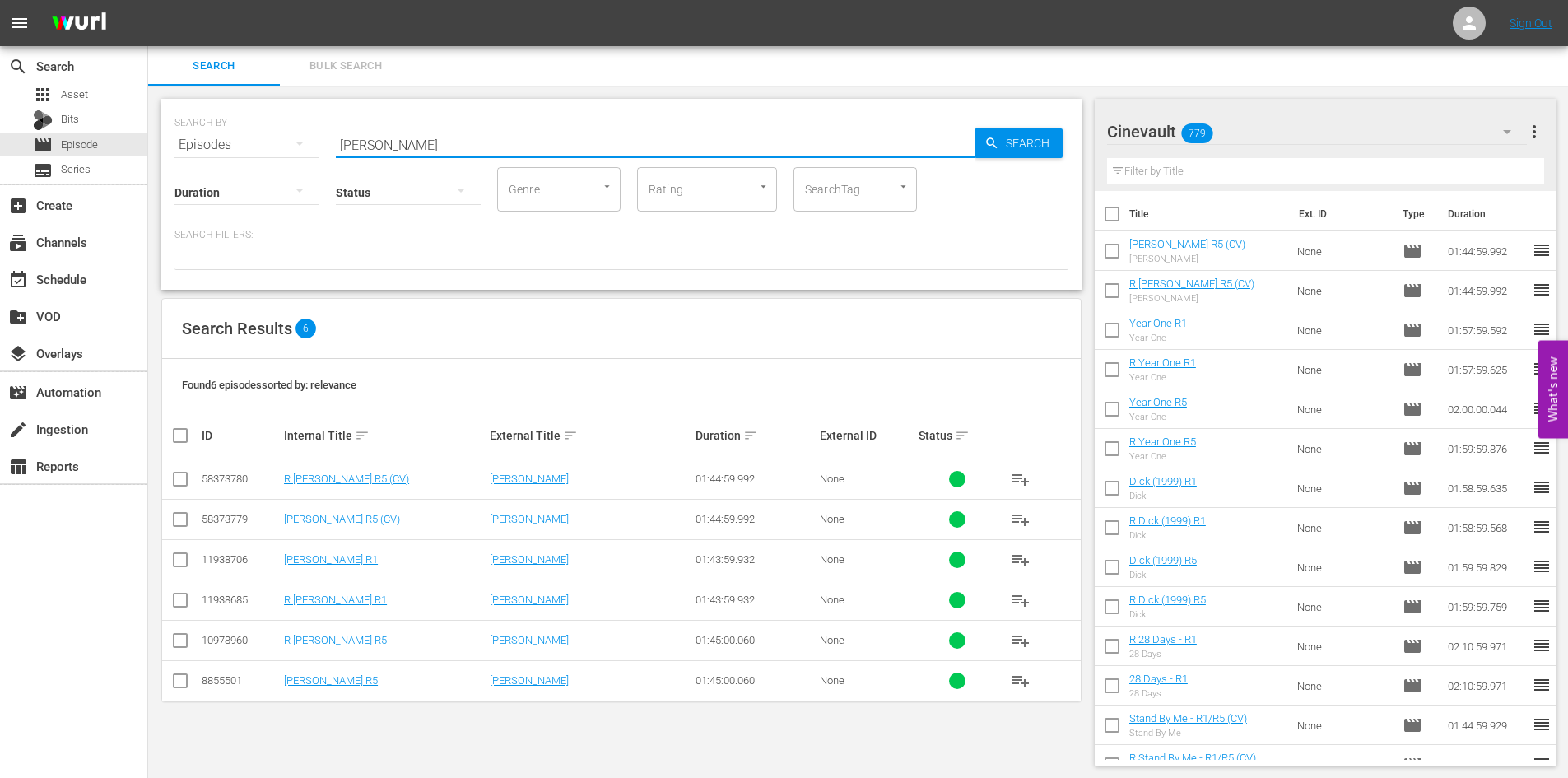
type input "[PERSON_NAME]"
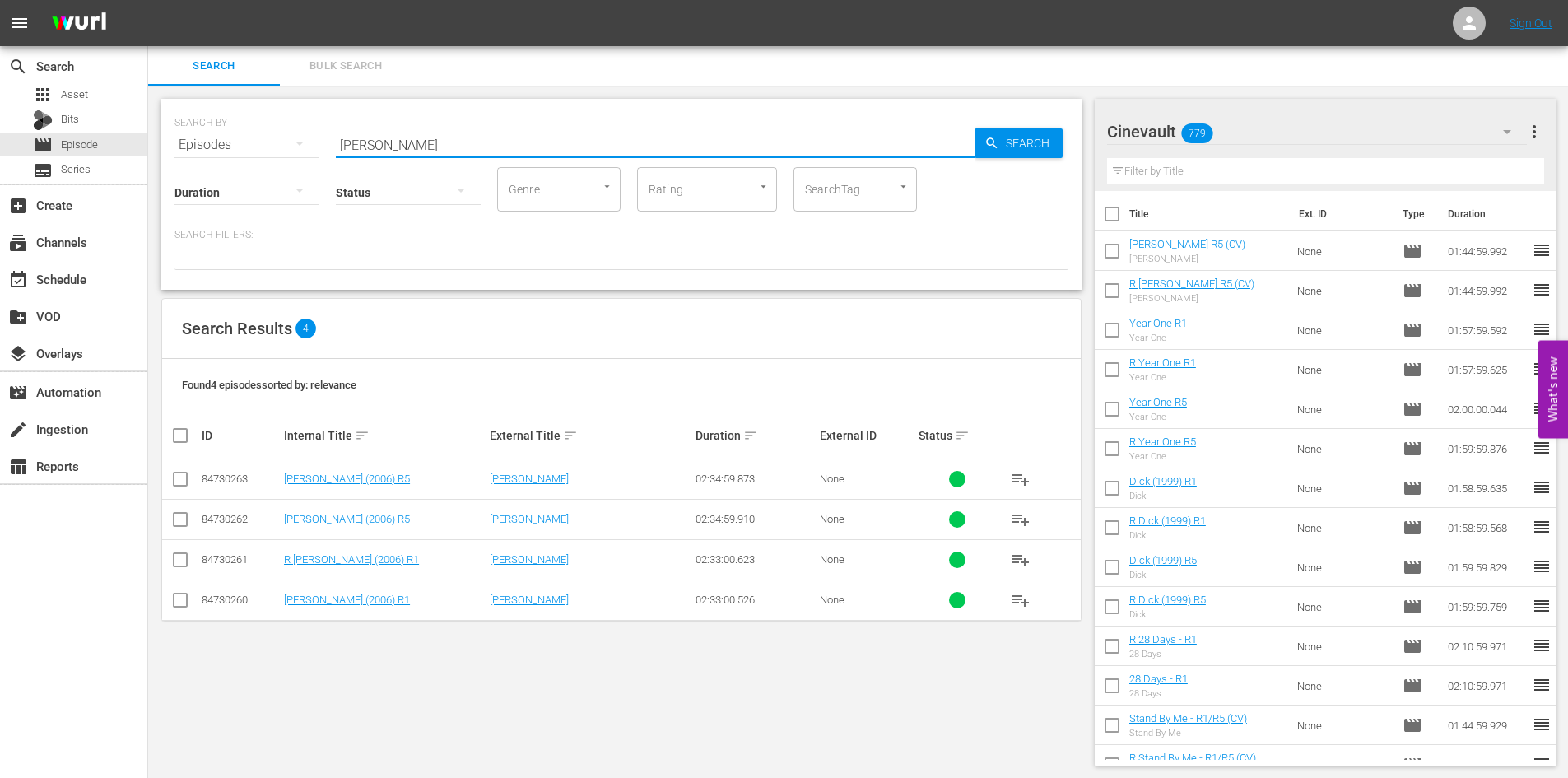
click at [174, 445] on input "checkbox" at bounding box center [186, 435] width 33 height 20
checkbox input "true"
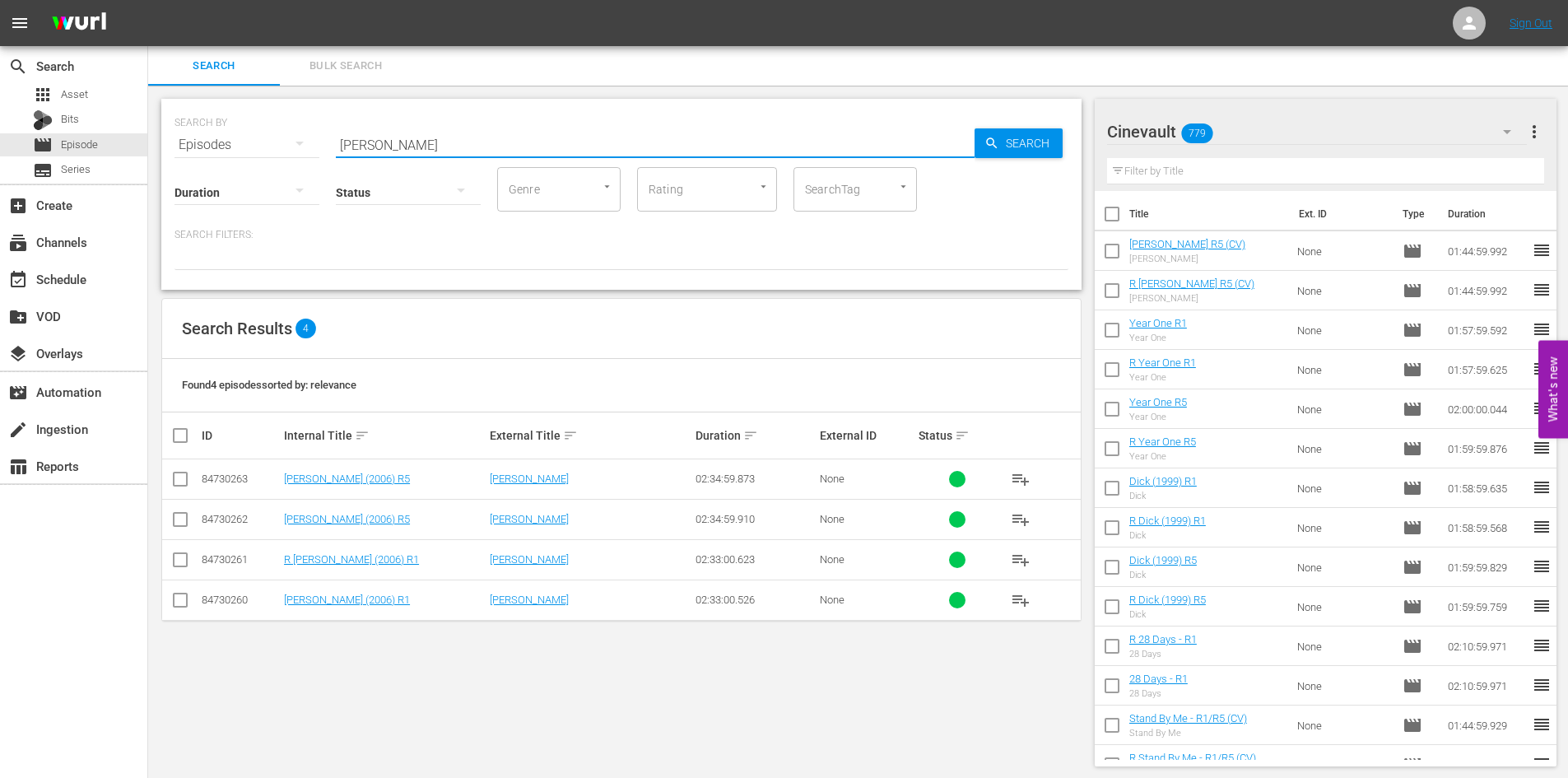
checkbox input "true"
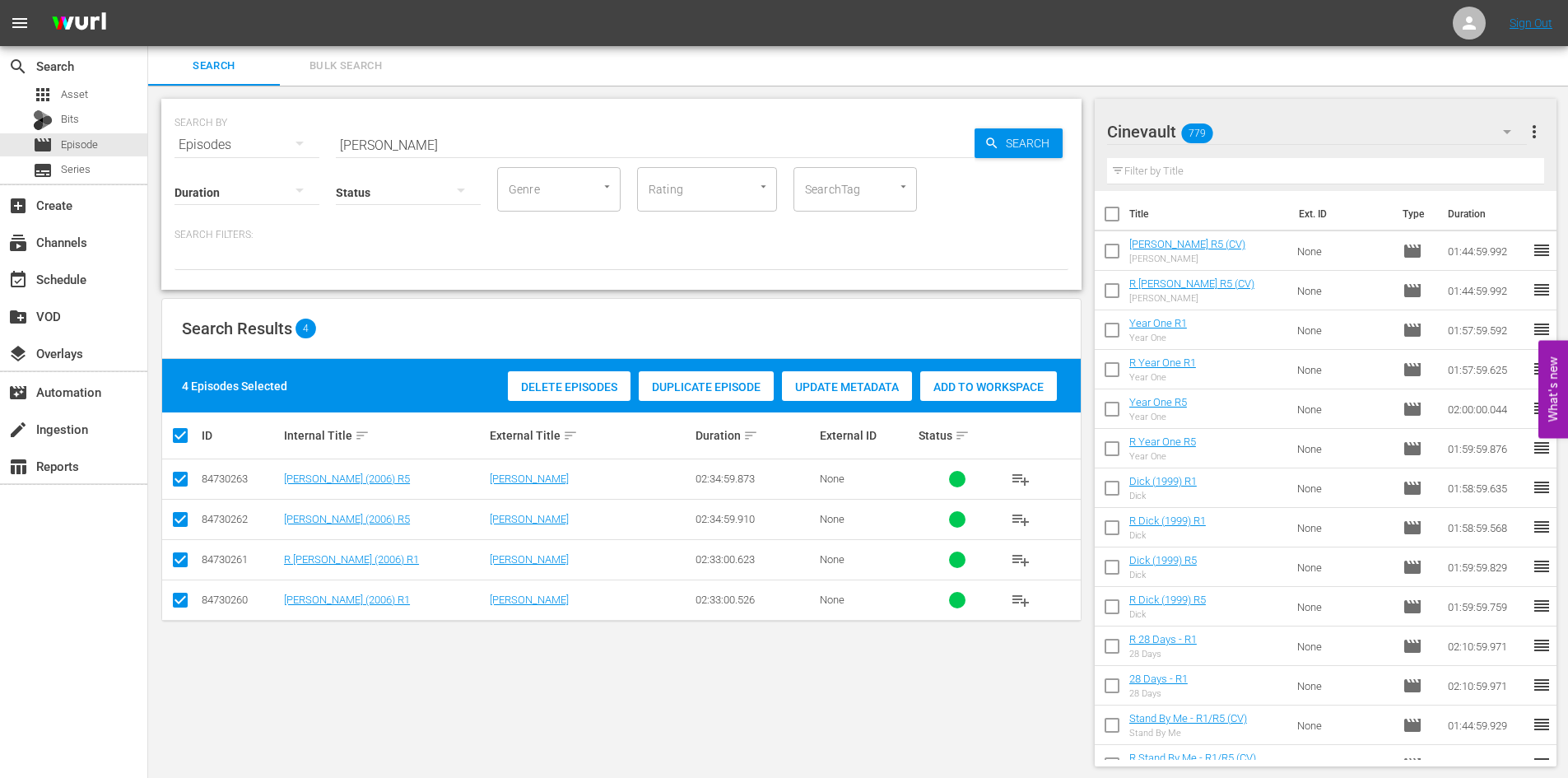
click at [994, 394] on div "Add to Workspace" at bounding box center [988, 387] width 137 height 32
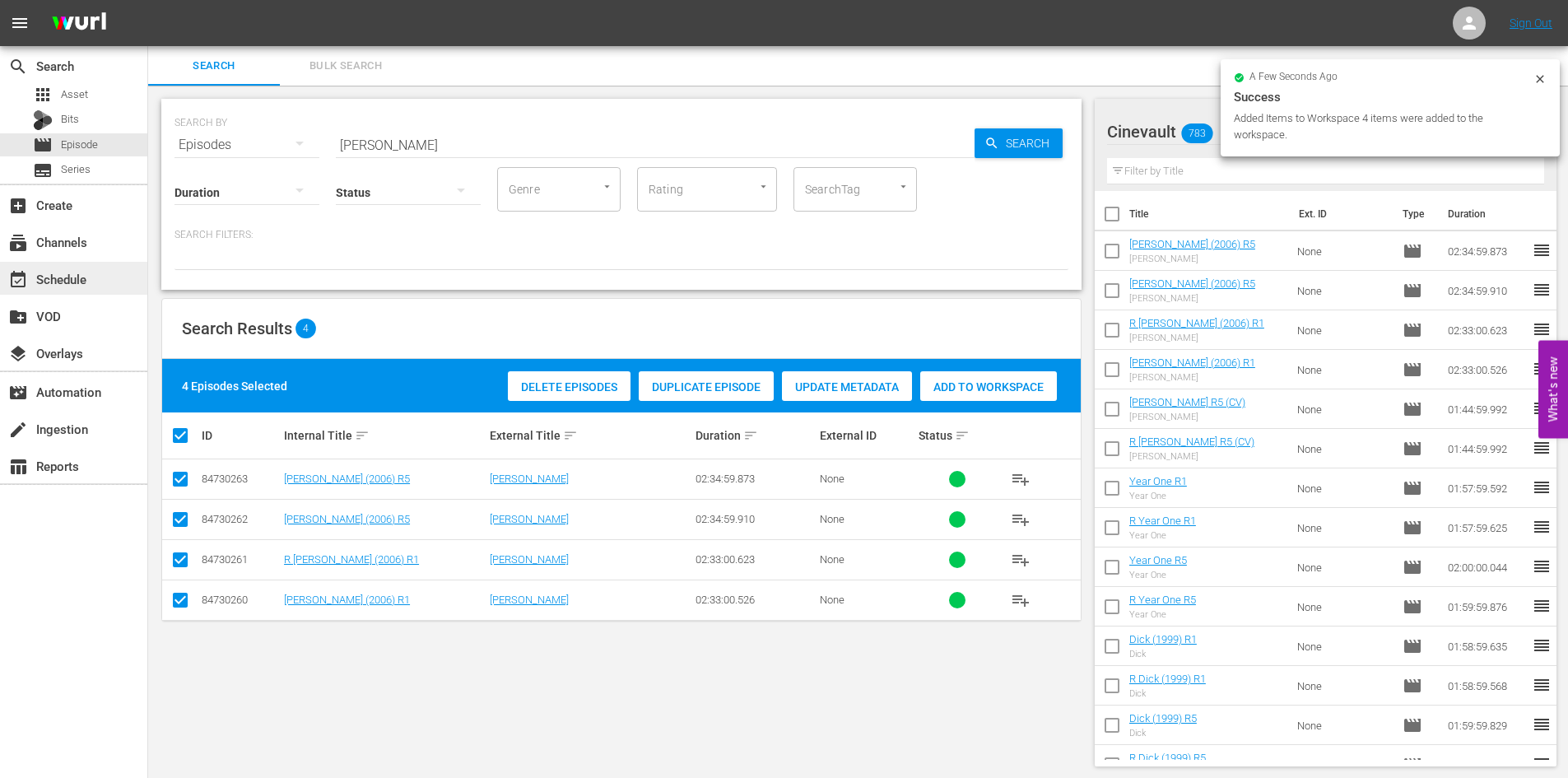
click at [97, 290] on div "event_available Schedule" at bounding box center [73, 277] width 147 height 33
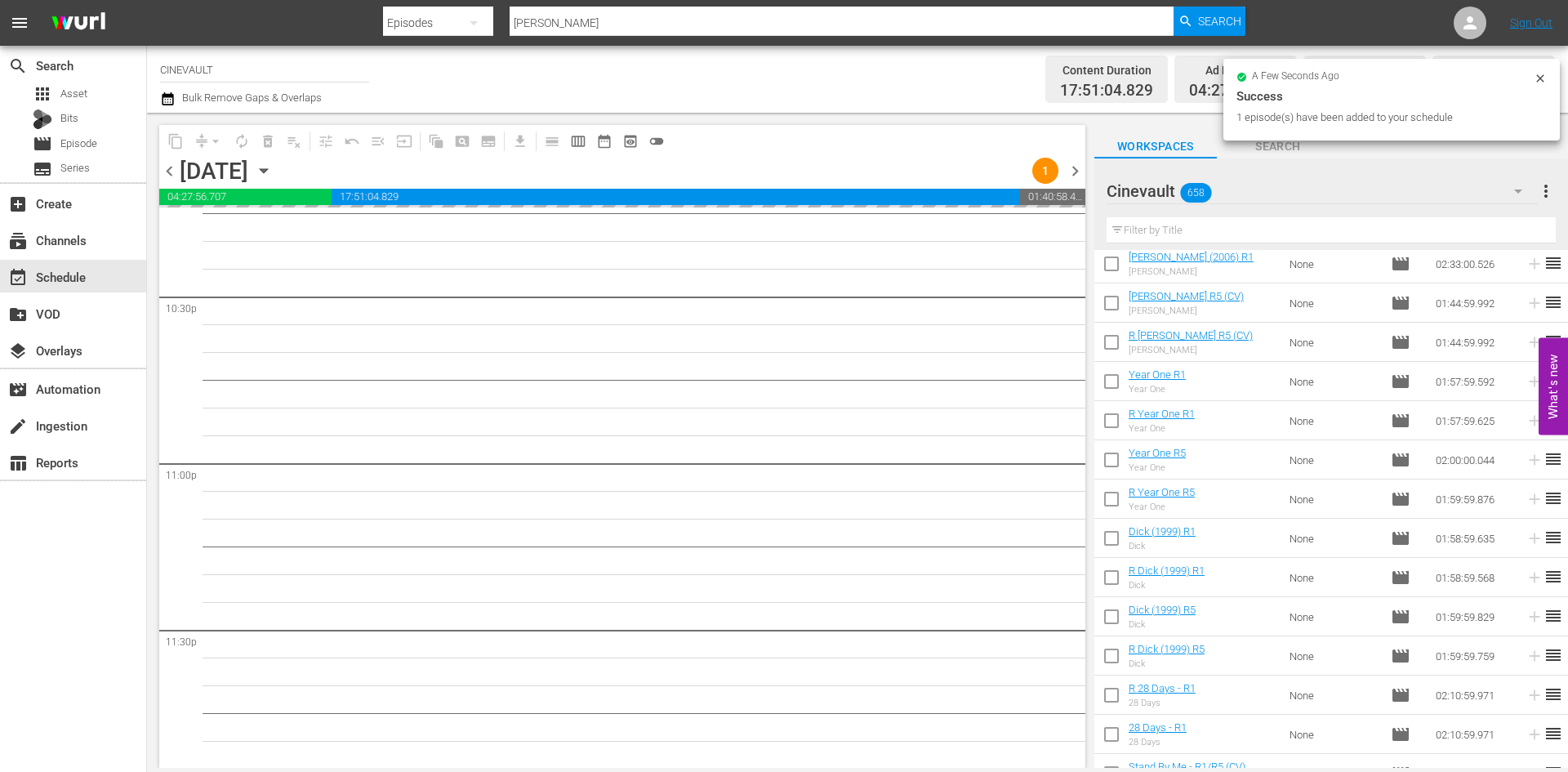
scroll to position [7435, 0]
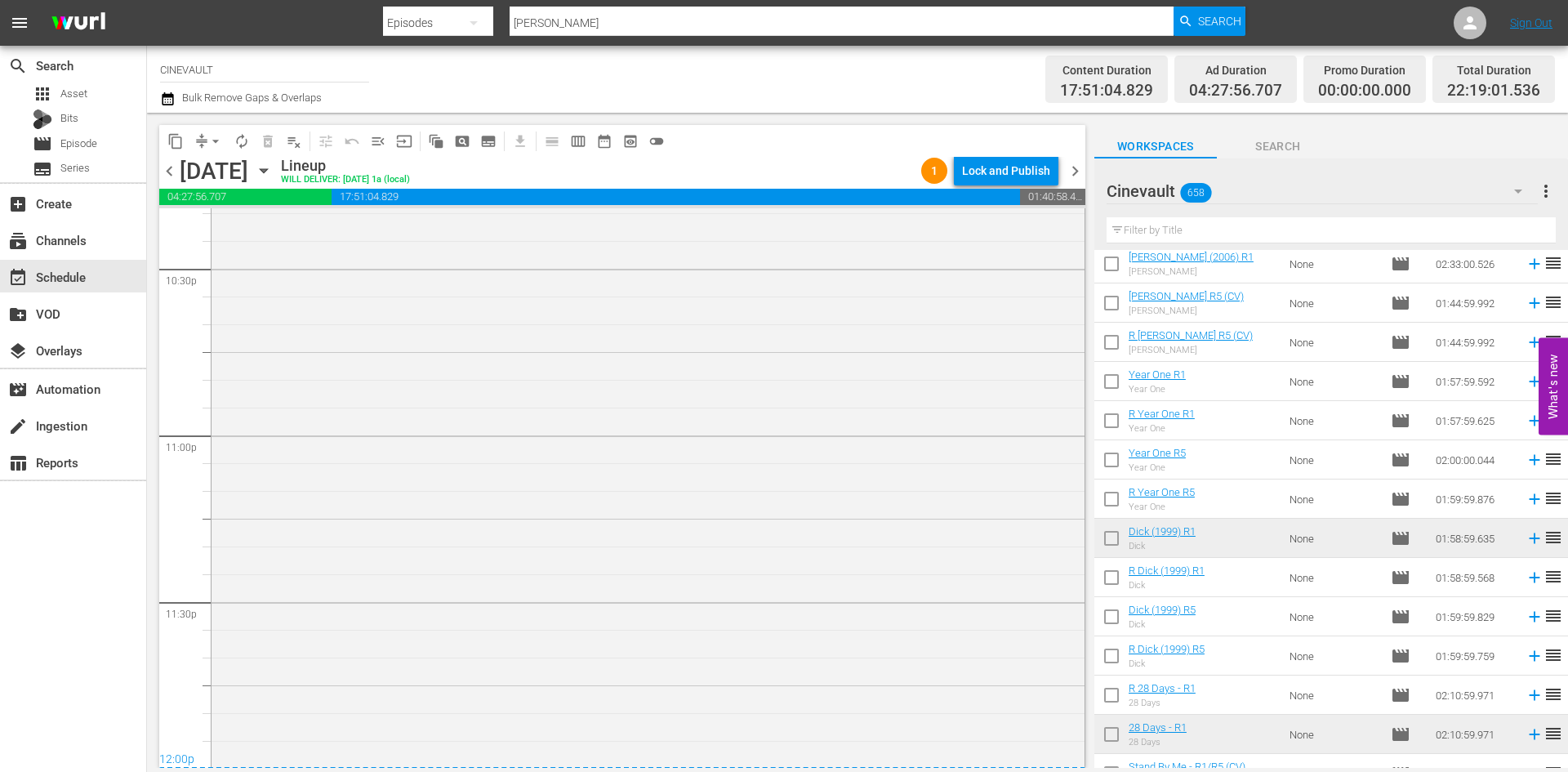
drag, startPoint x: 1216, startPoint y: 536, endPoint x: 833, endPoint y: 562, distance: 383.9
click at [715, 661] on div "Dick (1999) R1 1 reorder" at bounding box center [648, 438] width 873 height 656
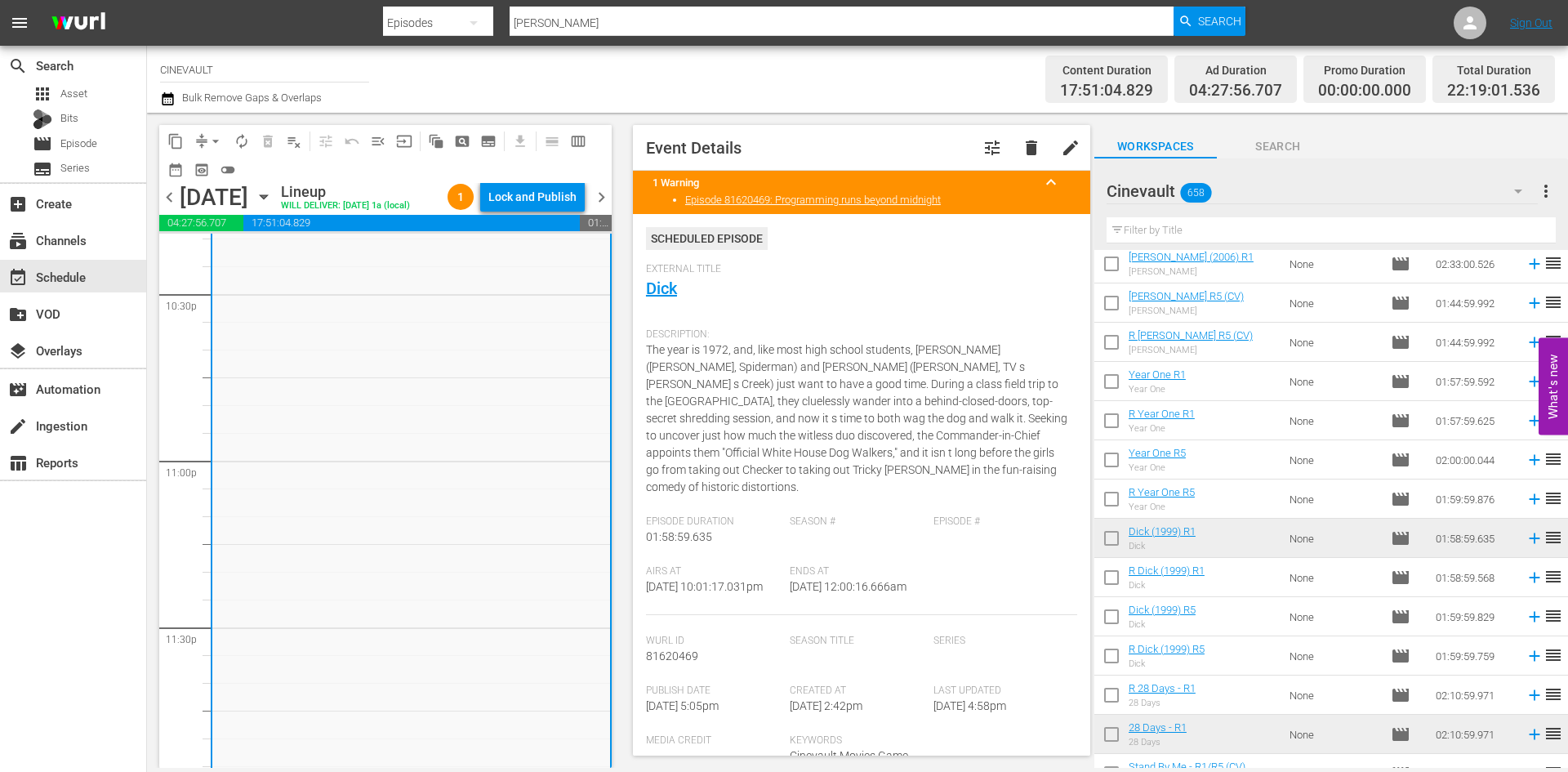
click at [170, 207] on span "chevron_left" at bounding box center [169, 197] width 21 height 21
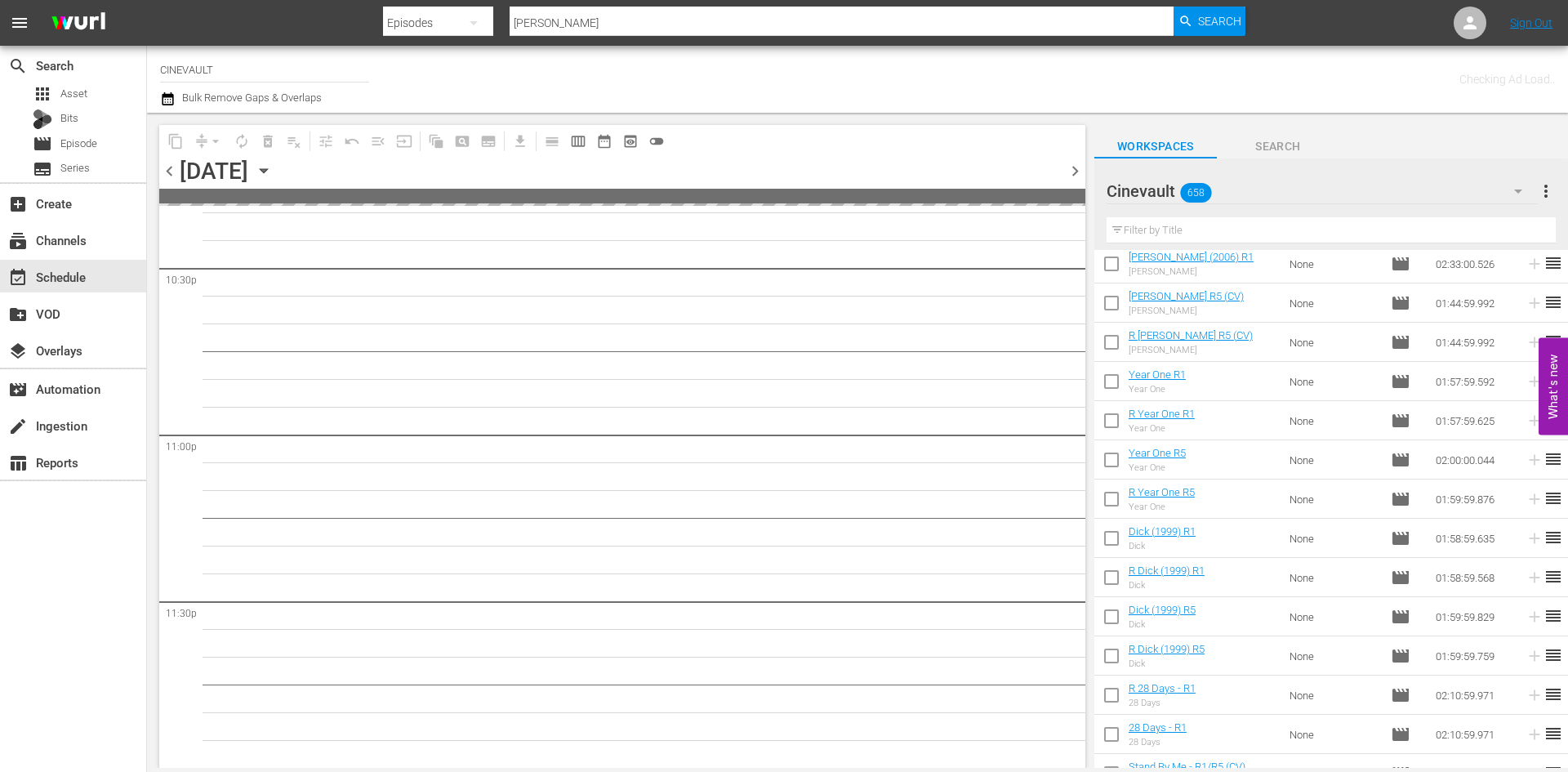
scroll to position [7434, 0]
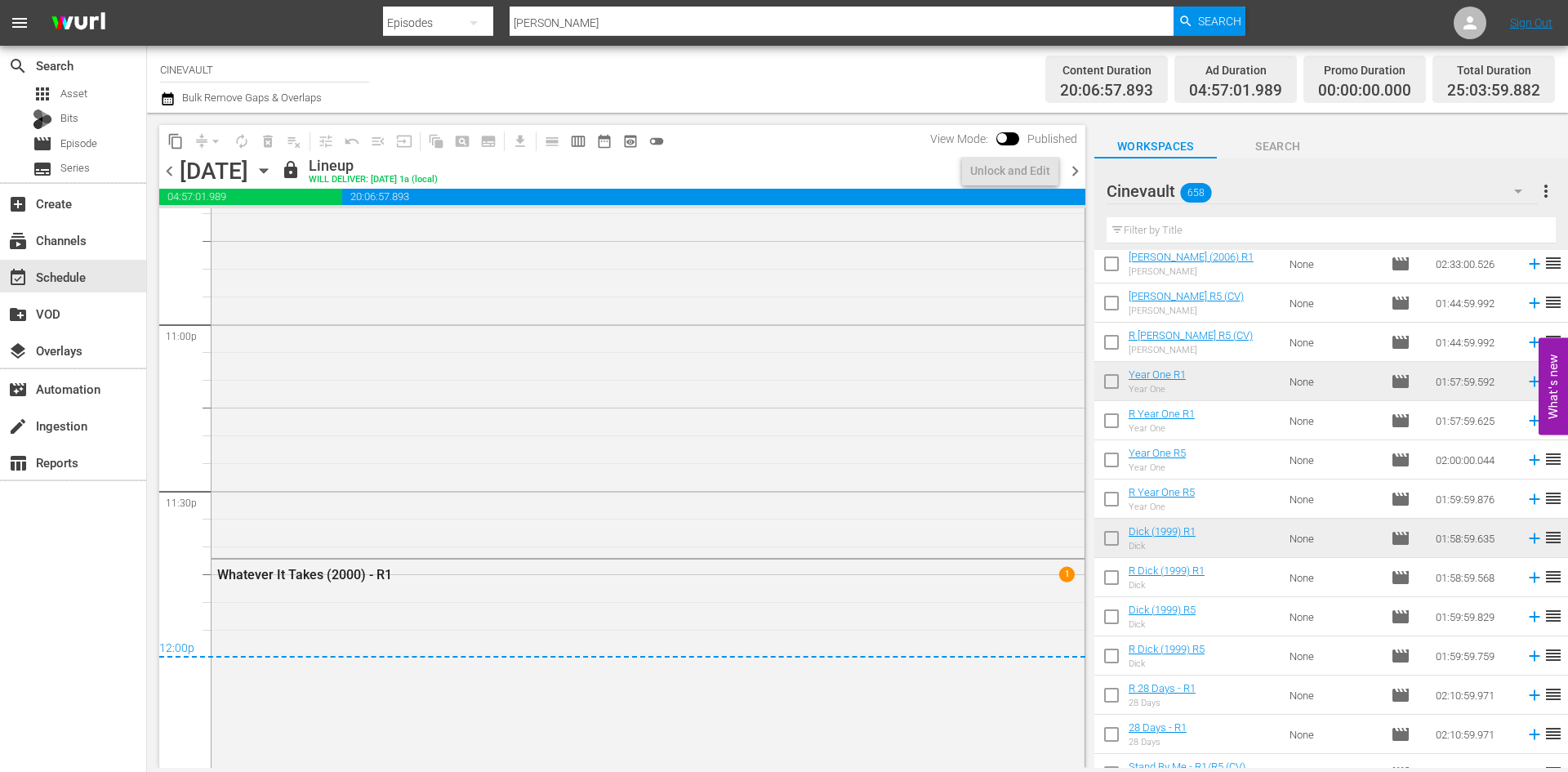
click at [1074, 176] on span "chevron_right" at bounding box center [1075, 170] width 21 height 21
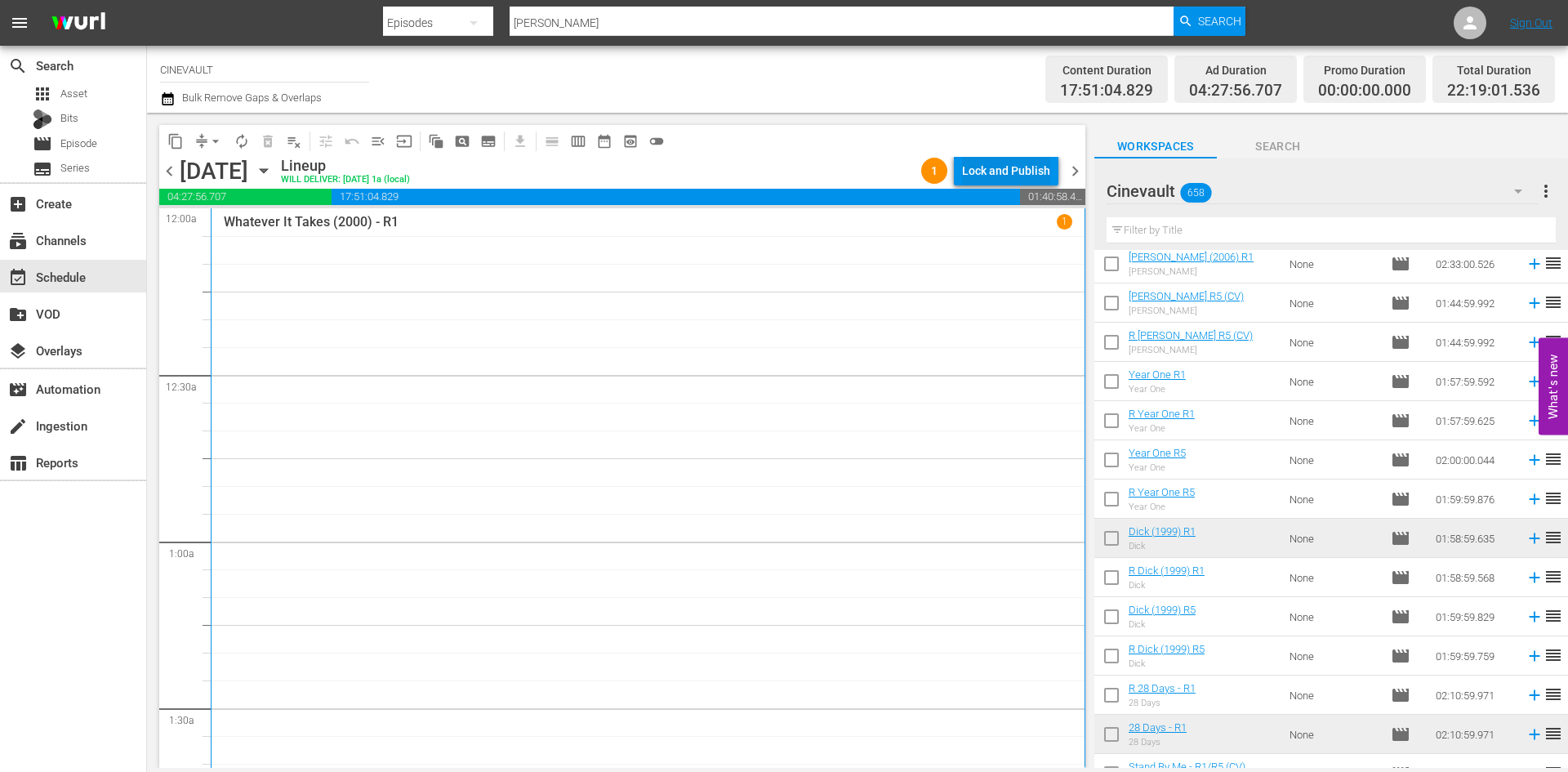
click at [1017, 162] on div "Lock and Publish" at bounding box center [1006, 170] width 88 height 29
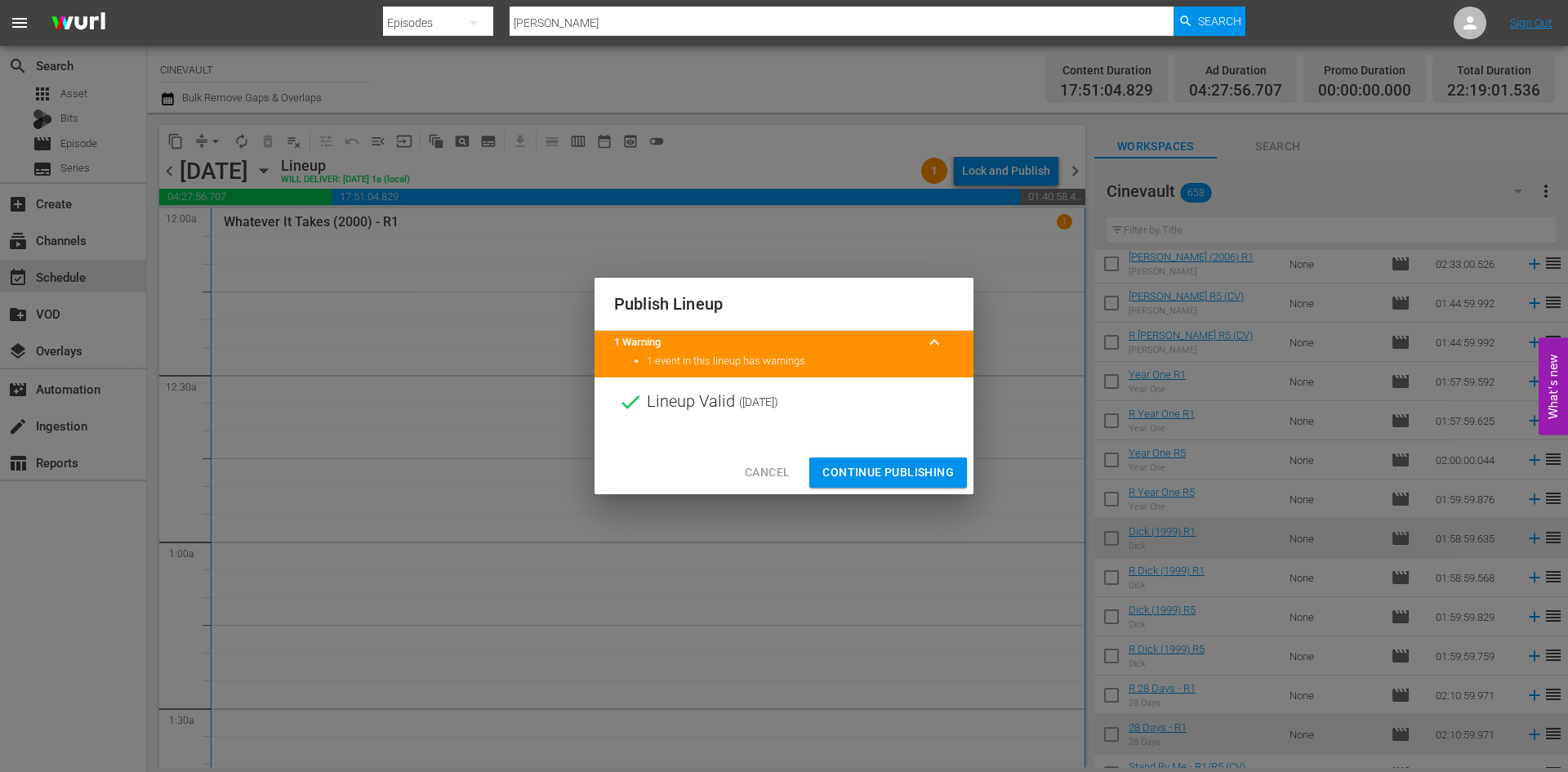
click at [935, 459] on button "Continue Publishing" at bounding box center [888, 472] width 158 height 30
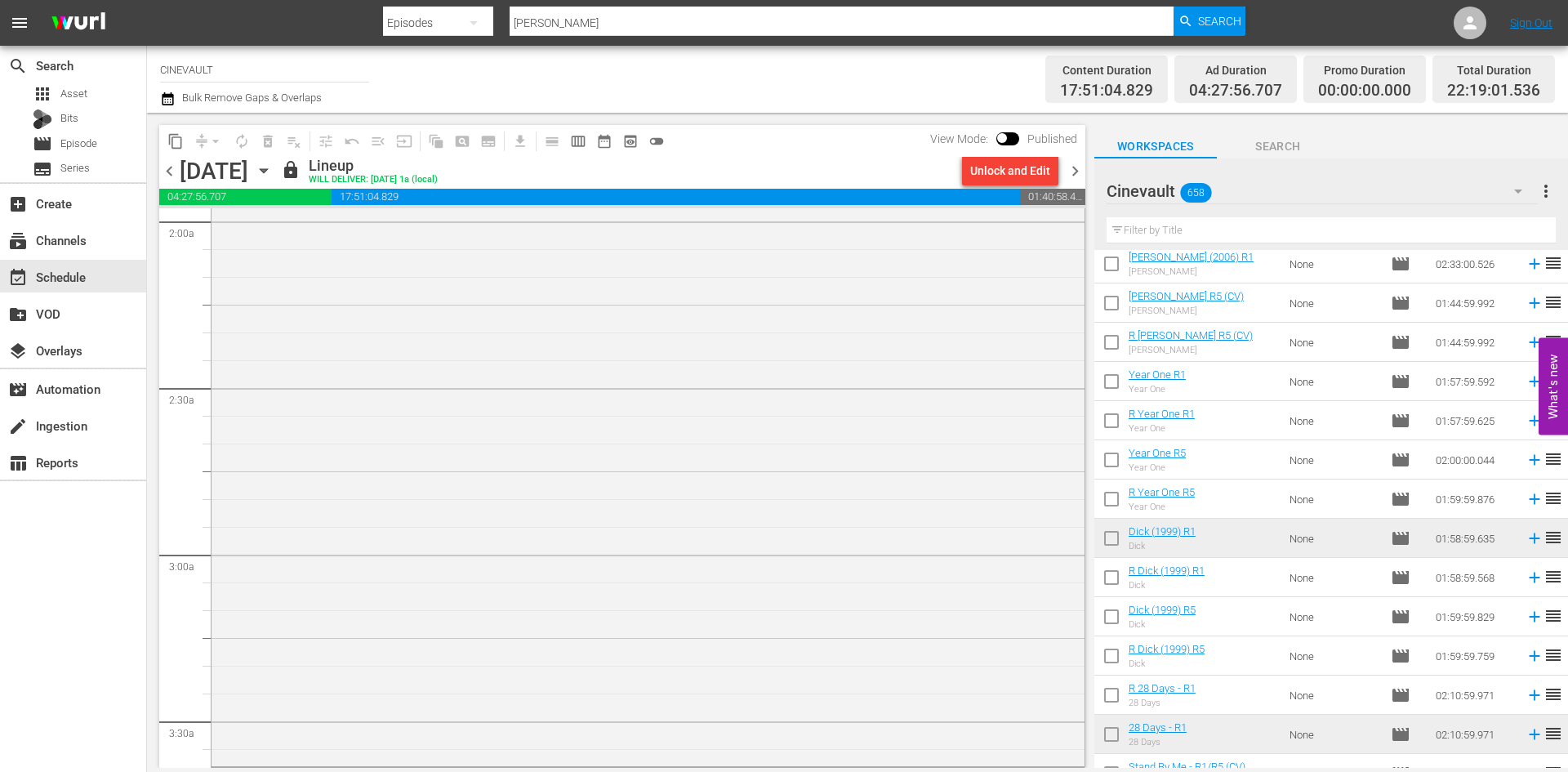
scroll to position [327, 0]
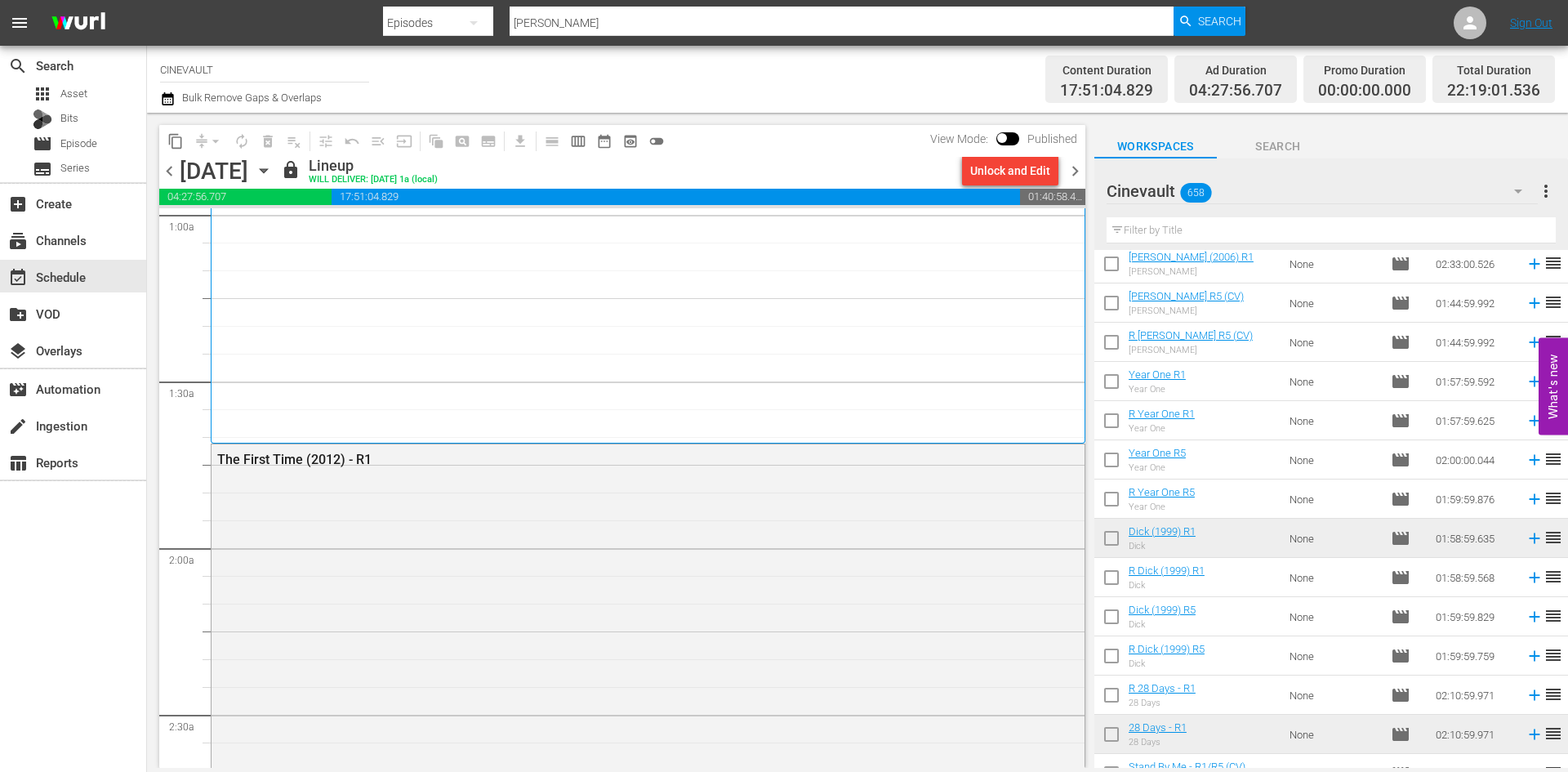
click at [907, 770] on body "menu Search By Episodes Search ID, Title, Description, Keywords, or Category [P…" at bounding box center [784, 386] width 1568 height 772
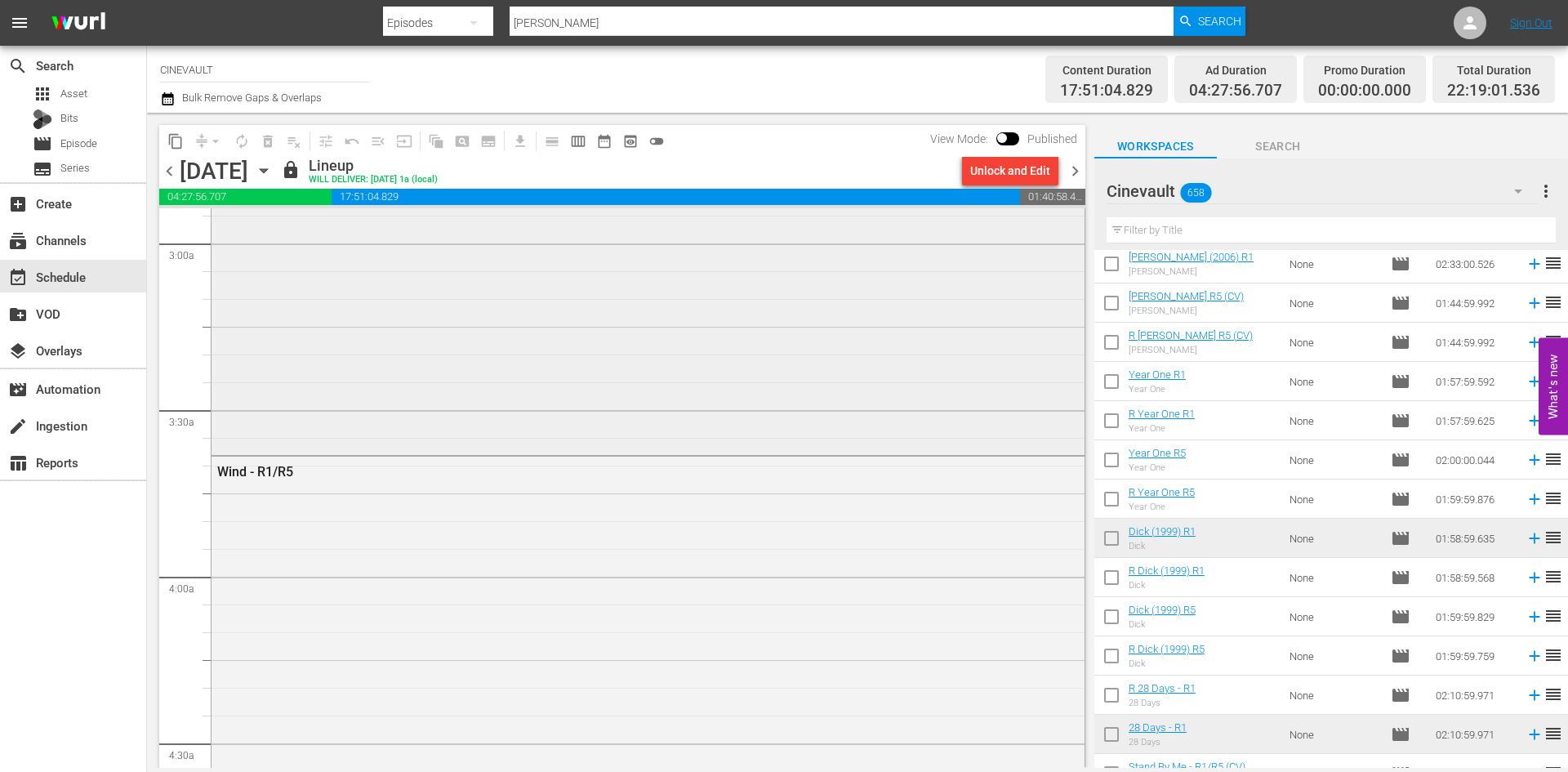
scroll to position [979, 0]
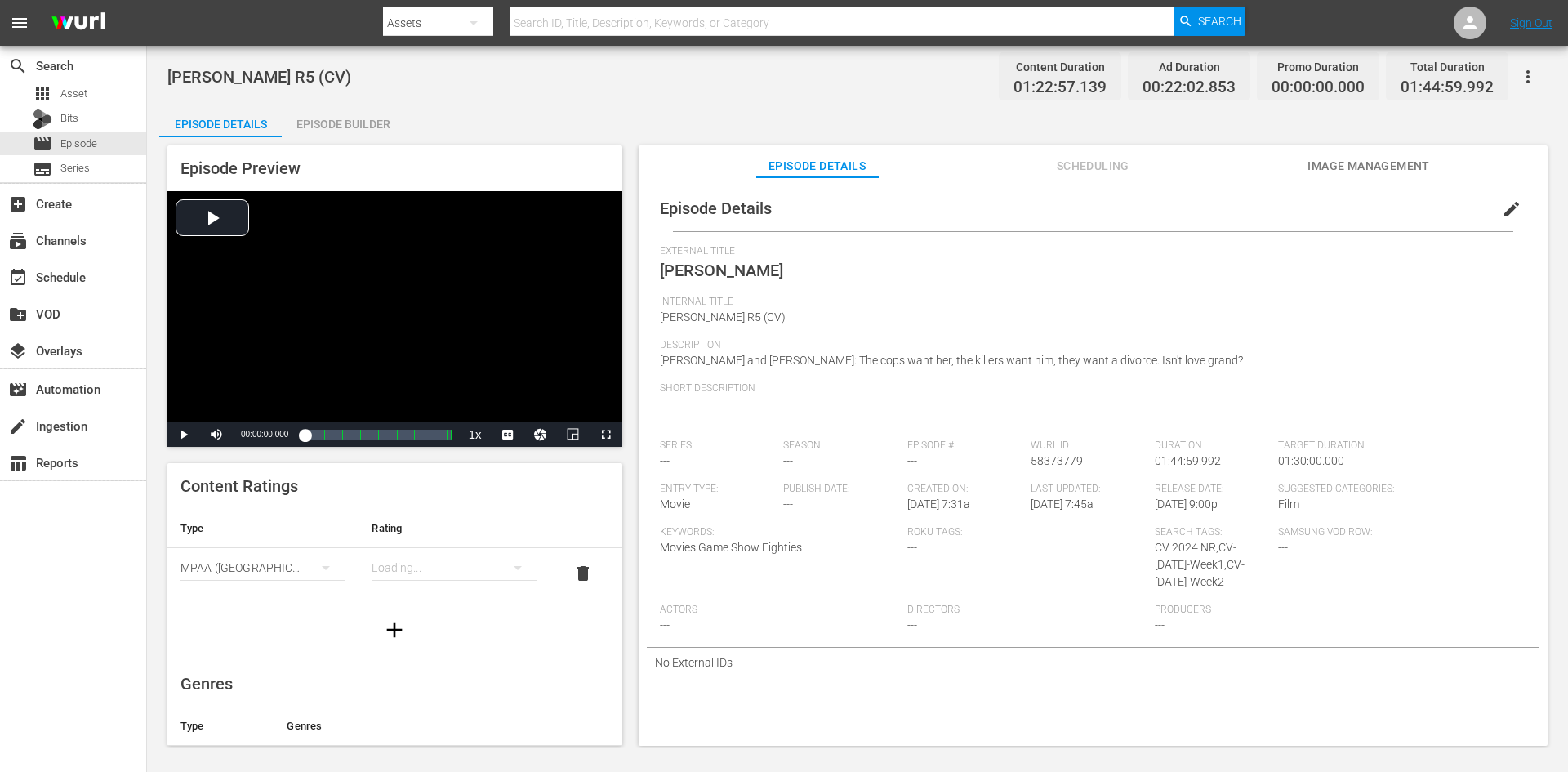
click at [388, 119] on div "Episode Builder" at bounding box center [343, 124] width 122 height 39
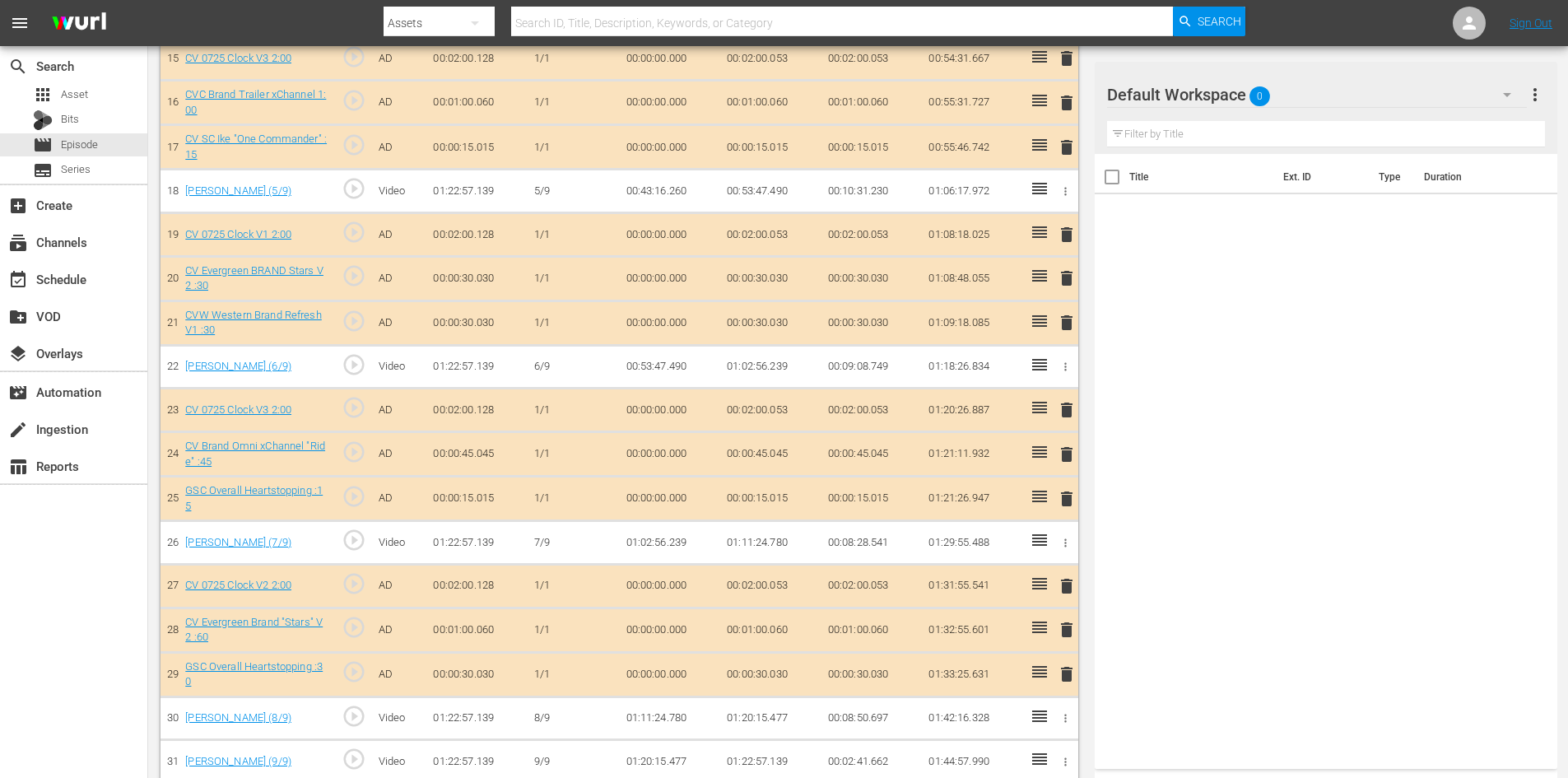
scroll to position [1207, 0]
